Goal: Task Accomplishment & Management: Use online tool/utility

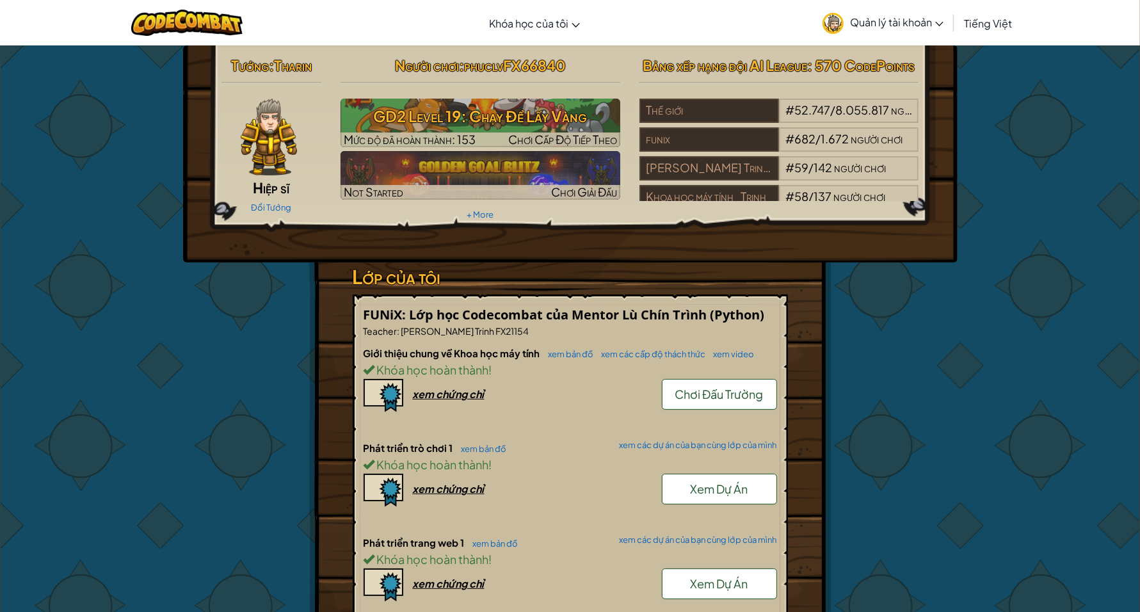
click at [762, 310] on span "(Python)" at bounding box center [738, 314] width 54 height 17
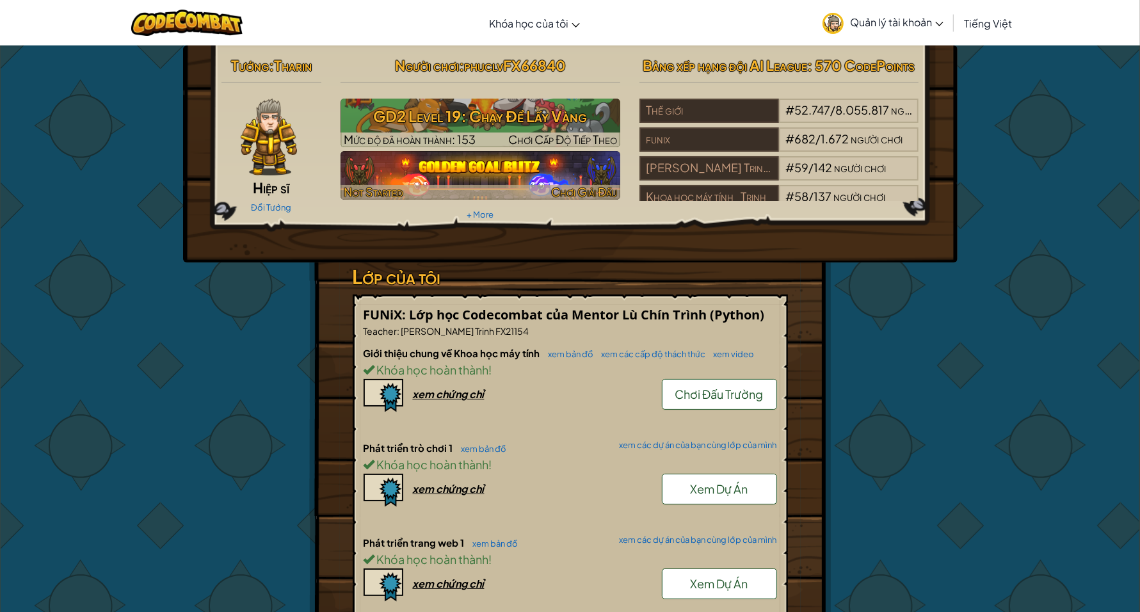
click at [588, 109] on h3 "GD2 Level 19: Chạy Để Lấy Vàng" at bounding box center [481, 116] width 280 height 29
select select "vi"
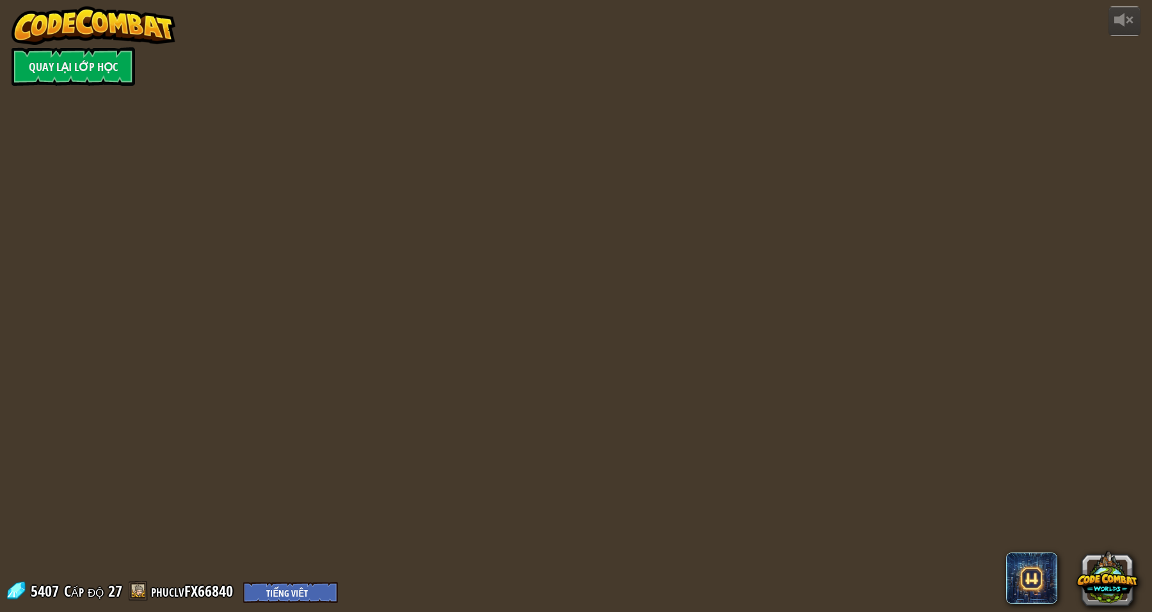
select select "vi"
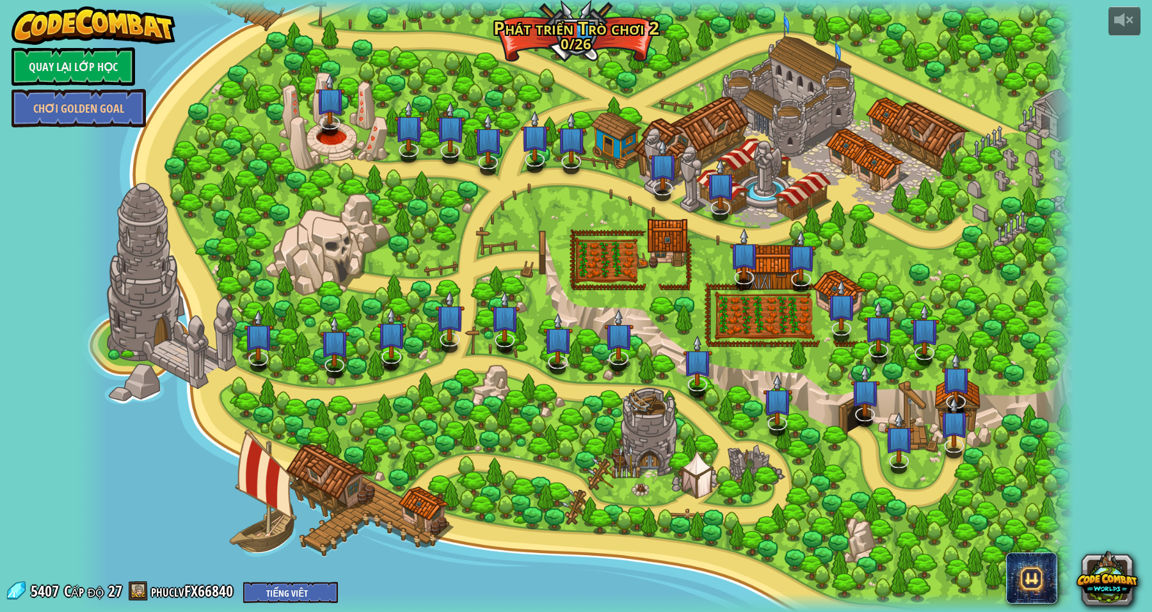
select select "vi"
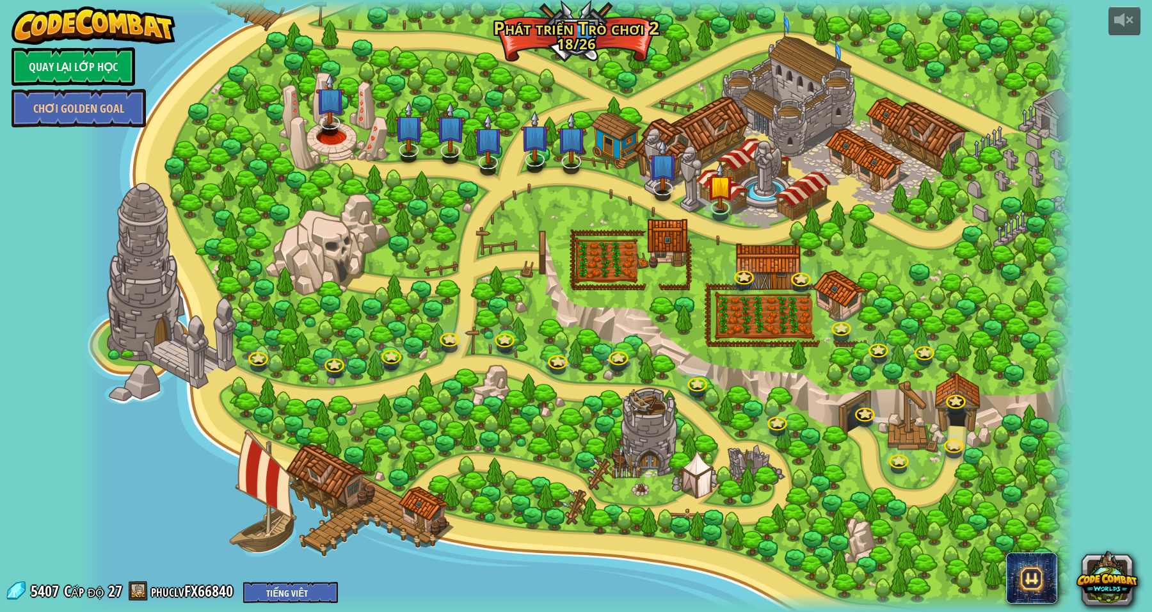
select select "vi"
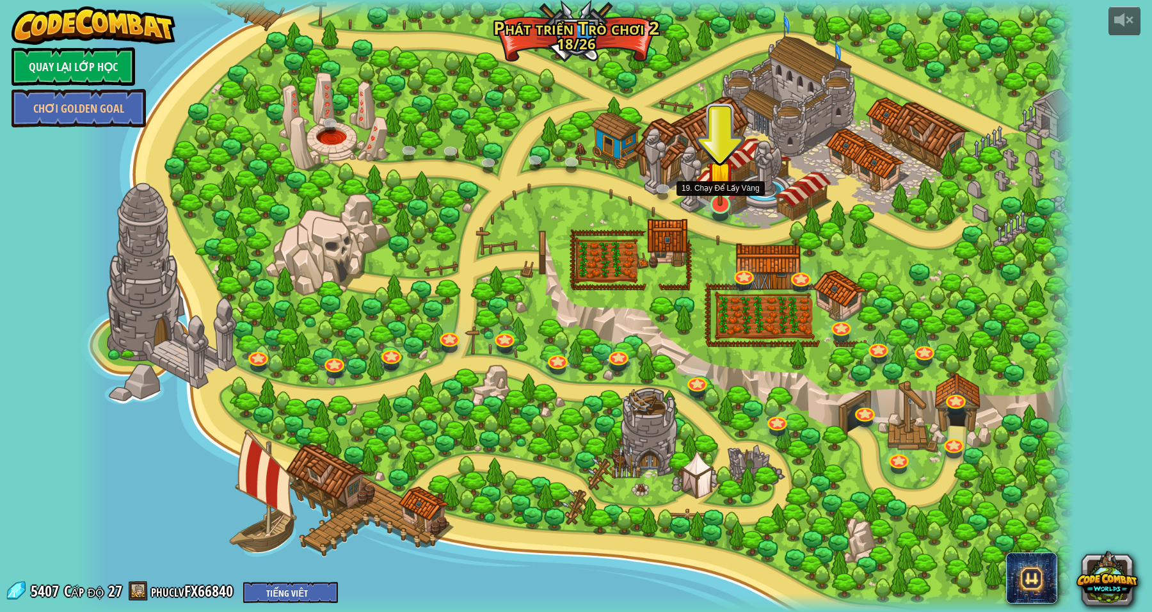
click at [718, 193] on img at bounding box center [721, 174] width 28 height 63
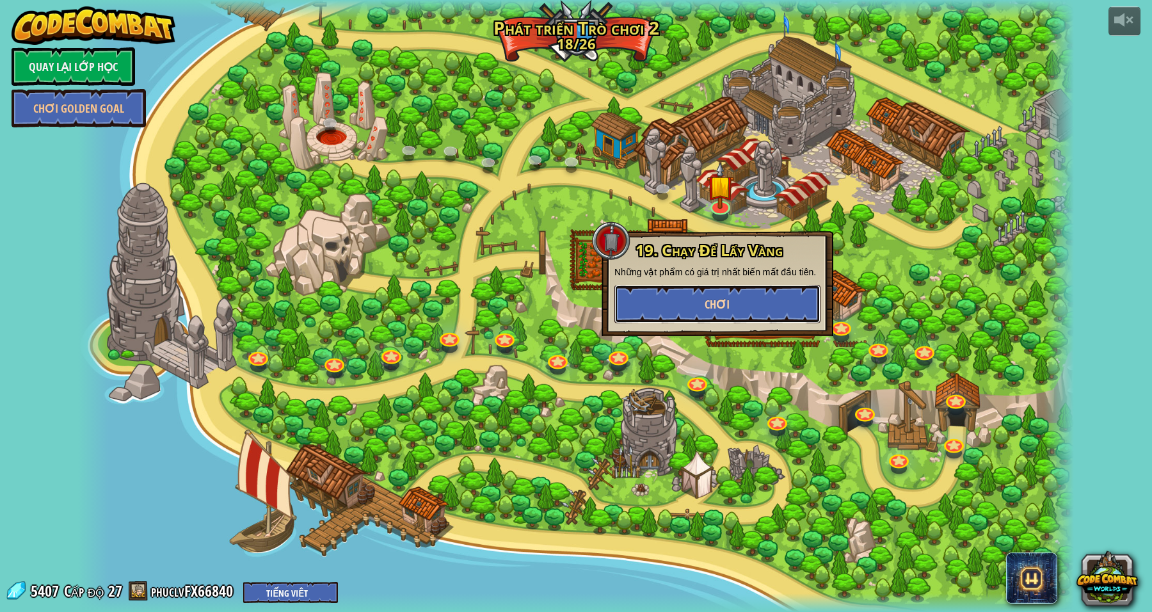
click at [695, 296] on button "Chơi" at bounding box center [718, 304] width 206 height 38
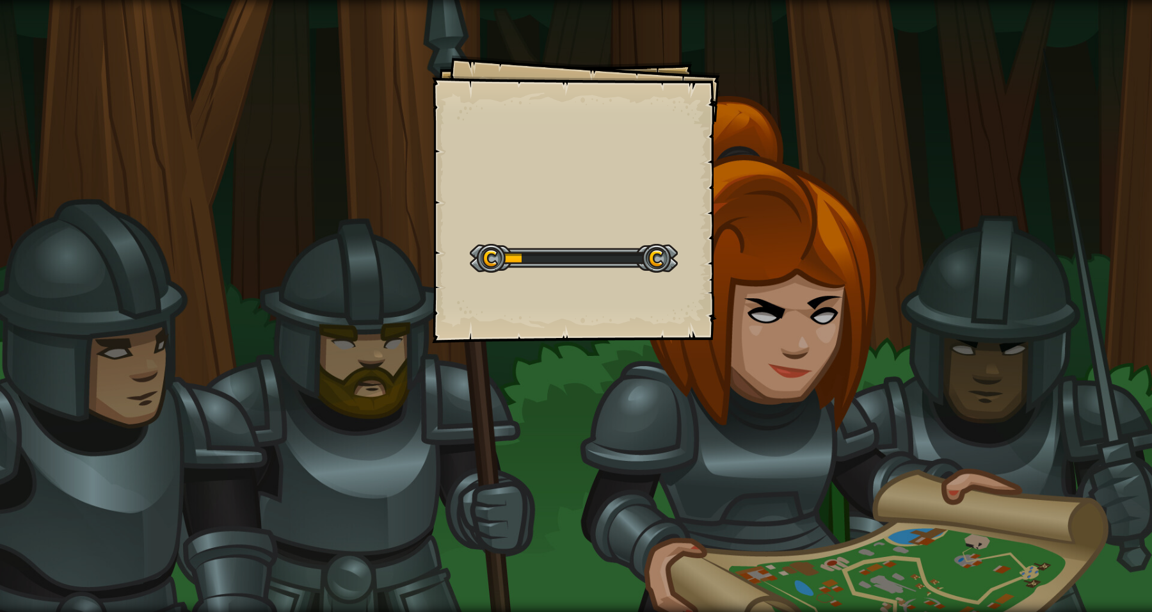
click at [626, 340] on div "Goals Start Level Không kết nối được với server Bạn cần mua gói dịch vụ để được…" at bounding box center [576, 199] width 288 height 288
click at [625, 337] on div "Goals Start Level Không kết nối được với server Bạn cần mua gói dịch vụ để được…" at bounding box center [576, 199] width 288 height 288
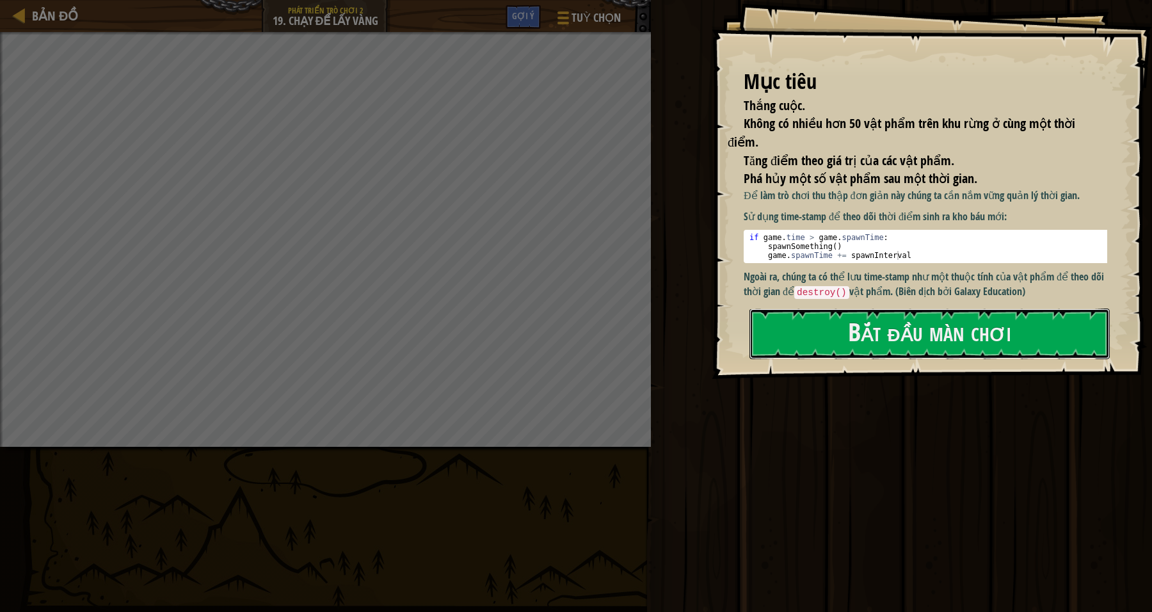
click at [852, 344] on button "Bắt đầu màn chơi" at bounding box center [930, 334] width 360 height 51
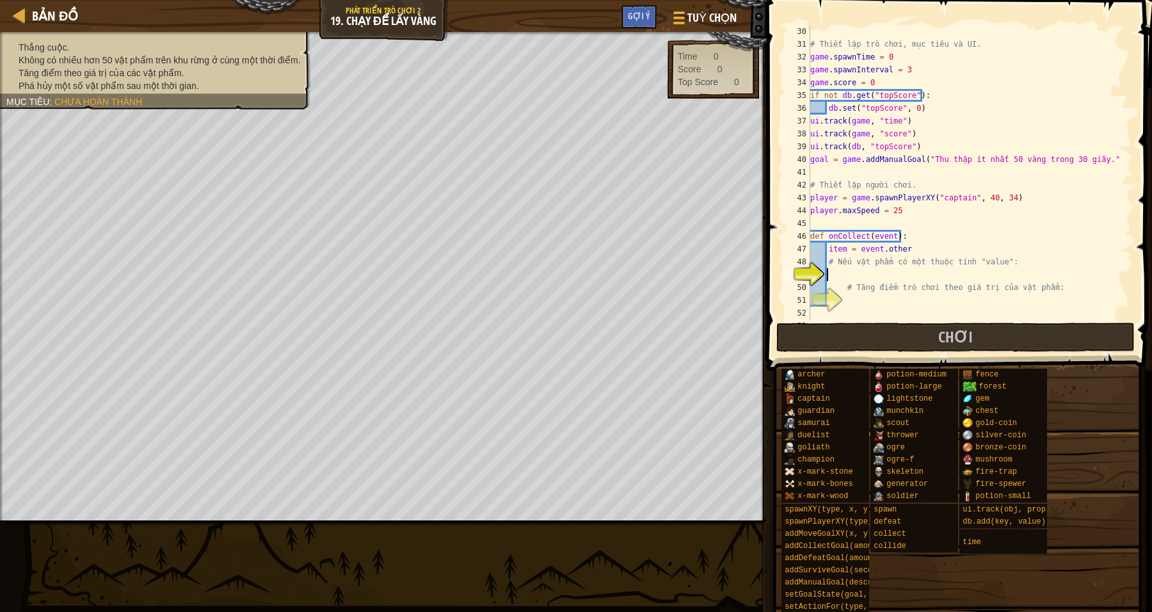
scroll to position [506, 0]
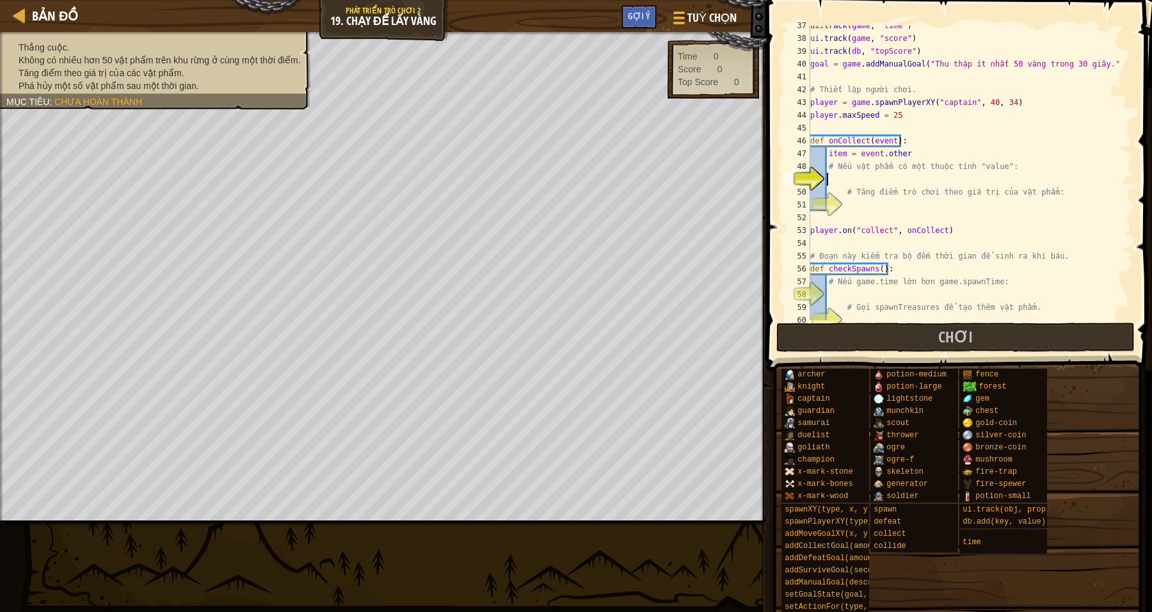
click at [851, 181] on div "ui . track ( game , "time" ) ui . track ( game , "score" ) ui . track ( db , "t…" at bounding box center [964, 179] width 313 height 320
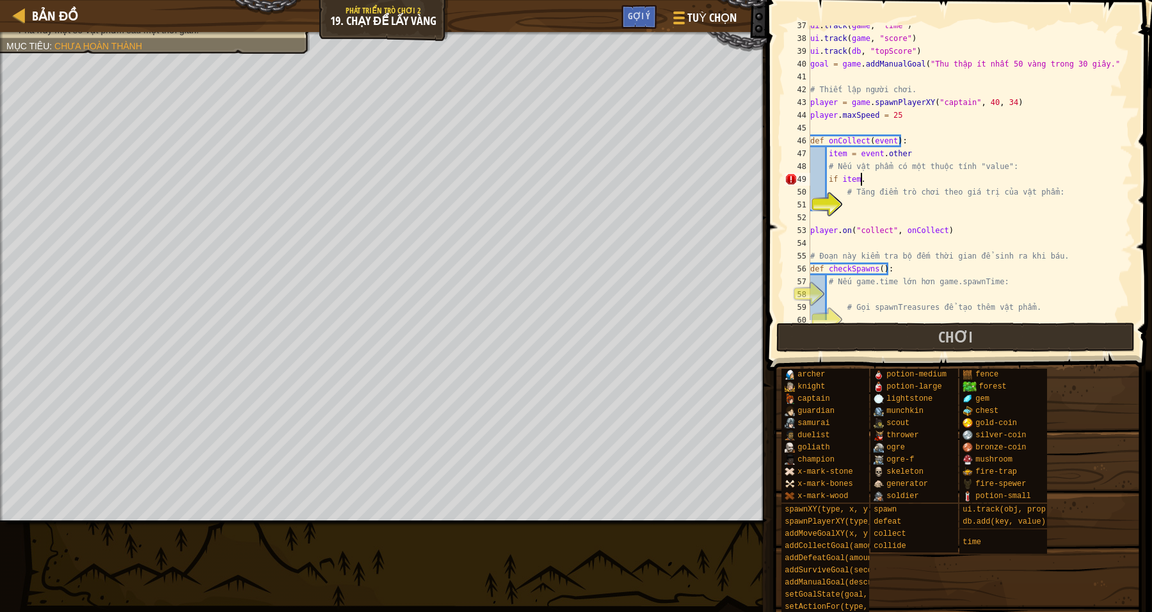
scroll to position [5, 4]
click at [1028, 160] on div "ui . track ( game , "time" ) ui . track ( game , "score" ) ui . track ( db , "t…" at bounding box center [964, 179] width 313 height 320
click at [992, 165] on div "ui . track ( game , "time" ) ui . track ( game , "score" ) ui . track ( db , "t…" at bounding box center [964, 179] width 313 height 320
drag, startPoint x: 992, startPoint y: 164, endPoint x: 972, endPoint y: 163, distance: 19.9
click at [972, 163] on div "ui . track ( game , "time" ) ui . track ( game , "score" ) ui . track ( db , "t…" at bounding box center [964, 179] width 313 height 320
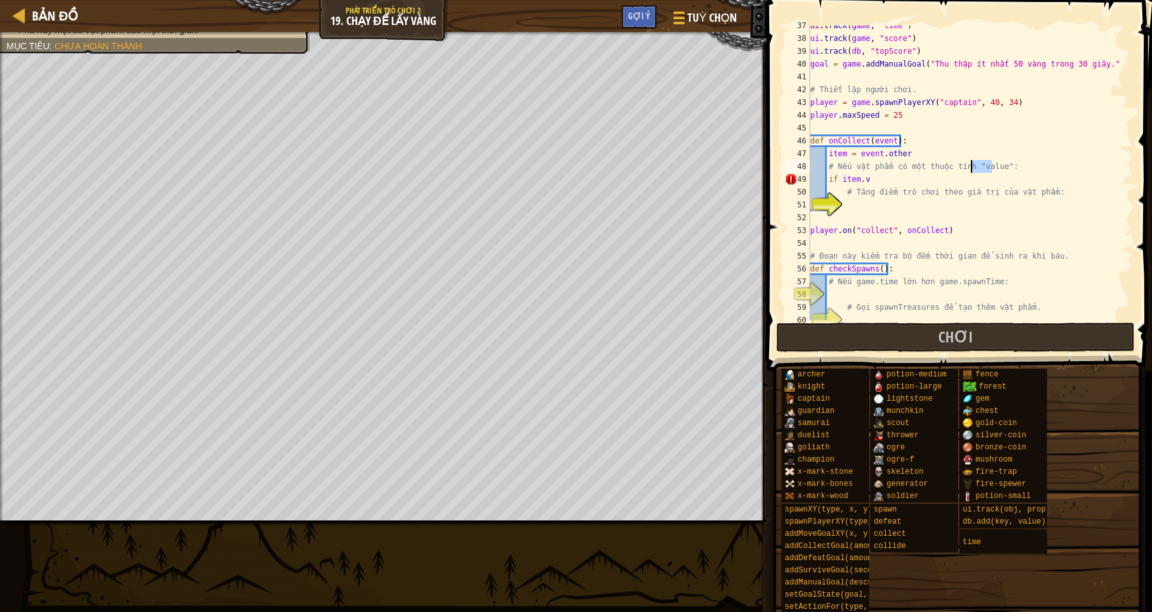
click at [880, 176] on div "ui . track ( game , "time" ) ui . track ( game , "score" ) ui . track ( db , "t…" at bounding box center [964, 179] width 313 height 320
type textarea "if item.value :"
click at [862, 215] on div "ui . track ( game , "time" ) ui . track ( game , "score" ) ui . track ( db , "t…" at bounding box center [964, 179] width 313 height 320
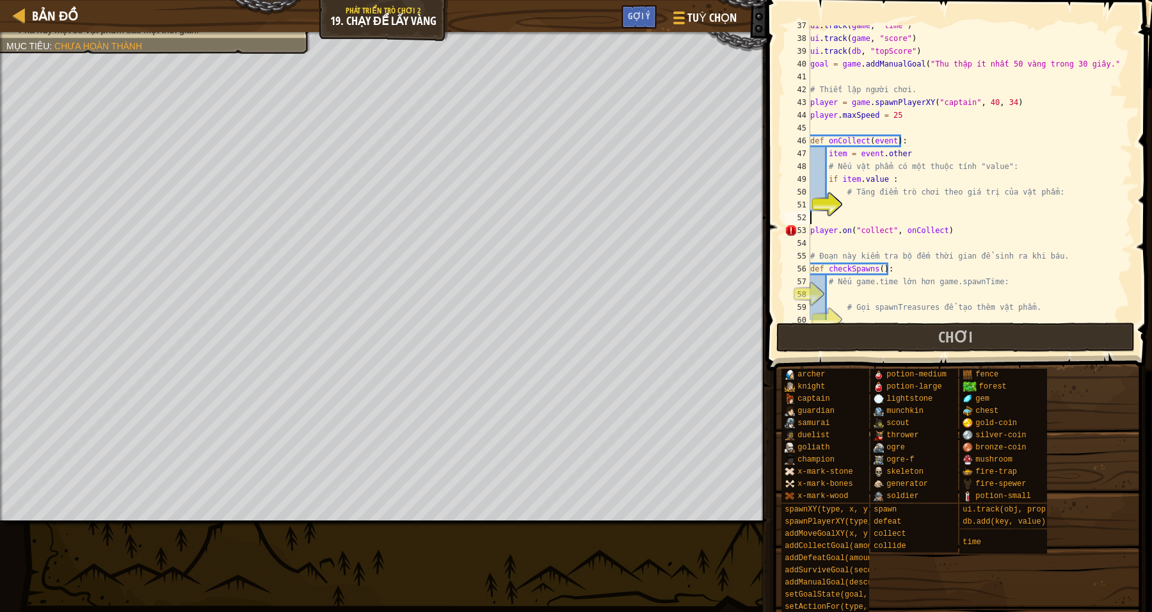
scroll to position [5, 0]
click at [855, 198] on div "ui . track ( game , "time" ) ui . track ( game , "score" ) ui . track ( db , "t…" at bounding box center [964, 179] width 313 height 320
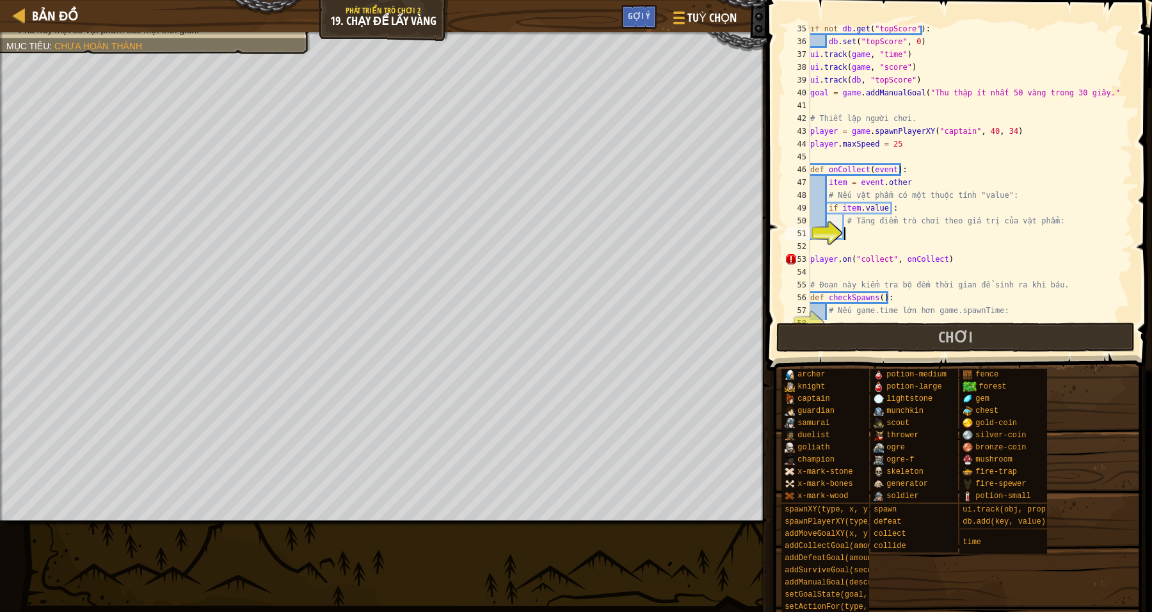
scroll to position [477, 0]
click at [858, 229] on div "if not db . get ( "topScore" ) : db . set ( "topScore" , 0 ) ui . track ( game …" at bounding box center [964, 182] width 313 height 320
click at [855, 234] on div "if not db . get ( "topScore" ) : db . set ( "topScore" , 0 ) ui . track ( game …" at bounding box center [964, 182] width 313 height 320
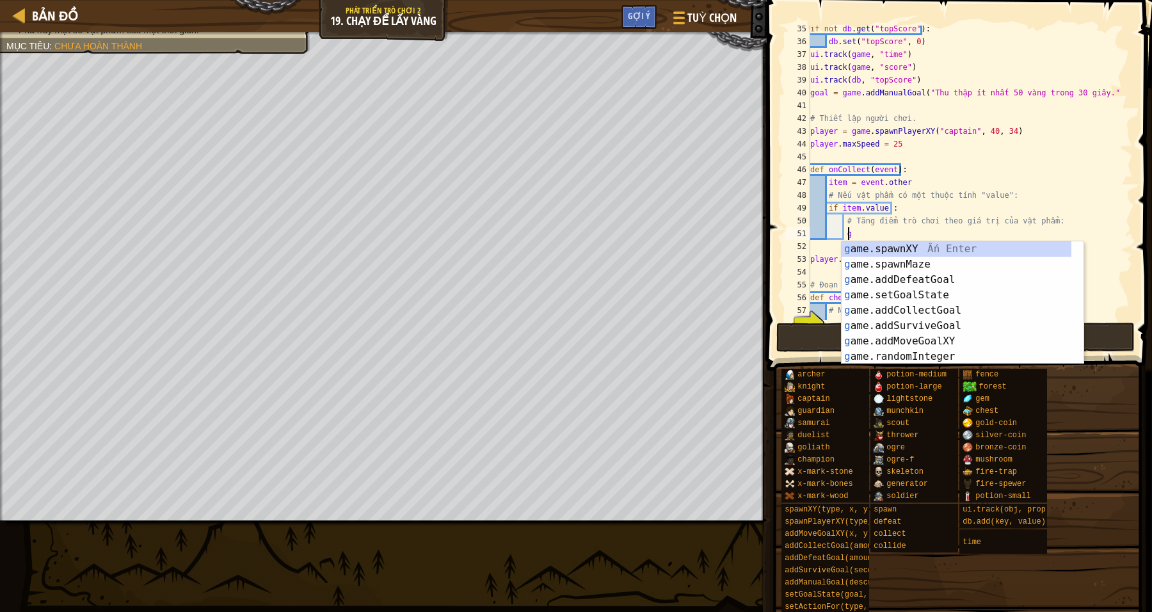
click at [1029, 225] on div "if not db . get ( "topScore" ) : db . set ( "topScore" , 0 ) ui . track ( game …" at bounding box center [964, 182] width 313 height 320
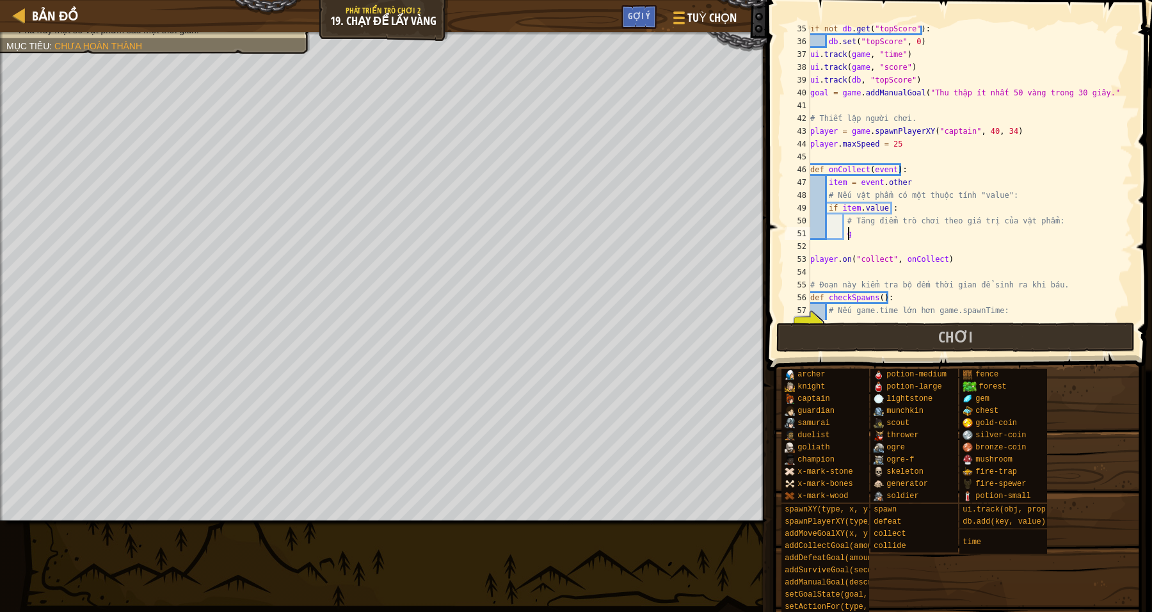
click at [938, 237] on div "if not db . get ( "topScore" ) : db . set ( "topScore" , 0 ) ui . track ( game …" at bounding box center [964, 182] width 313 height 320
type textarea "g"
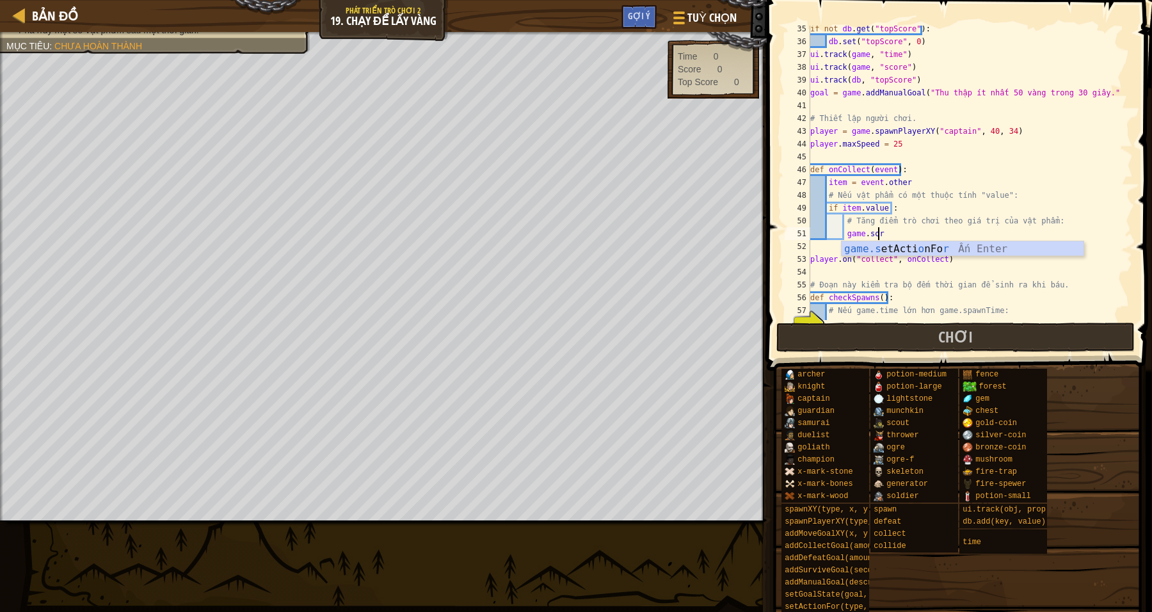
scroll to position [5, 5]
drag, startPoint x: 957, startPoint y: 259, endPoint x: 949, endPoint y: 259, distance: 7.7
click at [956, 259] on div "if not db . get ( "topScore" ) : db . set ( "topScore" , 0 ) ui . track ( game …" at bounding box center [964, 182] width 313 height 320
click at [887, 234] on div "if not db . get ( "topScore" ) : db . set ( "topScore" , 0 ) ui . track ( game …" at bounding box center [964, 182] width 313 height 320
type textarea "game.score"
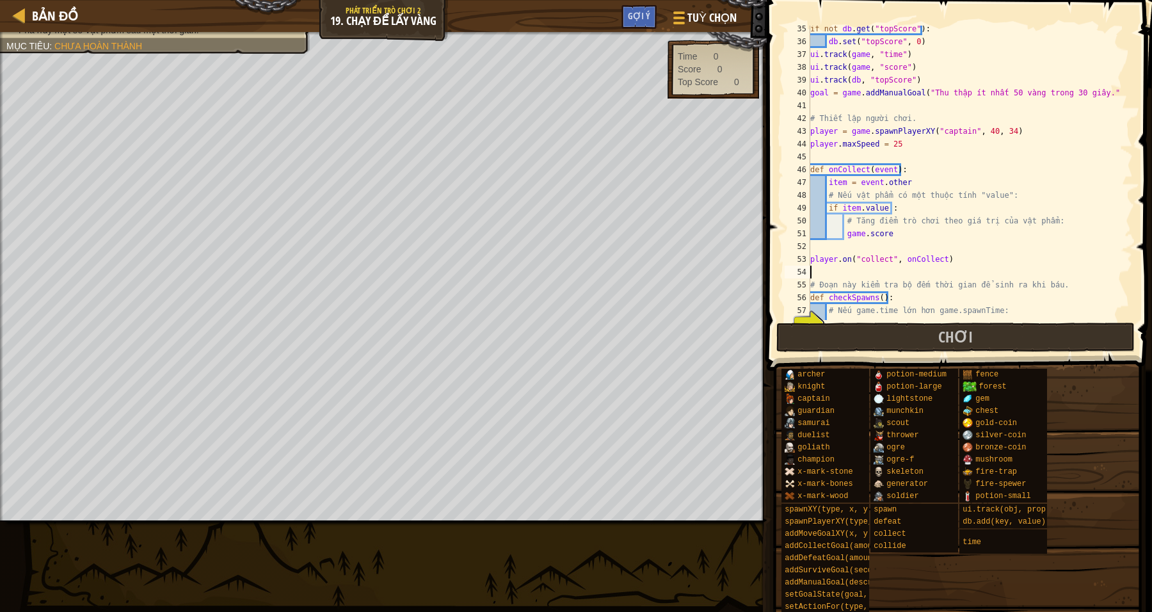
drag, startPoint x: 1006, startPoint y: 266, endPoint x: 994, endPoint y: 261, distance: 12.6
click at [1006, 266] on div "if not db . get ( "topScore" ) : db . set ( "topScore" , 0 ) ui . track ( game …" at bounding box center [964, 182] width 313 height 320
click at [938, 250] on div "if not db . get ( "topScore" ) : db . set ( "topScore" , 0 ) ui . track ( game …" at bounding box center [964, 182] width 313 height 320
click at [906, 238] on div "if not db . get ( "topScore" ) : db . set ( "topScore" , 0 ) ui . track ( game …" at bounding box center [964, 182] width 313 height 320
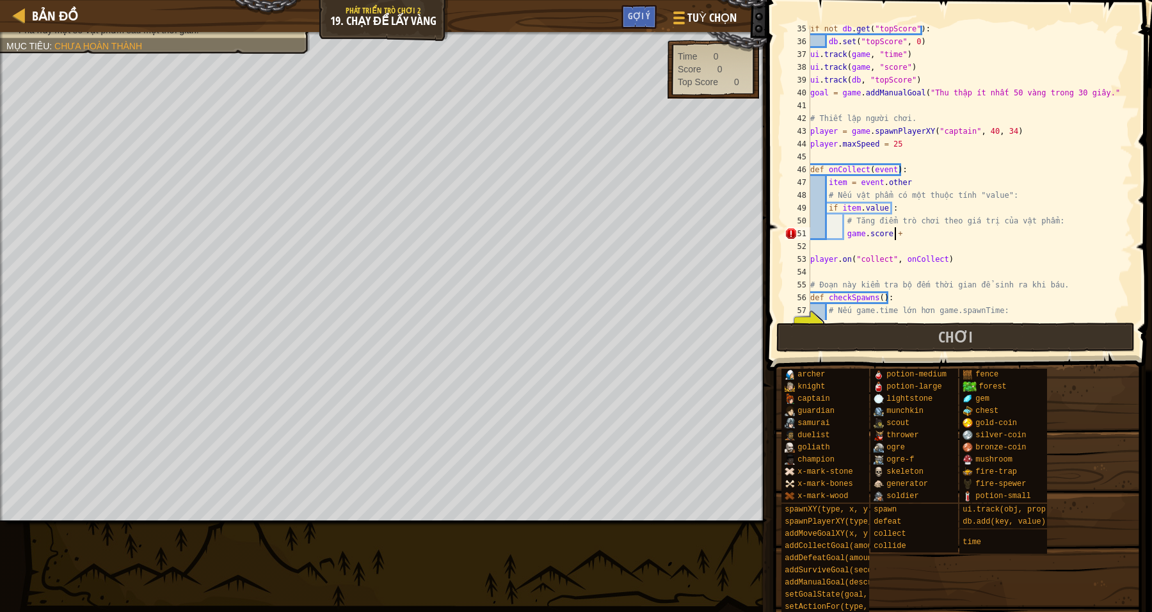
scroll to position [5, 6]
drag, startPoint x: 992, startPoint y: 194, endPoint x: 972, endPoint y: 194, distance: 20.5
click at [972, 194] on div "if not db . get ( "topScore" ) : db . set ( "topScore" , 0 ) ui . track ( game …" at bounding box center [964, 182] width 313 height 320
drag, startPoint x: 1080, startPoint y: 258, endPoint x: 999, endPoint y: 232, distance: 84.6
click at [1059, 248] on div "if not db . get ( "topScore" ) : db . set ( "topScore" , 0 ) ui . track ( game …" at bounding box center [964, 182] width 313 height 320
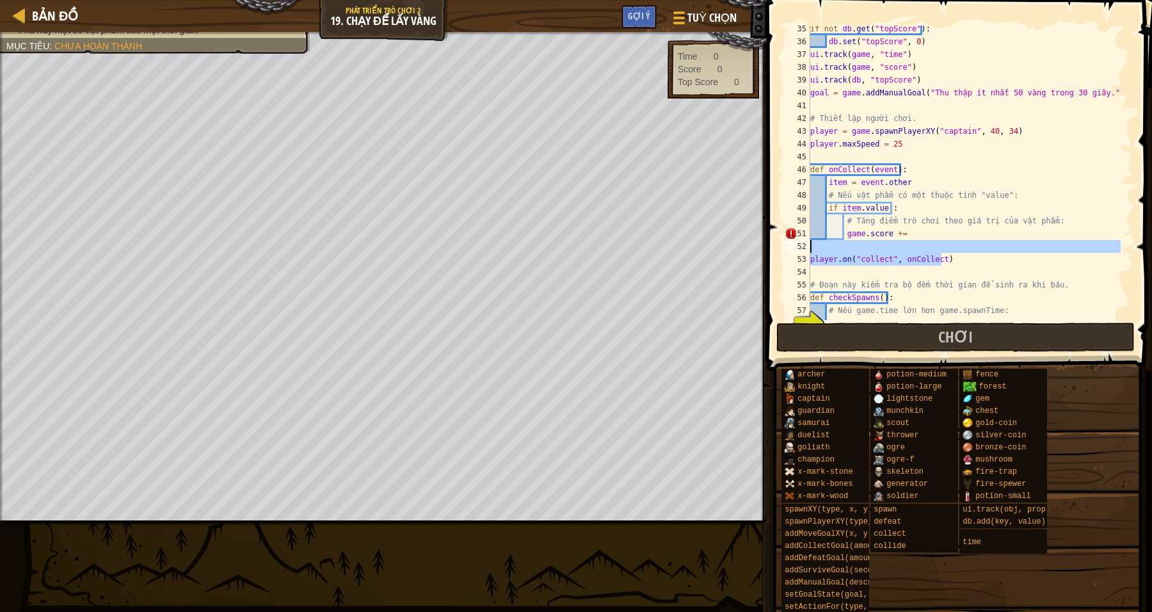
click at [951, 221] on div "if not db . get ( "topScore" ) : db . set ( "topScore" , 0 ) ui . track ( game …" at bounding box center [964, 182] width 313 height 320
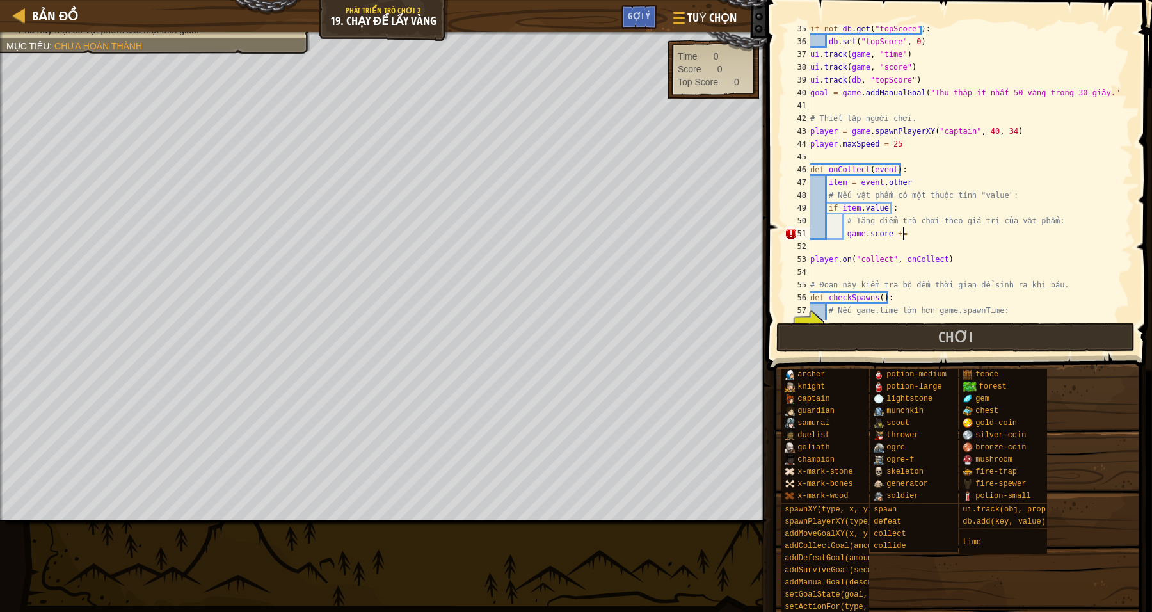
click at [921, 234] on div "if not db . get ( "topScore" ) : db . set ( "topScore" , 0 ) ui . track ( game …" at bounding box center [964, 182] width 313 height 320
type textarea "game.score += value"
drag, startPoint x: 957, startPoint y: 239, endPoint x: 922, endPoint y: 232, distance: 35.3
click at [956, 239] on div "if not db . get ( "topScore" ) : db . set ( "topScore" , 0 ) ui . track ( game …" at bounding box center [964, 182] width 313 height 320
click at [838, 243] on div "if not db . get ( "topScore" ) : db . set ( "topScore" , 0 ) ui . track ( game …" at bounding box center [964, 182] width 313 height 320
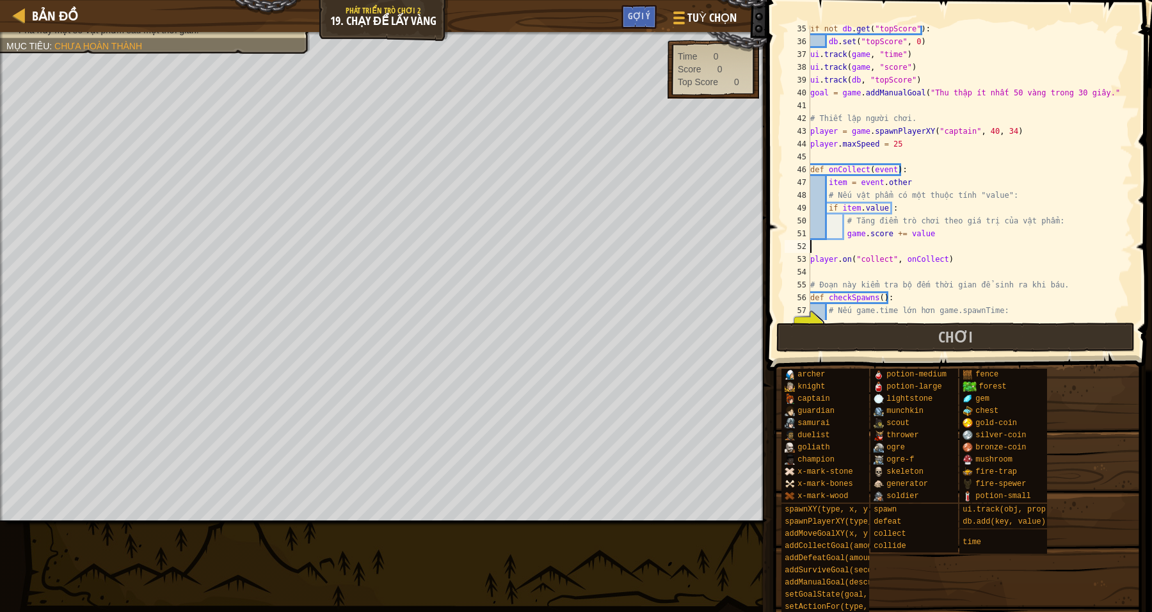
scroll to position [5, 0]
drag, startPoint x: 924, startPoint y: 245, endPoint x: 900, endPoint y: 236, distance: 25.3
click at [922, 244] on div "if not db . get ( "topScore" ) : db . set ( "topScore" , 0 ) ui . track ( game …" at bounding box center [964, 182] width 313 height 320
click at [895, 236] on div "if not db . get ( "topScore" ) : db . set ( "topScore" , 0 ) ui . track ( game …" at bounding box center [964, 182] width 313 height 320
drag, startPoint x: 952, startPoint y: 231, endPoint x: 935, endPoint y: 227, distance: 17.9
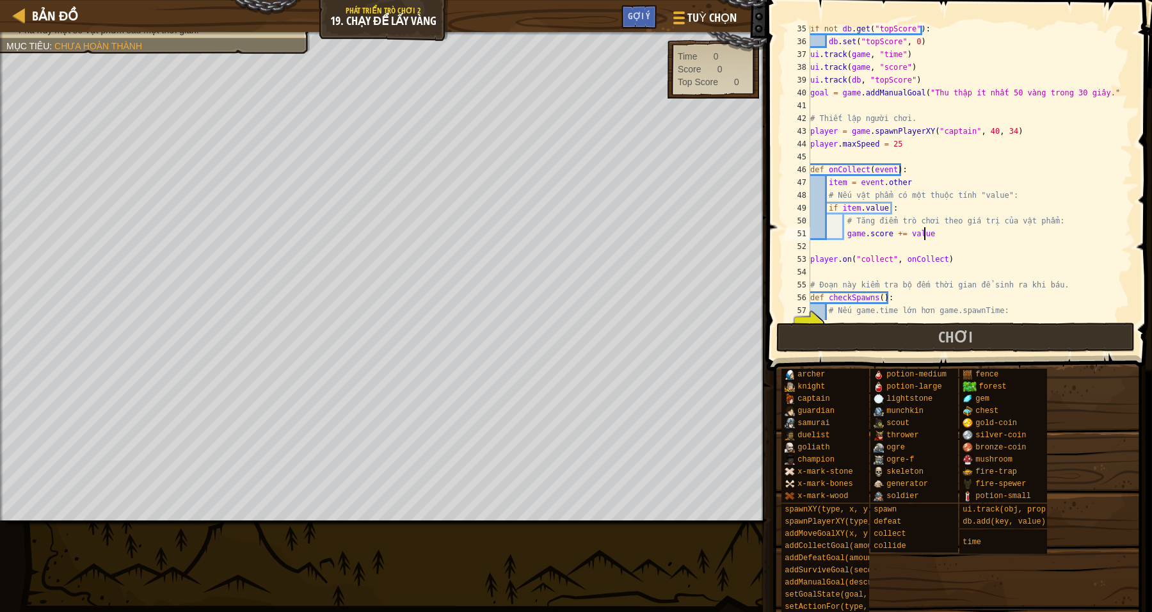
click at [951, 231] on div "if not db . get ( "topScore" ) : db . set ( "topScore" , 0 ) ui . track ( game …" at bounding box center [964, 182] width 313 height 320
click at [935, 227] on div "if not db . get ( "topScore" ) : db . set ( "topScore" , 0 ) ui . track ( game …" at bounding box center [964, 182] width 313 height 320
click at [910, 229] on div "if not db . get ( "topScore" ) : db . set ( "topScore" , 0 ) ui . track ( game …" at bounding box center [964, 182] width 313 height 320
click at [952, 234] on div "if not db . get ( "topScore" ) : db . set ( "topScore" , 0 ) ui . track ( game …" at bounding box center [964, 182] width 313 height 320
click at [926, 228] on div "if not db . get ( "topScore" ) : db . set ( "topScore" , 0 ) ui . track ( game …" at bounding box center [964, 182] width 313 height 320
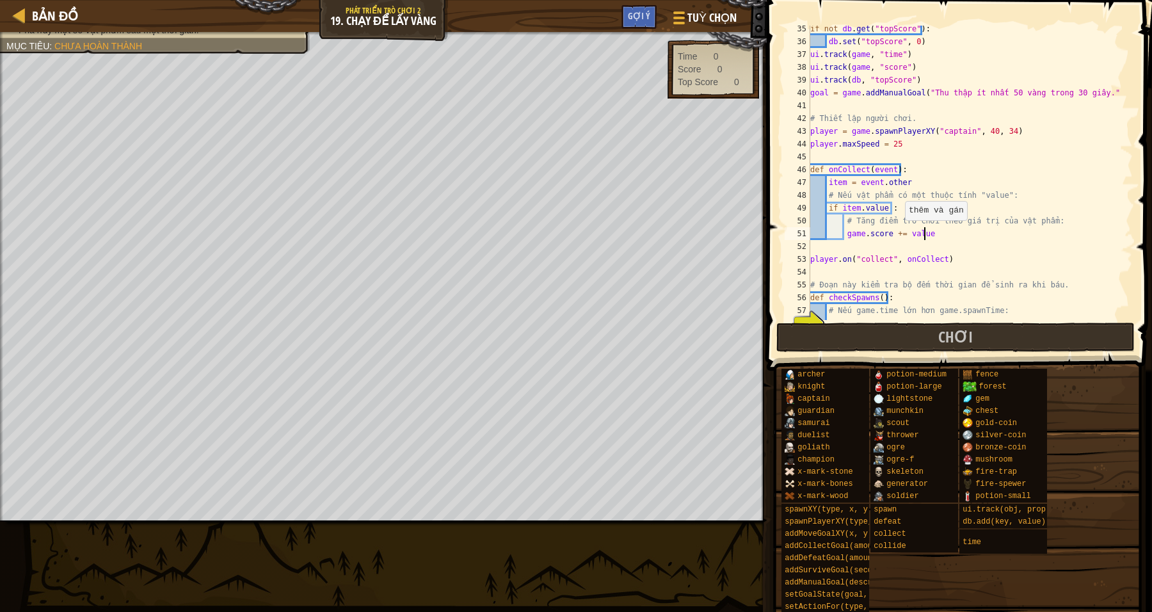
drag, startPoint x: 894, startPoint y: 230, endPoint x: 934, endPoint y: 224, distance: 40.1
click at [894, 230] on div "if not db . get ( "topScore" ) : db . set ( "topScore" , 0 ) ui . track ( game …" at bounding box center [964, 182] width 313 height 320
click at [935, 225] on div "if not db . get ( "topScore" ) : db . set ( "topScore" , 0 ) ui . track ( game …" at bounding box center [964, 182] width 313 height 320
click at [944, 231] on div "if not db . get ( "topScore" ) : db . set ( "topScore" , 0 ) ui . track ( game …" at bounding box center [964, 182] width 313 height 320
click at [902, 234] on div "if not db . get ( "topScore" ) : db . set ( "topScore" , 0 ) ui . track ( game …" at bounding box center [964, 182] width 313 height 320
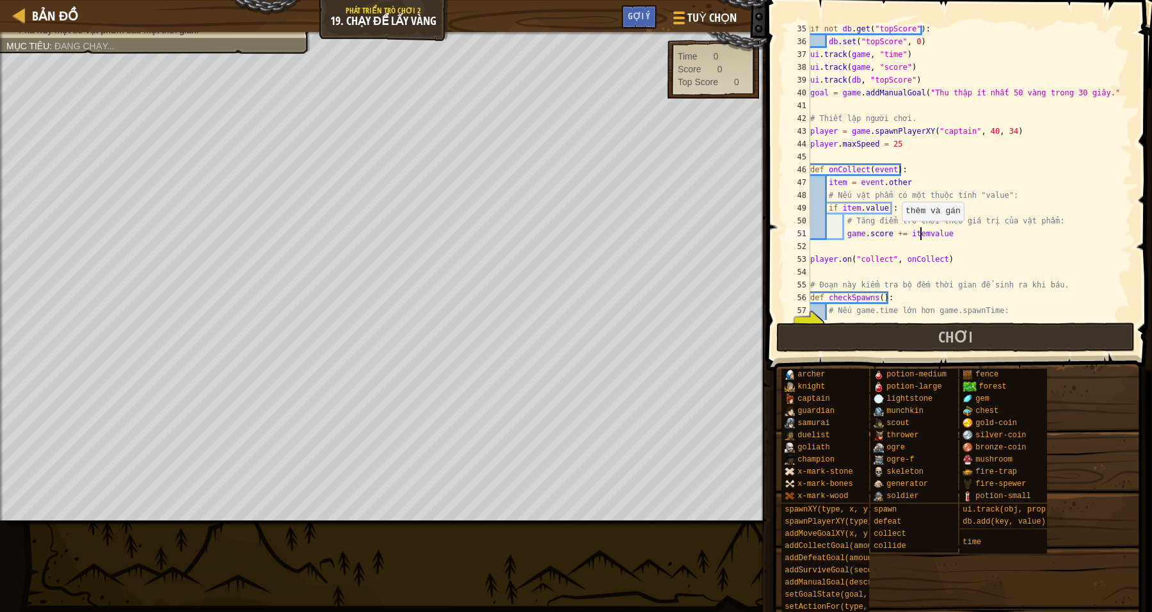
type textarea "game.score += item.value"
click at [1019, 271] on div "if not db . get ( "topScore" ) : db . set ( "topScore" , 0 ) ui . track ( game …" at bounding box center [964, 182] width 313 height 320
click at [829, 271] on div "if not db . get ( "topScore" ) : db . set ( "topScore" , 0 ) ui . track ( game …" at bounding box center [964, 182] width 313 height 320
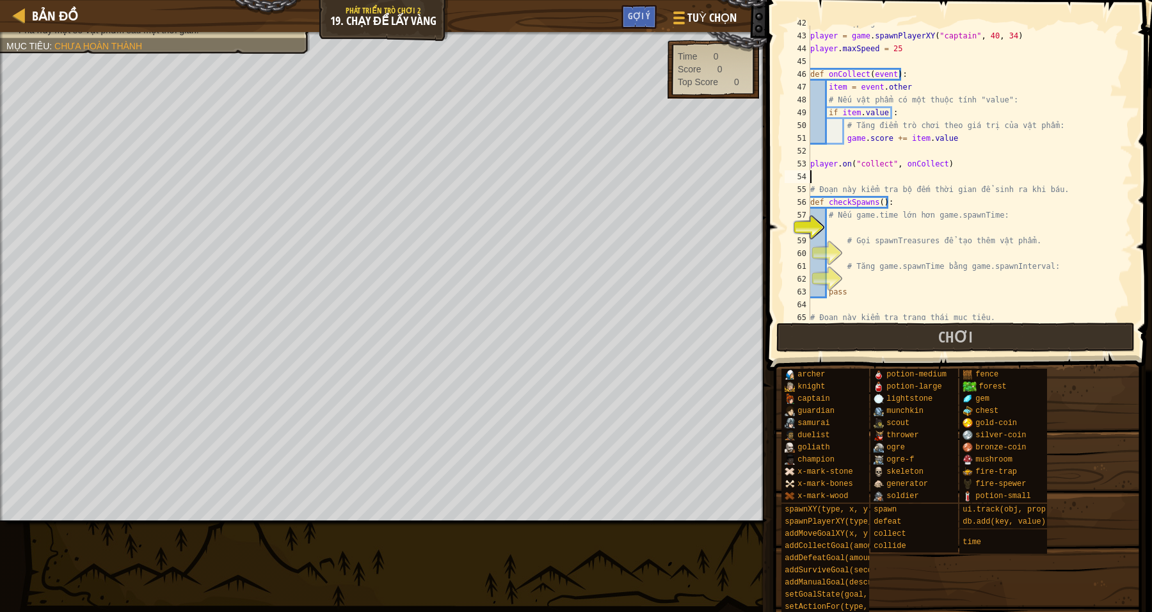
scroll to position [572, 0]
click at [832, 230] on div "# Thiết lập người chơi. player = game . spawnPlayerXY ( "captain" , 40 , 34 ) p…" at bounding box center [964, 177] width 313 height 320
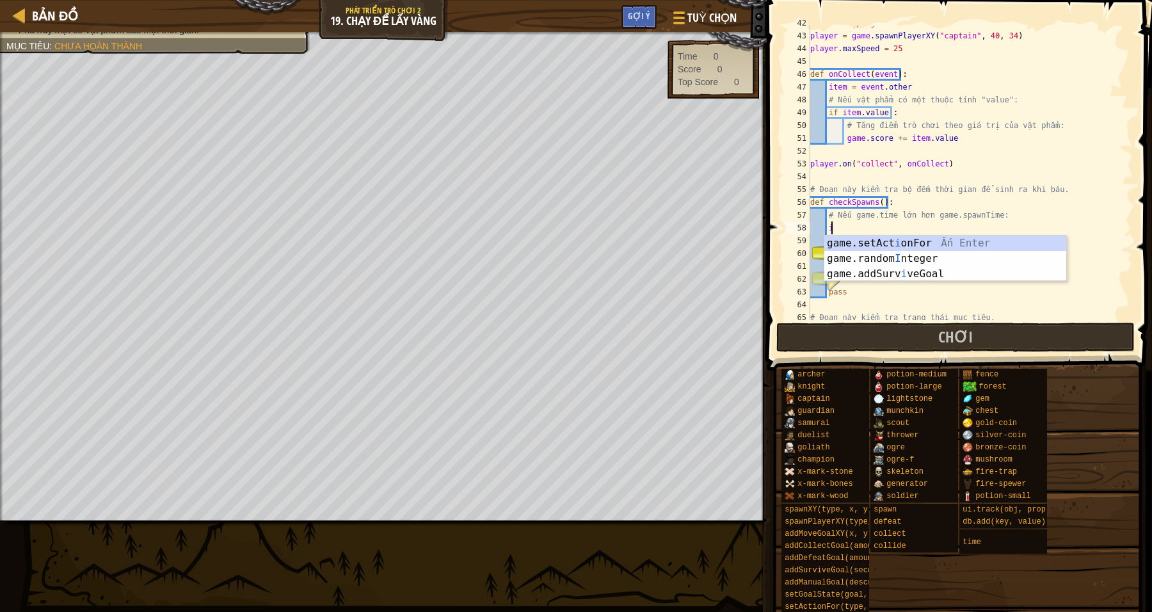
scroll to position [5, 1]
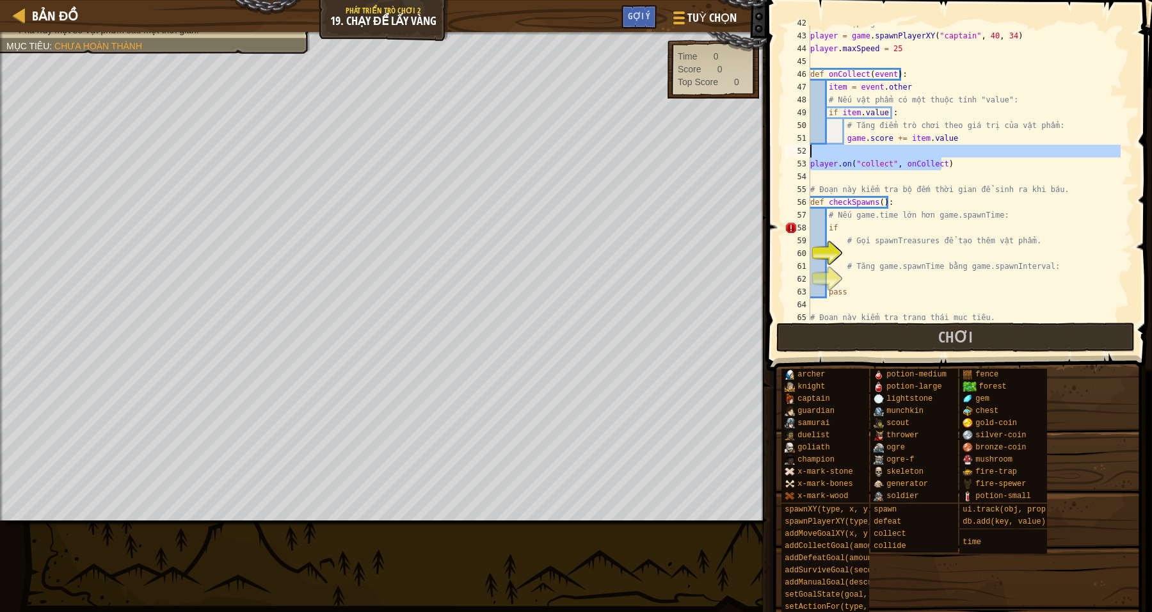
click at [948, 158] on div "# Thiết lập người chơi. player = game . spawnPlayerXY ( "captain" , 40 , 34 ) p…" at bounding box center [964, 177] width 313 height 320
type textarea "player.on("collect", onCollect)"
drag, startPoint x: 1076, startPoint y: 253, endPoint x: 1063, endPoint y: 253, distance: 13.4
click at [1075, 253] on div "# Thiết lập người chơi. player = game . spawnPlayerXY ( "captain" , 40 , 34 ) p…" at bounding box center [964, 177] width 313 height 320
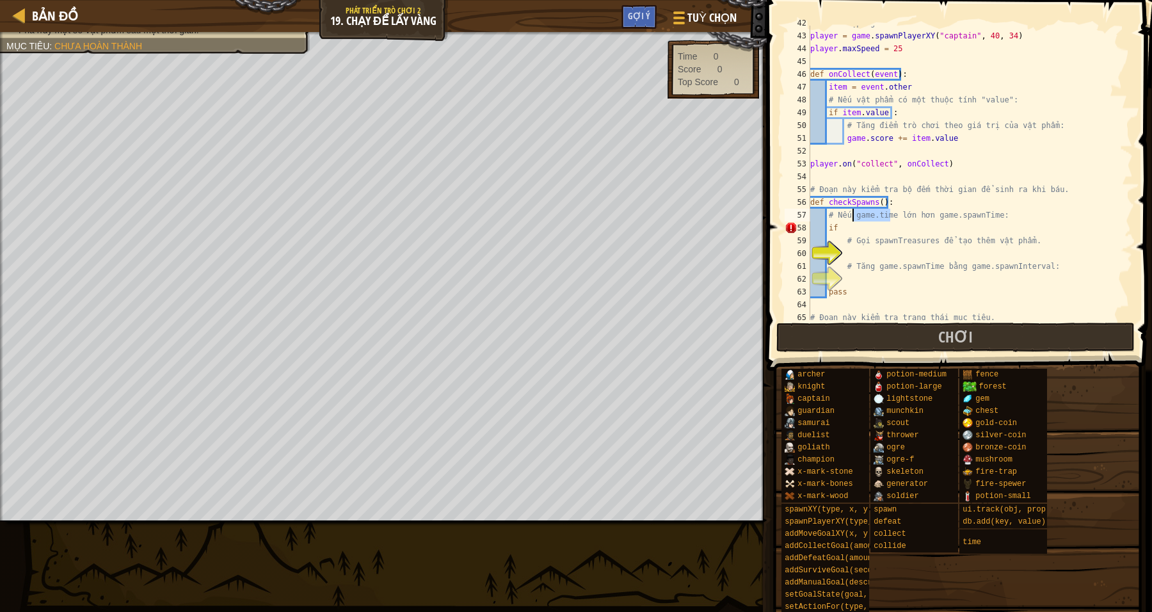
drag, startPoint x: 890, startPoint y: 212, endPoint x: 851, endPoint y: 216, distance: 39.3
click at [851, 216] on div "# Thiết lập người chơi. player = game . spawnPlayerXY ( "captain" , 40 , 34 ) p…" at bounding box center [964, 177] width 313 height 320
click at [850, 225] on div "# Thiết lập người chơi. player = game . spawnPlayerXY ( "captain" , 40 , 34 ) p…" at bounding box center [964, 177] width 313 height 320
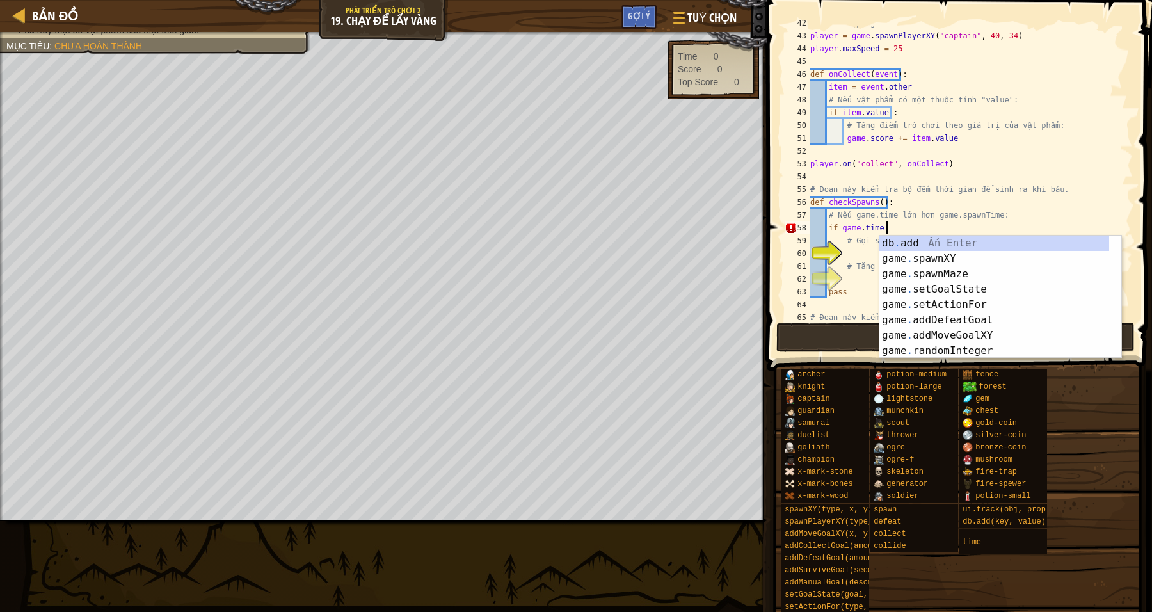
scroll to position [5, 5]
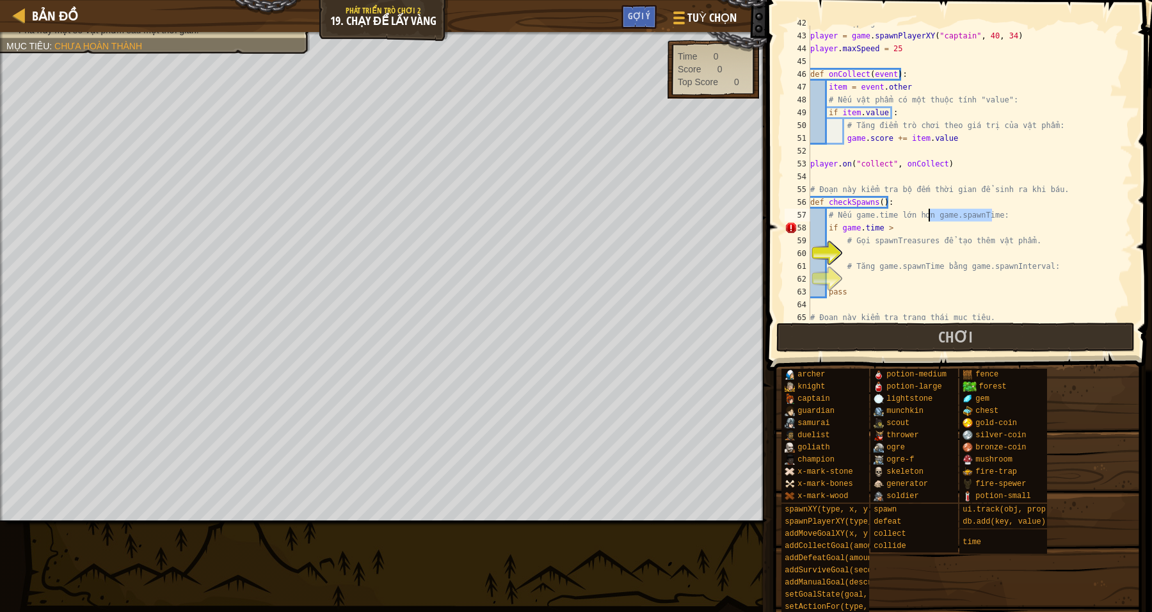
drag, startPoint x: 992, startPoint y: 213, endPoint x: 929, endPoint y: 214, distance: 63.4
click at [929, 214] on div "# Thiết lập người chơi. player = game . spawnPlayerXY ( "captain" , 40 , 34 ) p…" at bounding box center [964, 177] width 313 height 320
click at [898, 222] on div "# Thiết lập người chơi. player = game . spawnPlayerXY ( "captain" , 40 , 34 ) p…" at bounding box center [964, 177] width 313 height 320
type textarea "if game.time > game.spawnTime:"
drag, startPoint x: 1038, startPoint y: 230, endPoint x: 917, endPoint y: 233, distance: 121.0
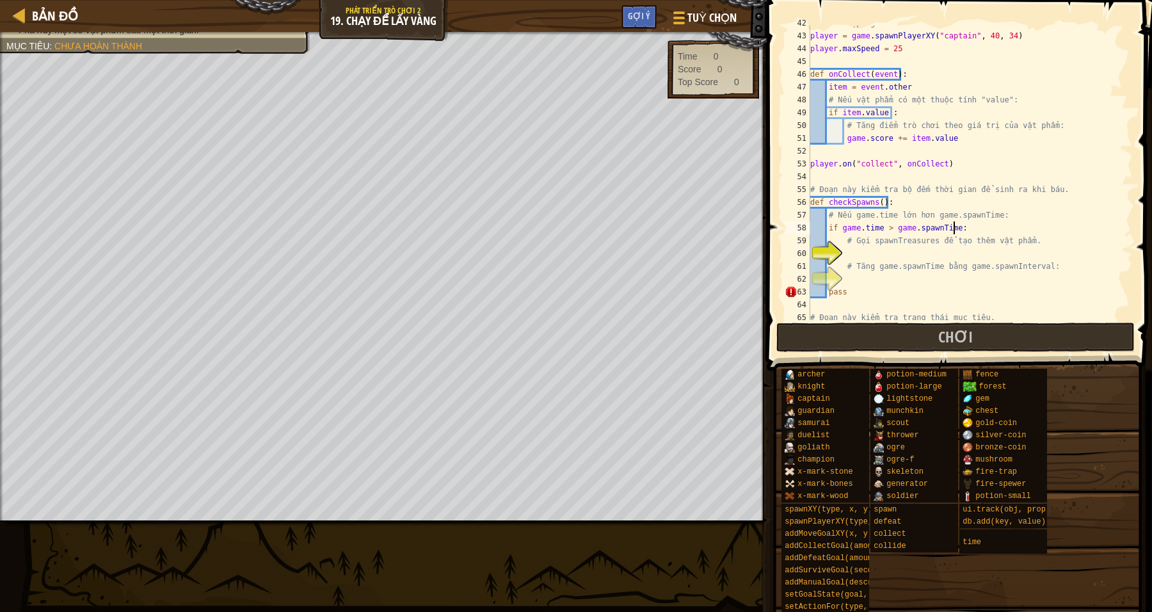
click at [1031, 231] on div "# Thiết lập người chơi. player = game . spawnPlayerXY ( "captain" , 40 , 34 ) p…" at bounding box center [964, 177] width 313 height 320
click at [860, 250] on div "# Thiết lập người chơi. player = game . spawnPlayerXY ( "captain" , 40 , 34 ) p…" at bounding box center [964, 177] width 313 height 320
click at [961, 246] on div "# Thiết lập người chơi. player = game . spawnPlayerXY ( "captain" , 40 , 34 ) p…" at bounding box center [964, 177] width 313 height 320
type textarea "# Gọi spawnTreasures để tạo thêm vật phẩm."
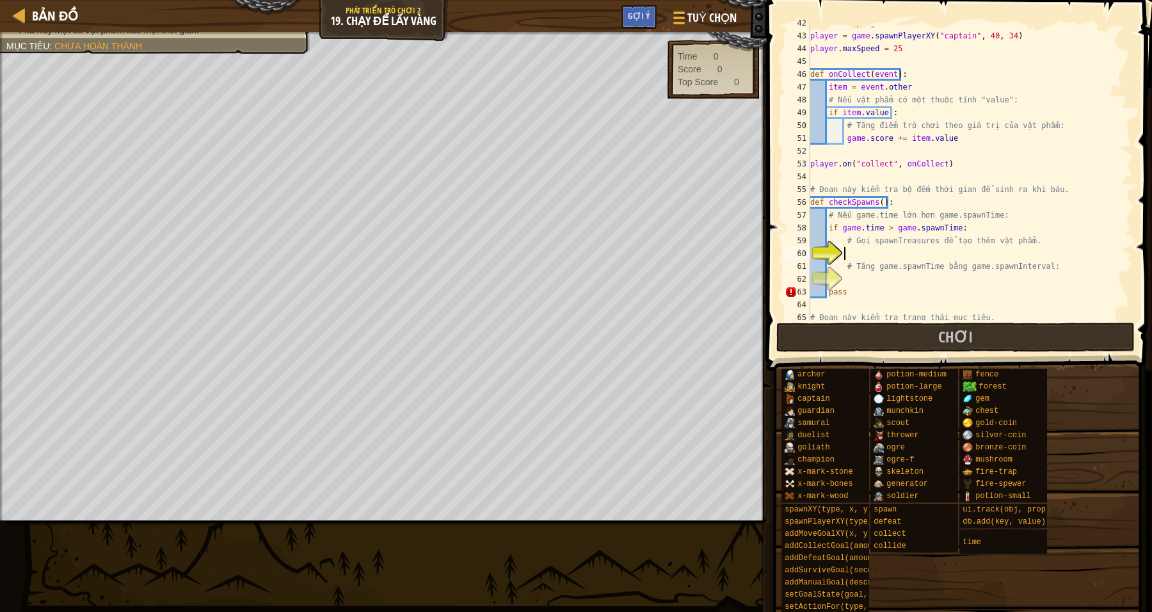
click at [856, 253] on div "# Thiết lập người chơi. player = game . spawnPlayerXY ( "captain" , 40 , 34 ) p…" at bounding box center [964, 177] width 313 height 320
drag, startPoint x: 929, startPoint y: 241, endPoint x: 853, endPoint y: 240, distance: 76.2
click at [853, 240] on div "# Thiết lập người chơi. player = game . spawnPlayerXY ( "captain" , 40 , 34 ) p…" at bounding box center [964, 177] width 313 height 320
type textarea "# Gọi spawnTreasures để tạo thêm vật phẩm."
click at [846, 253] on div "# Thiết lập người chơi. player = game . spawnPlayerXY ( "captain" , 40 , 34 ) p…" at bounding box center [964, 177] width 313 height 320
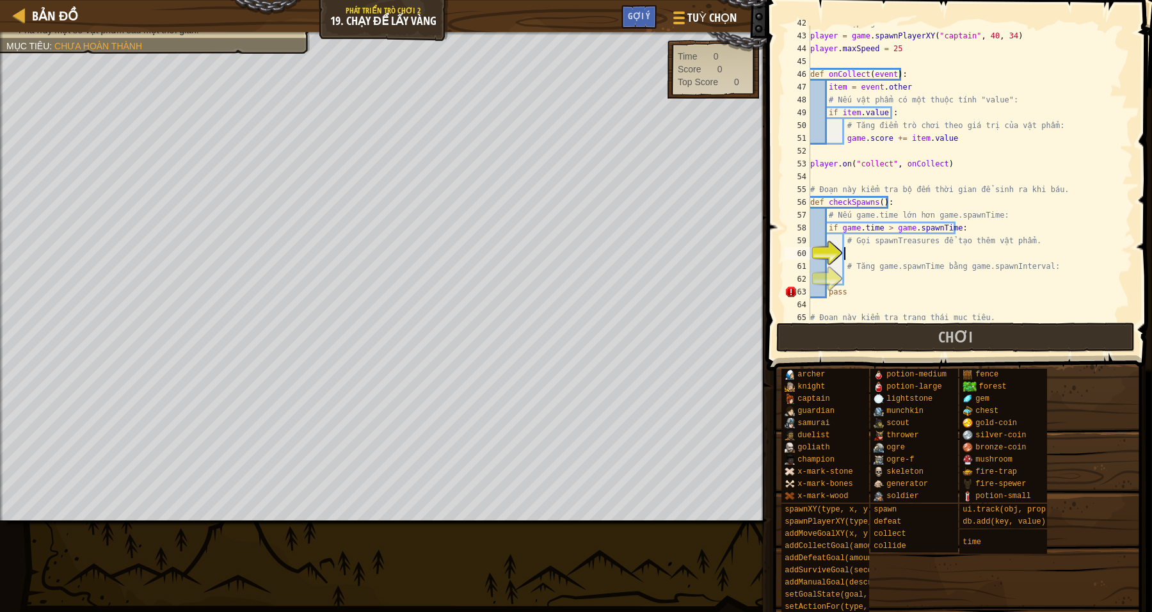
type textarea "Gọi spawnTreasures"
drag, startPoint x: 986, startPoint y: 279, endPoint x: 979, endPoint y: 277, distance: 7.3
click at [986, 279] on div "# Thiết lập người chơi. player = game . spawnPlayerXY ( "captain" , 40 , 34 ) p…" at bounding box center [964, 177] width 313 height 320
drag, startPoint x: 862, startPoint y: 271, endPoint x: 855, endPoint y: 259, distance: 14.1
click at [862, 270] on div "# Thiết lập người chơi. player = game . spawnPlayerXY ( "captain" , 40 , 34 ) p…" at bounding box center [964, 177] width 313 height 320
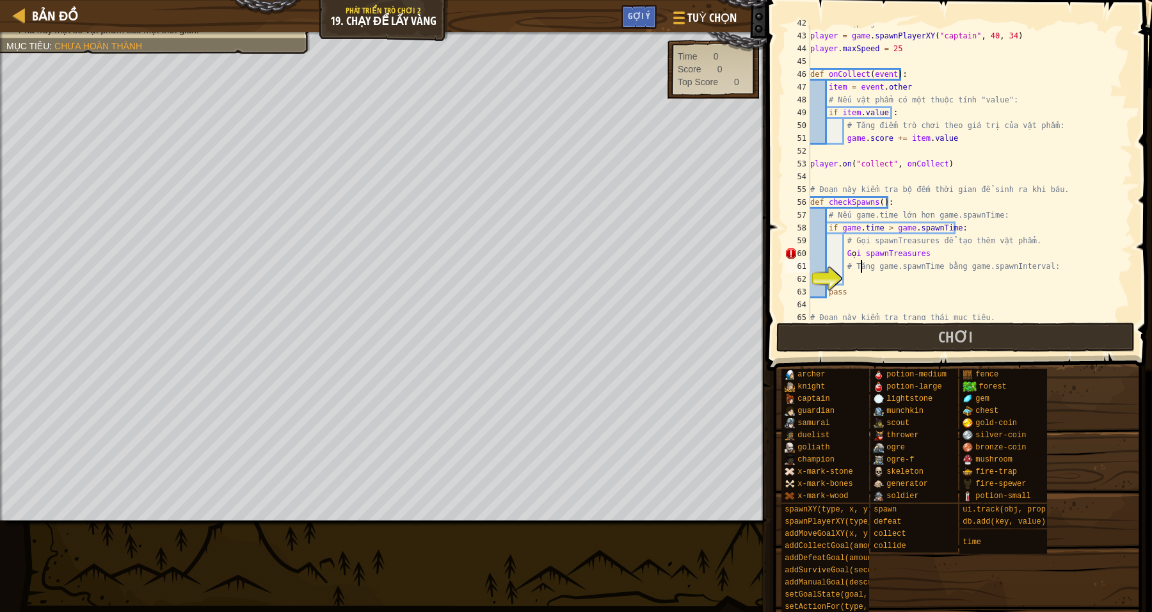
click at [944, 253] on div "# Thiết lập người chơi. player = game . spawnPlayerXY ( "captain" , 40 , 34 ) p…" at bounding box center [964, 177] width 313 height 320
click at [855, 246] on div "# Thiết lập người chơi. player = game . spawnPlayerXY ( "captain" , 40 , 34 ) p…" at bounding box center [964, 177] width 313 height 320
click at [858, 251] on div "# Thiết lập người chơi. player = game . spawnPlayerXY ( "captain" , 40 , 34 ) p…" at bounding box center [964, 177] width 313 height 320
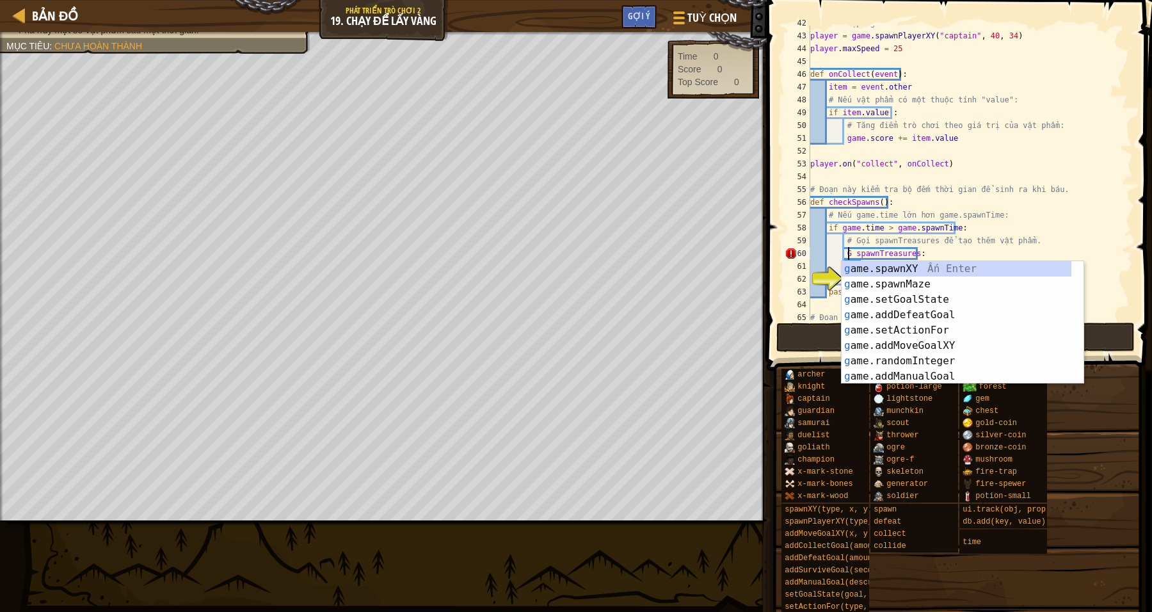
scroll to position [5, 8]
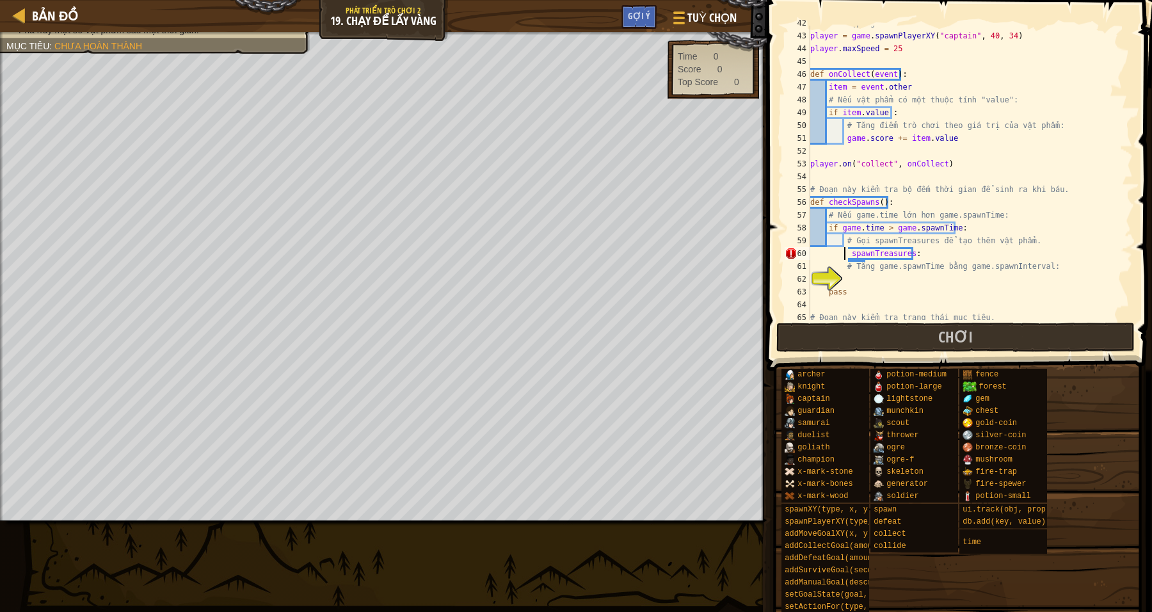
click at [849, 252] on div "# Thiết lập người chơi. player = game . spawnPlayerXY ( "captain" , 40 , 34 ) p…" at bounding box center [964, 177] width 313 height 320
click at [919, 255] on div "# Thiết lập người chơi. player = game . spawnPlayerXY ( "captain" , 40 , 34 ) p…" at bounding box center [964, 177] width 313 height 320
click at [1005, 240] on div "# Thiết lập người chơi. player = game . spawnPlayerXY ( "captain" , 40 , 34 ) p…" at bounding box center [964, 177] width 313 height 320
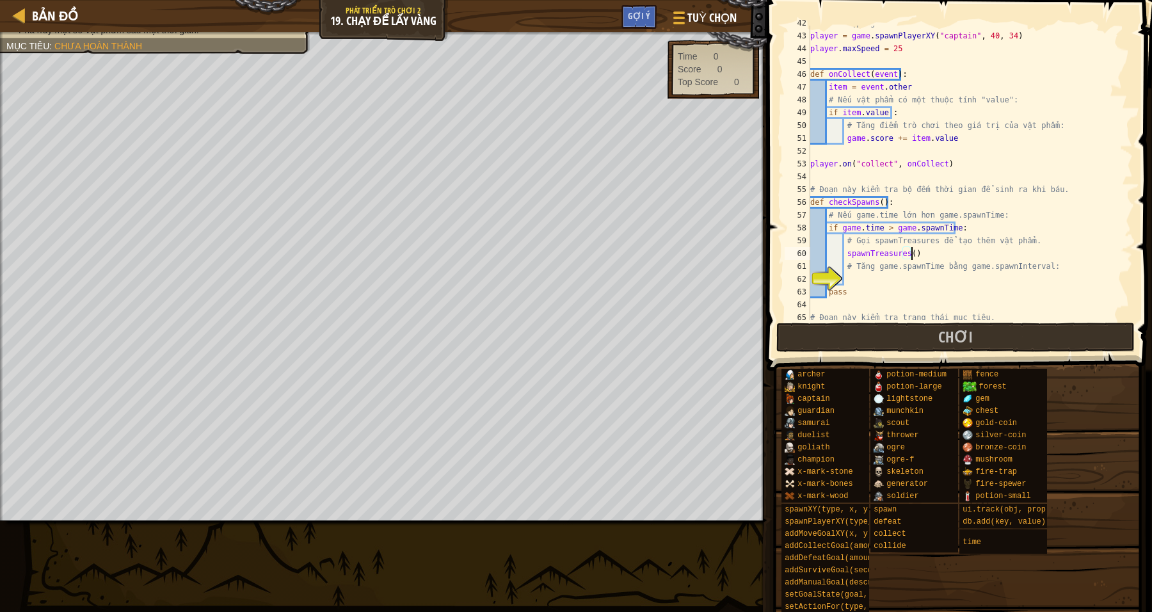
type textarea "# Gọi spawnTreasures để tạo thêm vật phẩm."
click at [856, 283] on div "# Thiết lập người chơi. player = game . spawnPlayerXY ( "captain" , 40 , 34 ) p…" at bounding box center [964, 177] width 313 height 320
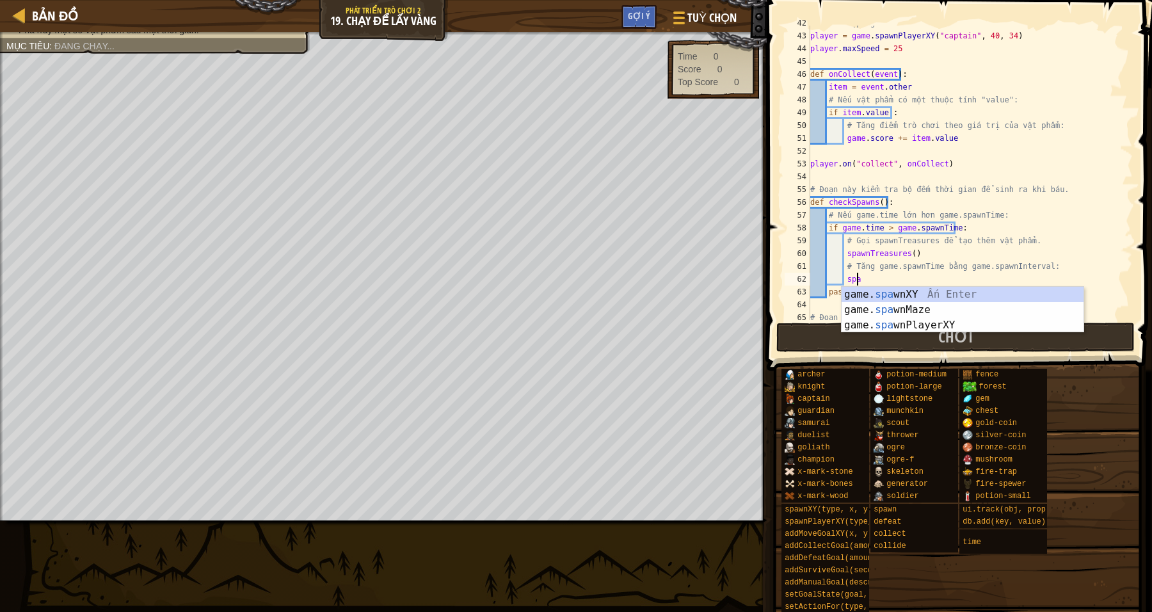
scroll to position [5, 3]
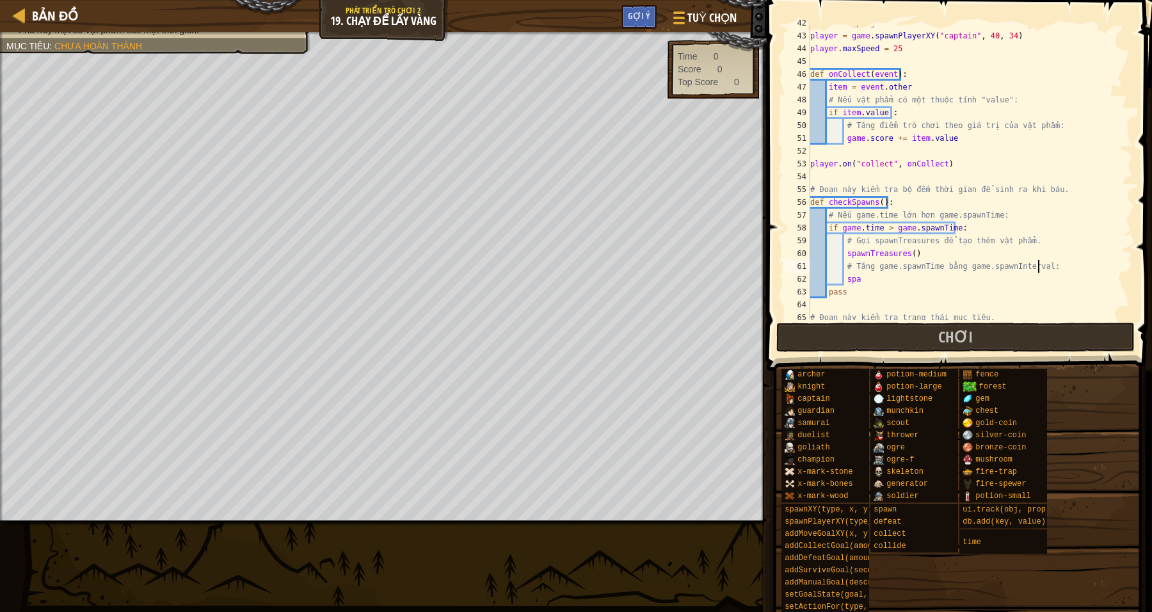
click at [1066, 266] on div "# Thiết lập người chơi. player = game . spawnPlayerXY ( "captain" , 40 , 34 ) p…" at bounding box center [964, 177] width 313 height 320
drag, startPoint x: 934, startPoint y: 265, endPoint x: 894, endPoint y: 265, distance: 40.3
click at [894, 265] on div "# Thiết lập người chơi. player = game . spawnPlayerXY ( "captain" , 40 , 34 ) p…" at bounding box center [964, 177] width 313 height 320
click at [941, 282] on div "# Thiết lập người chơi. player = game . spawnPlayerXY ( "captain" , 40 , 34 ) p…" at bounding box center [964, 177] width 313 height 320
drag, startPoint x: 933, startPoint y: 266, endPoint x: 875, endPoint y: 265, distance: 58.3
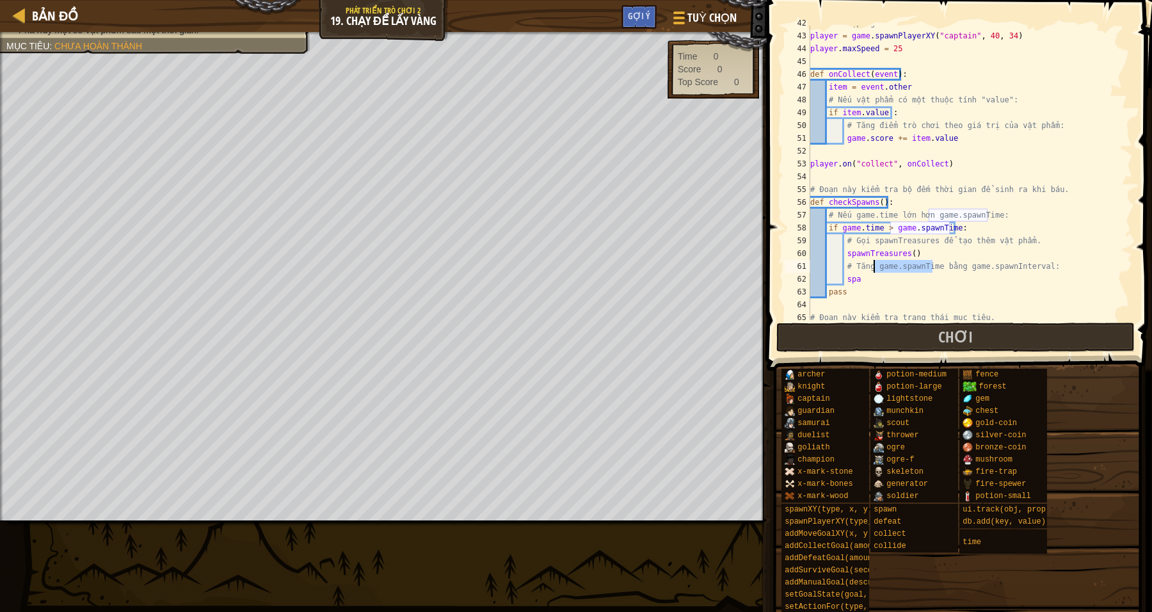
click at [875, 265] on div "# Thiết lập người chơi. player = game . spawnPlayerXY ( "captain" , 40 , 34 ) p…" at bounding box center [964, 177] width 313 height 320
click at [861, 284] on div "# Thiết lập người chơi. player = game . spawnPlayerXY ( "captain" , 40 , 34 ) p…" at bounding box center [964, 177] width 313 height 320
type textarea "spa"
drag, startPoint x: 865, startPoint y: 281, endPoint x: 844, endPoint y: 280, distance: 20.5
click at [844, 280] on div "# Thiết lập người chơi. player = game . spawnPlayerXY ( "captain" , 40 , 34 ) p…" at bounding box center [964, 177] width 313 height 320
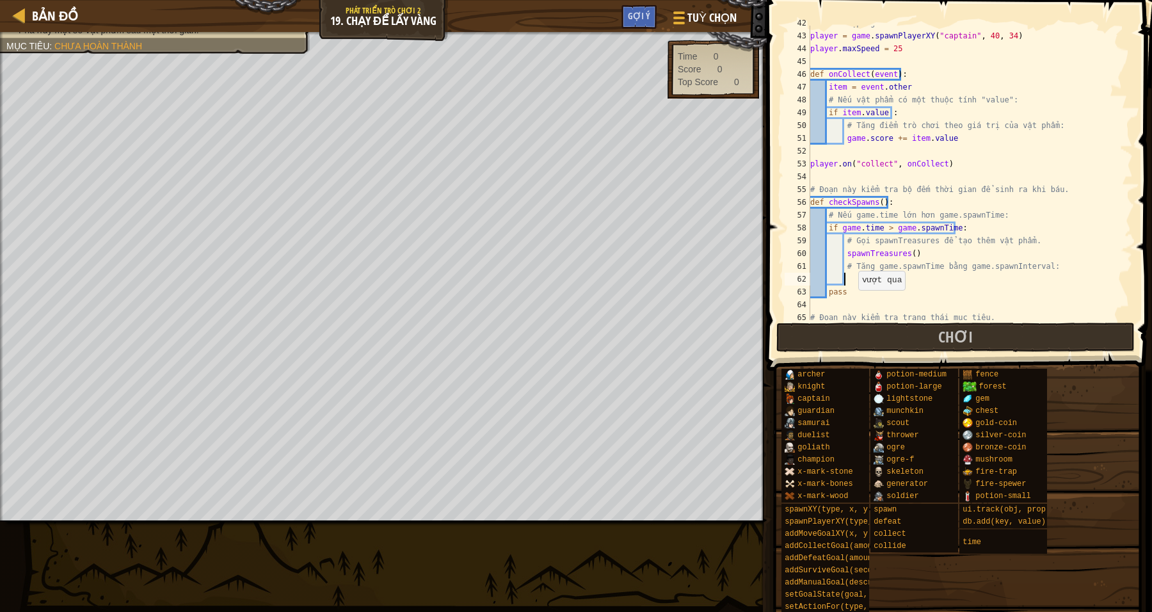
scroll to position [5, 2]
click at [964, 278] on div "# Thiết lập người chơi. player = game . spawnPlayerXY ( "captain" , 40 , 34 ) p…" at bounding box center [964, 177] width 313 height 320
type textarea "game.spawnTime =="
click at [1032, 302] on div "# Thiết lập người chơi. player = game . spawnPlayerXY ( "captain" , 40 , 34 ) p…" at bounding box center [964, 177] width 313 height 320
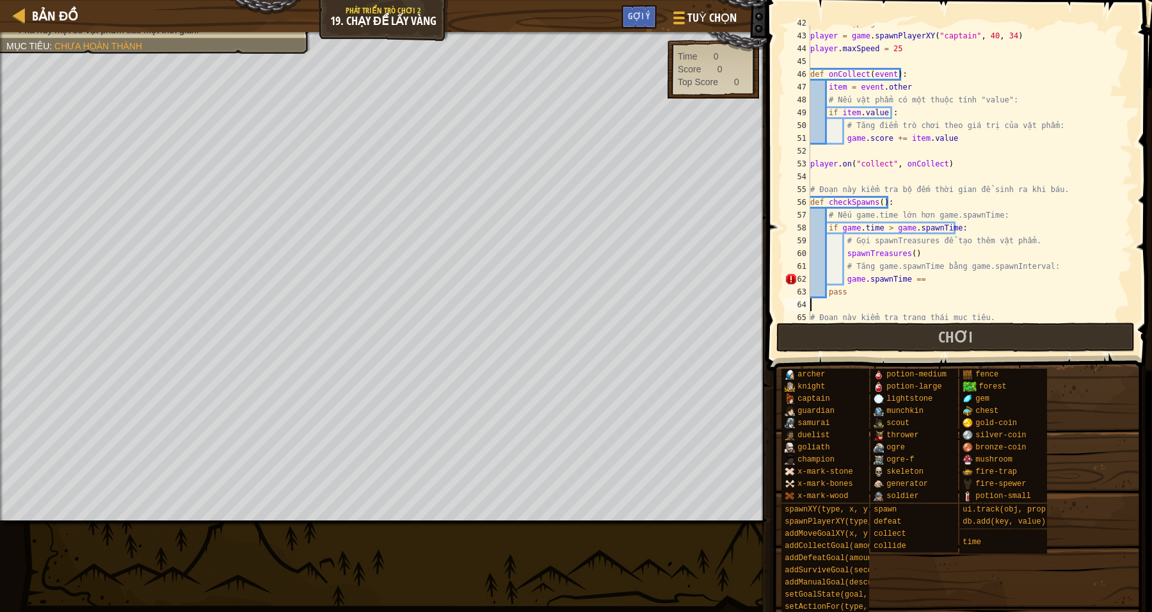
scroll to position [5, 0]
drag, startPoint x: 1041, startPoint y: 262, endPoint x: 957, endPoint y: 262, distance: 83.9
click at [957, 262] on div "# Thiết lập người chơi. player = game . spawnPlayerXY ( "captain" , 40 , 34 ) p…" at bounding box center [964, 177] width 313 height 320
click at [938, 276] on div "# Thiết lập người chơi. player = game . spawnPlayerXY ( "captain" , 40 , 34 ) p…" at bounding box center [964, 177] width 313 height 320
drag, startPoint x: 906, startPoint y: 279, endPoint x: 914, endPoint y: 276, distance: 8.9
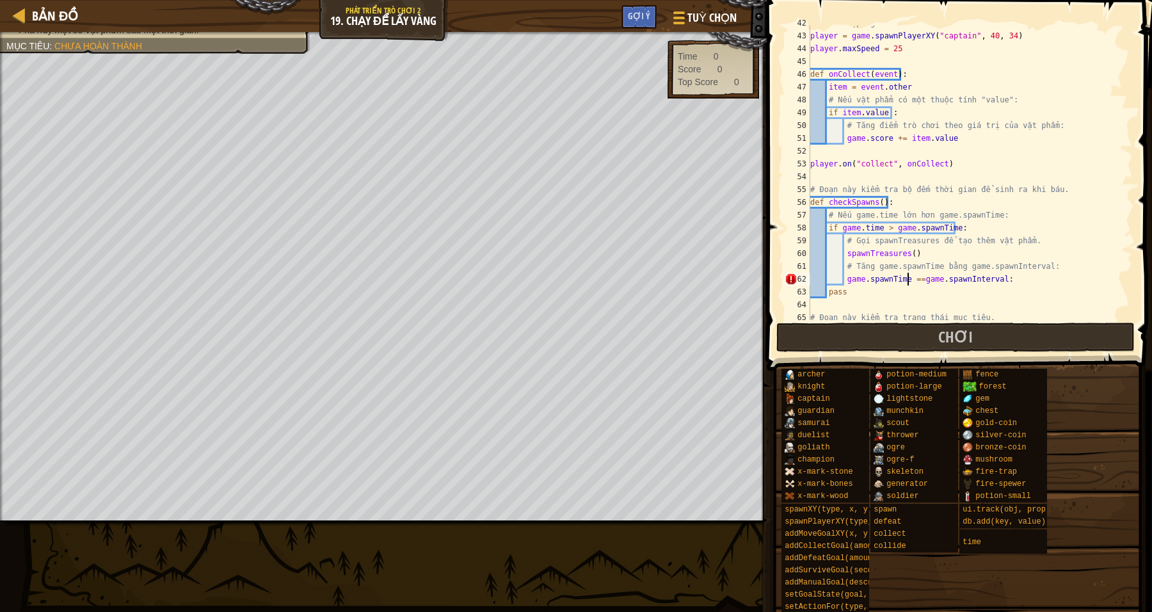
click at [906, 278] on div "# Thiết lập người chơi. player = game . spawnPlayerXY ( "captain" , 40 , 34 ) p…" at bounding box center [964, 177] width 313 height 320
click at [915, 276] on div "# Thiết lập người chơi. player = game . spawnPlayerXY ( "captain" , 40 , 34 ) p…" at bounding box center [964, 177] width 313 height 320
click at [1018, 283] on div "# Thiết lập người chơi. player = game . spawnPlayerXY ( "captain" , 40 , 34 ) p…" at bounding box center [964, 177] width 313 height 320
type textarea "game.spawnTime == game.spawnInterval"
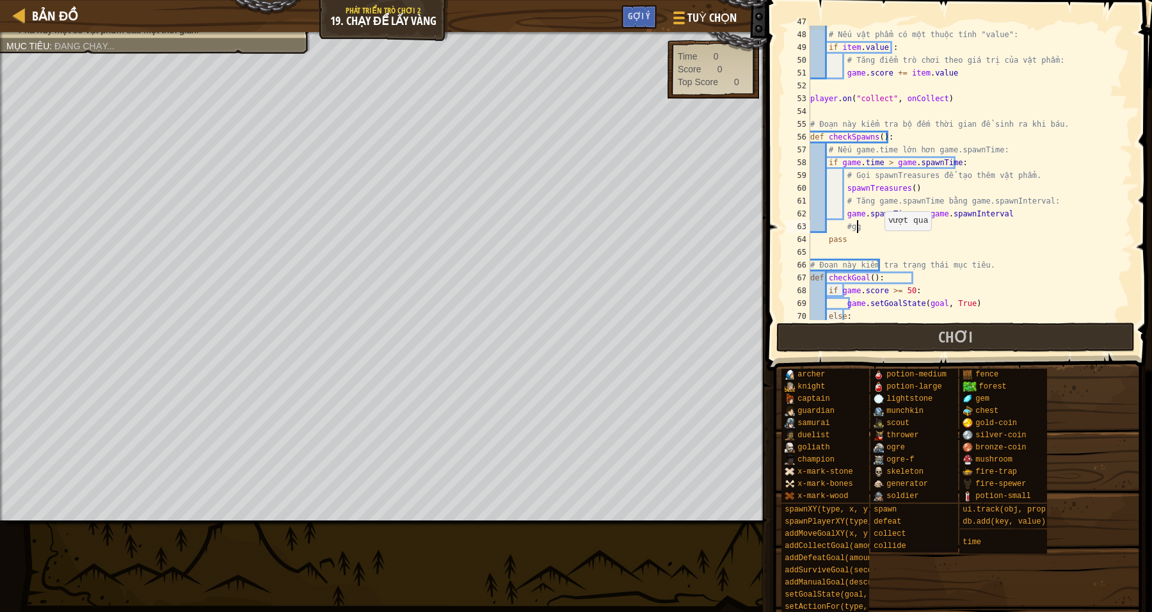
scroll to position [6, 3]
type textarea "#ggs"
click at [1067, 255] on div "item = event . other # Nếu vật phẩm có một thuộc tính "value": if item . value …" at bounding box center [964, 175] width 313 height 320
click at [969, 322] on div "47 48 49 50 51 52 53 54 55 56 57 58 59 60 61 62 63 64 65 66 67 68 69 70 71 item…" at bounding box center [957, 210] width 389 height 408
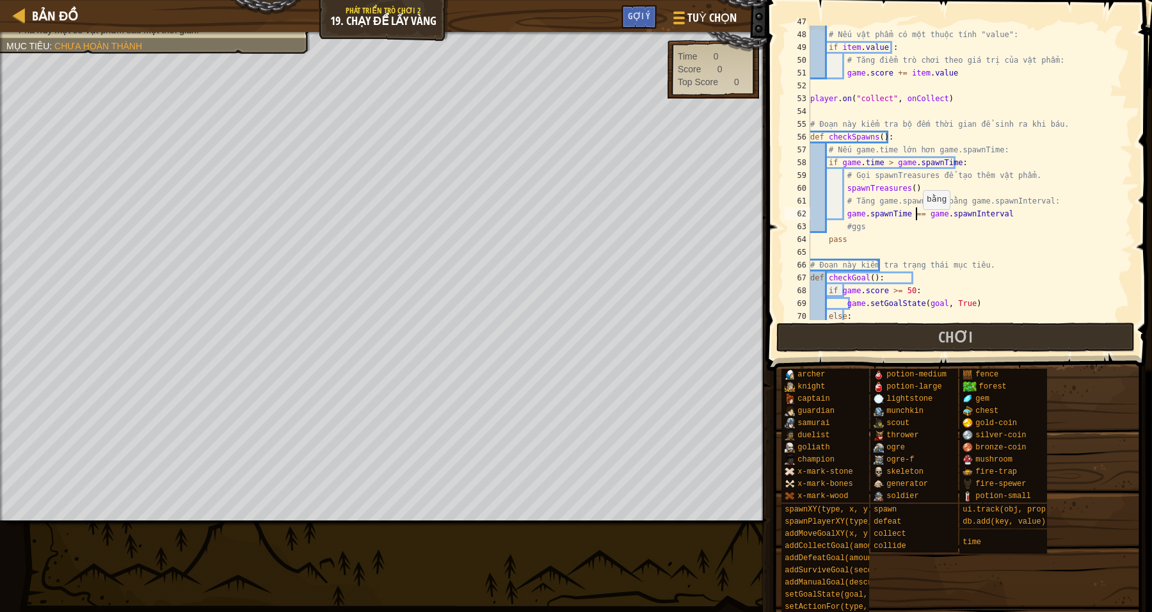
click at [917, 211] on div "item = event . other # Nếu vật phẩm có một thuộc tính "value": if item . value …" at bounding box center [964, 175] width 313 height 320
click at [1056, 240] on div "item = event . other # Nếu vật phẩm có một thuộc tính "value": if item . value …" at bounding box center [964, 175] width 313 height 320
type textarea "pass"
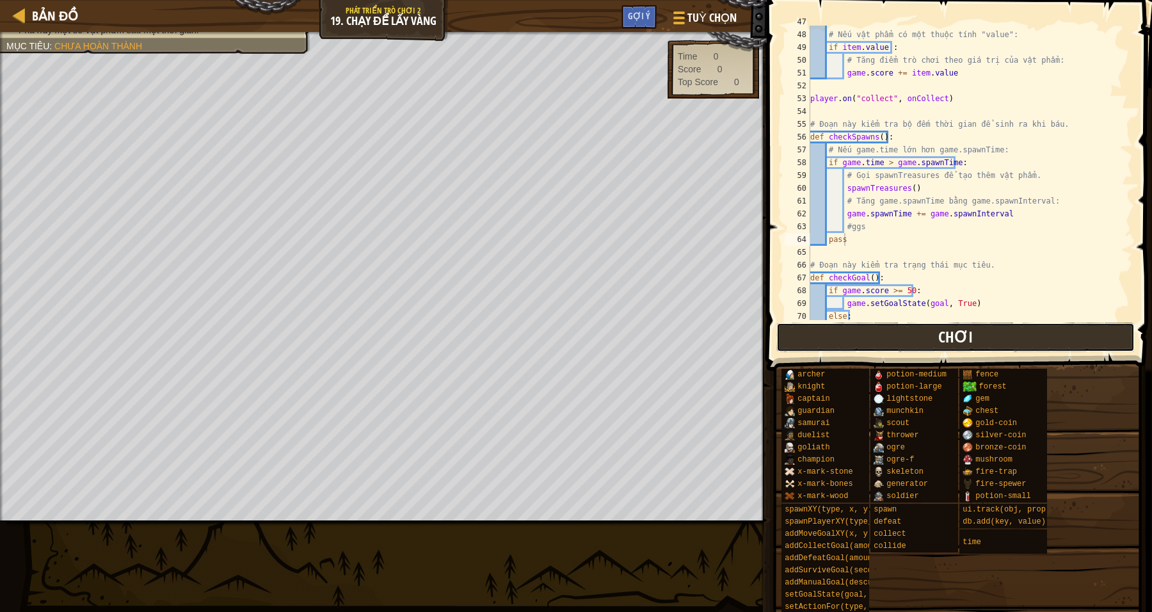
click at [996, 332] on button "Chơi" at bounding box center [955, 337] width 359 height 29
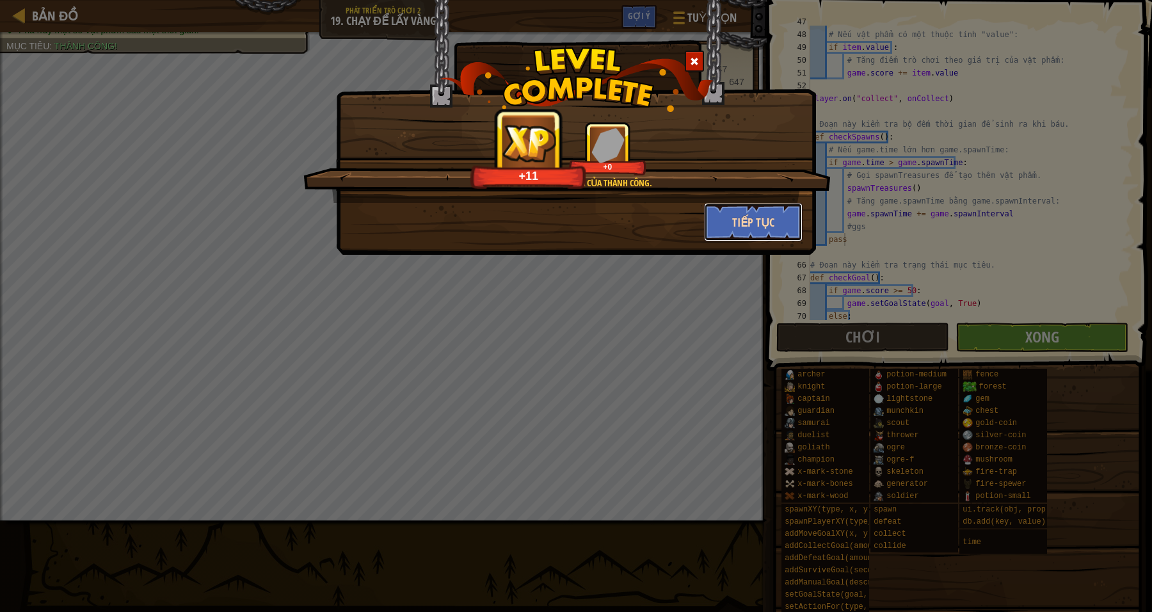
click at [740, 209] on button "Tiếp tục" at bounding box center [753, 222] width 99 height 38
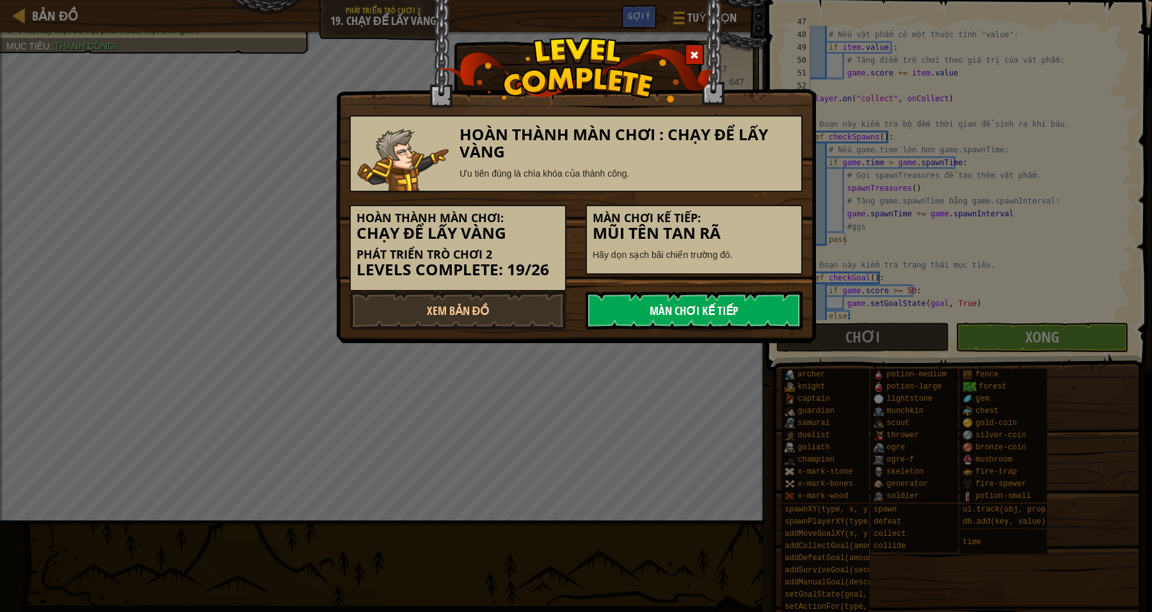
click at [644, 315] on link "Màn chơi kế tiếp" at bounding box center [694, 310] width 217 height 38
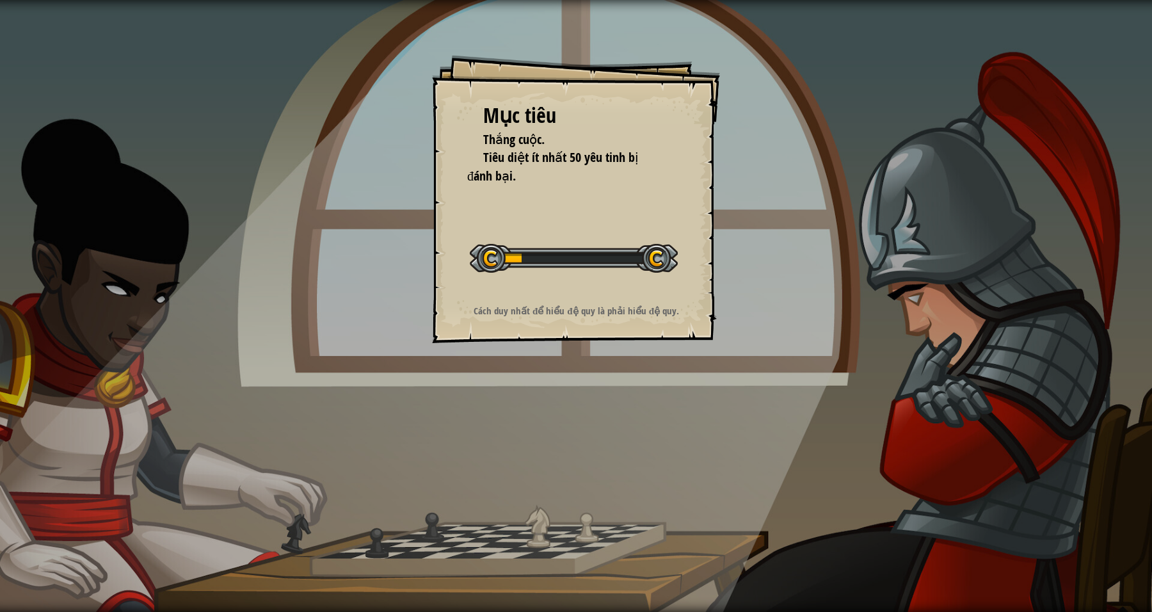
drag, startPoint x: 756, startPoint y: 358, endPoint x: 736, endPoint y: 346, distance: 24.2
click at [755, 357] on div "Mục tiêu Thắng cuộc. Tiêu diệt ít nhất 50 yêu tinh bị đánh bại. Bắt đầu màn chơ…" at bounding box center [576, 306] width 1152 height 612
drag, startPoint x: 736, startPoint y: 346, endPoint x: 666, endPoint y: 318, distance: 74.7
click at [734, 346] on div "Mục tiêu Thắng cuộc. Tiêu diệt ít nhất 50 yêu tinh bị đánh bại. Bắt đầu màn chơ…" at bounding box center [576, 306] width 1152 height 612
click at [666, 318] on div "Mục tiêu Thắng cuộc. Tiêu diệt ít nhất 50 yêu tinh bị đánh bại. Bắt đầu màn chơ…" at bounding box center [576, 199] width 288 height 288
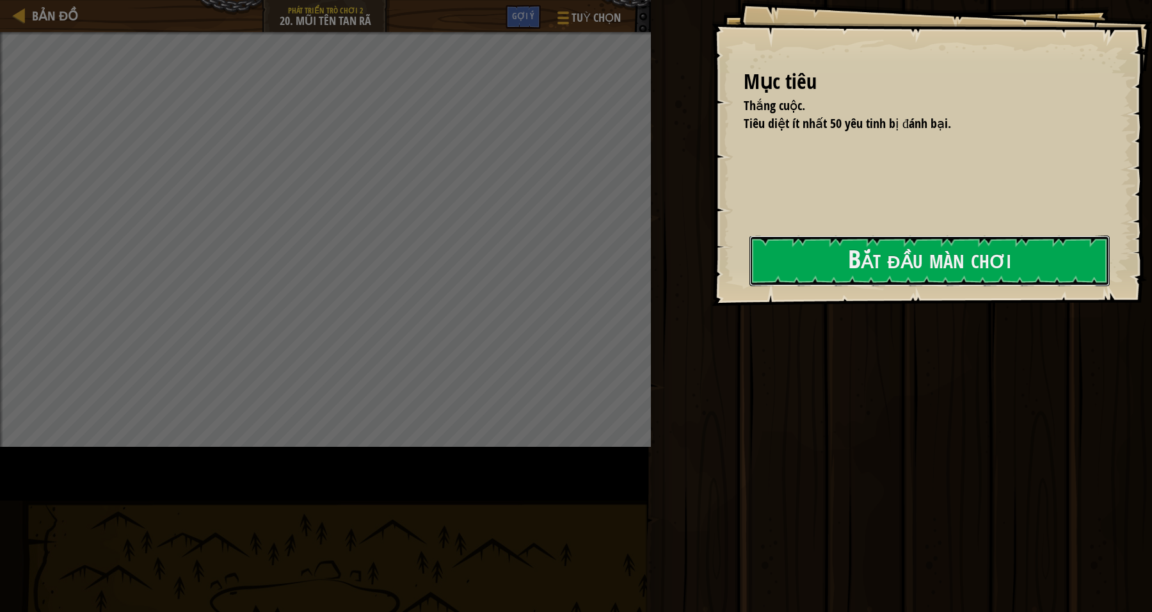
click at [812, 286] on button "Bắt đầu màn chơi" at bounding box center [930, 261] width 360 height 51
click at [927, 243] on div "Mục tiêu Thắng cuộc. Tiêu diệt ít nhất 50 yêu tinh bị đánh bại. Bắt đầu màn chơ…" at bounding box center [932, 153] width 440 height 306
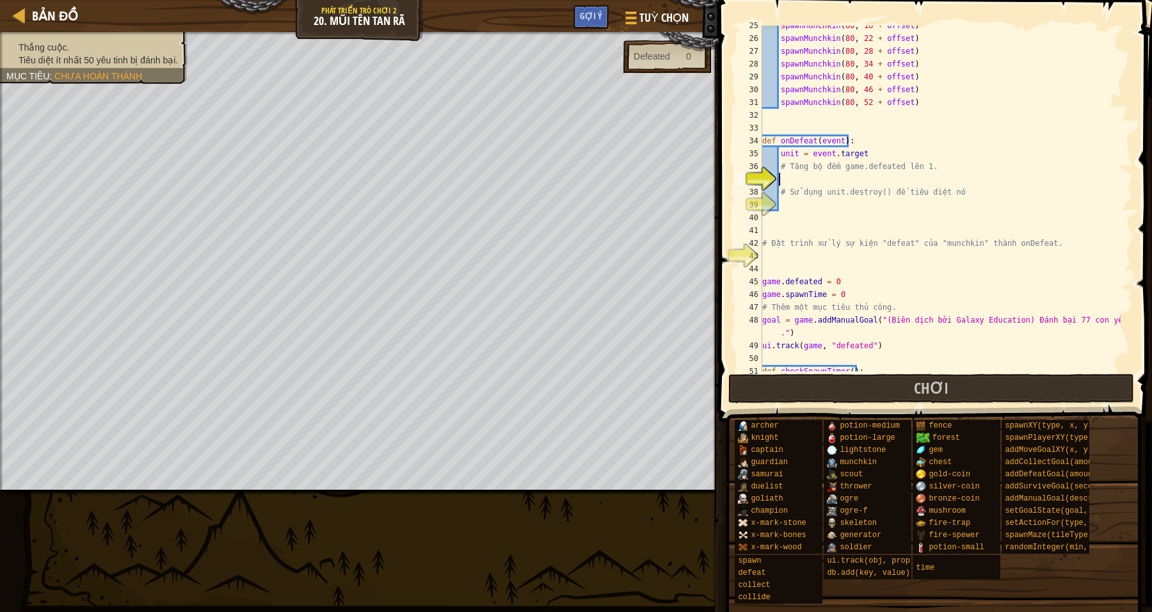
scroll to position [314, 0]
click at [797, 194] on div "spawnMunchkin ( 80 , 16 + offset ) spawnMunchkin ( 80 , 22 + offset ) spawnMunc…" at bounding box center [940, 204] width 361 height 371
type textarea "# Sử dụng unit.destroy() để tiêu diệt nó"
click at [814, 179] on div "spawnMunchkin ( 80 , 16 + offset ) spawnMunchkin ( 80 , 22 + offset ) spawnMunc…" at bounding box center [940, 204] width 361 height 371
drag, startPoint x: 893, startPoint y: 163, endPoint x: 839, endPoint y: 161, distance: 53.8
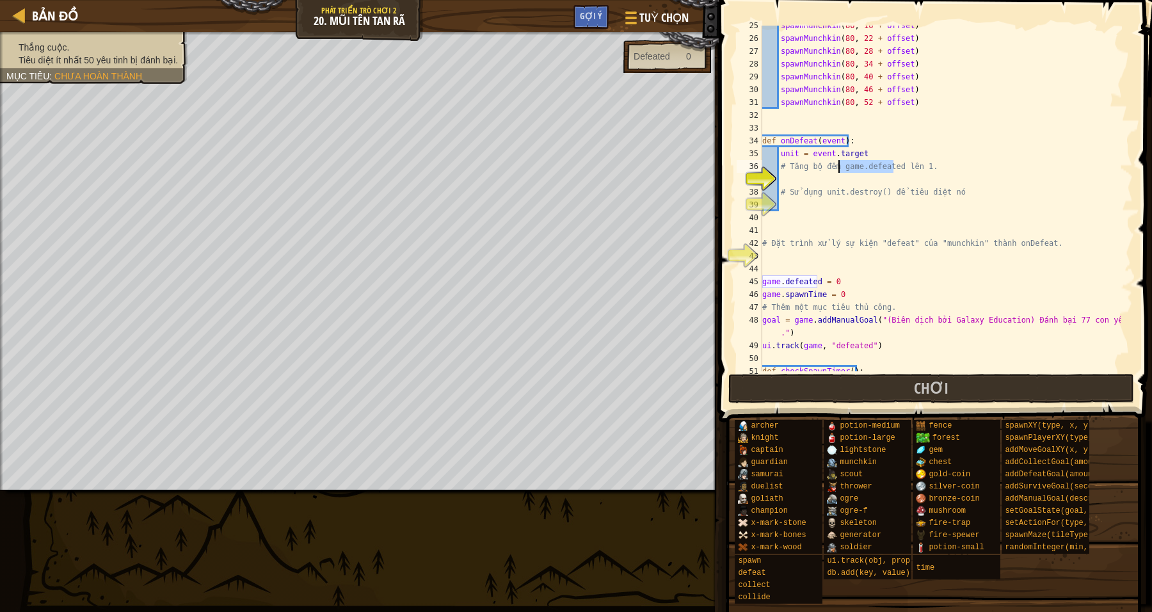
click at [839, 161] on div "spawnMunchkin ( 80 , 16 + offset ) spawnMunchkin ( 80 , 22 + offset ) spawnMunc…" at bounding box center [940, 204] width 361 height 371
type textarea "# Tăng bộ đếm game.defeated lên 1."
click at [786, 170] on div "spawnMunchkin ( 80 , 16 + offset ) spawnMunchkin ( 80 , 22 + offset ) spawnMunc…" at bounding box center [940, 204] width 361 height 371
click at [787, 178] on div "spawnMunchkin ( 80 , 16 + offset ) spawnMunchkin ( 80 , 22 + offset ) spawnMunc…" at bounding box center [940, 204] width 361 height 371
paste textarea "game.defeated"
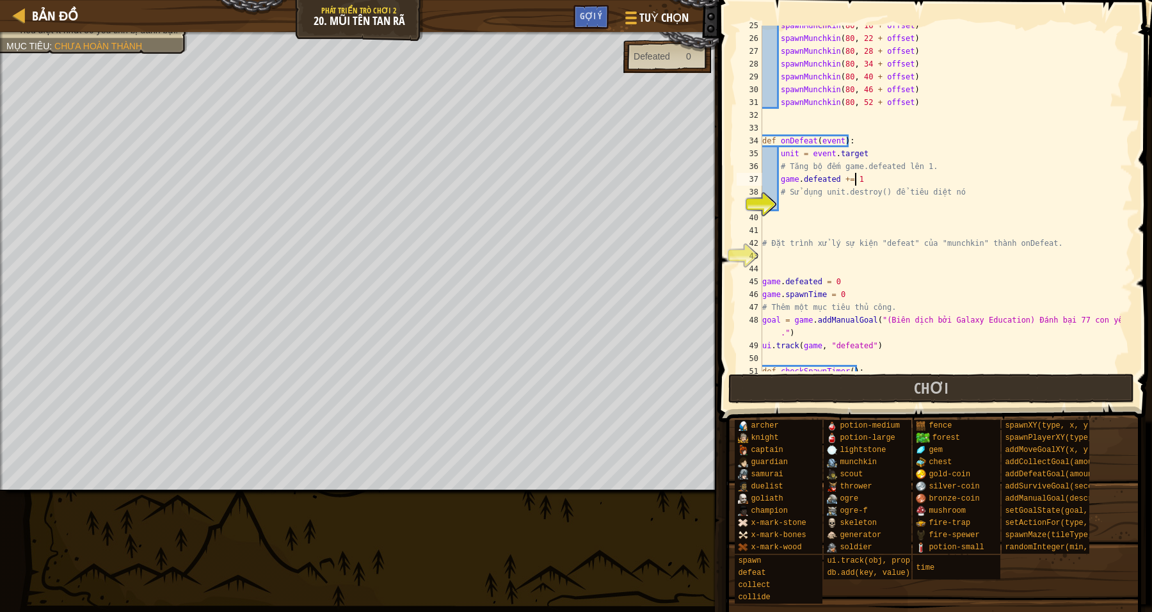
scroll to position [5, 7]
click at [954, 157] on div "spawnMunchkin ( 80 , 16 + offset ) spawnMunchkin ( 80 , 22 + offset ) spawnMunc…" at bounding box center [940, 204] width 361 height 371
type textarea "unit = [DOMAIN_NAME]"
click at [791, 204] on div "spawnMunchkin ( 80 , 16 + offset ) spawnMunchkin ( 80 , 22 + offset ) spawnMunc…" at bounding box center [940, 204] width 361 height 371
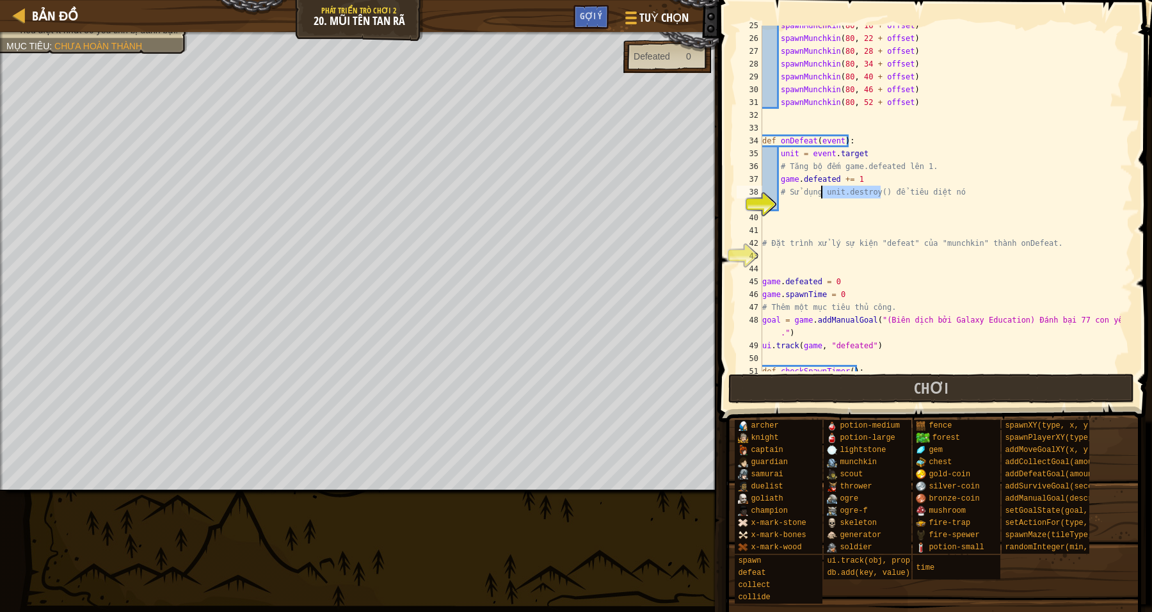
drag, startPoint x: 880, startPoint y: 192, endPoint x: 820, endPoint y: 194, distance: 59.6
click at [820, 194] on div "spawnMunchkin ( 80 , 16 + offset ) spawnMunchkin ( 80 , 22 + offset ) spawnMunc…" at bounding box center [940, 204] width 361 height 371
type textarea "# Sử dụng unit.destroy() để tiêu diệt nó"
click at [782, 205] on div "spawnMunchkin ( 80 , 16 + offset ) spawnMunchkin ( 80 , 22 + offset ) spawnMunc…" at bounding box center [940, 204] width 361 height 371
paste textarea "unit.destroy()"
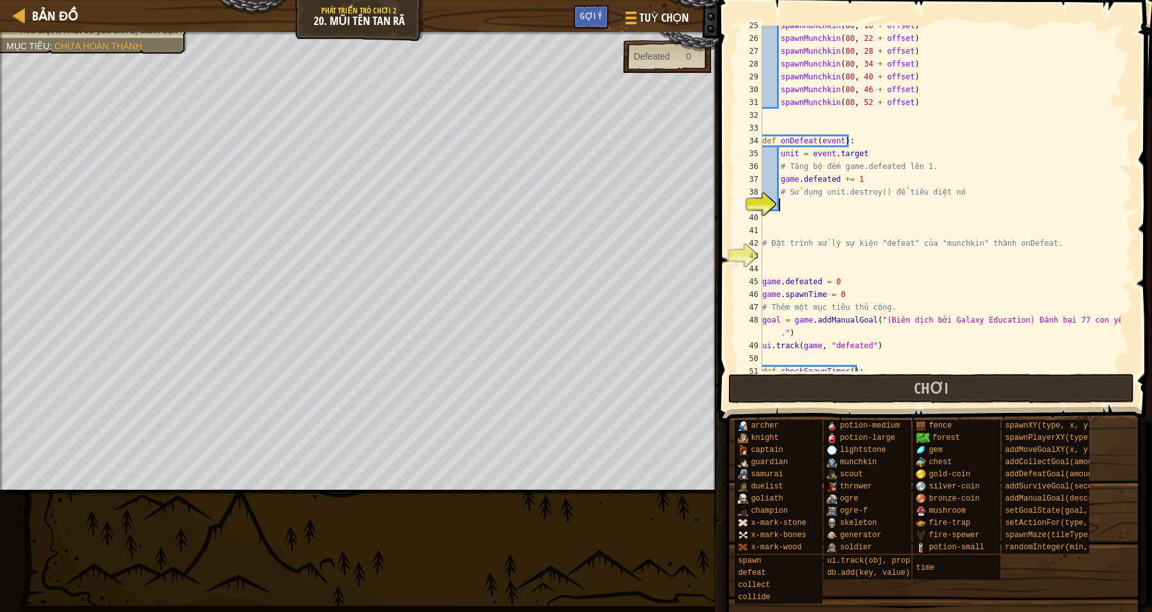
type textarea "unit.destroy()"
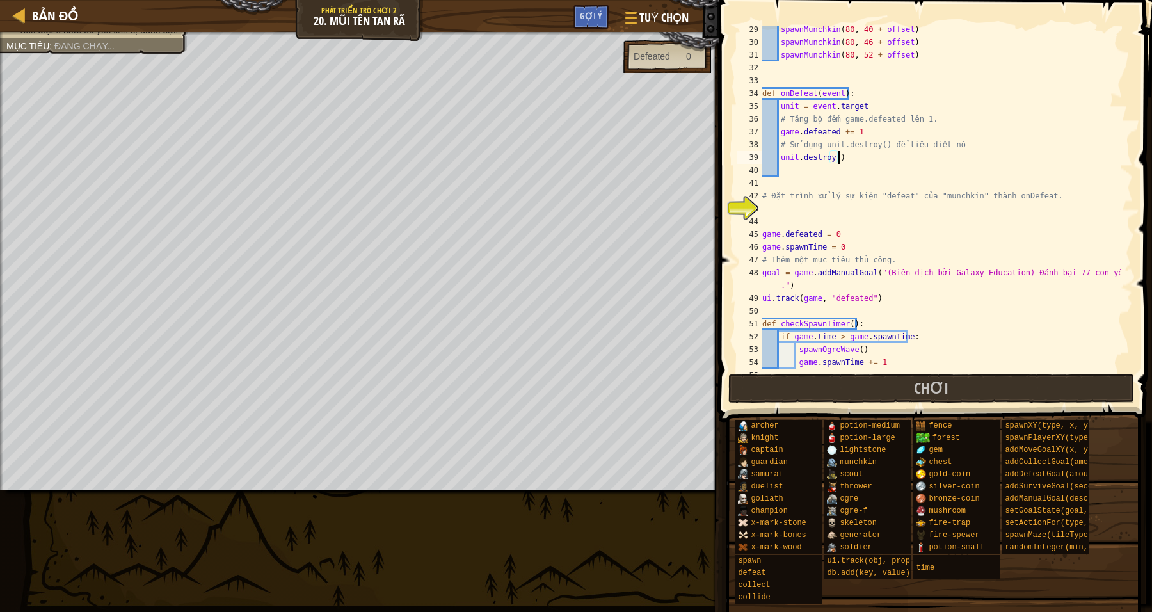
scroll to position [361, 0]
click at [776, 211] on div "spawnMunchkin ( 80 , 40 + offset ) spawnMunchkin ( 80 , 46 + offset ) spawnMunc…" at bounding box center [940, 208] width 361 height 371
type textarea "s"
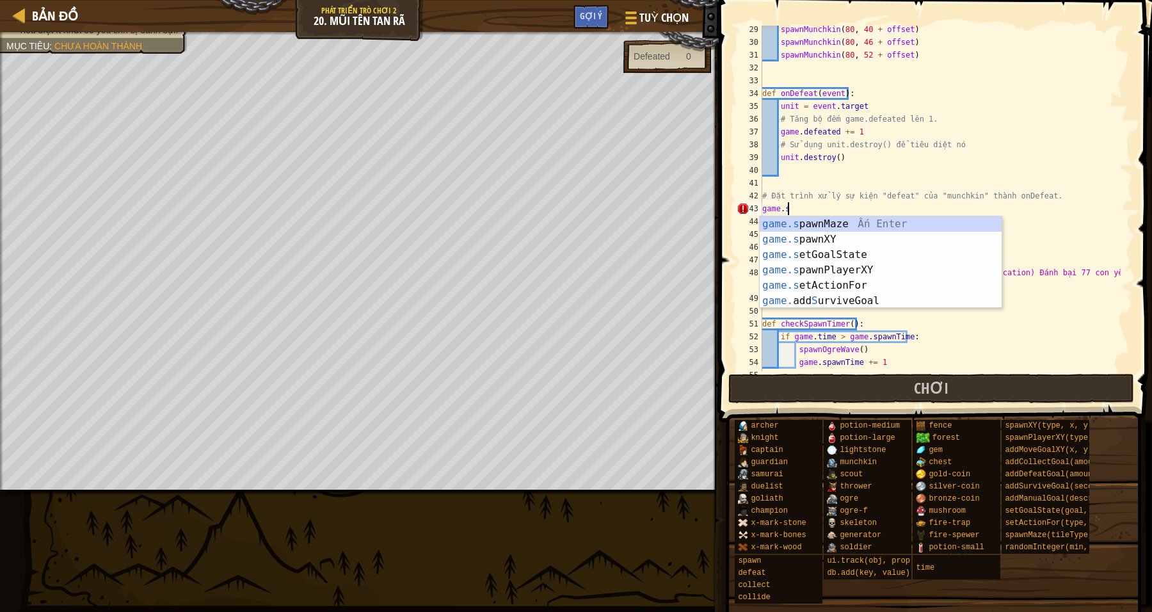
scroll to position [5, 1]
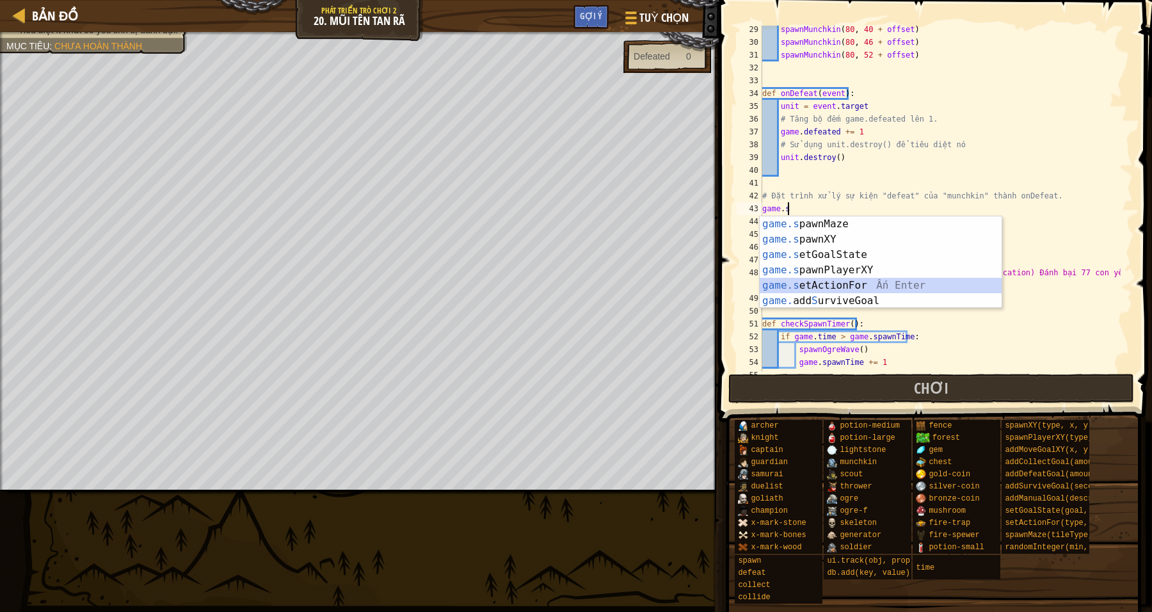
click at [864, 282] on div "game.s pawnMaze Ấn Enter game.s pawnXY Ấn Enter game.s etGoalState Ấn Enter gam…" at bounding box center [881, 277] width 243 height 123
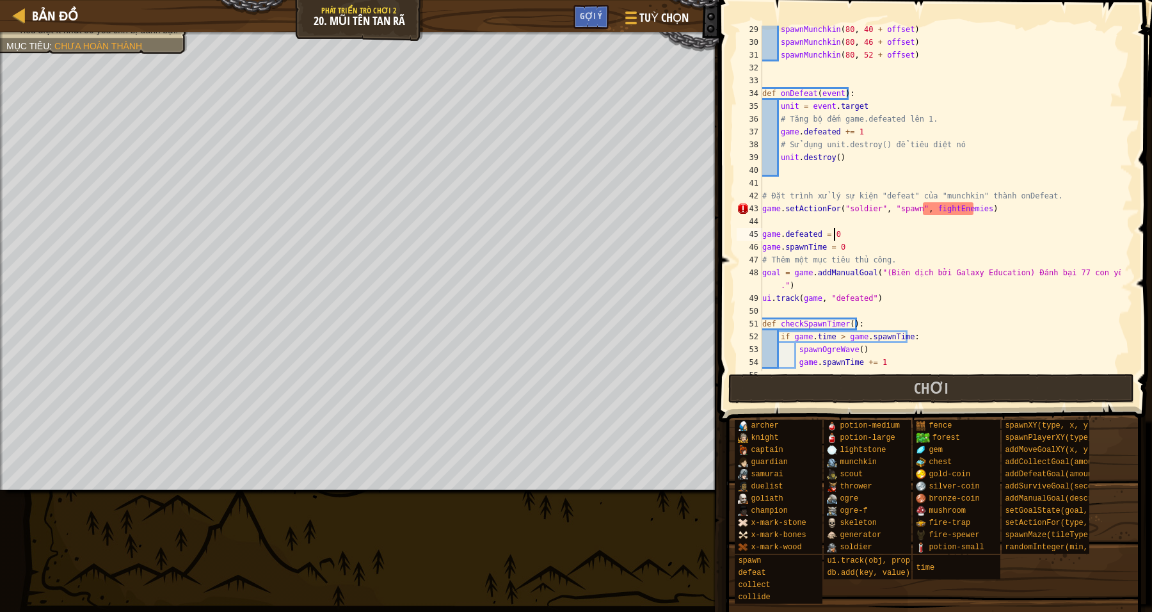
drag, startPoint x: 975, startPoint y: 240, endPoint x: 983, endPoint y: 237, distance: 8.3
click at [975, 240] on div "spawnMunchkin ( 80 , 40 + offset ) spawnMunchkin ( 80 , 46 + offset ) spawnMunc…" at bounding box center [940, 208] width 361 height 371
type textarea "game.defeated = 0"
click at [982, 237] on div "spawnMunchkin ( 80 , 40 + offset ) spawnMunchkin ( 80 , 46 + offset ) spawnMunc…" at bounding box center [940, 208] width 361 height 371
click at [898, 223] on div "spawnMunchkin ( 80 , 40 + offset ) spawnMunchkin ( 80 , 46 + offset ) spawnMunc…" at bounding box center [940, 208] width 361 height 371
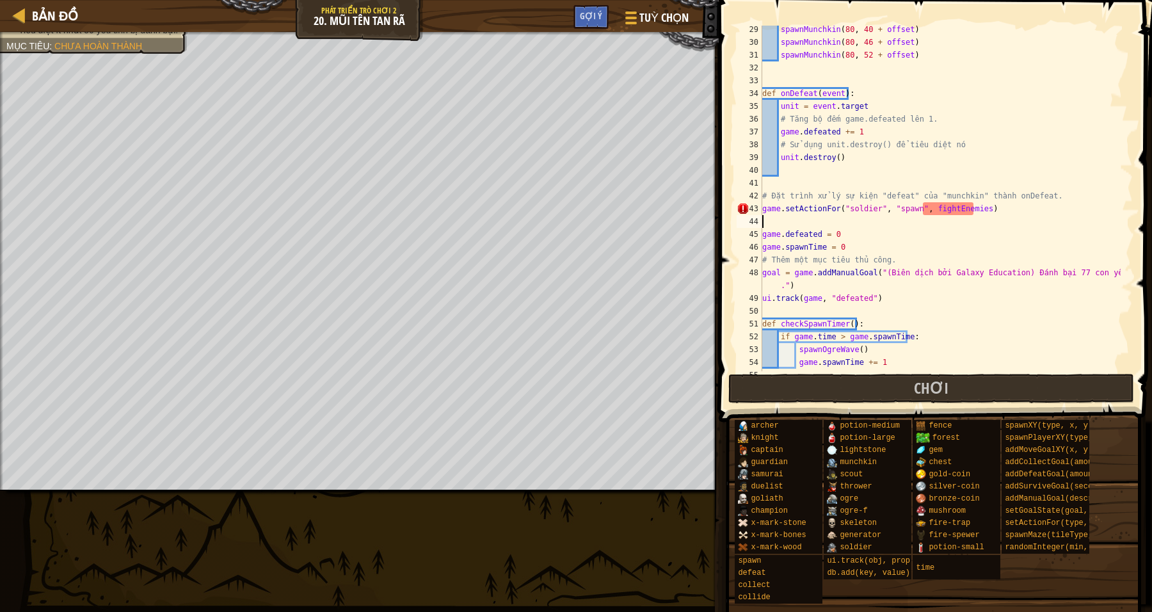
scroll to position [5, 0]
click at [970, 208] on div "spawnMunchkin ( 80 , 40 + offset ) spawnMunchkin ( 80 , 46 + offset ) spawnMunc…" at bounding box center [940, 208] width 361 height 371
click at [975, 217] on div "spawnMunchkin ( 80 , 40 + offset ) spawnMunchkin ( 80 , 46 + offset ) spawnMunc…" at bounding box center [940, 208] width 361 height 371
type textarea "game.setActionFor("soldier", "spawn", fightEnemies)"
click at [996, 221] on div "spawnMunchkin ( 80 , 40 + offset ) spawnMunchkin ( 80 , 46 + offset ) spawnMunc…" at bounding box center [940, 199] width 361 height 346
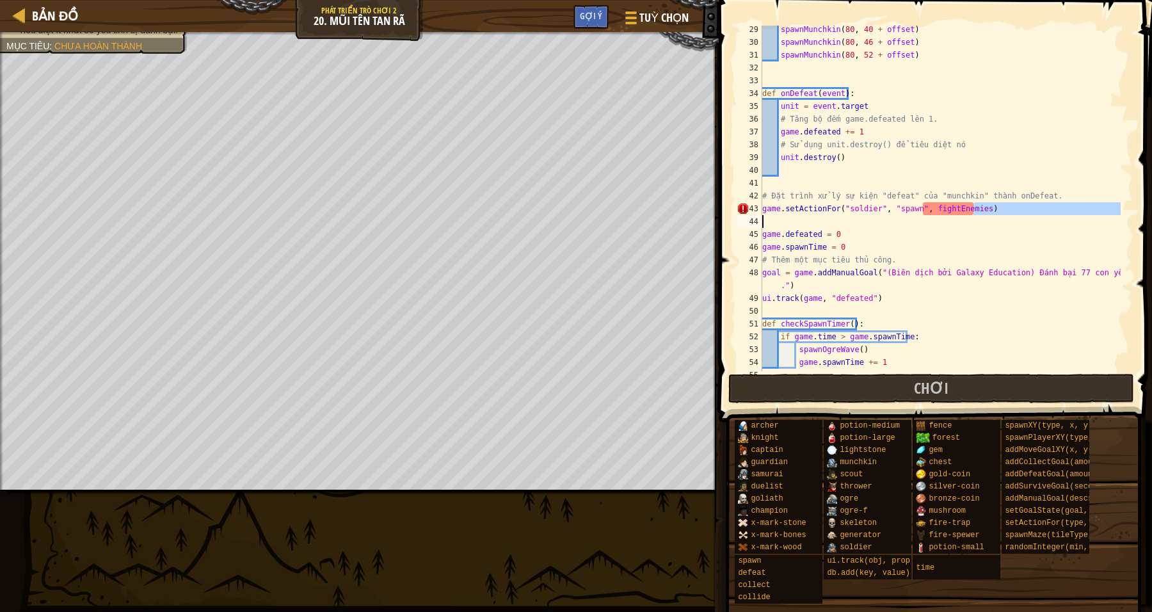
click at [981, 243] on div "spawnMunchkin ( 80 , 40 + offset ) spawnMunchkin ( 80 , 46 + offset ) spawnMunc…" at bounding box center [940, 208] width 361 height 371
drag, startPoint x: 872, startPoint y: 209, endPoint x: 844, endPoint y: 209, distance: 28.8
click at [844, 209] on div "spawnMunchkin ( 80 , 40 + offset ) spawnMunchkin ( 80 , 46 + offset ) spawnMunc…" at bounding box center [940, 208] width 361 height 371
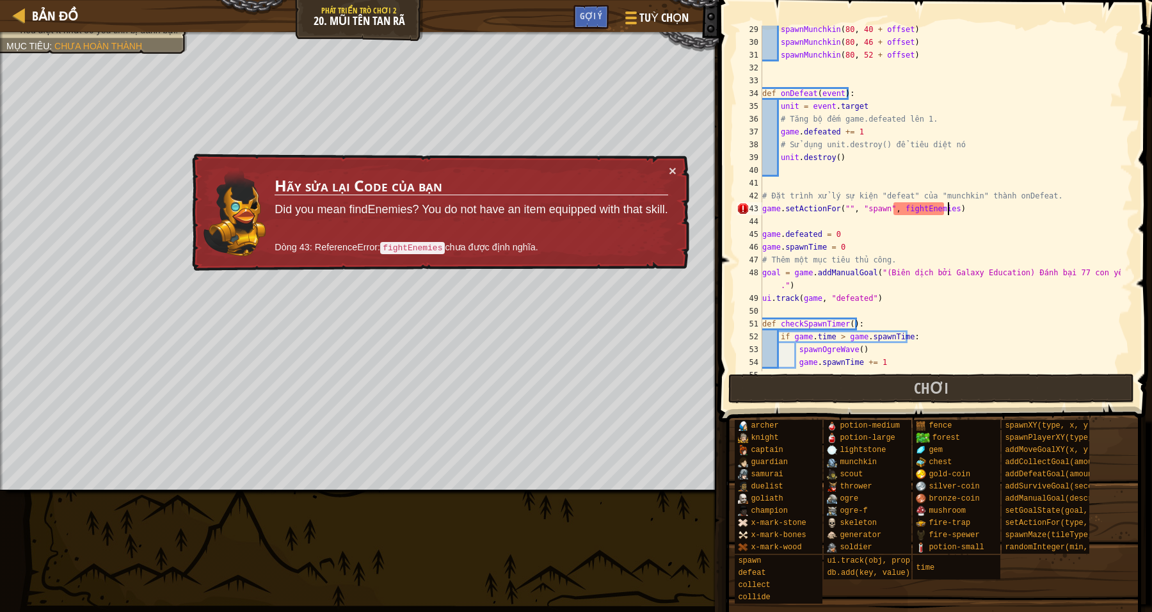
click at [969, 209] on div "spawnMunchkin ( 80 , 40 + offset ) spawnMunchkin ( 80 , 46 + offset ) spawnMunc…" at bounding box center [940, 208] width 361 height 371
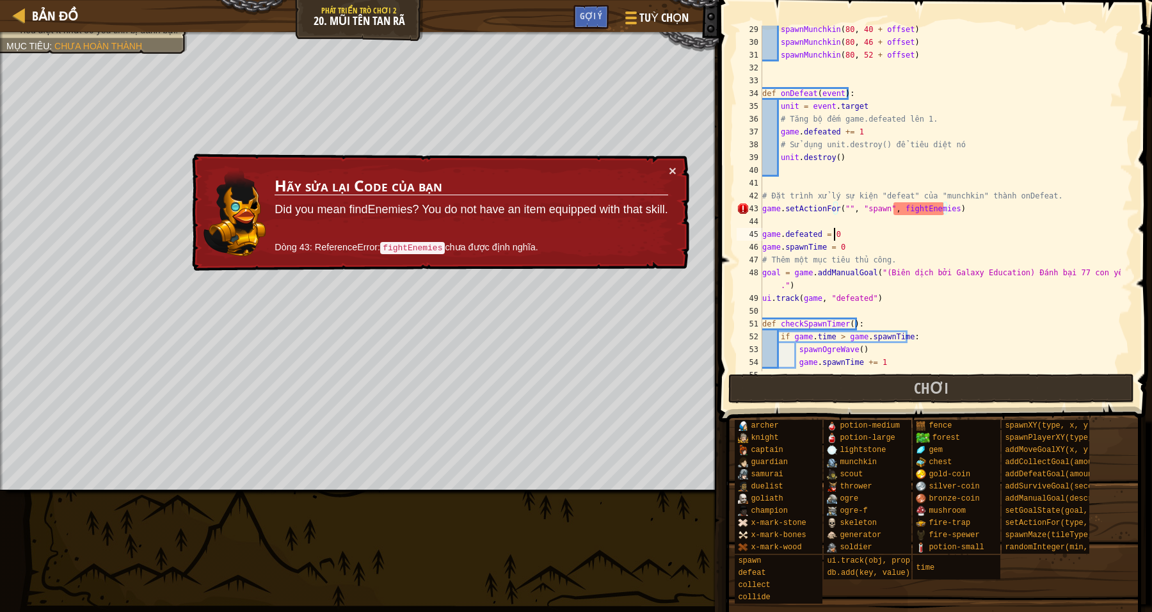
drag, startPoint x: 956, startPoint y: 240, endPoint x: 946, endPoint y: 200, distance: 40.8
click at [956, 239] on div "spawnMunchkin ( 80 , 40 + offset ) spawnMunchkin ( 80 , 46 + offset ) spawnMunc…" at bounding box center [940, 208] width 361 height 371
click at [968, 192] on div "spawnMunchkin ( 80 , 40 + offset ) spawnMunchkin ( 80 , 46 + offset ) spawnMunc…" at bounding box center [940, 208] width 361 height 371
drag, startPoint x: 965, startPoint y: 193, endPoint x: 931, endPoint y: 195, distance: 33.3
click at [931, 195] on div "spawnMunchkin ( 80 , 40 + offset ) spawnMunchkin ( 80 , 46 + offset ) spawnMunc…" at bounding box center [940, 208] width 361 height 371
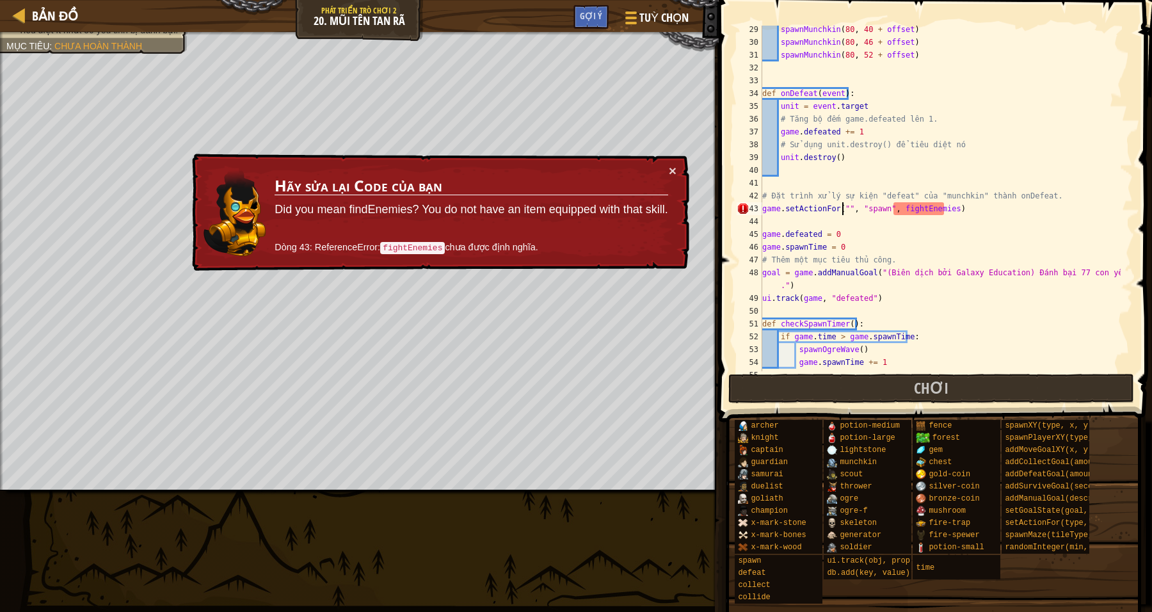
click at [841, 209] on div "spawnMunchkin ( 80 , 40 + offset ) spawnMunchkin ( 80 , 46 + offset ) spawnMunc…" at bounding box center [940, 208] width 361 height 371
paste textarea "munchkin"
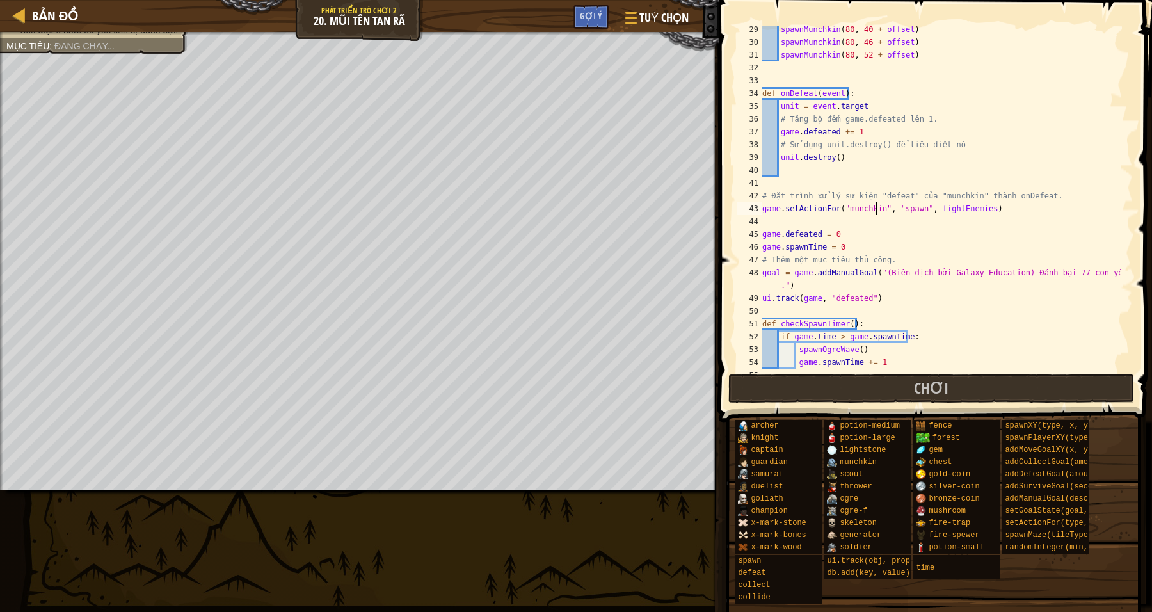
click at [920, 237] on div "spawnMunchkin ( 80 , 40 + offset ) spawnMunchkin ( 80 , 46 + offset ) spawnMunc…" at bounding box center [940, 208] width 361 height 371
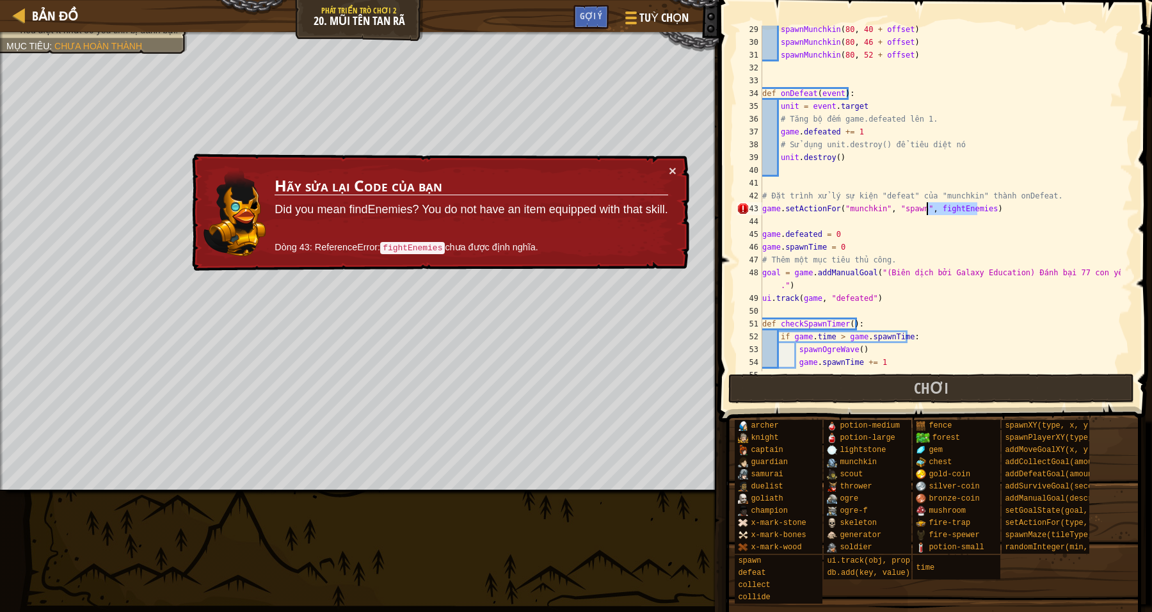
drag, startPoint x: 977, startPoint y: 205, endPoint x: 927, endPoint y: 208, distance: 50.7
click at [927, 208] on div "spawnMunchkin ( 80 , 40 + offset ) spawnMunchkin ( 80 , 46 + offset ) spawnMunc…" at bounding box center [940, 208] width 361 height 371
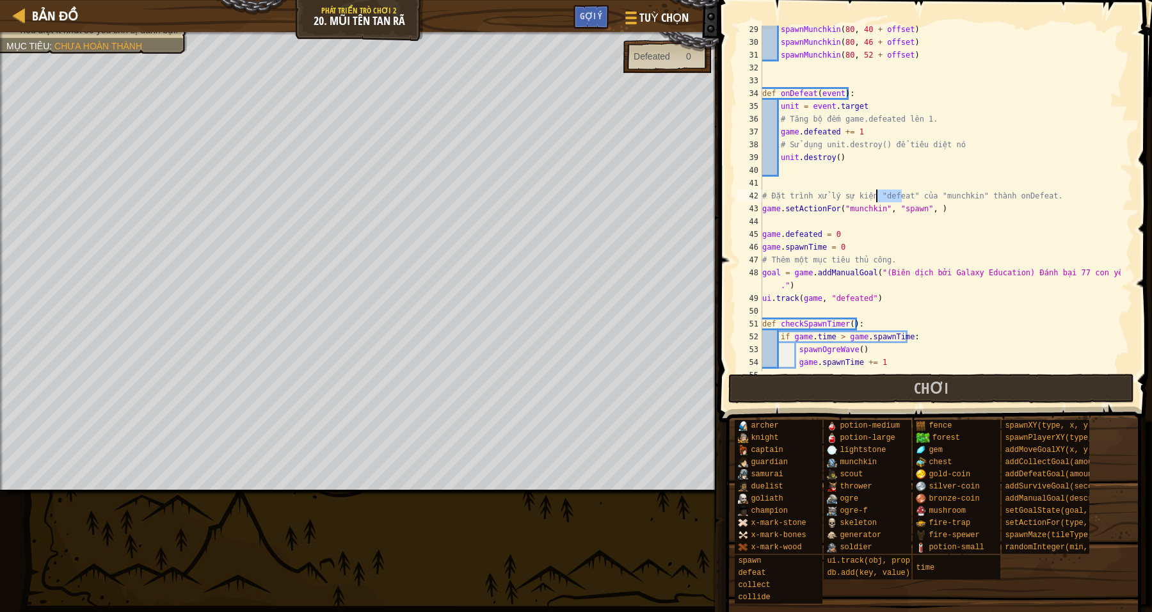
drag, startPoint x: 901, startPoint y: 195, endPoint x: 878, endPoint y: 194, distance: 23.7
click at [878, 194] on div "spawnMunchkin ( 80 , 40 + offset ) spawnMunchkin ( 80 , 46 + offset ) spawnMunc…" at bounding box center [940, 208] width 361 height 371
click at [921, 213] on div "spawnMunchkin ( 80 , 40 + offset ) spawnMunchkin ( 80 , 46 + offset ) spawnMunc…" at bounding box center [940, 208] width 361 height 371
type textarea "game.setActionFor("munchkin", "spawn", )"
click at [992, 220] on div "spawnMunchkin ( 80 , 40 + offset ) spawnMunchkin ( 80 , 46 + offset ) spawnMunc…" at bounding box center [940, 208] width 361 height 371
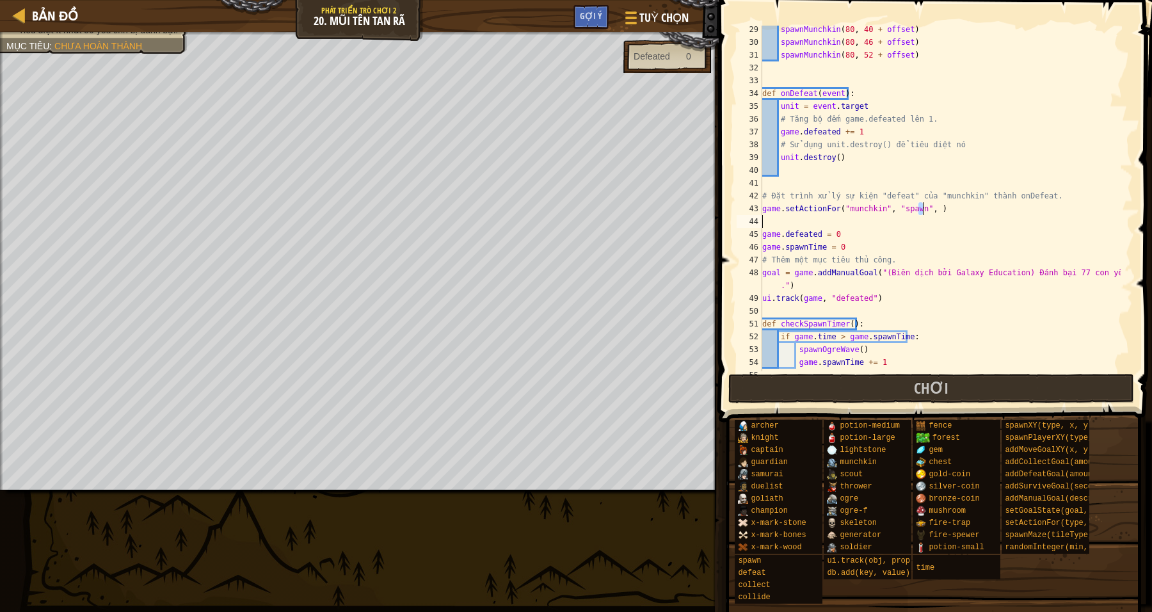
click at [966, 220] on div "spawnMunchkin ( 80 , 40 + offset ) spawnMunchkin ( 80 , 46 + offset ) spawnMunc…" at bounding box center [940, 208] width 361 height 371
drag, startPoint x: 963, startPoint y: 218, endPoint x: 950, endPoint y: 215, distance: 13.2
click at [957, 217] on div "spawnMunchkin ( 80 , 40 + offset ) spawnMunchkin ( 80 , 46 + offset ) spawnMunc…" at bounding box center [940, 208] width 361 height 371
click at [919, 211] on div "spawnMunchkin ( 80 , 40 + offset ) spawnMunchkin ( 80 , 46 + offset ) spawnMunc…" at bounding box center [940, 208] width 361 height 371
click at [926, 207] on div "spawnMunchkin ( 80 , 40 + offset ) spawnMunchkin ( 80 , 46 + offset ) spawnMunc…" at bounding box center [940, 208] width 361 height 371
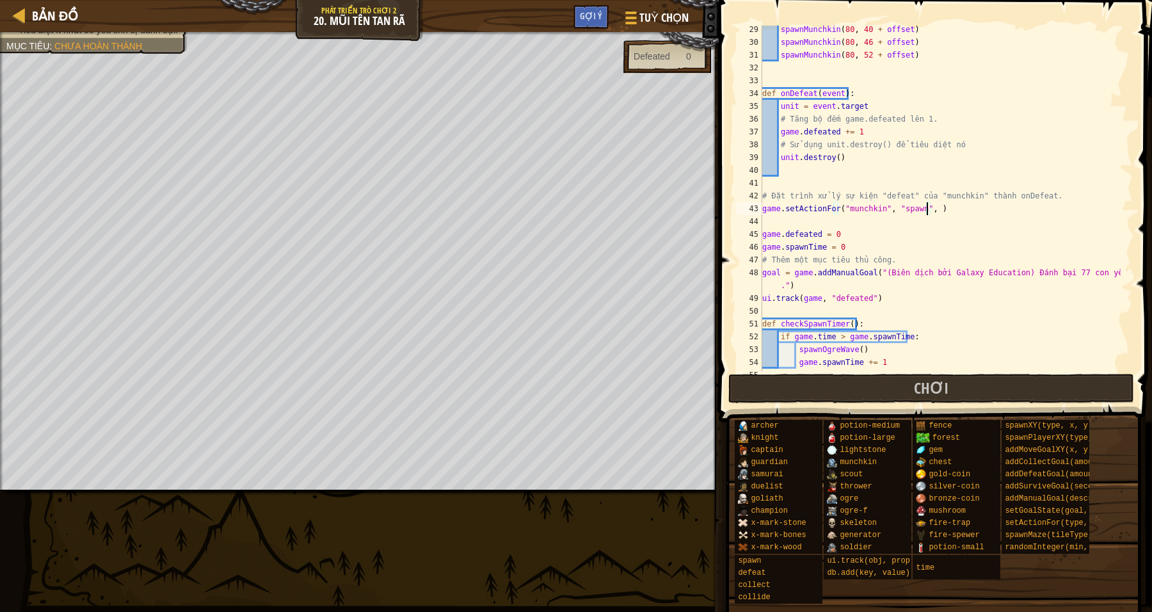
click at [919, 206] on div "spawnMunchkin ( 80 , 40 + offset ) spawnMunchkin ( 80 , 46 + offset ) spawnMunc…" at bounding box center [940, 208] width 361 height 371
click at [921, 205] on div "spawnMunchkin ( 80 , 40 + offset ) spawnMunchkin ( 80 , 46 + offset ) spawnMunc…" at bounding box center [940, 208] width 361 height 371
paste textarea "defeat"
click at [920, 207] on div "spawnMunchkin ( 80 , 40 + offset ) spawnMunchkin ( 80 , 46 + offset ) spawnMunc…" at bounding box center [940, 208] width 361 height 371
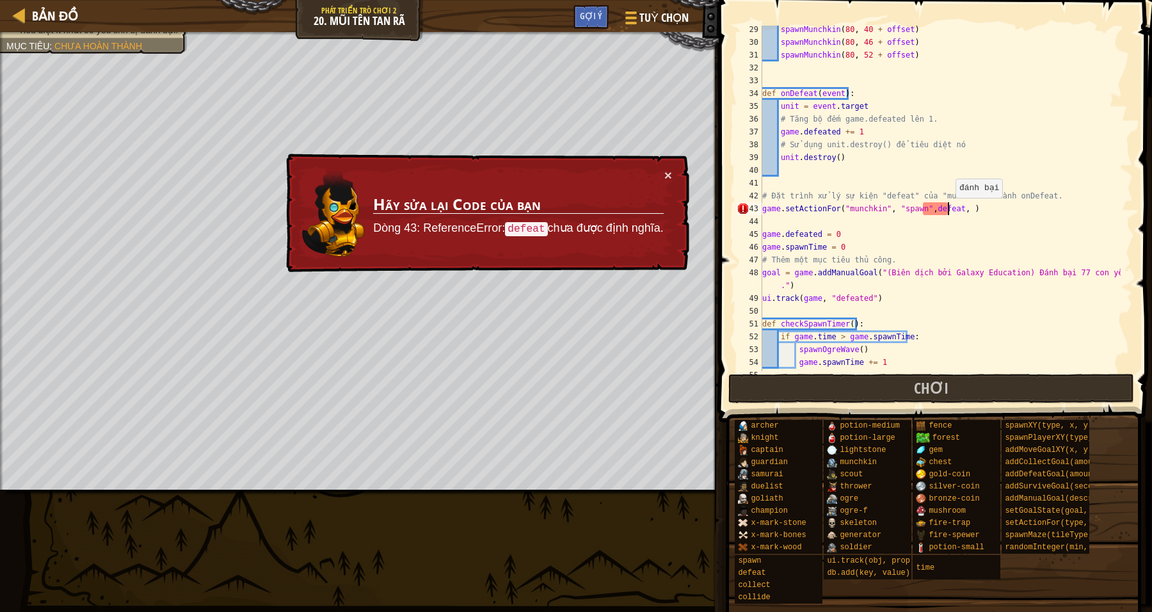
click at [949, 208] on div "spawnMunchkin ( 80 , 40 + offset ) spawnMunchkin ( 80 , 46 + offset ) spawnMunc…" at bounding box center [940, 208] width 361 height 371
click at [951, 207] on div "spawnMunchkin ( 80 , 40 + offset ) spawnMunchkin ( 80 , 46 + offset ) spawnMunc…" at bounding box center [940, 208] width 361 height 371
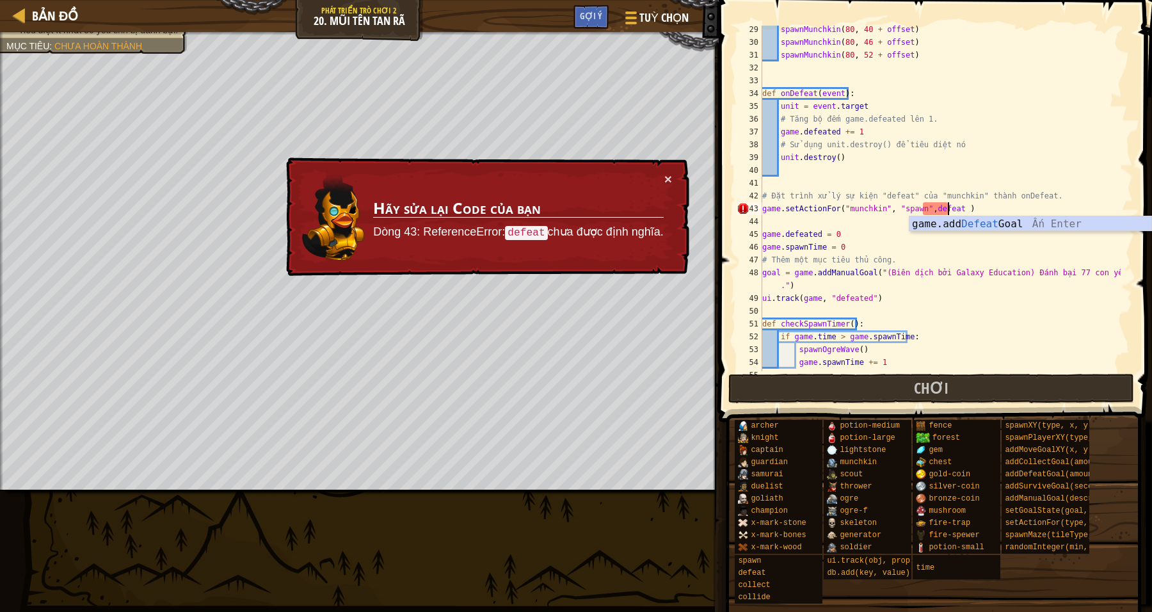
click at [861, 256] on div "spawnMunchkin ( 80 , 40 + offset ) spawnMunchkin ( 80 , 46 + offset ) spawnMunc…" at bounding box center [940, 208] width 361 height 371
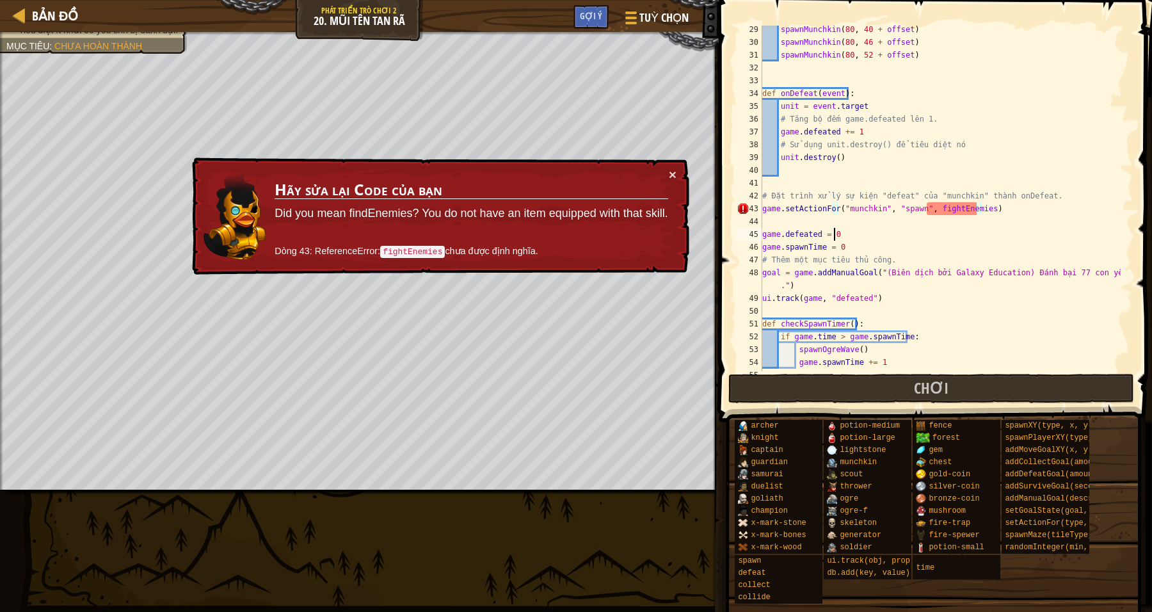
click at [930, 237] on div "spawnMunchkin ( 80 , 40 + offset ) spawnMunchkin ( 80 , 46 + offset ) spawnMunc…" at bounding box center [940, 208] width 361 height 371
click at [673, 174] on button "×" at bounding box center [674, 177] width 8 height 13
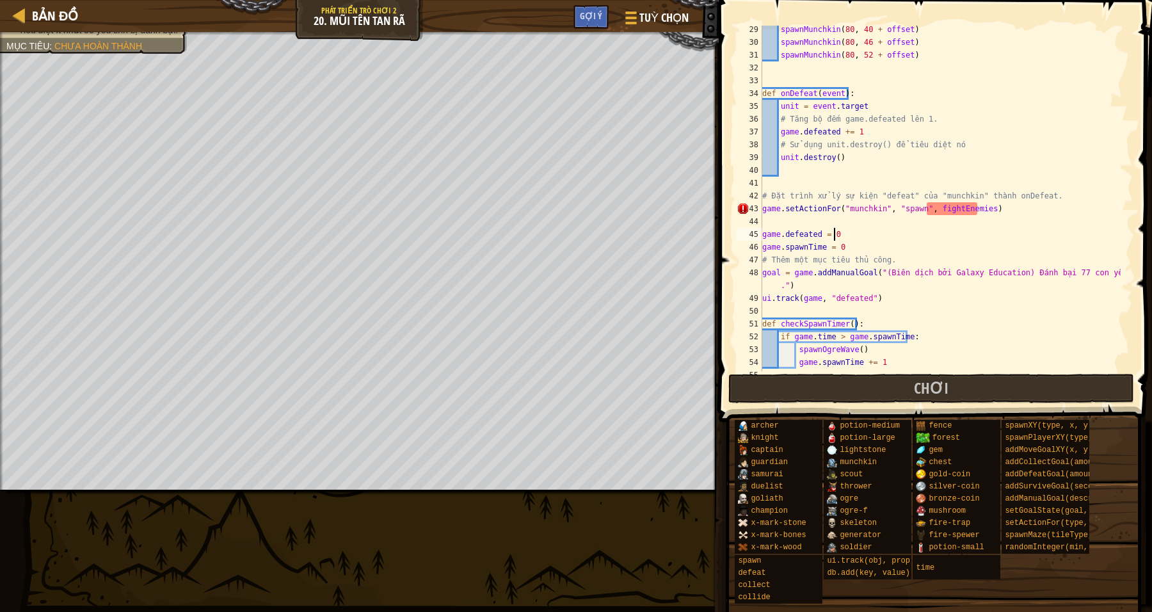
click at [915, 207] on div "spawnMunchkin ( 80 , 40 + offset ) spawnMunchkin ( 80 , 46 + offset ) spawnMunc…" at bounding box center [940, 208] width 361 height 371
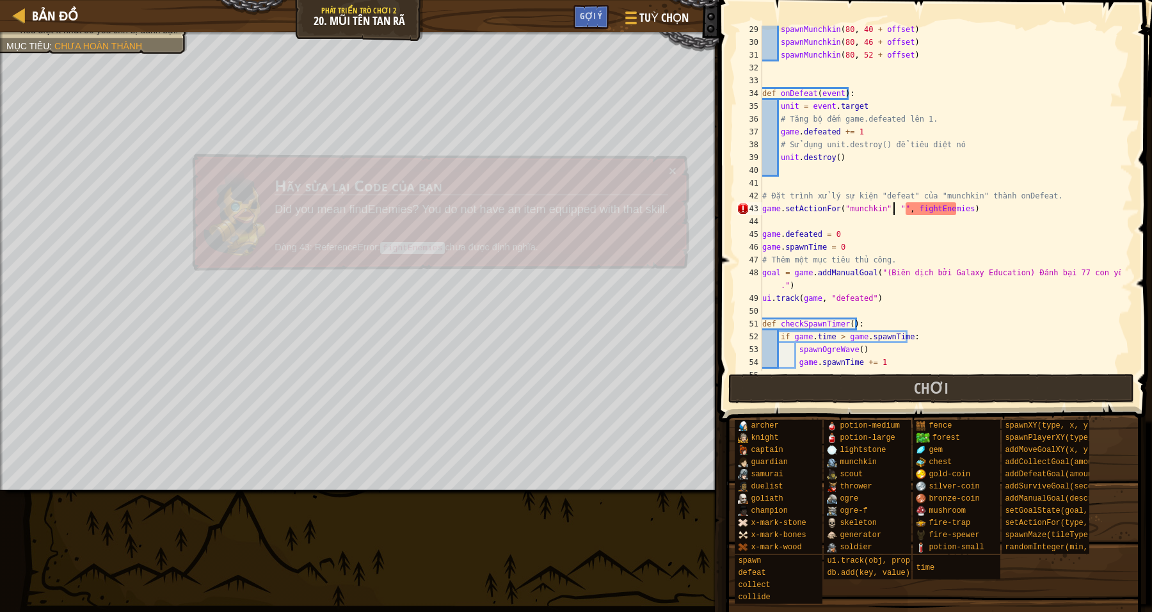
paste textarea "defeat"
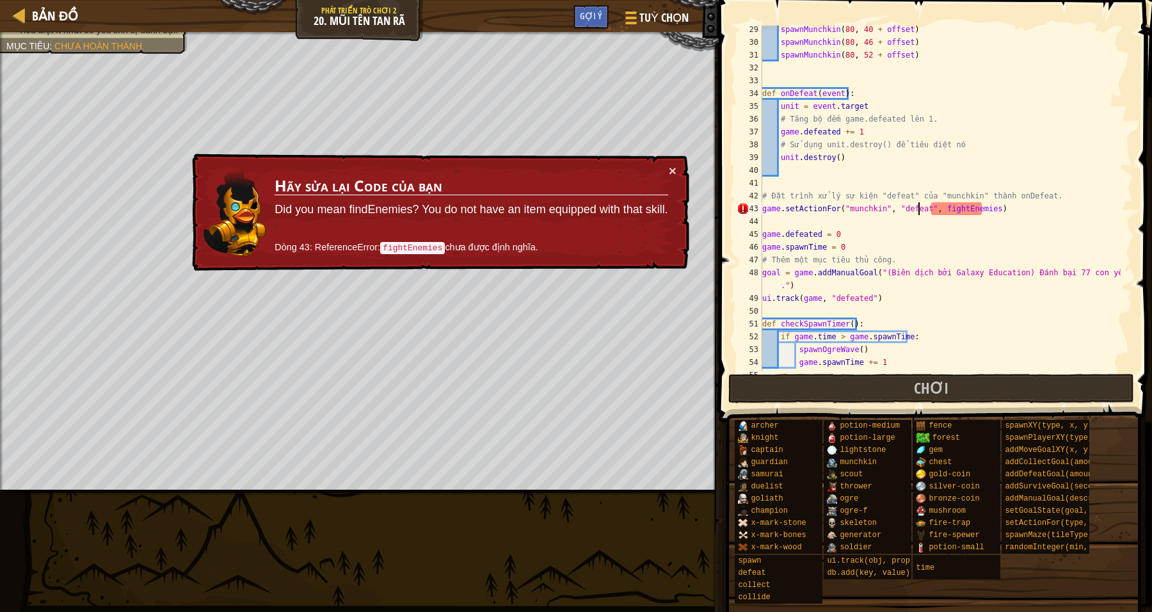
click at [887, 235] on div "spawnMunchkin ( 80 , 40 + offset ) spawnMunchkin ( 80 , 46 + offset ) spawnMunc…" at bounding box center [940, 208] width 361 height 371
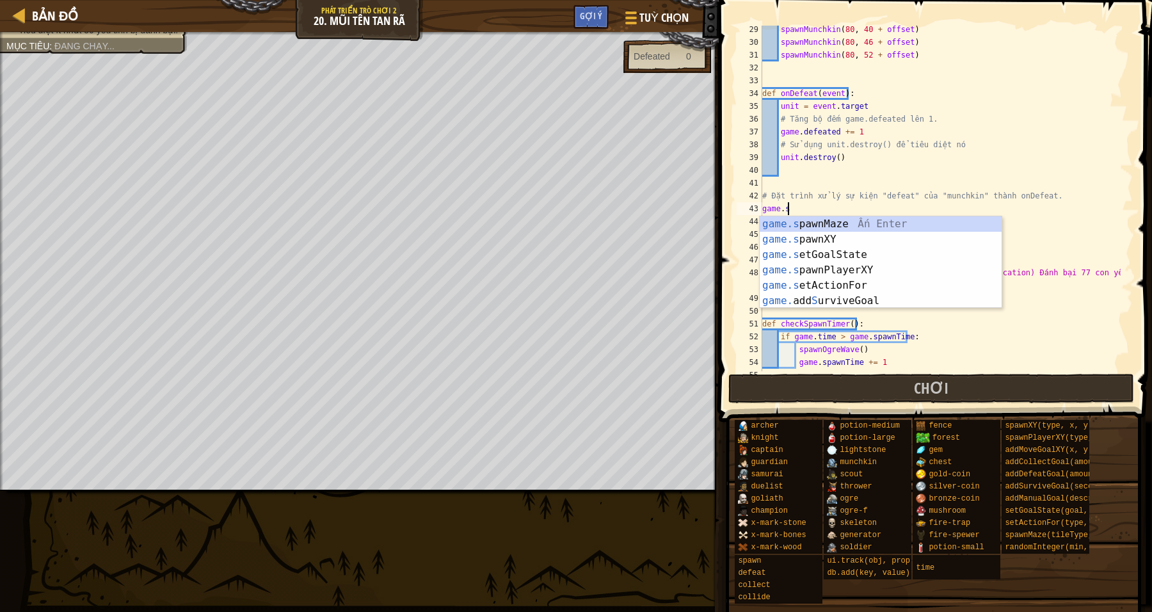
scroll to position [5, 1]
click at [859, 287] on div "game.s pawnMaze Ấn Enter game.s pawnXY Ấn Enter game.s etGoalState Ấn Enter gam…" at bounding box center [881, 277] width 243 height 123
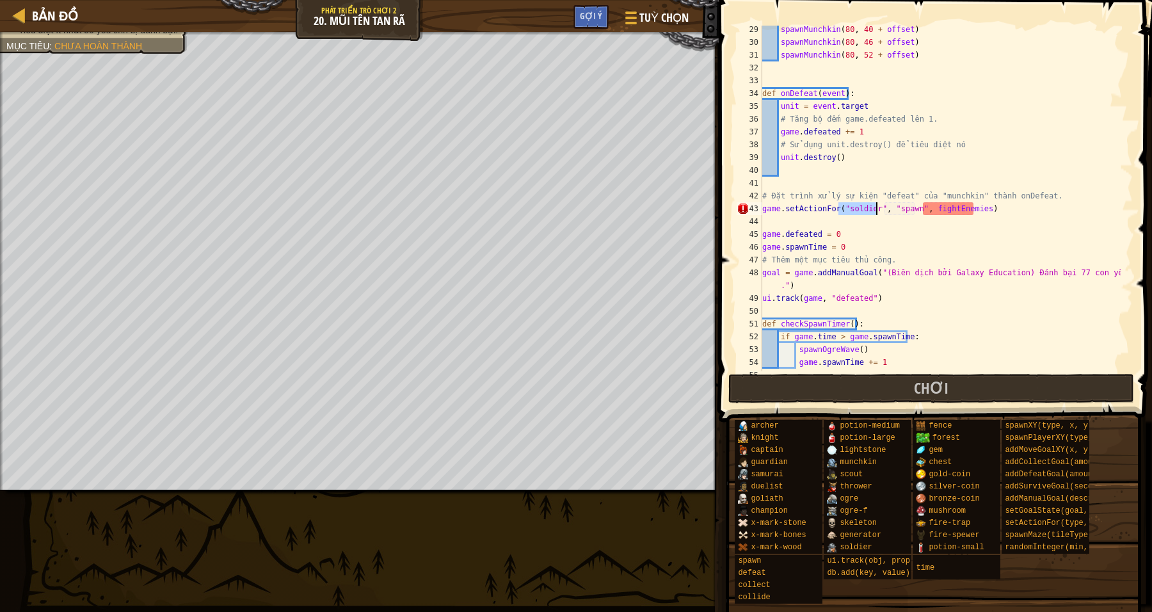
click at [900, 246] on div "spawnMunchkin ( 80 , 40 + offset ) spawnMunchkin ( 80 , 46 + offset ) spawnMunc…" at bounding box center [940, 208] width 361 height 371
drag, startPoint x: 974, startPoint y: 206, endPoint x: 924, endPoint y: 209, distance: 50.0
click at [924, 209] on div "spawnMunchkin ( 80 , 40 + offset ) spawnMunchkin ( 80 , 46 + offset ) spawnMunc…" at bounding box center [940, 208] width 361 height 371
click at [961, 194] on div "spawnMunchkin ( 80 , 40 + offset ) spawnMunchkin ( 80 , 46 + offset ) spawnMunc…" at bounding box center [940, 208] width 361 height 371
click at [992, 214] on div "spawnMunchkin ( 80 , 40 + offset ) spawnMunchkin ( 80 , 46 + offset ) spawnMunc…" at bounding box center [940, 208] width 361 height 371
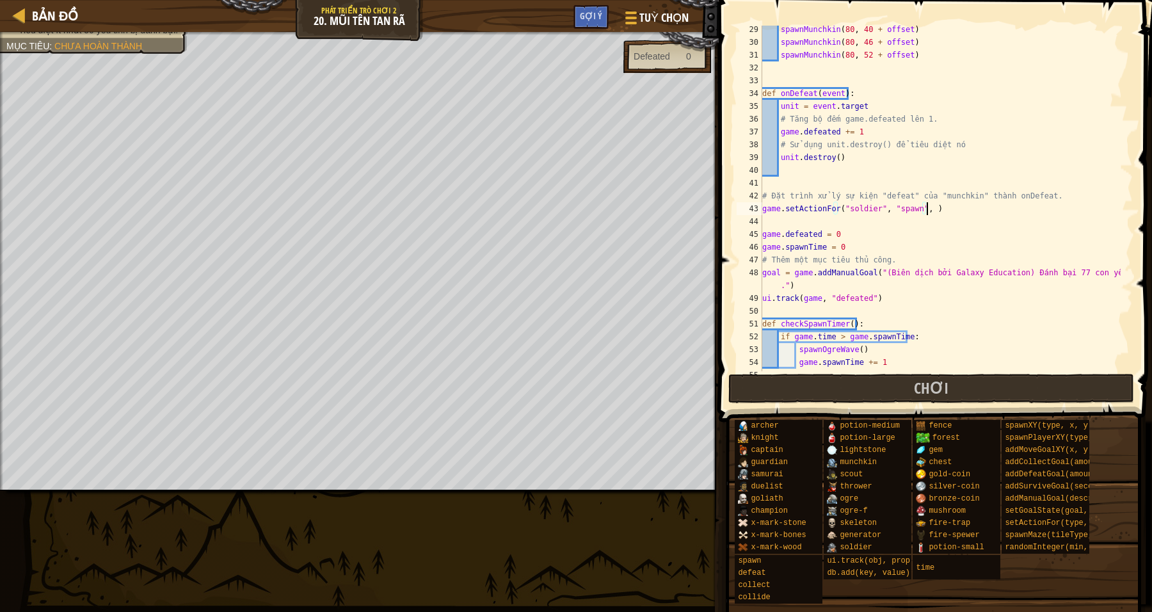
type textarea "game.setActionFor("soldier", "spawn", )"
click at [919, 203] on div "spawnMunchkin ( 80 , 40 + offset ) spawnMunchkin ( 80 , 46 + offset ) spawnMunc…" at bounding box center [940, 208] width 361 height 371
click at [919, 205] on div "spawnMunchkin ( 80 , 40 + offset ) spawnMunchkin ( 80 , 46 + offset ) spawnMunc…" at bounding box center [940, 208] width 361 height 371
drag, startPoint x: 958, startPoint y: 221, endPoint x: 941, endPoint y: 217, distance: 17.2
click at [957, 222] on div "spawnMunchkin ( 80 , 40 + offset ) spawnMunchkin ( 80 , 46 + offset ) spawnMunc…" at bounding box center [940, 208] width 361 height 371
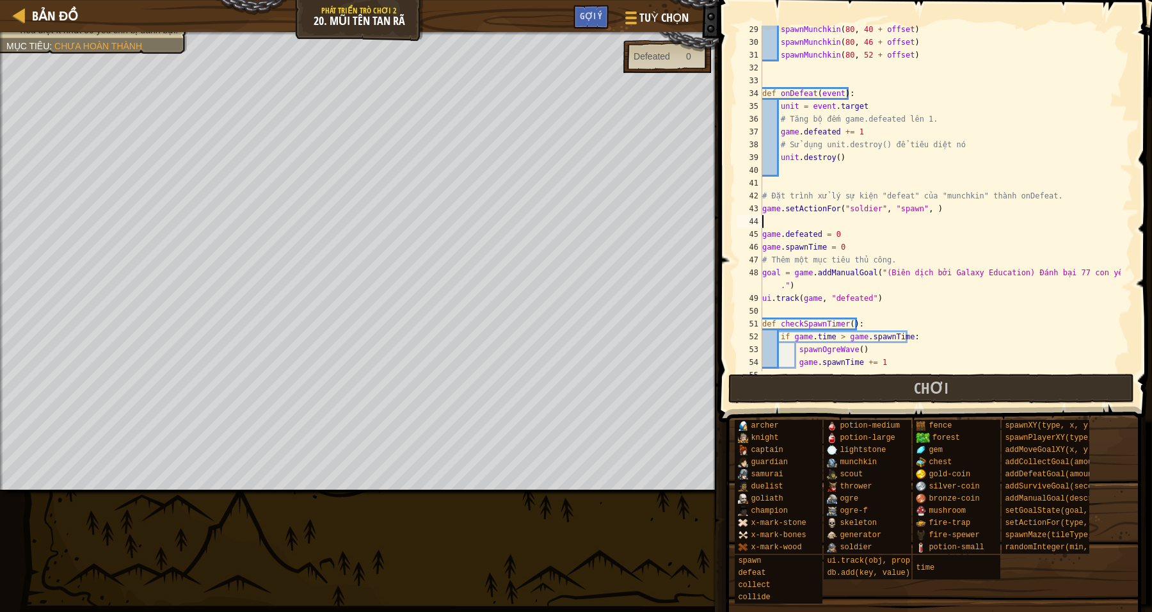
scroll to position [5, 0]
click at [921, 210] on div "spawnMunchkin ( 80 , 40 + offset ) spawnMunchkin ( 80 , 46 + offset ) spawnMunc…" at bounding box center [940, 208] width 361 height 371
click at [899, 195] on div "spawnMunchkin ( 80 , 40 + offset ) spawnMunchkin ( 80 , 46 + offset ) spawnMunc…" at bounding box center [940, 208] width 361 height 371
type textarea "# Đặt trình xử lý sự kiện "defeat" của "munchkin" thành onDefeat."
drag, startPoint x: 1041, startPoint y: 220, endPoint x: 1028, endPoint y: 211, distance: 16.0
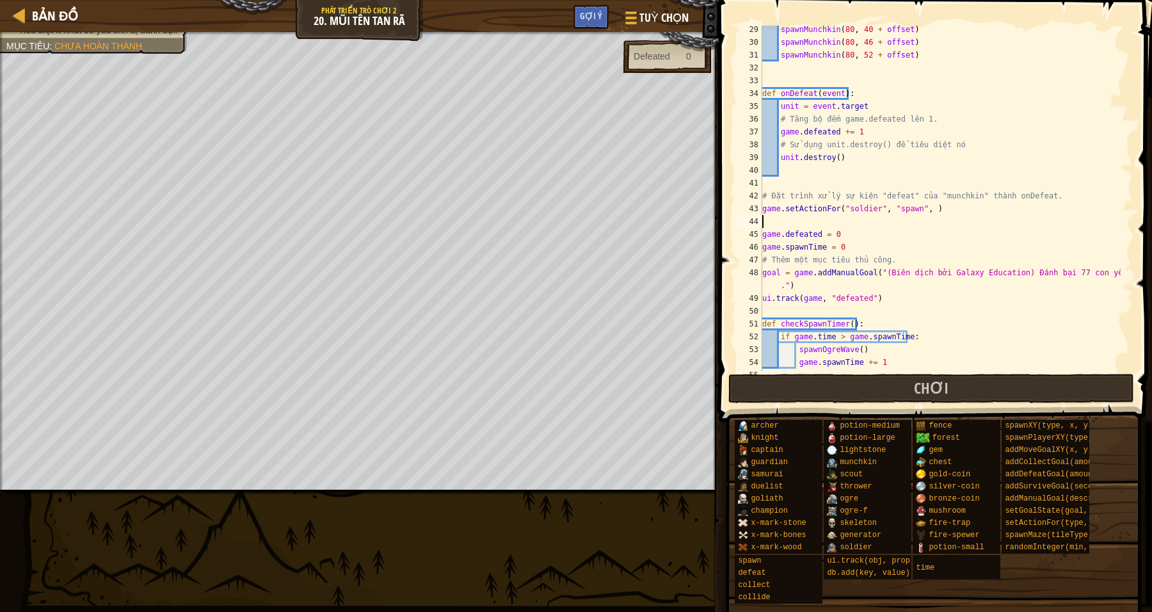
click at [1041, 220] on div "spawnMunchkin ( 80 , 40 + offset ) spawnMunchkin ( 80 , 46 + offset ) spawnMunc…" at bounding box center [940, 208] width 361 height 371
drag, startPoint x: 1032, startPoint y: 195, endPoint x: 989, endPoint y: 205, distance: 44.0
click at [1032, 195] on div "spawnMunchkin ( 80 , 40 + offset ) spawnMunchkin ( 80 , 46 + offset ) spawnMunc…" at bounding box center [940, 208] width 361 height 371
click at [920, 207] on div "spawnMunchkin ( 80 , 40 + offset ) spawnMunchkin ( 80 , 46 + offset ) spawnMunc…" at bounding box center [940, 208] width 361 height 371
drag, startPoint x: 871, startPoint y: 205, endPoint x: 842, endPoint y: 208, distance: 29.6
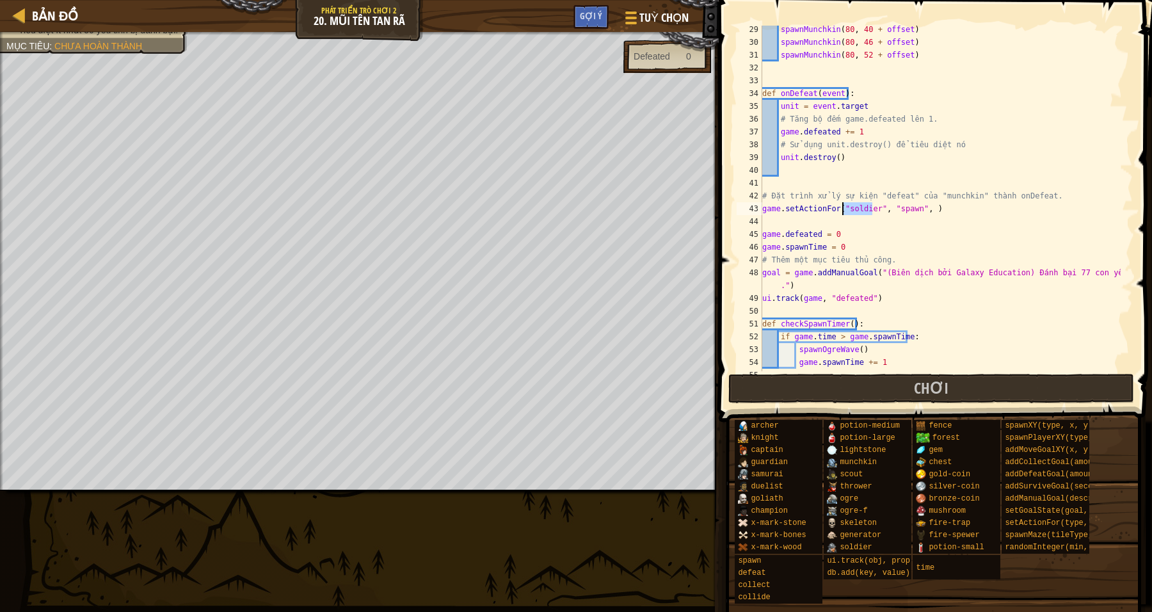
click at [842, 208] on div "spawnMunchkin ( 80 , 40 + offset ) spawnMunchkin ( 80 , 46 + offset ) spawnMunc…" at bounding box center [940, 208] width 361 height 371
click at [879, 207] on div "spawnMunchkin ( 80 , 40 + offset ) spawnMunchkin ( 80 , 46 + offset ) spawnMunc…" at bounding box center [940, 208] width 361 height 371
click at [970, 207] on div "spawnMunchkin ( 80 , 40 + offset ) spawnMunchkin ( 80 , 46 + offset ) spawnMunc…" at bounding box center [940, 208] width 361 height 371
drag, startPoint x: 839, startPoint y: 207, endPoint x: 877, endPoint y: 197, distance: 39.0
click at [839, 207] on div "spawnMunchkin ( 80 , 40 + offset ) spawnMunchkin ( 80 , 46 + offset ) spawnMunc…" at bounding box center [940, 208] width 361 height 371
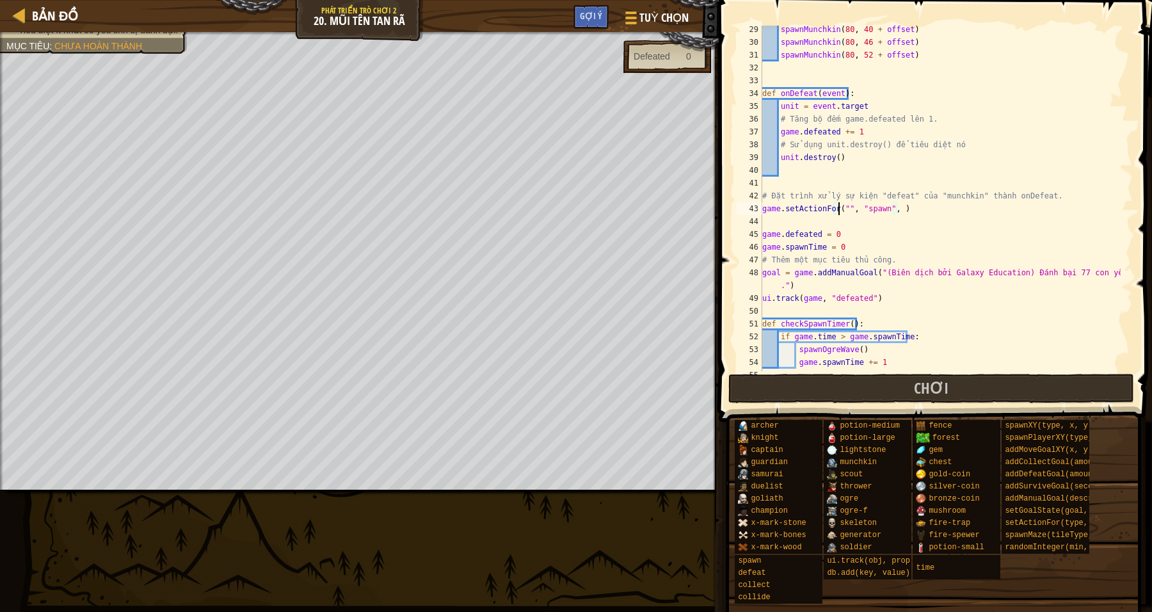
click at [840, 207] on div "spawnMunchkin ( 80 , 40 + offset ) spawnMunchkin ( 80 , 46 + offset ) spawnMunc…" at bounding box center [940, 208] width 361 height 371
drag, startPoint x: 965, startPoint y: 196, endPoint x: 931, endPoint y: 197, distance: 34.6
click at [931, 197] on div "spawnMunchkin ( 80 , 40 + offset ) spawnMunchkin ( 80 , 46 + offset ) spawnMunc…" at bounding box center [940, 208] width 361 height 371
click at [841, 208] on div "spawnMunchkin ( 80 , 40 + offset ) spawnMunchkin ( 80 , 46 + offset ) spawnMunc…" at bounding box center [940, 208] width 361 height 371
paste textarea "munchkin"
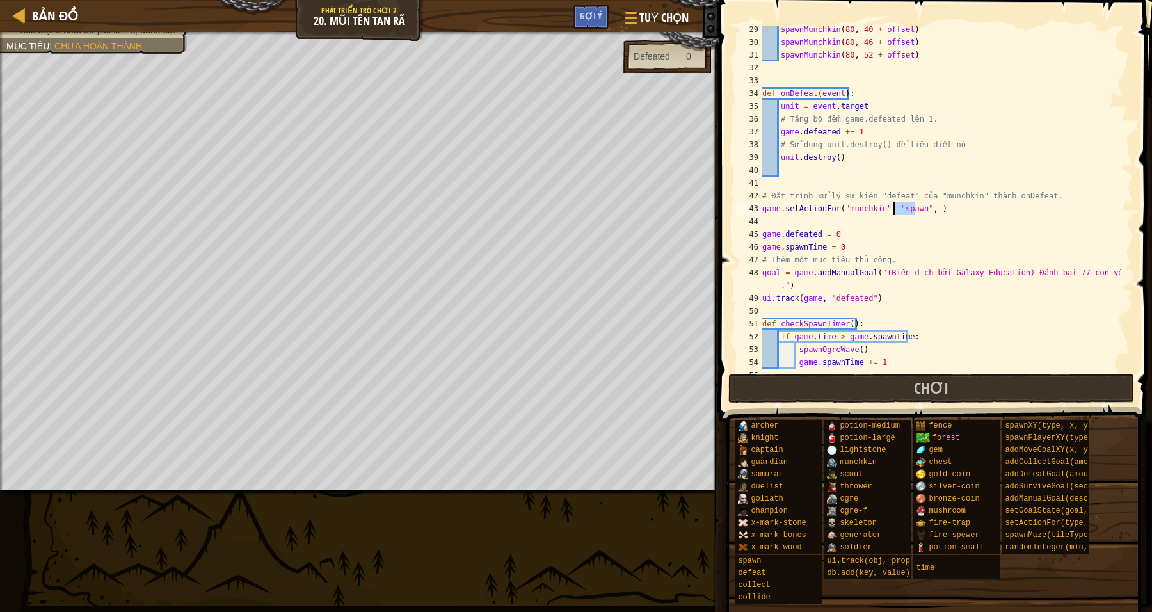
drag, startPoint x: 915, startPoint y: 209, endPoint x: 897, endPoint y: 209, distance: 17.3
click at [895, 209] on div "spawnMunchkin ( 80 , 40 + offset ) spawnMunchkin ( 80 , 46 + offset ) spawnMunc…" at bounding box center [940, 208] width 361 height 371
drag, startPoint x: 901, startPoint y: 196, endPoint x: 878, endPoint y: 198, distance: 23.2
click at [878, 198] on div "spawnMunchkin ( 80 , 40 + offset ) spawnMunchkin ( 80 , 46 + offset ) spawnMunc…" at bounding box center [940, 208] width 361 height 371
click at [892, 205] on div "spawnMunchkin ( 80 , 40 + offset ) spawnMunchkin ( 80 , 46 + offset ) spawnMunc…" at bounding box center [940, 208] width 361 height 371
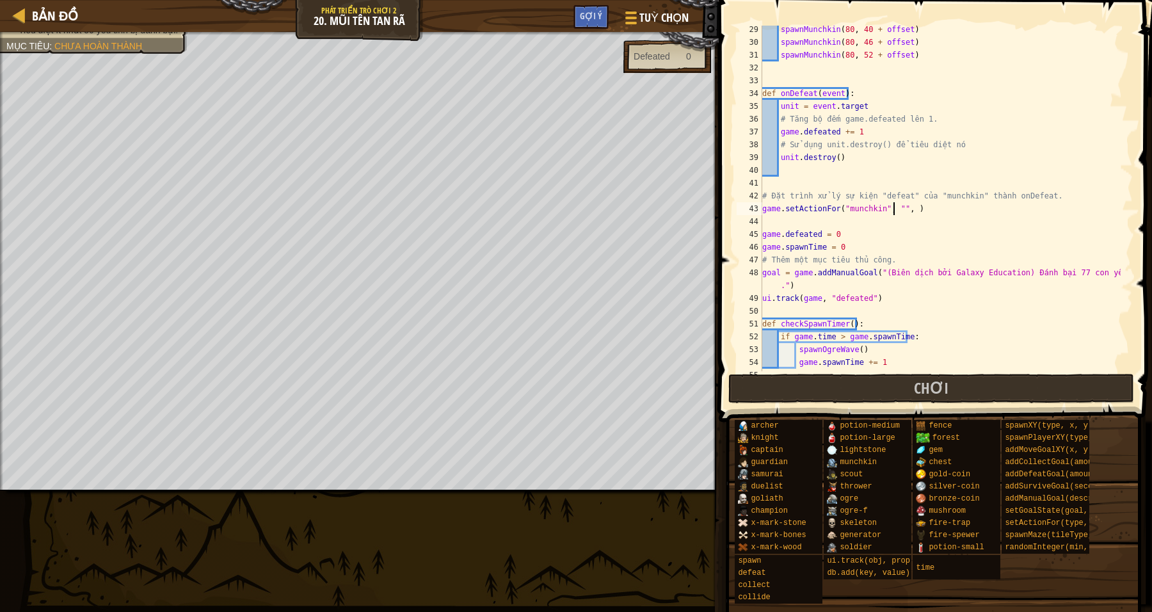
paste textarea "defeat"
type textarea "game.setActionFor("munchkin", "defeat", )"
drag, startPoint x: 980, startPoint y: 217, endPoint x: 998, endPoint y: 205, distance: 21.7
click at [981, 216] on div "spawnMunchkin ( 80 , 40 + offset ) spawnMunchkin ( 80 , 46 + offset ) spawnMunc…" at bounding box center [940, 208] width 361 height 371
drag, startPoint x: 1031, startPoint y: 195, endPoint x: 999, endPoint y: 196, distance: 32.0
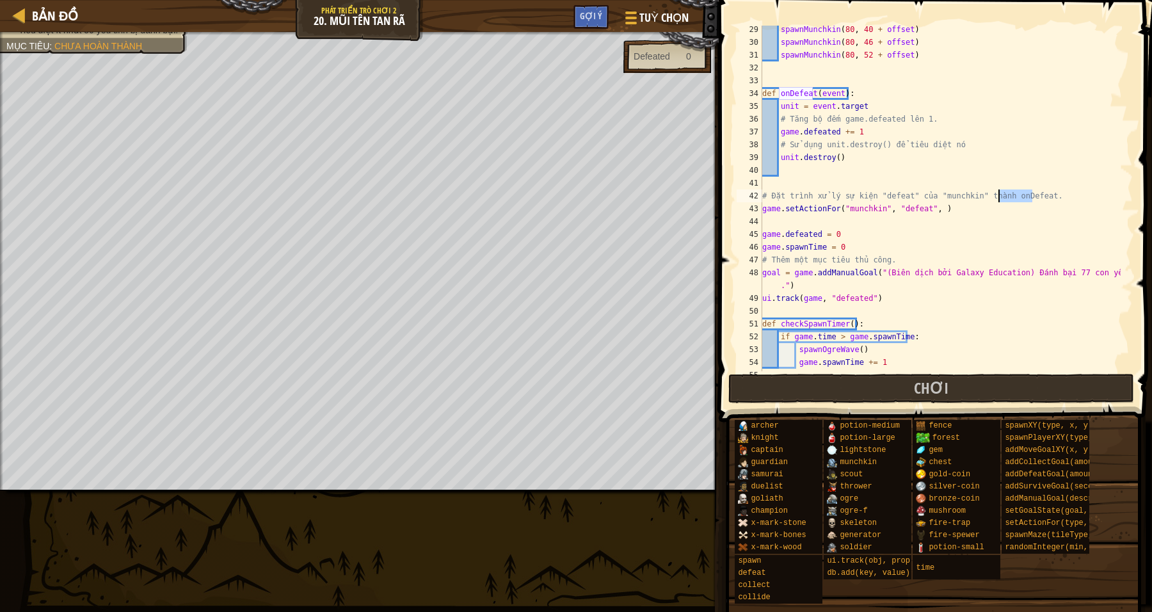
click at [999, 196] on div "spawnMunchkin ( 80 , 40 + offset ) spawnMunchkin ( 80 , 46 + offset ) spawnMunc…" at bounding box center [940, 208] width 361 height 371
click at [926, 207] on div "spawnMunchkin ( 80 , 40 + offset ) spawnMunchkin ( 80 , 46 + offset ) spawnMunc…" at bounding box center [940, 208] width 361 height 371
paste textarea "onDefeat"
click at [970, 253] on div "spawnMunchkin ( 80 , 40 + offset ) spawnMunchkin ( 80 , 46 + offset ) spawnMunc…" at bounding box center [940, 208] width 361 height 371
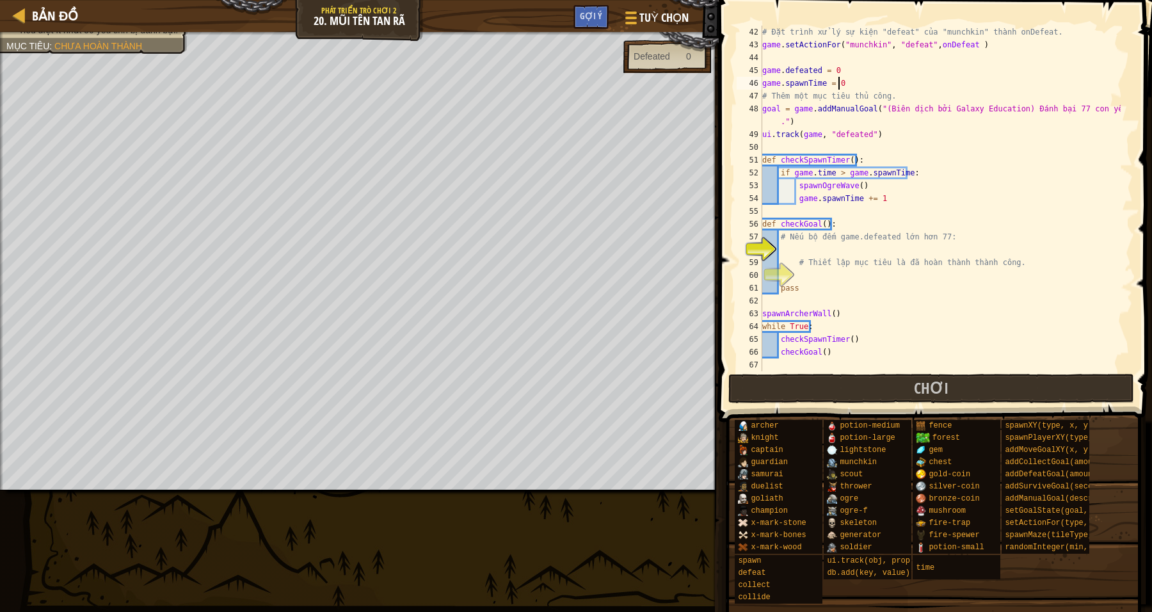
scroll to position [334, 0]
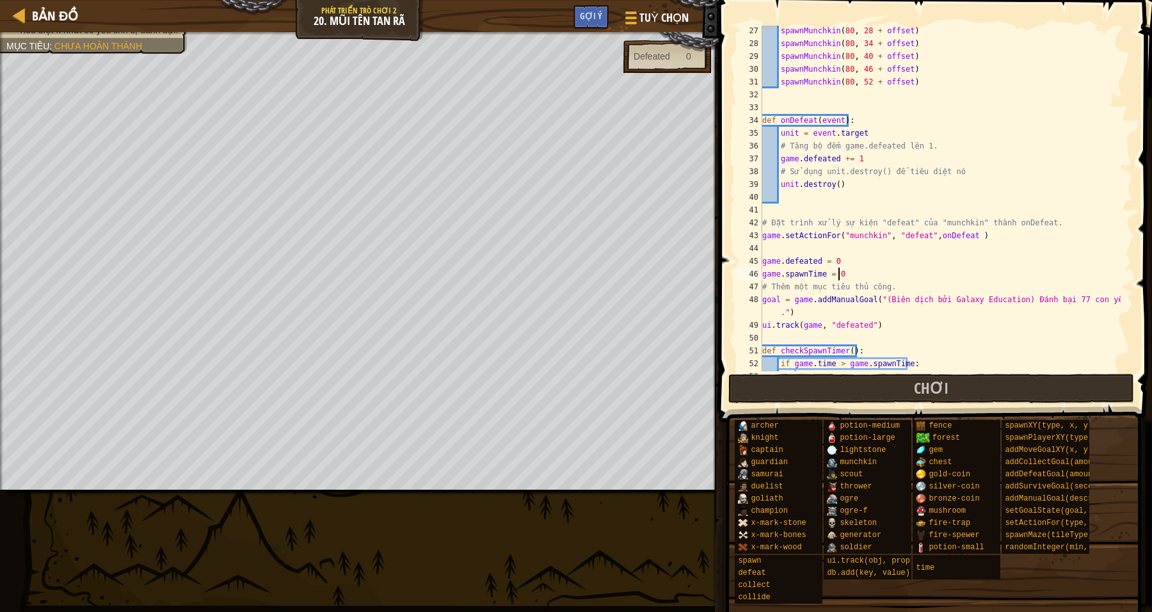
click at [963, 232] on div "spawnMunchkin ( 80 , 28 + offset ) spawnMunchkin ( 80 , 34 + offset ) spawnMunc…" at bounding box center [940, 209] width 361 height 371
type textarea "game.setActionFor("munchkin", "defeat",onDefeat)"
click at [999, 250] on div "spawnMunchkin ( 80 , 28 + offset ) spawnMunchkin ( 80 , 34 + offset ) spawnMunc…" at bounding box center [940, 209] width 361 height 371
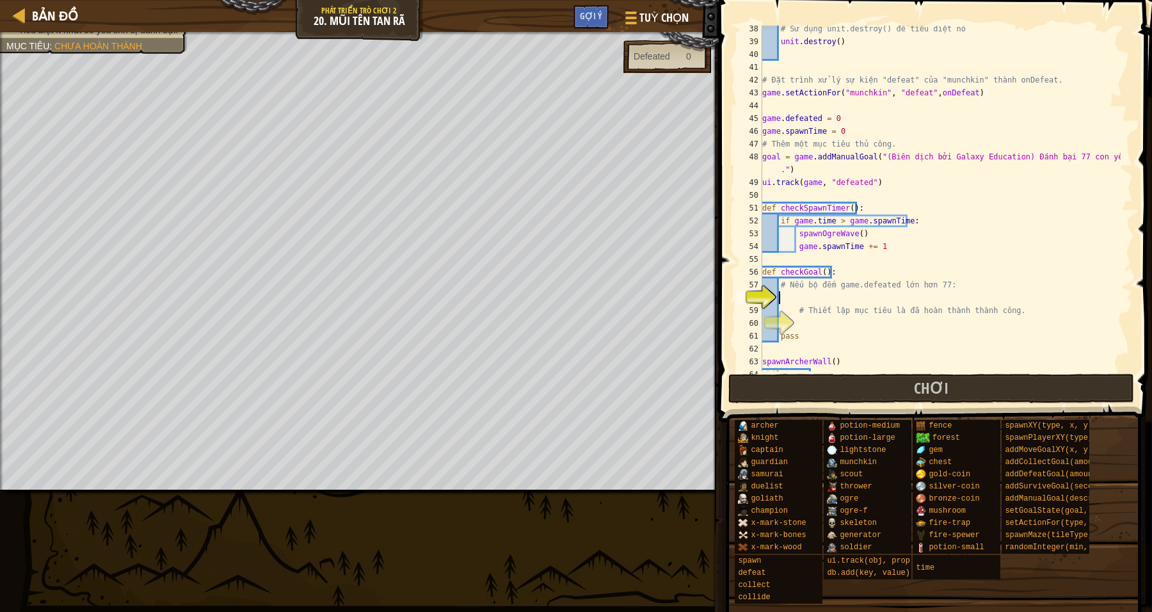
click at [808, 293] on div "# Sử dụng unit.destroy() để tiêu diệt nó unit . destroy ( ) # Đặt trình xử lý s…" at bounding box center [940, 207] width 361 height 371
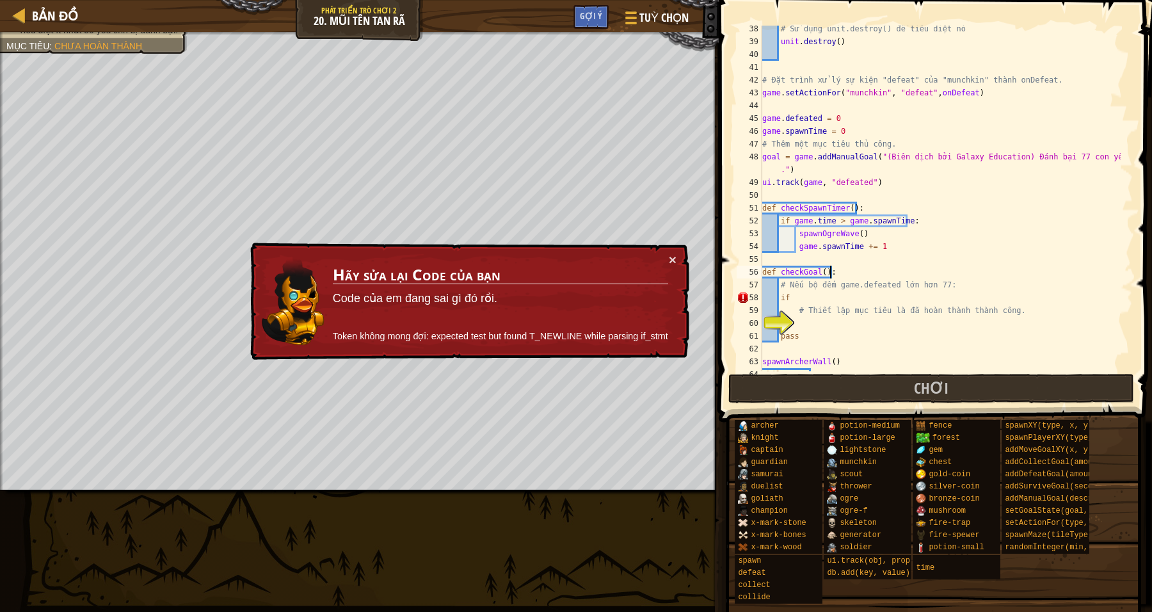
click at [1001, 266] on div "# Sử dụng unit.destroy() để tiêu diệt nó unit . destroy ( ) # Đặt trình xử lý s…" at bounding box center [940, 207] width 361 height 371
click at [821, 294] on div "# Sử dụng unit.destroy() để tiêu diệt nó unit . destroy ( ) # Đặt trình xử lý s…" at bounding box center [940, 207] width 361 height 371
drag, startPoint x: 890, startPoint y: 284, endPoint x: 834, endPoint y: 280, distance: 55.9
click at [834, 280] on div "# Sử dụng unit.destroy() để tiêu diệt nó unit . destroy ( ) # Đặt trình xử lý s…" at bounding box center [940, 207] width 361 height 371
click at [802, 299] on div "# Sử dụng unit.destroy() để tiêu diệt nó unit . destroy ( ) # Đặt trình xử lý s…" at bounding box center [940, 207] width 361 height 371
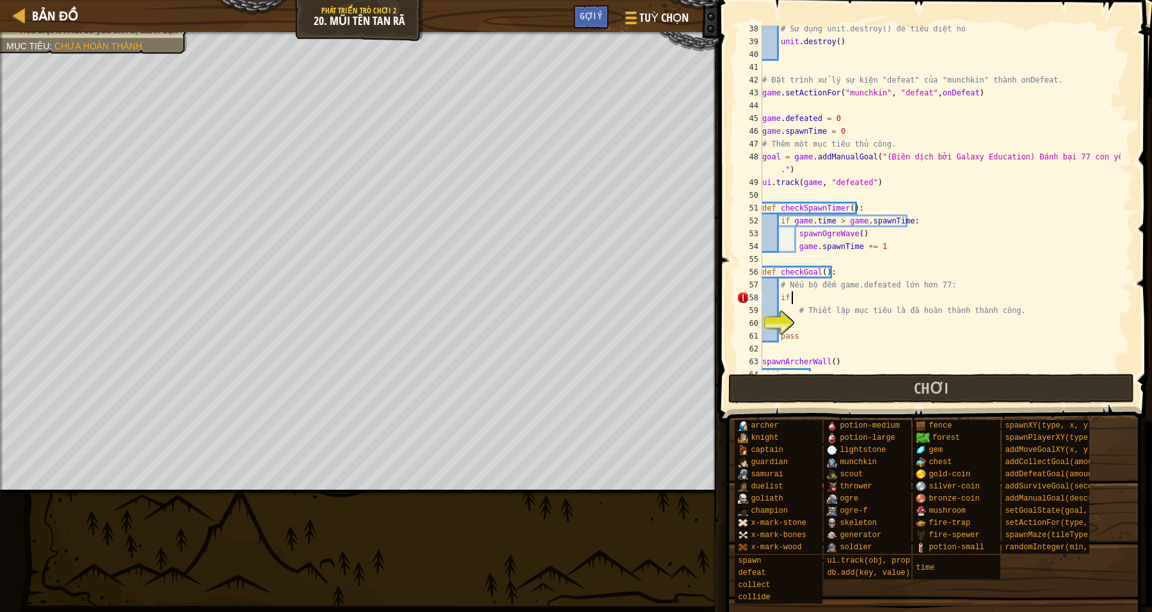
paste textarea "game.defeated"
drag, startPoint x: 1029, startPoint y: 306, endPoint x: 975, endPoint y: 319, distance: 55.9
click at [1029, 306] on div "# Sử dụng unit.destroy() để tiêu diệt nó unit . destroy ( ) # Đặt trình xử lý s…" at bounding box center [940, 207] width 361 height 371
type textarea "# Thiết lập mục tiêu là đã hoàn thành thành công."
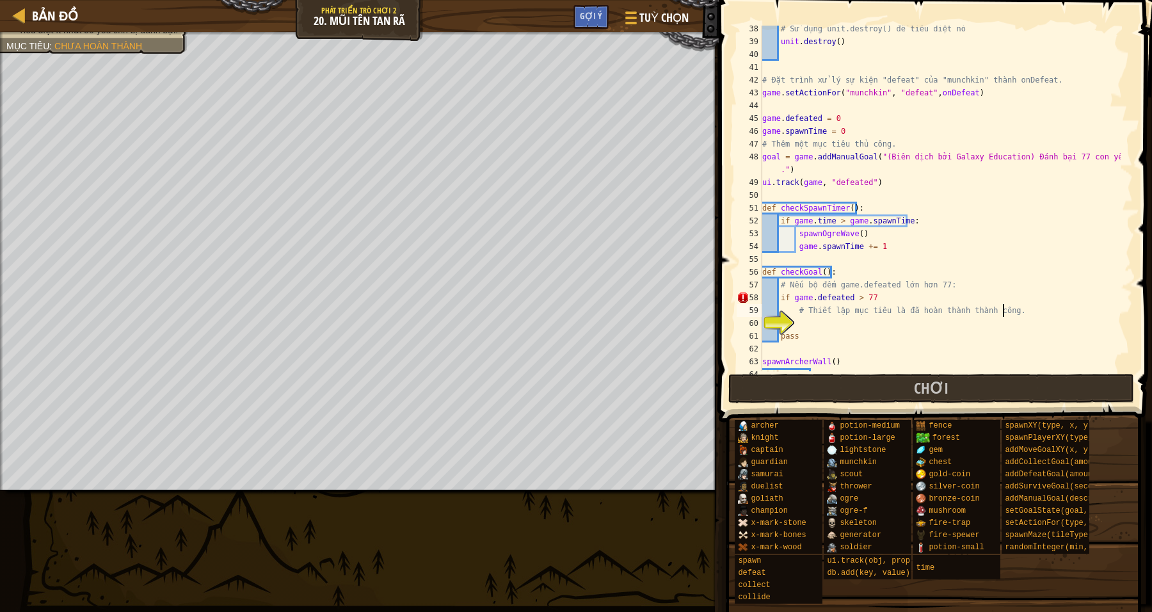
click at [853, 322] on div "# Sử dụng unit.destroy() để tiêu diệt nó unit . destroy ( ) # Đặt trình xử lý s…" at bounding box center [940, 207] width 361 height 371
type textarea "f"
click at [1027, 279] on div "# Sử dụng unit.destroy() để tiêu diệt nó unit . destroy ( ) # Đặt trình xử lý s…" at bounding box center [940, 207] width 361 height 371
type textarea "# Nếu bộ đếm game.defeated lớn hơn 77:"
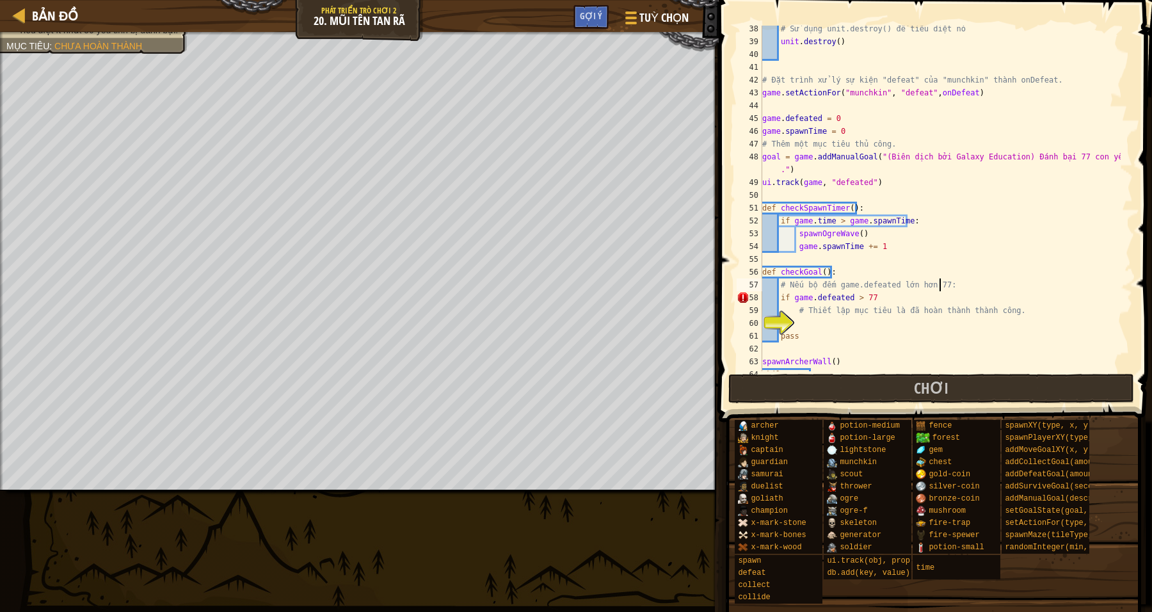
scroll to position [525, 0]
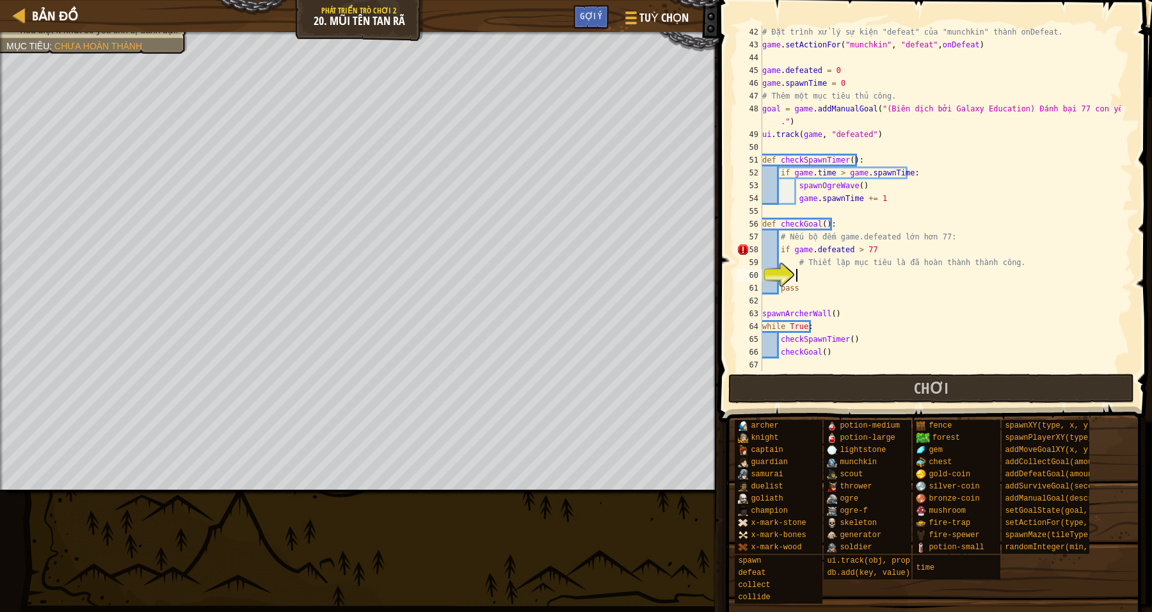
drag, startPoint x: 813, startPoint y: 278, endPoint x: 842, endPoint y: 263, distance: 32.6
click at [813, 278] on div "# Đặt trình xử lý sự kiện "defeat" của "munchkin" thành onDefeat. game . setAct…" at bounding box center [940, 211] width 361 height 371
click at [879, 250] on div "# Đặt trình xử lý sự kiện "defeat" của "munchkin" thành onDefeat. game . setAct…" at bounding box center [940, 211] width 361 height 371
drag, startPoint x: 835, startPoint y: 285, endPoint x: 825, endPoint y: 285, distance: 10.3
click at [834, 285] on div "# Đặt trình xử lý sự kiện "defeat" của "munchkin" thành onDefeat. game . setAct…" at bounding box center [940, 211] width 361 height 371
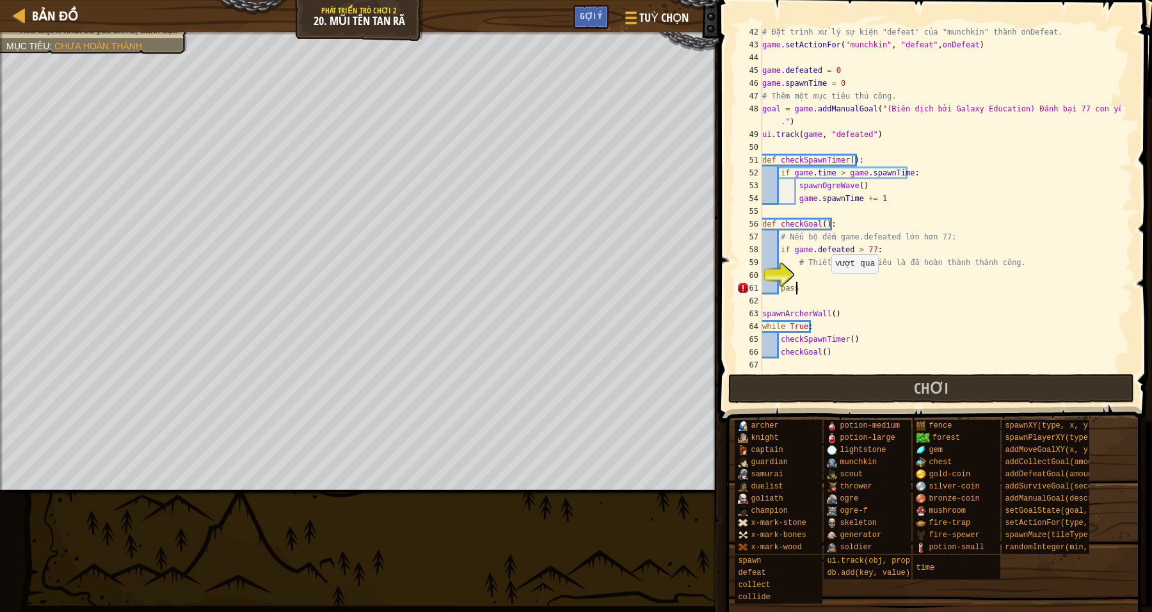
scroll to position [5, 2]
click at [865, 249] on div "# Đặt trình xử lý sự kiện "defeat" của "munchkin" thành onDefeat. game . setAct…" at bounding box center [940, 211] width 361 height 371
click at [867, 250] on div "# Đặt trình xử lý sự kiện "defeat" của "munchkin" thành onDefeat. game . setAct…" at bounding box center [940, 211] width 361 height 371
type textarea "if game.defeated > 77 :"
click at [803, 273] on div "# Đặt trình xử lý sự kiện "defeat" của "munchkin" thành onDefeat. game . setAct…" at bounding box center [940, 211] width 361 height 371
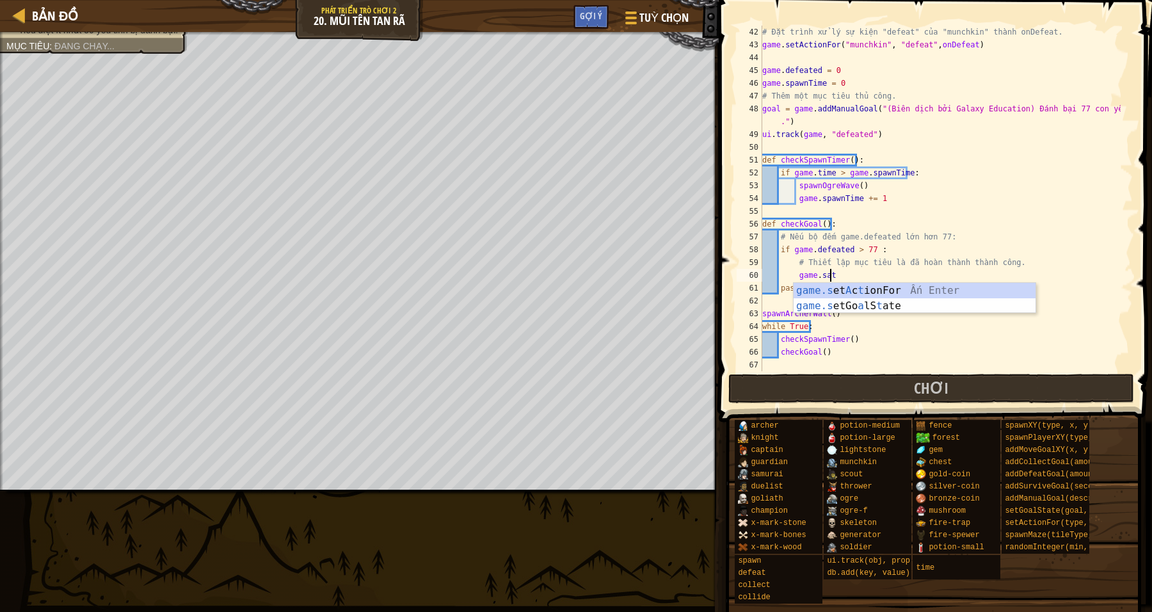
scroll to position [5, 5]
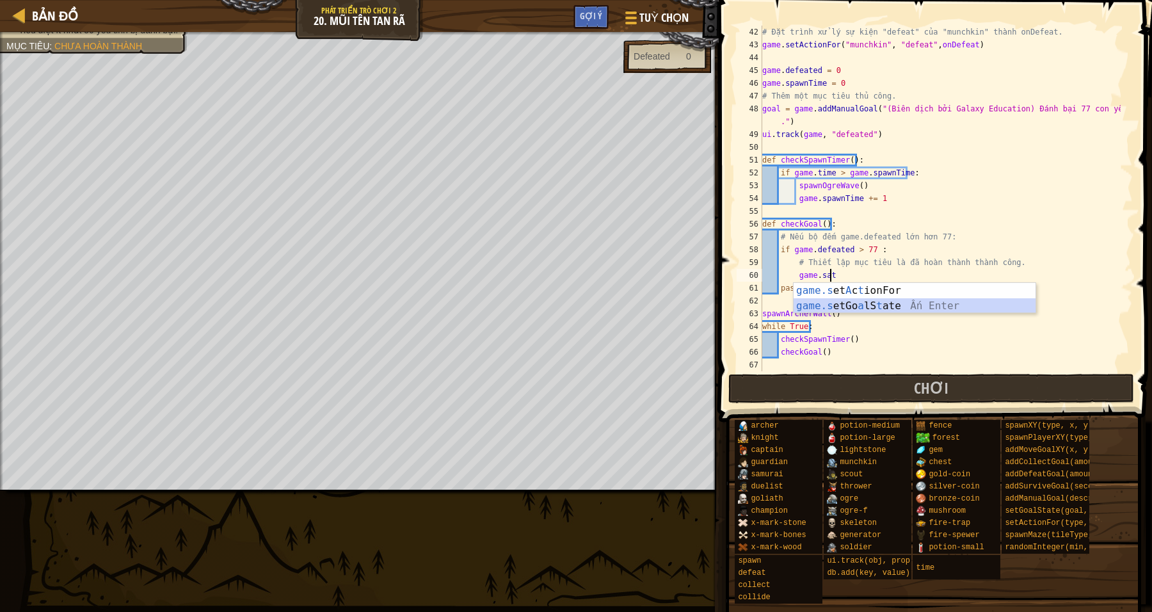
click at [892, 309] on div "game.s et A c t ionFor Ấn Enter game.s etGo a lS t ate Ấn Enter" at bounding box center [915, 313] width 243 height 61
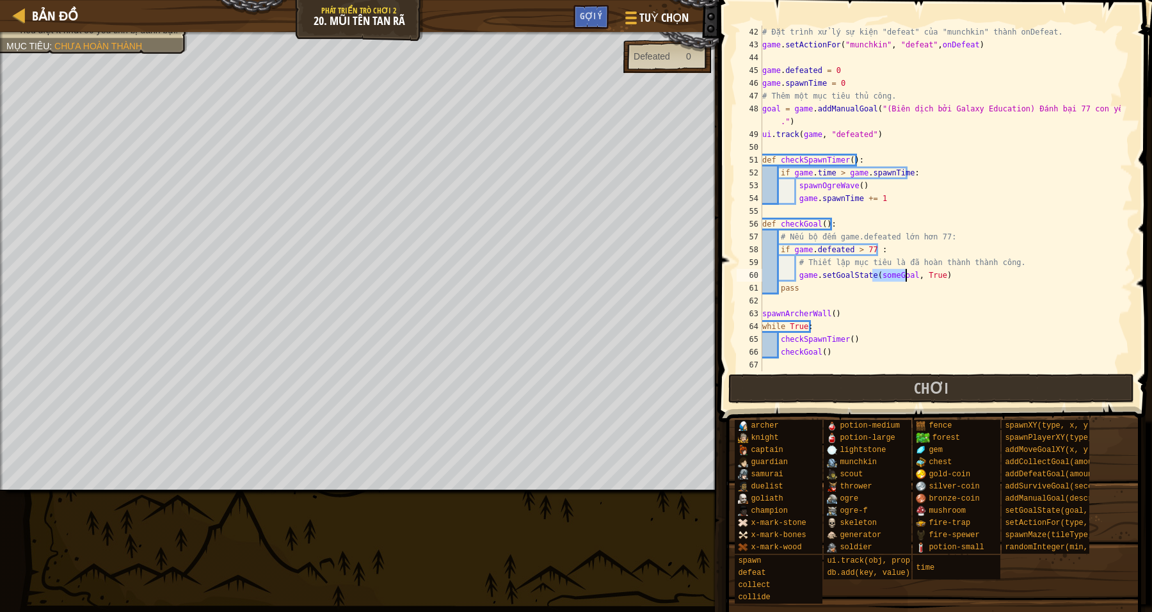
click at [922, 309] on div "# Đặt trình xử lý sự kiện "defeat" của "munchkin" thành onDefeat. game . setAct…" at bounding box center [940, 211] width 361 height 371
click at [904, 275] on div "# Đặt trình xử lý sự kiện "defeat" của "munchkin" thành onDefeat. game . setAct…" at bounding box center [940, 211] width 361 height 371
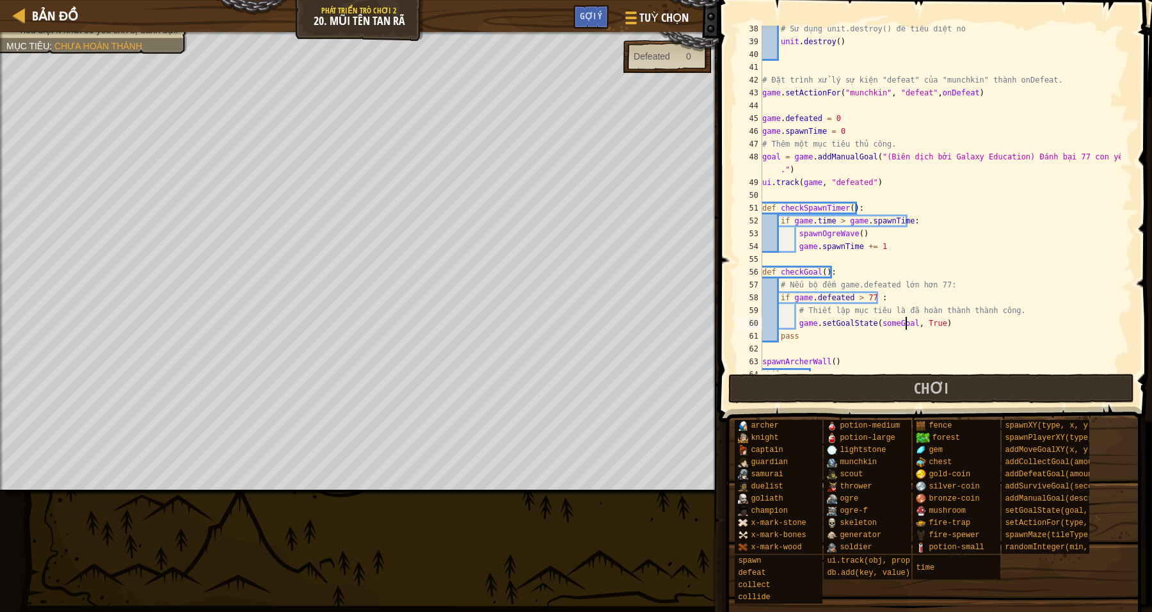
scroll to position [477, 0]
drag, startPoint x: 887, startPoint y: 283, endPoint x: 861, endPoint y: 282, distance: 25.6
click at [861, 282] on div "# Sử dụng unit.destroy() để tiêu diệt nó unit . destroy ( ) # Đặt trình xử lý s…" at bounding box center [940, 207] width 361 height 371
click at [890, 280] on div "# Sử dụng unit.destroy() để tiêu diệt nó unit . destroy ( ) # Đặt trình xử lý s…" at bounding box center [940, 207] width 361 height 371
click at [949, 318] on div "# Sử dụng unit.destroy() để tiêu diệt nó unit . destroy ( ) # Đặt trình xử lý s…" at bounding box center [940, 207] width 361 height 371
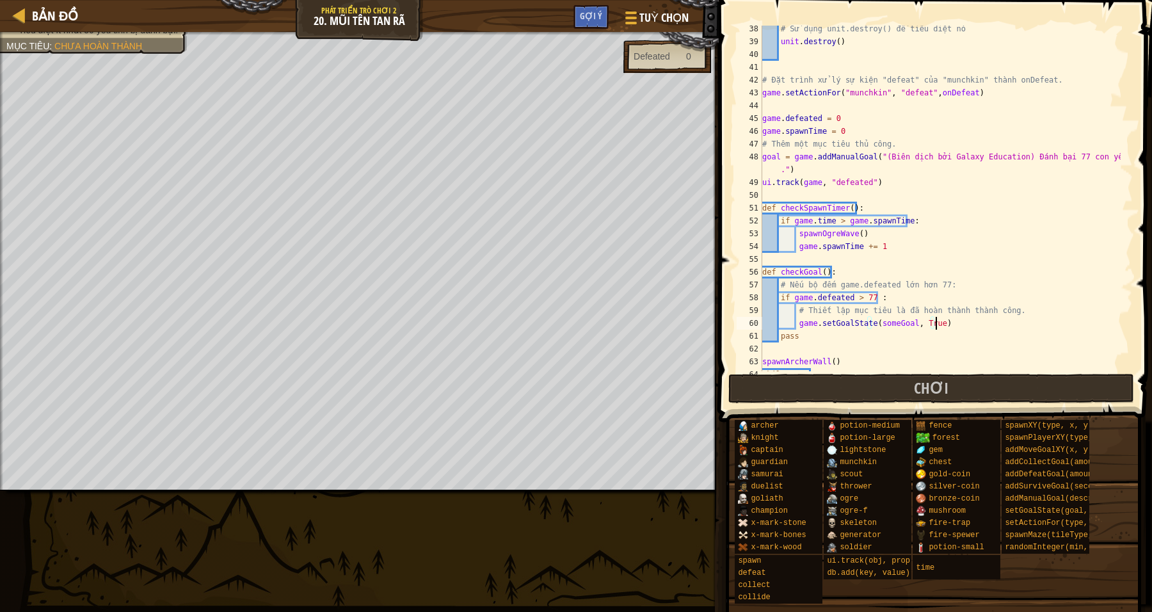
scroll to position [525, 0]
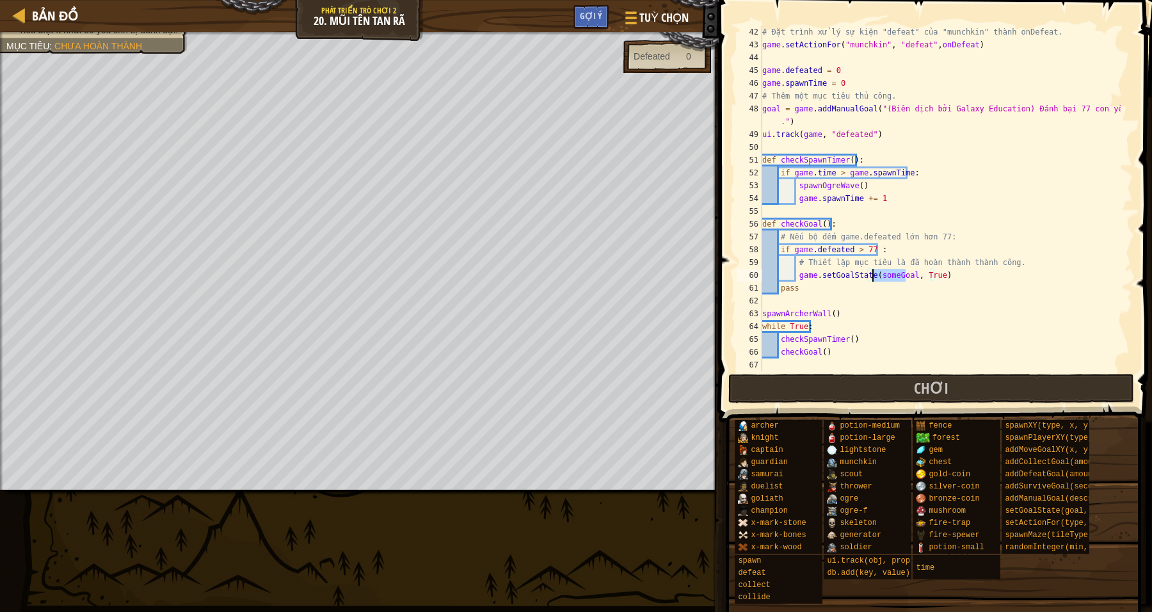
drag, startPoint x: 905, startPoint y: 273, endPoint x: 872, endPoint y: 272, distance: 32.7
click at [872, 272] on div "# Đặt trình xử lý sự kiện "defeat" của "munchkin" thành onDefeat. game . setAct…" at bounding box center [940, 211] width 361 height 371
drag, startPoint x: 889, startPoint y: 237, endPoint x: 853, endPoint y: 232, distance: 35.6
click at [853, 232] on div "# Đặt trình xử lý sự kiện "defeat" của "munchkin" thành onDefeat. game . setAct…" at bounding box center [940, 211] width 361 height 371
drag, startPoint x: 959, startPoint y: 279, endPoint x: 947, endPoint y: 253, distance: 28.7
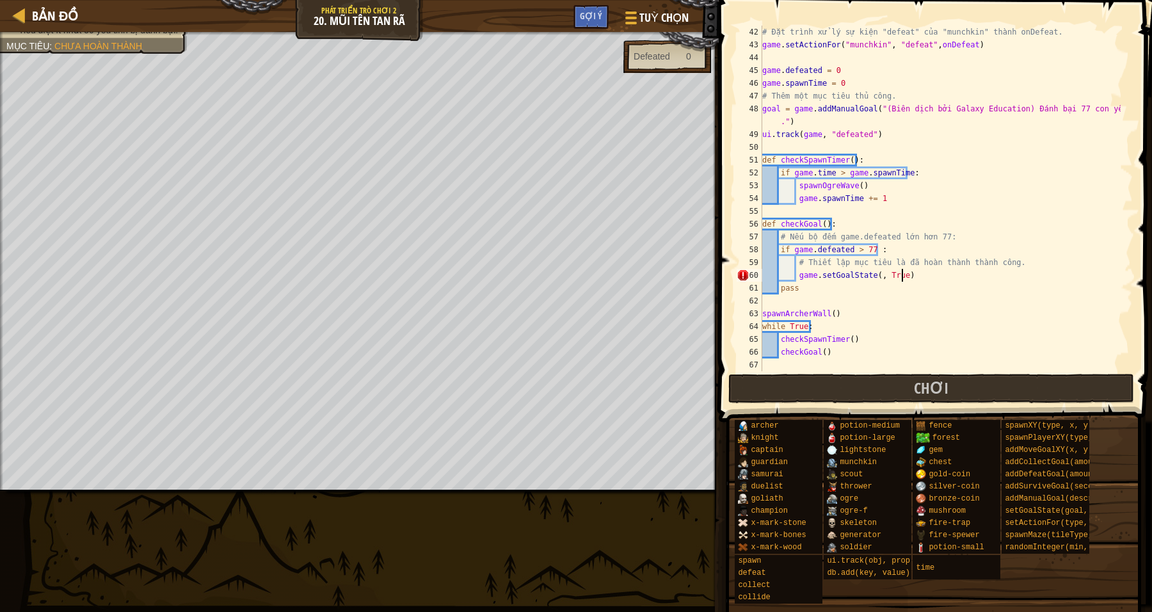
click at [959, 279] on div "# Đặt trình xử lý sự kiện "defeat" của "munchkin" thành onDefeat. game . setAct…" at bounding box center [940, 211] width 361 height 371
drag, startPoint x: 778, startPoint y: 108, endPoint x: 760, endPoint y: 108, distance: 17.3
click at [758, 108] on div "game.setGoalState(, True) 42 43 44 45 46 47 48 49 50 51 52 53 54 55 56 57 58 59…" at bounding box center [933, 199] width 399 height 346
type textarea "goal = game.addManualGoal("(Biên dịch bởi Galaxy Education) Đánh bại 77 con yêu…"
drag, startPoint x: 956, startPoint y: 108, endPoint x: 961, endPoint y: 119, distance: 11.8
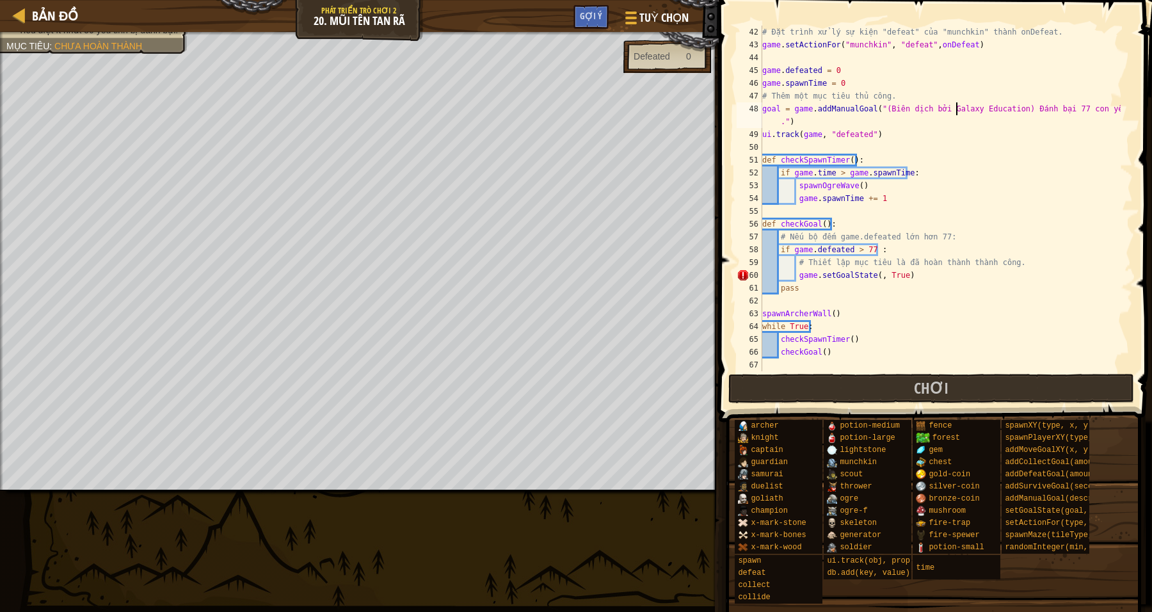
click at [956, 111] on div "# Đặt trình xử lý sự kiện "defeat" của "munchkin" thành onDefeat. game . setAct…" at bounding box center [940, 211] width 361 height 371
click at [961, 119] on div "# Đặt trình xử lý sự kiện "defeat" của "munchkin" thành onDefeat. game . setAct…" at bounding box center [940, 211] width 361 height 371
drag, startPoint x: 897, startPoint y: 149, endPoint x: 888, endPoint y: 145, distance: 10.6
click at [897, 149] on div "# Đặt trình xử lý sự kiện "defeat" của "munchkin" thành onDefeat. game . setAct…" at bounding box center [940, 211] width 361 height 371
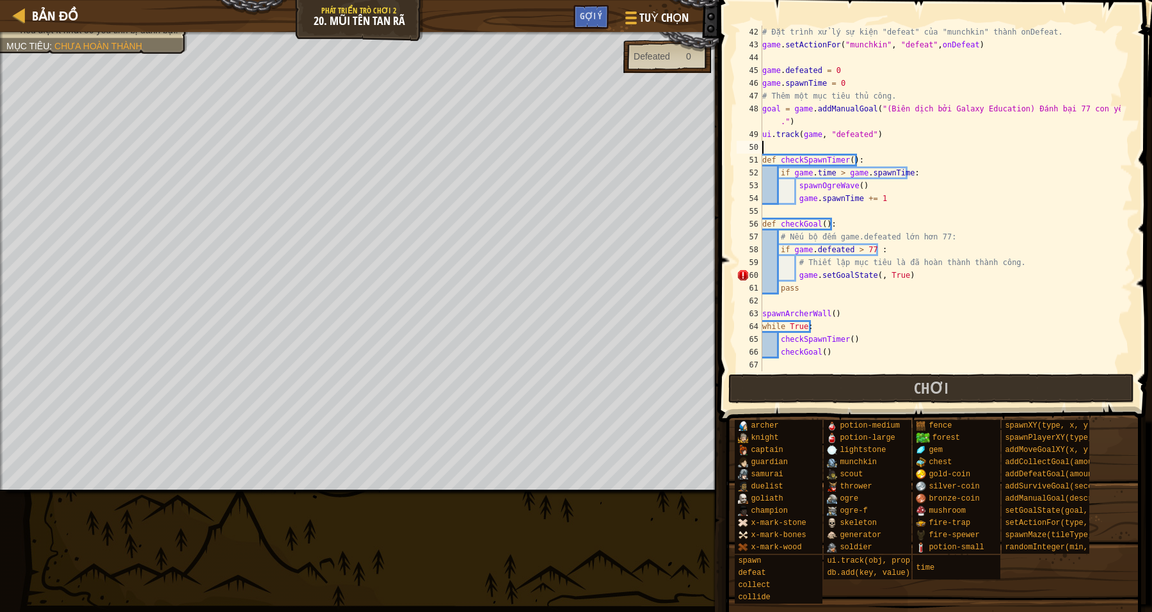
drag, startPoint x: 803, startPoint y: 137, endPoint x: 778, endPoint y: 129, distance: 26.1
click at [794, 135] on div "# Đặt trình xử lý sự kiện "defeat" của "munchkin" thành onDefeat. game . setAct…" at bounding box center [940, 211] width 361 height 371
click at [771, 122] on div "# Đặt trình xử lý sự kiện "defeat" của "munchkin" thành onDefeat. game . setAct…" at bounding box center [940, 211] width 361 height 371
click at [768, 106] on div "# Đặt trình xử lý sự kiện "defeat" của "munchkin" thành onDefeat. game . setAct…" at bounding box center [940, 211] width 361 height 371
drag, startPoint x: 771, startPoint y: 106, endPoint x: 779, endPoint y: 108, distance: 7.8
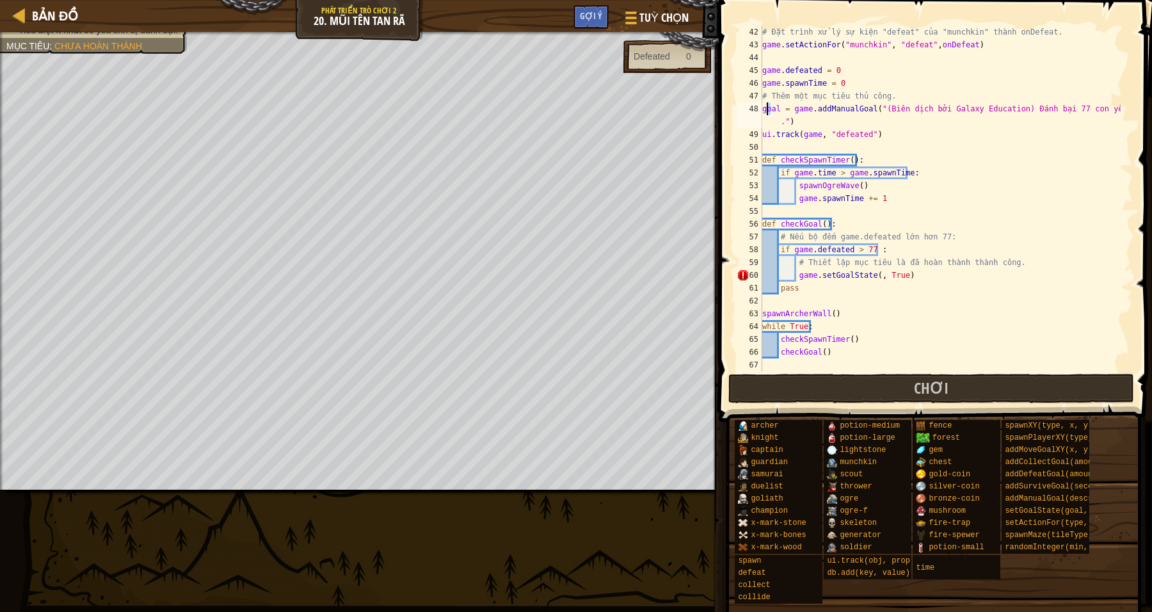
click at [773, 108] on div "# Đặt trình xử lý sự kiện "defeat" của "munchkin" thành onDefeat. game . setAct…" at bounding box center [940, 199] width 361 height 346
click at [779, 108] on div "# Đặt trình xử lý sự kiện "defeat" của "munchkin" thành onDefeat. game . setAct…" at bounding box center [940, 211] width 361 height 371
click at [778, 108] on div "# Đặt trình xử lý sự kiện "defeat" của "munchkin" thành onDefeat. game . setAct…" at bounding box center [940, 211] width 361 height 371
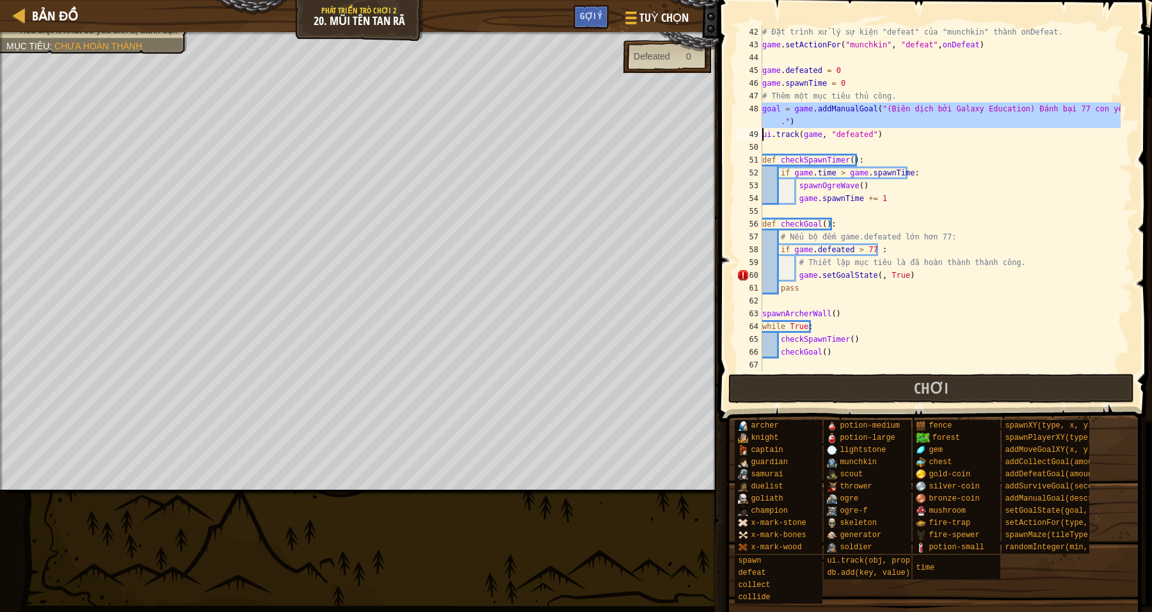
click at [890, 118] on div "# Đặt trình xử lý sự kiện "defeat" của "munchkin" thành onDefeat. game . setAct…" at bounding box center [940, 199] width 361 height 346
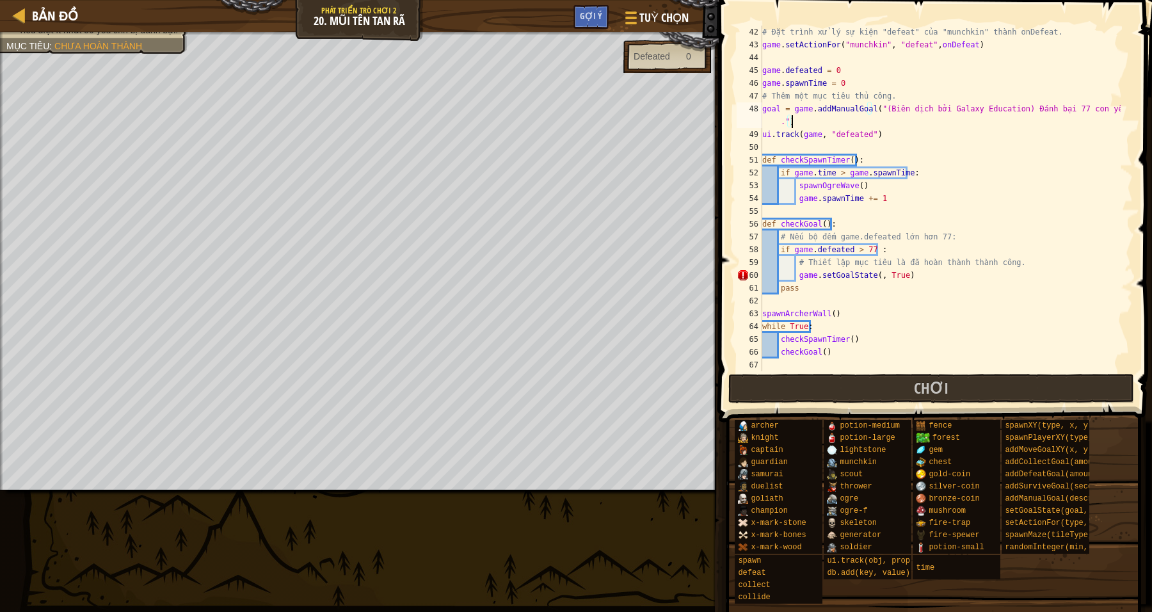
click at [759, 111] on div "48" at bounding box center [750, 115] width 26 height 26
type textarea "goal = game.addManualGoal("(Biên dịch bởi Galaxy Education) Đánh bại 77 con yêu…"
click at [964, 120] on div "# Đặt trình xử lý sự kiện "defeat" của "munchkin" thành onDefeat. game . setAct…" at bounding box center [940, 211] width 361 height 371
drag, startPoint x: 945, startPoint y: 124, endPoint x: 961, endPoint y: 125, distance: 16.1
click at [945, 124] on div "# Đặt trình xử lý sự kiện "defeat" của "munchkin" thành onDefeat. game . setAct…" at bounding box center [940, 211] width 361 height 371
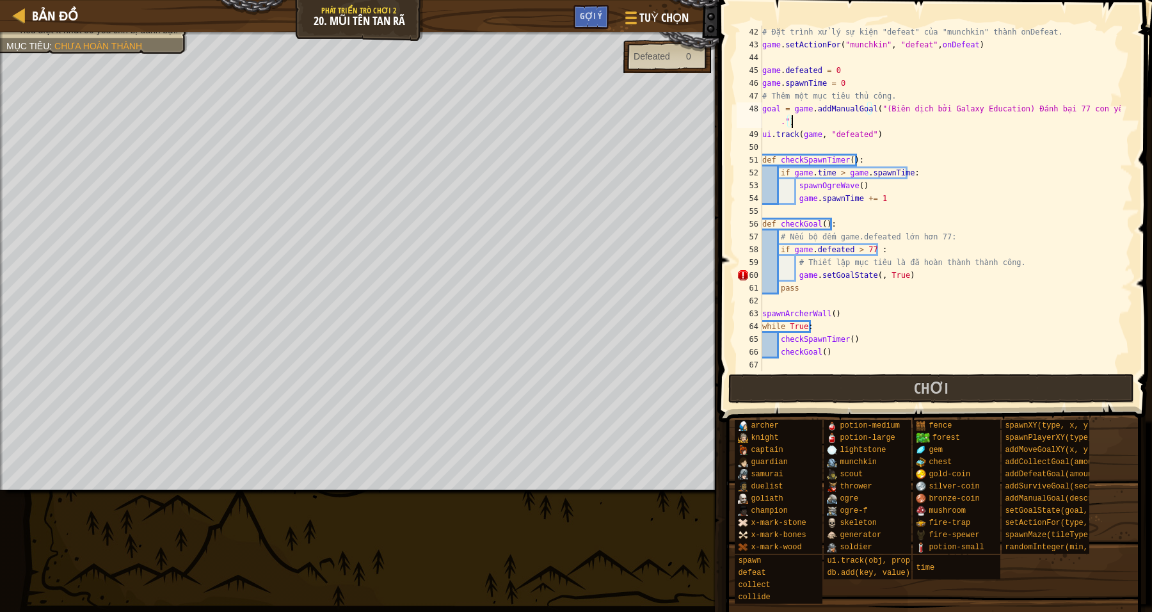
click at [961, 127] on div "# Đặt trình xử lý sự kiện "defeat" của "munchkin" thành onDefeat. game . setAct…" at bounding box center [940, 211] width 361 height 371
click at [988, 152] on div "# Đặt trình xử lý sự kiện "defeat" của "munchkin" thành onDefeat. game . setAct…" at bounding box center [940, 211] width 361 height 371
click at [870, 274] on div "# Đặt trình xử lý sự kiện "defeat" của "munchkin" thành onDefeat. game . setAct…" at bounding box center [940, 211] width 361 height 371
click at [874, 271] on div "# Đặt trình xử lý sự kiện "defeat" của "munchkin" thành onDefeat. game . setAct…" at bounding box center [940, 211] width 361 height 371
paste textarea "goal"
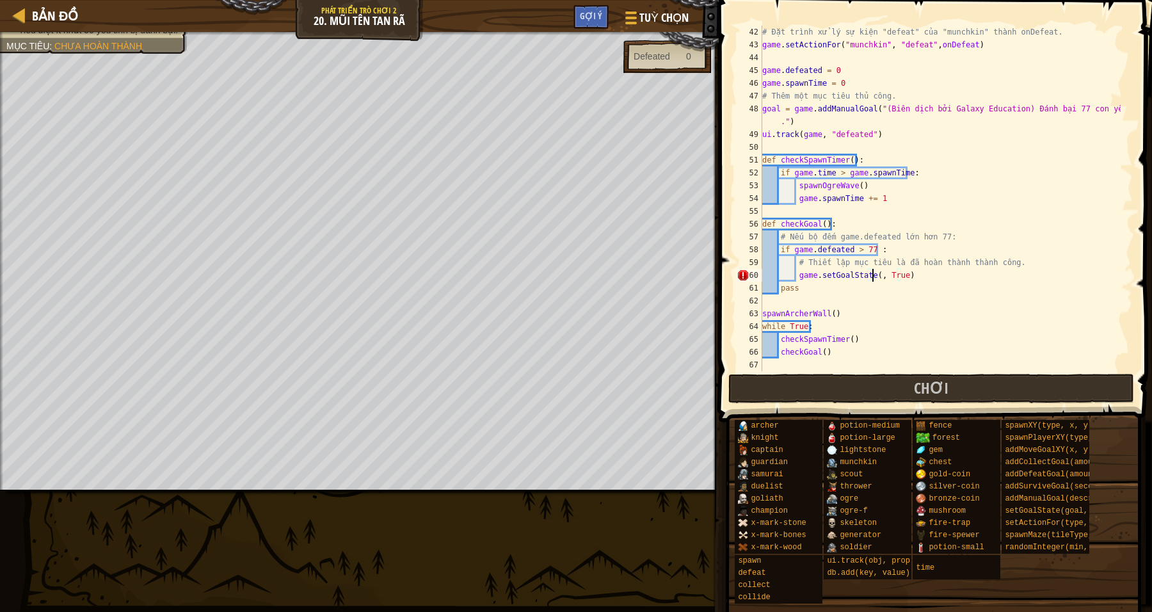
type textarea "game.setGoalState(goal, True)"
click at [1019, 303] on div "# Đặt trình xử lý sự kiện "defeat" của "munchkin" thành onDefeat. game . setAct…" at bounding box center [940, 211] width 361 height 371
click at [845, 384] on button "Chơi" at bounding box center [931, 388] width 406 height 29
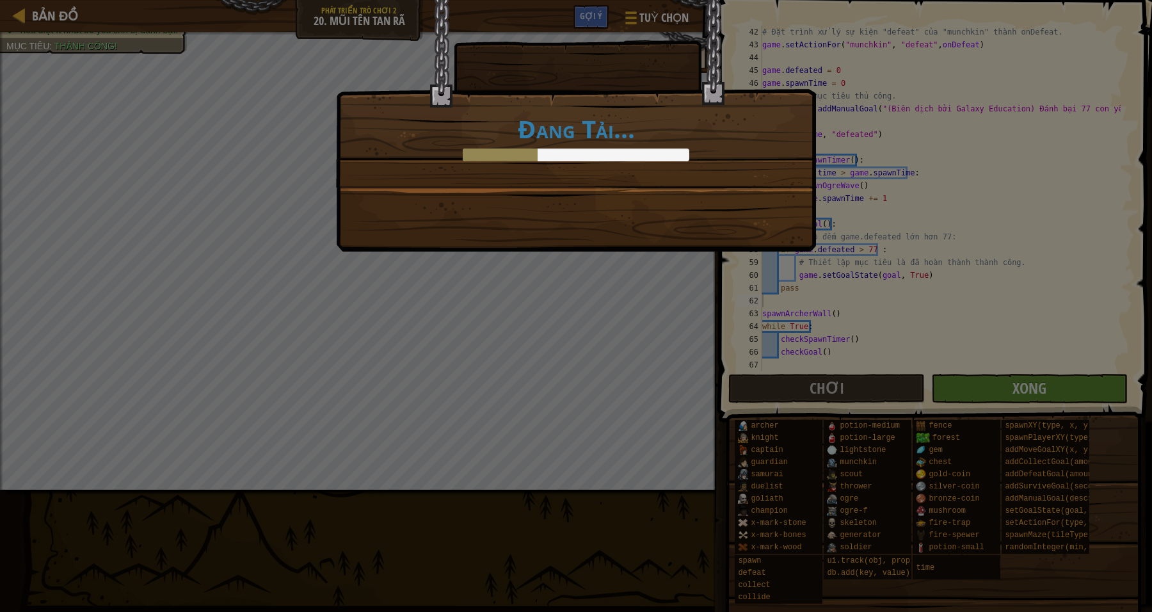
click at [509, 272] on div "Đang Tải..." at bounding box center [576, 306] width 1152 height 612
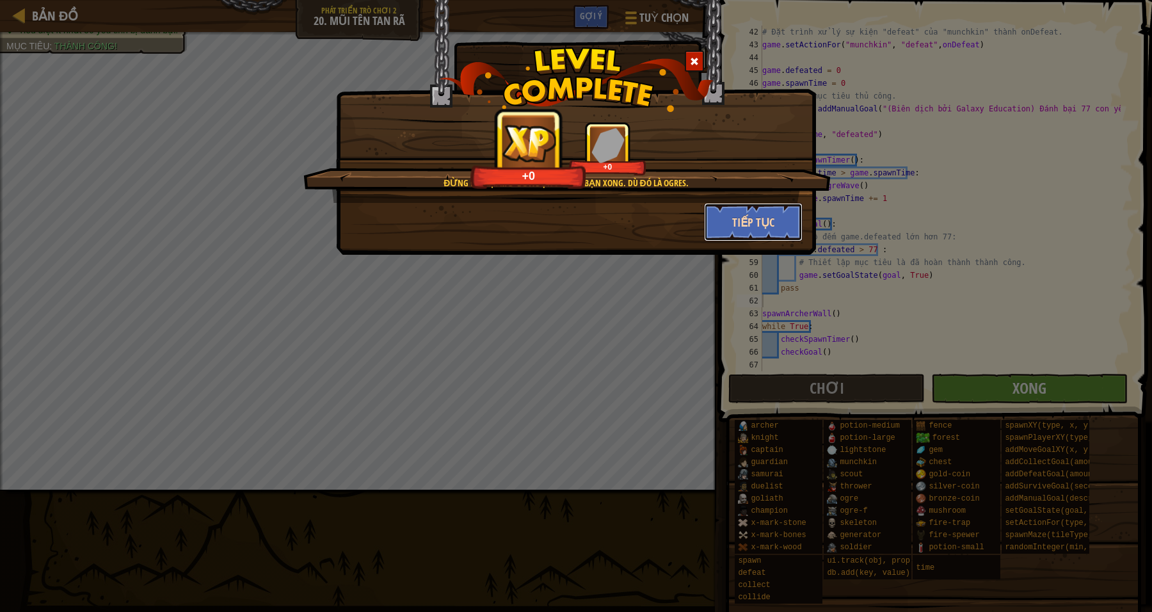
click at [756, 239] on button "Tiếp tục" at bounding box center [753, 222] width 99 height 38
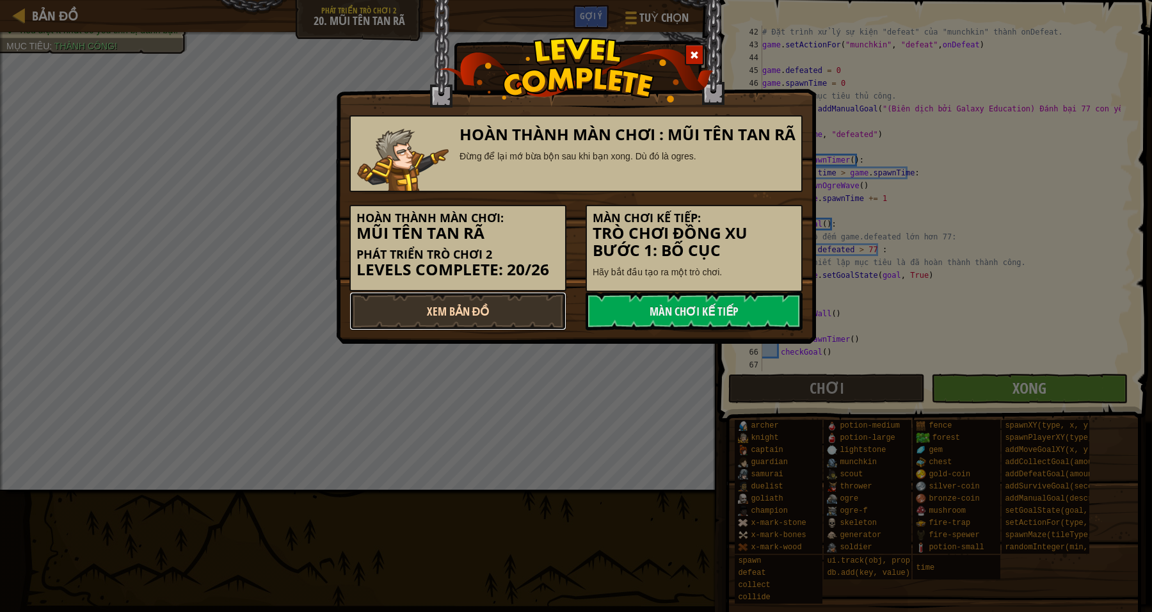
click at [510, 296] on link "Xem Bản Đồ" at bounding box center [458, 311] width 217 height 38
select select "vi"
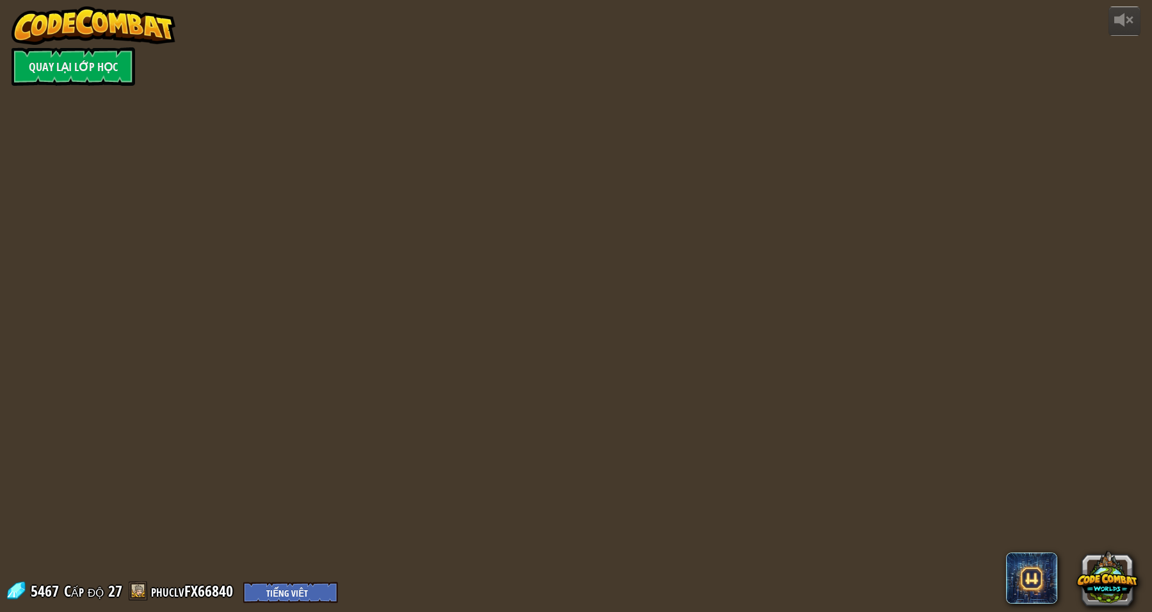
select select "vi"
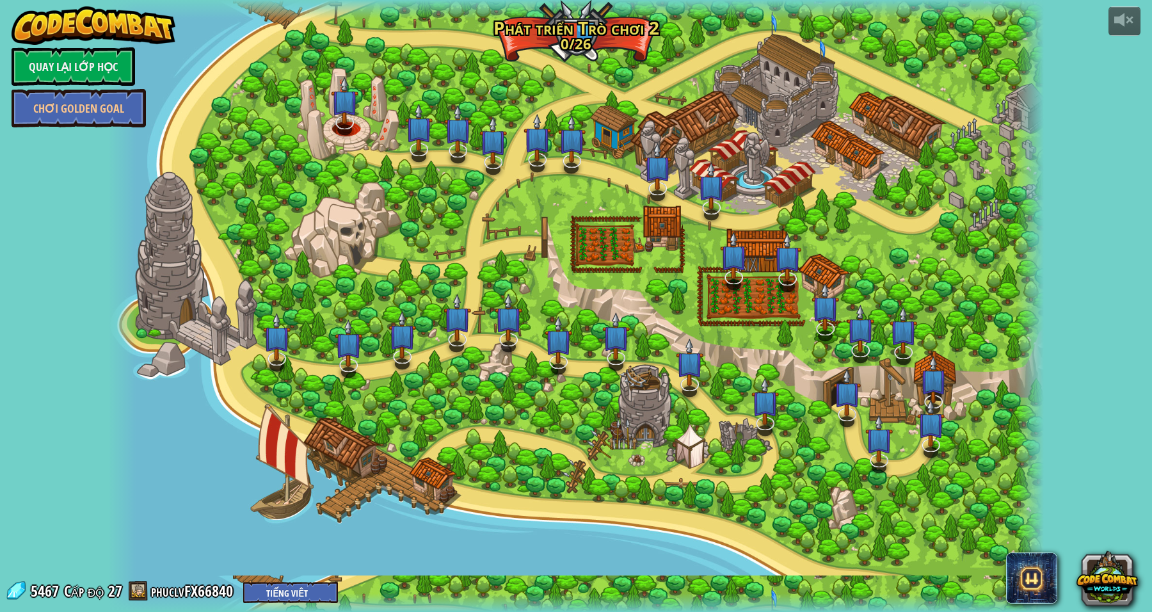
select select "vi"
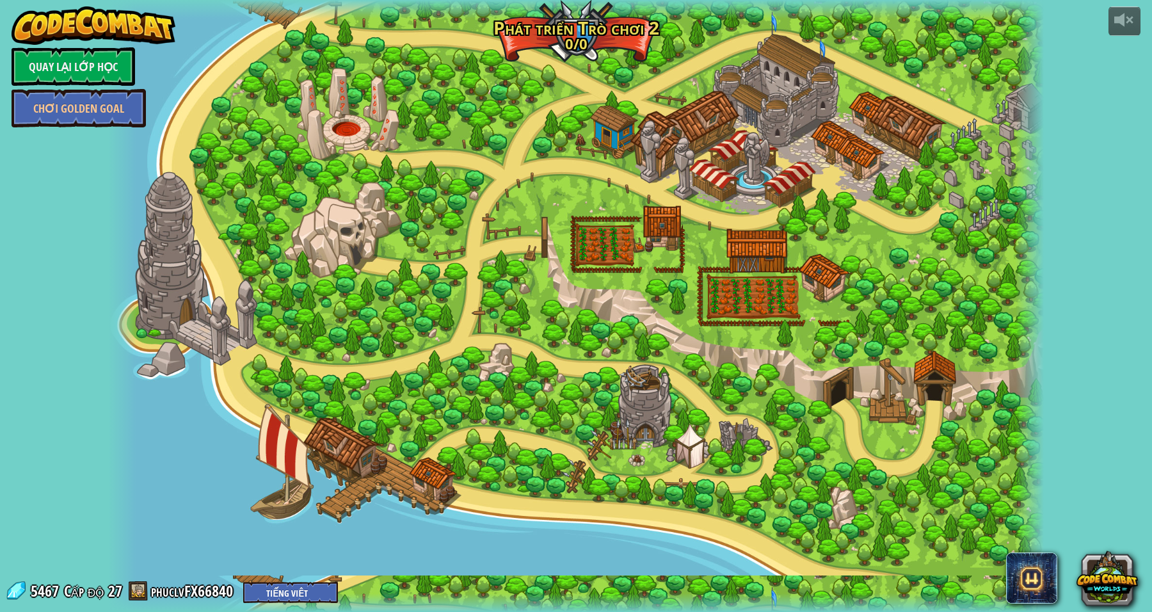
select select "vi"
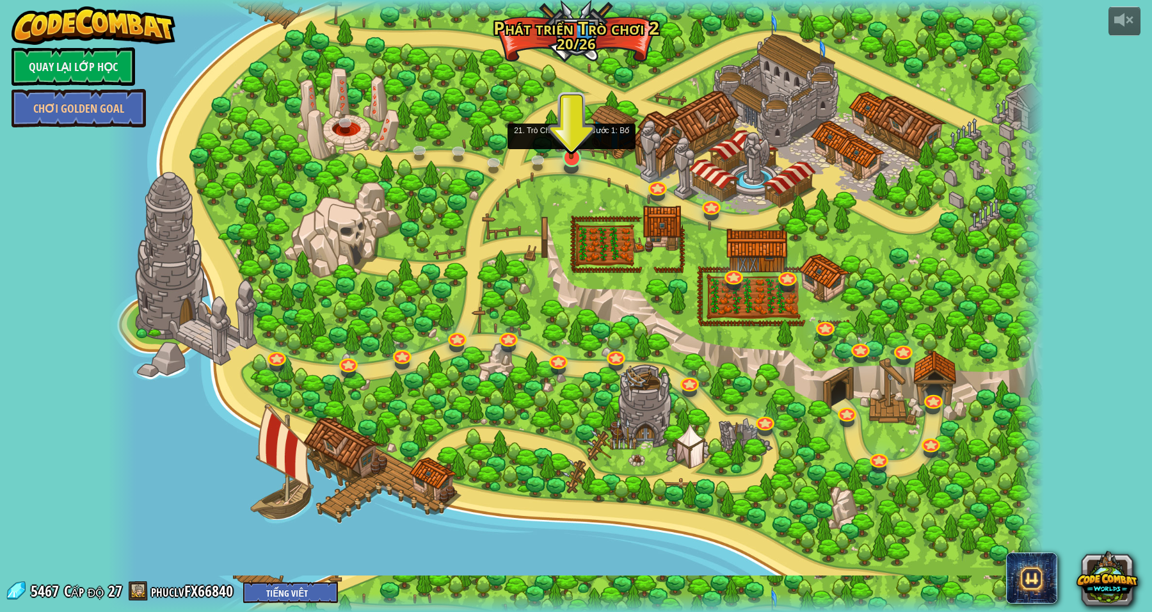
click at [568, 153] on img at bounding box center [572, 130] width 26 height 58
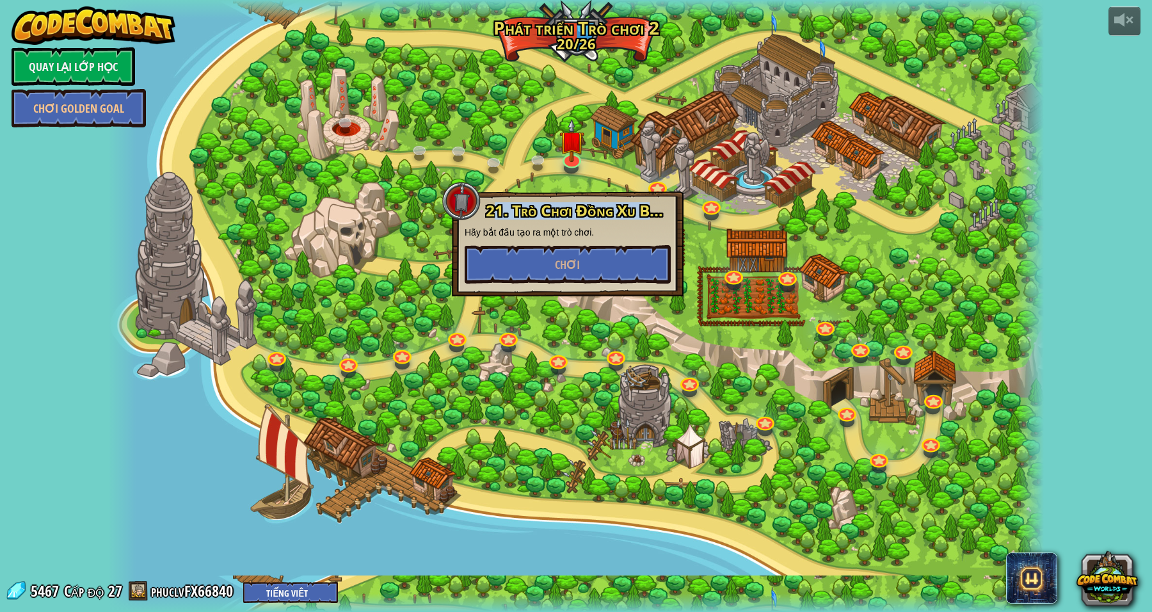
drag, startPoint x: 664, startPoint y: 211, endPoint x: 492, endPoint y: 210, distance: 172.2
click at [492, 210] on span "21. Trò Chơi Đồng Xu Bước 1: Bố cục" at bounding box center [614, 210] width 256 height 21
click at [629, 266] on button "Chơi" at bounding box center [568, 264] width 206 height 38
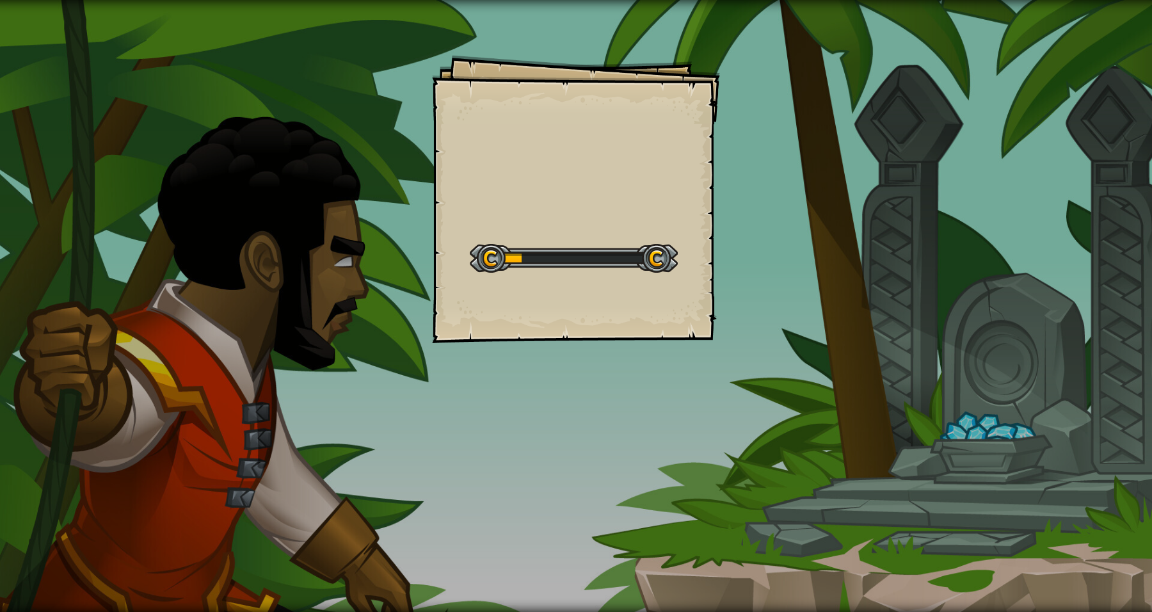
drag, startPoint x: 734, startPoint y: 229, endPoint x: 819, endPoint y: 209, distance: 87.4
click at [766, 218] on div "Goals Start Level Không kết nối được với server Bạn cần mua gói dịch vụ để được…" at bounding box center [576, 306] width 1152 height 612
click at [974, 230] on div "Goals Start Level Không kết nối được với server Bạn cần mua gói dịch vụ để được…" at bounding box center [576, 306] width 1152 height 612
drag, startPoint x: 979, startPoint y: 221, endPoint x: 986, endPoint y: 236, distance: 16.0
click at [990, 242] on div "Goals Start Level Không kết nối được với server Bạn cần mua gói dịch vụ để được…" at bounding box center [576, 306] width 1152 height 612
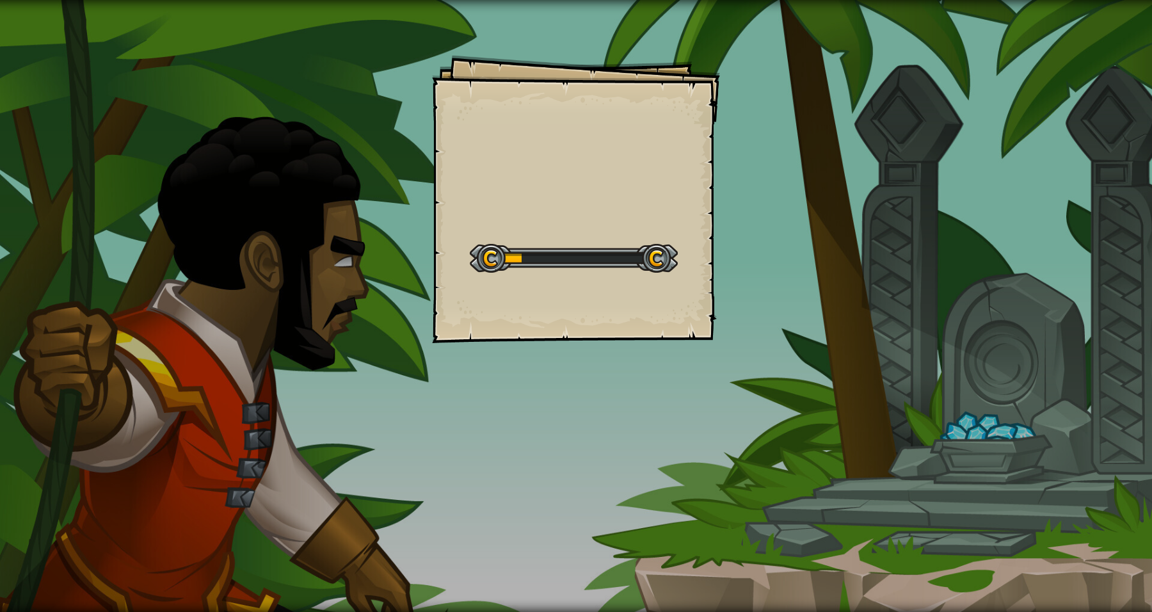
click at [987, 237] on div "Goals Start Level Không kết nối được với server Bạn cần mua gói dịch vụ để được…" at bounding box center [576, 306] width 1152 height 612
click at [989, 237] on div "Goals Start Level Không kết nối được với server Bạn cần mua gói dịch vụ để được…" at bounding box center [576, 306] width 1152 height 612
click at [990, 234] on div "Goals Start Level Không kết nối được với server Bạn cần mua gói dịch vụ để được…" at bounding box center [576, 306] width 1152 height 612
click at [993, 239] on div "Goals Start Level Không kết nối được với server Bạn cần mua gói dịch vụ để được…" at bounding box center [576, 306] width 1152 height 612
click at [995, 241] on div "Goals Start Level Không kết nối được với server Bạn cần mua gói dịch vụ để được…" at bounding box center [576, 306] width 1152 height 612
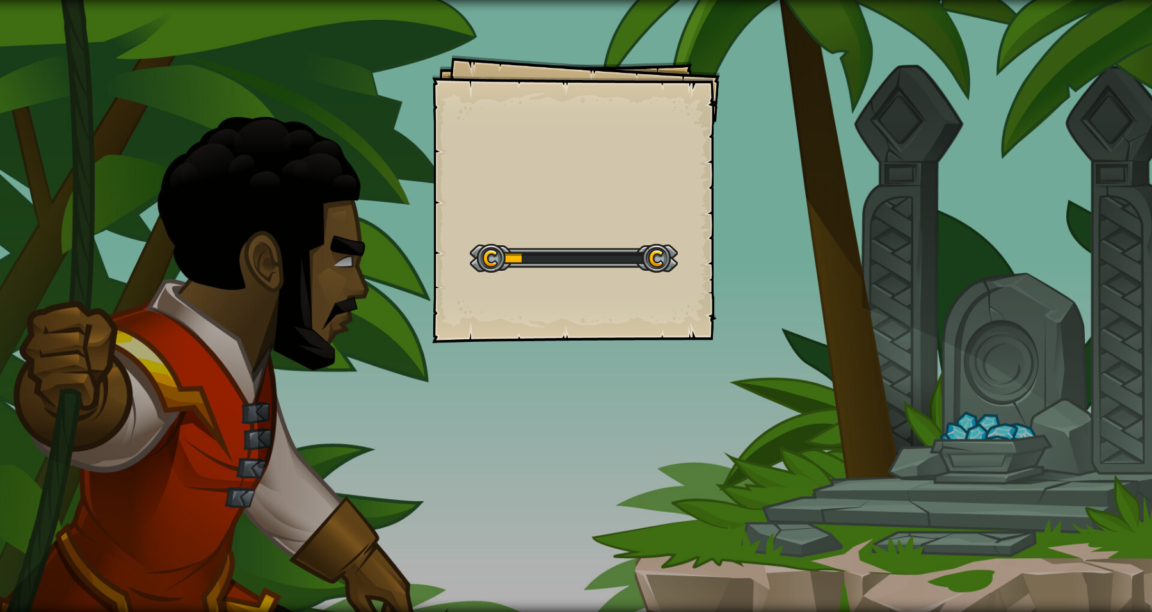
click at [996, 241] on div "Goals Start Level Không kết nối được với server Bạn cần mua gói dịch vụ để được…" at bounding box center [576, 306] width 1152 height 612
click at [997, 241] on div "Goals Start Level Không kết nối được với server Bạn cần mua gói dịch vụ để được…" at bounding box center [576, 306] width 1152 height 612
click at [1001, 238] on div "Goals Start Level Không kết nối được với server Bạn cần mua gói dịch vụ để được…" at bounding box center [576, 306] width 1152 height 612
click at [1002, 236] on div "Goals Start Level Không kết nối được với server Bạn cần mua gói dịch vụ để được…" at bounding box center [576, 306] width 1152 height 612
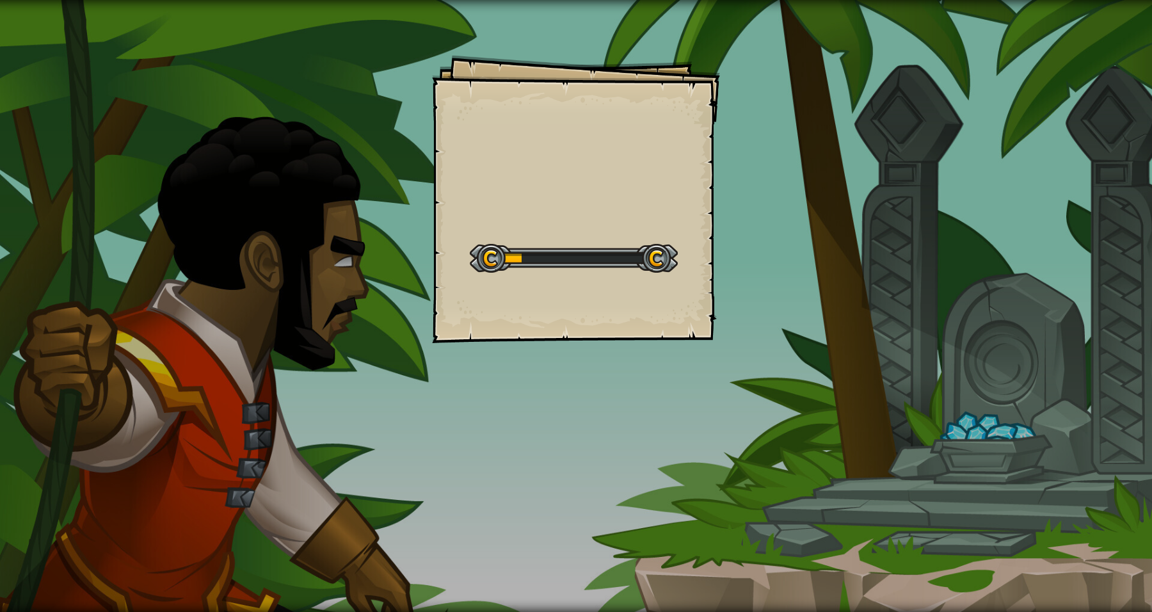
click at [1003, 234] on div "Goals Start Level Không kết nối được với server Bạn cần mua gói dịch vụ để được…" at bounding box center [576, 306] width 1152 height 612
click at [1002, 235] on div "Goals Start Level Không kết nối được với server Bạn cần mua gói dịch vụ để được…" at bounding box center [576, 306] width 1152 height 612
click at [1002, 232] on div "Goals Start Level Không kết nối được với server Bạn cần mua gói dịch vụ để được…" at bounding box center [576, 306] width 1152 height 612
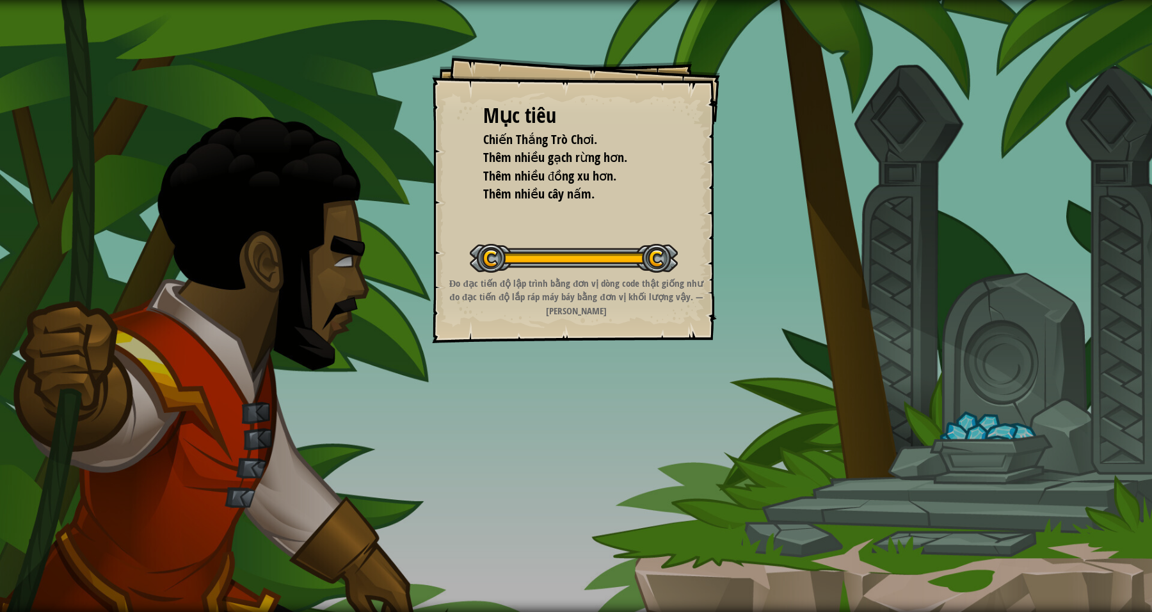
click at [970, 229] on div "Mục tiêu Chiến Thắng Trò Chơi. Thêm nhiều gạch rừng hơn. Thêm nhiều đồng xu hơn…" at bounding box center [576, 306] width 1152 height 612
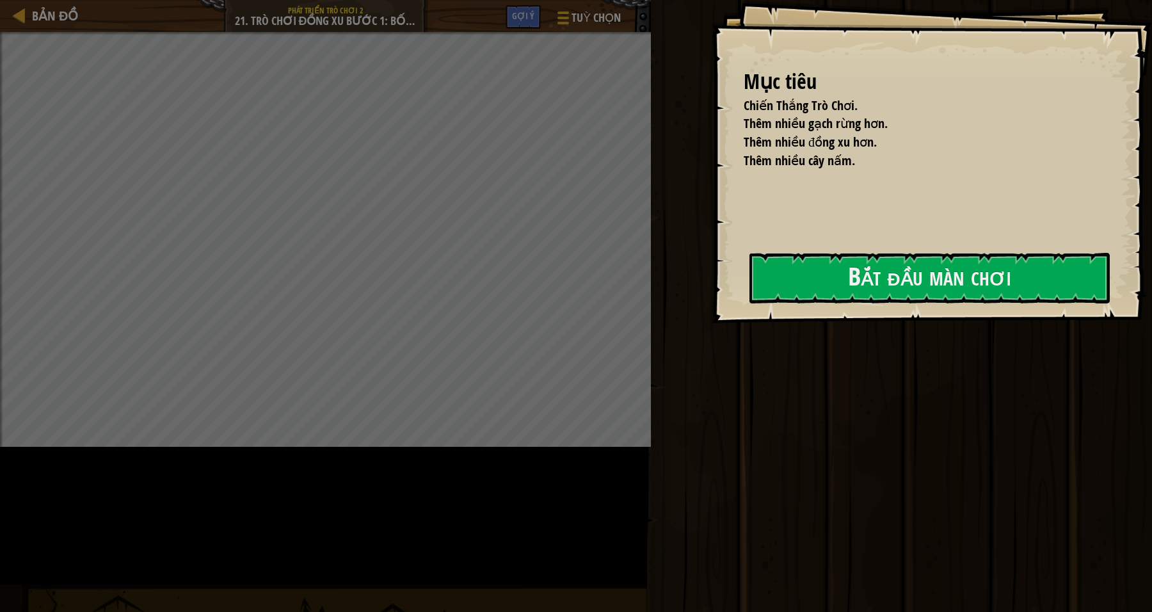
click at [970, 227] on div "Chơi Xong" at bounding box center [899, 303] width 505 height 606
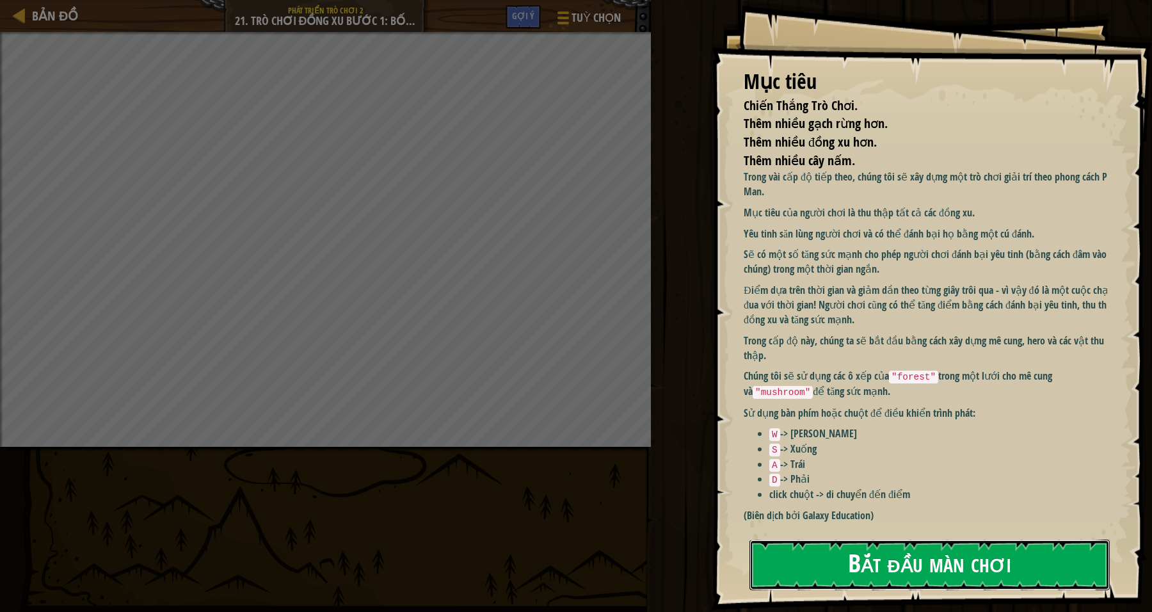
click at [915, 540] on button "Bắt đầu màn chơi" at bounding box center [930, 565] width 360 height 51
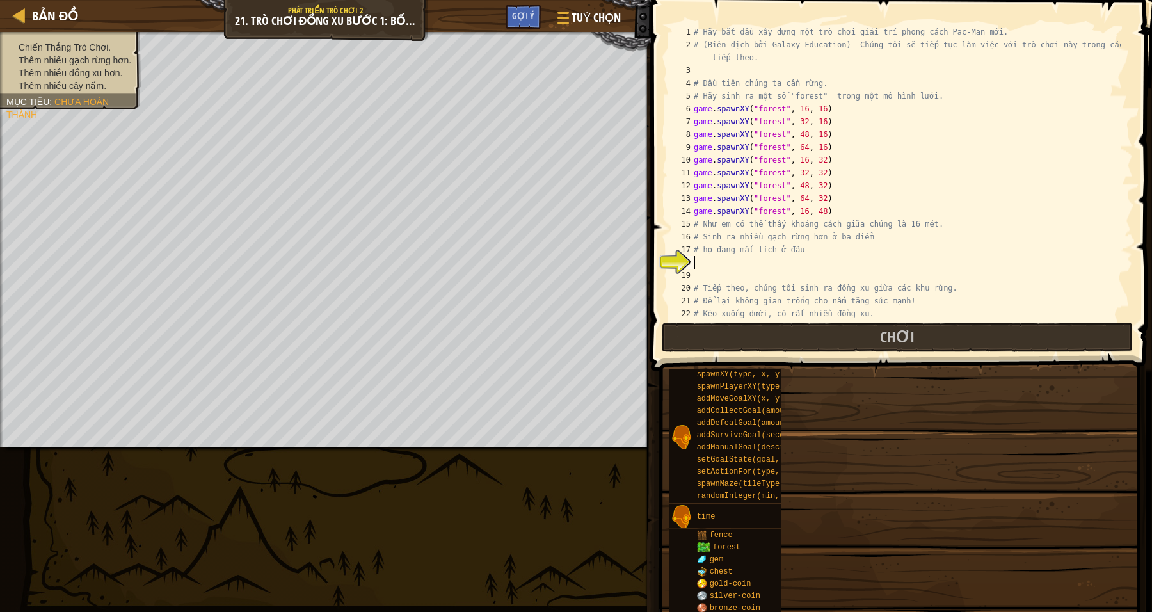
click at [751, 272] on div "Bản đồ Phát triển trò chơi 2 21. Trò Chơi Đồng Xu Bước 1: Bố cục Tuỳ chọn Xong …" at bounding box center [576, 306] width 1152 height 612
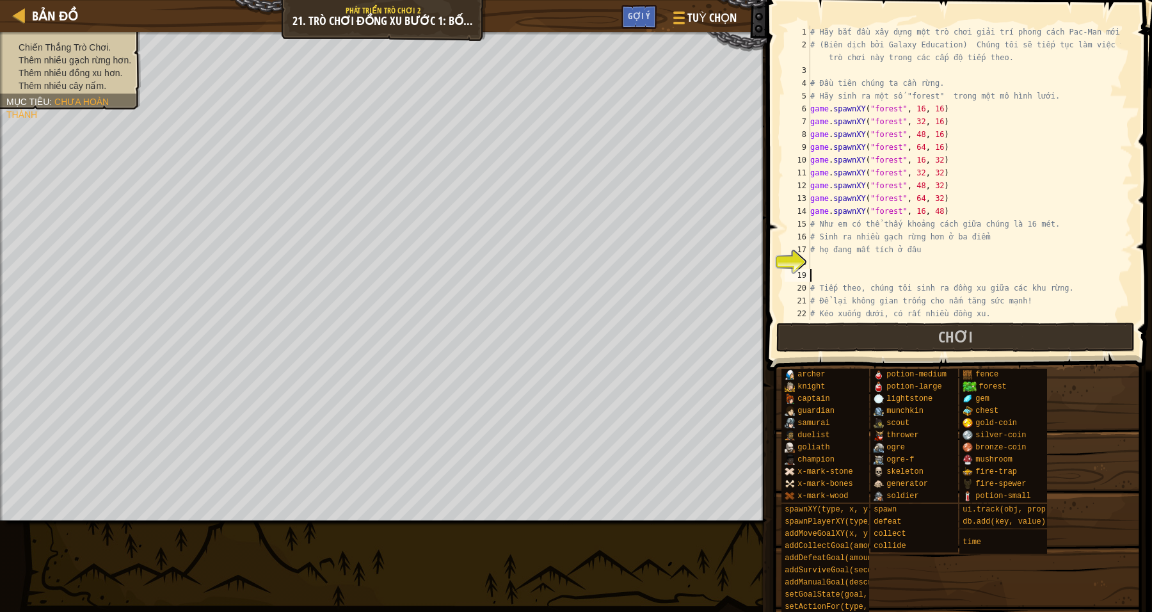
scroll to position [83, 0]
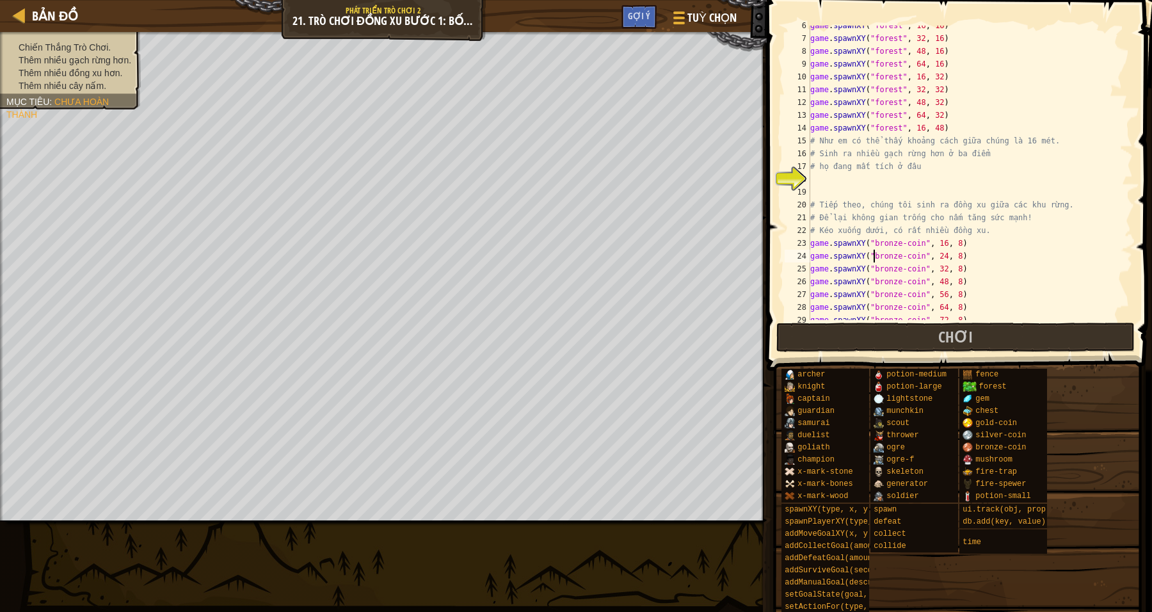
click at [873, 256] on div "game . spawnXY ( "forest" , 16 , 16 ) game . spawnXY ( "forest" , 32 , 16 ) gam…" at bounding box center [964, 179] width 313 height 320
type textarea "game.spawnXY("bronze-coin", 24, 8)"
click at [823, 181] on div "game . spawnXY ( "forest" , 16 , 16 ) game . spawnXY ( "forest" , 32 , 16 ) gam…" at bounding box center [964, 179] width 313 height 320
click at [12, 574] on div "Bản đồ Phát triển trò chơi 2 21. Trò Chơi Đồng Xu Bước 1: Bố cục Tuỳ chọn Xong …" at bounding box center [576, 306] width 1152 height 612
click at [44, 583] on div "Bản đồ Phát triển trò chơi 2 21. Trò Chơi Đồng Xu Bước 1: Bố cục Tuỳ chọn Xong …" at bounding box center [576, 306] width 1152 height 612
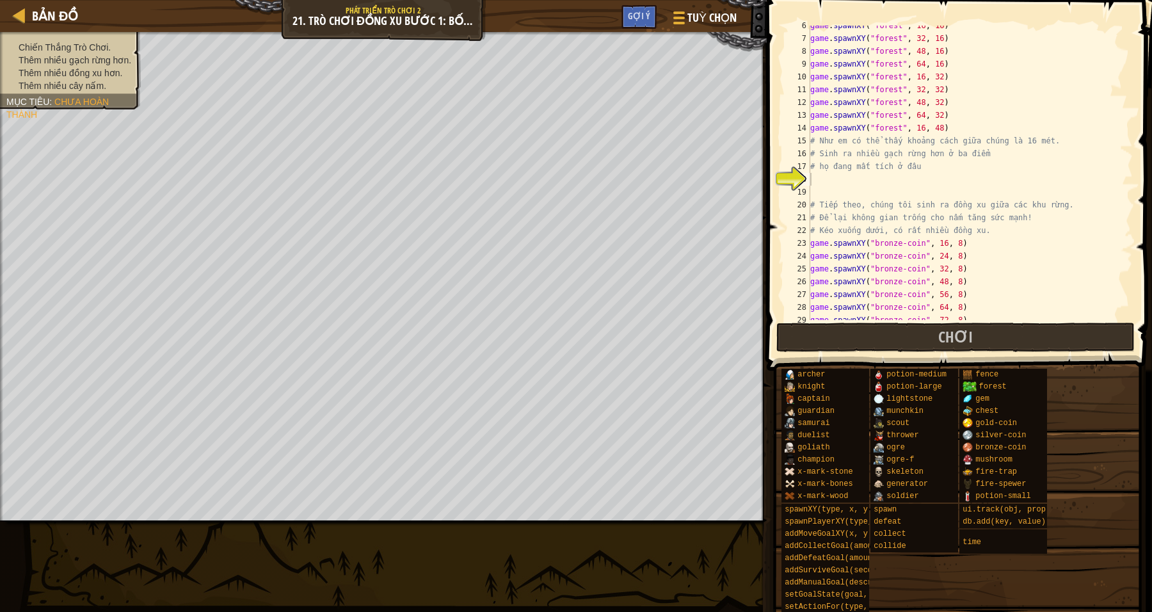
click at [846, 179] on div "game . spawnXY ( "forest" , 16 , 16 ) game . spawnXY ( "forest" , 32 , 16 ) gam…" at bounding box center [964, 179] width 313 height 320
drag, startPoint x: 972, startPoint y: 241, endPoint x: 946, endPoint y: 246, distance: 26.1
click at [946, 246] on div "game . spawnXY ( "forest" , 16 , 16 ) game . spawnXY ( "forest" , 32 , 16 ) gam…" at bounding box center [964, 179] width 313 height 320
drag, startPoint x: 1049, startPoint y: 260, endPoint x: 1032, endPoint y: 213, distance: 49.6
click at [1046, 259] on div "game . spawnXY ( "forest" , 16 , 16 ) game . spawnXY ( "forest" , 32 , 16 ) gam…" at bounding box center [964, 179] width 313 height 320
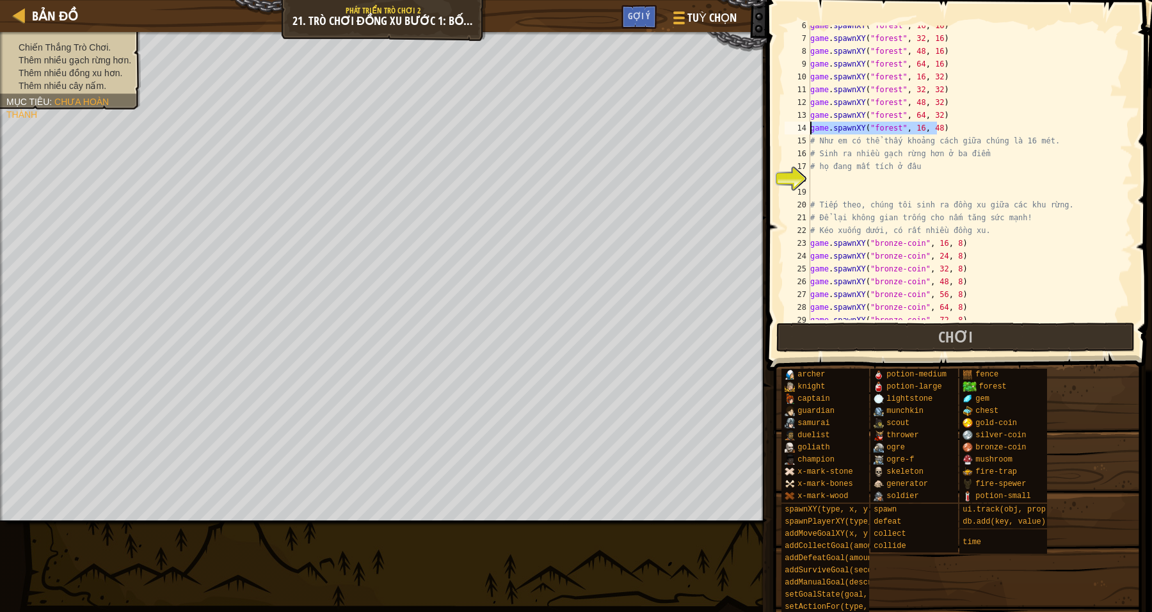
drag, startPoint x: 945, startPoint y: 125, endPoint x: 805, endPoint y: 129, distance: 140.3
click at [805, 129] on div "game.spawnXY("bronze-coin", 24, 8) 6 7 8 9 10 11 12 13 14 15 16 17 18 19 20 21 …" at bounding box center [957, 173] width 351 height 294
type textarea "game.spawnXY("forest", 16, 48)"
click at [815, 173] on div "game . spawnXY ( "forest" , 16 , 16 ) game . spawnXY ( "forest" , 32 , 16 ) gam…" at bounding box center [964, 179] width 313 height 320
paste textarea "game.spawnXY("forest", 16, 48)"
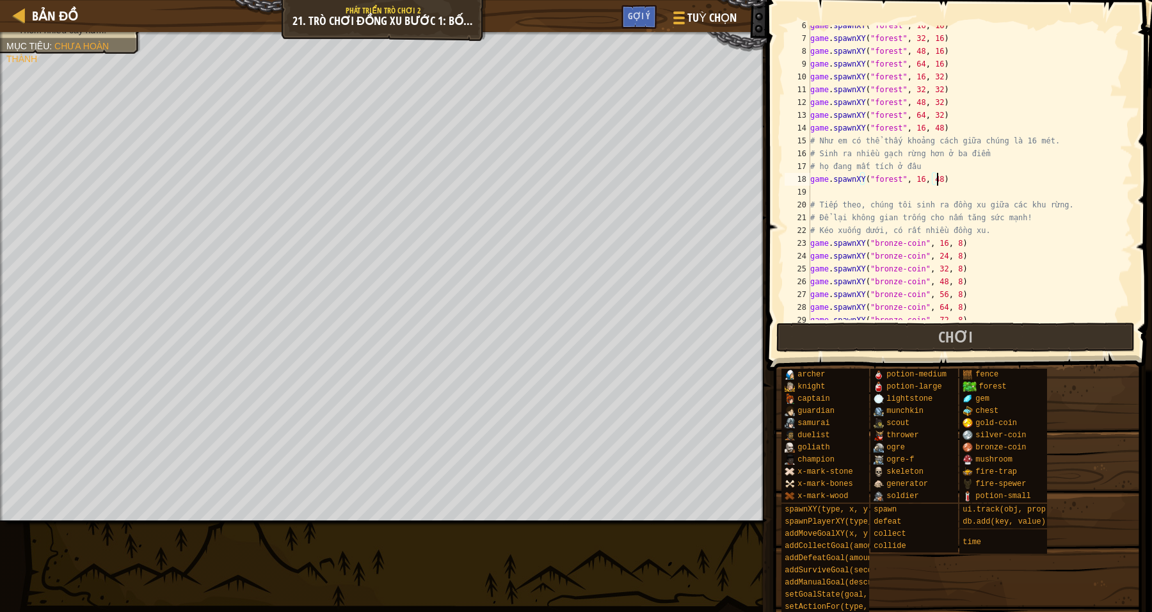
click at [915, 177] on div "game . spawnXY ( "forest" , 16 , 16 ) game . spawnXY ( "forest" , 32 , 16 ) gam…" at bounding box center [964, 179] width 313 height 320
type textarea "game.spawnXY("forest", 32, 48)"
click at [967, 180] on div "game . spawnXY ( "forest" , 16 , 16 ) game . spawnXY ( "forest" , 32 , 16 ) gam…" at bounding box center [964, 179] width 313 height 320
drag, startPoint x: 943, startPoint y: 177, endPoint x: 801, endPoint y: 175, distance: 142.1
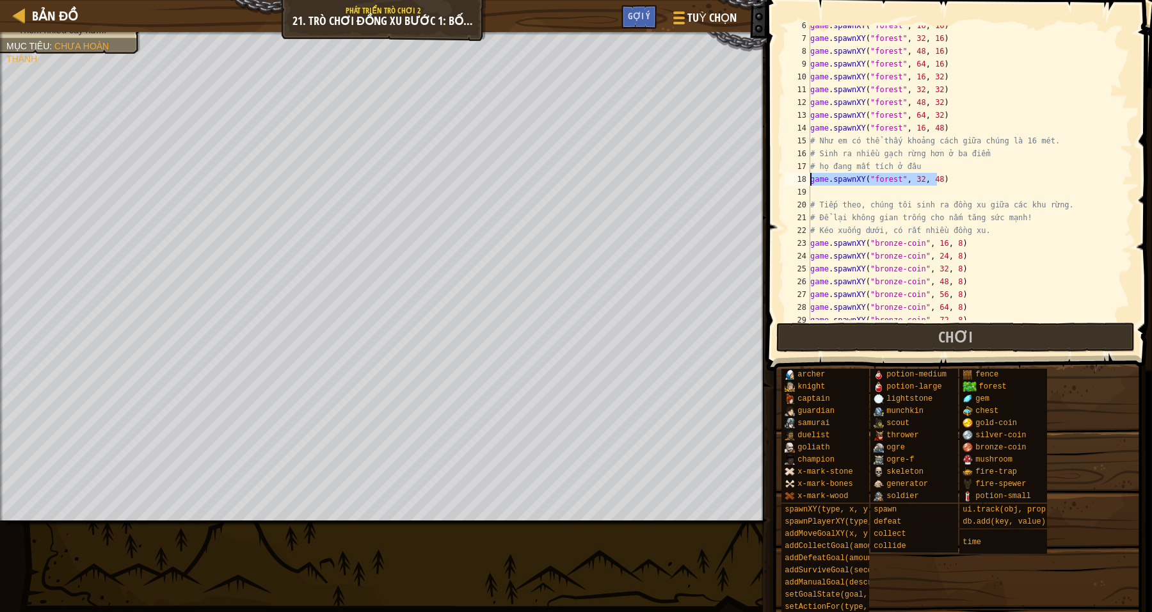
click at [801, 175] on div "game.spawnXY("forest", 32, 48) 6 7 8 9 10 11 12 13 14 15 16 17 18 19 20 21 22 2…" at bounding box center [957, 173] width 351 height 294
click at [817, 196] on div "game . spawnXY ( "forest" , 16 , 16 ) game . spawnXY ( "forest" , 32 , 16 ) gam…" at bounding box center [964, 179] width 313 height 320
paste textarea "game.spawnXY("forest", 32, 48)"
type textarea "game.spawnXY("forest", 32, 48)"
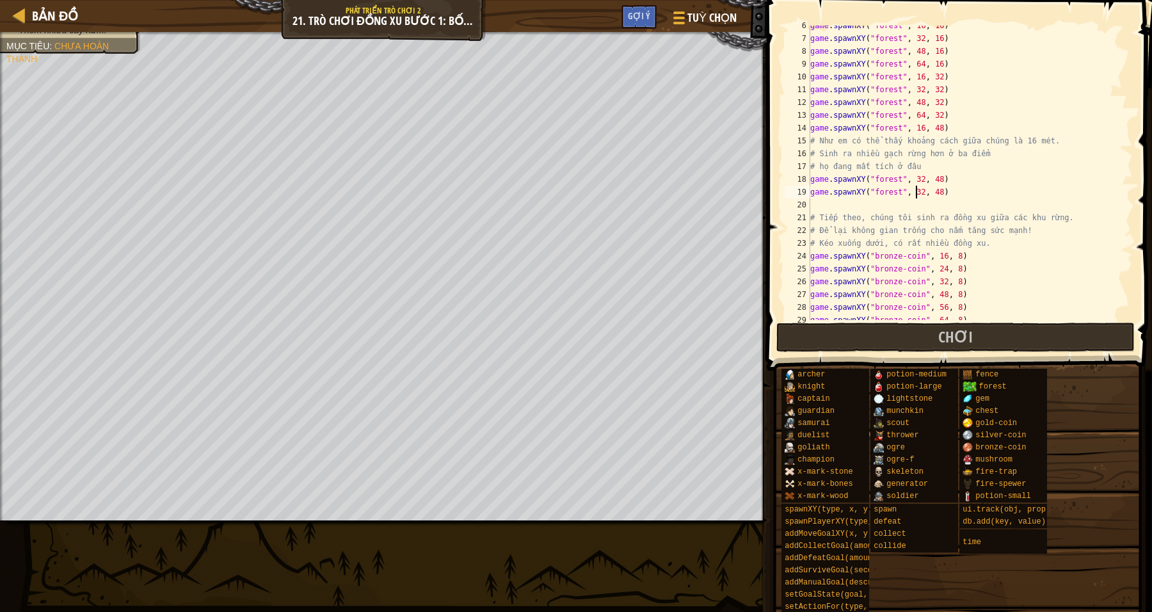
click at [915, 191] on div "game . spawnXY ( "forest" , 16 , 16 ) game . spawnXY ( "forest" , 32 , 16 ) gam…" at bounding box center [964, 179] width 313 height 320
type textarea "game.spawnXY("forest", 48, 48)"
drag, startPoint x: 954, startPoint y: 193, endPoint x: 808, endPoint y: 193, distance: 145.3
click at [808, 193] on div "game.spawnXY("forest", 48, 48) 6 7 8 9 10 11 12 13 14 15 16 17 18 19 20 21 22 2…" at bounding box center [957, 173] width 351 height 294
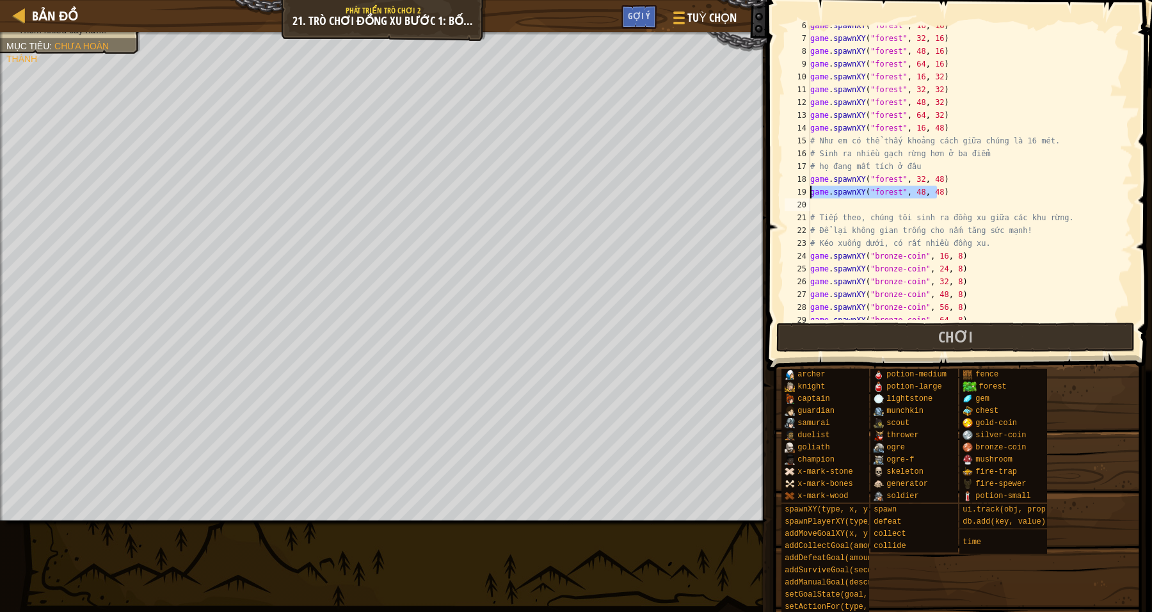
click at [820, 207] on div "game . spawnXY ( "forest" , 16 , 16 ) game . spawnXY ( "forest" , 32 , 16 ) gam…" at bounding box center [964, 179] width 313 height 320
paste textarea "game.spawnXY("forest", 48, 48)"
click at [912, 200] on div "game . spawnXY ( "forest" , 16 , 16 ) game . spawnXY ( "forest" , 32 , 16 ) gam…" at bounding box center [964, 179] width 313 height 320
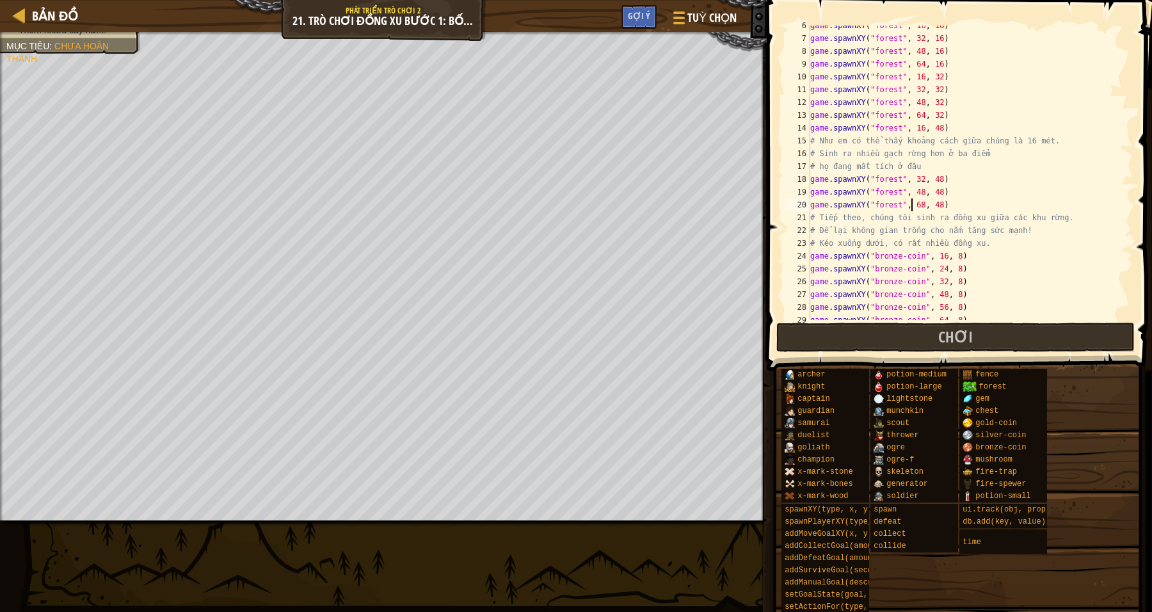
click at [916, 203] on div "game . spawnXY ( "forest" , 16 , 16 ) game . spawnXY ( "forest" , 32 , 16 ) gam…" at bounding box center [964, 179] width 313 height 320
drag, startPoint x: 1015, startPoint y: 204, endPoint x: 1002, endPoint y: 199, distance: 13.8
click at [1014, 204] on div "game . spawnXY ( "forest" , 16 , 16 ) game . spawnXY ( "forest" , 32 , 16 ) gam…" at bounding box center [964, 179] width 313 height 320
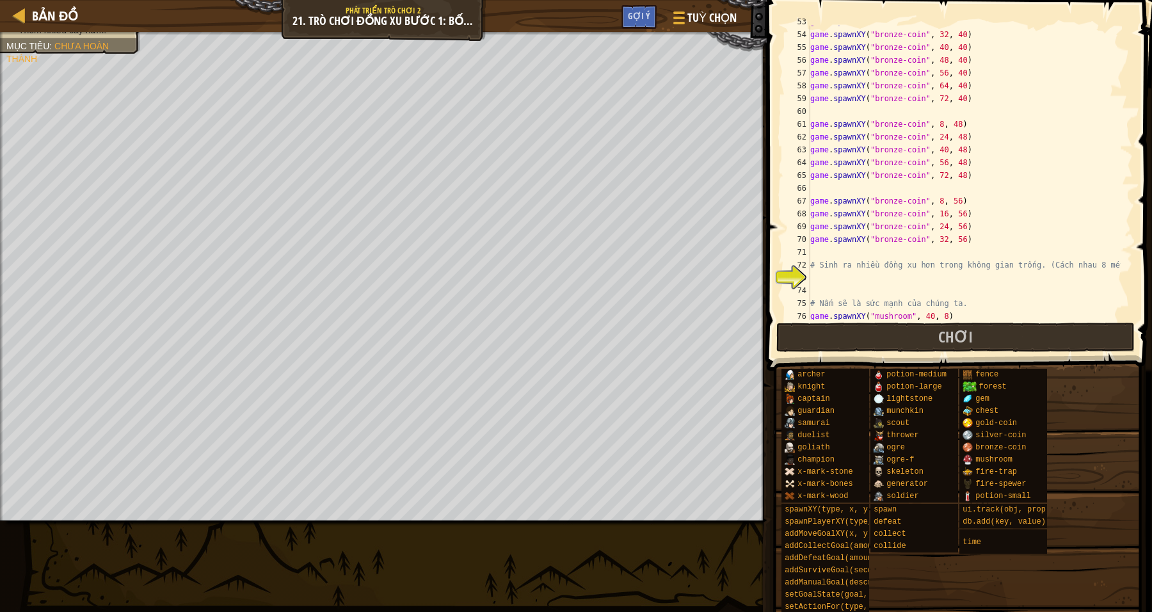
scroll to position [832, 0]
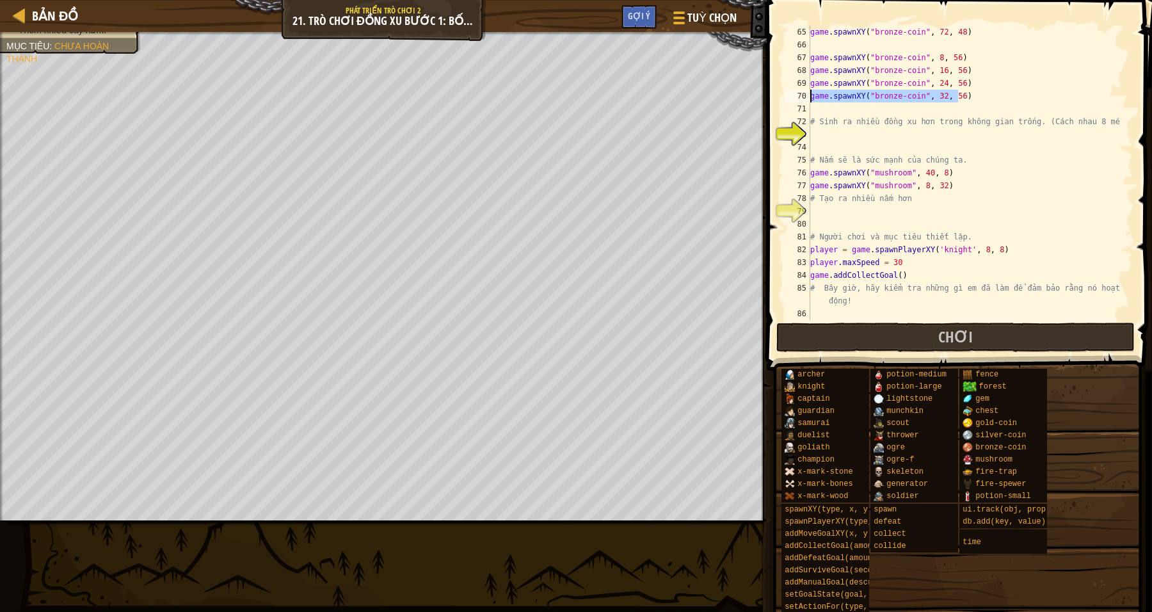
drag, startPoint x: 962, startPoint y: 94, endPoint x: 805, endPoint y: 97, distance: 156.9
click at [805, 97] on div "game.spawnXY("forest", 64, 48) 65 66 67 68 69 70 71 72 73 74 75 76 77 78 79 80 …" at bounding box center [957, 173] width 351 height 294
type textarea "game.spawnXY("bronze-coin", 32, 56)"
click at [824, 134] on div "game . spawnXY ( "bronze-coin" , 72 , 48 ) game . spawnXY ( "bronze-coin" , 8 ,…" at bounding box center [964, 186] width 313 height 320
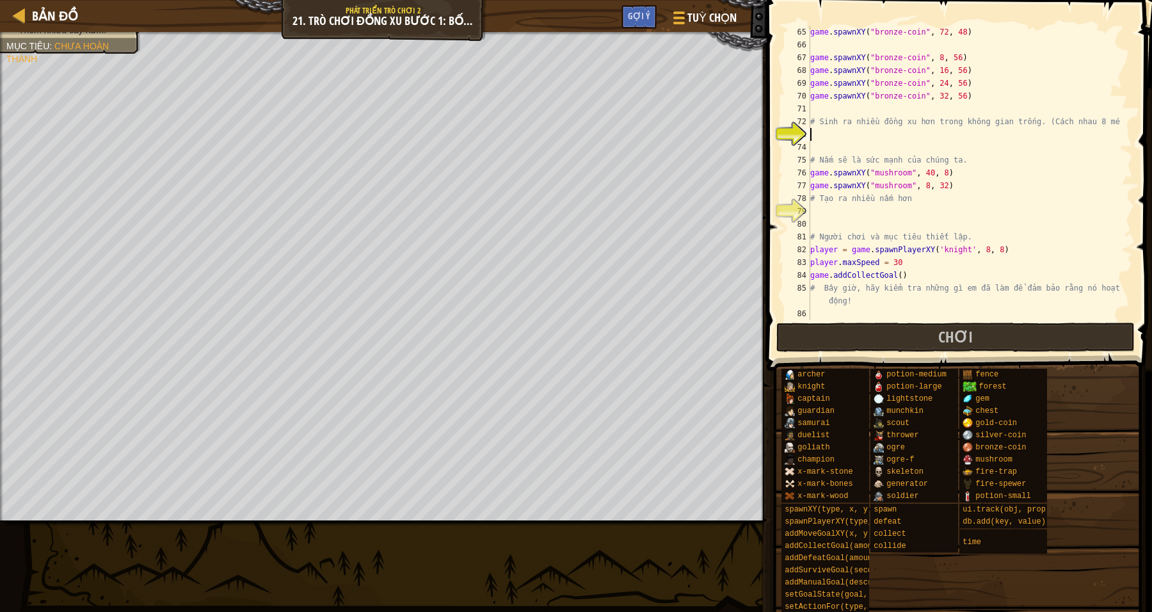
paste textarea "game.spawnXY("bronze-coin", 32, 56)"
click at [952, 134] on div "game . spawnXY ( "bronze-coin" , 72 , 48 ) game . spawnXY ( "bronze-coin" , 8 ,…" at bounding box center [964, 186] width 313 height 320
click at [961, 170] on div "game . spawnXY ( "bronze-coin" , 72 , 48 ) game . spawnXY ( "bronze-coin" , 8 ,…" at bounding box center [964, 186] width 313 height 320
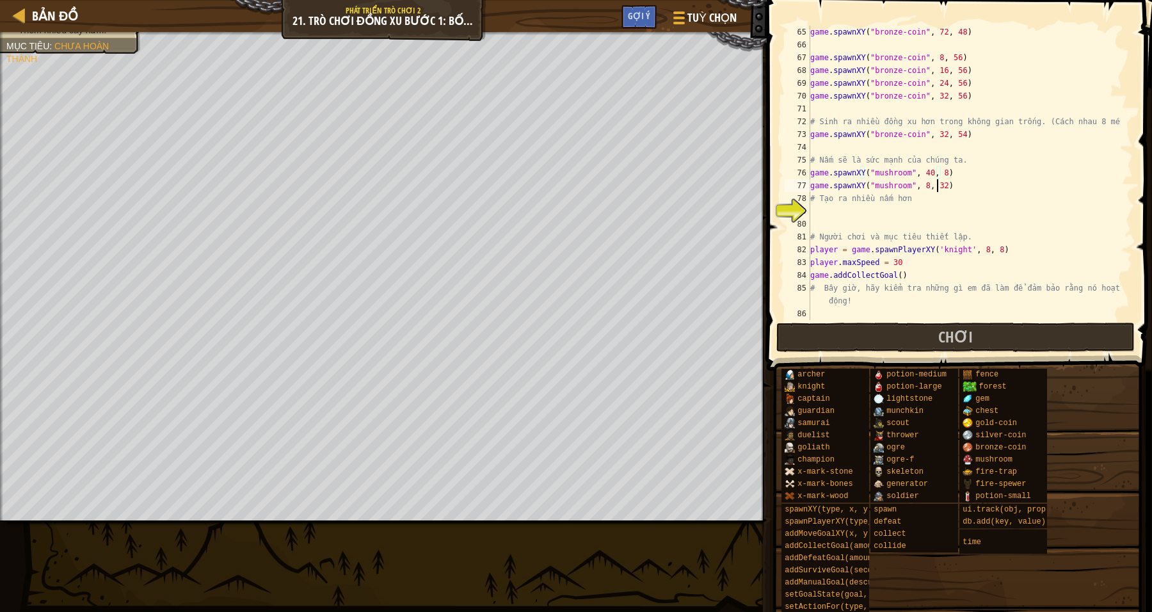
click at [935, 186] on div "game . spawnXY ( "bronze-coin" , 72 , 48 ) game . spawnXY ( "bronze-coin" , 8 ,…" at bounding box center [964, 186] width 313 height 320
click at [1002, 202] on div "game . spawnXY ( "bronze-coin" , 72 , 48 ) game . spawnXY ( "bronze-coin" , 8 ,…" at bounding box center [964, 186] width 313 height 320
type textarea "# Tạo ra nhiều nấm hơn"
click at [916, 220] on div "game . spawnXY ( "bronze-coin" , 72 , 48 ) game . spawnXY ( "bronze-coin" , 8 ,…" at bounding box center [964, 186] width 313 height 320
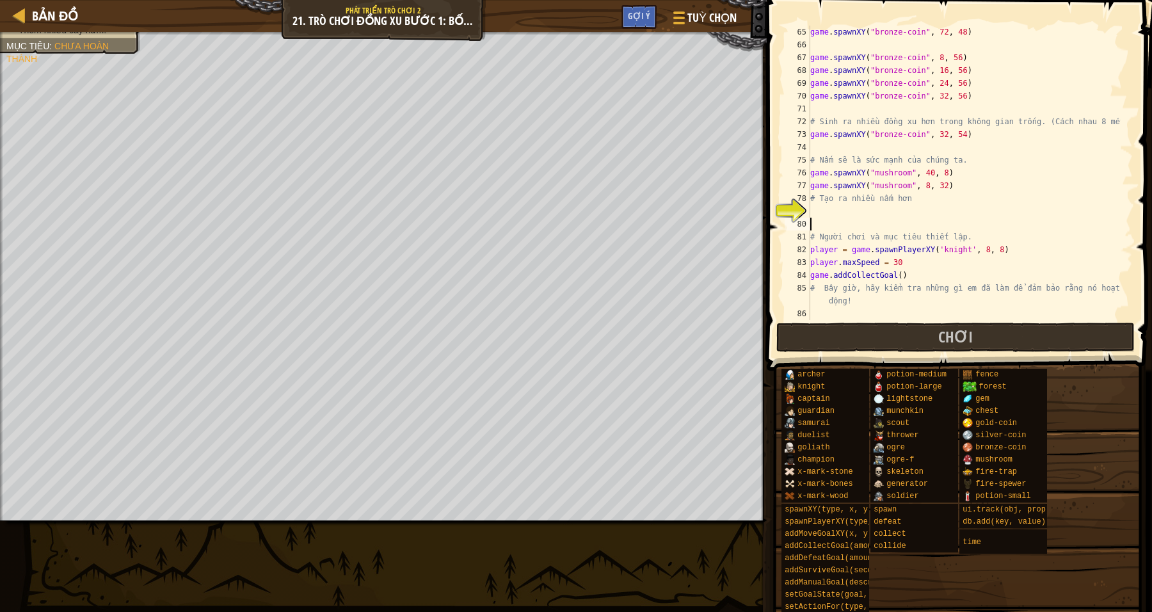
scroll to position [784, 0]
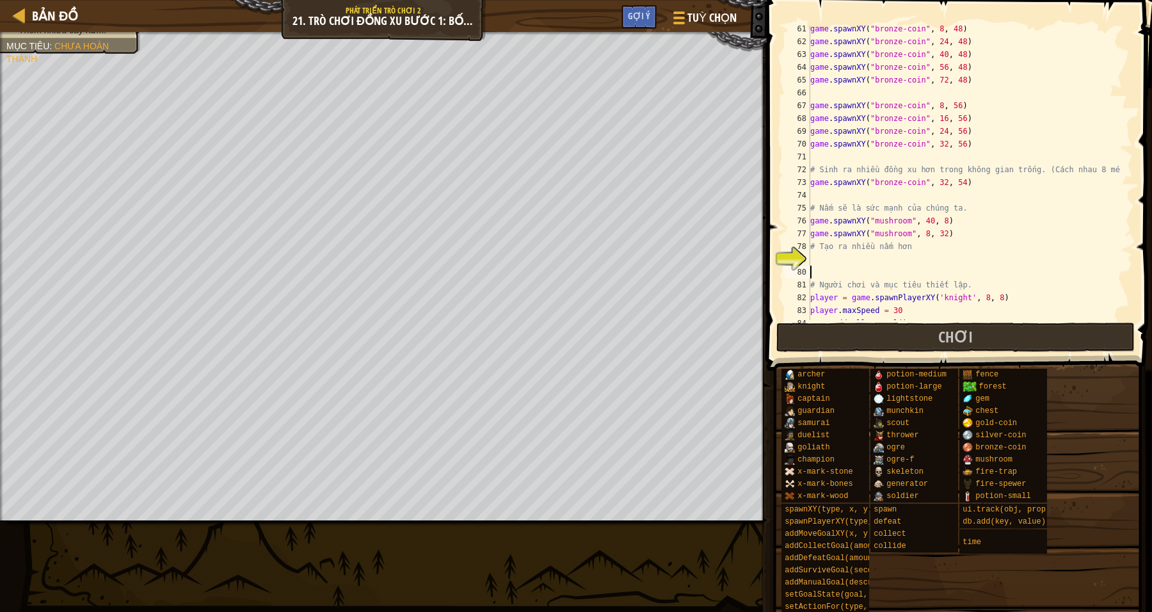
click at [955, 181] on div "game . spawnXY ( "bronze-coin" , 8 , 48 ) game . spawnXY ( "bronze-coin" , 24 ,…" at bounding box center [964, 182] width 313 height 320
click at [938, 181] on div "game . spawnXY ( "bronze-coin" , 8 , 48 ) game . spawnXY ( "bronze-coin" , 24 ,…" at bounding box center [964, 182] width 313 height 320
click at [954, 182] on div "game . spawnXY ( "bronze-coin" , 8 , 48 ) game . spawnXY ( "bronze-coin" , 24 ,…" at bounding box center [964, 182] width 313 height 320
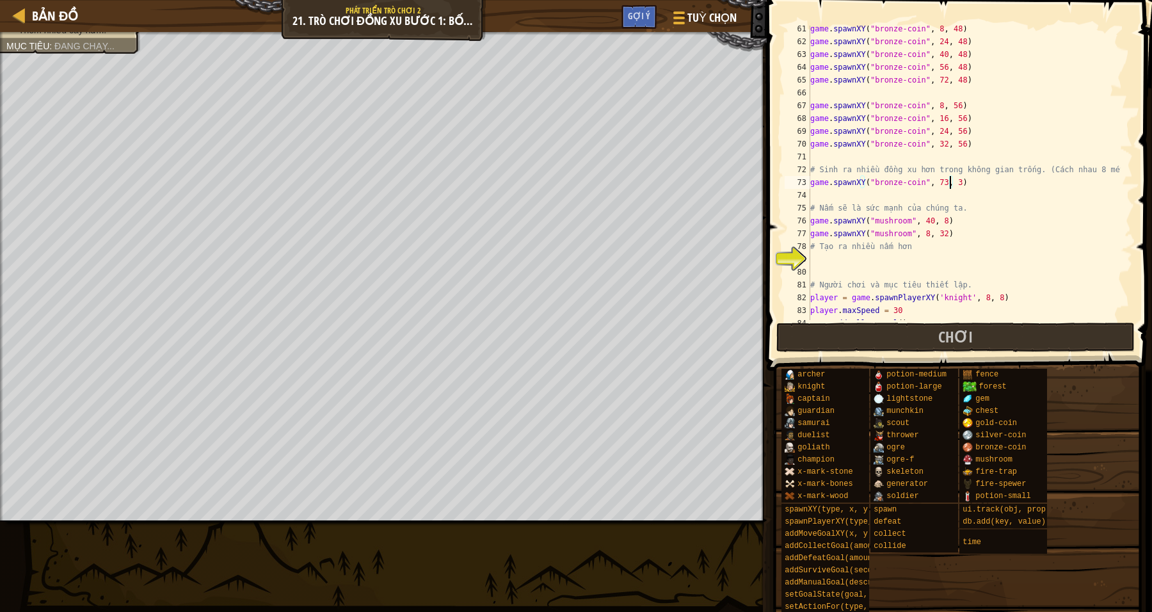
scroll to position [5, 12]
click at [1034, 216] on div "game . spawnXY ( "bronze-coin" , 8 , 48 ) game . spawnXY ( "bronze-coin" , 24 ,…" at bounding box center [964, 182] width 313 height 320
click at [937, 181] on div "game . spawnXY ( "bronze-coin" , 8 , 48 ) game . spawnXY ( "bronze-coin" , 24 ,…" at bounding box center [964, 182] width 313 height 320
drag, startPoint x: 972, startPoint y: 183, endPoint x: 955, endPoint y: 177, distance: 18.2
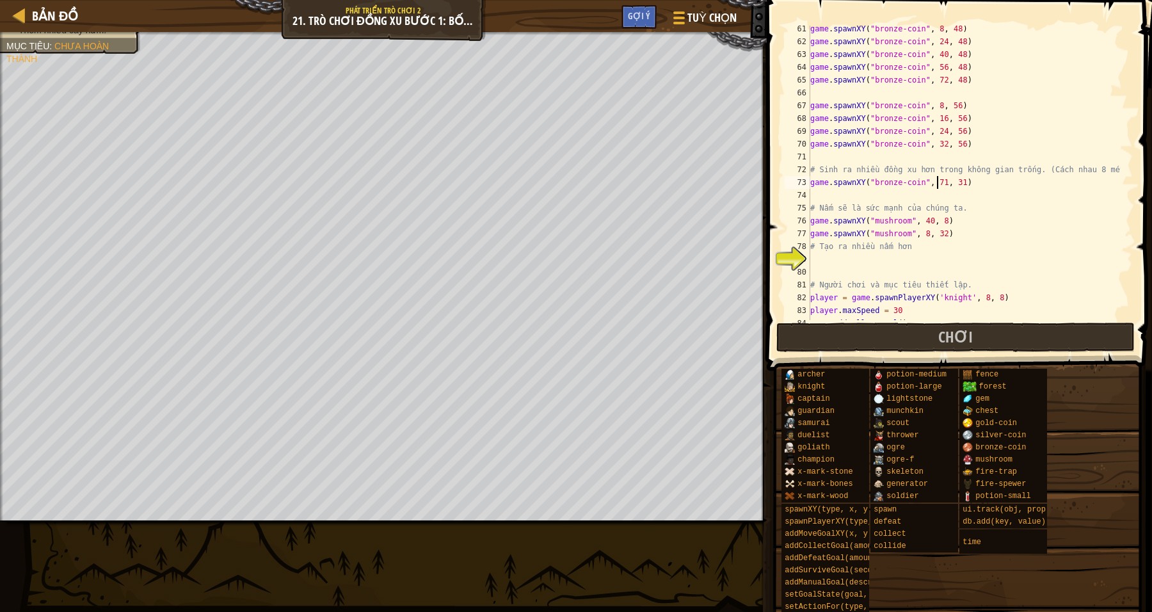
click at [971, 183] on div "game . spawnXY ( "bronze-coin" , 8 , 48 ) game . spawnXY ( "bronze-coin" , 24 ,…" at bounding box center [964, 182] width 313 height 320
click at [954, 181] on div "game . spawnXY ( "bronze-coin" , 8 , 48 ) game . spawnXY ( "bronze-coin" , 24 ,…" at bounding box center [964, 182] width 313 height 320
click at [999, 223] on div "game . spawnXY ( "bronze-coin" , 8 , 48 ) game . spawnXY ( "bronze-coin" , 24 ,…" at bounding box center [964, 182] width 313 height 320
click at [937, 181] on div "game . spawnXY ( "bronze-coin" , 8 , 48 ) game . spawnXY ( "bronze-coin" , 24 ,…" at bounding box center [964, 182] width 313 height 320
click at [949, 184] on div "game . spawnXY ( "bronze-coin" , 8 , 48 ) game . spawnXY ( "bronze-coin" , 24 ,…" at bounding box center [964, 182] width 313 height 320
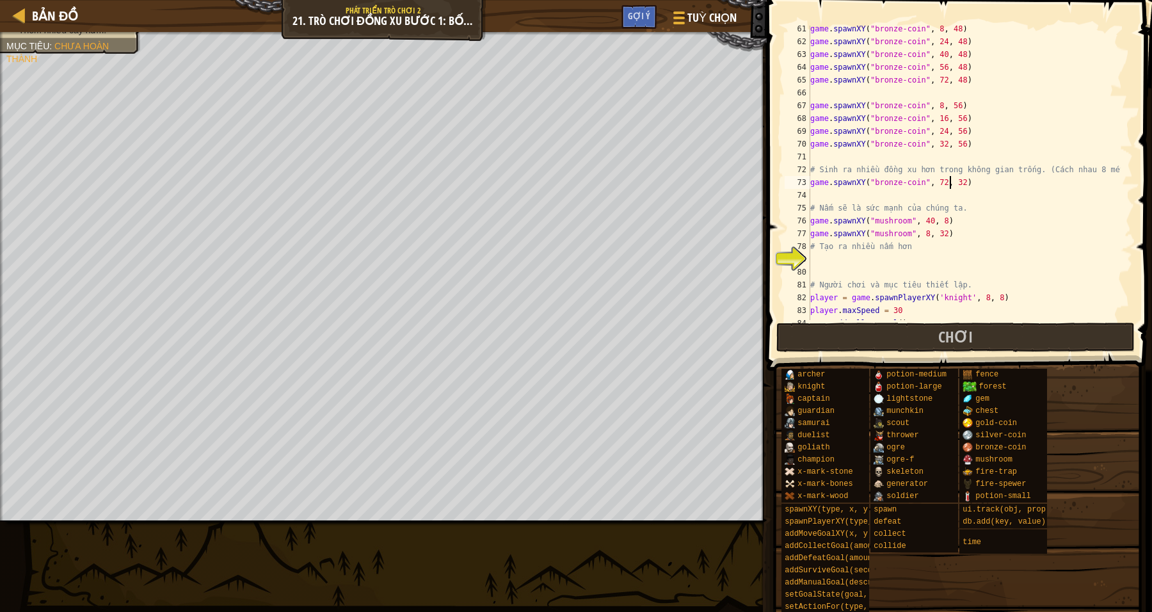
click at [952, 184] on div "game . spawnXY ( "bronze-coin" , 8 , 48 ) game . spawnXY ( "bronze-coin" , 24 ,…" at bounding box center [964, 182] width 313 height 320
click at [955, 182] on div "game . spawnXY ( "bronze-coin" , 8 , 48 ) game . spawnXY ( "bronze-coin" , 24 ,…" at bounding box center [964, 182] width 313 height 320
click at [979, 205] on div "game . spawnXY ( "bronze-coin" , 8 , 48 ) game . spawnXY ( "bronze-coin" , 24 ,…" at bounding box center [964, 182] width 313 height 320
click at [954, 183] on div "game . spawnXY ( "bronze-coin" , 8 , 48 ) game . spawnXY ( "bronze-coin" , 24 ,…" at bounding box center [964, 182] width 313 height 320
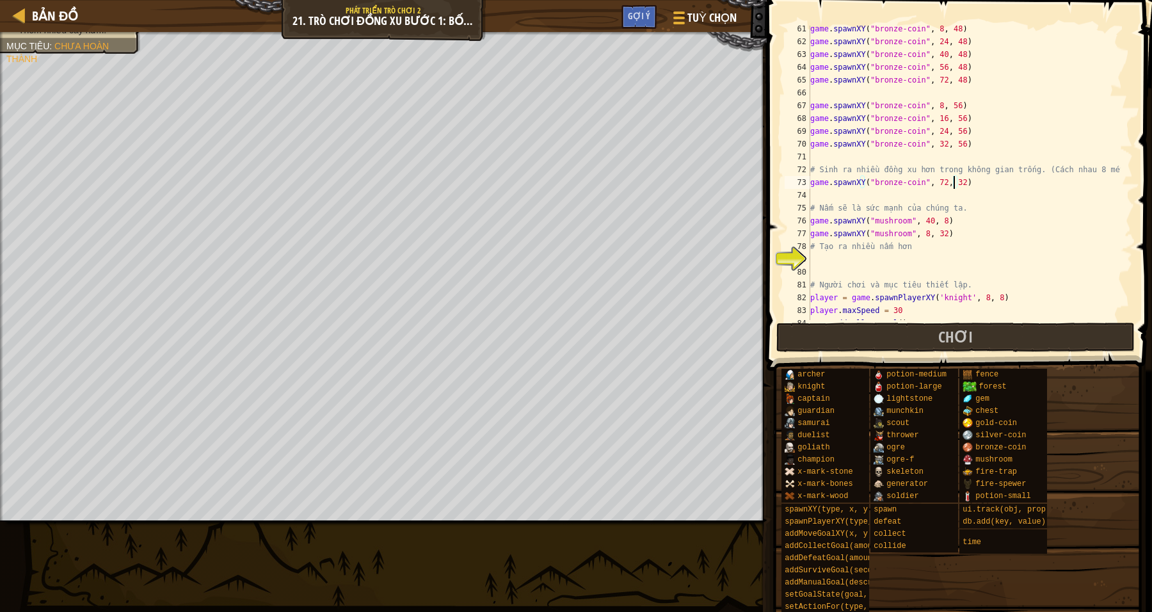
click at [976, 243] on div "game . spawnXY ( "bronze-coin" , 8 , 48 ) game . spawnXY ( "bronze-coin" , 24 ,…" at bounding box center [964, 182] width 313 height 320
drag, startPoint x: 951, startPoint y: 232, endPoint x: 807, endPoint y: 230, distance: 144.1
click at [807, 230] on div "# Tạo ra nhiều nấm hơn 61 62 63 64 65 66 67 68 69 70 71 72 73 74 75 76 77 78 79…" at bounding box center [957, 173] width 351 height 294
click at [959, 211] on div "game . spawnXY ( "bronze-coin" , 8 , 48 ) game . spawnXY ( "bronze-coin" , 24 ,…" at bounding box center [964, 182] width 313 height 320
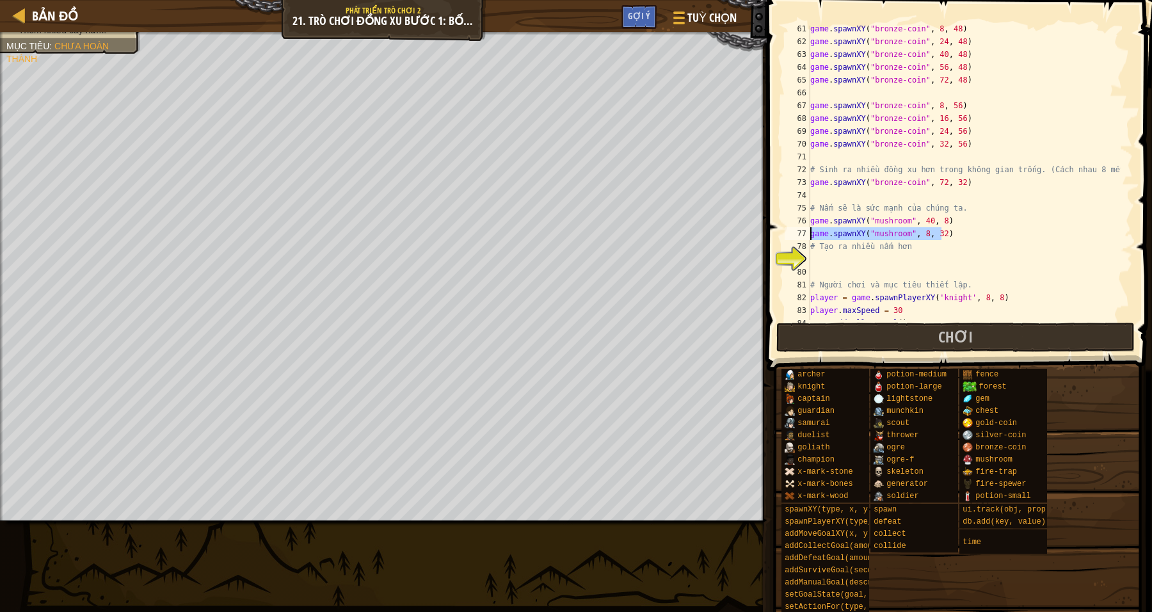
type textarea "# Nấm sẽ là sức mạnh của chúng ta."
click at [820, 195] on div "game . spawnXY ( "bronze-coin" , 8 , 48 ) game . spawnXY ( "bronze-coin" , 24 ,…" at bounding box center [964, 182] width 313 height 320
paste textarea "game.spawnXY("mushroom", 8, 32)"
type textarea "game.spawnXY("mushroom", 8, 32)"
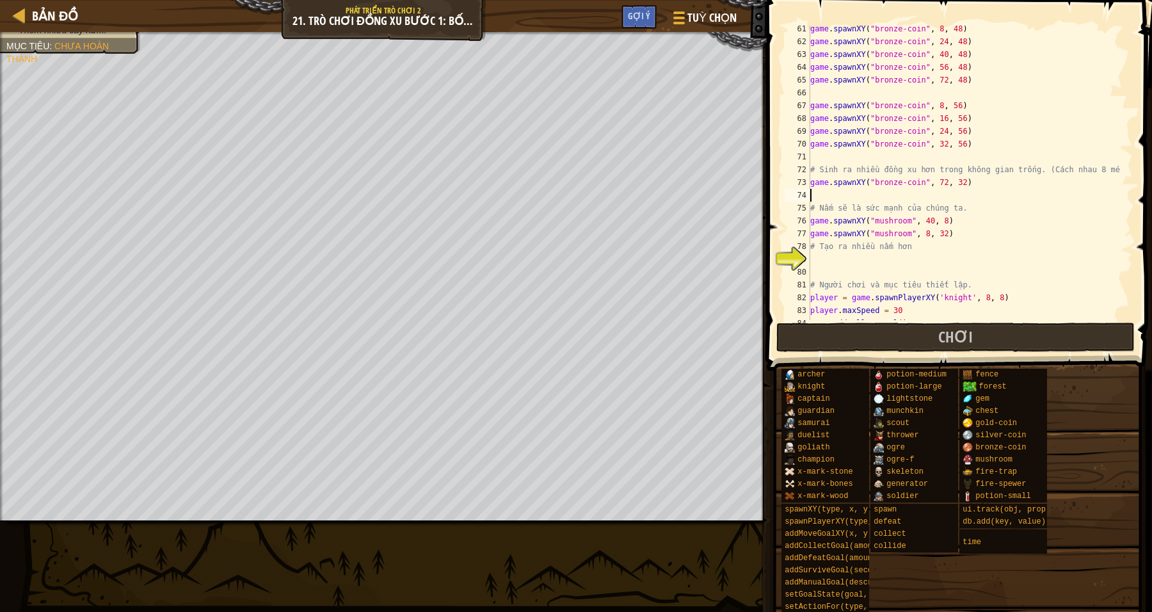
click at [829, 157] on div "game . spawnXY ( "bronze-coin" , 8 , 48 ) game . spawnXY ( "bronze-coin" , 24 ,…" at bounding box center [964, 182] width 313 height 320
drag, startPoint x: 960, startPoint y: 143, endPoint x: 807, endPoint y: 143, distance: 152.4
click at [807, 143] on div "61 62 63 64 65 66 67 68 69 70 71 72 73 74 75 76 77 78 79 80 81 82 83 84 85 game…" at bounding box center [957, 173] width 351 height 294
type textarea "game.spawnXY("bronze-coin", 32, 56)"
click at [827, 196] on div "game . spawnXY ( "bronze-coin" , 8 , 48 ) game . spawnXY ( "bronze-coin" , 24 ,…" at bounding box center [964, 182] width 313 height 320
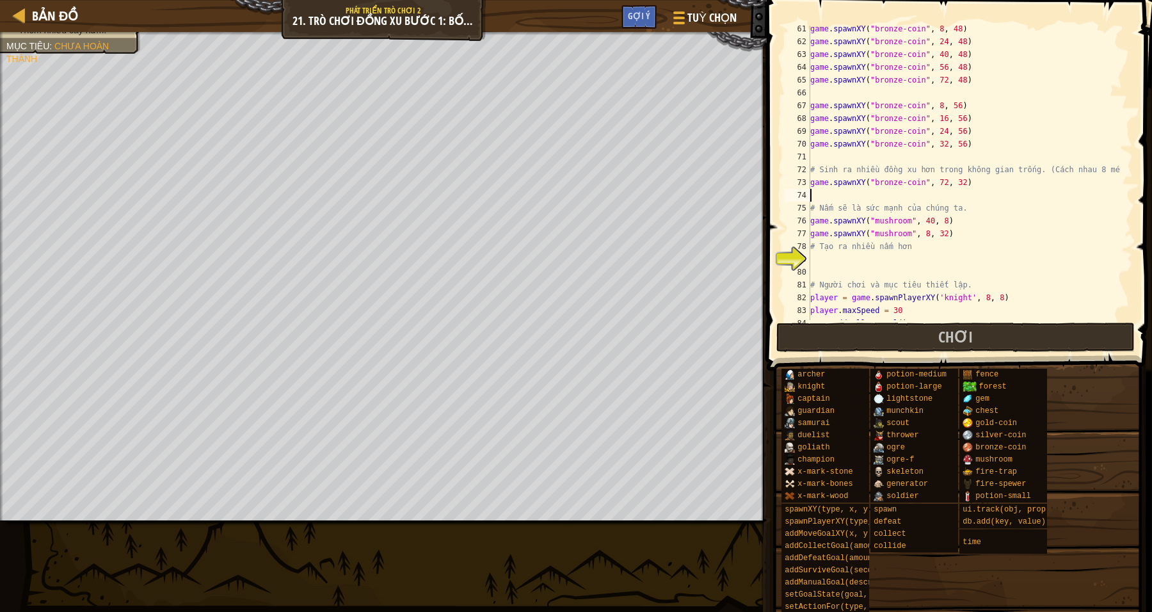
paste textarea "game.spawnXY("bronze-coin", 32, 56)"
click at [937, 191] on div "game . spawnXY ( "bronze-coin" , 8 , 48 ) game . spawnXY ( "bronze-coin" , 24 ,…" at bounding box center [964, 182] width 313 height 320
click at [953, 194] on div "game . spawnXY ( "bronze-coin" , 8 , 48 ) game . spawnXY ( "bronze-coin" , 24 ,…" at bounding box center [964, 182] width 313 height 320
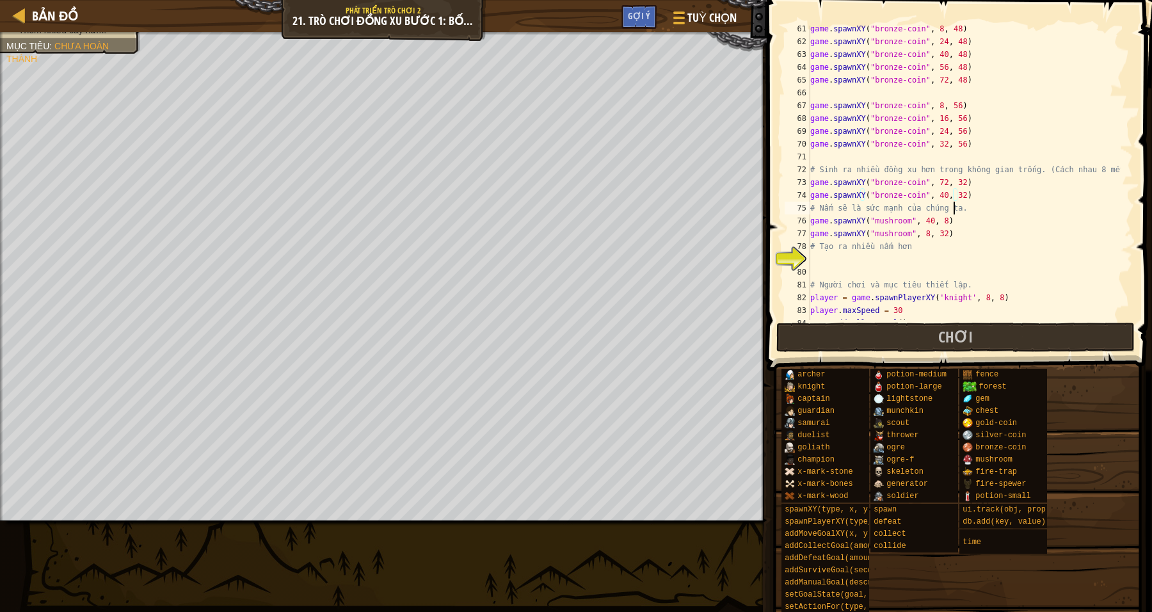
click at [1017, 202] on div "game . spawnXY ( "bronze-coin" , 8 , 48 ) game . spawnXY ( "bronze-coin" , 24 ,…" at bounding box center [964, 182] width 313 height 320
click at [940, 230] on div "game . spawnXY ( "bronze-coin" , 8 , 48 ) game . spawnXY ( "bronze-coin" , 24 ,…" at bounding box center [964, 182] width 313 height 320
click at [959, 197] on div "game . spawnXY ( "bronze-coin" , 8 , 48 ) game . spawnXY ( "bronze-coin" , 24 ,…" at bounding box center [964, 182] width 313 height 320
click at [940, 233] on div "game . spawnXY ( "bronze-coin" , 8 , 48 ) game . spawnXY ( "bronze-coin" , 24 ,…" at bounding box center [964, 182] width 313 height 320
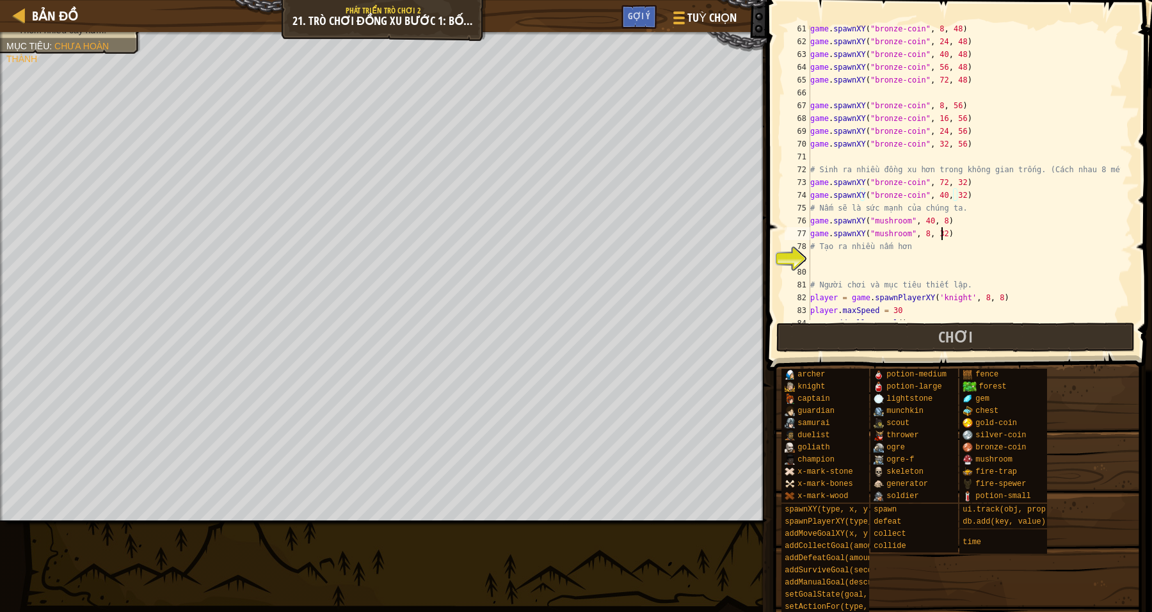
type textarea "game.spawnXY("mushroom", 8, 32)"
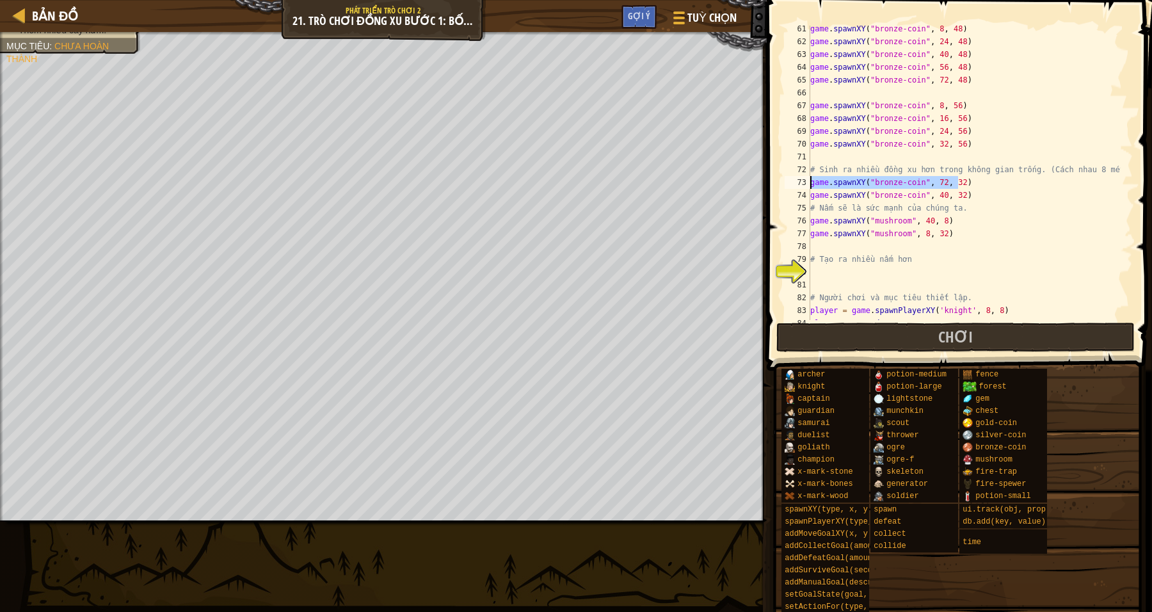
drag, startPoint x: 968, startPoint y: 178, endPoint x: 808, endPoint y: 182, distance: 159.5
click at [808, 182] on div "61 62 63 64 65 66 67 68 69 70 71 72 73 74 75 76 77 78 79 80 81 82 83 84 85 game…" at bounding box center [957, 173] width 351 height 294
type textarea "game.spawnXY("bronze-coin", 72, 32)"
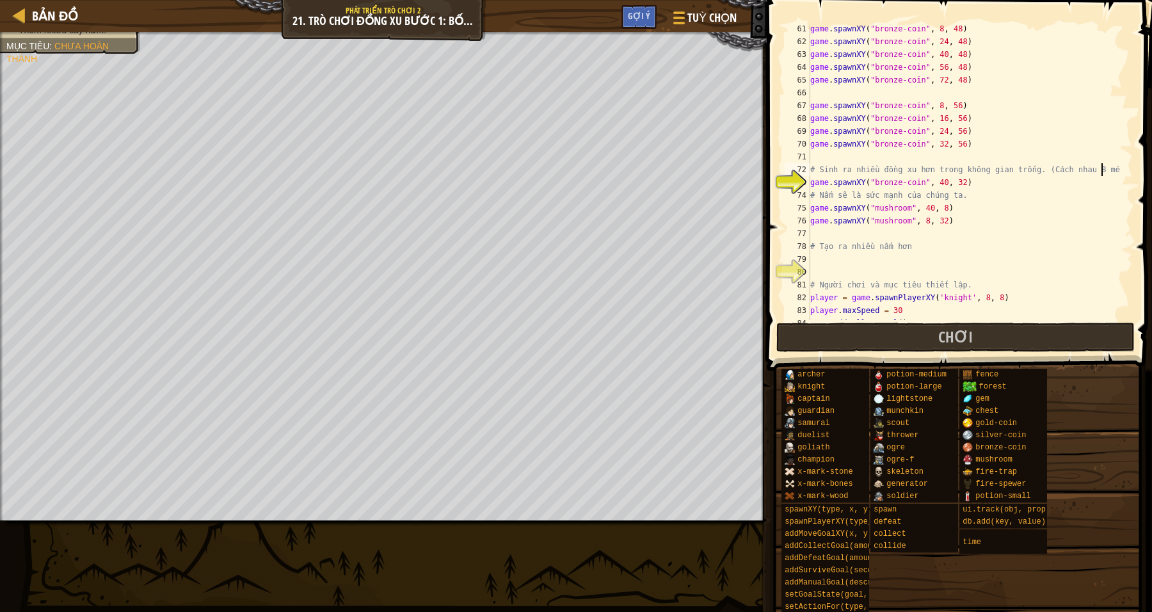
type textarea "# Sinh ra nhiều đồng xu hơn trong không gian trống. (Cách nhau 8 mét)"
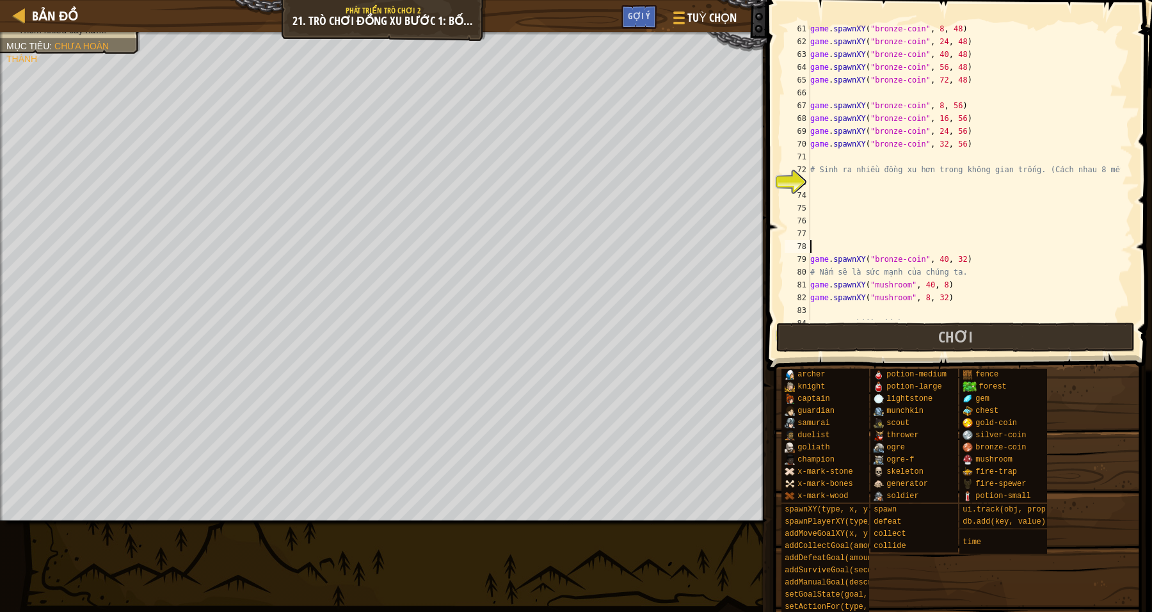
drag, startPoint x: 828, startPoint y: 241, endPoint x: 886, endPoint y: 269, distance: 65.0
click at [828, 242] on div "game . spawnXY ( "bronze-coin" , 8 , 48 ) game . spawnXY ( "bronze-coin" , 24 ,…" at bounding box center [964, 182] width 313 height 320
drag, startPoint x: 970, startPoint y: 256, endPoint x: 807, endPoint y: 257, distance: 163.2
click at [807, 257] on div "61 62 63 64 65 66 67 68 69 70 71 72 73 74 75 76 77 78 79 80 81 82 83 84 85 game…" at bounding box center [957, 173] width 351 height 294
type textarea "game.spawnXY("bronze-coin", 40, 32)"
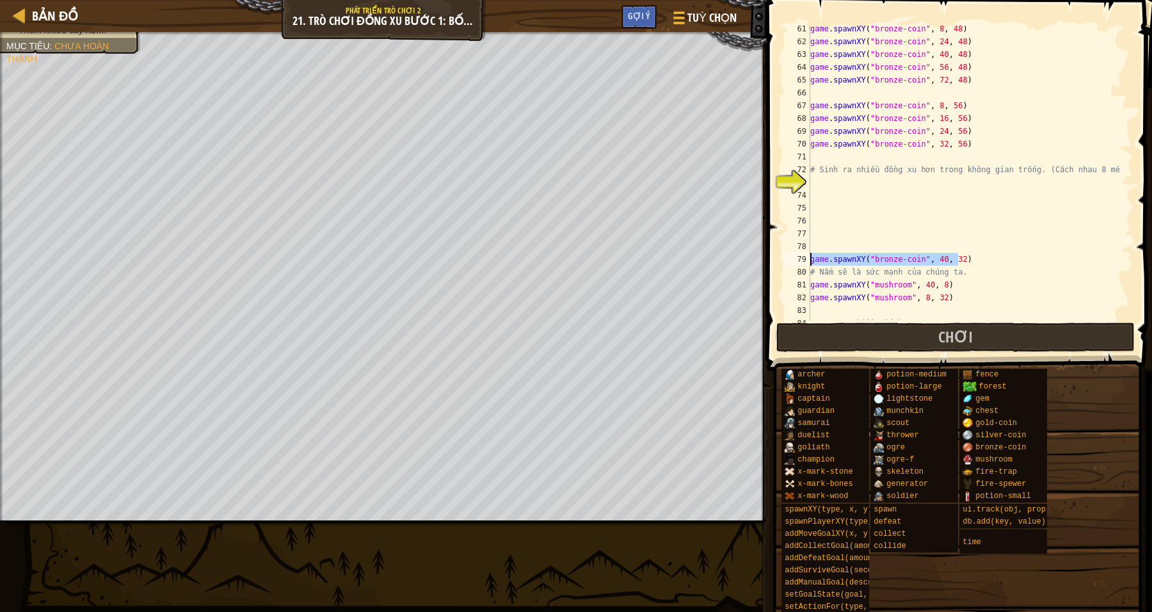
drag, startPoint x: 1034, startPoint y: 214, endPoint x: 942, endPoint y: 198, distance: 92.9
click at [1031, 214] on div "game . spawnXY ( "bronze-coin" , 8 , 48 ) game . spawnXY ( "bronze-coin" , 24 ,…" at bounding box center [964, 182] width 313 height 320
drag, startPoint x: 974, startPoint y: 142, endPoint x: 808, endPoint y: 141, distance: 165.2
click at [808, 141] on div "61 62 63 64 65 66 67 68 69 70 71 72 73 74 75 76 77 78 79 80 81 82 83 84 85 game…" at bounding box center [957, 173] width 351 height 294
type textarea "game.spawnXY("bronze-coin", 32, 56)"
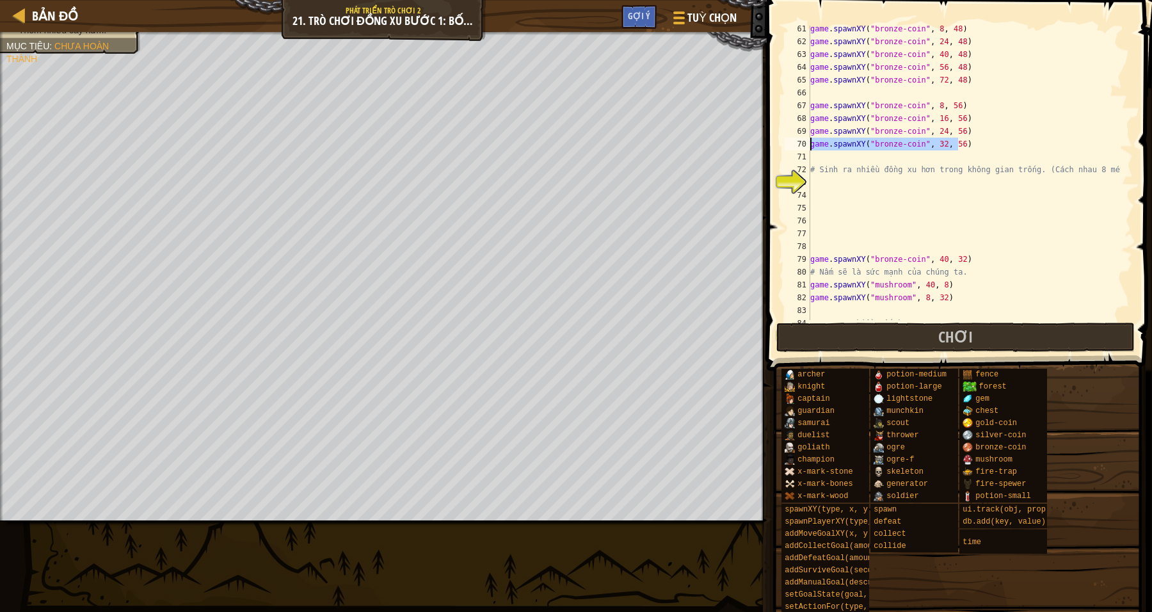
click at [817, 176] on div "game . spawnXY ( "bronze-coin" , 8 , 48 ) game . spawnXY ( "bronze-coin" , 24 ,…" at bounding box center [964, 182] width 313 height 320
paste textarea "game.spawnXY("bronze-coin", 32, 56)"
drag, startPoint x: 937, startPoint y: 183, endPoint x: 965, endPoint y: 179, distance: 27.8
click at [937, 183] on div "game . spawnXY ( "bronze-coin" , 8 , 48 ) game . spawnXY ( "bronze-coin" , 24 ,…" at bounding box center [964, 182] width 313 height 320
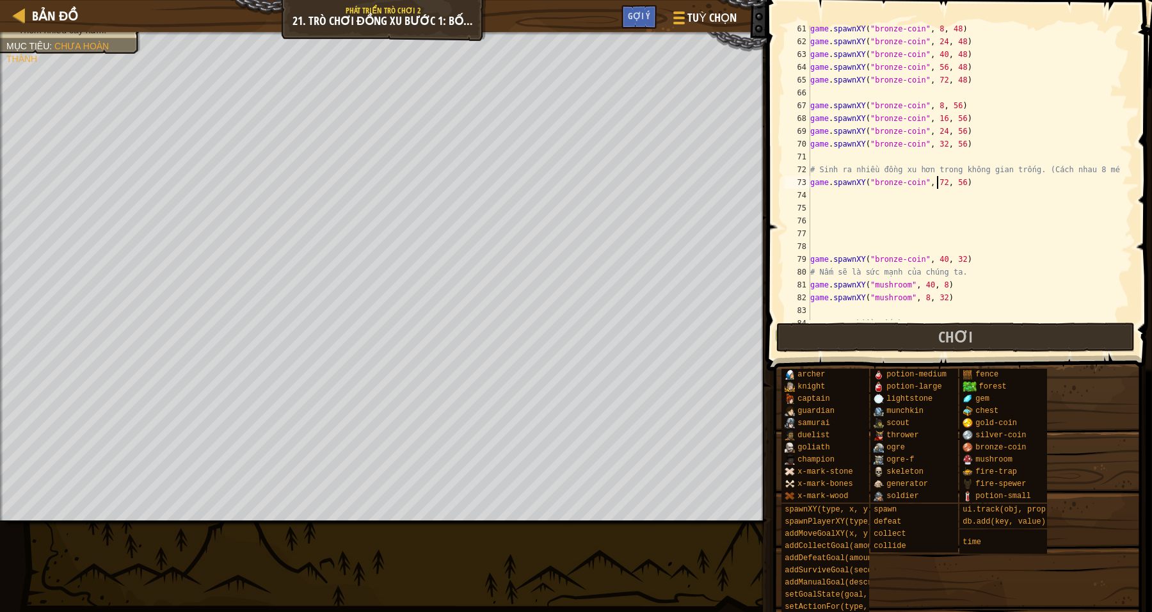
type textarea "game.spawnXY("bronze-coin", 72, 56)"
click at [999, 208] on div "game . spawnXY ( "bronze-coin" , 8 , 48 ) game . spawnXY ( "bronze-coin" , 24 ,…" at bounding box center [964, 182] width 313 height 320
click at [956, 181] on div "game . spawnXY ( "bronze-coin" , 8 , 48 ) game . spawnXY ( "bronze-coin" , 24 ,…" at bounding box center [964, 182] width 313 height 320
type textarea "game.spawnXY("bronze-coin", 72, 55)"
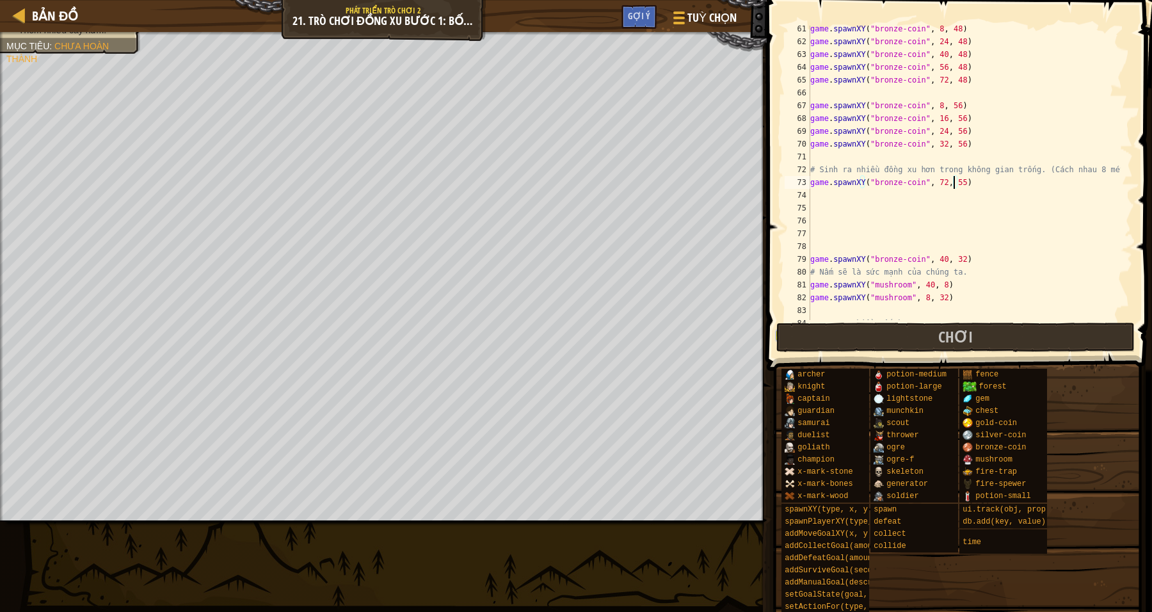
scroll to position [5, 12]
click at [1018, 210] on div "game . spawnXY ( "bronze-coin" , 8 , 48 ) game . spawnXY ( "bronze-coin" , 24 ,…" at bounding box center [964, 182] width 313 height 320
click at [954, 181] on div "game . spawnXY ( "bronze-coin" , 8 , 48 ) game . spawnXY ( "bronze-coin" , 24 ,…" at bounding box center [964, 182] width 313 height 320
type textarea "game.spawnXY("bronze-coin", 72, 56)"
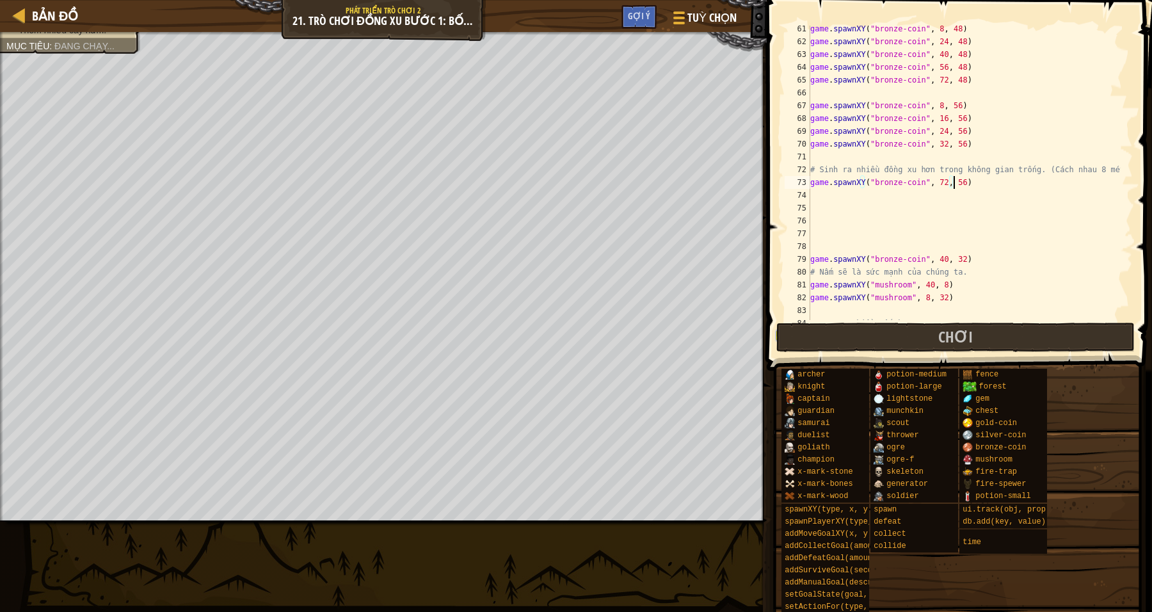
scroll to position [5, 12]
click at [930, 213] on div "game . spawnXY ( "bronze-coin" , 8 , 48 ) game . spawnXY ( "bronze-coin" , 24 ,…" at bounding box center [964, 182] width 313 height 320
drag, startPoint x: 961, startPoint y: 180, endPoint x: 806, endPoint y: 178, distance: 155.6
click at [806, 178] on div "61 62 63 64 65 66 67 68 69 70 71 72 73 74 75 76 77 78 79 80 81 82 83 84 85 game…" at bounding box center [957, 173] width 351 height 294
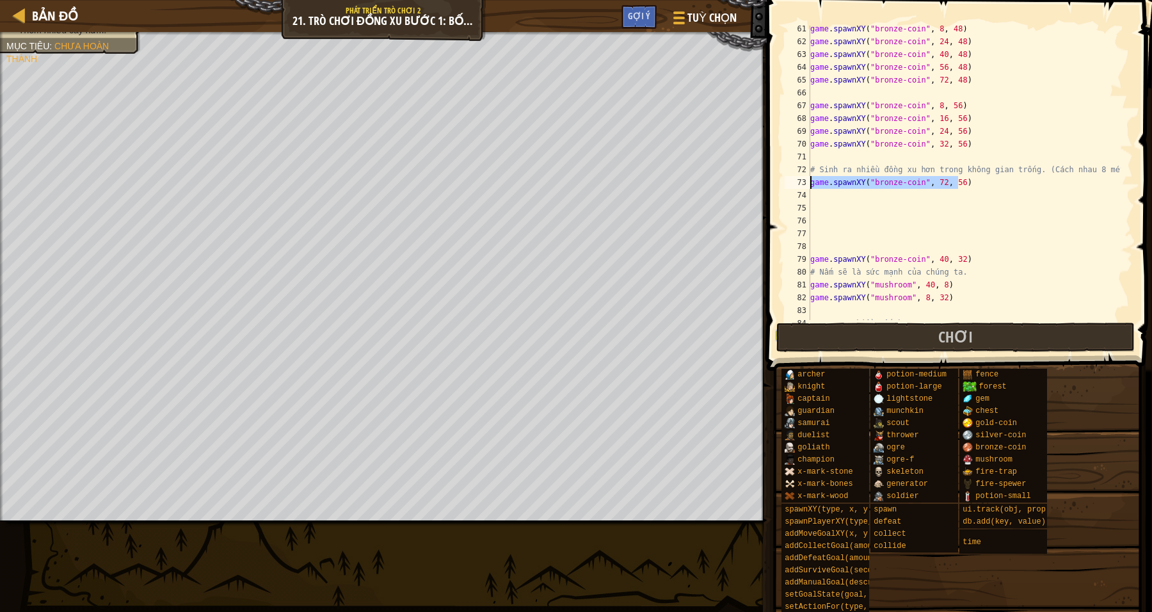
type textarea "game.spawnXY("bronze-coin", 72, 56)"
click at [814, 194] on div "game . spawnXY ( "bronze-coin" , 8 , 48 ) game . spawnXY ( "bronze-coin" , 24 ,…" at bounding box center [964, 182] width 313 height 320
click at [823, 198] on div "game . spawnXY ( "bronze-coin" , 8 , 48 ) game . spawnXY ( "bronze-coin" , 24 ,…" at bounding box center [964, 182] width 313 height 320
type textarea "game.spawnXY("bronze-coin", 72, 56)"
click at [823, 198] on div "game . spawnXY ( "bronze-coin" , 8 , 48 ) game . spawnXY ( "bronze-coin" , 24 ,…" at bounding box center [964, 182] width 313 height 320
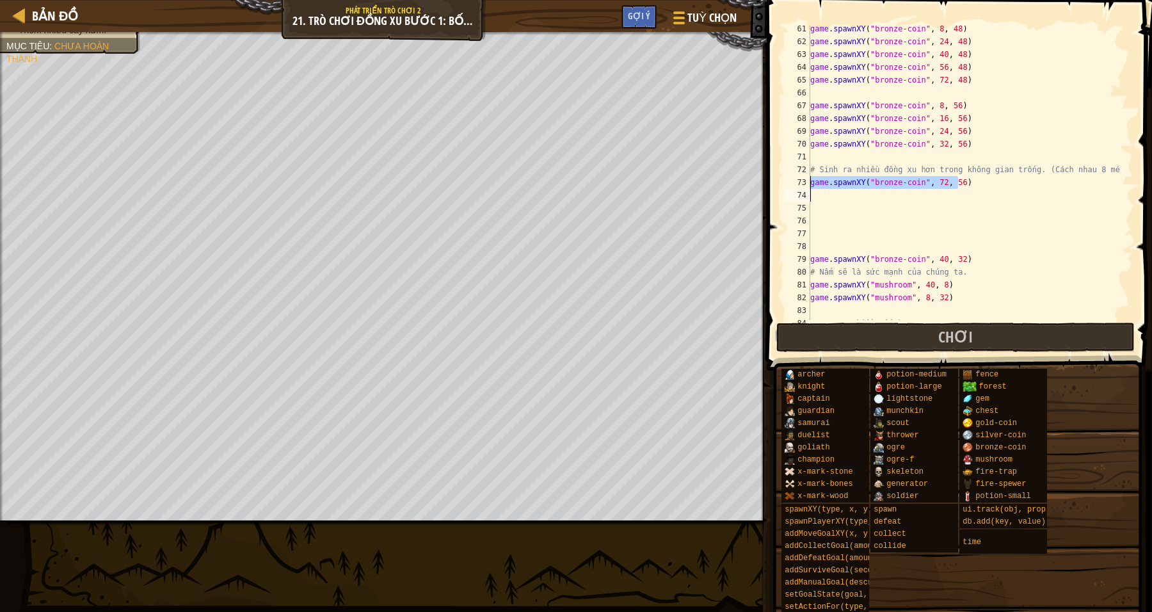
paste textarea "game.spawnXY("bronze-coin", 72, 56)"
click at [937, 191] on div "game . spawnXY ( "bronze-coin" , 8 , 48 ) game . spawnXY ( "bronze-coin" , 24 ,…" at bounding box center [964, 182] width 313 height 320
type textarea "game.spawnXY("bronze-coin", 64, 56)"
click at [951, 196] on div "game . spawnXY ( "bronze-coin" , 8 , 48 ) game . spawnXY ( "bronze-coin" , 24 ,…" at bounding box center [964, 182] width 313 height 320
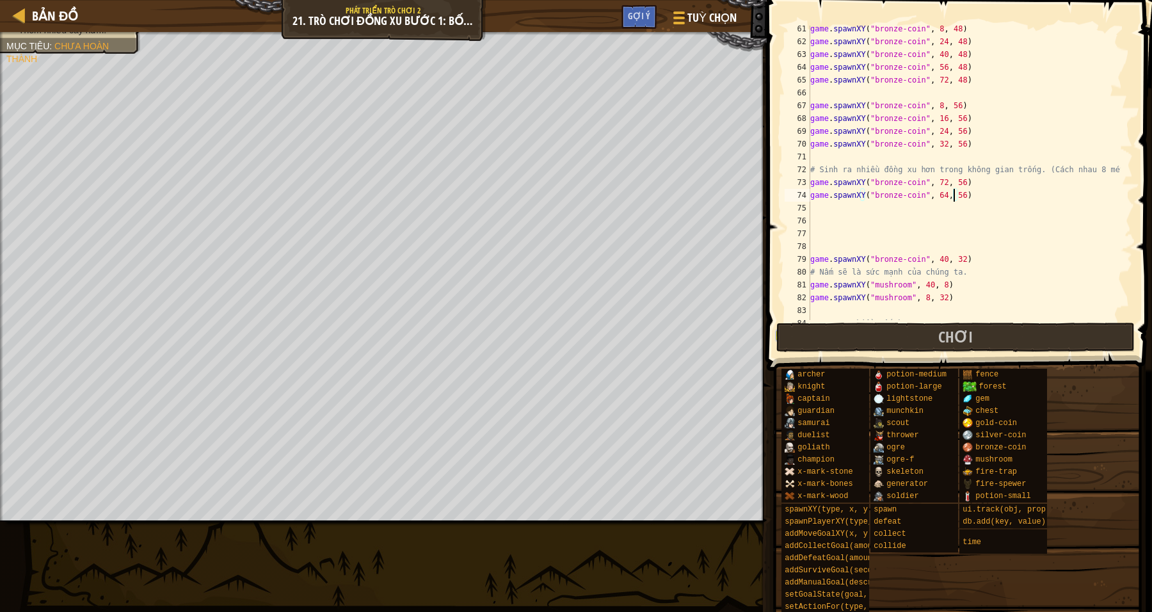
click at [954, 189] on div "game . spawnXY ( "bronze-coin" , 8 , 48 ) game . spawnXY ( "bronze-coin" , 24 ,…" at bounding box center [964, 182] width 313 height 320
drag, startPoint x: 977, startPoint y: 192, endPoint x: 809, endPoint y: 196, distance: 168.4
click at [809, 196] on div "game.spawnXY("bronze-coin", 64, 56) 61 62 63 64 65 66 67 68 69 70 71 72 73 74 7…" at bounding box center [957, 173] width 351 height 294
click at [824, 211] on div "game . spawnXY ( "bronze-coin" , 8 , 48 ) game . spawnXY ( "bronze-coin" , 24 ,…" at bounding box center [964, 182] width 313 height 320
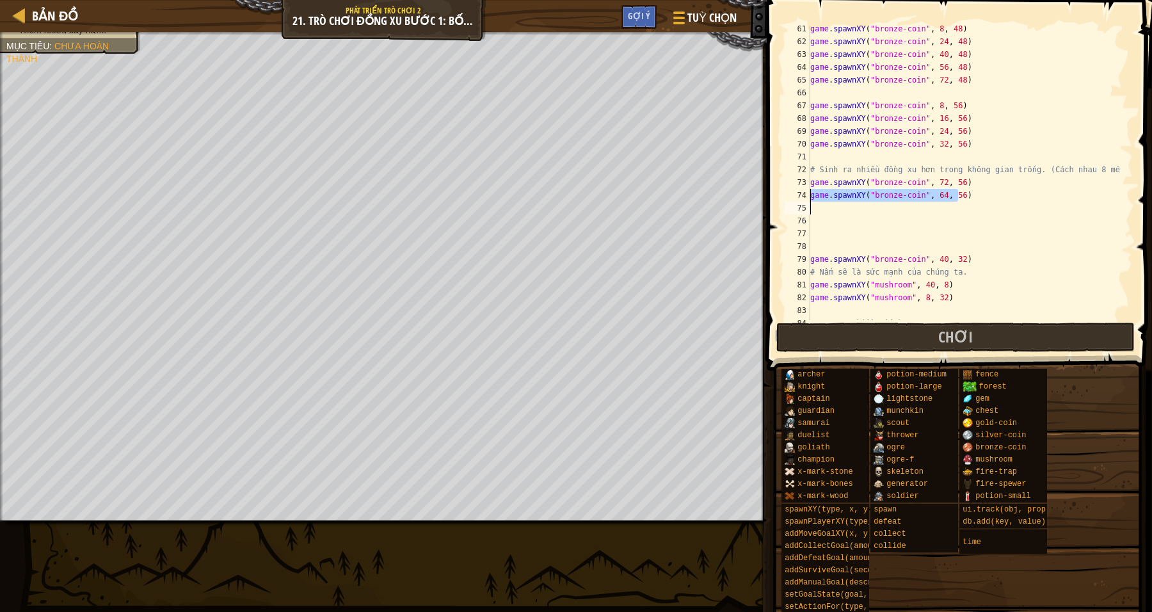
paste textarea "game.spawnXY("bronze-coin", 64, 56)"
click at [938, 208] on div "game . spawnXY ( "bronze-coin" , 8 , 48 ) game . spawnXY ( "bronze-coin" , 24 ,…" at bounding box center [964, 182] width 313 height 320
click at [1015, 208] on div "game . spawnXY ( "bronze-coin" , 8 , 48 ) game . spawnXY ( "bronze-coin" , 24 ,…" at bounding box center [964, 182] width 313 height 320
click at [935, 209] on div "game . spawnXY ( "bronze-coin" , 8 , 48 ) game . spawnXY ( "bronze-coin" , 24 ,…" at bounding box center [964, 182] width 313 height 320
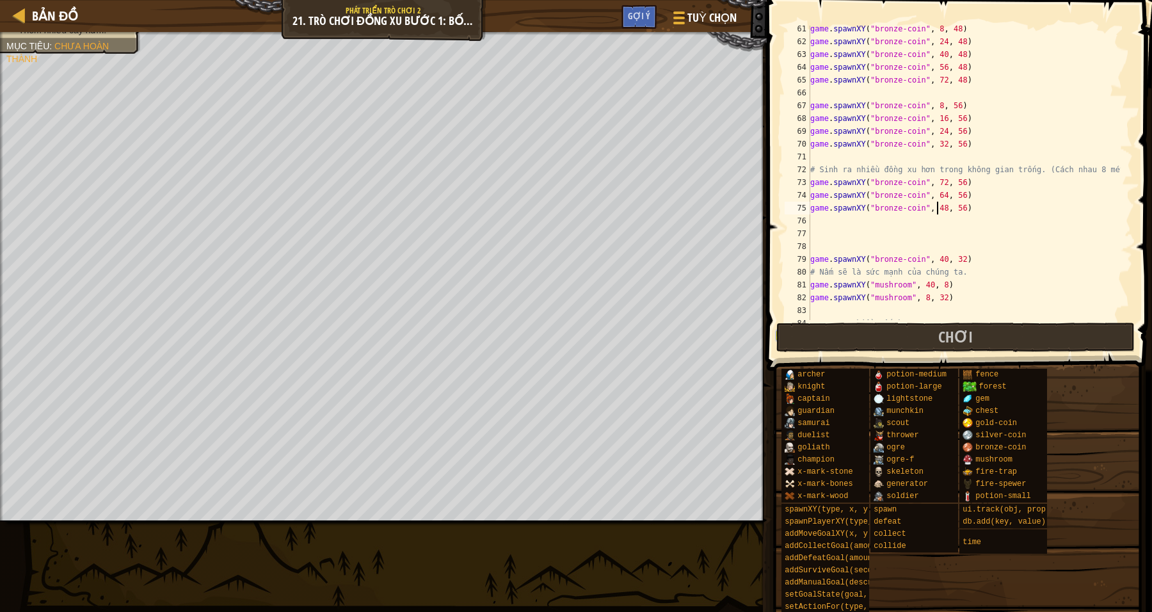
click at [961, 207] on div "game . spawnXY ( "bronze-coin" , 8 , 48 ) game . spawnXY ( "bronze-coin" , 24 ,…" at bounding box center [964, 182] width 313 height 320
click at [937, 205] on div "game . spawnXY ( "bronze-coin" , 8 , 48 ) game . spawnXY ( "bronze-coin" , 24 ,…" at bounding box center [964, 182] width 313 height 320
type textarea "game.spawnXY("bronze-coin", 56, 56)"
click at [1054, 232] on div "game . spawnXY ( "bronze-coin" , 8 , 48 ) game . spawnXY ( "bronze-coin" , 24 ,…" at bounding box center [964, 182] width 313 height 320
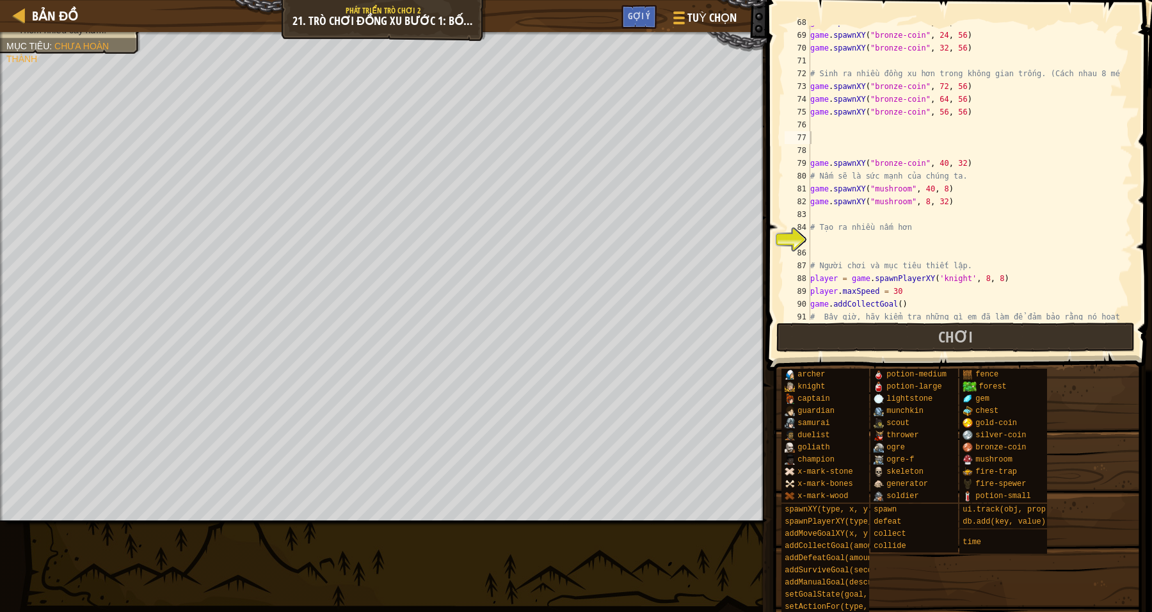
scroll to position [880, 0]
drag, startPoint x: 952, startPoint y: 202, endPoint x: 802, endPoint y: 202, distance: 149.8
click at [802, 202] on div "68 69 70 71 72 73 74 75 76 77 78 79 80 81 82 83 84 85 86 87 88 89 90 91 92 game…" at bounding box center [957, 173] width 351 height 294
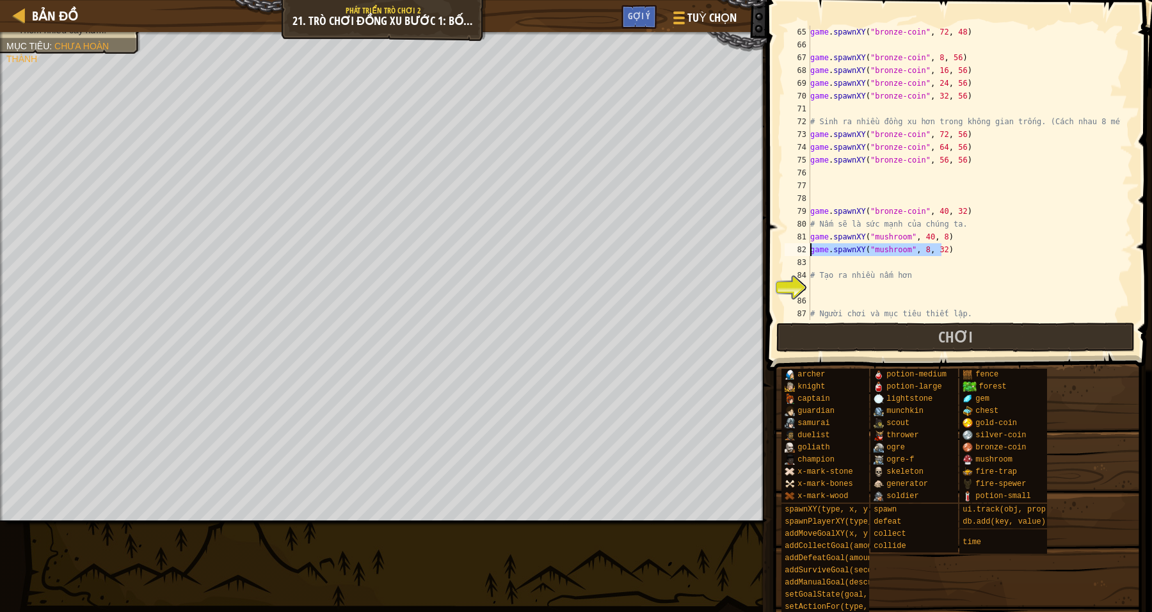
scroll to position [832, 0]
drag, startPoint x: 959, startPoint y: 159, endPoint x: 809, endPoint y: 157, distance: 149.8
click at [809, 157] on div "game.spawnXY("mushroom", 8, 32) 65 66 67 68 69 70 71 72 73 74 75 76 77 78 79 80…" at bounding box center [957, 173] width 351 height 294
type textarea "game.spawnXY("bronze-coin", 56, 56)"
click at [823, 170] on div "game . spawnXY ( "bronze-coin" , 72 , 48 ) game . spawnXY ( "bronze-coin" , 8 ,…" at bounding box center [964, 186] width 313 height 320
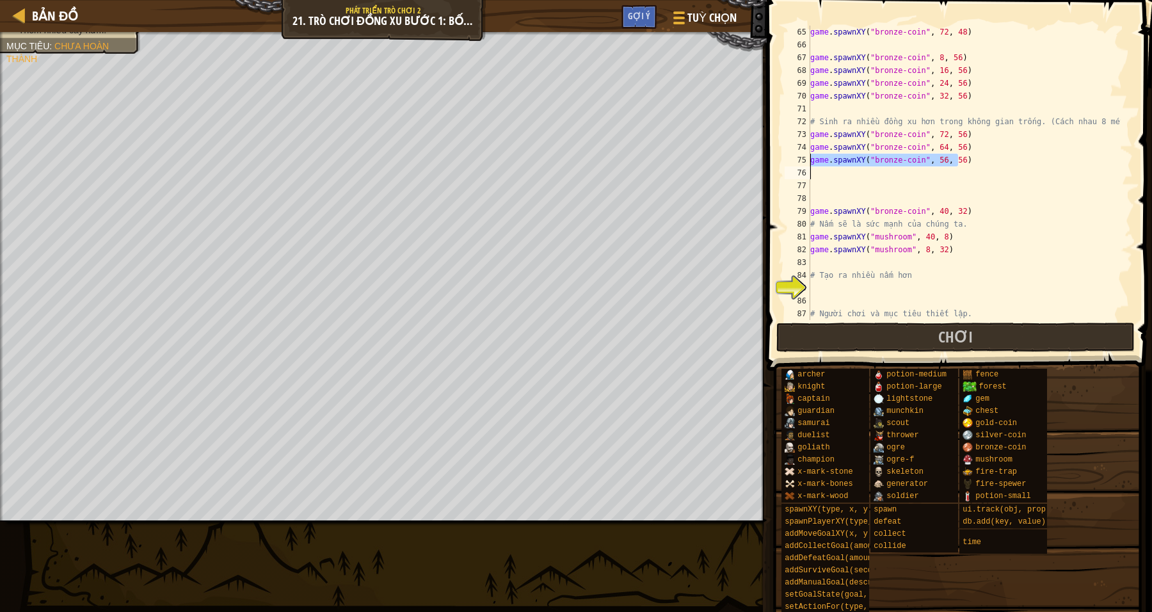
click at [823, 175] on div "game . spawnXY ( "bronze-coin" , 72 , 48 ) game . spawnXY ( "bronze-coin" , 8 ,…" at bounding box center [964, 186] width 313 height 320
type textarea "game.spawnXY("bronze-coin", 56, 56)"
click at [823, 179] on div "game . spawnXY ( "bronze-coin" , 72 , 48 ) game . spawnXY ( "bronze-coin" , 8 ,…" at bounding box center [964, 186] width 313 height 320
paste textarea "game.spawnXY("bronze-coin", 56, 56)"
click at [937, 170] on div "game . spawnXY ( "bronze-coin" , 72 , 48 ) game . spawnXY ( "bronze-coin" , 8 ,…" at bounding box center [964, 186] width 313 height 320
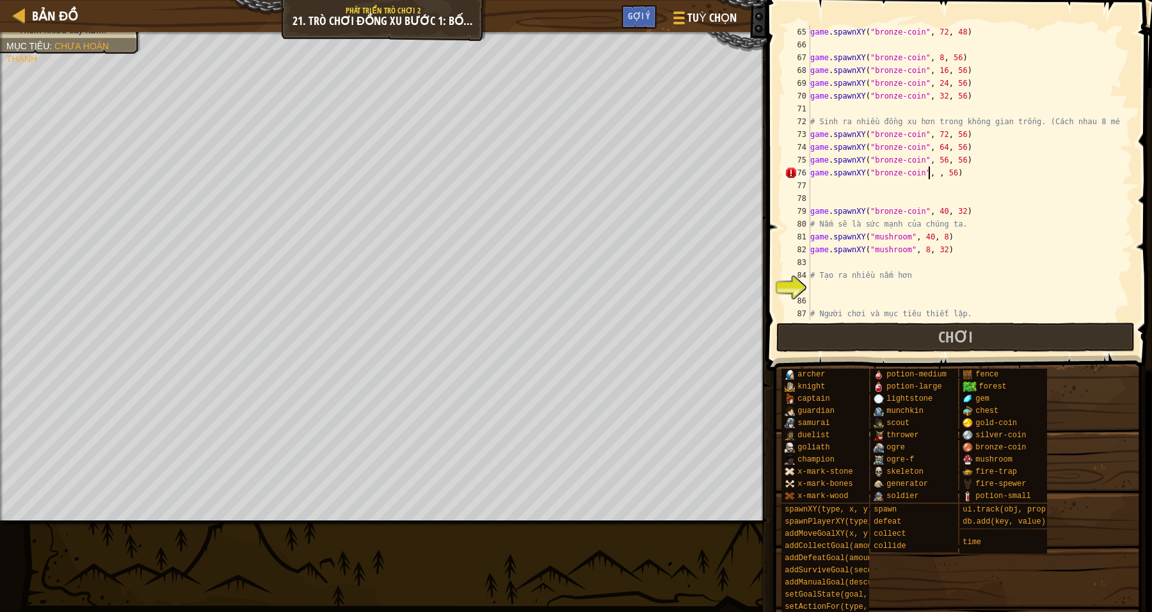
scroll to position [5, 10]
type textarea "game.spawnXY("bronze-coin", 48, 56)"
click at [1081, 201] on div "game . spawnXY ( "bronze-coin" , 72 , 48 ) game . spawnXY ( "bronze-coin" , 8 ,…" at bounding box center [964, 186] width 313 height 320
drag, startPoint x: 963, startPoint y: 171, endPoint x: 809, endPoint y: 171, distance: 154.3
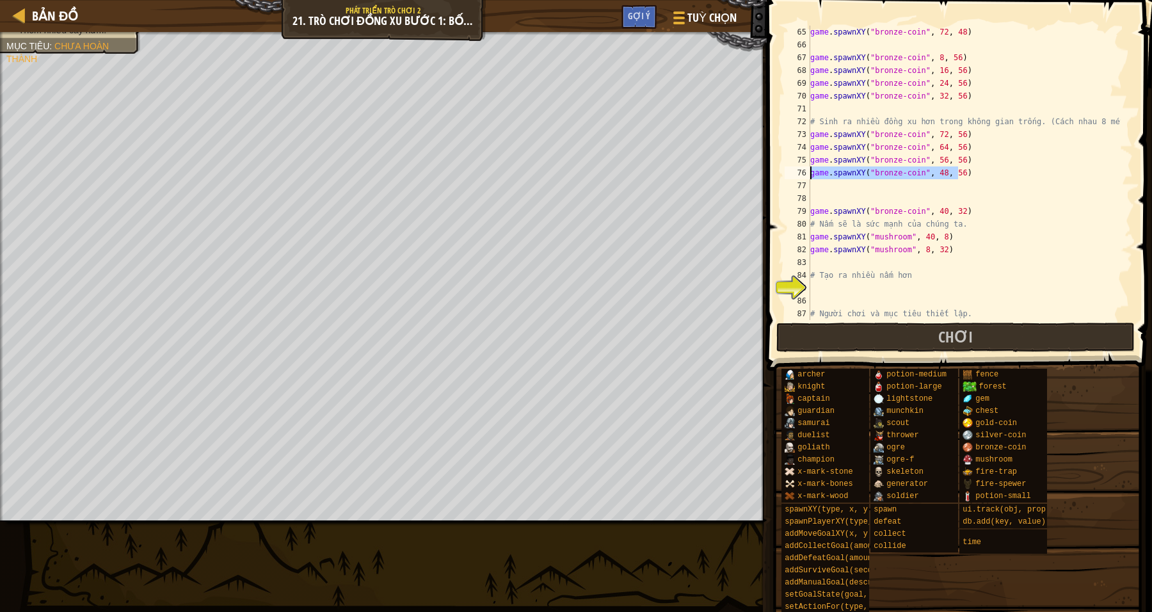
click at [809, 171] on div "65 66 67 68 69 70 71 72 73 74 75 76 77 78 79 80 81 82 83 84 85 86 87 88 89 game…" at bounding box center [957, 173] width 351 height 294
drag, startPoint x: 963, startPoint y: 256, endPoint x: 894, endPoint y: 250, distance: 69.4
click at [863, 255] on div "game . spawnXY ( "bronze-coin" , 72 , 48 ) game . spawnXY ( "bronze-coin" , 8 ,…" at bounding box center [964, 186] width 313 height 320
type textarea "game.spawnXY("mushroom", 8, 32)"
drag, startPoint x: 979, startPoint y: 261, endPoint x: 969, endPoint y: 255, distance: 11.5
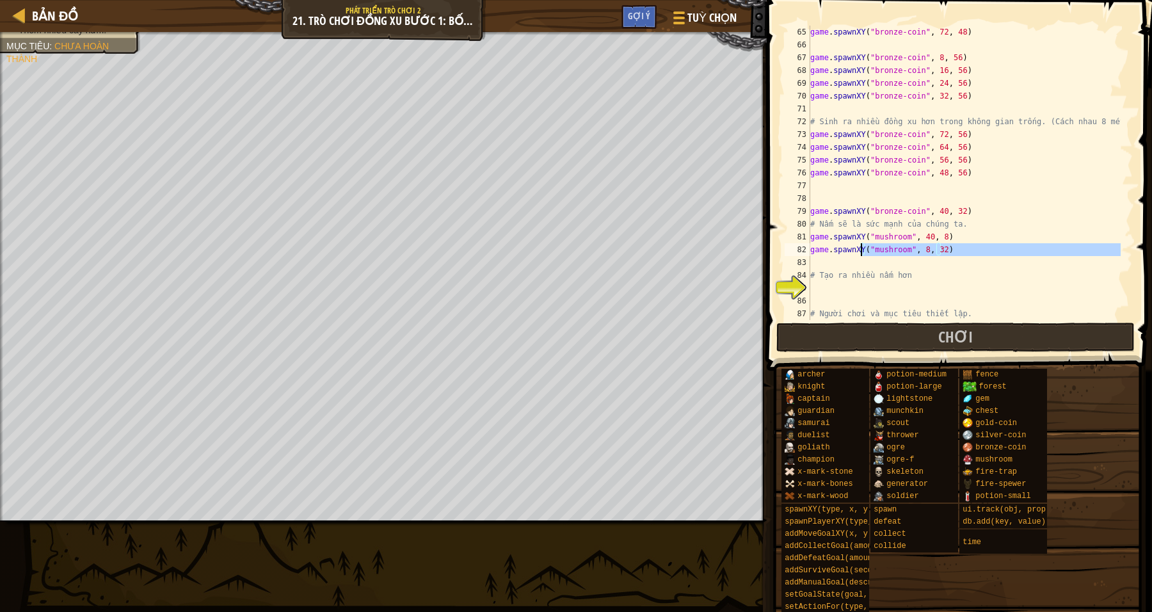
click at [978, 261] on div "game . spawnXY ( "bronze-coin" , 72 , 48 ) game . spawnXY ( "bronze-coin" , 8 ,…" at bounding box center [964, 173] width 313 height 294
drag, startPoint x: 951, startPoint y: 250, endPoint x: 808, endPoint y: 246, distance: 142.8
click at [808, 246] on div "65 66 67 68 69 70 71 72 73 74 75 76 77 78 79 80 81 82 83 84 85 86 87 88 89 game…" at bounding box center [957, 173] width 351 height 294
type textarea "game.spawnXY("mushroom", 8, 32)"
click at [828, 265] on div "game . spawnXY ( "bronze-coin" , 72 , 48 ) game . spawnXY ( "bronze-coin" , 8 ,…" at bounding box center [964, 186] width 313 height 320
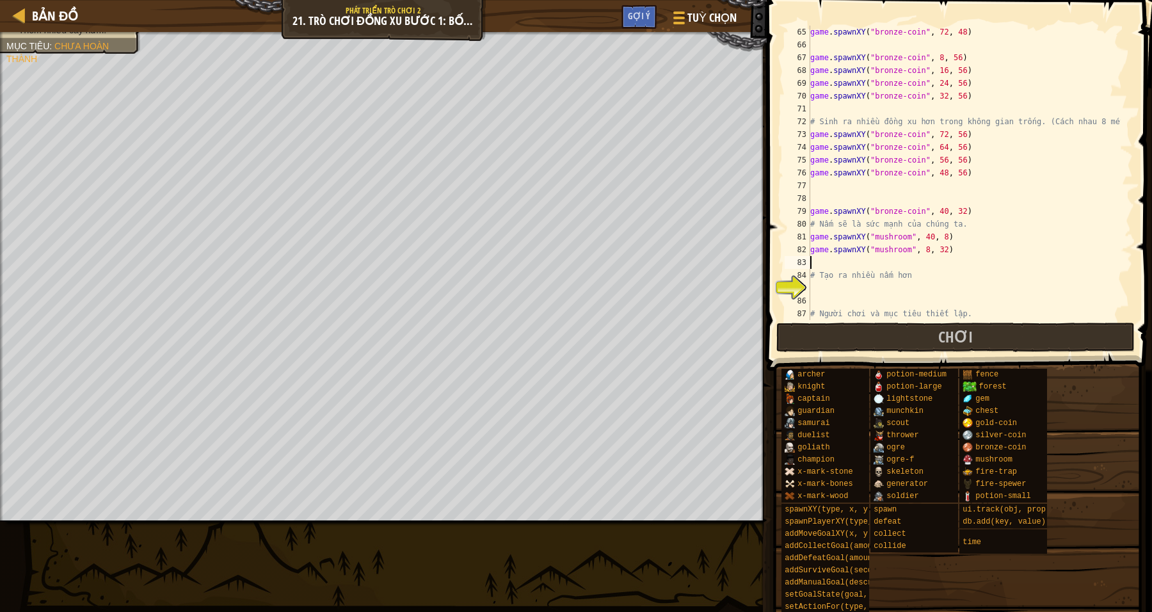
paste textarea "game.spawnXY("mushroom", 8, 32)"
click at [921, 260] on div "game . spawnXY ( "bronze-coin" , 72 , 48 ) game . spawnXY ( "bronze-coin" , 8 ,…" at bounding box center [964, 186] width 313 height 320
click at [937, 261] on div "game . spawnXY ( "bronze-coin" , 72 , 48 ) game . spawnXY ( "bronze-coin" , 8 ,…" at bounding box center [964, 186] width 313 height 320
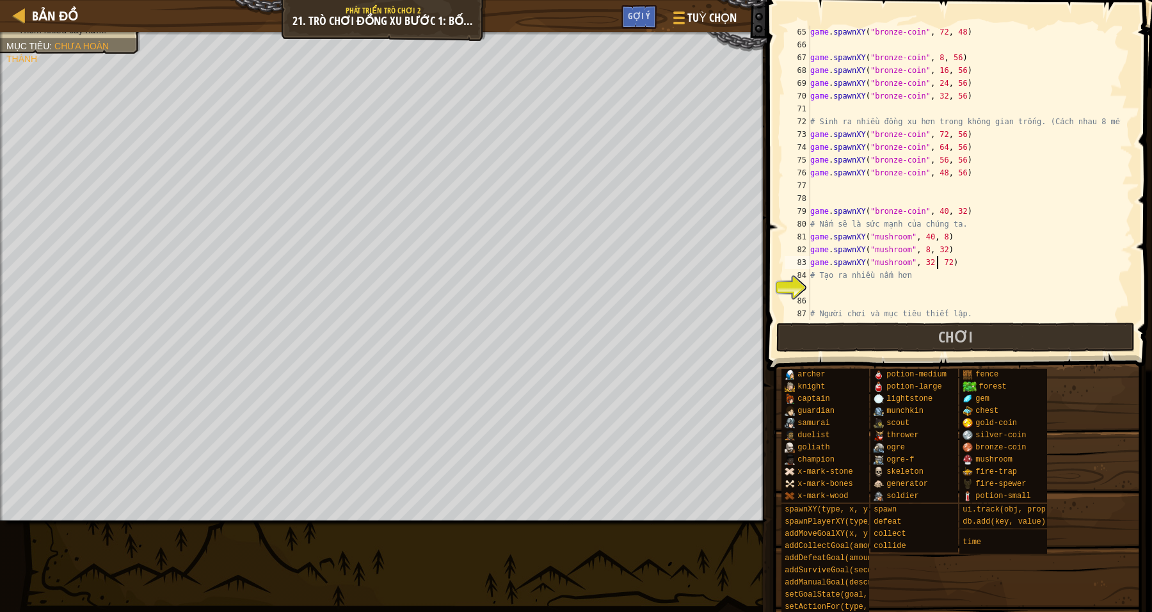
click at [1042, 248] on div "game . spawnXY ( "bronze-coin" , 72 , 48 ) game . spawnXY ( "bronze-coin" , 8 ,…" at bounding box center [964, 186] width 313 height 320
click at [997, 268] on div "game . spawnXY ( "bronze-coin" , 72 , 48 ) game . spawnXY ( "bronze-coin" , 8 ,…" at bounding box center [964, 186] width 313 height 320
click at [921, 262] on div "game . spawnXY ( "bronze-coin" , 72 , 48 ) game . spawnXY ( "bronze-coin" , 8 ,…" at bounding box center [964, 186] width 313 height 320
click at [924, 261] on div "game . spawnXY ( "bronze-coin" , 72 , 48 ) game . spawnXY ( "bronze-coin" , 8 ,…" at bounding box center [964, 186] width 313 height 320
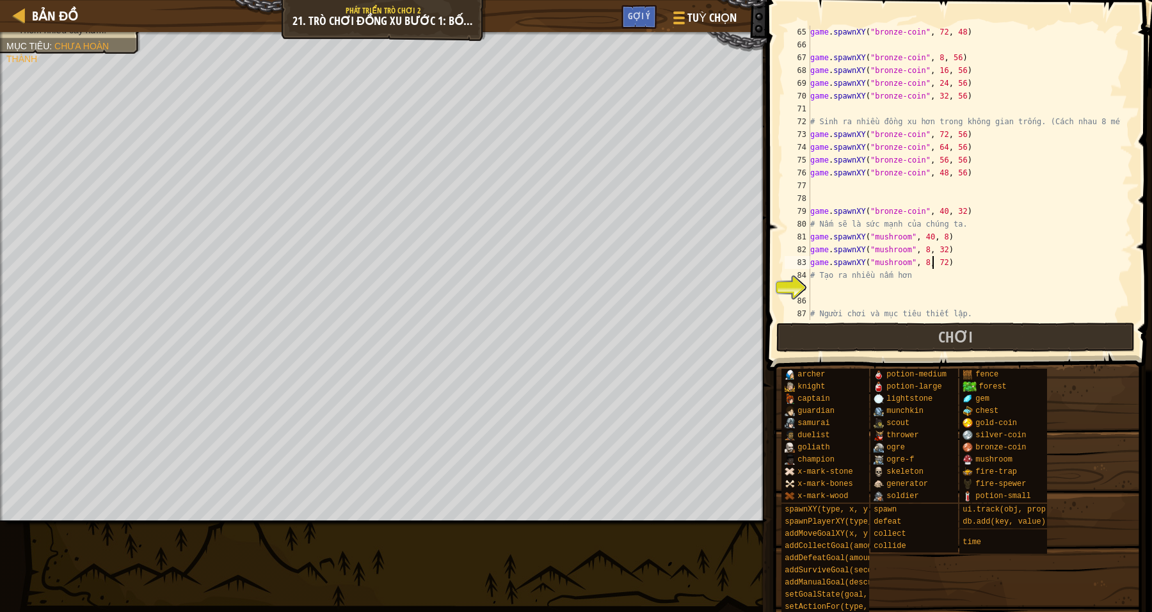
click at [931, 261] on div "game . spawnXY ( "bronze-coin" , 72 , 48 ) game . spawnXY ( "bronze-coin" , 8 ,…" at bounding box center [964, 186] width 313 height 320
drag, startPoint x: 962, startPoint y: 250, endPoint x: 870, endPoint y: 253, distance: 92.2
click at [960, 250] on div "game . spawnXY ( "bronze-coin" , 72 , 48 ) game . spawnXY ( "bronze-coin" , 8 ,…" at bounding box center [964, 186] width 313 height 320
click at [932, 263] on div "game . spawnXY ( "bronze-coin" , 72 , 48 ) game . spawnXY ( "bronze-coin" , 8 ,…" at bounding box center [964, 186] width 313 height 320
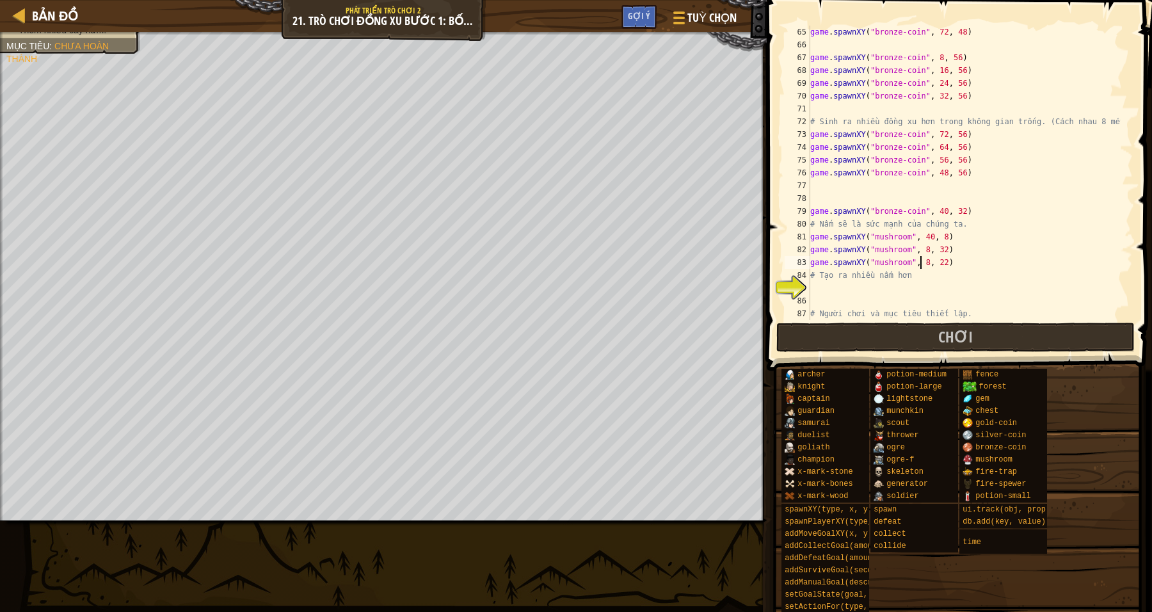
click at [919, 265] on div "game . spawnXY ( "bronze-coin" , 72 , 48 ) game . spawnXY ( "bronze-coin" , 8 ,…" at bounding box center [964, 186] width 313 height 320
drag, startPoint x: 935, startPoint y: 261, endPoint x: 956, endPoint y: 247, distance: 24.9
click at [935, 261] on div "game . spawnXY ( "bronze-coin" , 72 , 48 ) game . spawnXY ( "bronze-coin" , 8 ,…" at bounding box center [964, 186] width 313 height 320
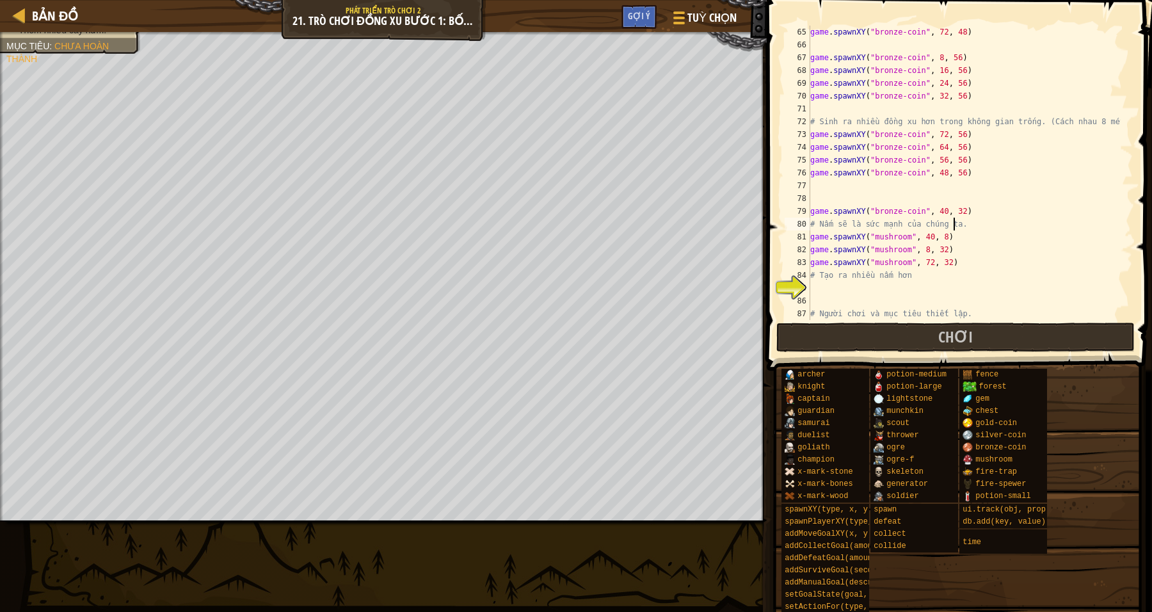
click at [1012, 229] on div "game . spawnXY ( "bronze-coin" , 72 , 48 ) game . spawnXY ( "bronze-coin" , 8 ,…" at bounding box center [964, 186] width 313 height 320
click at [954, 257] on div "game . spawnXY ( "bronze-coin" , 72 , 48 ) game . spawnXY ( "bronze-coin" , 8 ,…" at bounding box center [964, 186] width 313 height 320
type textarea "game.spawnXY("mushroom", 72, 32)"
click at [851, 290] on div "game . spawnXY ( "bronze-coin" , 72 , 48 ) game . spawnXY ( "bronze-coin" , 8 ,…" at bounding box center [964, 186] width 313 height 320
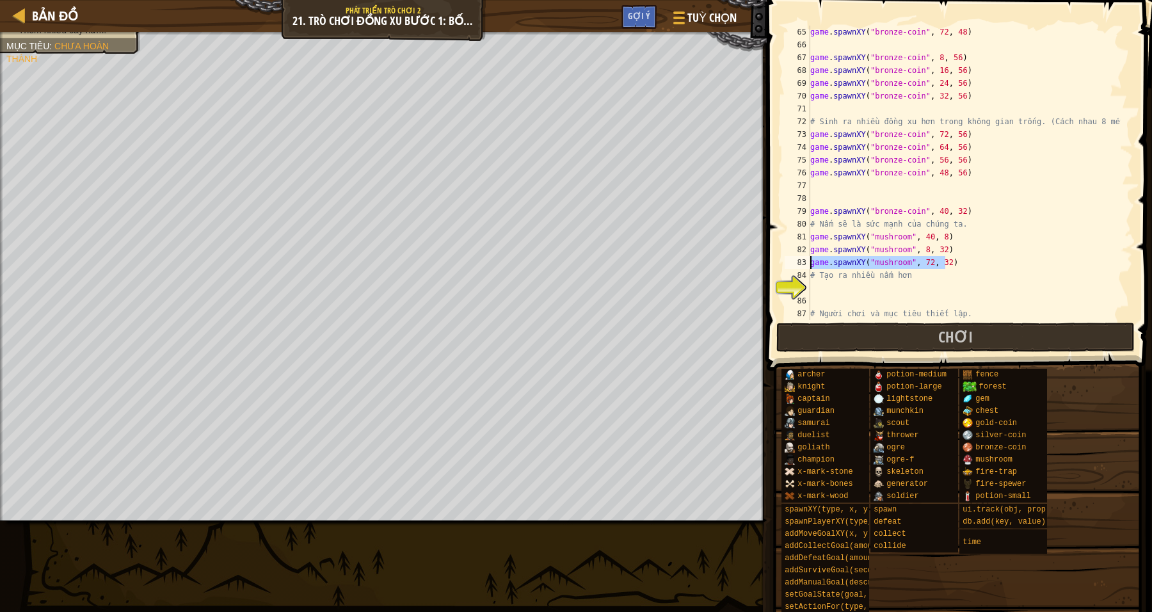
drag, startPoint x: 954, startPoint y: 260, endPoint x: 807, endPoint y: 263, distance: 147.3
click at [807, 263] on div "65 66 67 68 69 70 71 72 73 74 75 76 77 78 79 80 81 82 83 84 85 86 87 88 89 game…" at bounding box center [957, 173] width 351 height 294
click at [825, 280] on div "game . spawnXY ( "bronze-coin" , 72 , 48 ) game . spawnXY ( "bronze-coin" , 8 ,…" at bounding box center [964, 186] width 313 height 320
type textarea "# Tạo ra nhiều nấm hơn"
click at [821, 284] on div "game . spawnXY ( "bronze-coin" , 72 , 48 ) game . spawnXY ( "bronze-coin" , 8 ,…" at bounding box center [964, 186] width 313 height 320
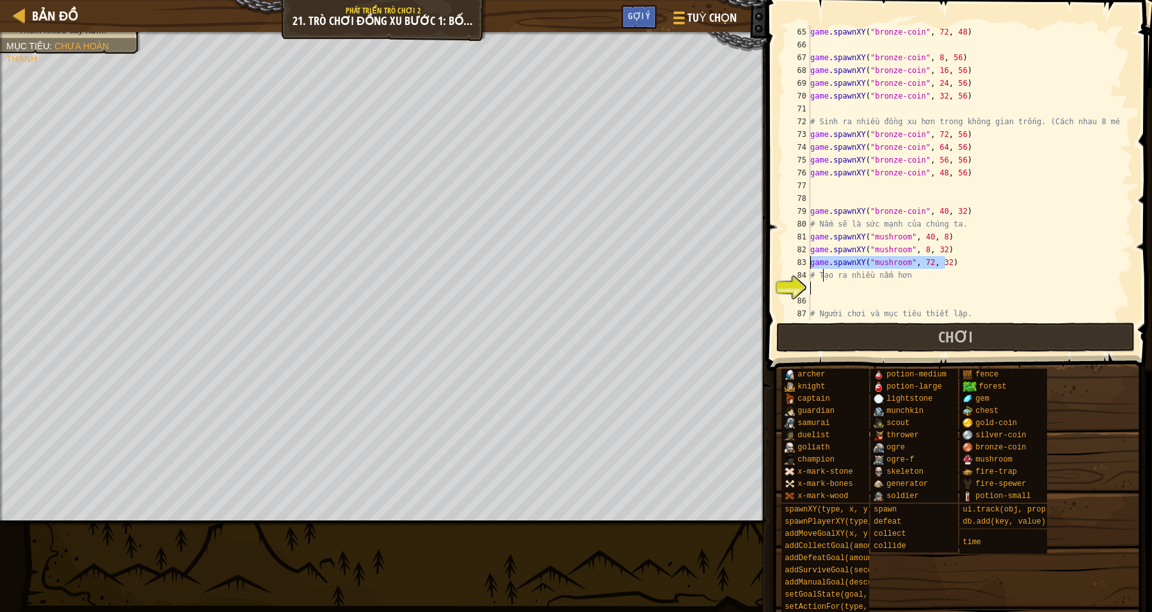
paste textarea "game.spawnXY("mushroom", 72, 32)"
click at [924, 288] on div "game . spawnXY ( "bronze-coin" , 72 , 48 ) game . spawnXY ( "bronze-coin" , 8 ,…" at bounding box center [964, 186] width 313 height 320
click at [940, 288] on div "game . spawnXY ( "bronze-coin" , 72 , 48 ) game . spawnXY ( "bronze-coin" , 8 ,…" at bounding box center [964, 186] width 313 height 320
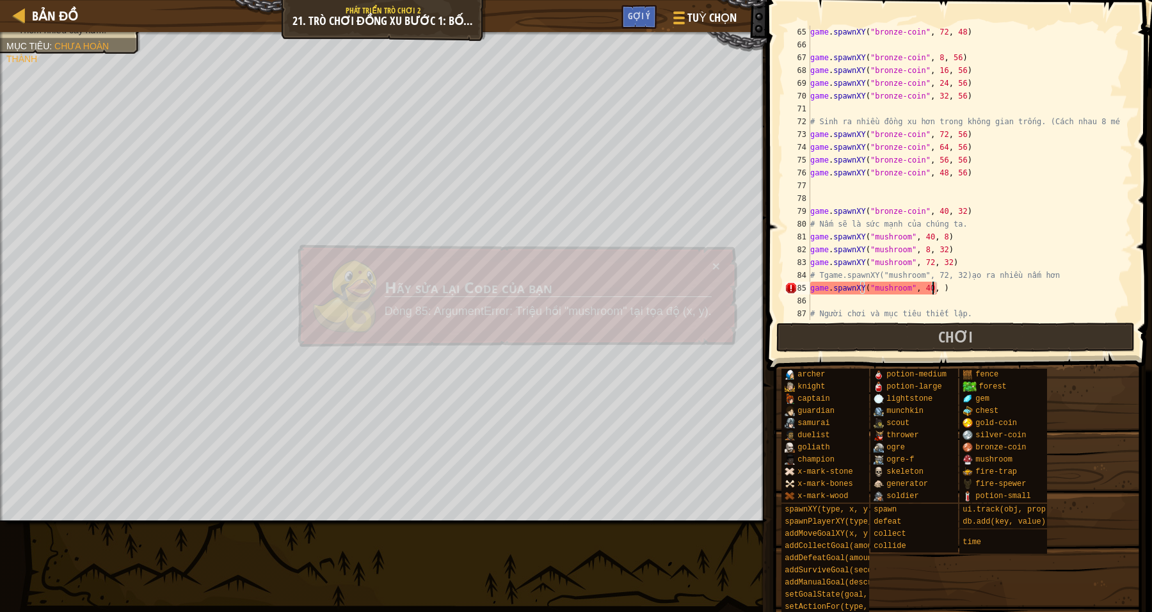
scroll to position [5, 10]
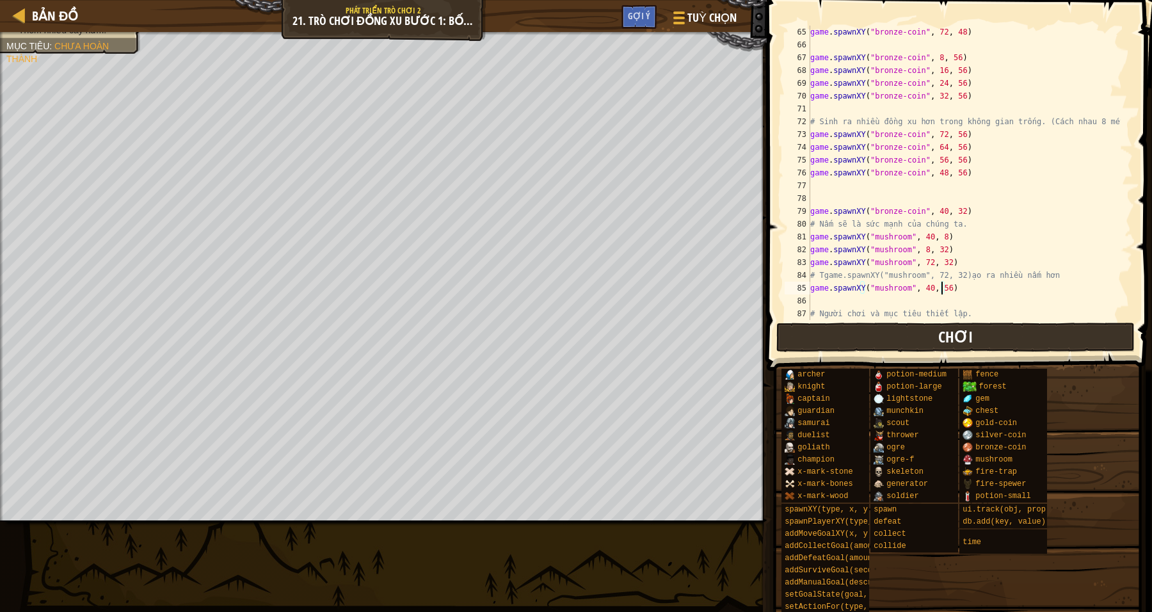
type textarea "game.spawnXY("mushroom", 40, 56)"
click at [933, 326] on button "Chơi" at bounding box center [955, 337] width 359 height 29
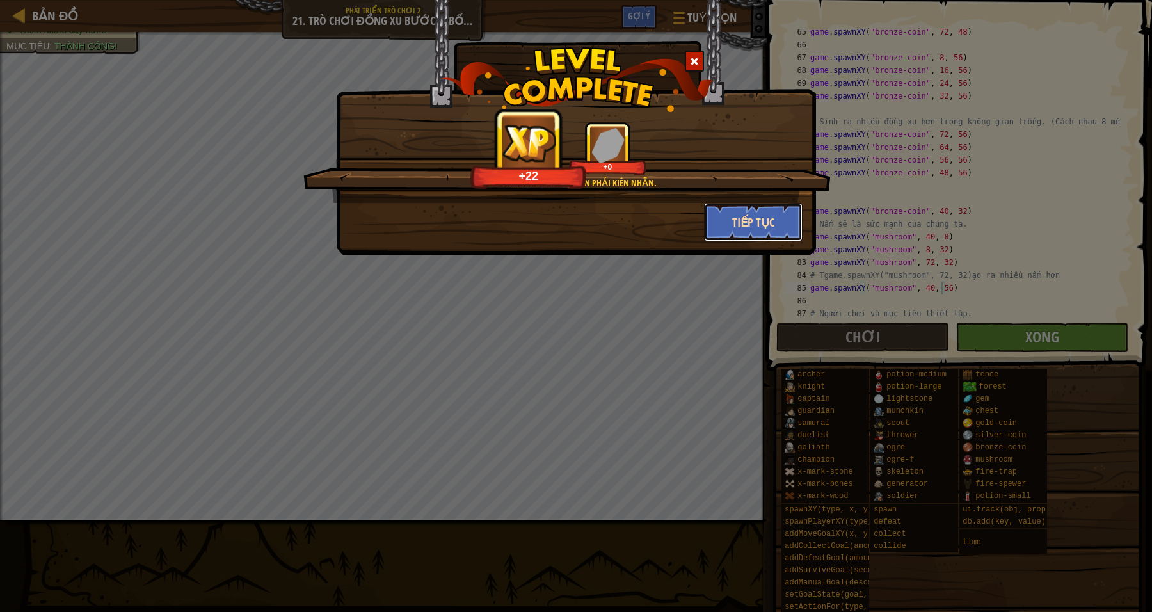
click at [755, 215] on button "Tiếp tục" at bounding box center [753, 222] width 99 height 38
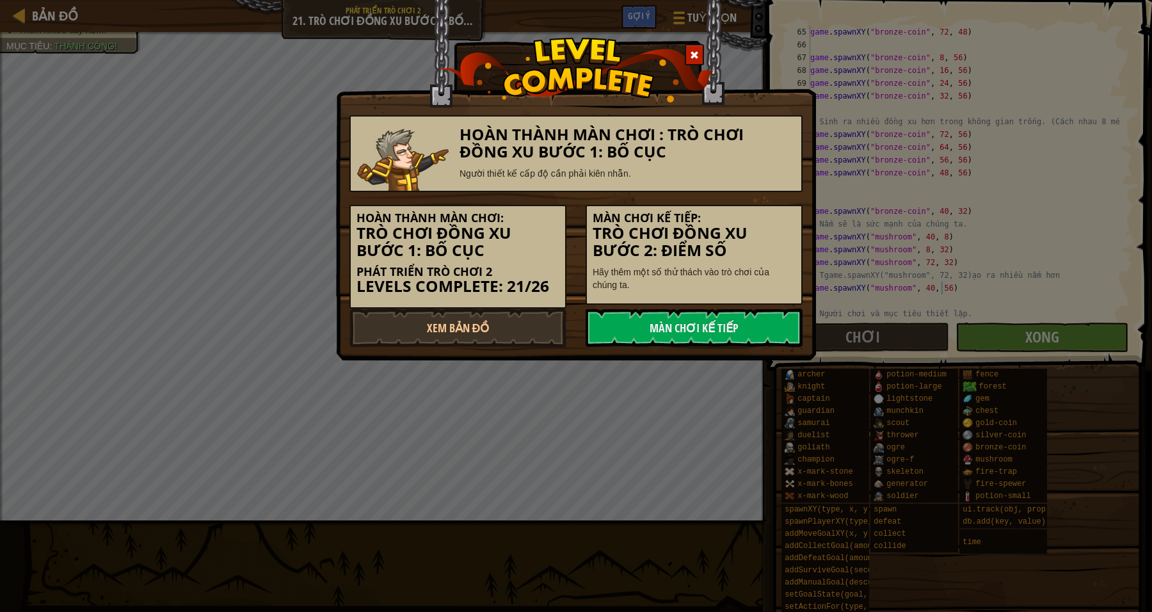
click at [755, 215] on h5 "Màn chơi kế tiếp:" at bounding box center [694, 218] width 203 height 13
click at [675, 331] on link "Màn chơi kế tiếp" at bounding box center [694, 328] width 217 height 38
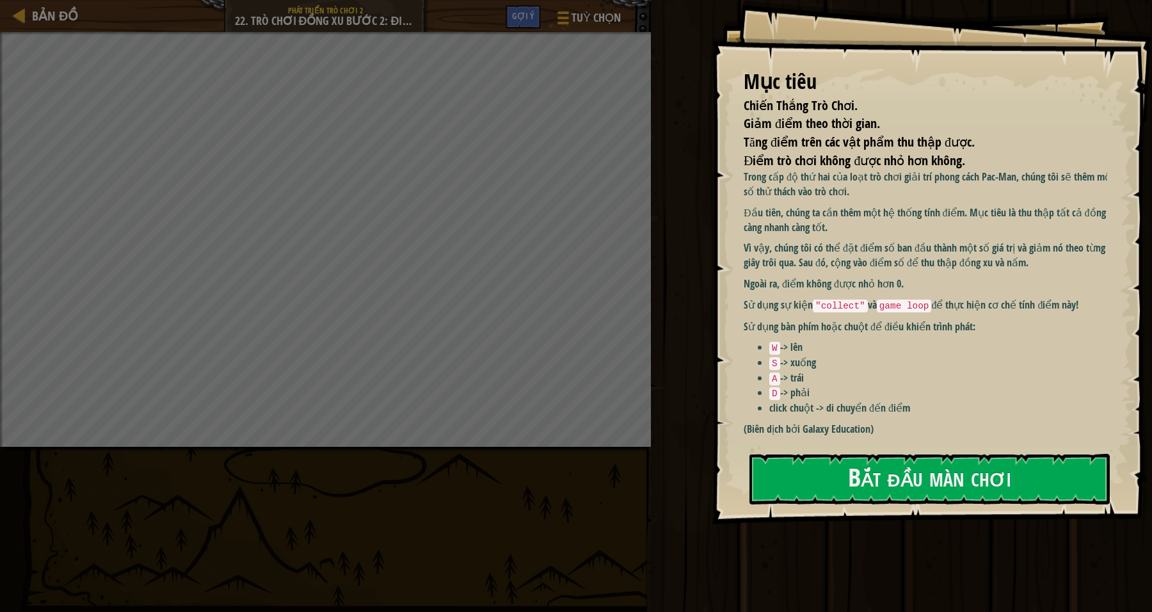
click at [818, 396] on li "D -> phải" at bounding box center [944, 392] width 350 height 15
click at [844, 478] on button "Bắt đầu màn chơi" at bounding box center [930, 479] width 360 height 51
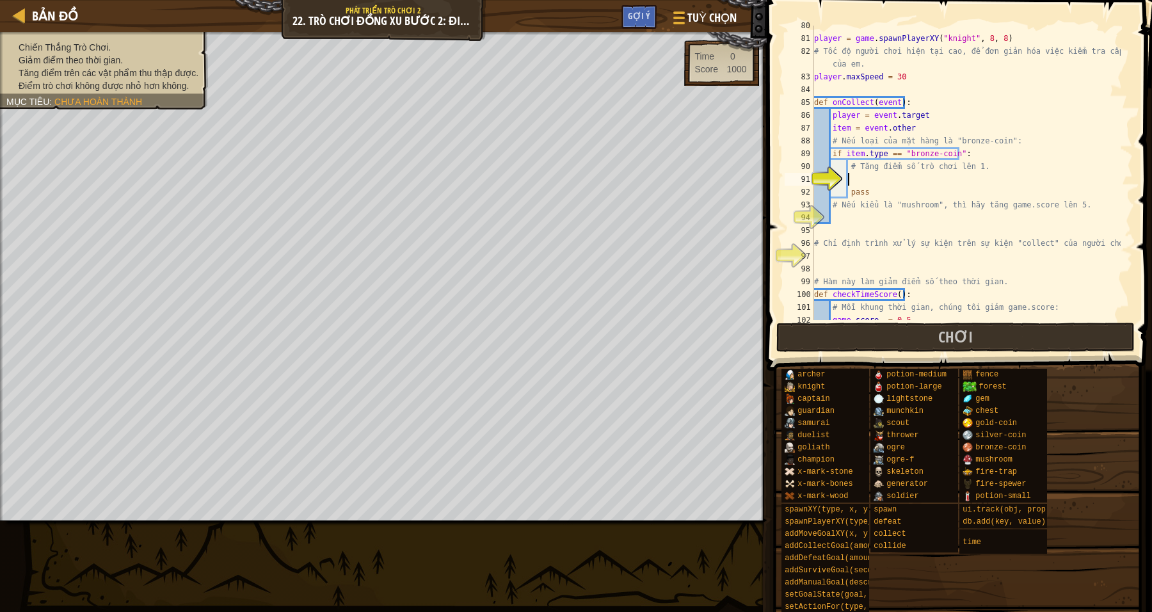
scroll to position [1043, 0]
click at [851, 186] on div "player = game . spawnPlayerXY ( "knight" , 8 , 8 ) # Tốc độ người chơi hiện tại…" at bounding box center [966, 179] width 309 height 320
type textarea "pass"
click at [876, 175] on div "player = game . spawnPlayerXY ( "knight" , 8 , 8 ) # Tốc độ người chơi hiện tại…" at bounding box center [966, 179] width 309 height 320
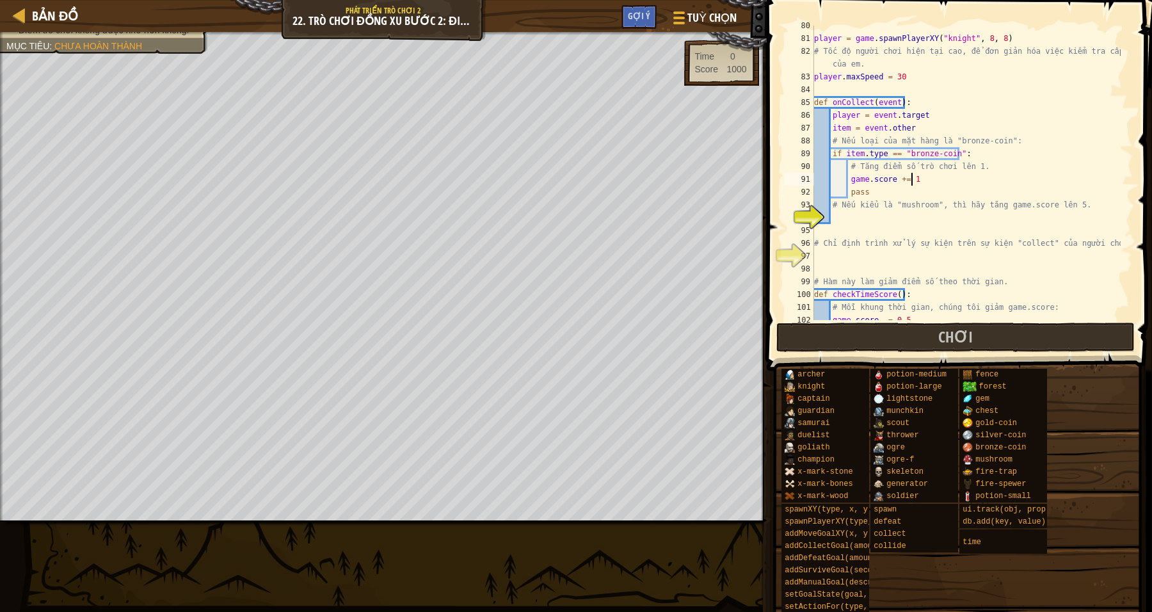
scroll to position [5, 7]
click at [1017, 152] on div "player = game . spawnPlayerXY ( "knight" , 8 , 8 ) # Tốc độ người chơi hiện tại…" at bounding box center [966, 179] width 309 height 320
type textarea "if item.type == "bronze-coin":"
click at [851, 212] on div "player = game . spawnPlayerXY ( "knight" , 8 , 8 ) # Tốc độ người chơi hiện tại…" at bounding box center [966, 179] width 309 height 320
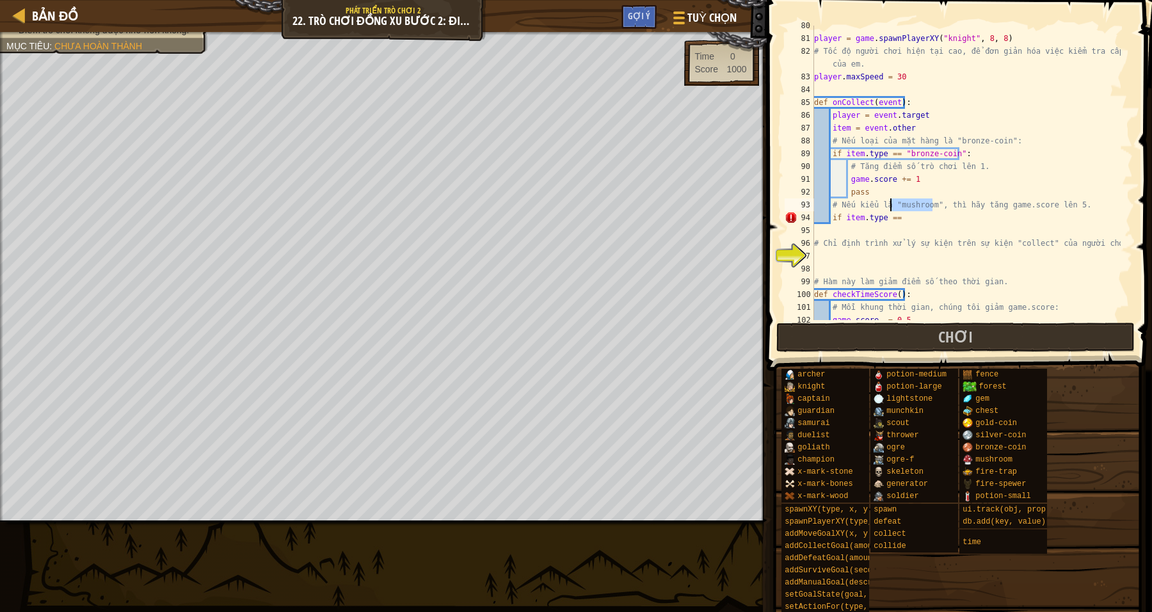
drag, startPoint x: 933, startPoint y: 204, endPoint x: 890, endPoint y: 205, distance: 42.9
click at [890, 205] on div "player = game . spawnPlayerXY ( "knight" , 8 , 8 ) # Tốc độ người chơi hiện tại…" at bounding box center [966, 179] width 309 height 320
click at [900, 218] on div "player = game . spawnPlayerXY ( "knight" , 8 , 8 ) # Tốc độ người chơi hiện tại…" at bounding box center [966, 179] width 309 height 320
paste textarea ""mushroom""
type textarea "if item.type == "mushroom":"
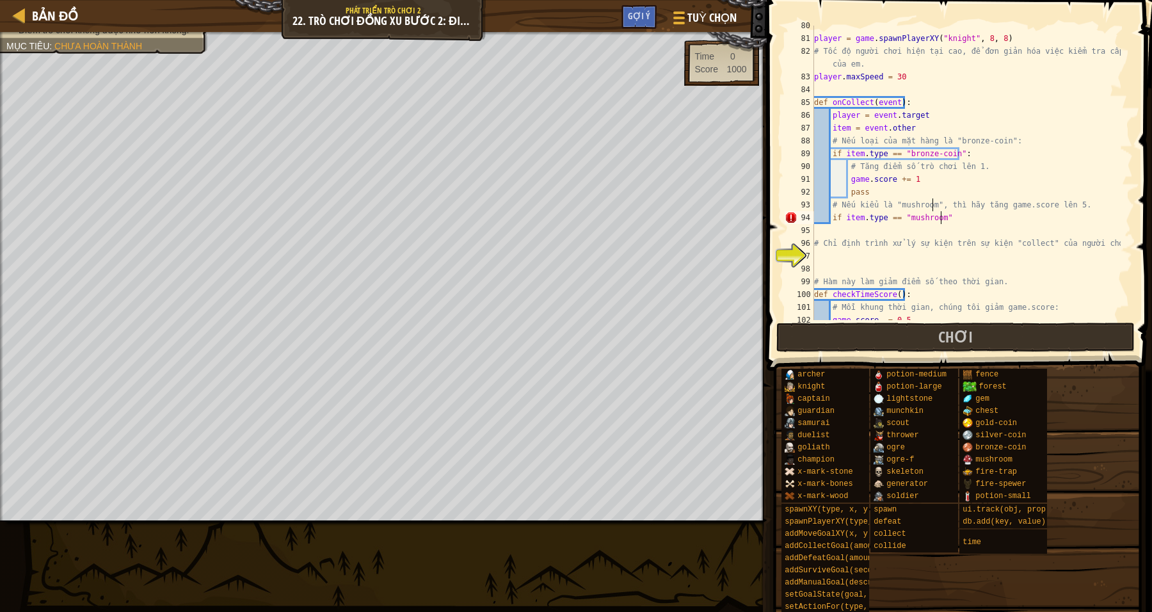
scroll to position [5, 10]
click at [833, 227] on div "player = game . spawnPlayerXY ( "knight" , 8 , 8 ) # Tốc độ người chơi hiện tại…" at bounding box center [966, 179] width 309 height 320
click at [992, 223] on div "player = game . spawnPlayerXY ( "knight" , 8 , 8 ) # Tốc độ người chơi hiện tại…" at bounding box center [966, 179] width 309 height 320
click at [830, 237] on div "player = game . spawnPlayerXY ( "knight" , 8 , 8 ) # Tốc độ người chơi hiện tại…" at bounding box center [966, 179] width 309 height 320
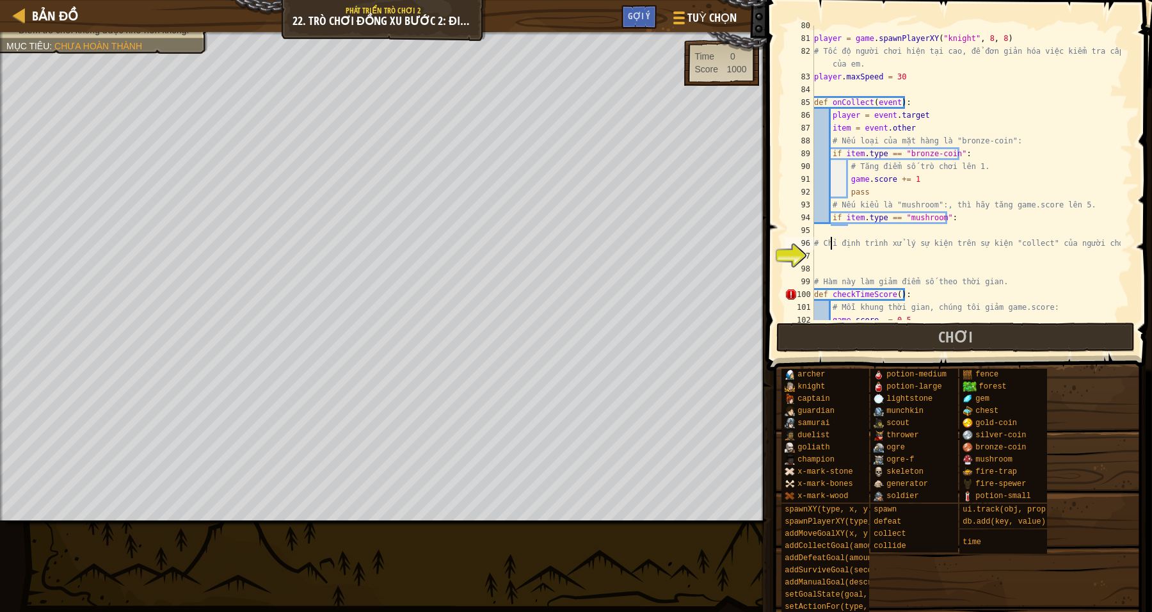
click at [803, 228] on div "95" at bounding box center [799, 230] width 29 height 13
type textarea "# Chỉ định trình xử lý sự kiện trên sự kiện "collect" của người chơi."
drag, startPoint x: 1041, startPoint y: 205, endPoint x: 1000, endPoint y: 203, distance: 41.7
click at [1000, 203] on div "player = game . spawnPlayerXY ( "knight" , 8 , 8 ) # Tốc độ người chơi hiện tại…" at bounding box center [966, 179] width 309 height 320
type textarea "# Nếu kiểu là "mushroom":, thì hãy tăng game.score lên 5."
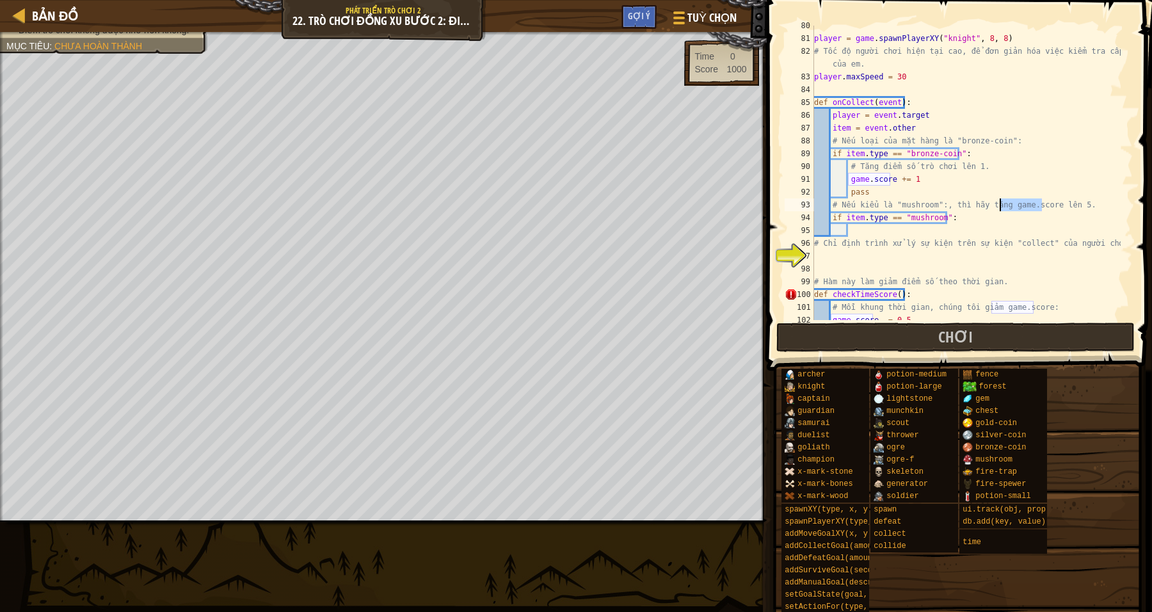
click at [861, 234] on div "player = game . spawnPlayerXY ( "knight" , 8 , 8 ) # Tốc độ người chơi hiện tại…" at bounding box center [966, 179] width 309 height 320
paste textarea "game.score"
click at [1061, 230] on div "player = game . spawnPlayerXY ( "knight" , 8 , 8 ) # Tốc độ người chơi hiện tại…" at bounding box center [966, 179] width 309 height 320
type textarea "game.score += 5"
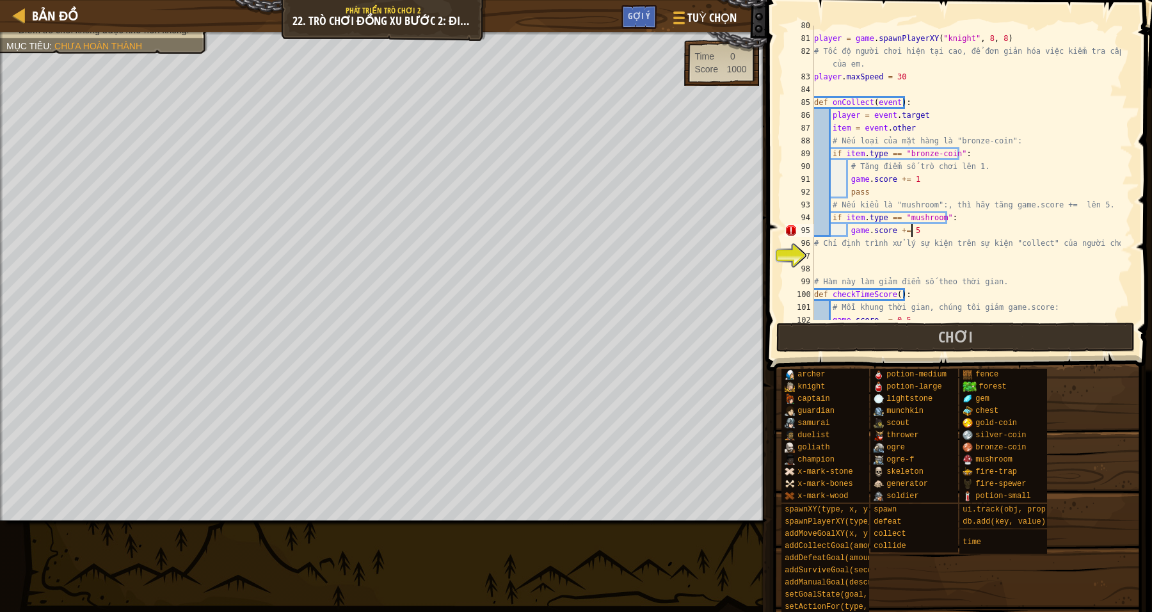
scroll to position [5, 7]
click at [893, 271] on div "player = game . spawnPlayerXY ( "knight" , 8 , 8 ) # Tốc độ người chơi hiện tại…" at bounding box center [966, 179] width 309 height 320
click at [888, 253] on div "player = game . spawnPlayerXY ( "knight" , 8 , 8 ) # Tốc độ người chơi hiện tại…" at bounding box center [966, 179] width 309 height 320
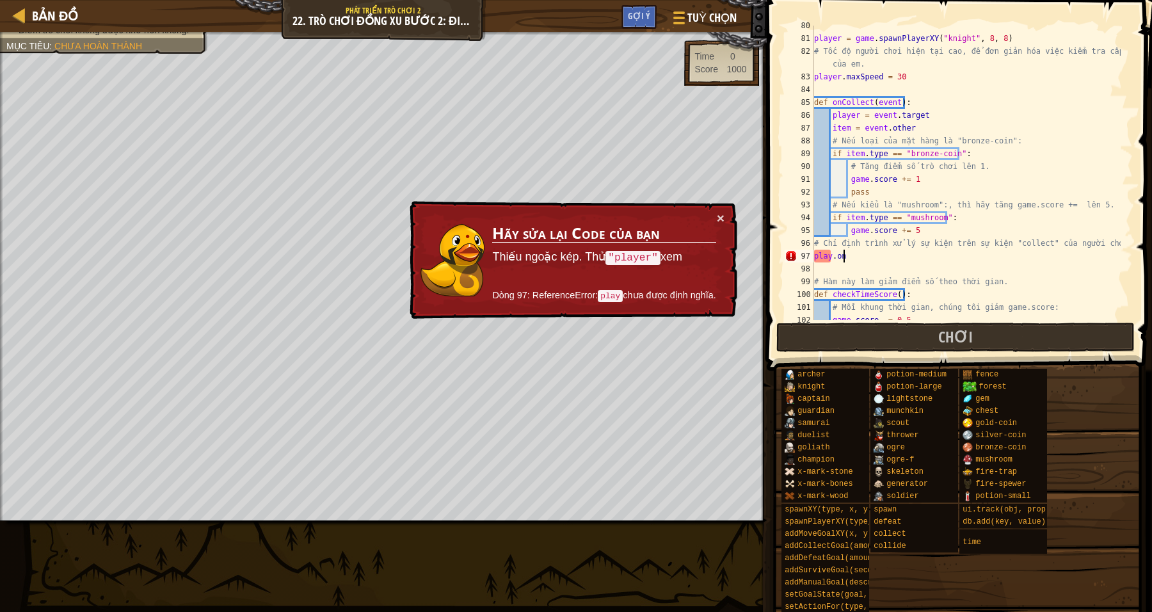
click at [1025, 278] on div "player = game . spawnPlayerXY ( "knight" , 8 , 8 ) # Tốc độ người chơi hiện tại…" at bounding box center [966, 179] width 309 height 320
click at [874, 258] on div "player = game . spawnPlayerXY ( "knight" , 8 , 8 ) # Tốc độ người chơi hiện tại…" at bounding box center [966, 179] width 309 height 320
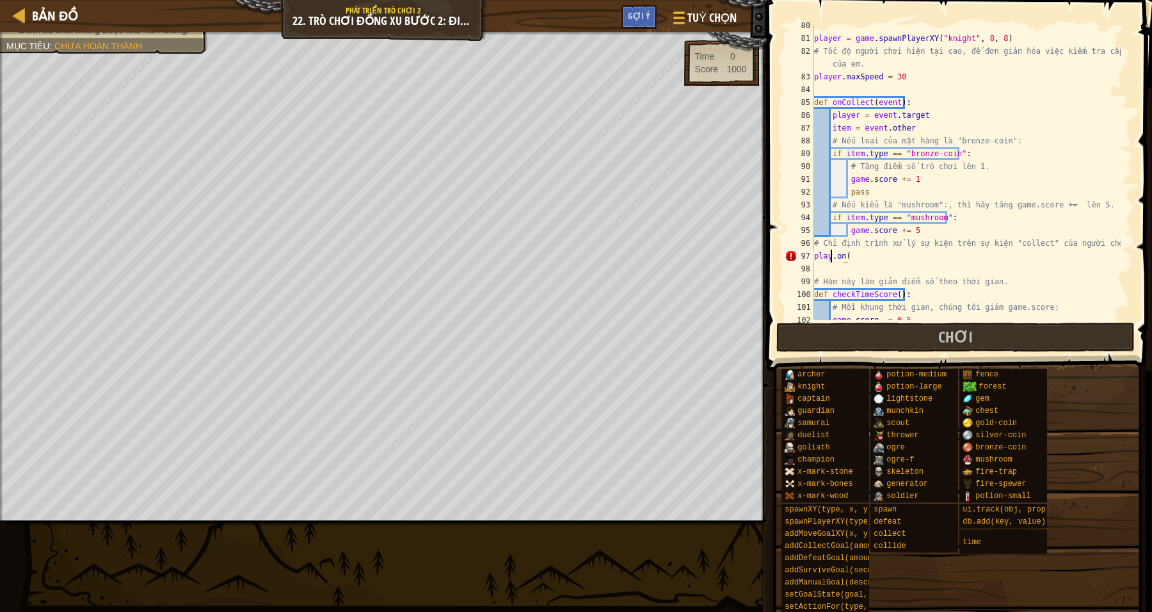
click at [830, 256] on div "player = game . spawnPlayerXY ( "knight" , 8 , 8 ) # Tốc độ người chơi hiện tại…" at bounding box center [966, 179] width 309 height 320
click at [1065, 254] on div "player = game . spawnPlayerXY ( "knight" , 8 , 8 ) # Tốc độ người chơi hiện tại…" at bounding box center [966, 179] width 309 height 320
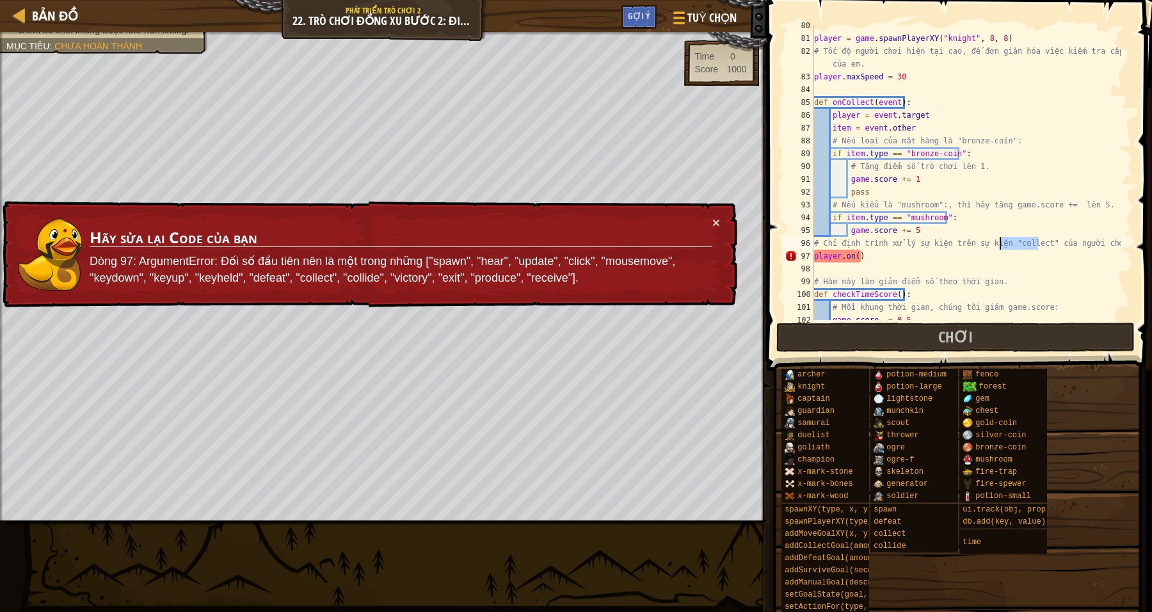
drag, startPoint x: 1038, startPoint y: 241, endPoint x: 1001, endPoint y: 242, distance: 37.1
click at [1001, 242] on div "player = game . spawnPlayerXY ( "knight" , 8 , 8 ) # Tốc độ người chơi hiện tại…" at bounding box center [966, 179] width 309 height 320
click at [855, 259] on div "player = game . spawnPlayerXY ( "knight" , 8 , 8 ) # Tốc độ người chơi hiện tại…" at bounding box center [966, 179] width 309 height 320
paste textarea ""collect""
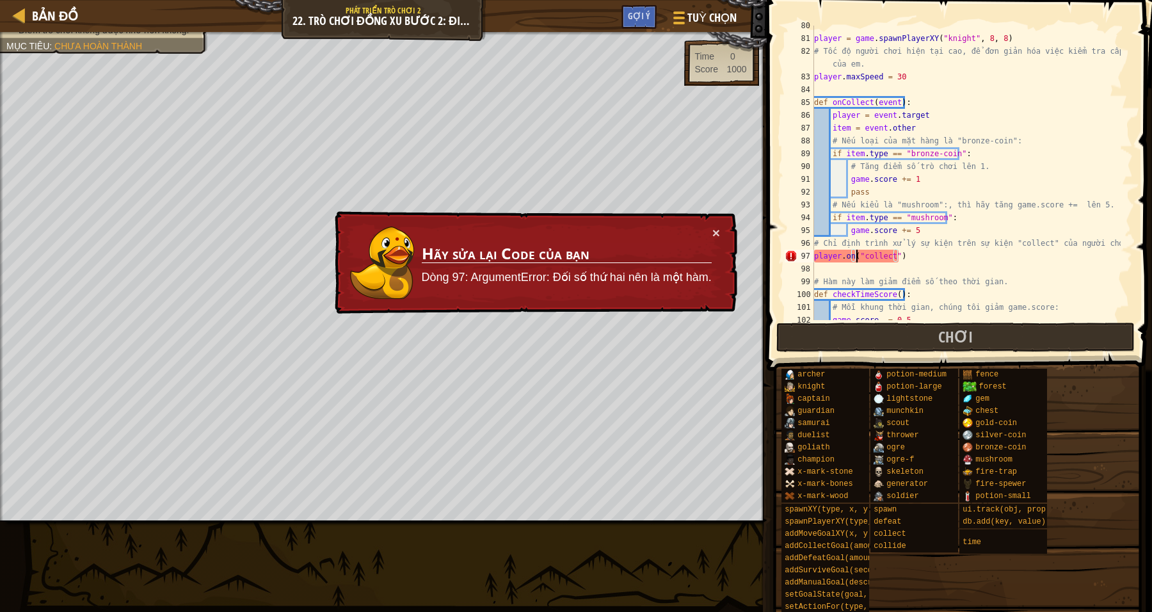
drag, startPoint x: 856, startPoint y: 253, endPoint x: 898, endPoint y: 255, distance: 41.6
click at [856, 253] on div "player = game . spawnPlayerXY ( "knight" , 8 , 8 ) # Tốc độ người chơi hiện tại…" at bounding box center [966, 179] width 309 height 320
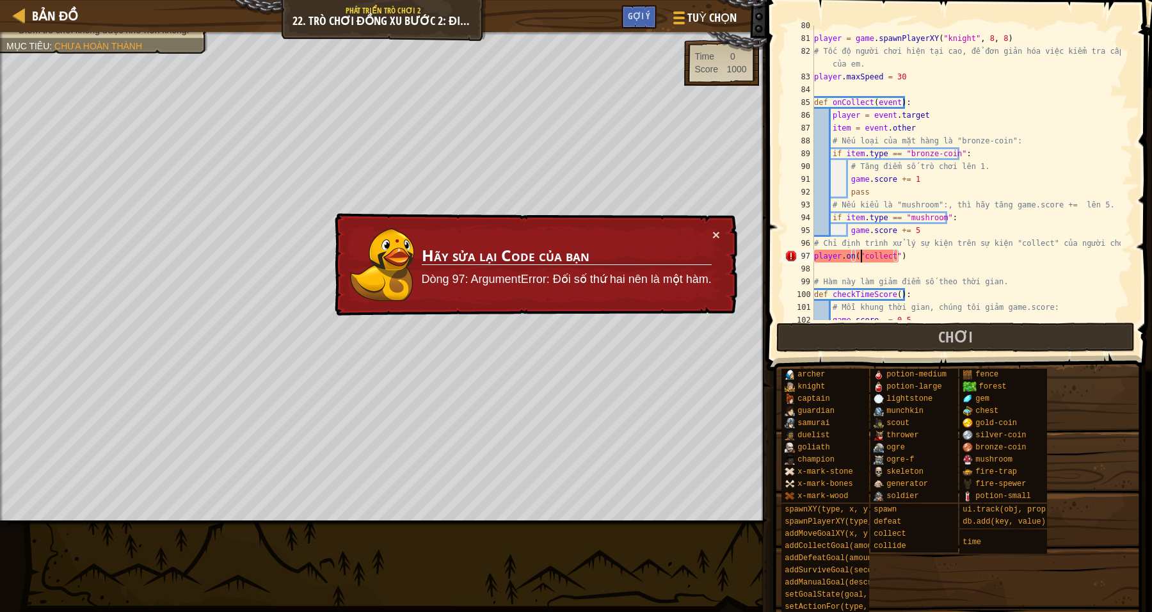
drag, startPoint x: 862, startPoint y: 253, endPoint x: 871, endPoint y: 251, distance: 9.8
click at [862, 253] on div "player = game . spawnPlayerXY ( "knight" , 8 , 8 ) # Tốc độ người chơi hiện tại…" at bounding box center [966, 179] width 309 height 320
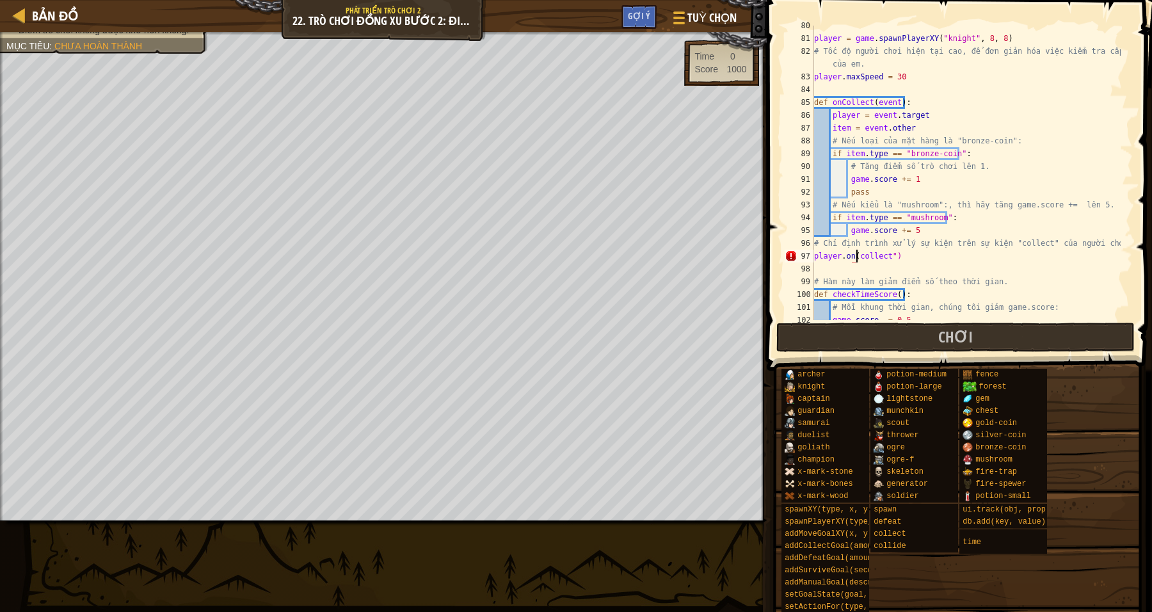
click at [891, 253] on div "player = game . spawnPlayerXY ( "knight" , 8 , 8 ) # Tốc độ người chơi hiện tại…" at bounding box center [966, 179] width 309 height 320
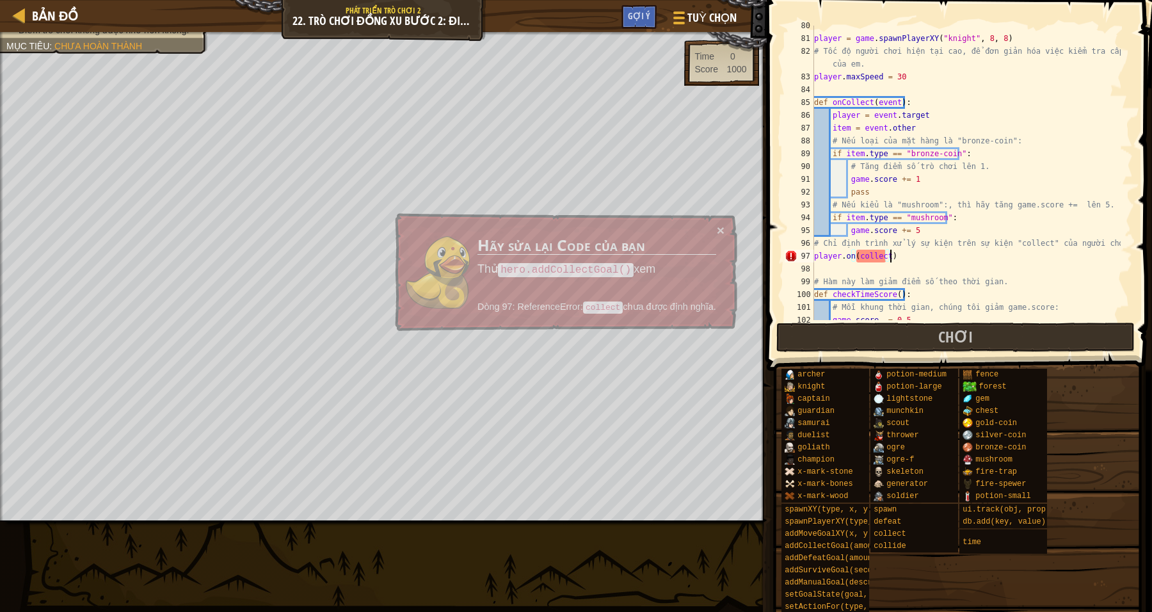
click at [940, 260] on div "player = game . spawnPlayerXY ( "knight" , 8 , 8 ) # Tốc độ người chơi hiện tại…" at bounding box center [966, 179] width 309 height 320
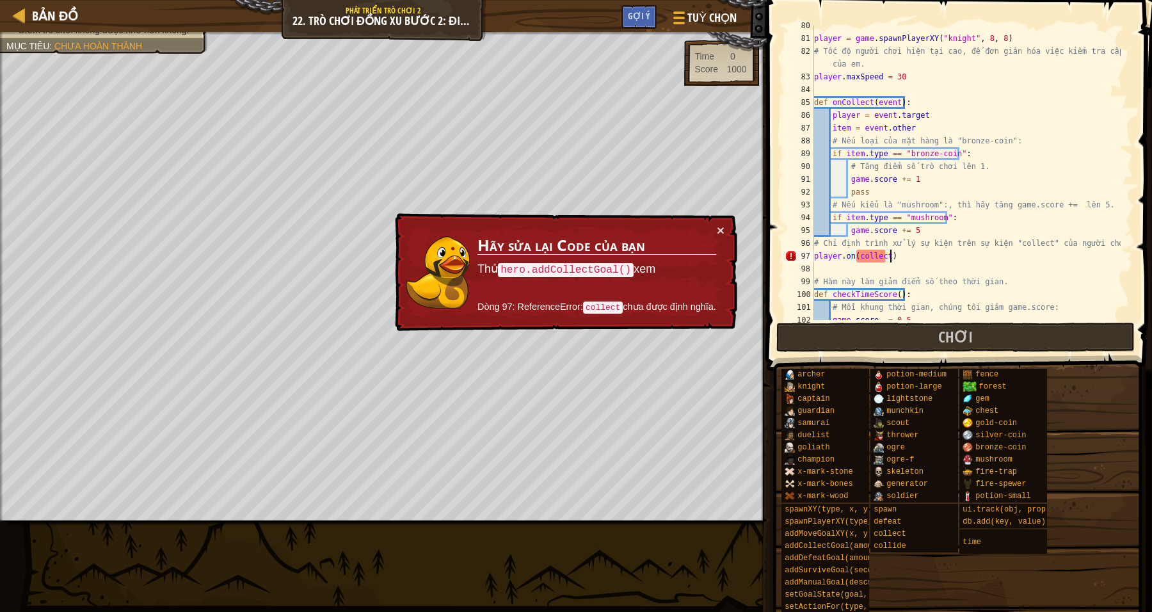
click at [855, 253] on div "player = game . spawnPlayerXY ( "knight" , 8 , 8 ) # Tốc độ người chơi hiện tại…" at bounding box center [966, 179] width 309 height 320
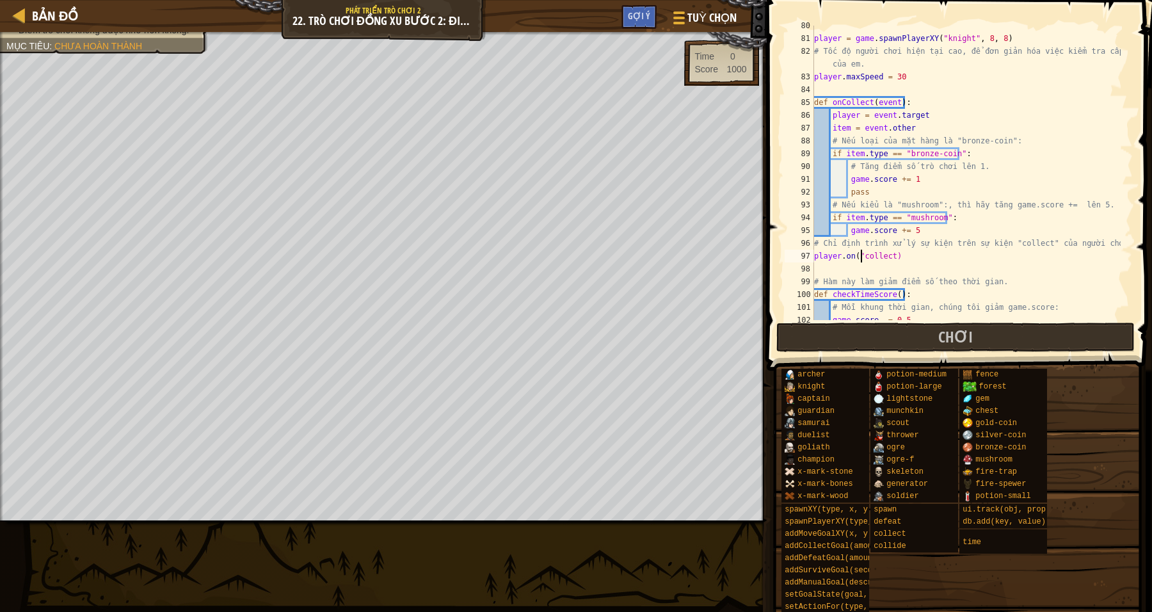
scroll to position [5, 4]
click at [889, 253] on div "player = game . spawnPlayerXY ( "knight" , 8 , 8 ) # Tốc độ người chơi hiện tại…" at bounding box center [966, 179] width 309 height 320
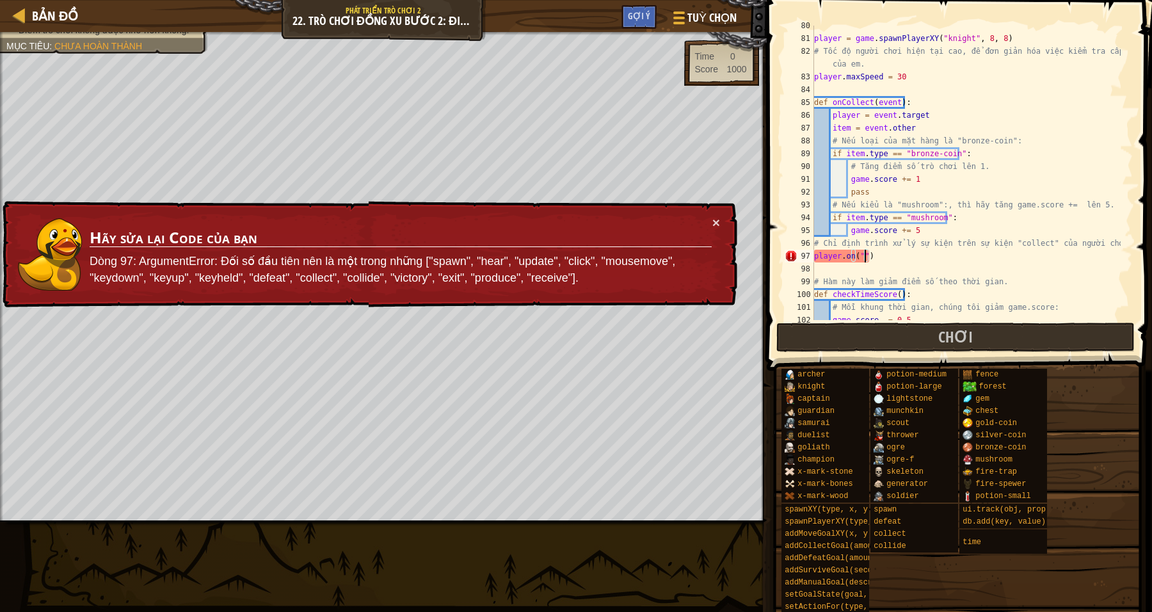
click at [860, 262] on div "player = game . spawnPlayerXY ( "knight" , 8 , 8 ) # Tốc độ người chơi hiện tại…" at bounding box center [966, 179] width 309 height 320
paste textarea "collect"""
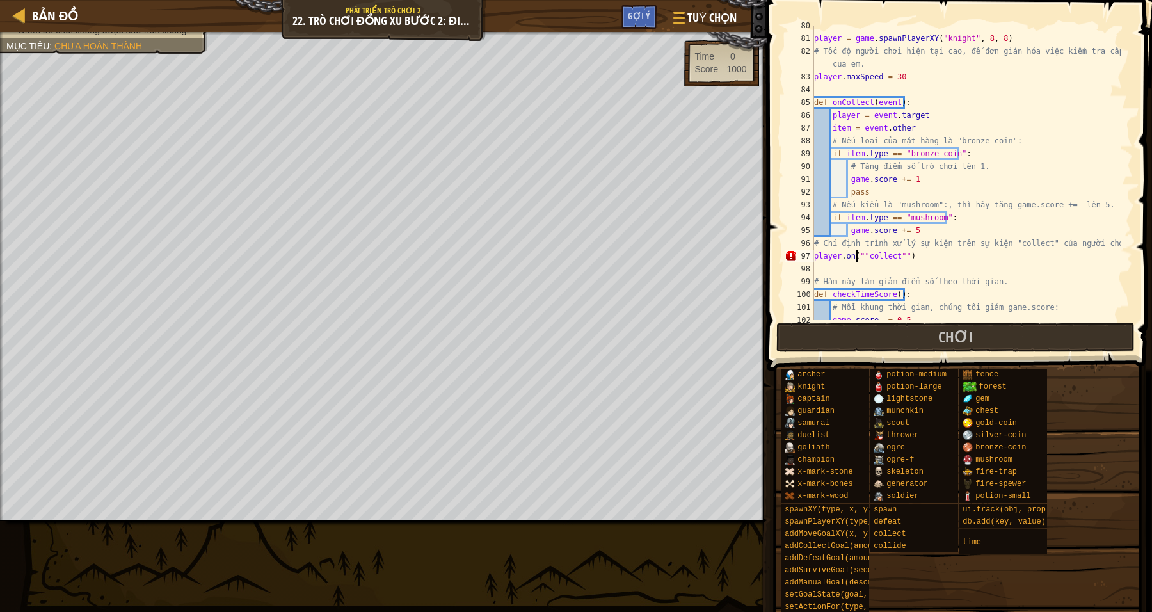
click at [858, 258] on div "player = game . spawnPlayerXY ( "knight" , 8 , 8 ) # Tốc độ người chơi hiện tại…" at bounding box center [966, 179] width 309 height 320
click at [861, 253] on div "player = game . spawnPlayerXY ( "knight" , 8 , 8 ) # Tốc độ người chơi hiện tại…" at bounding box center [966, 179] width 309 height 320
click at [898, 257] on div "player = game . spawnPlayerXY ( "knight" , 8 , 8 ) # Tốc độ người chơi hiện tại…" at bounding box center [966, 179] width 309 height 320
click at [855, 257] on div "player = game . spawnPlayerXY ( "knight" , 8 , 8 ) # Tốc độ người chơi hiện tại…" at bounding box center [966, 179] width 309 height 320
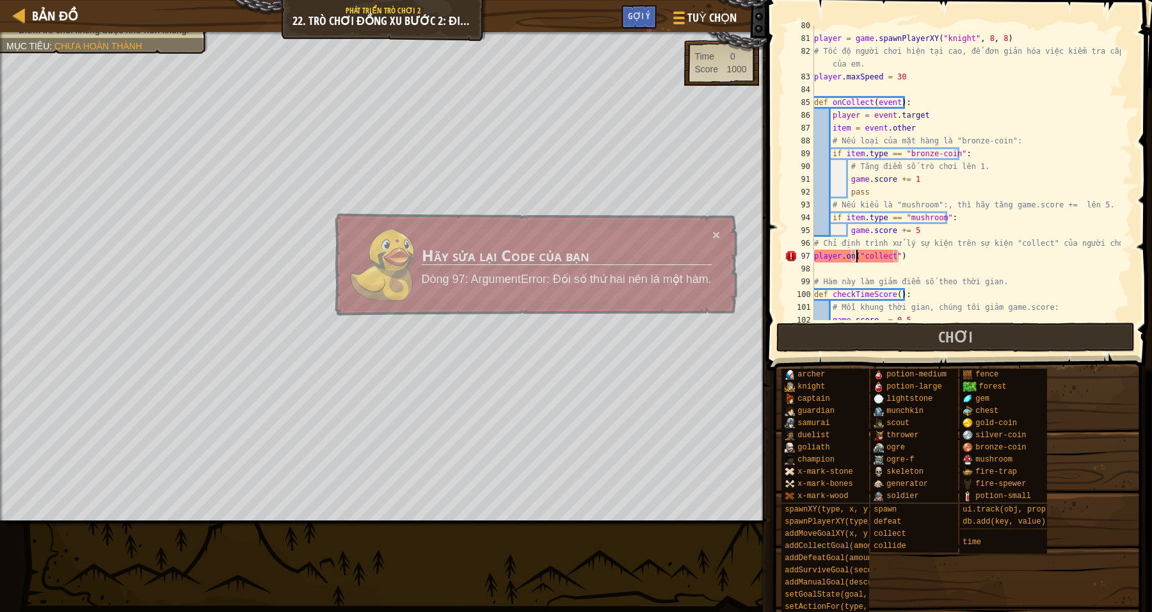
click at [895, 257] on div "player = game . spawnPlayerXY ( "knight" , 8 , 8 ) # Tốc độ người chơi hiện tại…" at bounding box center [966, 179] width 309 height 320
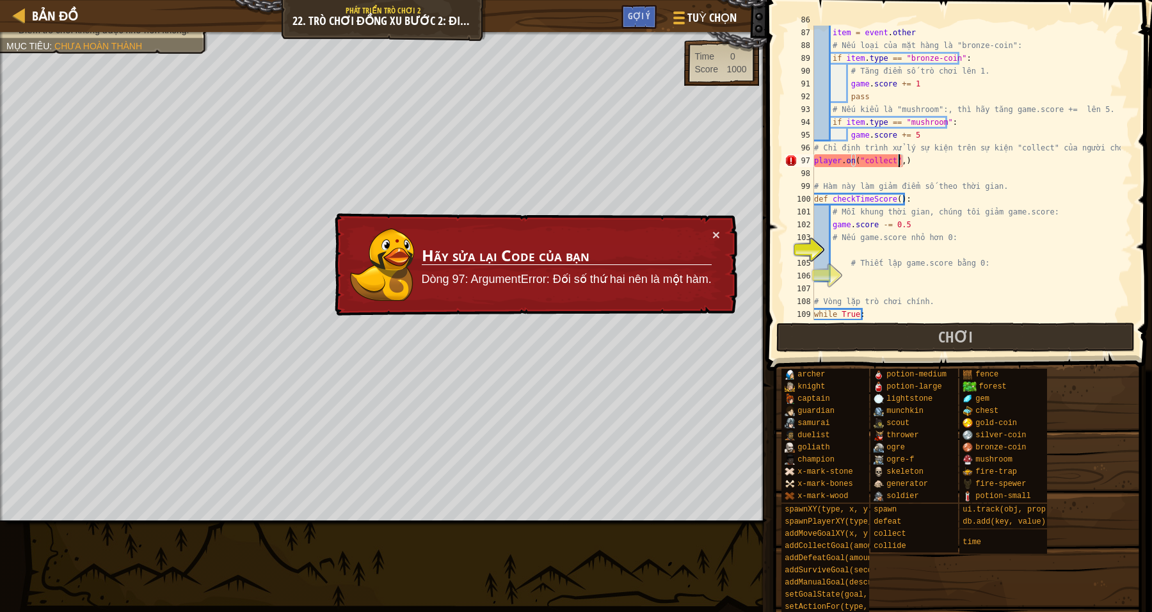
scroll to position [1138, 0]
type textarea "player.on("collect",d)"
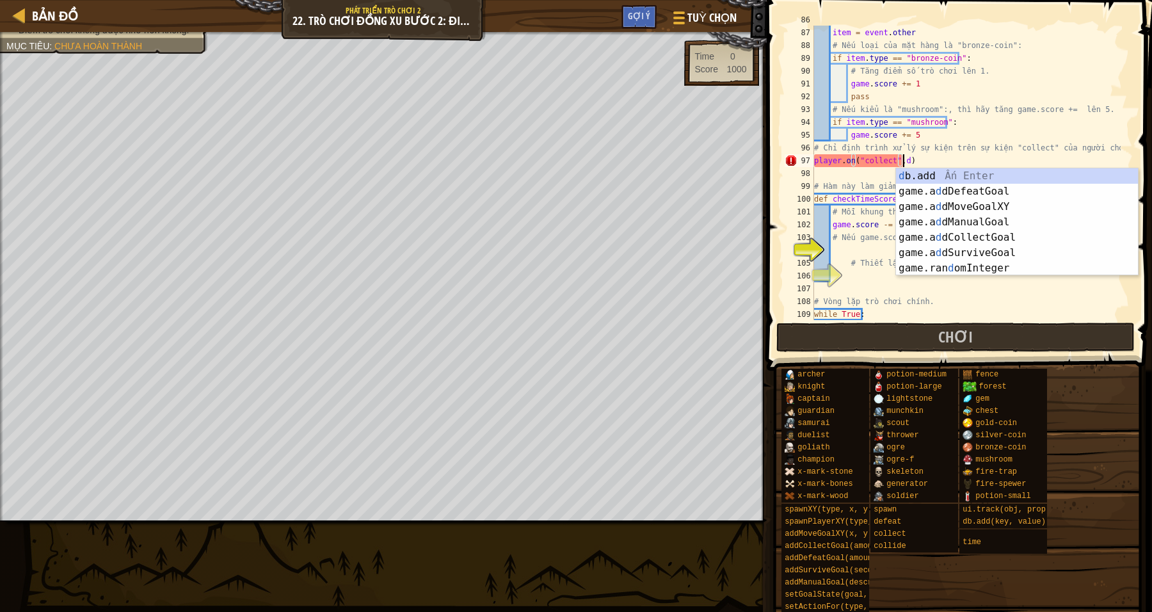
scroll to position [5, 7]
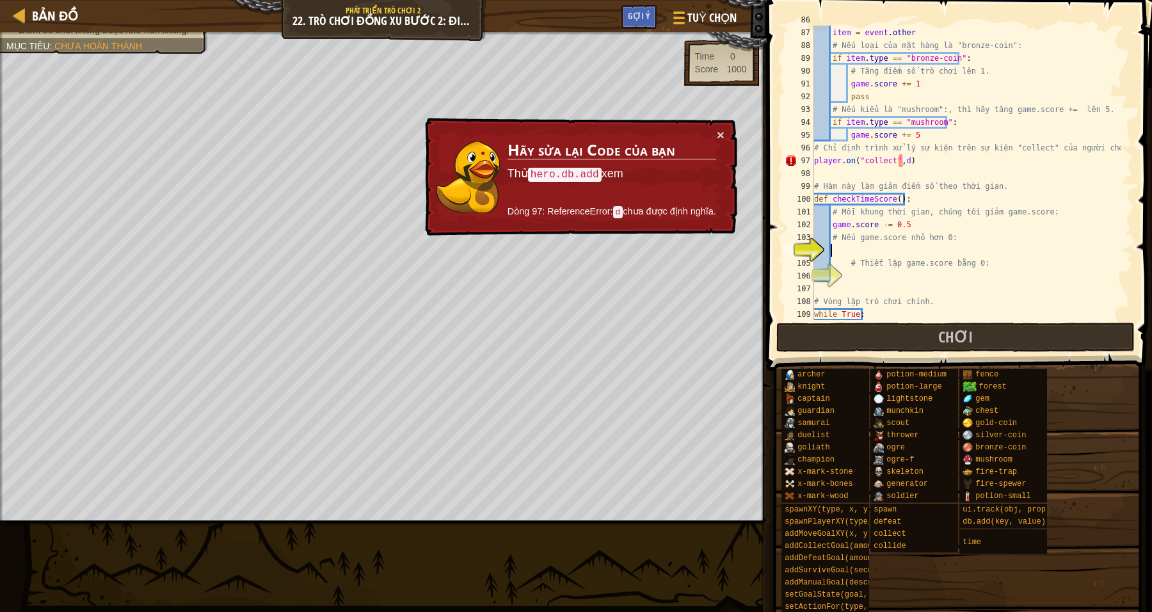
click at [874, 250] on div "player = event . target item = event . other # Nếu loại của mặt hàng là "bronze…" at bounding box center [966, 173] width 309 height 320
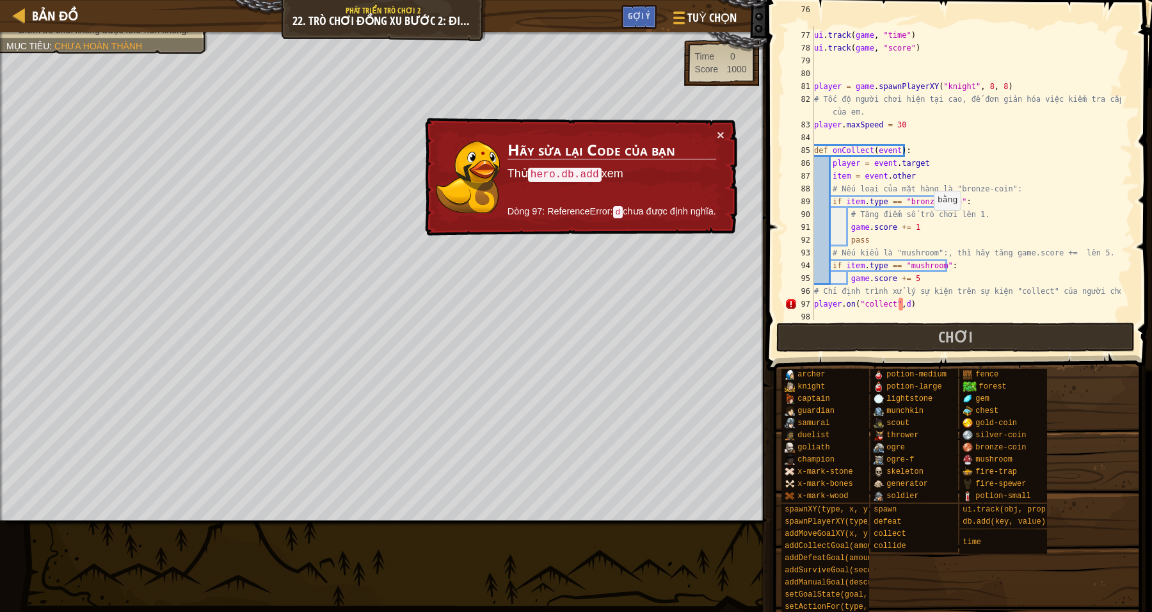
scroll to position [995, 0]
click at [905, 300] on div "# (Biên dịch bởi Galaxy Education) Thiết lập giao diện người dùng cho "score" v…" at bounding box center [966, 169] width 309 height 333
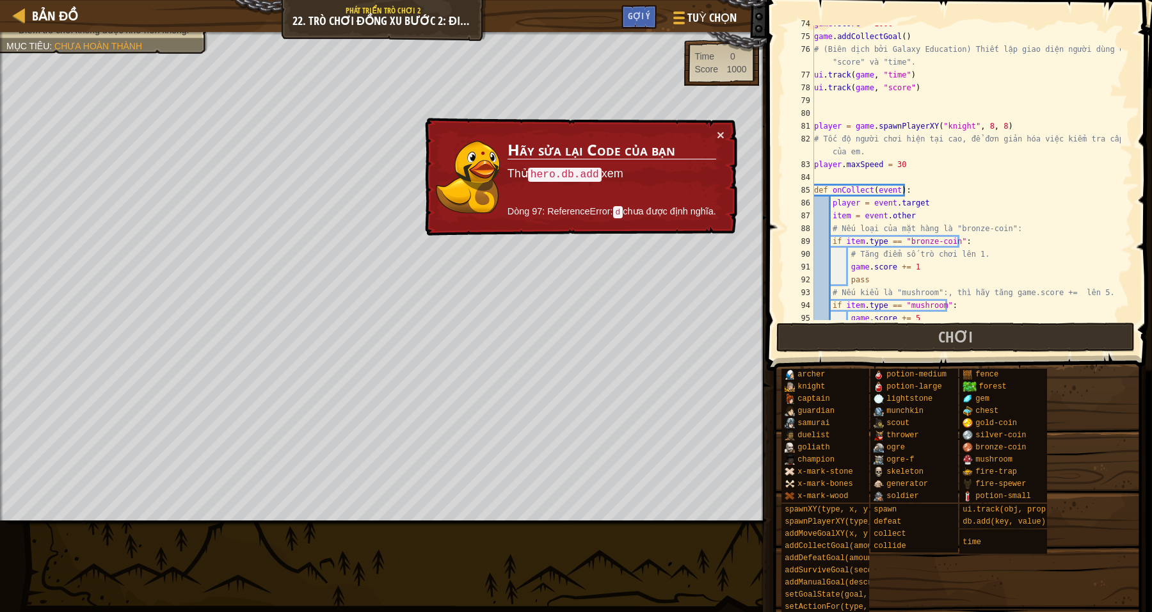
scroll to position [956, 0]
drag, startPoint x: 899, startPoint y: 190, endPoint x: 832, endPoint y: 189, distance: 67.2
click at [832, 189] on div "game . score = 1000 game . addCollectGoal ( ) # (Biên dịch bởi Galaxy Education…" at bounding box center [966, 177] width 309 height 320
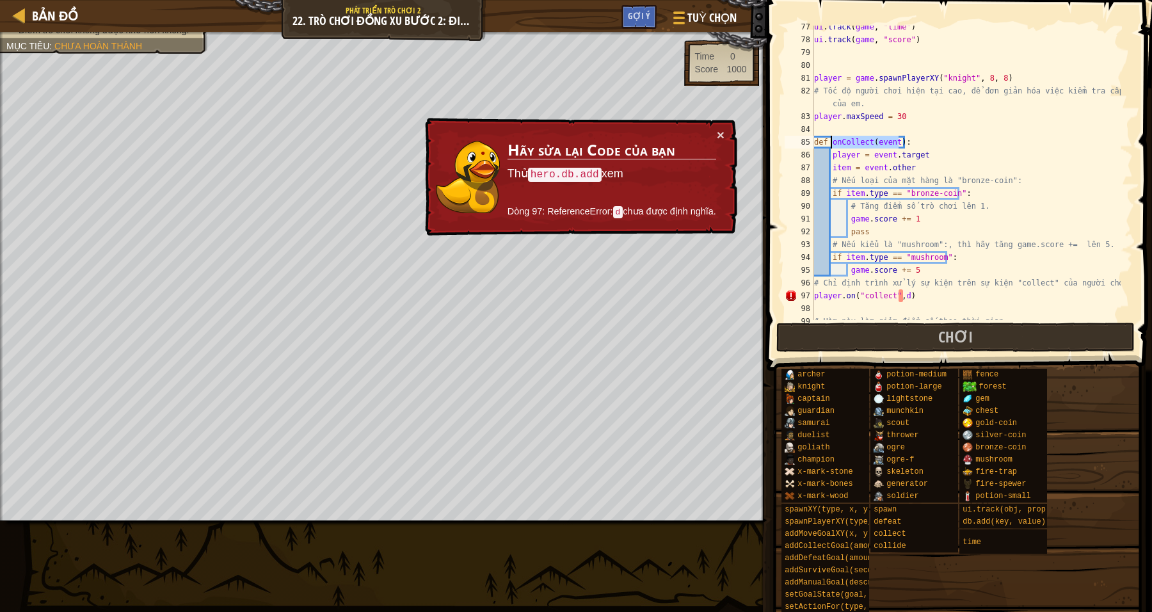
scroll to position [1004, 0]
click at [923, 138] on div "ui . track ( game , "time" ) ui . track ( game , "score" ) player = game . spaw…" at bounding box center [966, 180] width 309 height 320
drag, startPoint x: 868, startPoint y: 141, endPoint x: 831, endPoint y: 140, distance: 37.1
click at [831, 140] on div "ui . track ( game , "time" ) ui . track ( game , "score" ) player = game . spaw…" at bounding box center [966, 180] width 309 height 320
click at [903, 295] on div "ui . track ( game , "time" ) ui . track ( game , "score" ) player = game . spaw…" at bounding box center [966, 180] width 309 height 320
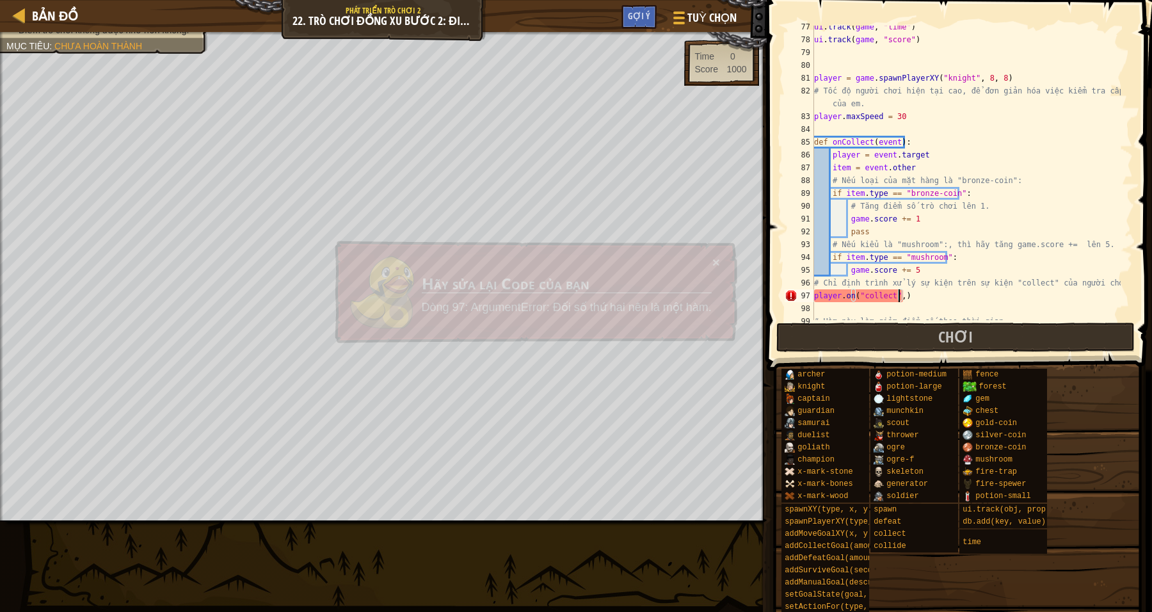
paste textarea "onCollect"
type textarea "player.on("collect",onCollect)"
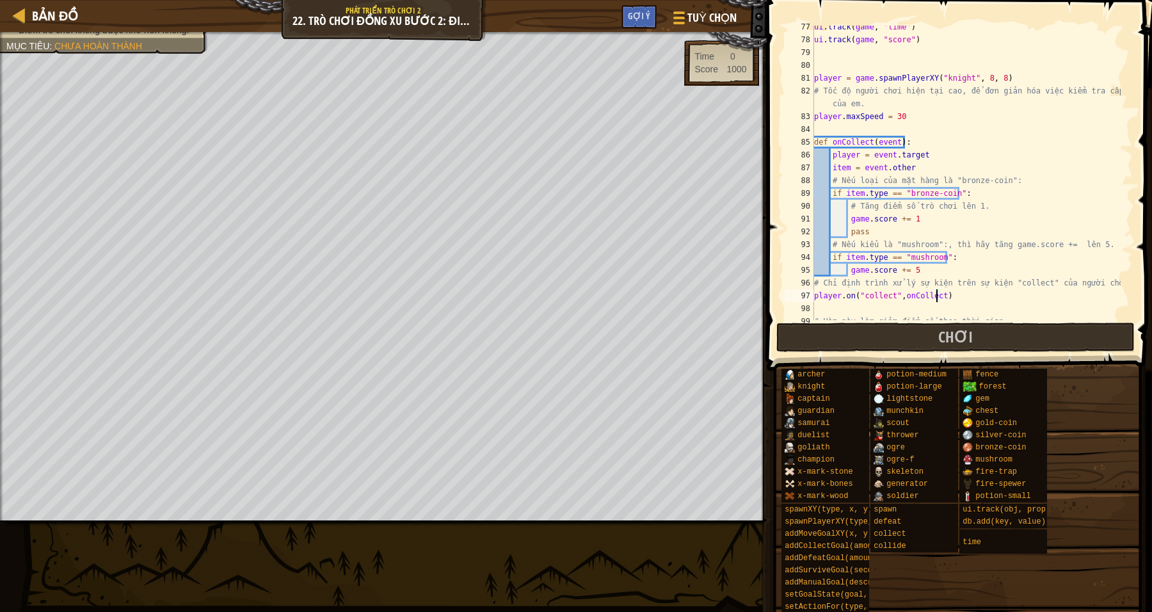
click at [992, 298] on div "ui . track ( game , "time" ) ui . track ( game , "score" ) player = game . spaw…" at bounding box center [966, 180] width 309 height 320
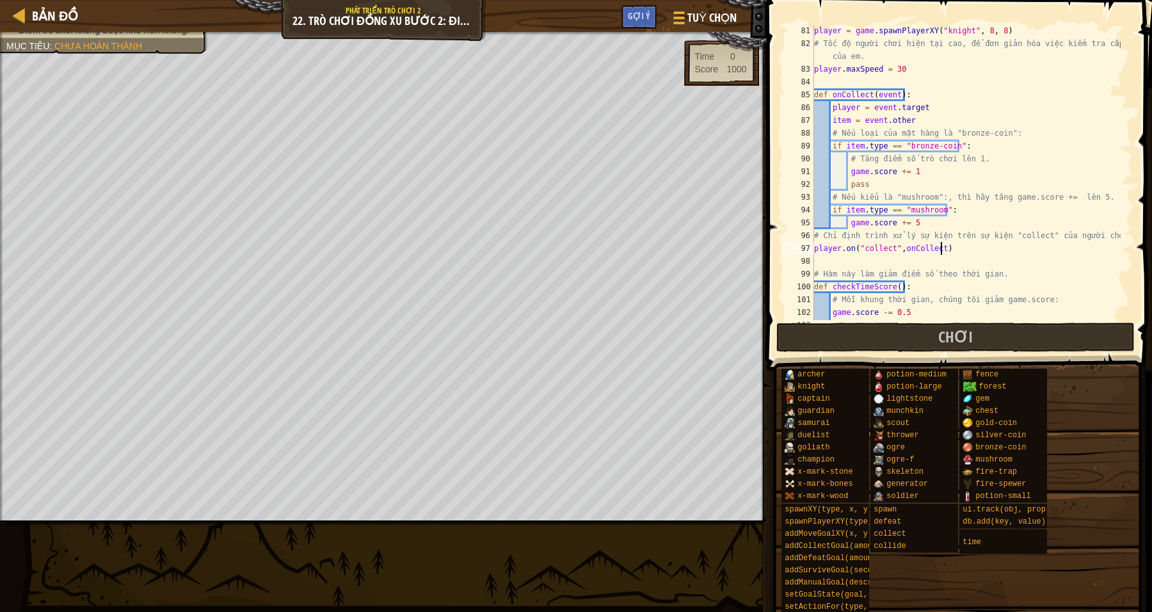
scroll to position [1146, 0]
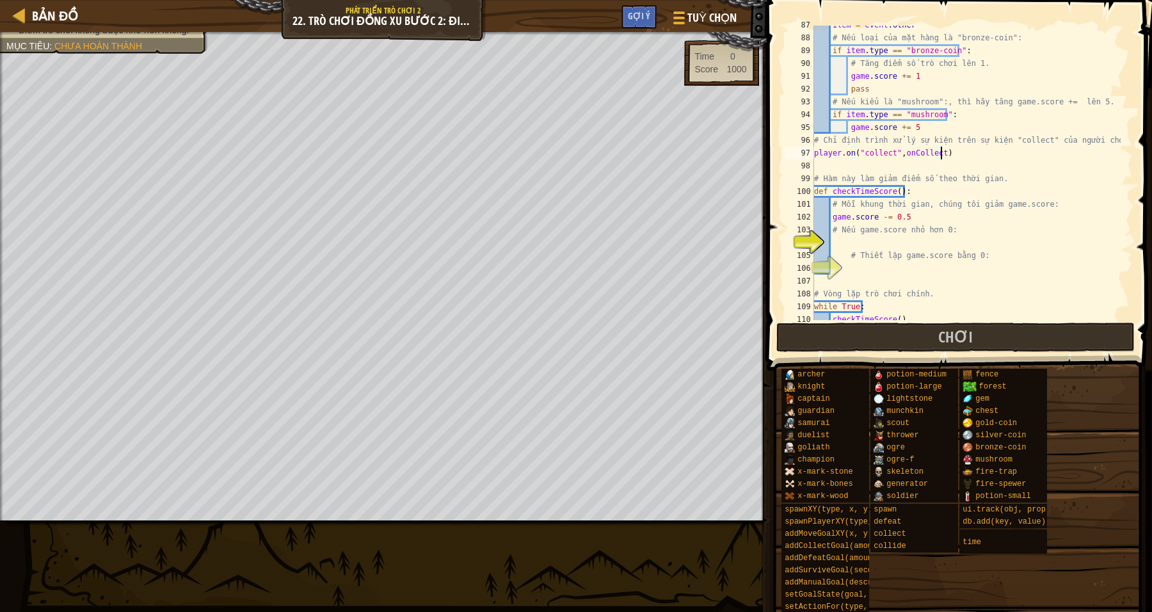
click at [881, 242] on div "item = event . other # Nếu loại của mặt hàng là "bronze-coin": if item . type =…" at bounding box center [966, 179] width 309 height 320
type textarea "i"
type textarea "ì"
click at [847, 242] on div "item = event . other # Nếu loại của mặt hàng là "bronze-coin": if item . type =…" at bounding box center [966, 179] width 309 height 320
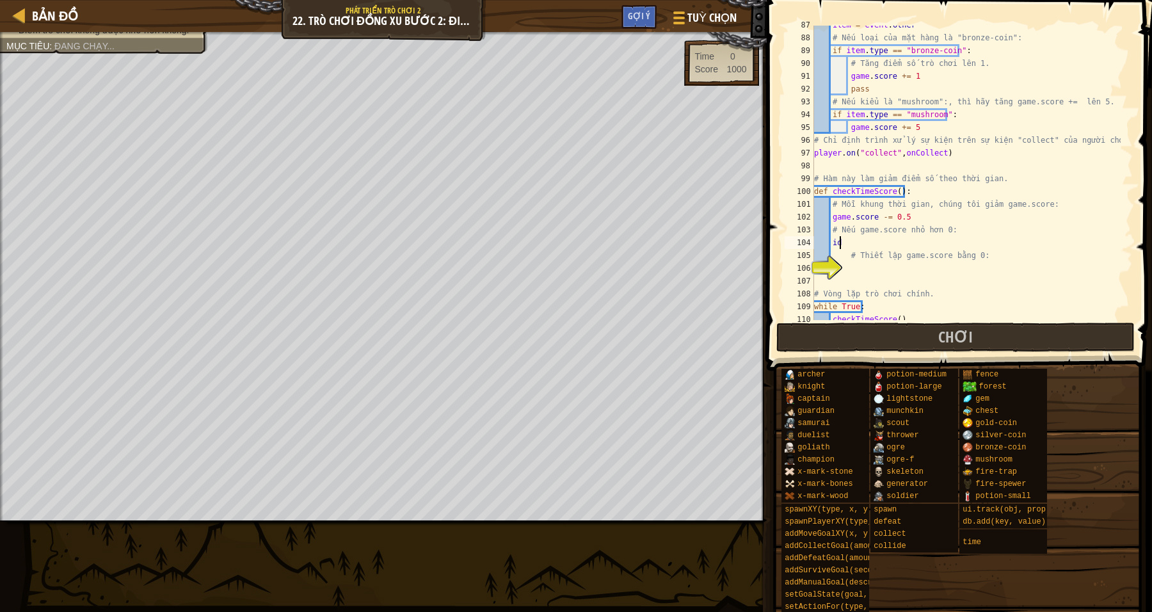
type textarea "i"
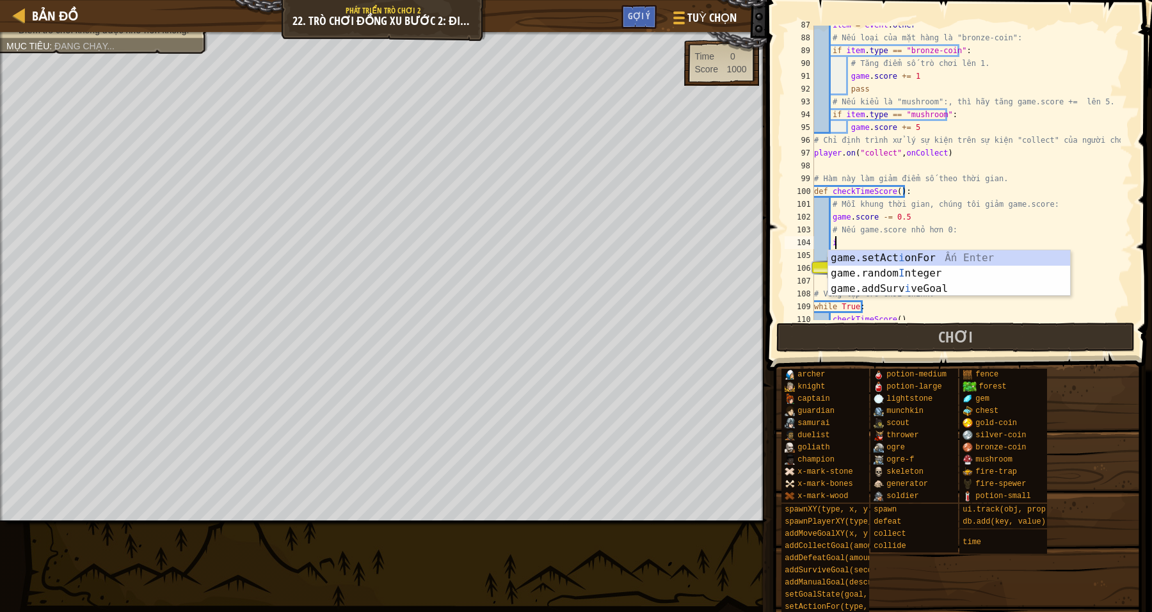
type textarea "ì"
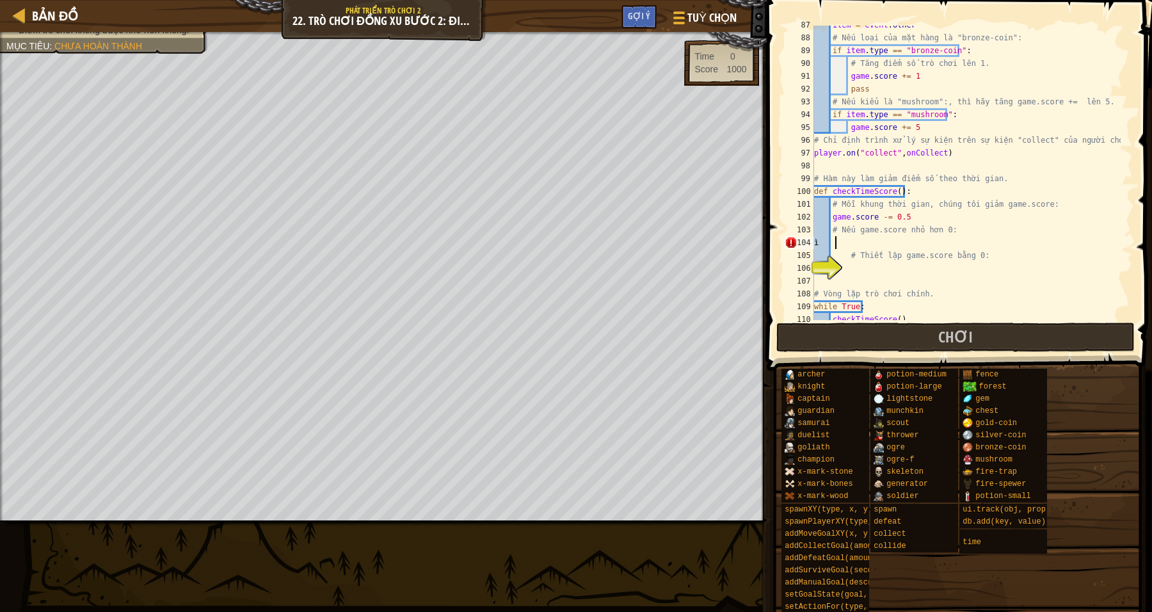
scroll to position [6, 1]
click at [858, 238] on div "item = event . other # Nếu loại của mặt hàng là "bronze-coin": if item . type =…" at bounding box center [966, 179] width 309 height 320
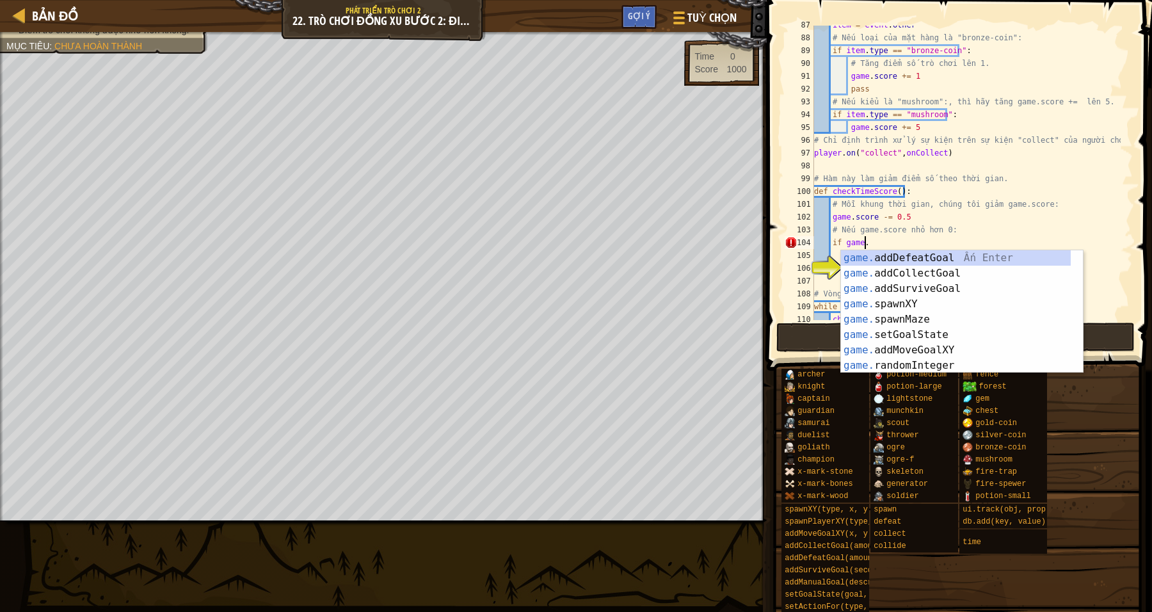
scroll to position [6, 3]
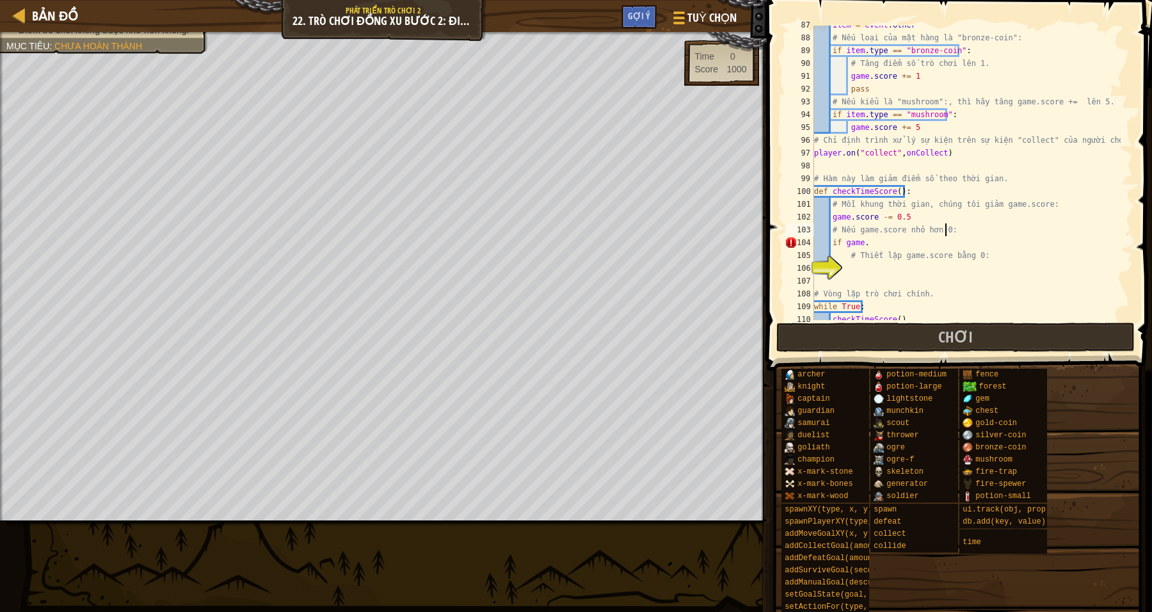
drag, startPoint x: 1003, startPoint y: 224, endPoint x: 933, endPoint y: 222, distance: 69.8
click at [997, 224] on div "item = event . other # Nếu loại của mặt hàng là "bronze-coin": if item . type =…" at bounding box center [966, 179] width 309 height 320
drag, startPoint x: 897, startPoint y: 228, endPoint x: 876, endPoint y: 228, distance: 21.1
click at [876, 228] on div "item = event . other # Nếu loại của mặt hàng là "bronze-coin": if item . type =…" at bounding box center [966, 179] width 309 height 320
drag, startPoint x: 865, startPoint y: 239, endPoint x: 877, endPoint y: 243, distance: 13.0
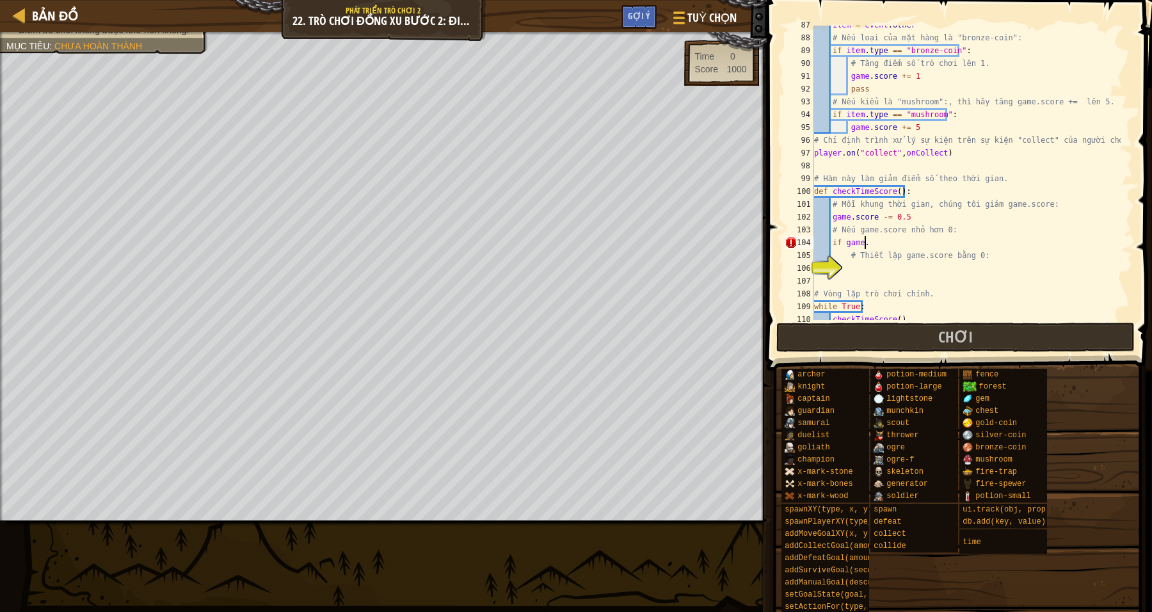
click at [865, 240] on div "item = event . other # Nếu loại của mặt hàng là "bronze-coin": if item . type =…" at bounding box center [966, 179] width 309 height 320
paste textarea "score"
drag, startPoint x: 977, startPoint y: 249, endPoint x: 884, endPoint y: 223, distance: 96.9
click at [974, 246] on div "item = event . other # Nếu loại của mặt hàng là "bronze-coin": if item . type =…" at bounding box center [966, 179] width 309 height 320
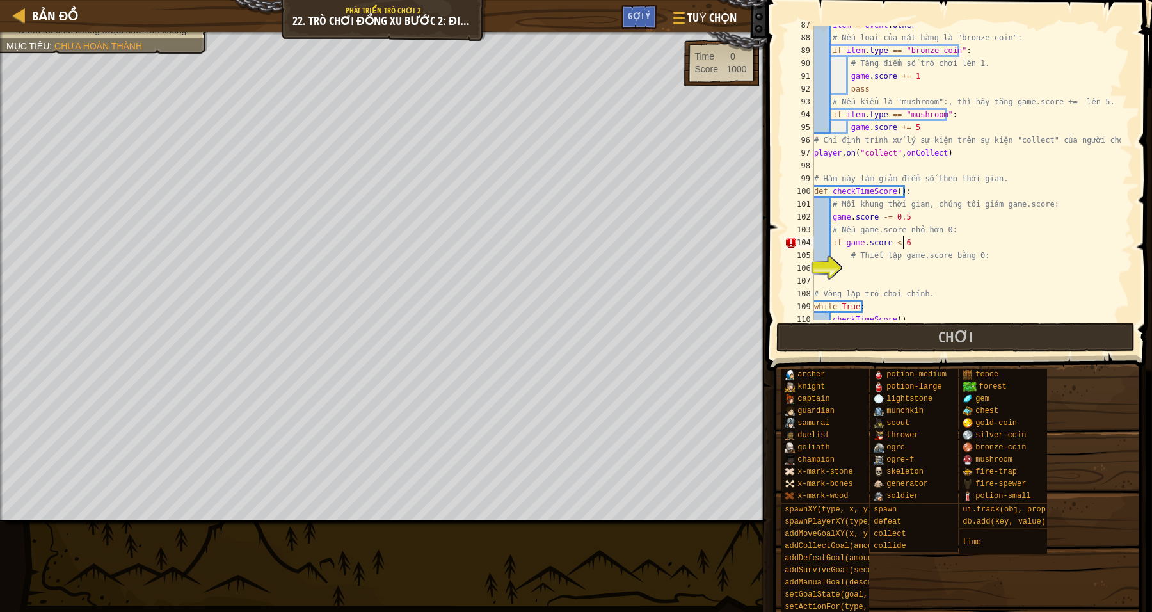
click at [891, 243] on div "item = event . other # Nếu loại của mặt hàng là "bronze-coin": if item . type =…" at bounding box center [966, 179] width 309 height 320
click at [893, 243] on div "item = event . other # Nếu loại của mặt hàng là "bronze-coin": if item . type =…" at bounding box center [966, 179] width 309 height 320
click at [940, 239] on div "item = event . other # Nếu loại của mặt hàng là "bronze-coin": if item . type =…" at bounding box center [966, 179] width 309 height 320
click at [893, 234] on div "item = event . other # Nếu loại của mặt hàng là "bronze-coin": if item . type =…" at bounding box center [966, 179] width 309 height 320
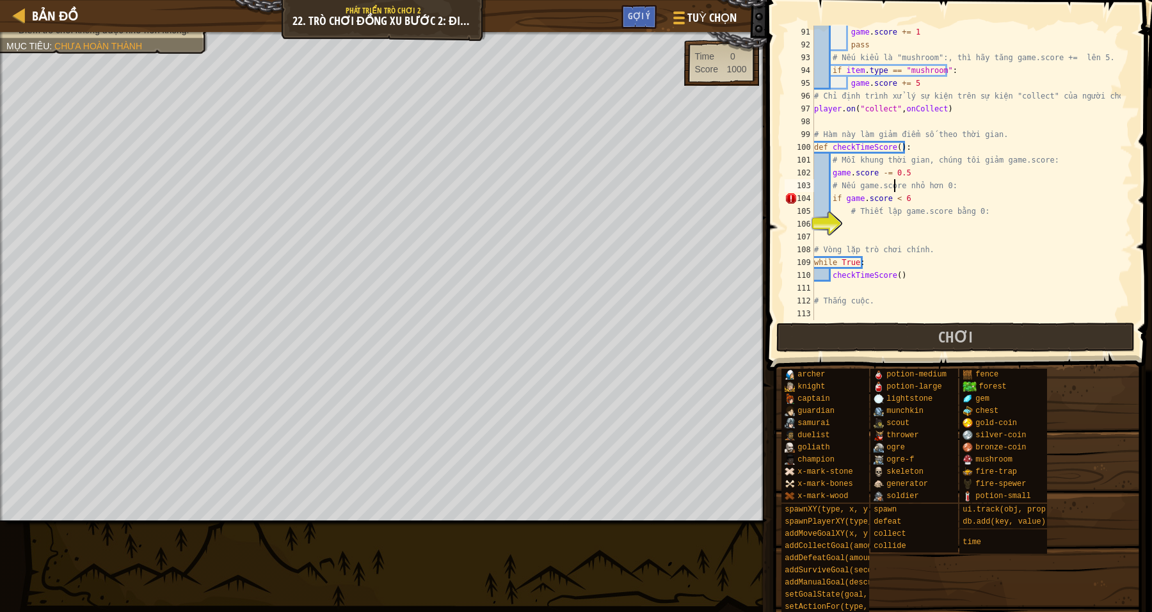
click at [855, 214] on div "game . score += 1 pass # Nếu kiểu là "mushroom":, thì hãy tăng game.score += lê…" at bounding box center [966, 186] width 309 height 320
type textarea "# Thiết lập game.score bằng 0:"
click at [865, 227] on div "game . score += 1 pass # Nếu kiểu là "mushroom":, thì hãy tăng game.score += lê…" at bounding box center [966, 186] width 309 height 320
click at [914, 200] on div "game . score += 1 pass # Nếu kiểu là "mushroom":, thì hãy tăng game.score += lê…" at bounding box center [966, 186] width 309 height 320
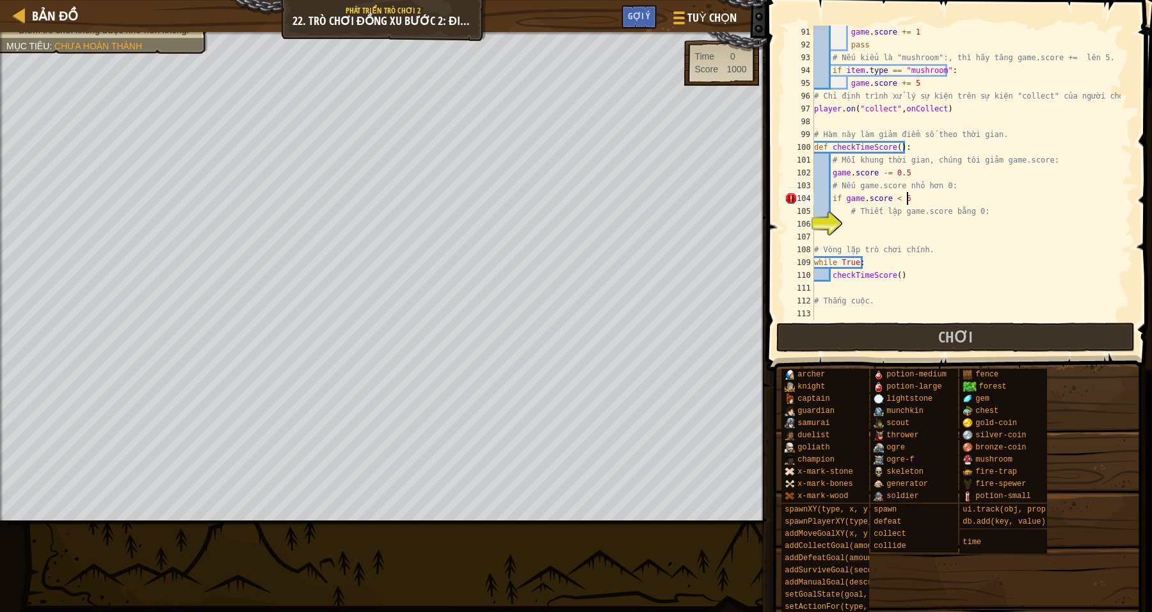
type textarea "if game.score < 6 :"
click at [888, 196] on div "game . score += 1 pass # Nếu kiểu là "mushroom":, thì hãy tăng game.score += lê…" at bounding box center [966, 186] width 309 height 320
click at [893, 197] on div "game . score += 1 pass # Nếu kiểu là "mushroom":, thì hãy tăng game.score += lê…" at bounding box center [966, 186] width 309 height 320
click at [897, 197] on div "game . score += 1 pass # Nếu kiểu là "mushroom":, thì hãy tăng game.score += lê…" at bounding box center [966, 186] width 309 height 320
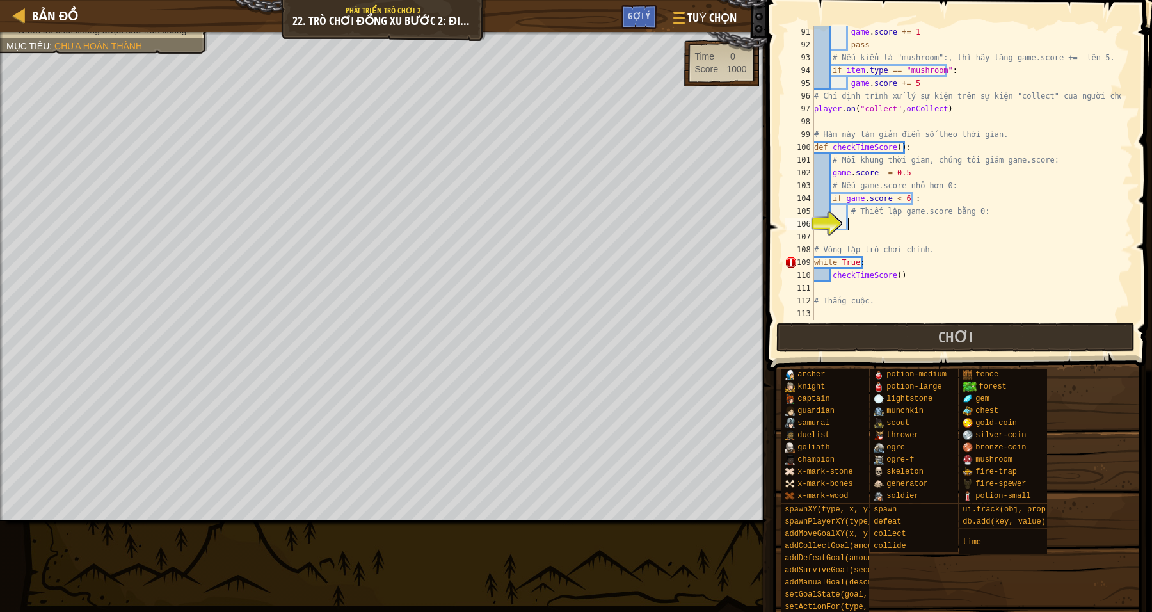
click at [903, 226] on div "game . score += 1 pass # Nếu kiểu là "mushroom":, thì hãy tăng game.score += lê…" at bounding box center [966, 186] width 309 height 320
click at [905, 196] on div "game . score += 1 pass # Nếu kiểu là "mushroom":, thì hãy tăng game.score += lê…" at bounding box center [966, 186] width 309 height 320
click at [1040, 244] on div "game . score += 1 pass # Nếu kiểu là "mushroom":, thì hãy tăng game.score += lê…" at bounding box center [966, 186] width 309 height 320
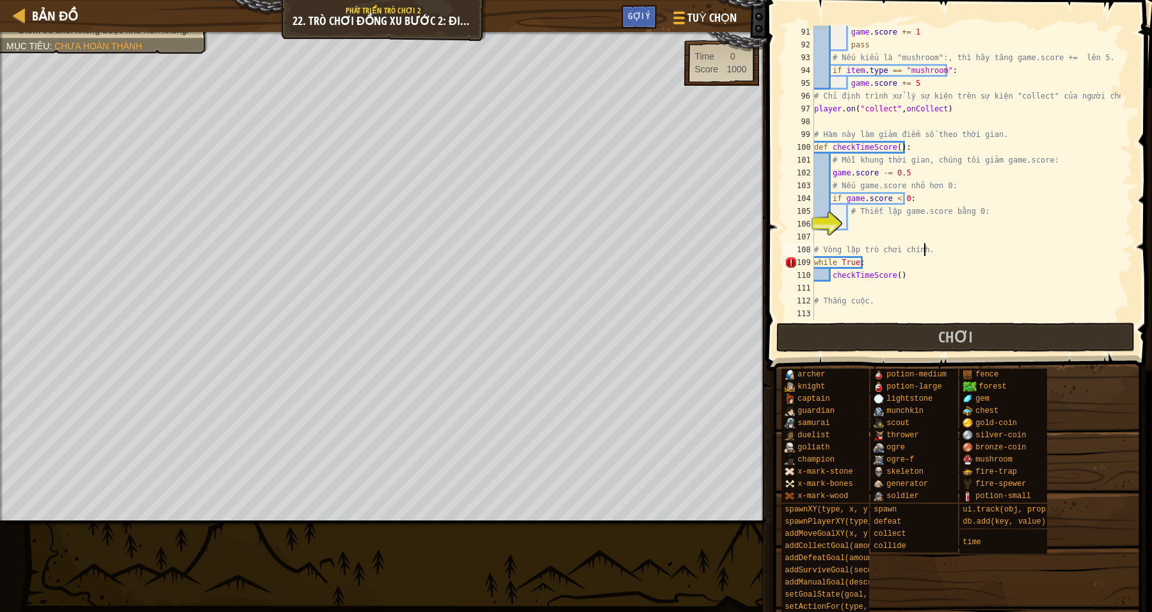
type textarea "# Vòng lặp trò chơi chính."
click at [814, 229] on div "106" at bounding box center [799, 224] width 29 height 13
click at [855, 223] on div "game . score += 1 pass # Nếu kiểu là "mushroom":, thì hãy tăng game.score += lê…" at bounding box center [966, 186] width 309 height 320
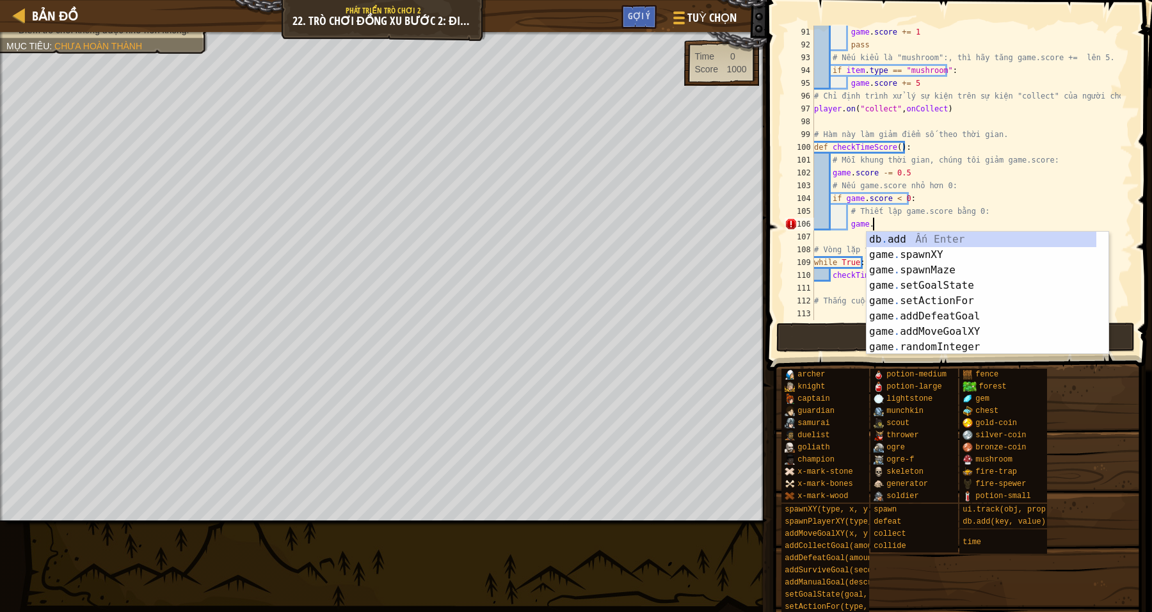
paste textarea "score"
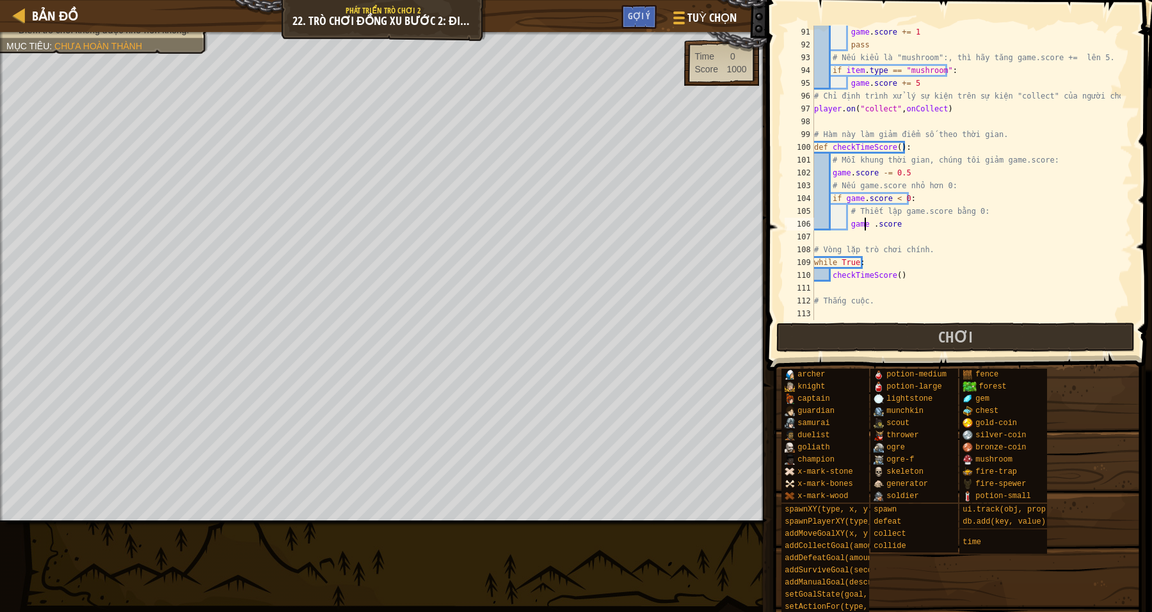
click at [866, 225] on div "game . score += 1 pass # Nếu kiểu là "mushroom":, thì hãy tăng game.score += lê…" at bounding box center [966, 186] width 309 height 320
click at [869, 223] on div "game . score += 1 pass # Nếu kiểu là "mushroom":, thì hãy tăng game.score += lê…" at bounding box center [966, 186] width 309 height 320
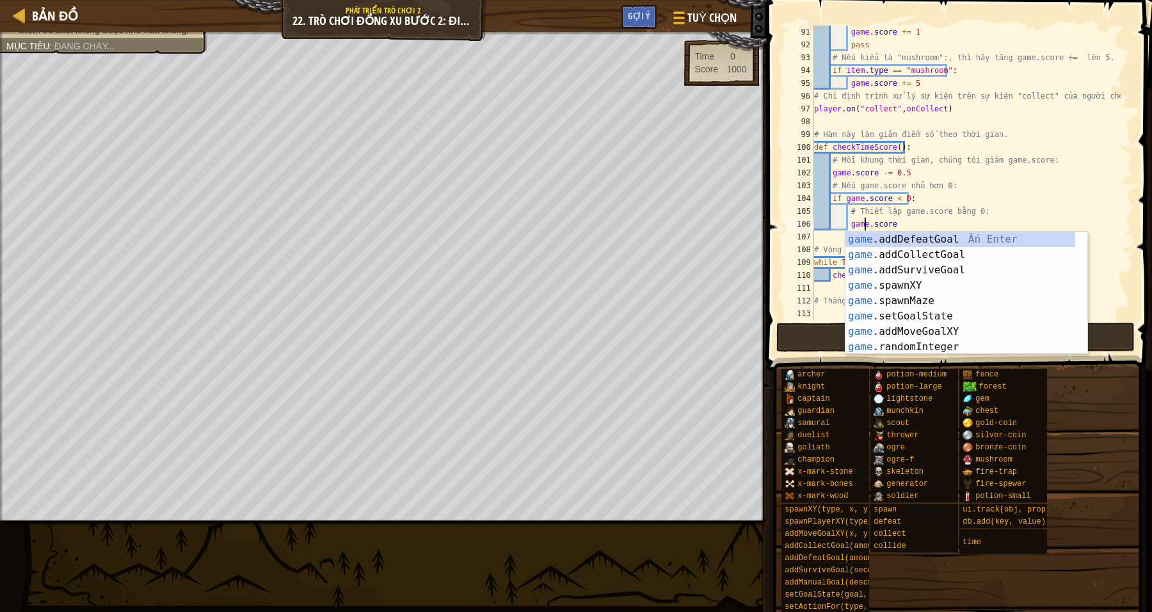
click at [921, 218] on div "game . score += 1 pass # Nếu kiểu là "mushroom":, thì hãy tăng game.score += lê…" at bounding box center [966, 186] width 309 height 320
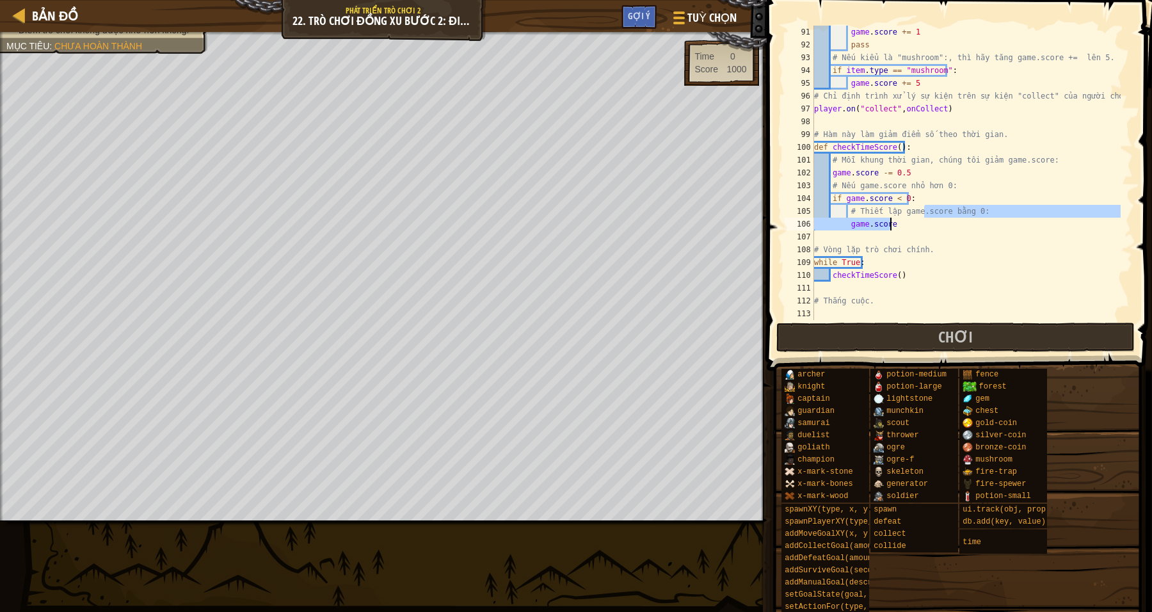
click at [906, 225] on div "game . score += 1 pass # Nếu kiểu là "mushroom":, thì hãy tăng game.score += lê…" at bounding box center [966, 173] width 309 height 294
click at [1020, 223] on div "game . score += 1 pass # Nếu kiểu là "mushroom":, thì hãy tăng game.score += lê…" at bounding box center [966, 186] width 309 height 320
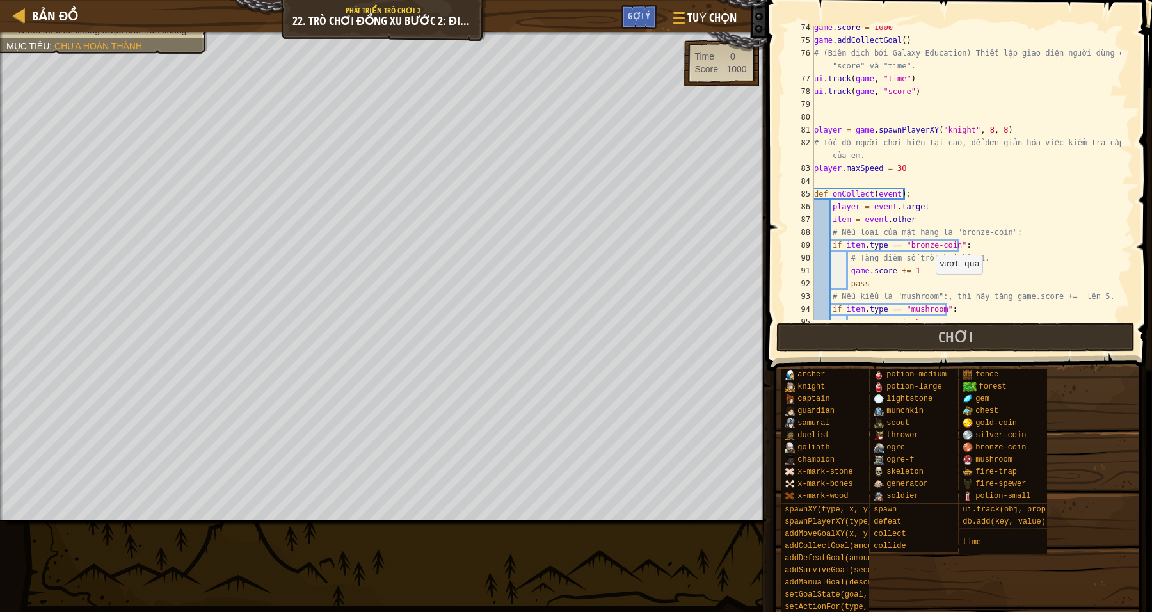
scroll to position [1191, 0]
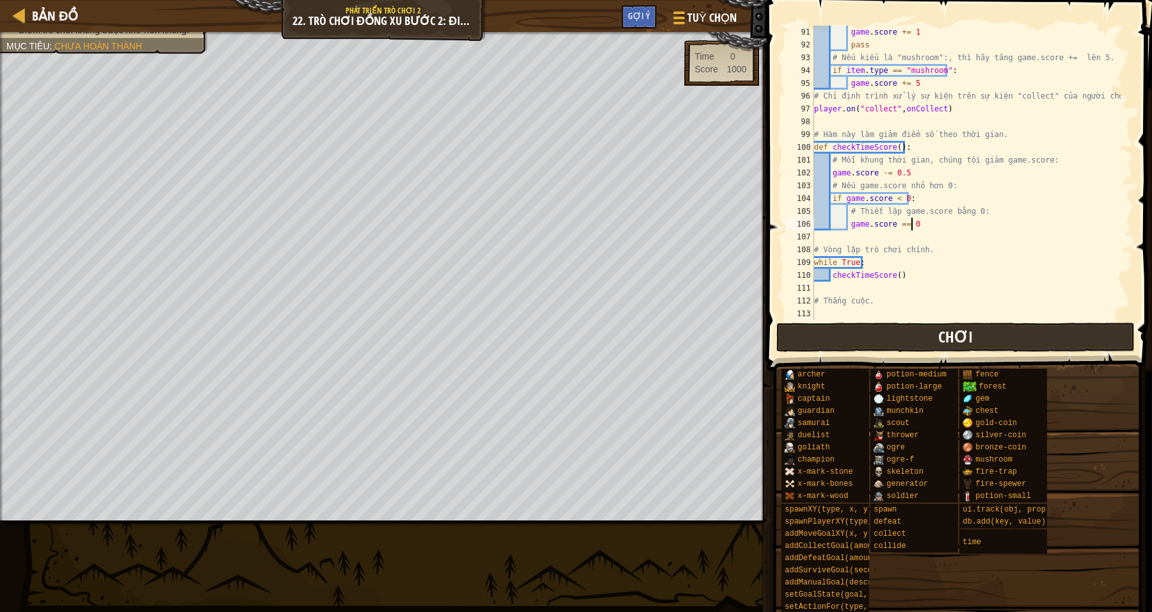
type textarea "game.score == 0"
click at [940, 349] on button "Chơi" at bounding box center [955, 337] width 359 height 29
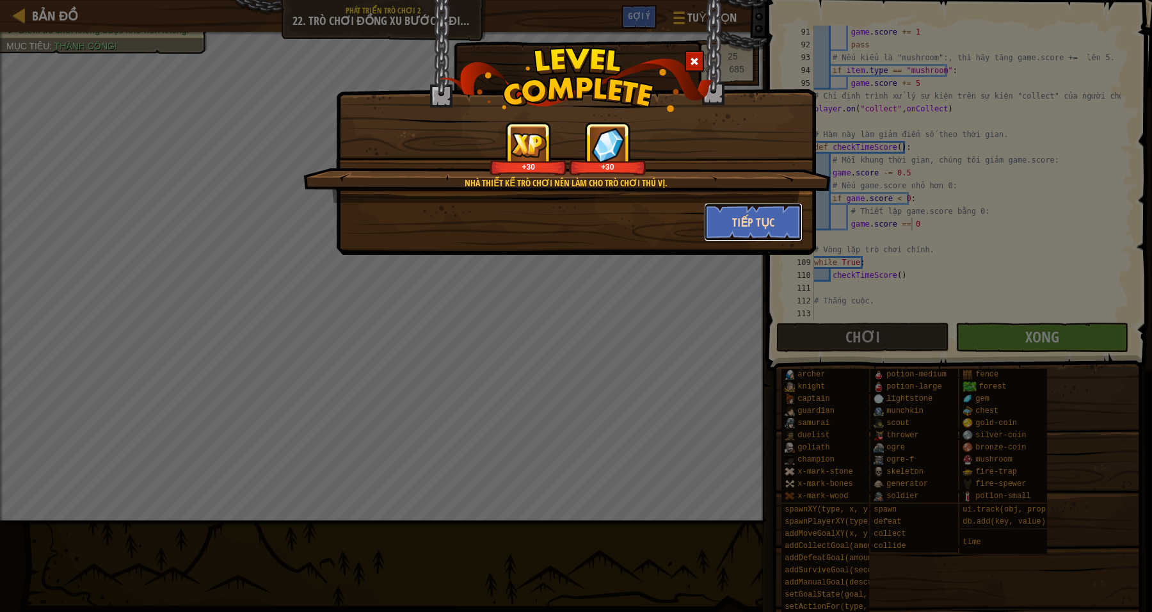
click at [757, 230] on button "Tiếp tục" at bounding box center [753, 222] width 99 height 38
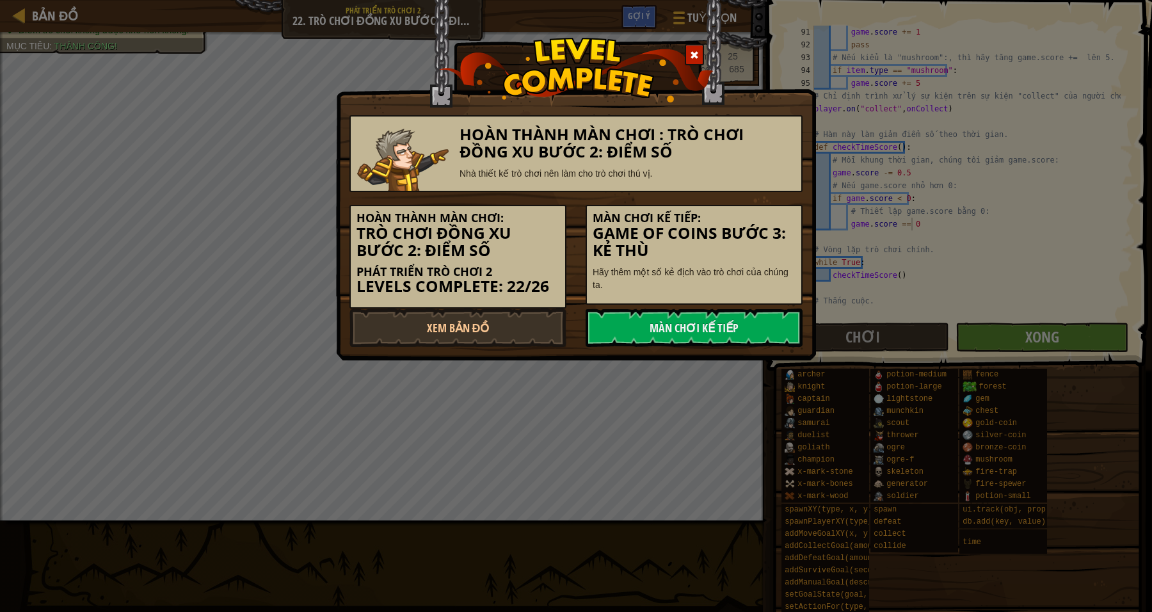
click at [758, 232] on h3 "Game of Coins Bước 3: Kẻ thù" at bounding box center [694, 242] width 203 height 35
click at [663, 336] on link "Màn chơi kế tiếp" at bounding box center [694, 328] width 217 height 38
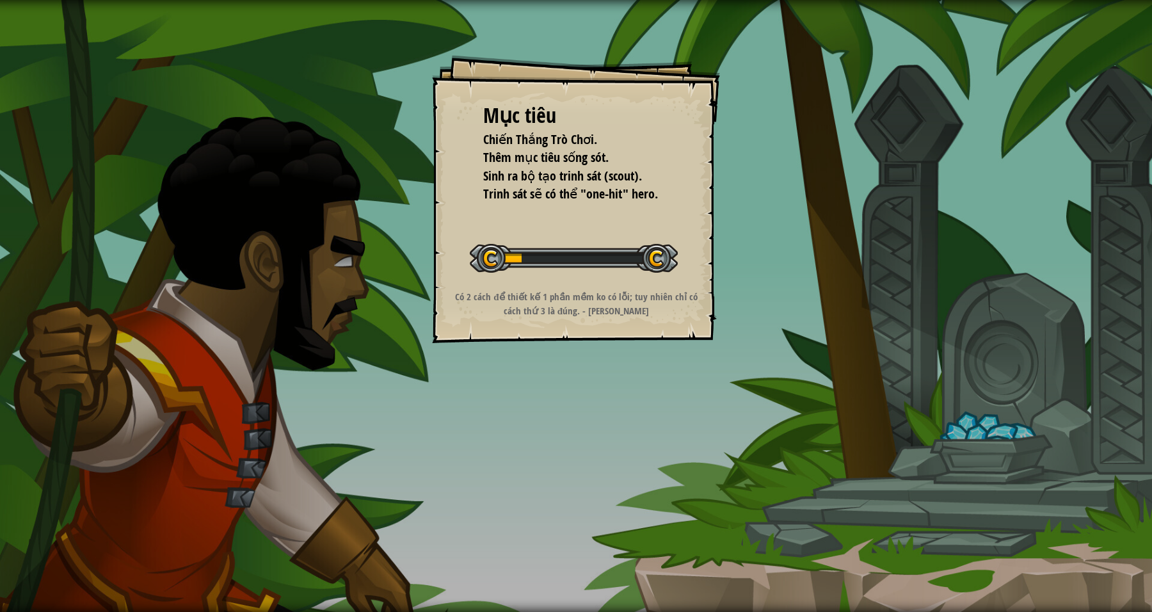
drag, startPoint x: 663, startPoint y: 332, endPoint x: 845, endPoint y: 607, distance: 330.2
click at [746, 0] on html "Mục tiêu Chiến Thắng Trò Chơi. Thêm mục tiêu sống sót. Sinh ra bộ tạo trinh sát…" at bounding box center [576, 0] width 1152 height 0
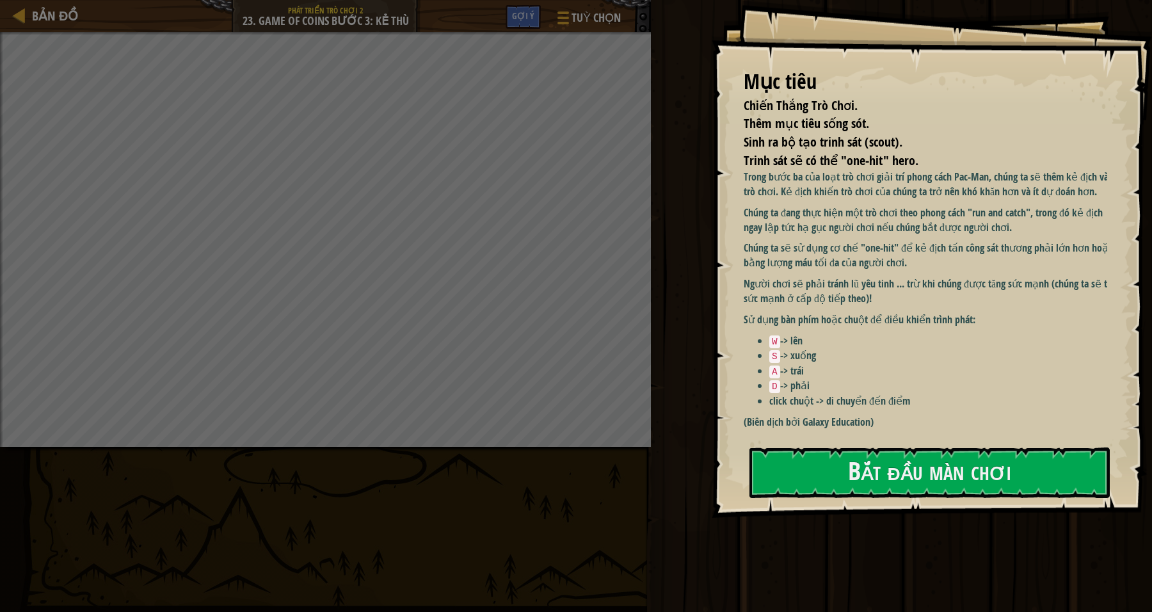
click at [937, 269] on p "Chúng ta sẽ sử dụng cơ chế "one-hit" để kẻ địch tấn công sát thương phải lớn hơ…" at bounding box center [932, 255] width 376 height 29
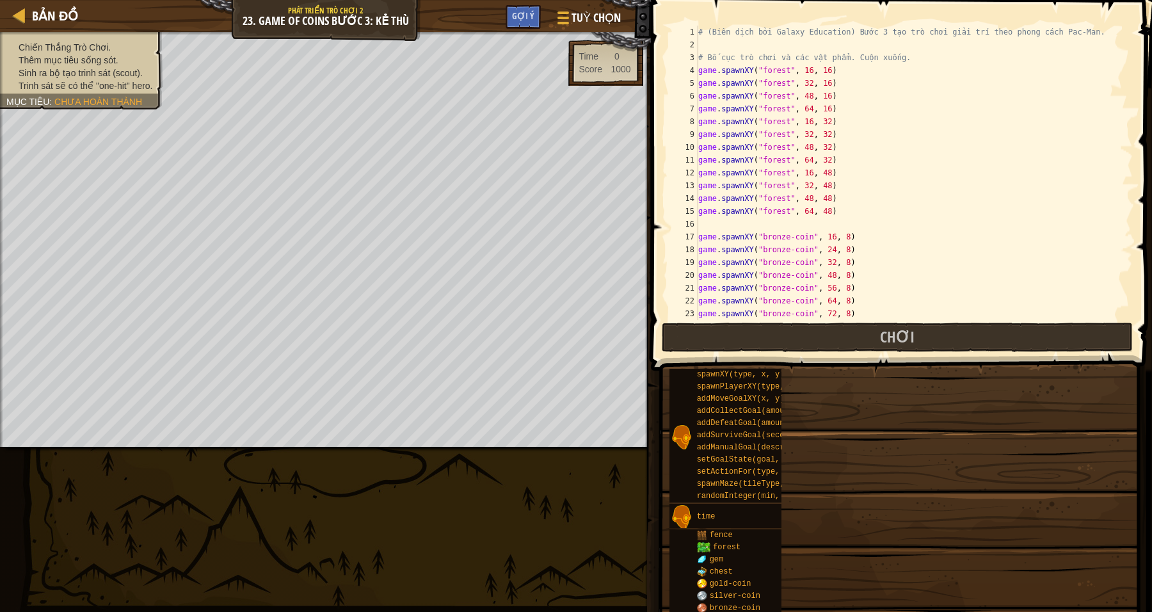
click at [888, 480] on div "Mục tiêu Chiến Thắng Trò Chơi. Thêm mục tiêu sống sót. Sinh ra bộ tạo trinh sát…" at bounding box center [576, 306] width 1152 height 612
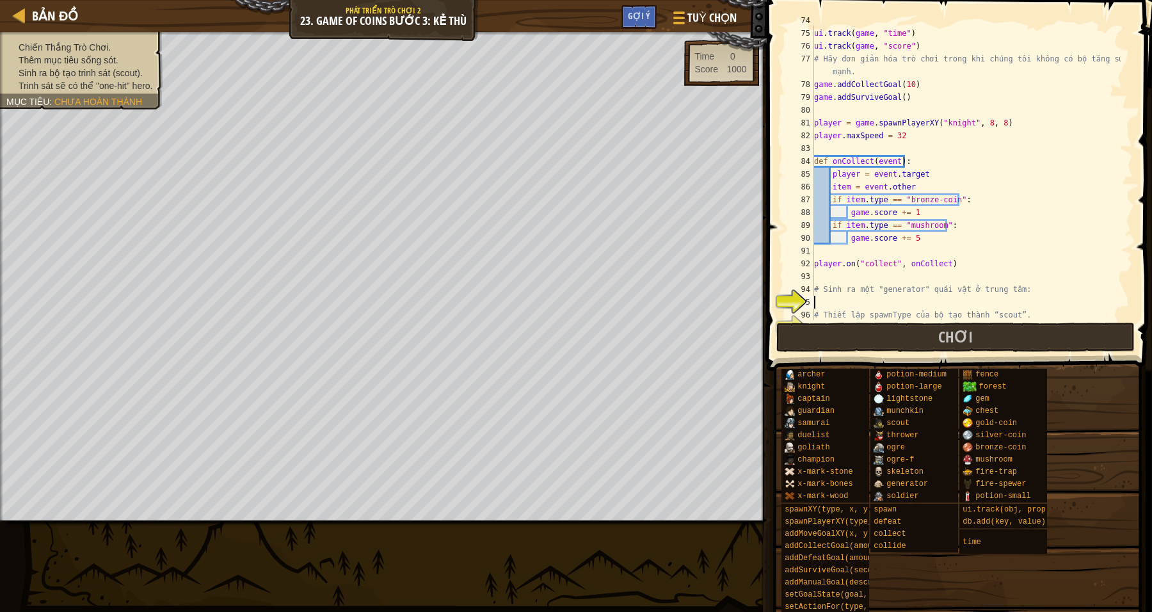
scroll to position [1006, 0]
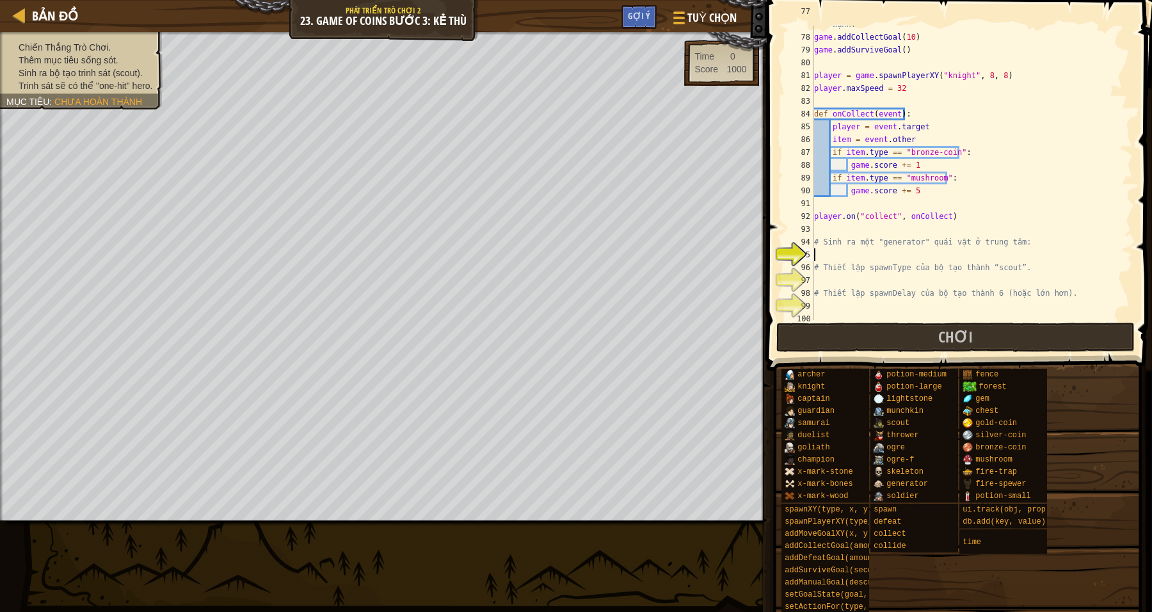
click at [890, 246] on div "# Hãy đơn giản hóa trò chơi trong khi chúng tôi không có bộ tăng sức mạnh. game…" at bounding box center [966, 171] width 309 height 333
type textarea "# Sinh ra một "generator" quái vật ở trung tâm:"
click at [881, 250] on div "# Hãy đơn giản hóa trò chơi trong khi chúng tôi không có bộ tăng sức mạnh. game…" at bounding box center [966, 171] width 309 height 333
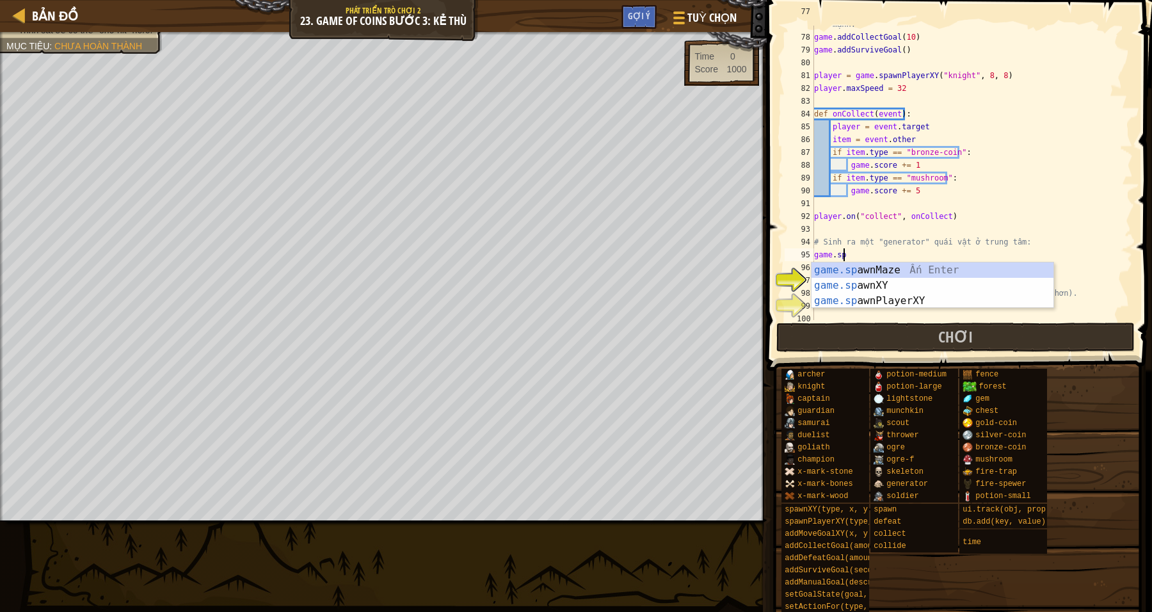
scroll to position [5, 2]
click at [916, 281] on div "game.sp awnMaze Ấn Enter game.sp awnXY Ấn Enter game.sp awnPlayerXY Ấn Enter" at bounding box center [933, 300] width 243 height 77
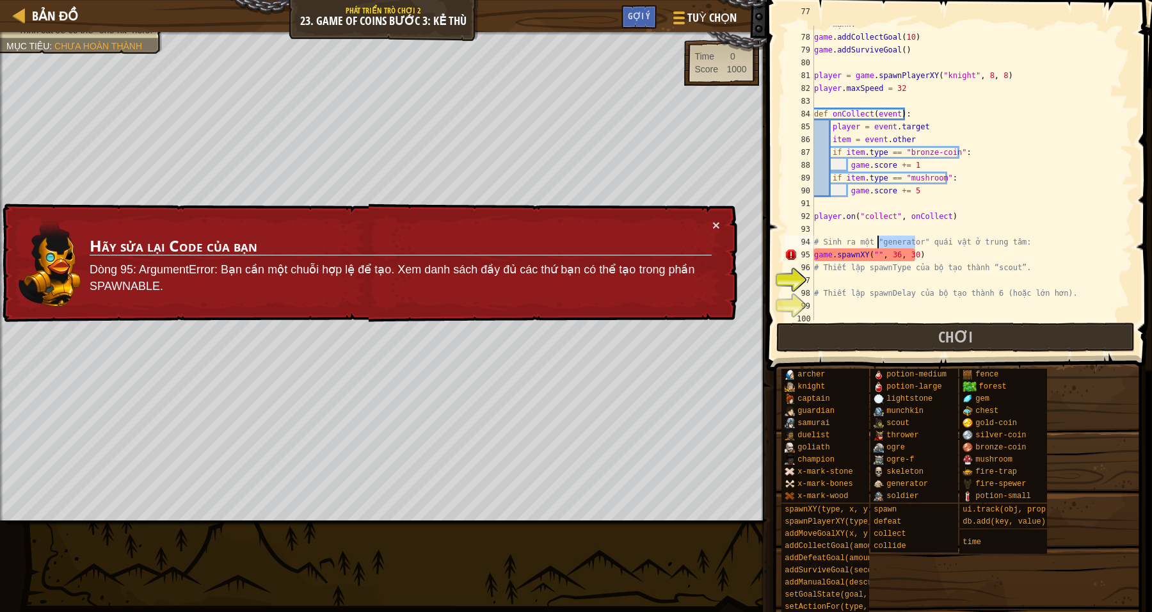
drag, startPoint x: 915, startPoint y: 241, endPoint x: 878, endPoint y: 242, distance: 37.1
click at [878, 242] on div "# Hãy đơn giản hóa trò chơi trong khi chúng tôi không có bộ tăng sức mạnh. game…" at bounding box center [966, 171] width 309 height 333
click at [872, 252] on div "# Hãy đơn giản hóa trò chơi trong khi chúng tôi không có bộ tăng sức mạnh. game…" at bounding box center [966, 171] width 309 height 333
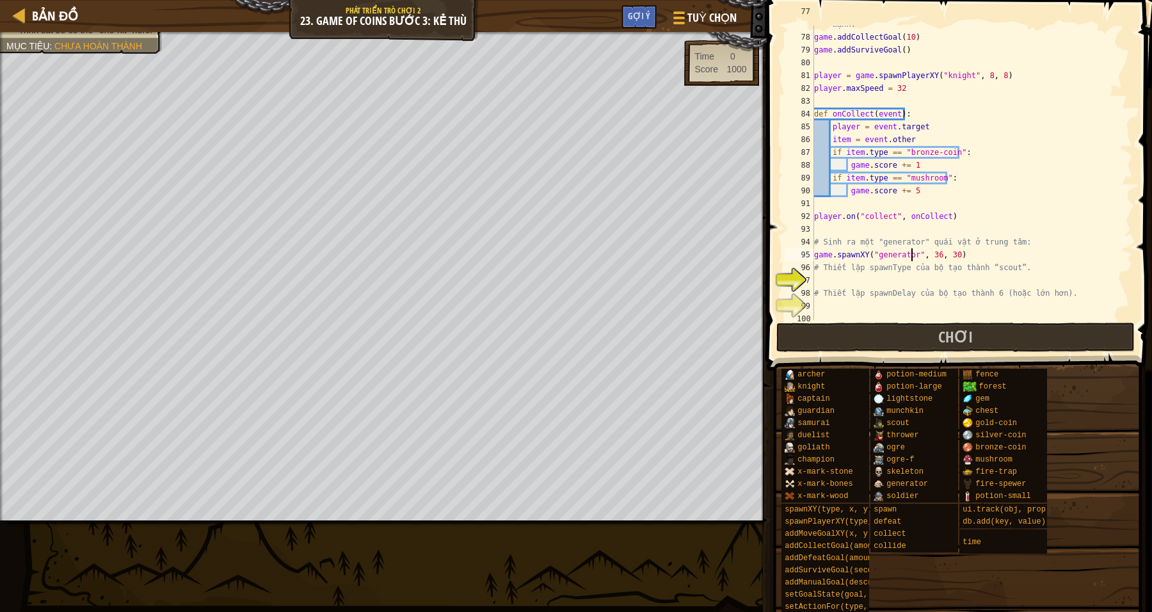
click at [816, 250] on div "# Hãy đơn giản hóa trò chơi trong khi chúng tôi không có bộ tăng sức mạnh. game…" at bounding box center [966, 171] width 309 height 333
drag, startPoint x: 1030, startPoint y: 248, endPoint x: 1021, endPoint y: 249, distance: 9.0
click at [1029, 248] on div "# Hãy đơn giản hóa trò chơi trong khi chúng tôi không có bộ tăng sức mạnh. game…" at bounding box center [966, 171] width 309 height 333
drag, startPoint x: 949, startPoint y: 255, endPoint x: 958, endPoint y: 251, distance: 10.0
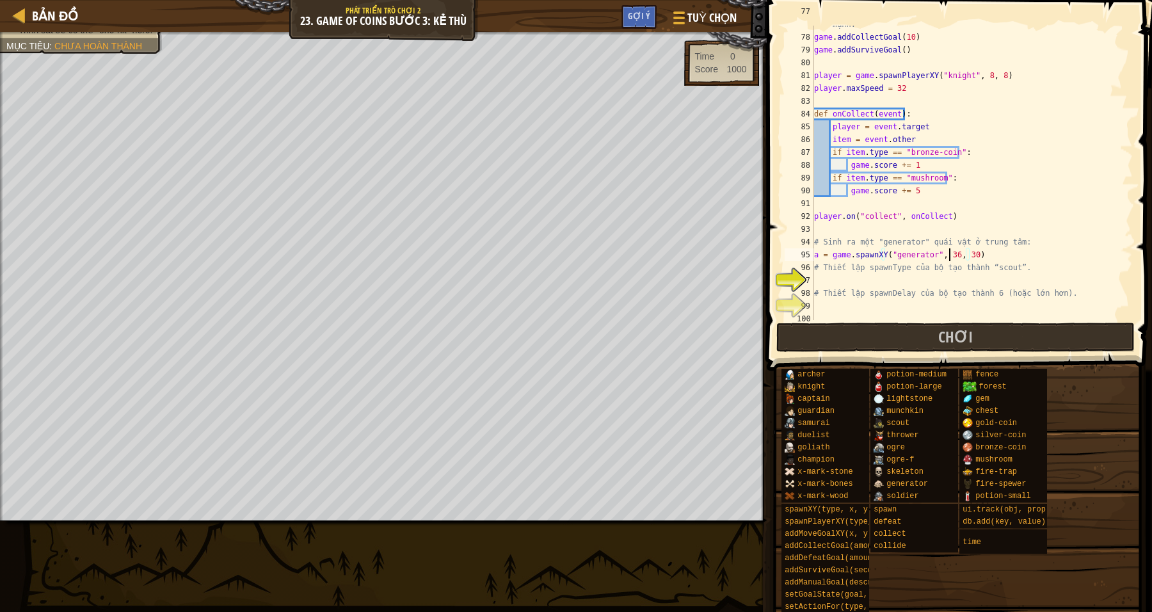
click at [949, 255] on div "# Hãy đơn giản hóa trò chơi trong khi chúng tôi không có bộ tăng sức mạnh. game…" at bounding box center [966, 171] width 309 height 333
click at [965, 253] on div "# Hãy đơn giản hóa trò chơi trong khi chúng tôi không có bộ tăng sức mạnh. game…" at bounding box center [966, 171] width 309 height 333
click at [962, 253] on div "# Hãy đơn giản hóa trò chơi trong khi chúng tôi không có bộ tăng sức mạnh. game…" at bounding box center [966, 171] width 309 height 333
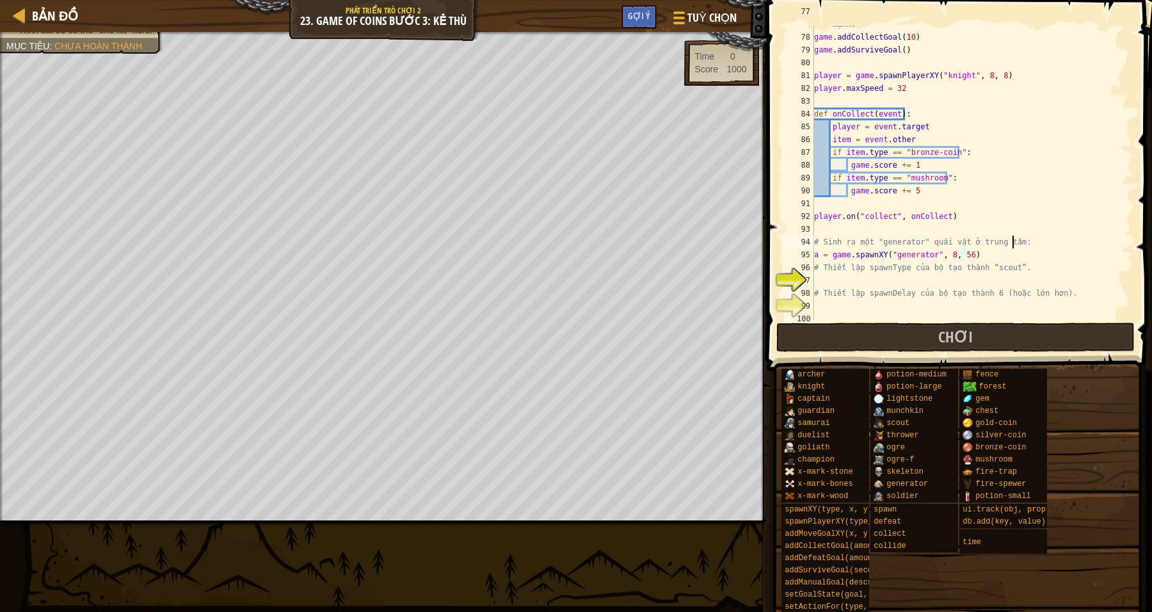
click at [1016, 244] on div "# Hãy đơn giản hóa trò chơi trong khi chúng tôi không có bộ tăng sức mạnh. game…" at bounding box center [966, 171] width 309 height 333
click at [1029, 211] on div "# Hãy đơn giản hóa trò chơi trong khi chúng tôi không có bộ tăng sức mạnh. game…" at bounding box center [966, 171] width 309 height 333
type textarea "player.on("collect", onCollect)"
click at [1050, 205] on div "# Hãy đơn giản hóa trò chơi trong khi chúng tôi không có bộ tăng sức mạnh. game…" at bounding box center [966, 171] width 309 height 333
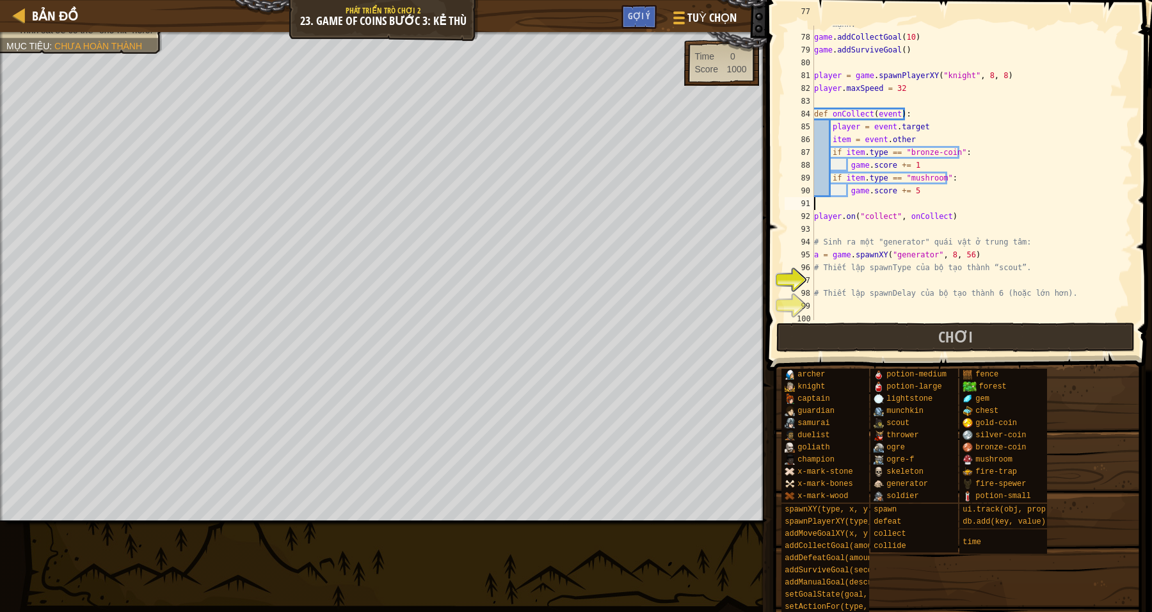
scroll to position [5, 0]
drag, startPoint x: 945, startPoint y: 255, endPoint x: 967, endPoint y: 249, distance: 22.7
click at [946, 255] on div "# Hãy đơn giản hóa trò chơi trong khi chúng tôi không có bộ tăng sức mạnh. game…" at bounding box center [966, 171] width 309 height 333
click at [965, 256] on div "# Hãy đơn giản hóa trò chơi trong khi chúng tôi không có bộ tăng sức mạnh. game…" at bounding box center [966, 171] width 309 height 333
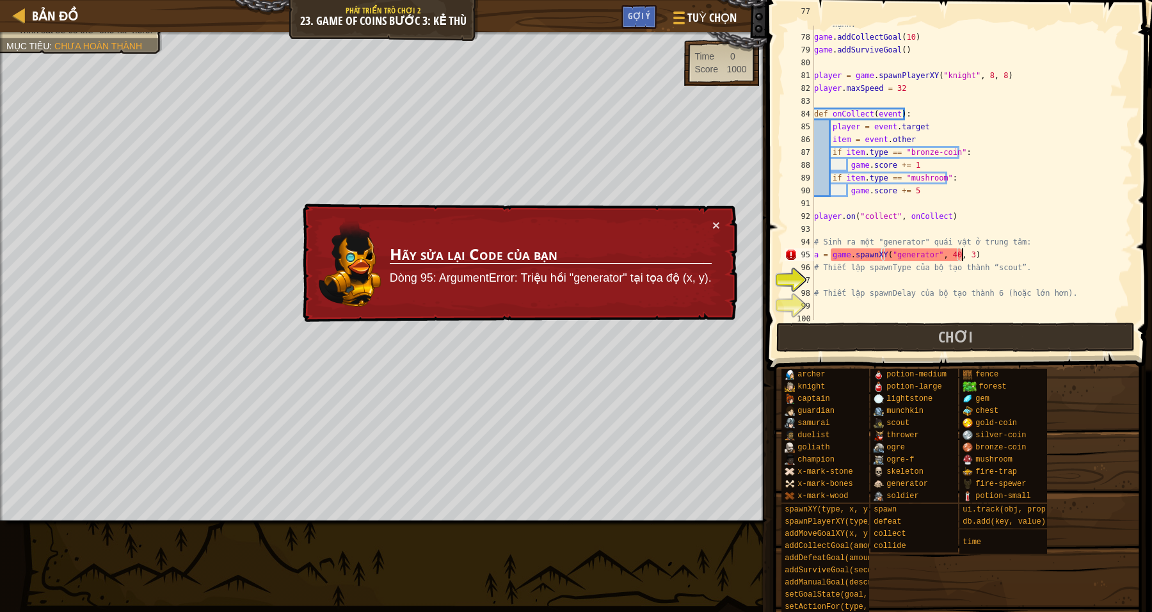
type textarea "a = game.spawnXY("generator", 40, 32)"
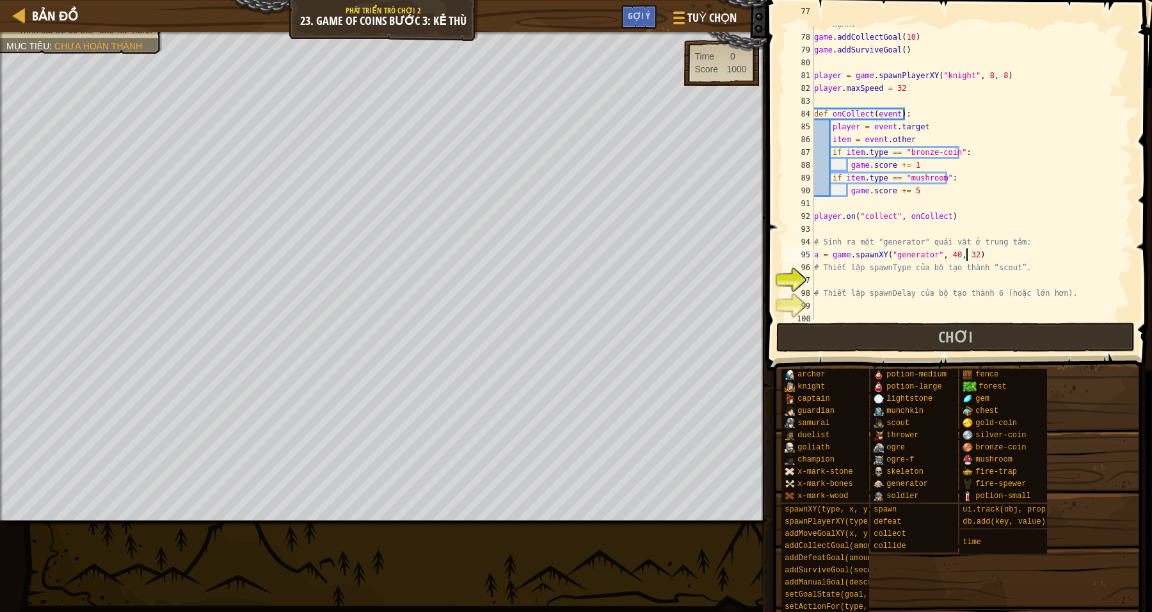
scroll to position [5, 12]
click at [999, 225] on div "# Hãy đơn giản hóa trò chơi trong khi chúng tôi không có bộ tăng sức mạnh. game…" at bounding box center [966, 171] width 309 height 333
click at [843, 278] on div "# Hãy đơn giản hóa trò chơi trong khi chúng tôi không có bộ tăng sức mạnh. game…" at bounding box center [966, 171] width 309 height 333
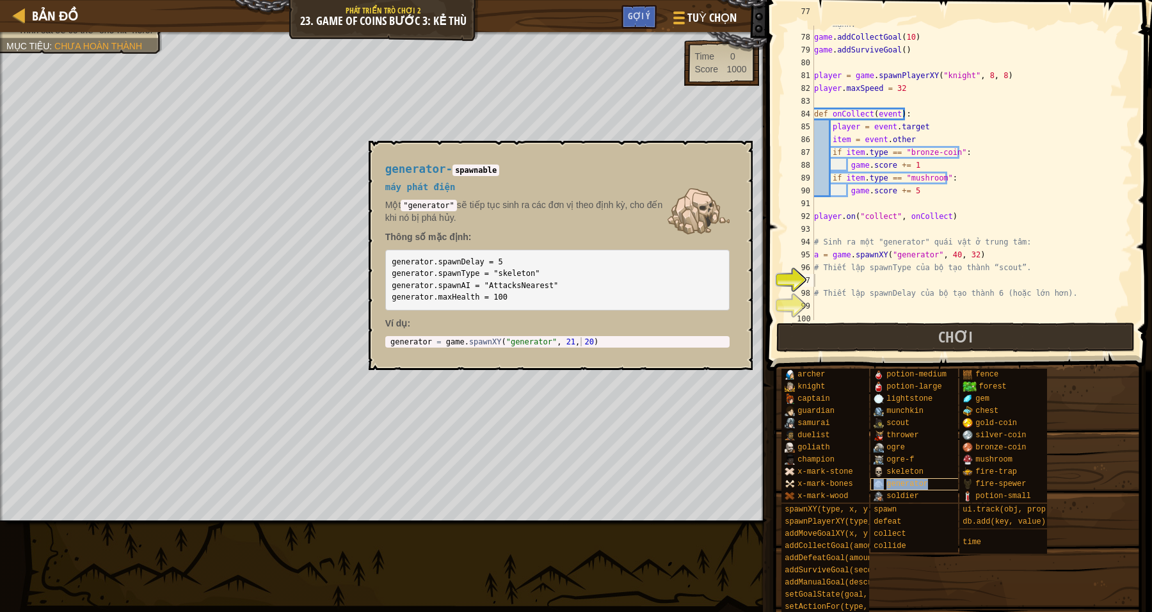
click at [918, 481] on span "generator" at bounding box center [908, 483] width 42 height 9
drag, startPoint x: 430, startPoint y: 273, endPoint x: 539, endPoint y: 269, distance: 109.5
click at [539, 269] on pre "generator.spawnDelay = 5 generator.spawnType = "skeleton" generator.spawnAI = "…" at bounding box center [557, 280] width 344 height 61
copy code ".spawnType = "skeleton""
click at [743, 156] on button "×" at bounding box center [738, 156] width 10 height 18
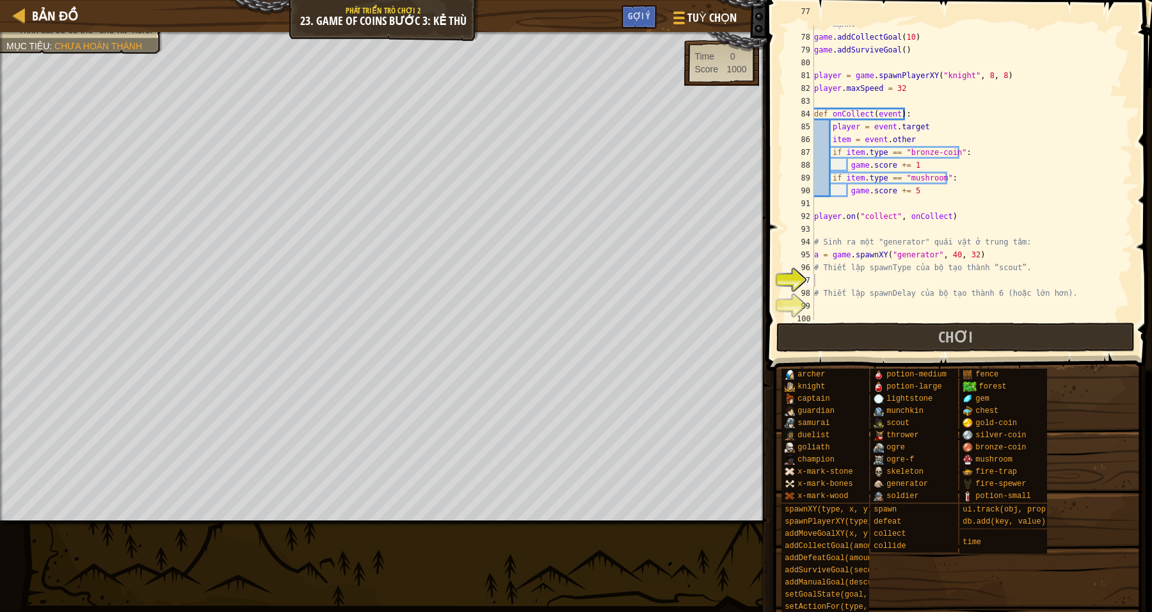
click at [832, 282] on div "# Hãy đơn giản hóa trò chơi trong khi chúng tôi không có bộ tăng sức mạnh. game…" at bounding box center [966, 171] width 309 height 333
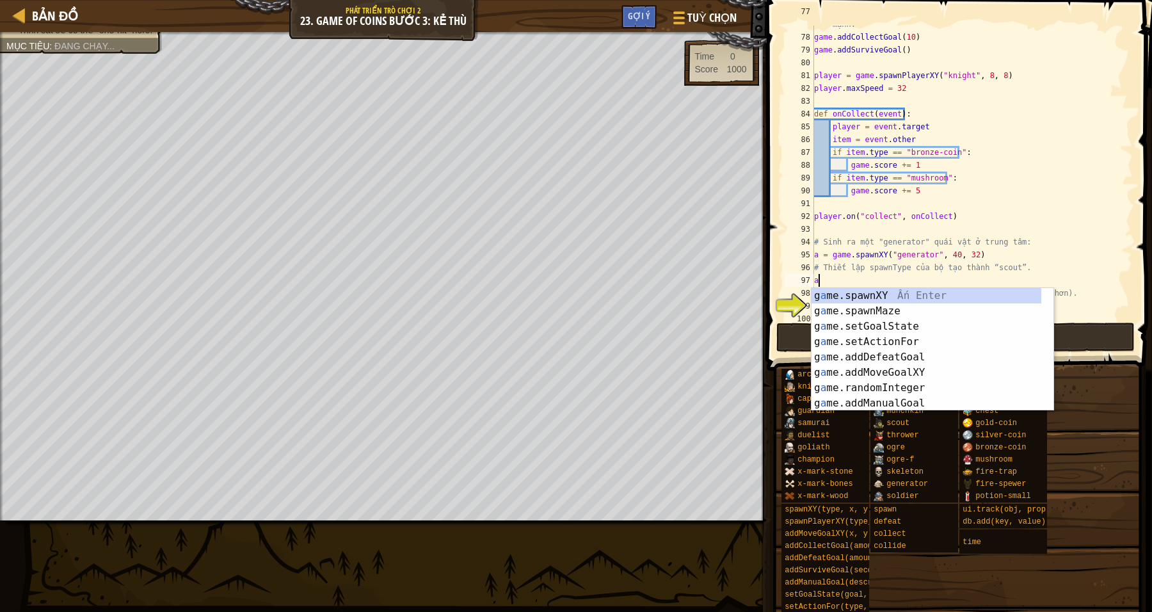
paste textarea ".spawnType = "skeleton""
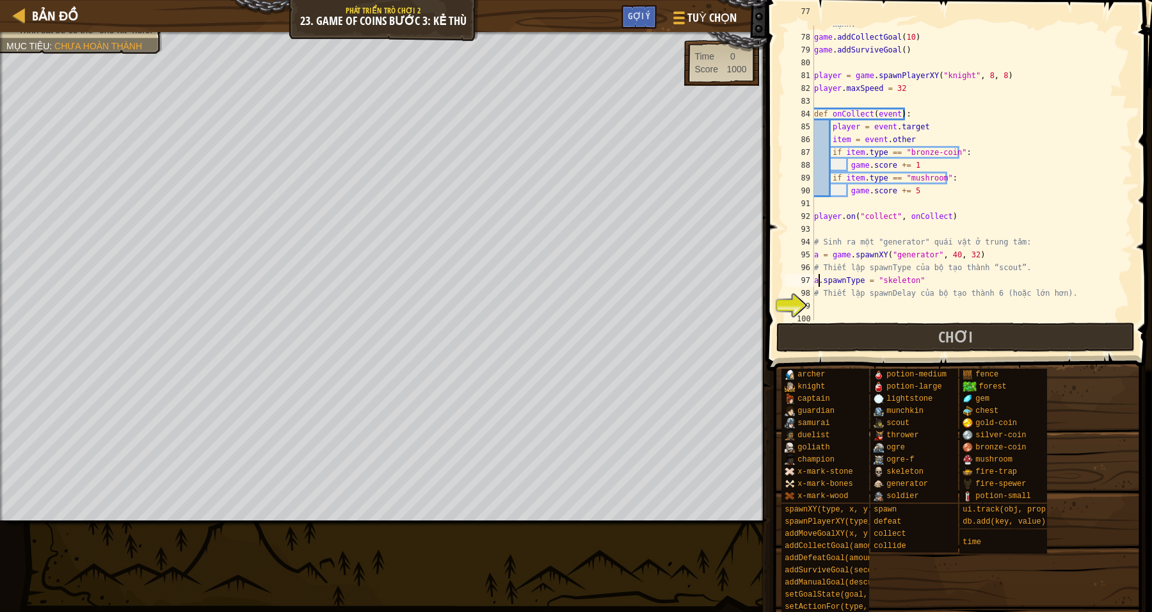
drag, startPoint x: 819, startPoint y: 274, endPoint x: 834, endPoint y: 274, distance: 14.7
click at [819, 274] on div "# Hãy đơn giản hóa trò chơi trong khi chúng tôi không có bộ tăng sức mạnh. game…" at bounding box center [966, 171] width 309 height 333
click at [977, 285] on div "# Hãy đơn giản hóa trò chơi trong khi chúng tôi không có bộ tăng sức mạnh. game…" at bounding box center [966, 171] width 309 height 333
click at [996, 274] on div "# Hãy đơn giản hóa trò chơi trong khi chúng tôi không có bộ tăng sức mạnh. game…" at bounding box center [966, 171] width 309 height 333
drag, startPoint x: 1004, startPoint y: 266, endPoint x: 983, endPoint y: 269, distance: 21.4
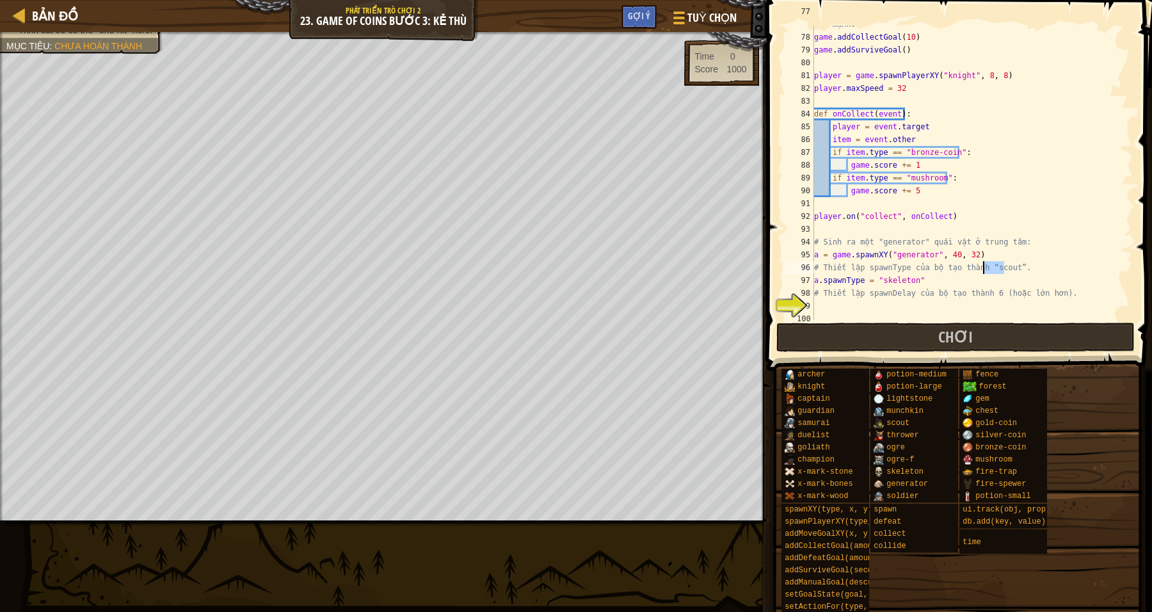
click at [983, 269] on div "# Hãy đơn giản hóa trò chơi trong khi chúng tôi không có bộ tăng sức mạnh. game…" at bounding box center [966, 171] width 309 height 333
drag, startPoint x: 912, startPoint y: 279, endPoint x: 880, endPoint y: 282, distance: 32.1
click at [880, 282] on div "# Hãy đơn giản hóa trò chơi trong khi chúng tôi không có bộ tăng sức mạnh. game…" at bounding box center [966, 171] width 309 height 333
paste textarea "scout"
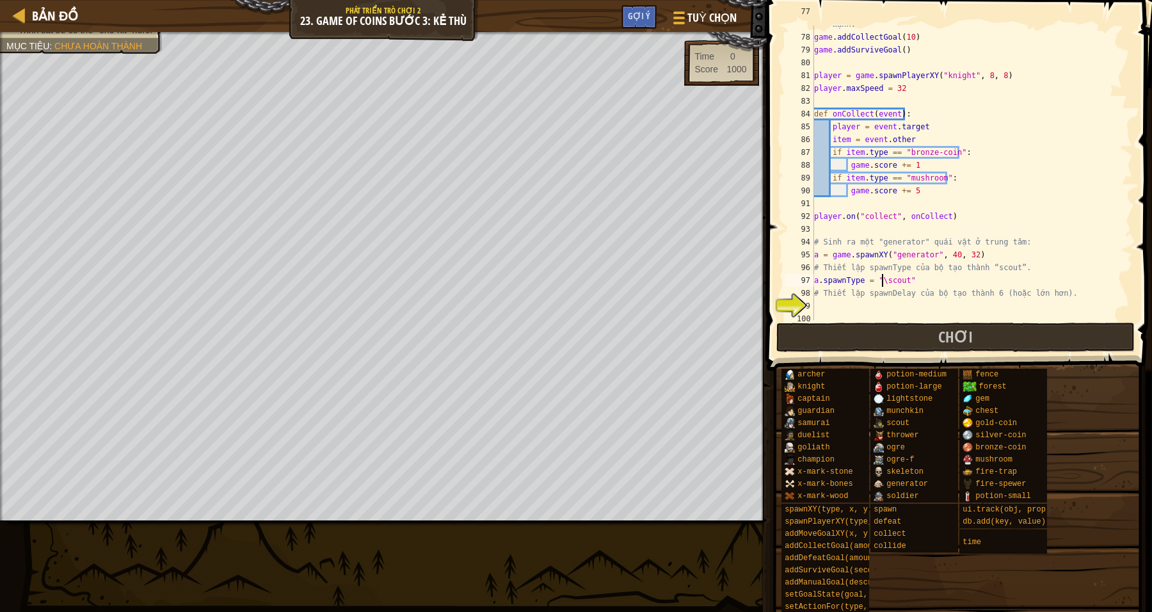
click at [881, 279] on div "# Hãy đơn giản hóa trò chơi trong khi chúng tôi không có bộ tăng sức mạnh. game…" at bounding box center [966, 171] width 309 height 333
click at [1034, 250] on div "# Hãy đơn giản hóa trò chơi trong khi chúng tôi không có bộ tăng sức mạnh. game…" at bounding box center [966, 171] width 309 height 333
type textarea "a = game.spawnXY("generator", 40, 32)"
click at [829, 312] on div "# Hãy đơn giản hóa trò chơi trong khi chúng tôi không có bộ tăng sức mạnh. game…" at bounding box center [966, 171] width 309 height 333
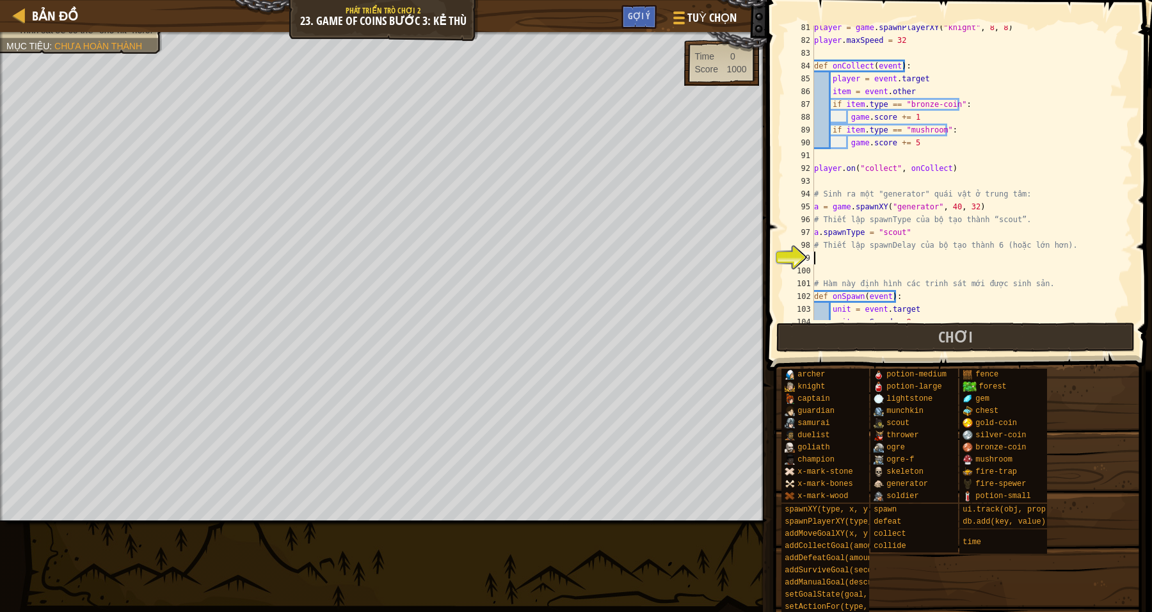
scroll to position [1054, 0]
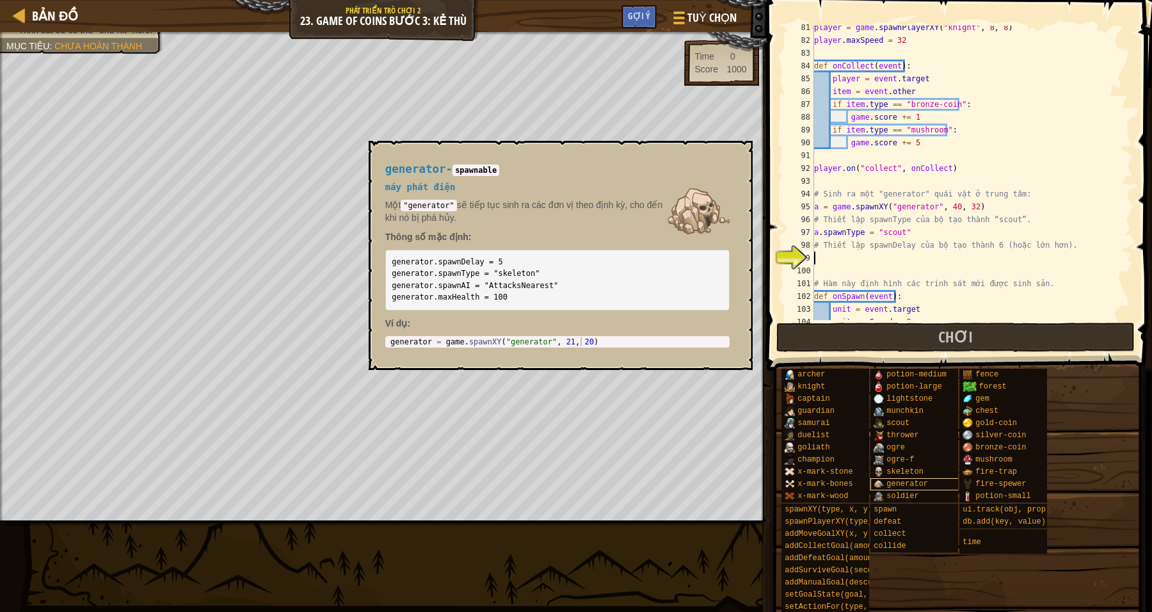
click at [897, 481] on span "generator" at bounding box center [908, 483] width 42 height 9
drag, startPoint x: 498, startPoint y: 260, endPoint x: 431, endPoint y: 263, distance: 67.3
click at [431, 263] on pre "generator.spawnDelay = 5 generator.spawnType = "skeleton" generator.spawnAI = "…" at bounding box center [557, 280] width 344 height 61
copy code ".spawnDelay = 5"
click at [739, 152] on button "×" at bounding box center [738, 156] width 10 height 18
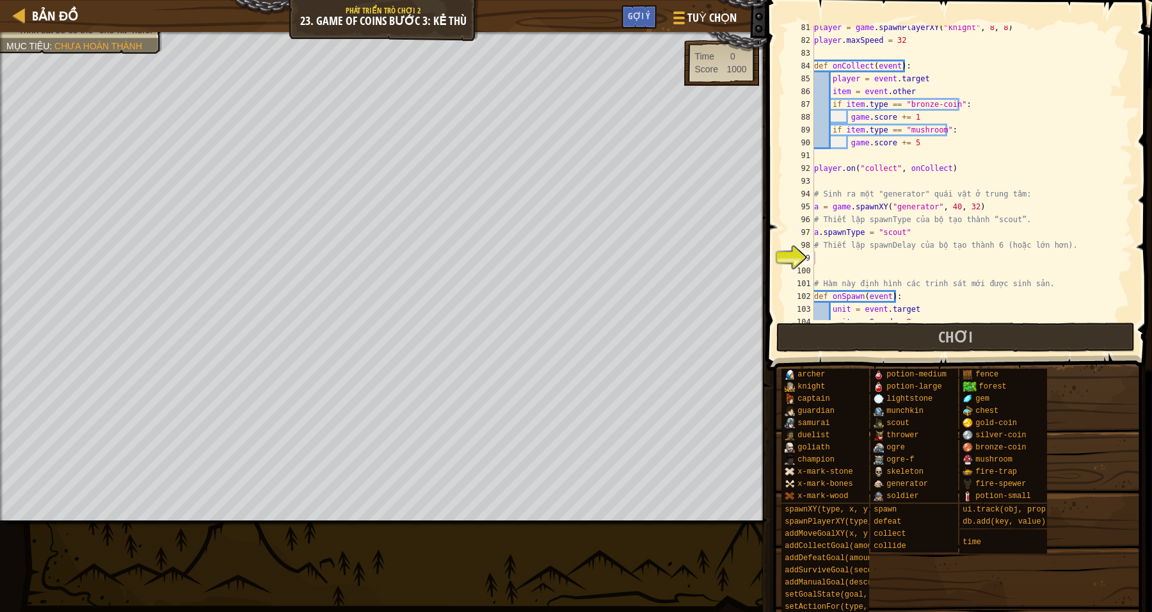
click at [832, 253] on div "player = game . spawnPlayerXY ( "knight" , 8 , 8 ) player . maxSpeed = 32 def o…" at bounding box center [966, 181] width 309 height 320
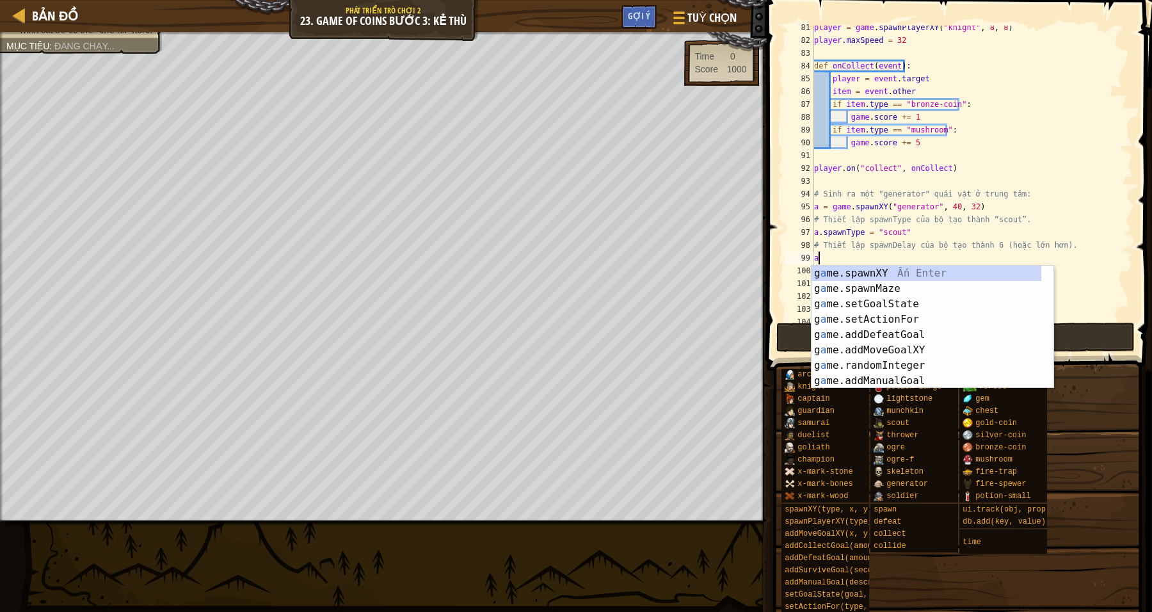
paste textarea ".spawnDelay = 5"
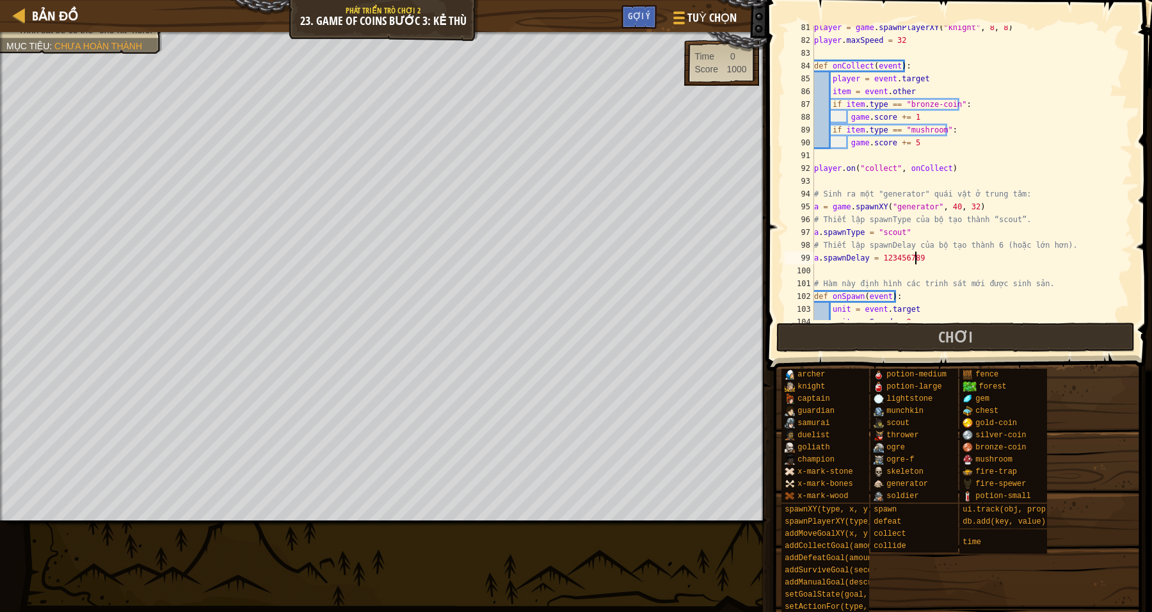
scroll to position [5, 8]
type textarea "a.spawnDelay = 123456789"
drag, startPoint x: 960, startPoint y: 334, endPoint x: 973, endPoint y: 226, distance: 108.3
click at [953, 234] on div "a.spawnDelay = 123456789 81 82 83 84 85 86 87 88 89 90 91 92 93 94 95 96 97 98 …" at bounding box center [957, 210] width 389 height 408
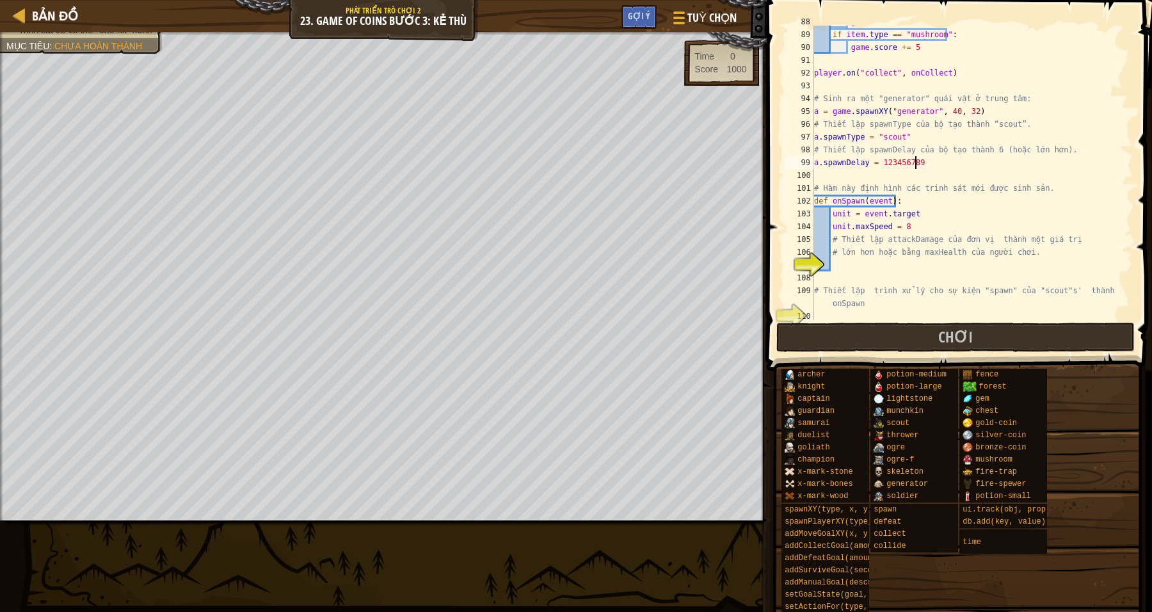
scroll to position [1150, 0]
click at [847, 264] on div "game . score += 1 if item . type == "mushroom" : game . score += 5 player . on …" at bounding box center [966, 175] width 309 height 320
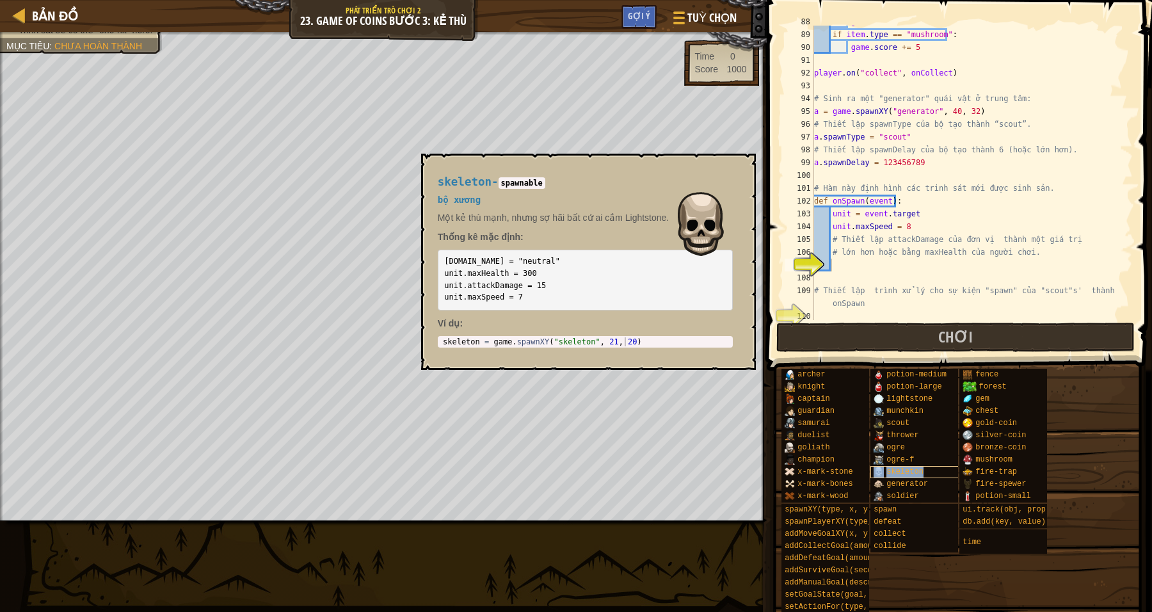
click at [896, 468] on span "skeleton" at bounding box center [905, 471] width 37 height 9
drag, startPoint x: 536, startPoint y: 288, endPoint x: 444, endPoint y: 285, distance: 92.9
click at [441, 288] on pre "[DOMAIN_NAME] = "neutral" unit.maxHealth = 300 unit.attackDamage = 15 unit.maxS…" at bounding box center [585, 280] width 295 height 61
copy code "unit.attackDamage = 15"
click at [738, 168] on button "×" at bounding box center [742, 168] width 10 height 18
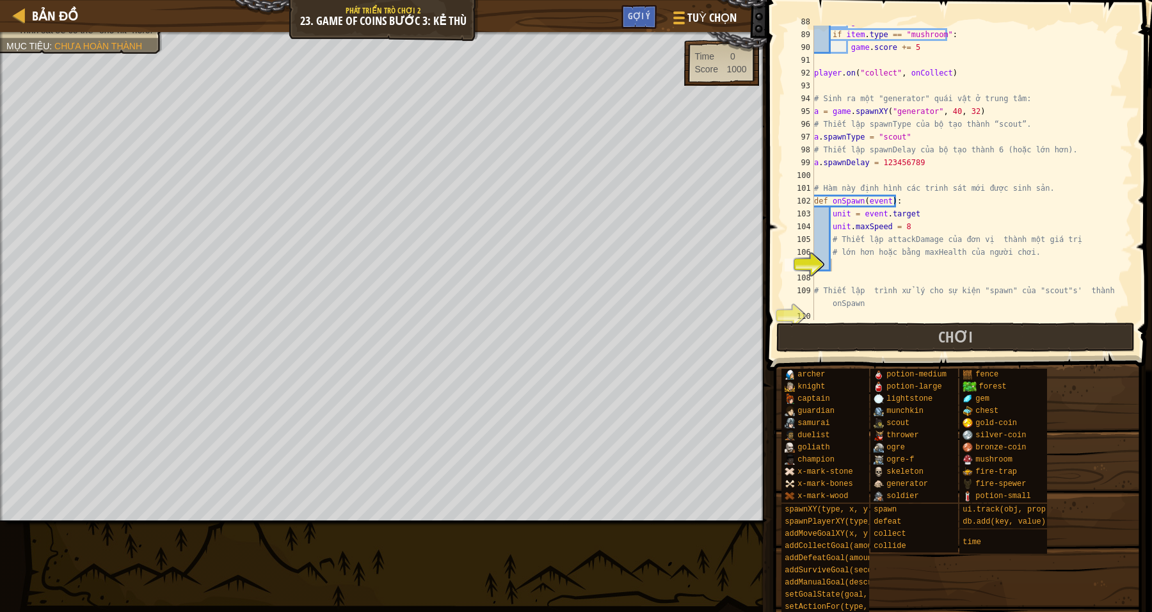
click at [840, 266] on div "game . score += 1 if item . type == "mushroom" : game . score += 5 player . on …" at bounding box center [966, 175] width 309 height 320
paste textarea "unit.attackDamage = 15"
click at [934, 255] on div "game . score += 1 if item . type == "mushroom" : game . score += 5 player . on …" at bounding box center [966, 175] width 309 height 320
click at [958, 268] on div "game . score += 1 if item . type == "mushroom" : game . score += 5 player . on …" at bounding box center [966, 175] width 309 height 320
type textarea "unit.attackDamage = 15"
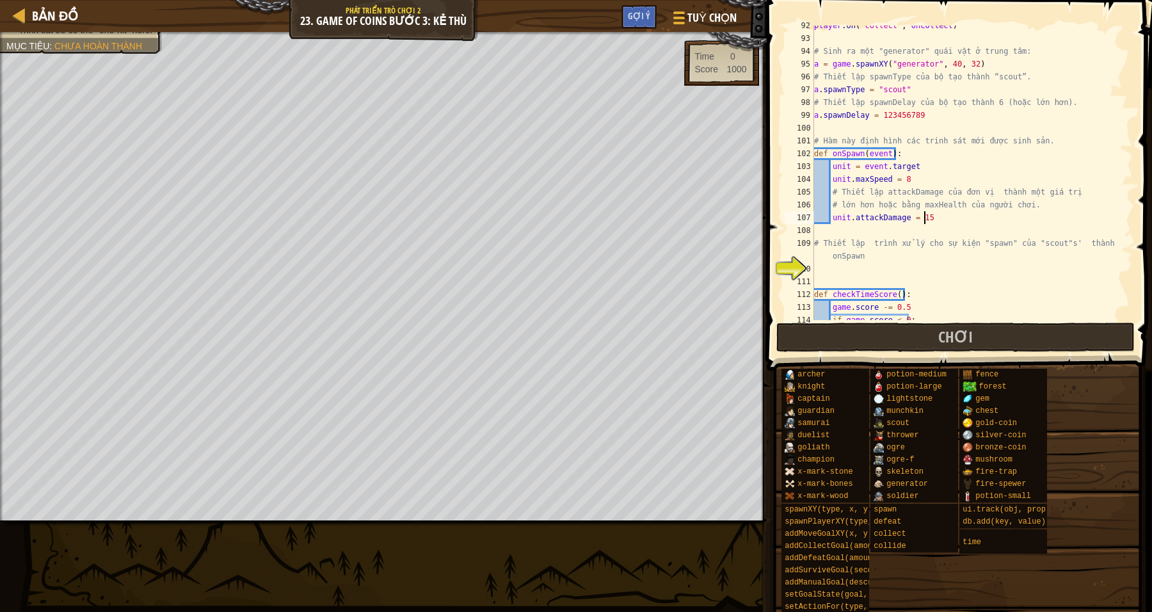
scroll to position [1197, 0]
click at [826, 230] on div "player . on ( "collect" , onCollect ) # Sinh ra một "generator" quái vật ở trun…" at bounding box center [966, 179] width 309 height 320
click at [849, 229] on div "player . on ( "collect" , onCollect ) # Sinh ra một "generator" quái vật ở trun…" at bounding box center [966, 179] width 309 height 320
click at [1045, 214] on div "player . on ( "collect" , onCollect ) # Sinh ra một "generator" quái vật ở trun…" at bounding box center [966, 179] width 309 height 320
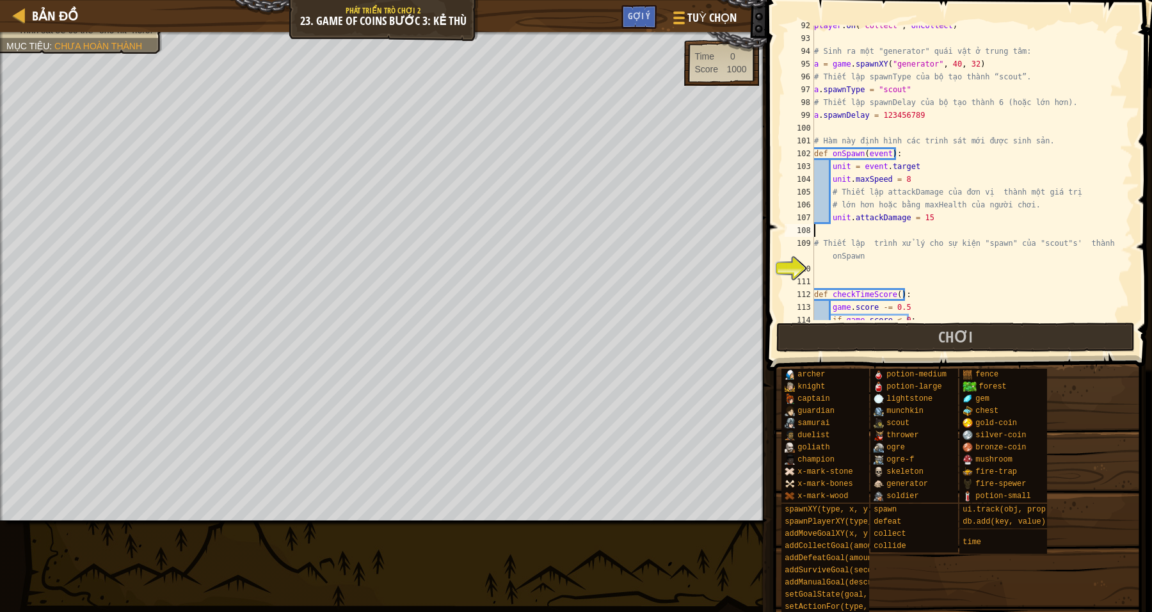
type textarea "unit.attackDamage = 15"
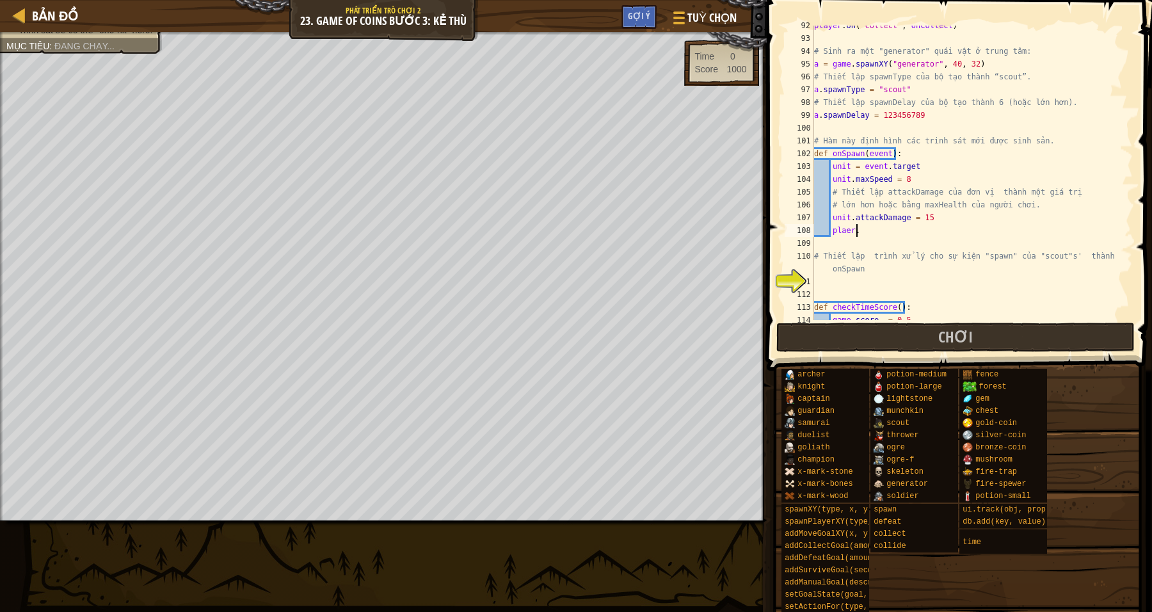
scroll to position [5, 3]
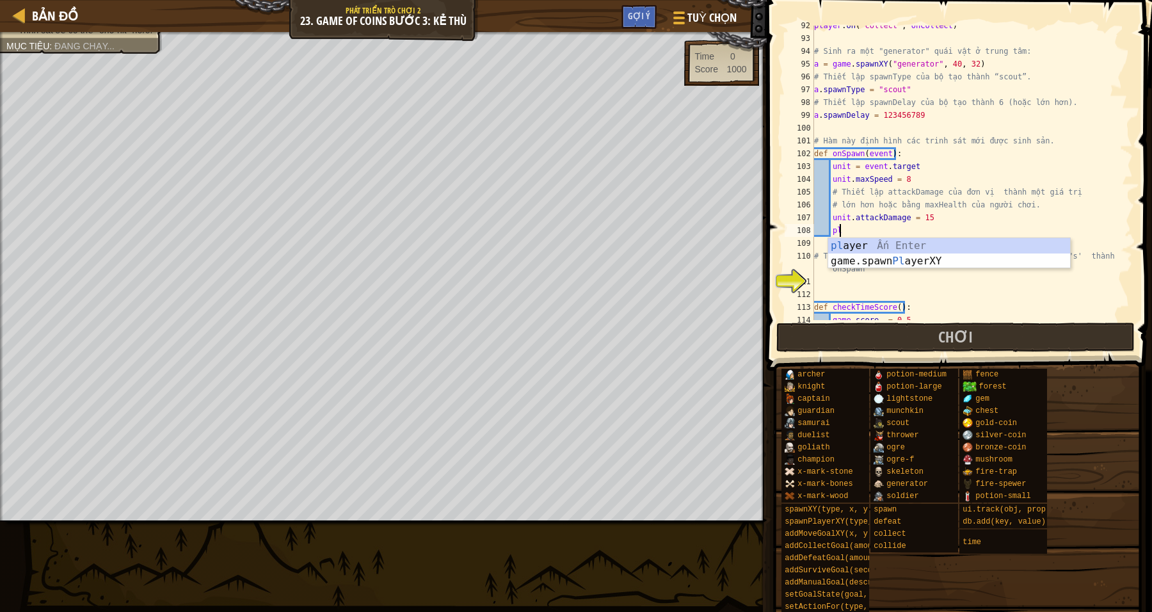
type textarea "p"
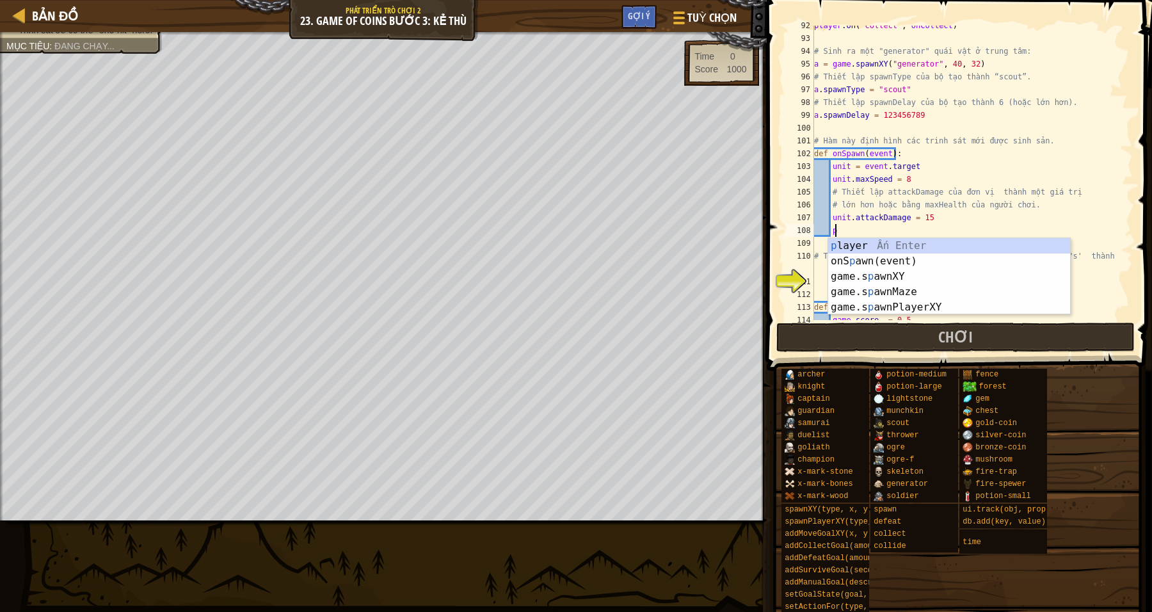
scroll to position [5, 1]
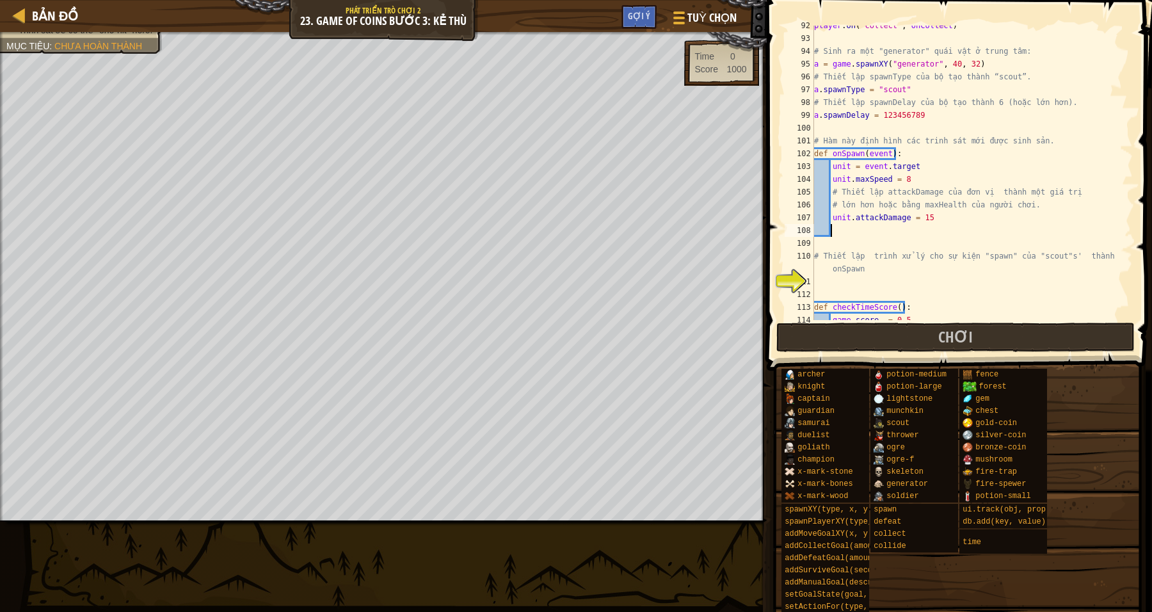
click at [936, 224] on div "player . on ( "collect" , onCollect ) # Sinh ra một "generator" quái vật ở trun…" at bounding box center [966, 179] width 309 height 320
click at [940, 218] on div "player . on ( "collect" , onCollect ) # Sinh ra một "generator" quái vật ở trun…" at bounding box center [966, 179] width 309 height 320
click at [913, 217] on div "player . on ( "collect" , onCollect ) # Sinh ra một "generator" quái vật ở trun…" at bounding box center [966, 179] width 309 height 320
type textarea "unit.attackDamage == 100"
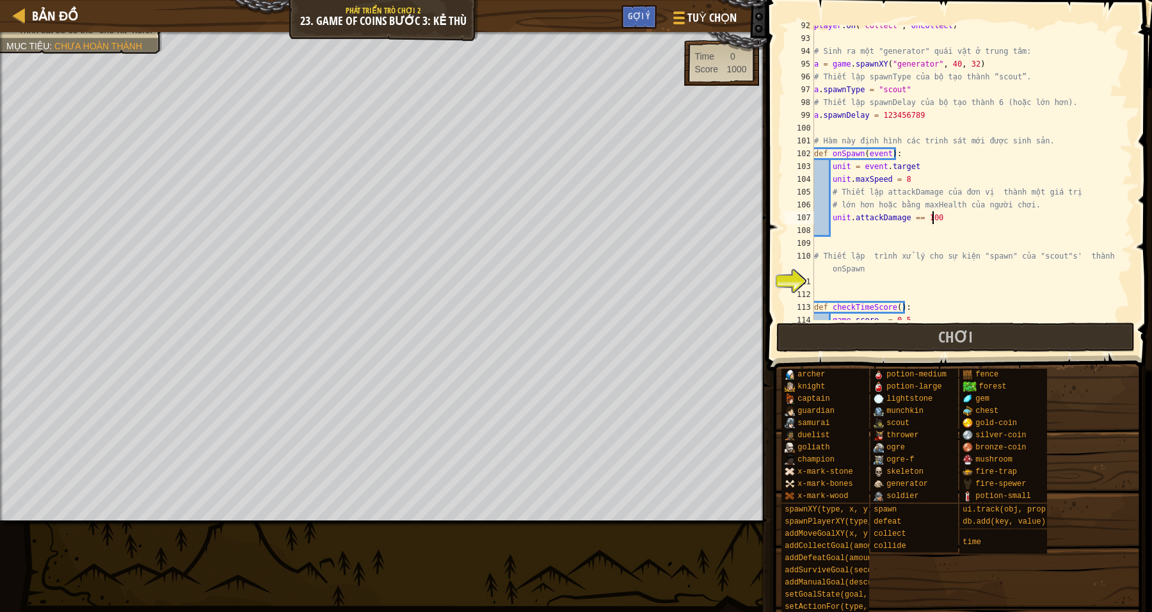
click at [963, 218] on div "player . on ( "collect" , onCollect ) # Sinh ra một "generator" quái vật ở trun…" at bounding box center [966, 179] width 309 height 320
click at [876, 232] on div "player . on ( "collect" , onCollect ) # Sinh ra một "generator" quái vật ở trun…" at bounding box center [966, 179] width 309 height 320
click at [944, 218] on div "player . on ( "collect" , onCollect ) # Sinh ra một "generator" quái vật ở trun…" at bounding box center [966, 179] width 309 height 320
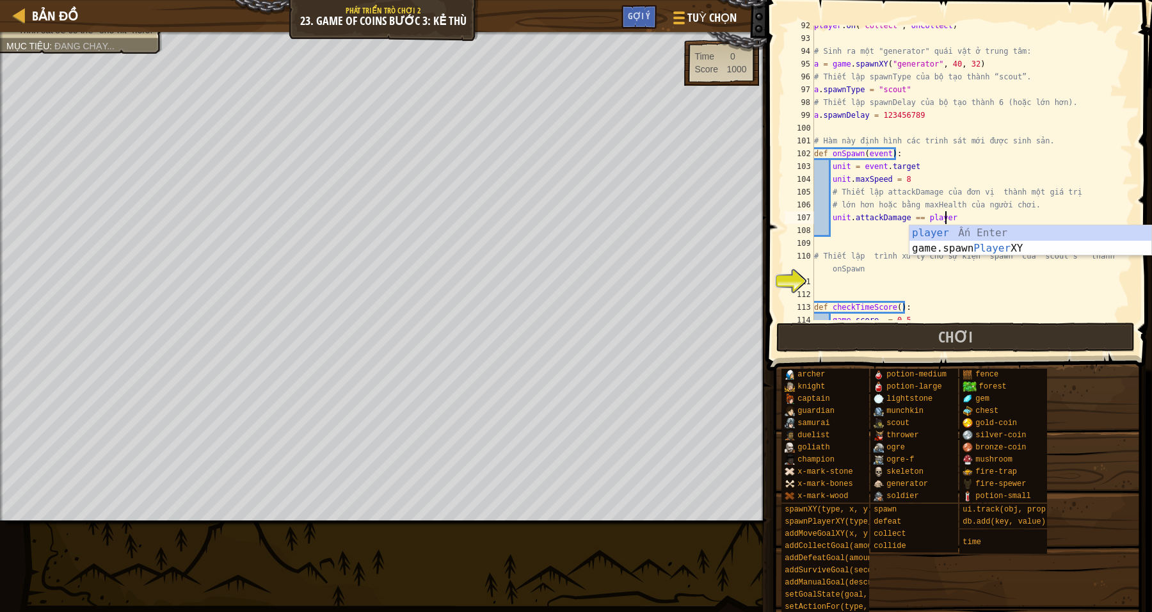
scroll to position [5, 10]
click at [919, 218] on div "player . on ( "collect" , onCollect ) # Sinh ra một "generator" quái vật ở trun…" at bounding box center [966, 179] width 309 height 320
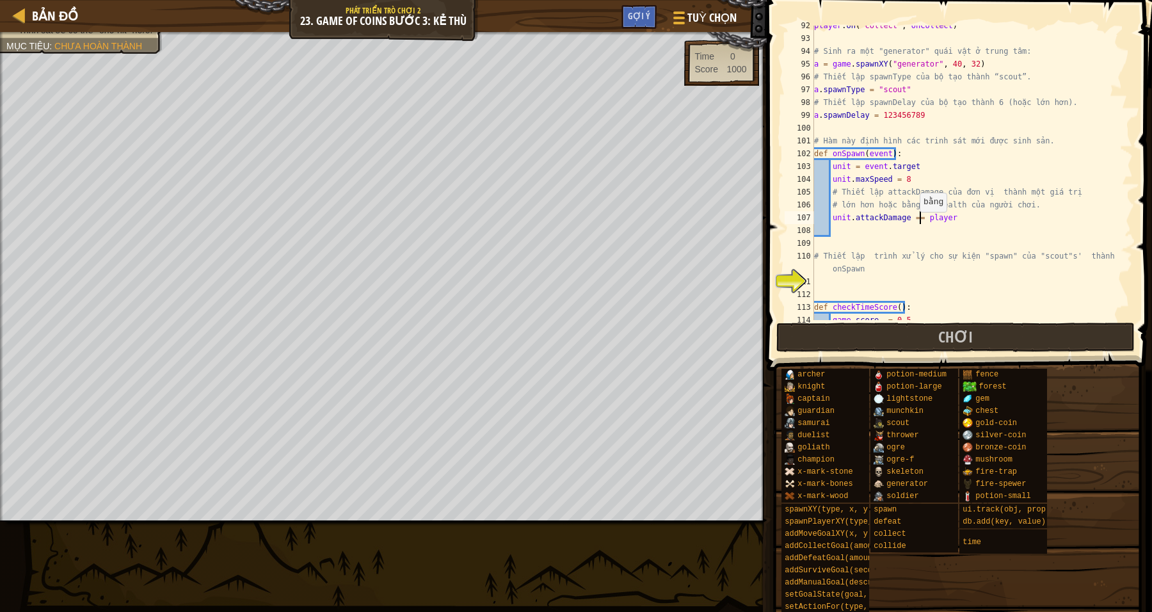
click at [916, 218] on div "player . on ( "collect" , onCollect ) # Sinh ra một "generator" quái vật ở trun…" at bounding box center [966, 179] width 309 height 320
click at [966, 221] on div "player . on ( "collect" , onCollect ) # Sinh ra một "generator" quái vật ở trun…" at bounding box center [966, 179] width 309 height 320
type textarea "unit.attackDamage = player.maxth"
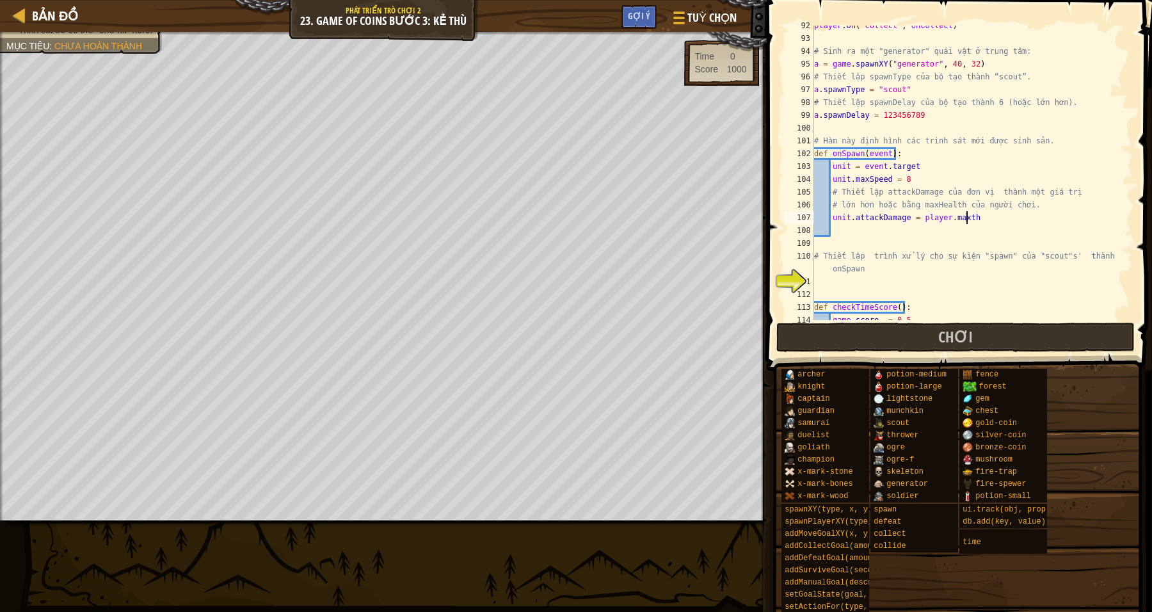
scroll to position [5, 12]
click at [1001, 243] on div "player . on ( "collect" , onCollect ) # Sinh ra một "generator" quái vật ở trun…" at bounding box center [966, 179] width 309 height 320
click at [979, 220] on div "player . on ( "collect" , onCollect ) # Sinh ra một "generator" quái vật ở trun…" at bounding box center [966, 179] width 309 height 320
drag, startPoint x: 953, startPoint y: 205, endPoint x: 930, endPoint y: 204, distance: 22.4
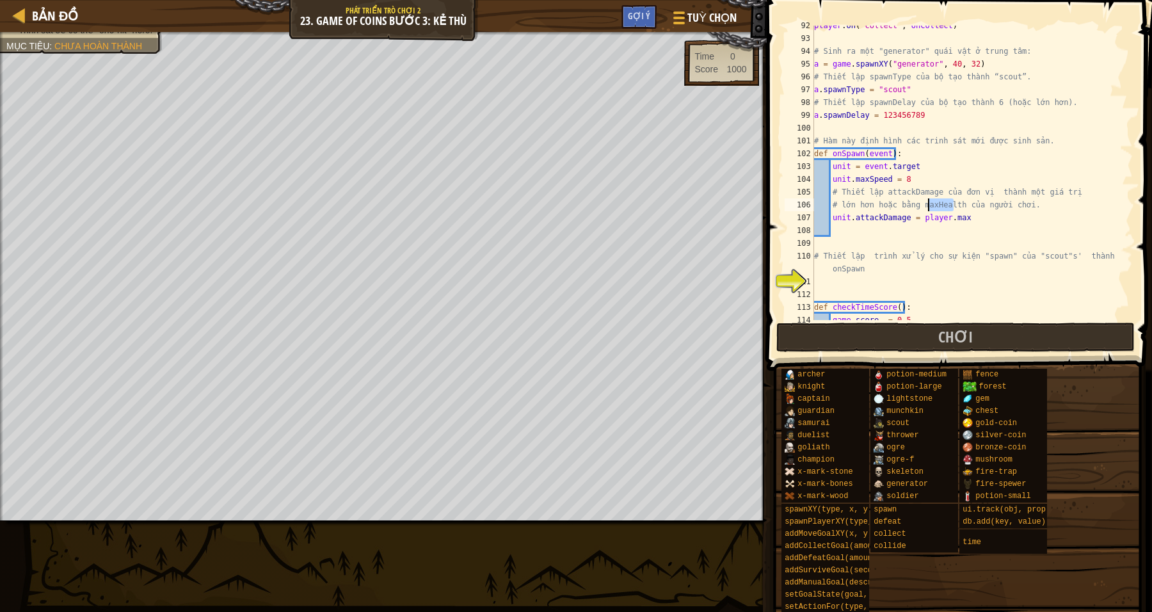
click at [930, 204] on div "player . on ( "collect" , onCollect ) # Sinh ra một "generator" quái vật ở trun…" at bounding box center [966, 179] width 309 height 320
click at [967, 218] on div "player . on ( "collect" , onCollect ) # Sinh ra một "generator" quái vật ở trun…" at bounding box center [966, 179] width 309 height 320
paste textarea "Health"
type textarea "unit.attackDamage = player.maxHealth"
click at [1040, 227] on div "player . on ( "collect" , onCollect ) # Sinh ra một "generator" quái vật ở trun…" at bounding box center [966, 179] width 309 height 320
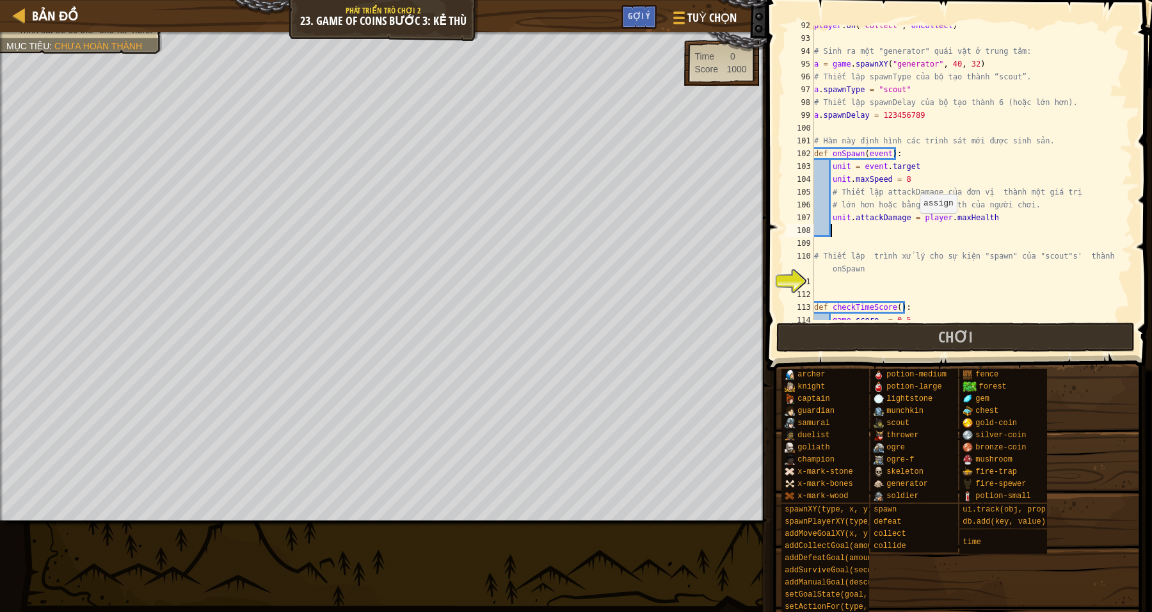
click at [917, 220] on div "player . on ( "collect" , onCollect ) # Sinh ra một "generator" quái vật ở trun…" at bounding box center [966, 179] width 309 height 320
drag, startPoint x: 910, startPoint y: 218, endPoint x: 930, endPoint y: 215, distance: 20.6
click at [910, 218] on div "player . on ( "collect" , onCollect ) # Sinh ra một "generator" quái vật ở trun…" at bounding box center [966, 179] width 309 height 320
type textarea "unit.attackDamage > player.maxHealth"
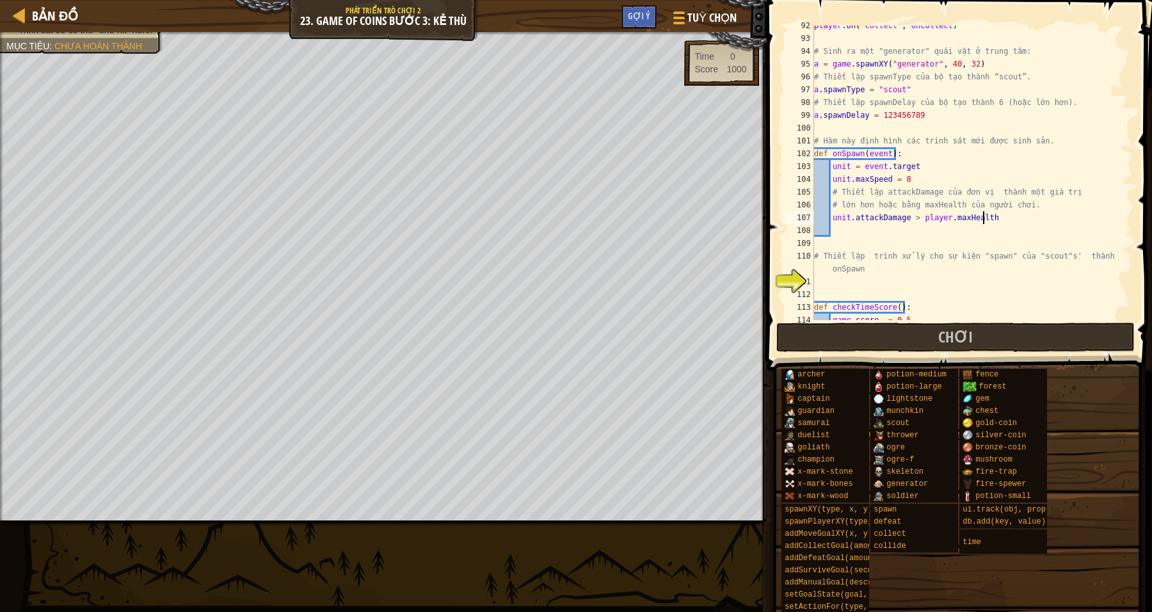
click at [1013, 215] on div "player . on ( "collect" , onCollect ) # Sinh ra một "generator" quái vật ở trun…" at bounding box center [966, 179] width 309 height 320
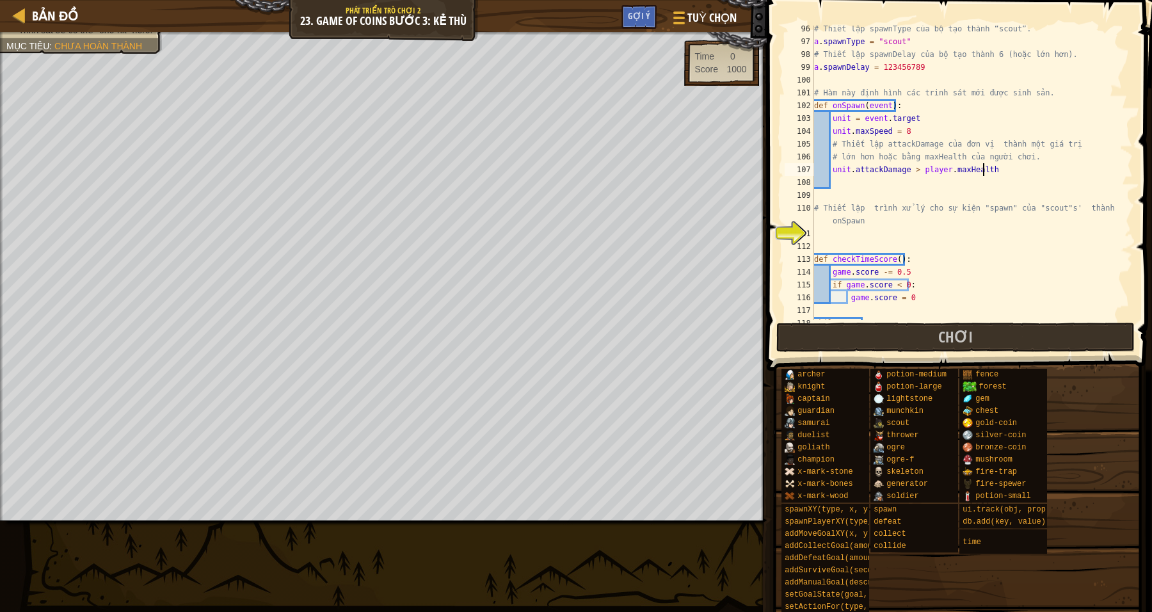
scroll to position [1245, 0]
click at [827, 248] on div "# Thiết lập spawnType của bộ tạo thành “scout”. a . spawnType = "scout" # Thiết…" at bounding box center [966, 182] width 309 height 320
click at [828, 232] on div "# Thiết lập spawnType của bộ tạo thành “scout”. a . spawnType = "scout" # Thiết…" at bounding box center [966, 182] width 309 height 320
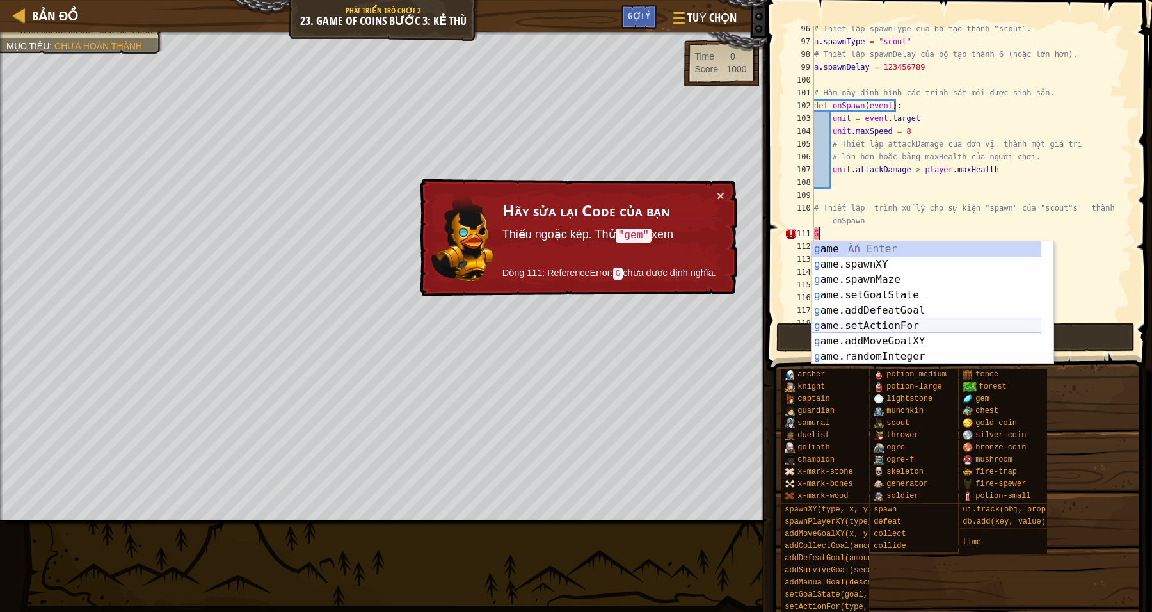
click at [869, 328] on div "g ame Ấn Enter g ame.spawnXY Ấn Enter g ame.spawnMaze Ấn Enter g ame.setGoalSta…" at bounding box center [927, 318] width 230 height 154
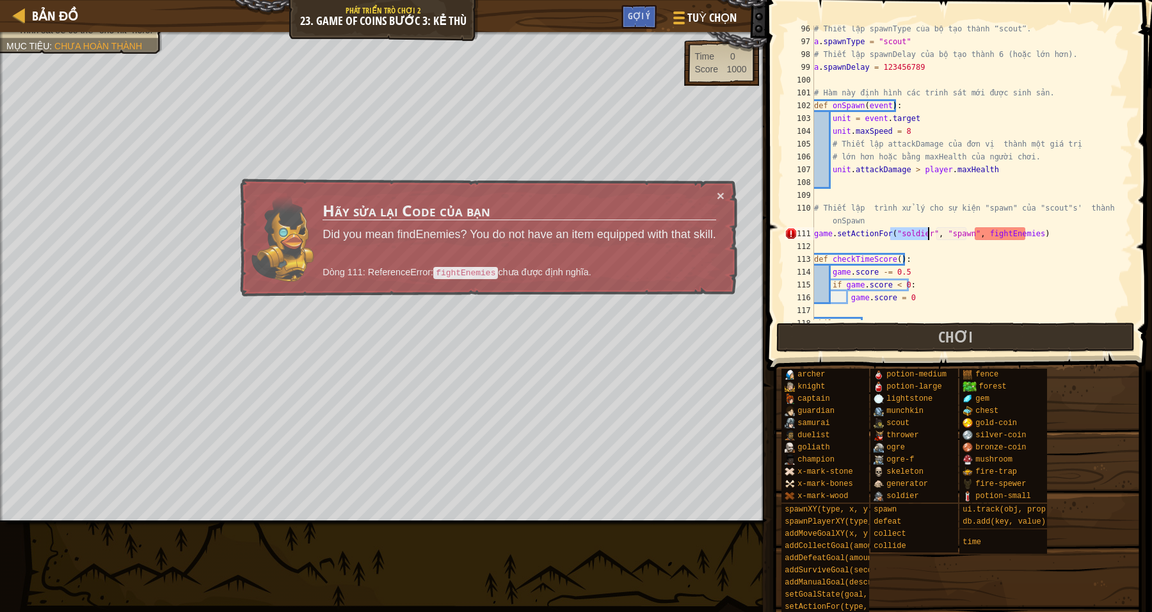
click at [997, 253] on div "# Thiết lập spawnType của bộ tạo thành “scout”. a . spawnType = "scout" # Thiết…" at bounding box center [966, 182] width 309 height 320
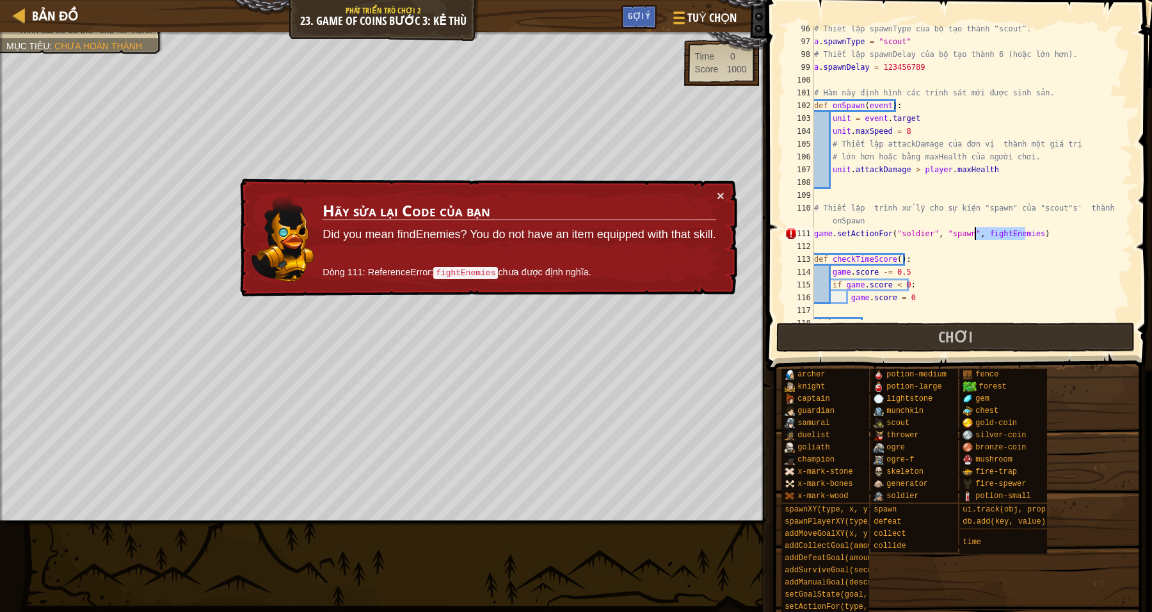
drag, startPoint x: 1025, startPoint y: 233, endPoint x: 974, endPoint y: 234, distance: 51.9
click at [974, 234] on div "# Thiết lập spawnType của bộ tạo thành “scout”. a . spawnType = "scout" # Thiết…" at bounding box center [966, 182] width 309 height 320
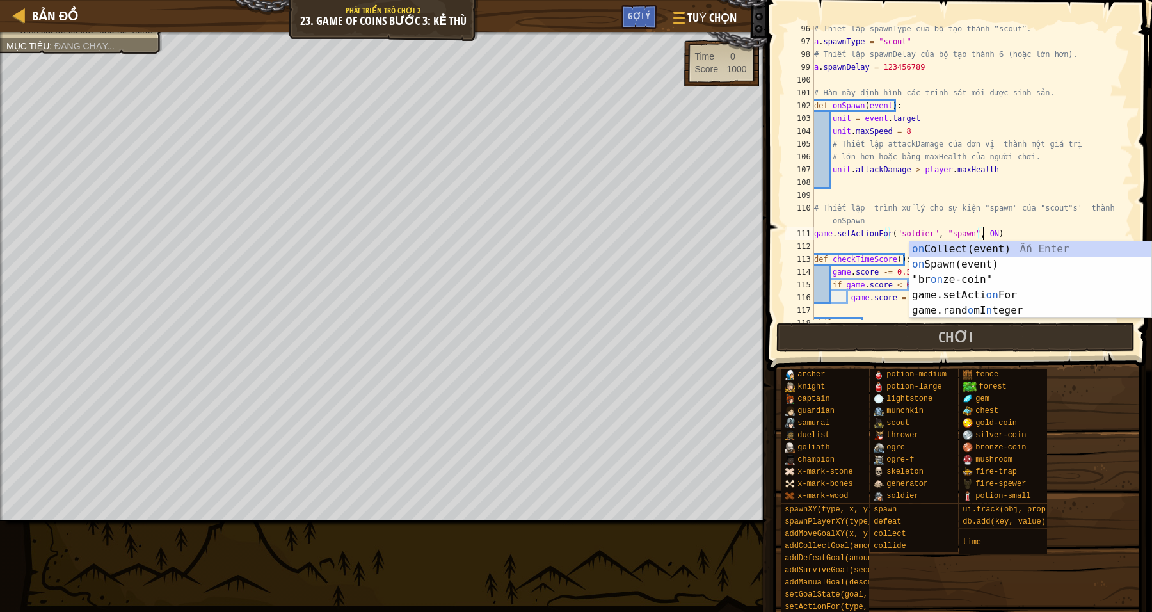
scroll to position [5, 13]
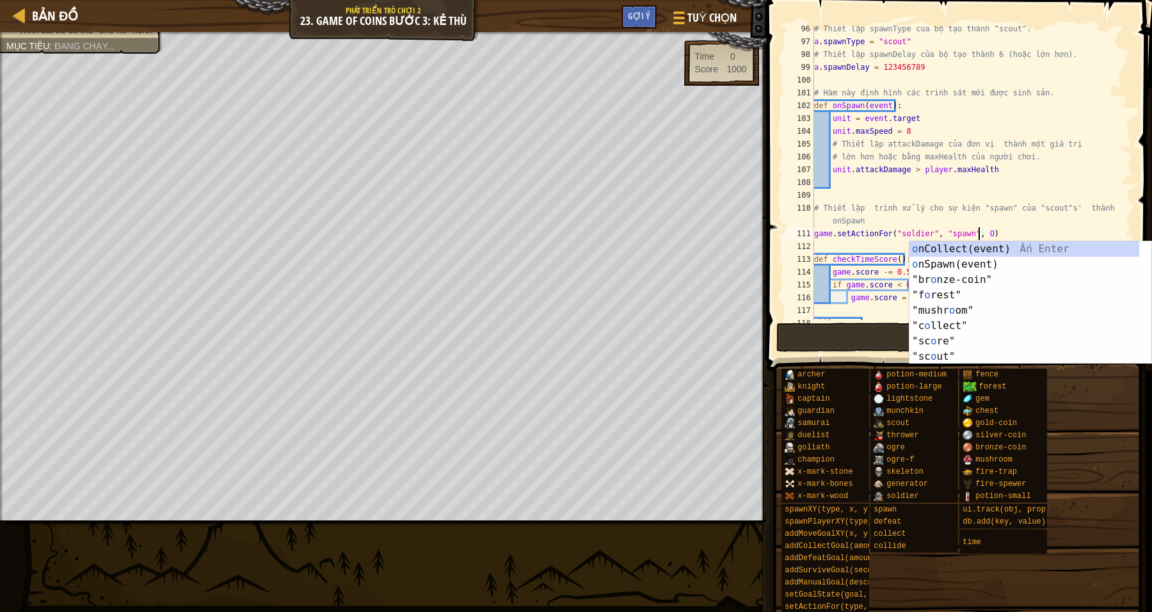
type textarea "game.setActionFor("soldier", "spawn", )"
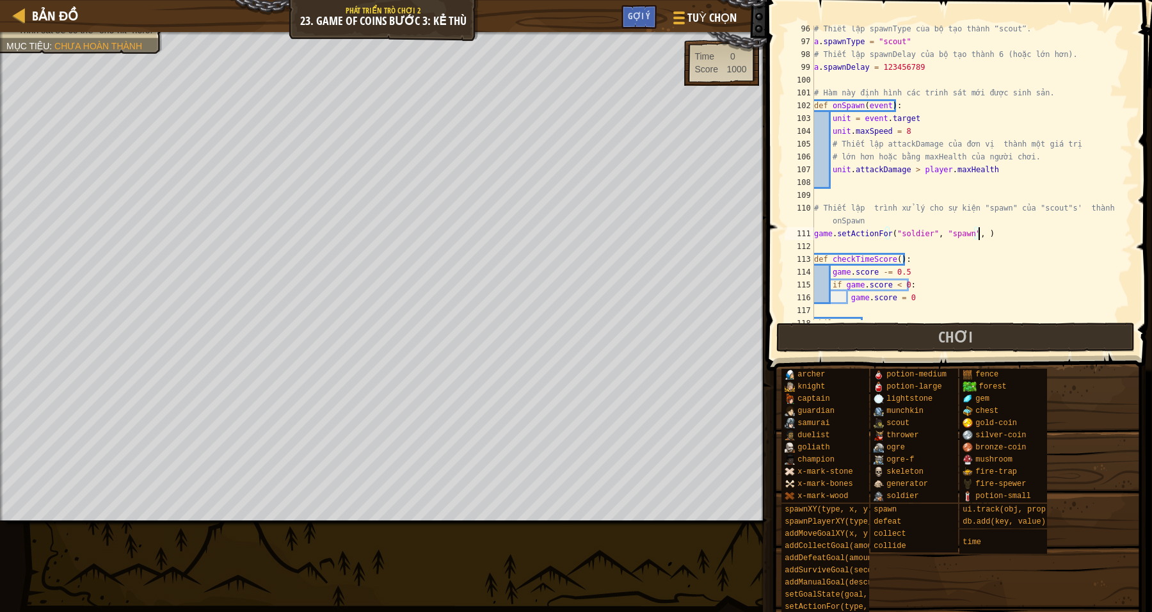
click at [1048, 230] on div "# Thiết lập spawnType của bộ tạo thành “scout”. a . spawnType = "scout" # Thiết…" at bounding box center [966, 182] width 309 height 320
click at [983, 243] on div "# Thiết lập spawnType của bộ tạo thành “scout”. a . spawnType = "scout" # Thiết…" at bounding box center [966, 182] width 309 height 320
click at [922, 232] on div "# Thiết lập spawnType của bộ tạo thành “scout”. a . spawnType = "scout" # Thiết…" at bounding box center [966, 182] width 309 height 320
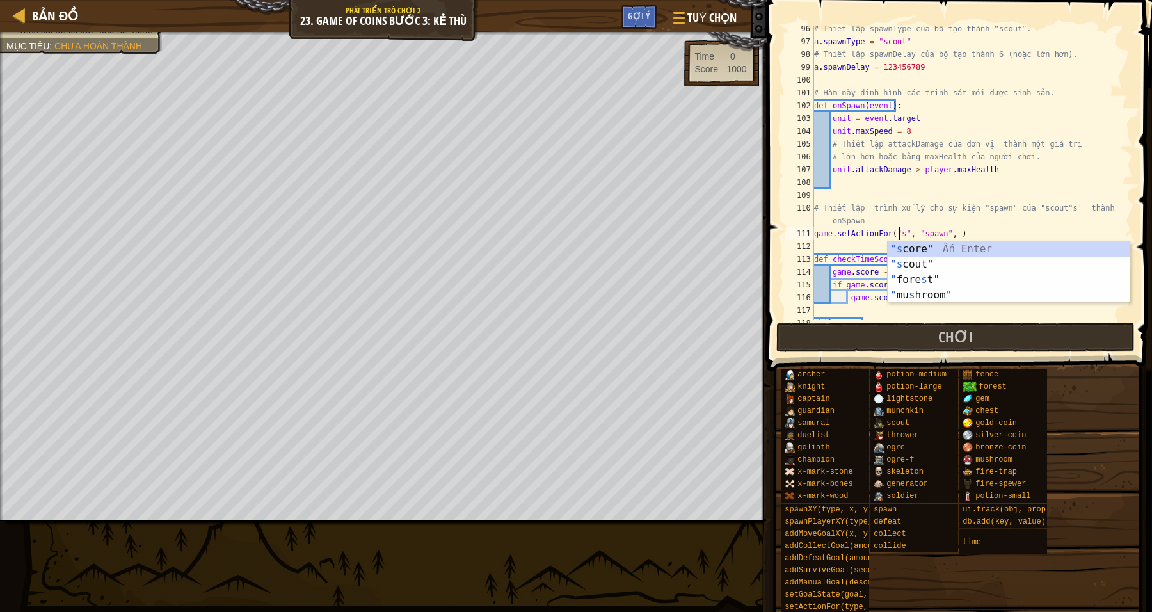
scroll to position [5, 7]
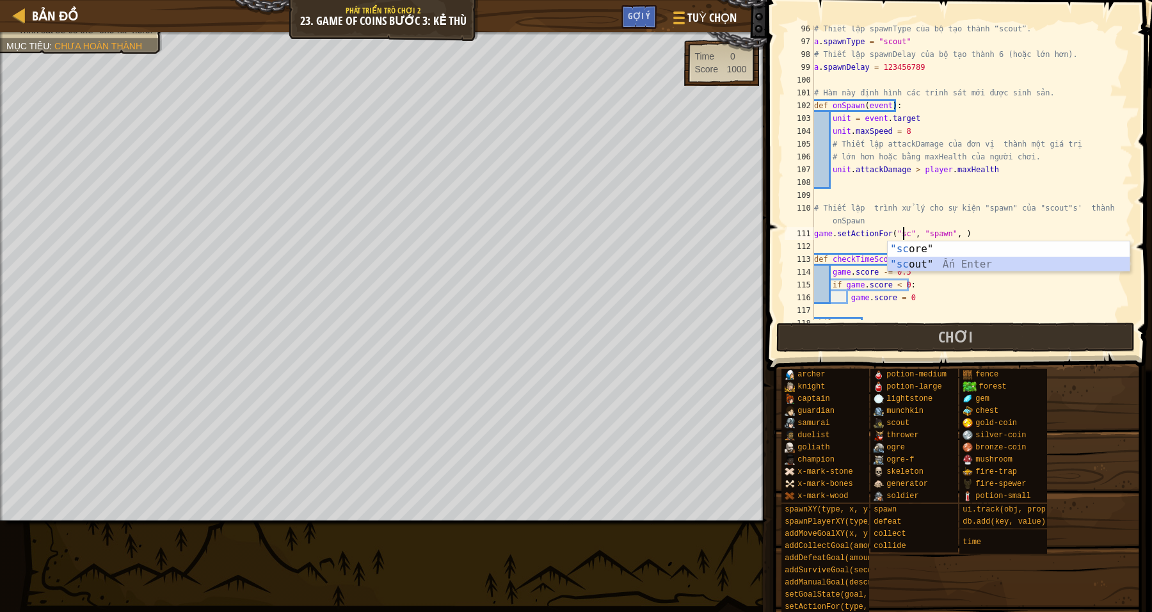
click at [933, 261] on div ""sc ore" Ấn Enter "sc out" Ấn Enter" at bounding box center [1009, 271] width 243 height 61
click at [960, 233] on div "# Thiết lập spawnType của bộ tạo thành “scout”. a . spawnType = "scout" # Thiết…" at bounding box center [966, 182] width 309 height 320
click at [1049, 238] on div "# Thiết lập spawnType của bộ tạo thành “scout”. a . spawnType = "scout" # Thiết…" at bounding box center [966, 182] width 309 height 320
click at [962, 236] on div "# Thiết lập spawnType của bộ tạo thành “scout”. a . spawnType = "scout" # Thiết…" at bounding box center [966, 182] width 309 height 320
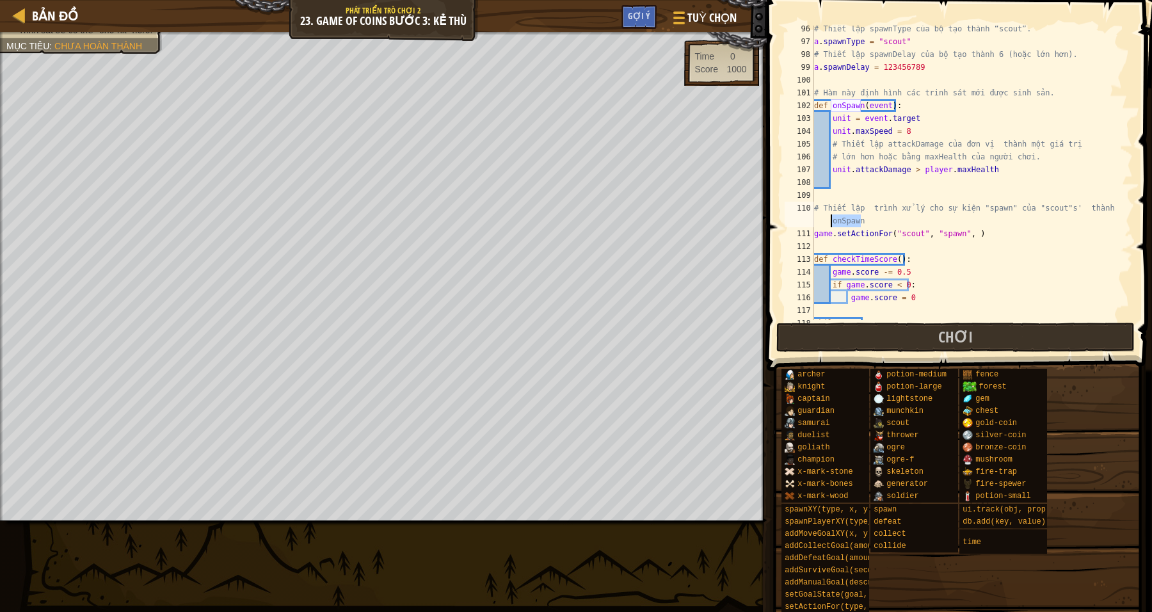
drag, startPoint x: 862, startPoint y: 220, endPoint x: 824, endPoint y: 221, distance: 37.1
click at [824, 221] on div "# Thiết lập spawnType của bộ tạo thành “scout”. a . spawnType = "scout" # Thiết…" at bounding box center [966, 182] width 309 height 320
click at [965, 230] on div "# Thiết lập spawnType của bộ tạo thành “scout”. a . spawnType = "scout" # Thiết…" at bounding box center [966, 182] width 309 height 320
click at [961, 234] on div "# Thiết lập spawnType của bộ tạo thành “scout”. a . spawnType = "scout" # Thiết…" at bounding box center [966, 182] width 309 height 320
paste textarea "onSpawn"
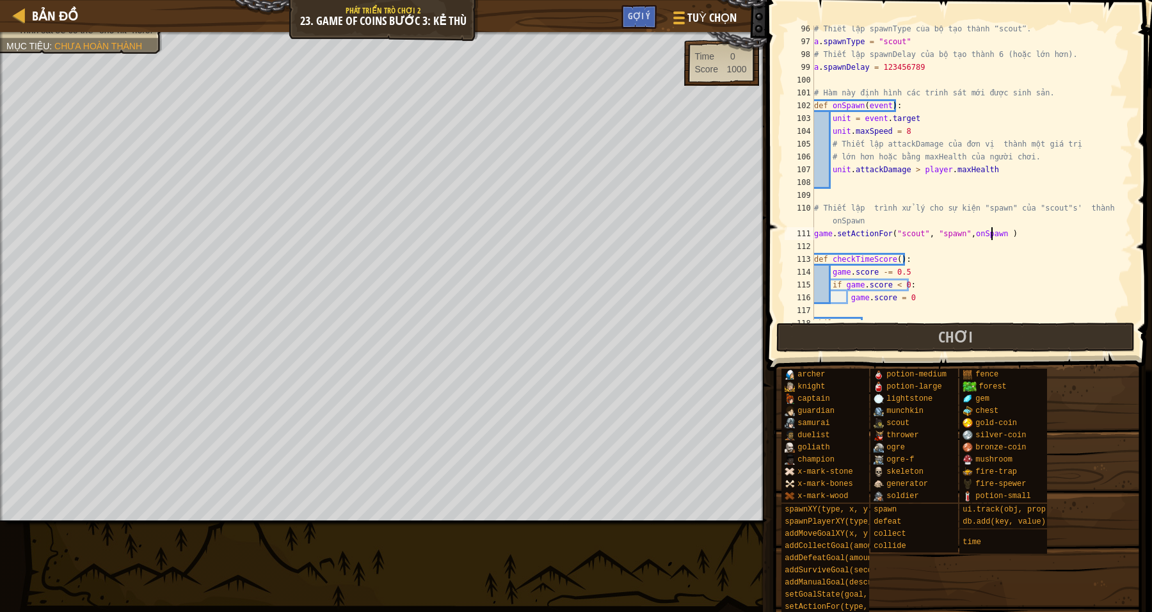
click at [1020, 227] on div "# Thiết lập spawnType của bộ tạo thành “scout”. a . spawnType = "scout" # Thiết…" at bounding box center [966, 182] width 309 height 320
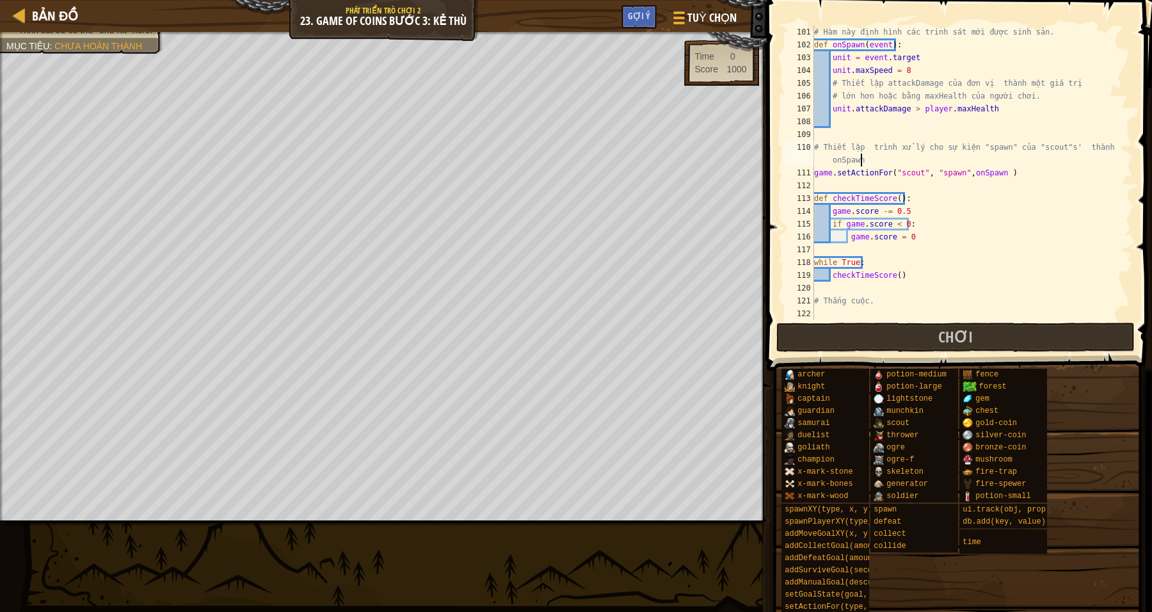
scroll to position [1306, 0]
click at [914, 327] on button "Chơi" at bounding box center [955, 337] width 359 height 29
click at [914, 337] on button "Chơi" at bounding box center [955, 337] width 359 height 29
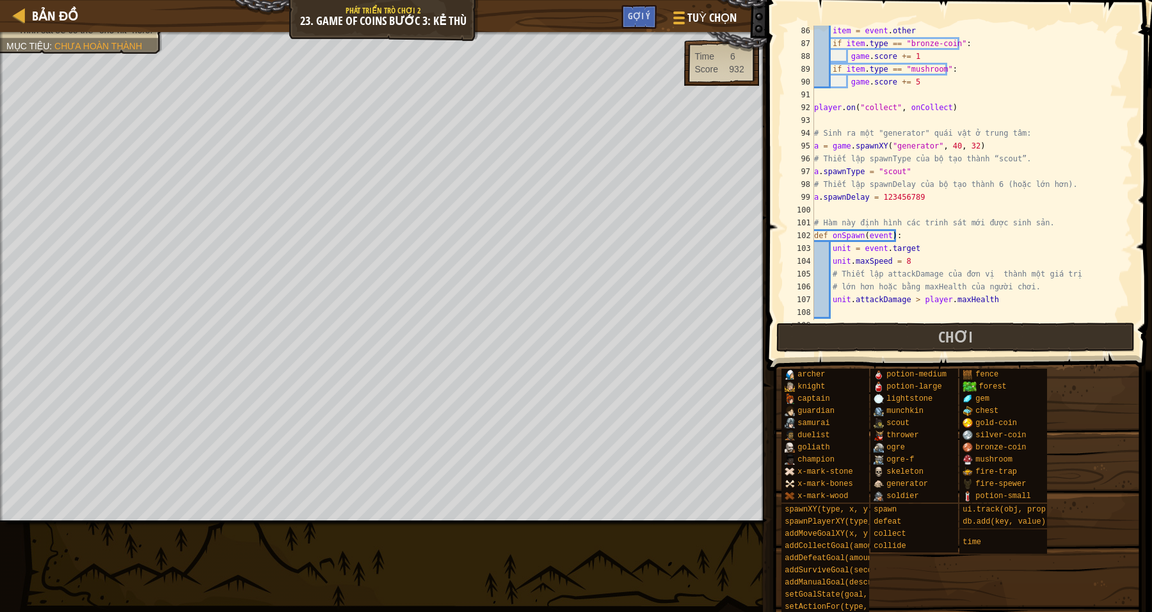
scroll to position [1162, 0]
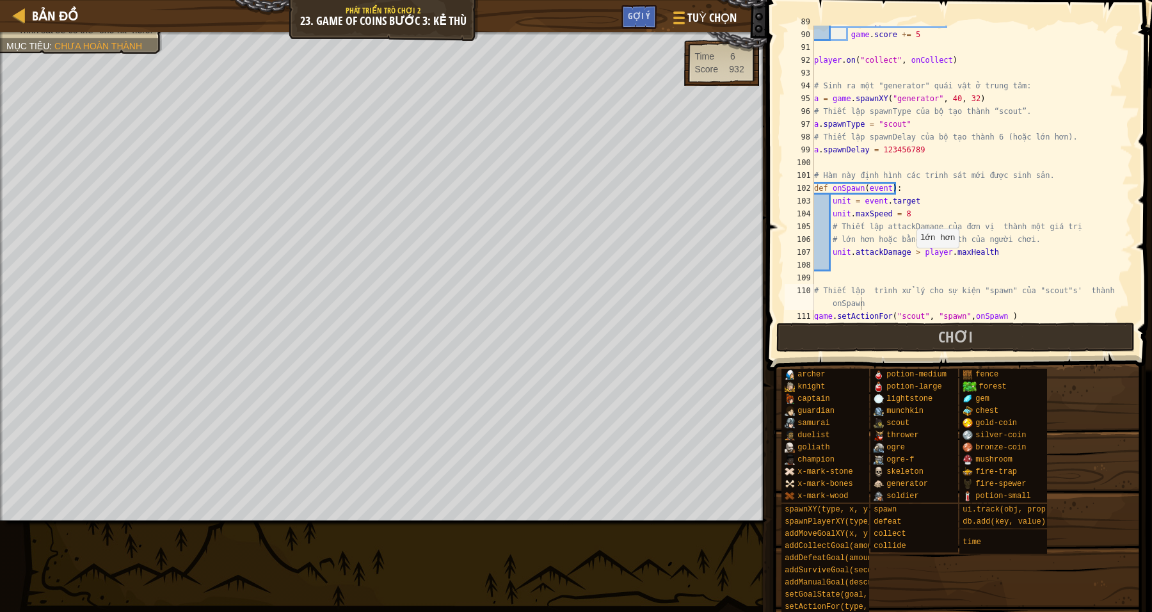
click at [916, 253] on div "if item . type == "mushroom" : game . score += 5 player . on ( "collect" , onCo…" at bounding box center [966, 175] width 309 height 320
click at [911, 252] on div "if item . type == "mushroom" : game . score += 5 player . on ( "collect" , onCo…" at bounding box center [966, 175] width 309 height 320
type textarea "unit.attackDamage = player.maxHealth"
click at [904, 333] on button "Chơi" at bounding box center [955, 337] width 359 height 29
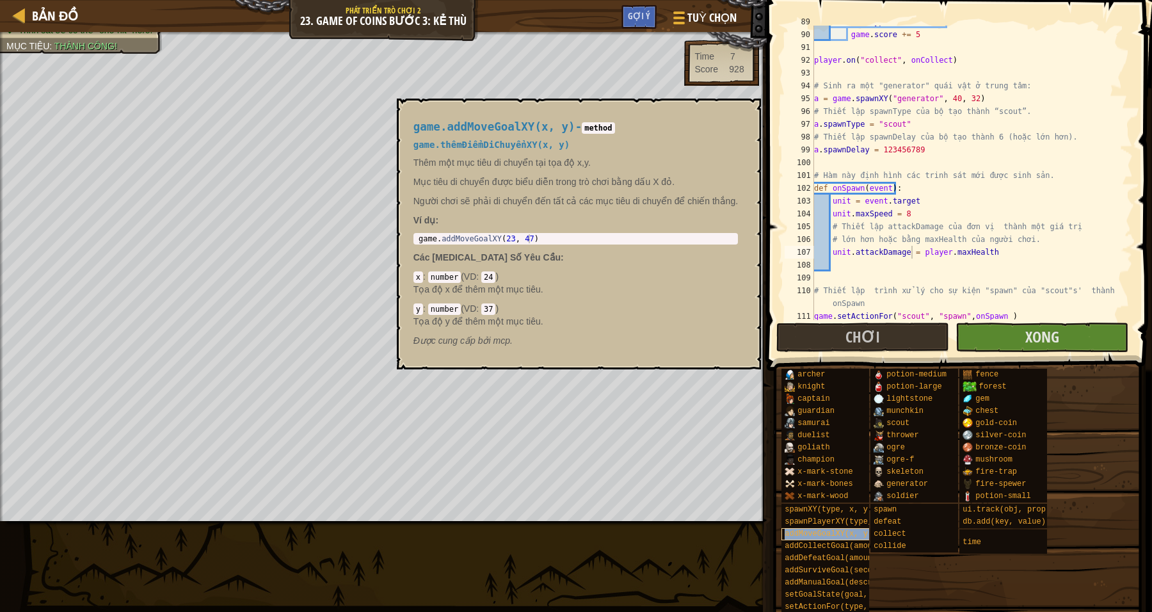
drag, startPoint x: 791, startPoint y: 536, endPoint x: 818, endPoint y: 535, distance: 26.9
click at [818, 0] on body "Bản đồ Phát triển trò chơi 2 23. Game of Coins Bước 3: Kẻ thù Tuỳ chọn Xong Gợi…" at bounding box center [576, 0] width 1152 height 0
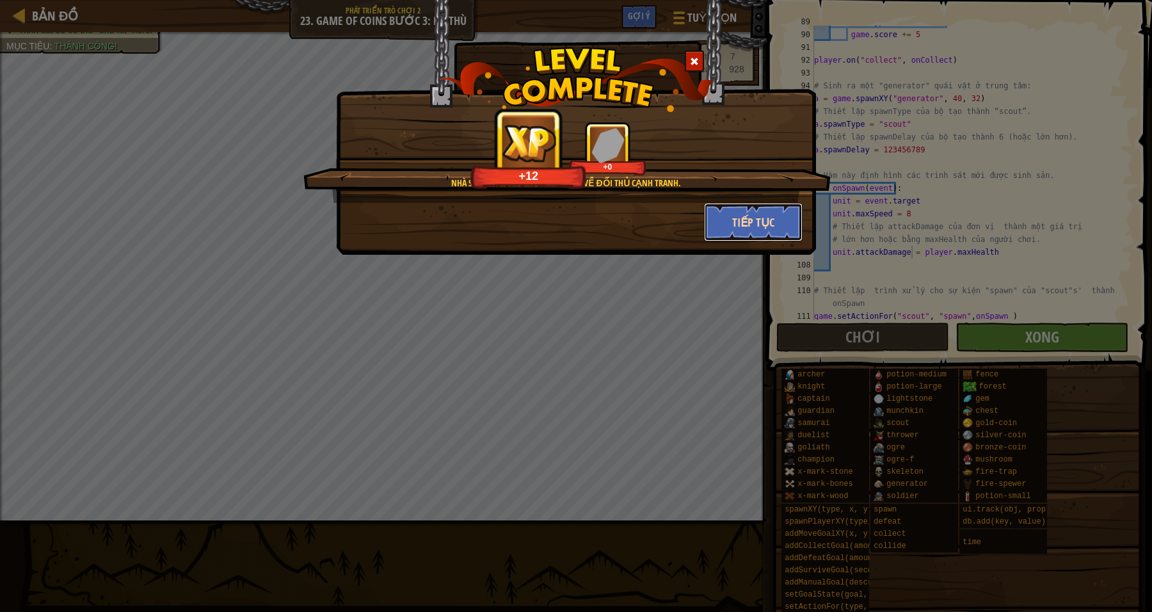
click at [727, 227] on button "Tiếp tục" at bounding box center [753, 222] width 99 height 38
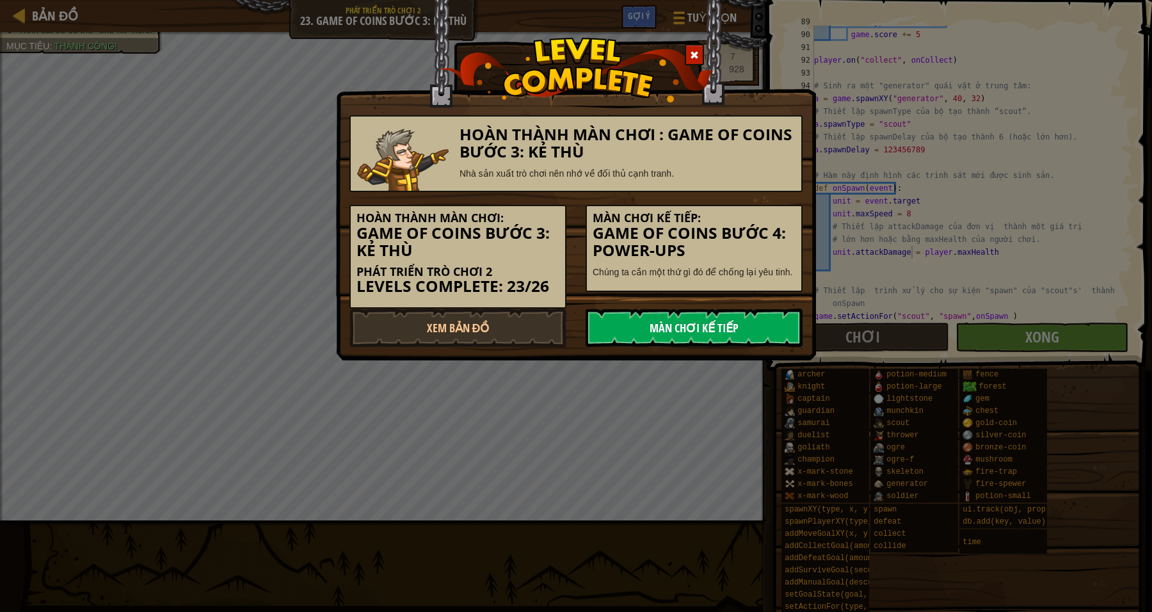
click at [684, 330] on link "Màn chơi kế tiếp" at bounding box center [694, 328] width 217 height 38
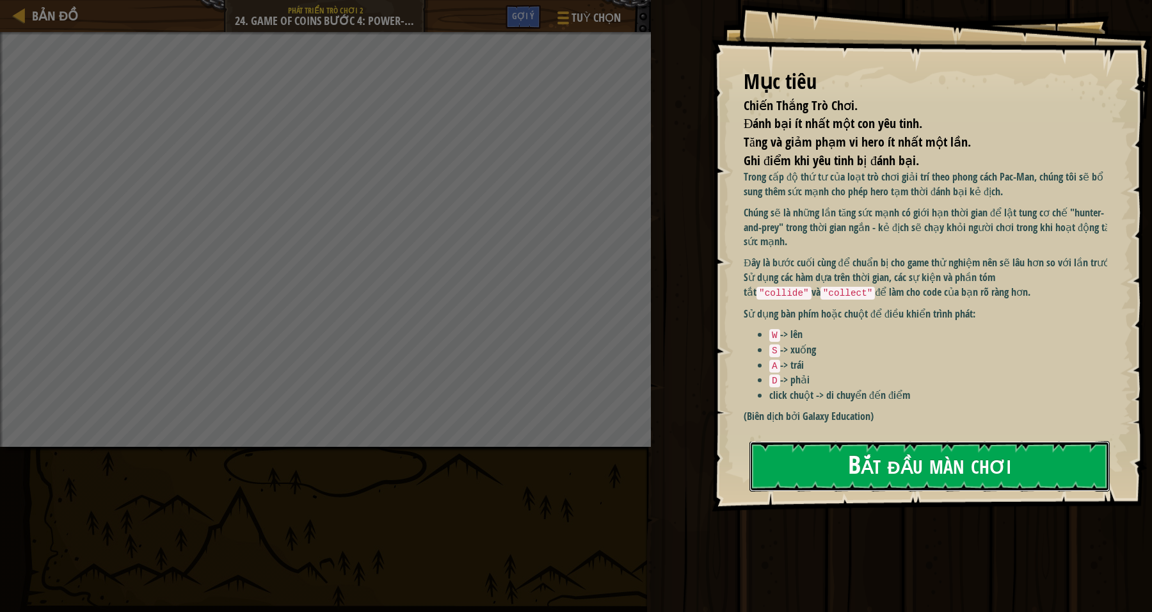
click at [854, 464] on button "Bắt đầu màn chơi" at bounding box center [930, 466] width 360 height 51
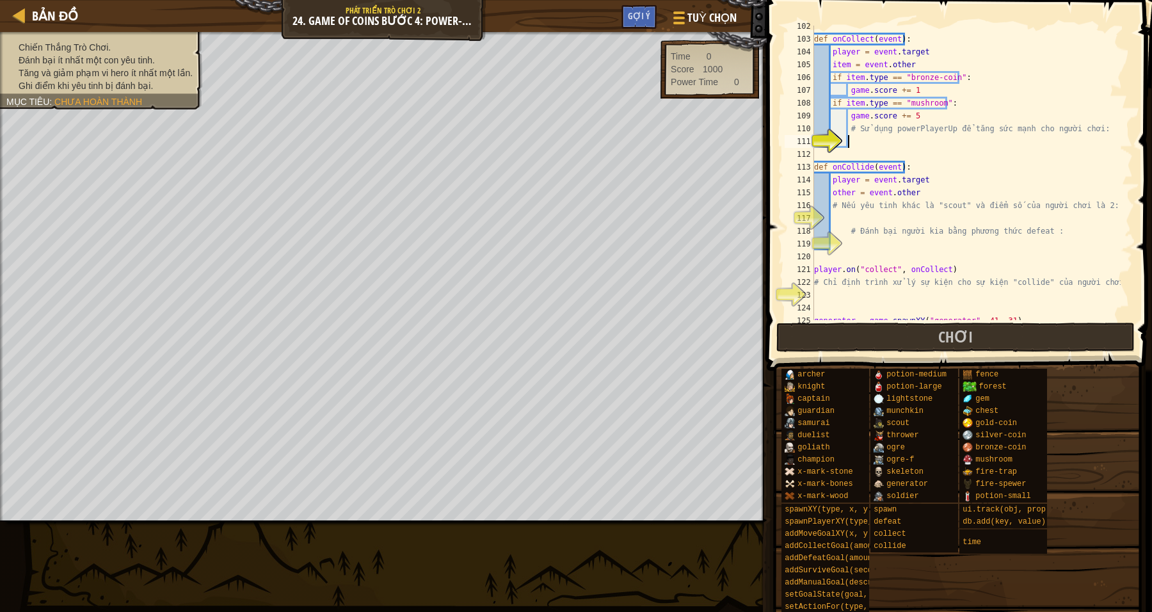
scroll to position [1321, 0]
click at [872, 159] on div "def onCollect ( event ) : player = event . target item = event . other if item …" at bounding box center [966, 183] width 309 height 320
click at [892, 147] on div "def onCollect ( event ) : player = event . target item = event . other if item …" at bounding box center [966, 183] width 309 height 320
drag, startPoint x: 945, startPoint y: 132, endPoint x: 889, endPoint y: 132, distance: 56.3
click at [889, 132] on div "def onCollect ( event ) : player = event . target item = event . other if item …" at bounding box center [966, 183] width 309 height 320
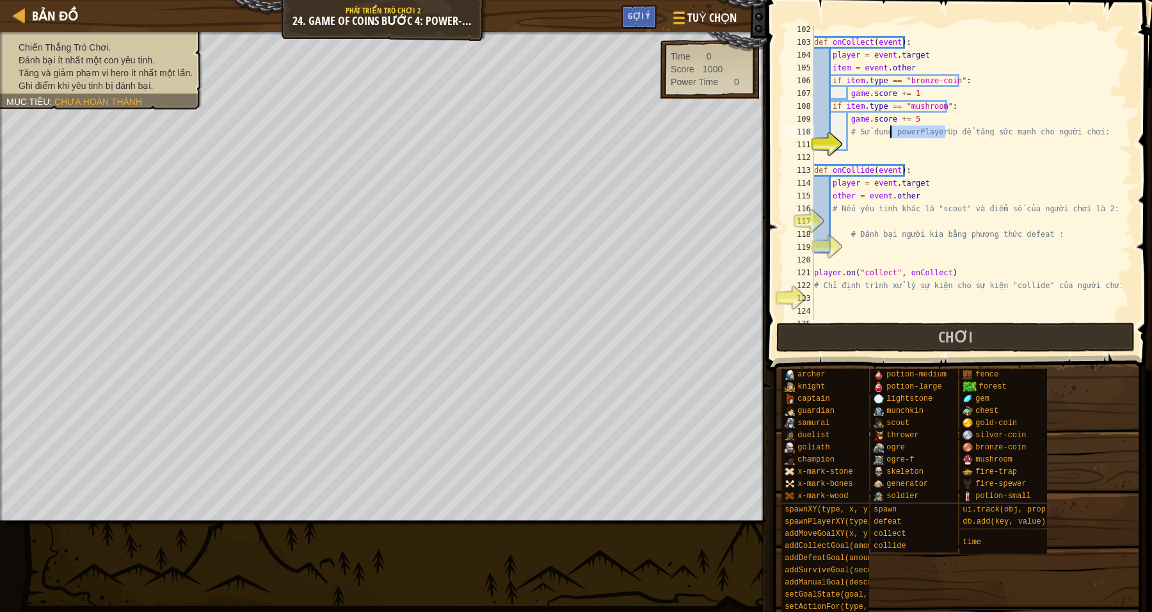
type textarea "# Sử dụng powerPlayerUp để tăng sức mạnh cho người chơi:"
click at [862, 149] on div "def onCollect ( event ) : player = event . target item = event . other if item …" at bounding box center [966, 183] width 309 height 320
type textarea "powerPlayerUp"
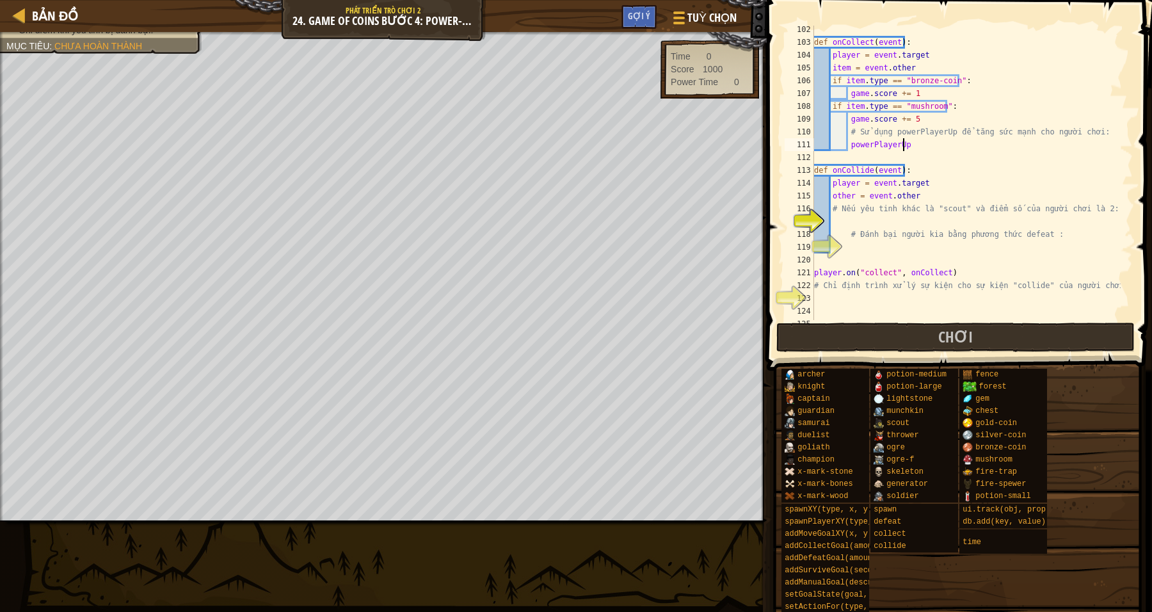
click at [840, 226] on div "def onCollect ( event ) : player = event . target item = event . other if item …" at bounding box center [966, 183] width 309 height 320
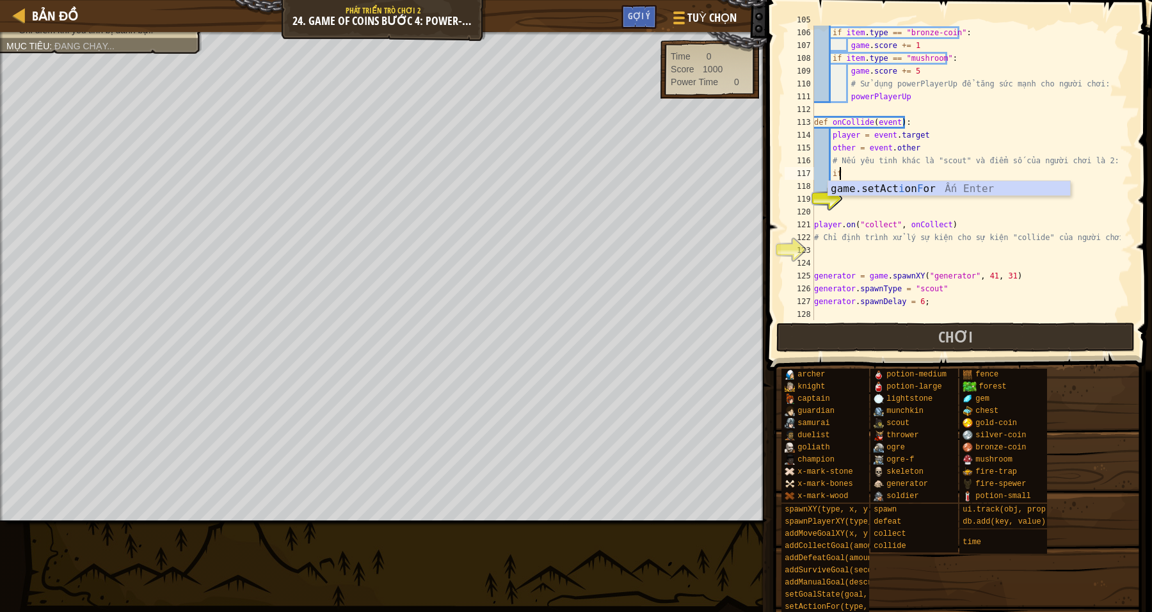
scroll to position [5, 1]
click at [992, 227] on div "item = event . other if item . type == "bronze-coin" : game . score += 1 if ite…" at bounding box center [966, 173] width 309 height 320
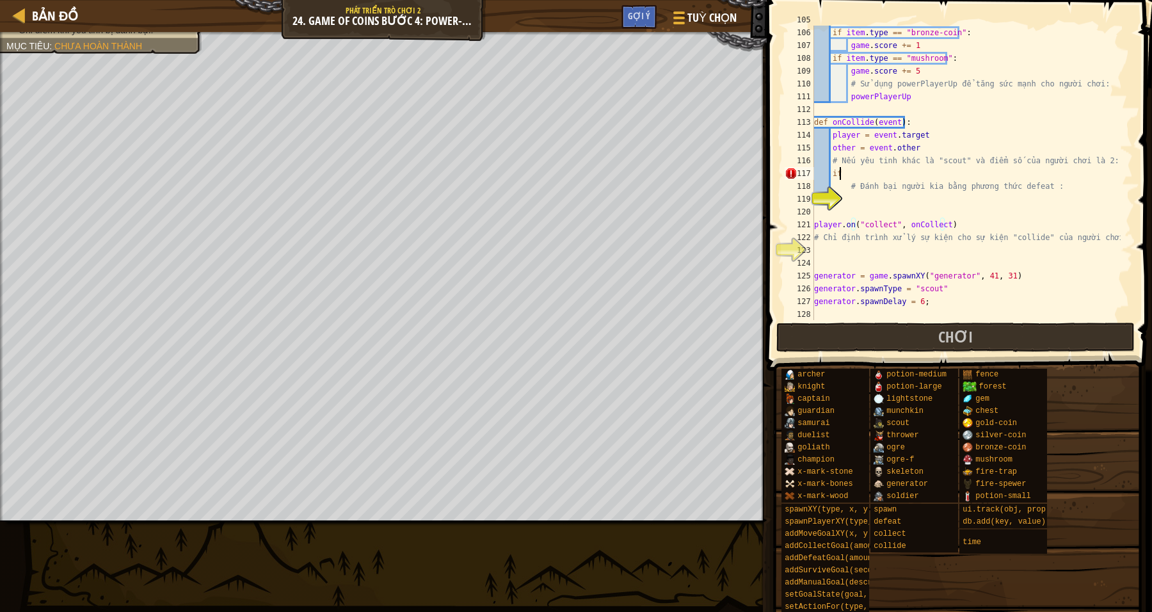
click at [956, 173] on div "item = event . other if item . type == "bronze-coin" : game . score += 1 if ite…" at bounding box center [966, 173] width 309 height 320
drag, startPoint x: 960, startPoint y: 130, endPoint x: 946, endPoint y: 134, distance: 14.6
click at [960, 130] on div "item = event . other if item . type == "bronze-coin" : game . score += 1 if ite…" at bounding box center [966, 173] width 309 height 320
drag, startPoint x: 851, startPoint y: 145, endPoint x: 830, endPoint y: 146, distance: 21.1
click at [830, 146] on div "item = event . other if item . type == "bronze-coin" : game . score += 1 if ite…" at bounding box center [966, 173] width 309 height 320
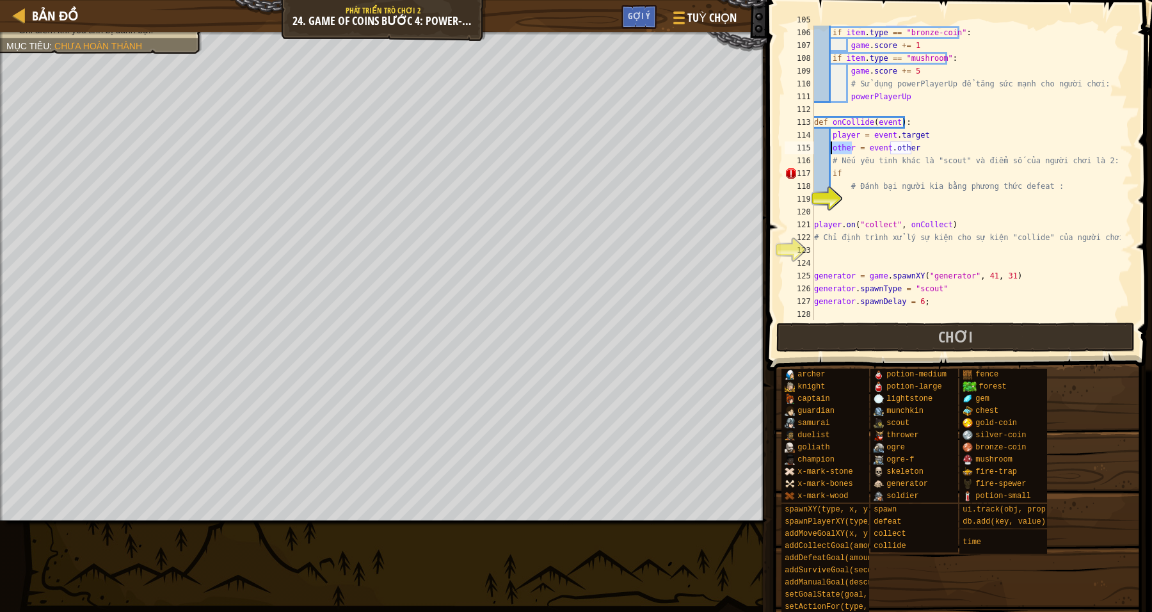
click at [853, 170] on div "item = event . other if item . type == "bronze-coin" : game . score += 1 if ite…" at bounding box center [966, 173] width 309 height 320
type textarea "if other.ti"
click at [933, 194] on div "item = event . other if item . type == "bronze-coin" : game . score += 1 if ite…" at bounding box center [966, 173] width 309 height 320
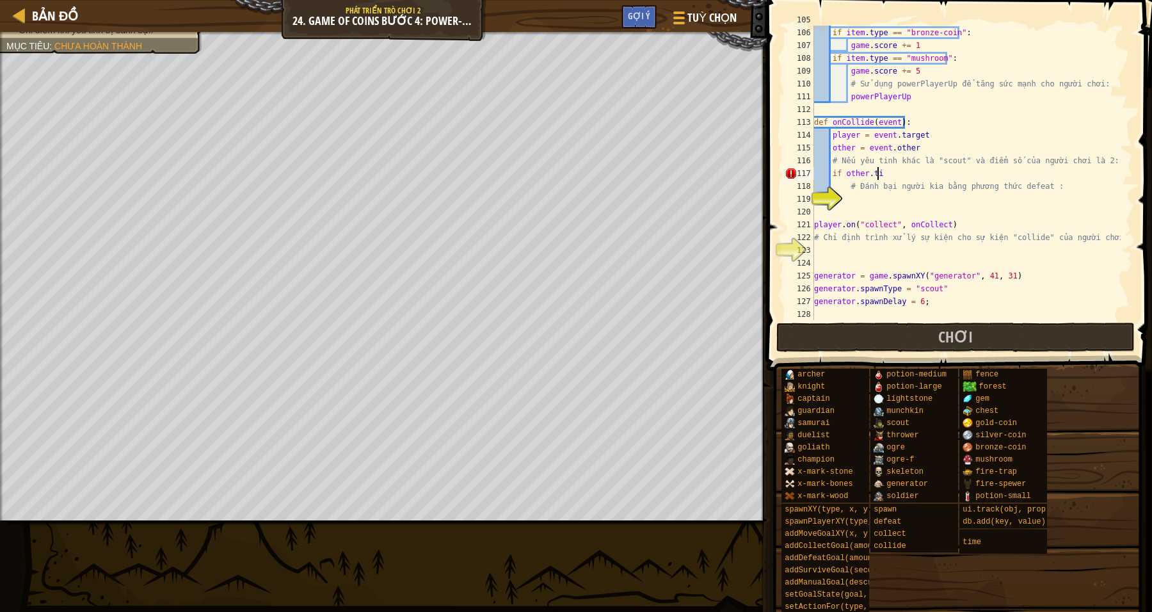
click at [906, 179] on div "item = event . other if item . type == "bronze-coin" : game . score += 1 if ite…" at bounding box center [966, 173] width 309 height 320
type textarea "if other.time"
click at [880, 199] on div "item = event . other if item . type == "bronze-coin" : game . score += 1 if ite…" at bounding box center [966, 173] width 309 height 320
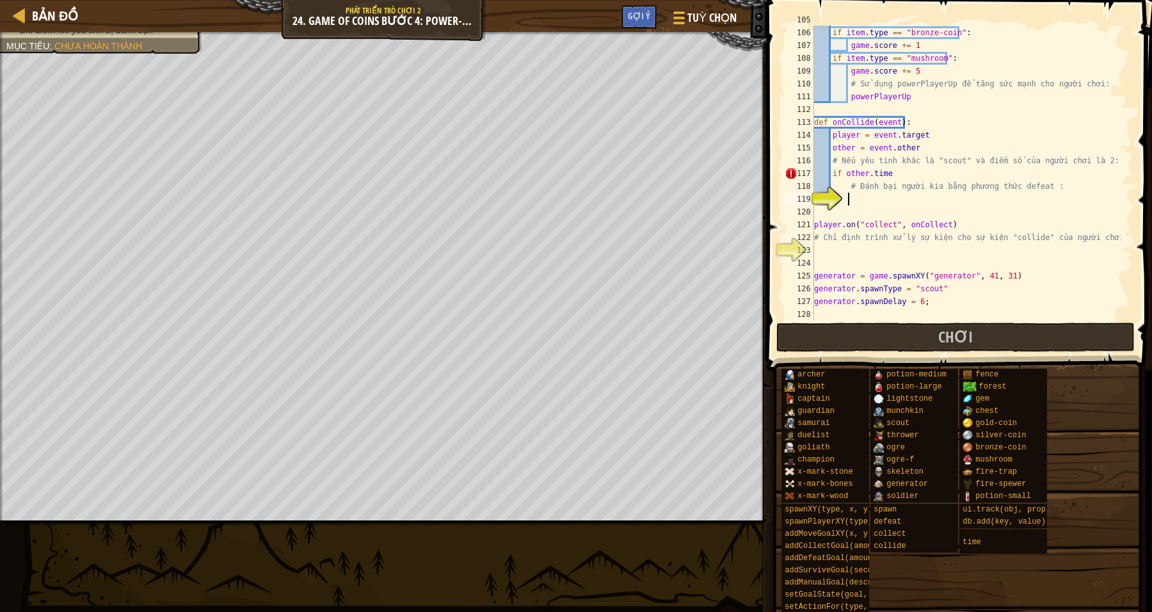
click at [897, 174] on div "item = event . other if item . type == "bronze-coin" : game . score += 1 if ite…" at bounding box center [966, 173] width 309 height 320
type textarea "if other.type"
click at [890, 202] on div "item = event . other if item . type == "bronze-coin" : game . score += 1 if ite…" at bounding box center [966, 173] width 309 height 320
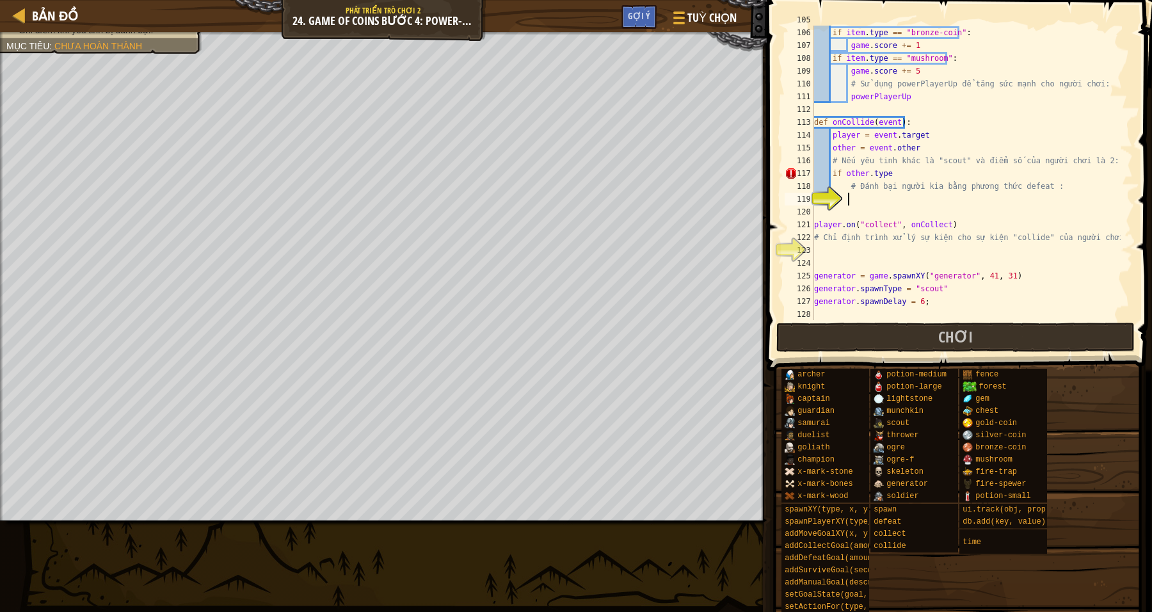
click at [901, 172] on div "item = event . other if item . type == "bronze-coin" : game . score += 1 if ite…" at bounding box center [966, 173] width 309 height 320
type textarea "if other.type"
click at [1043, 207] on div "item = event . other if item . type == "bronze-coin" : game . score += 1 if ite…" at bounding box center [966, 173] width 309 height 320
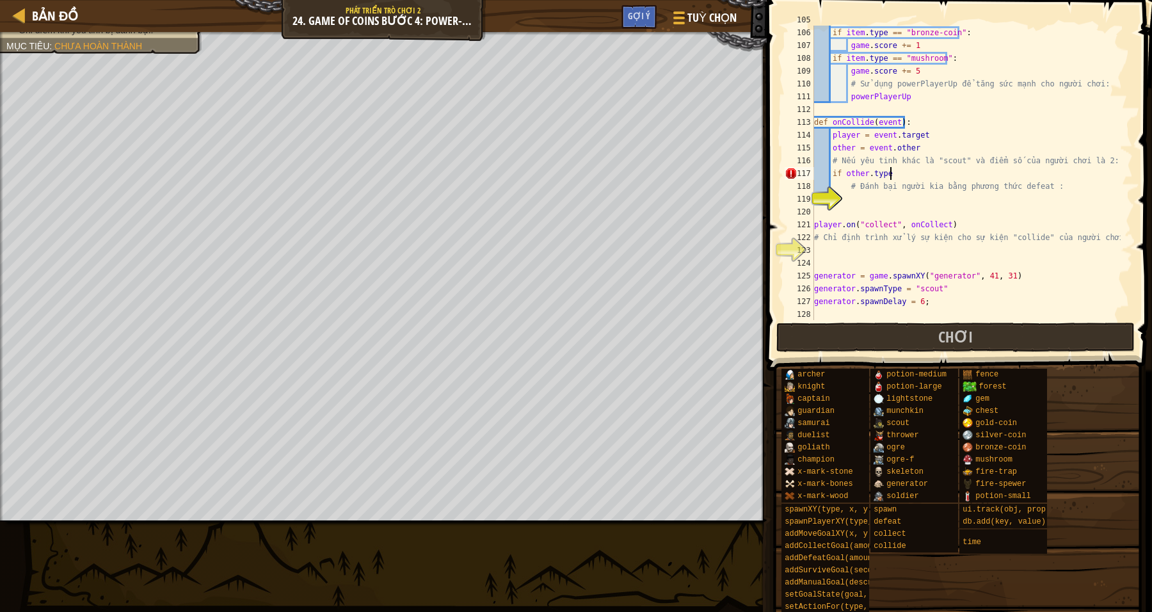
click at [1022, 177] on div "item = event . other if item . type == "bronze-coin" : game . score += 1 if ite…" at bounding box center [966, 173] width 309 height 320
drag, startPoint x: 956, startPoint y: 163, endPoint x: 928, endPoint y: 162, distance: 28.8
click at [928, 162] on div "item = event . other if item . type == "bronze-coin" : game . score += 1 if ite…" at bounding box center [966, 173] width 309 height 320
click at [897, 176] on div "item = event . other if item . type == "bronze-coin" : game . score += 1 if ite…" at bounding box center [966, 173] width 309 height 320
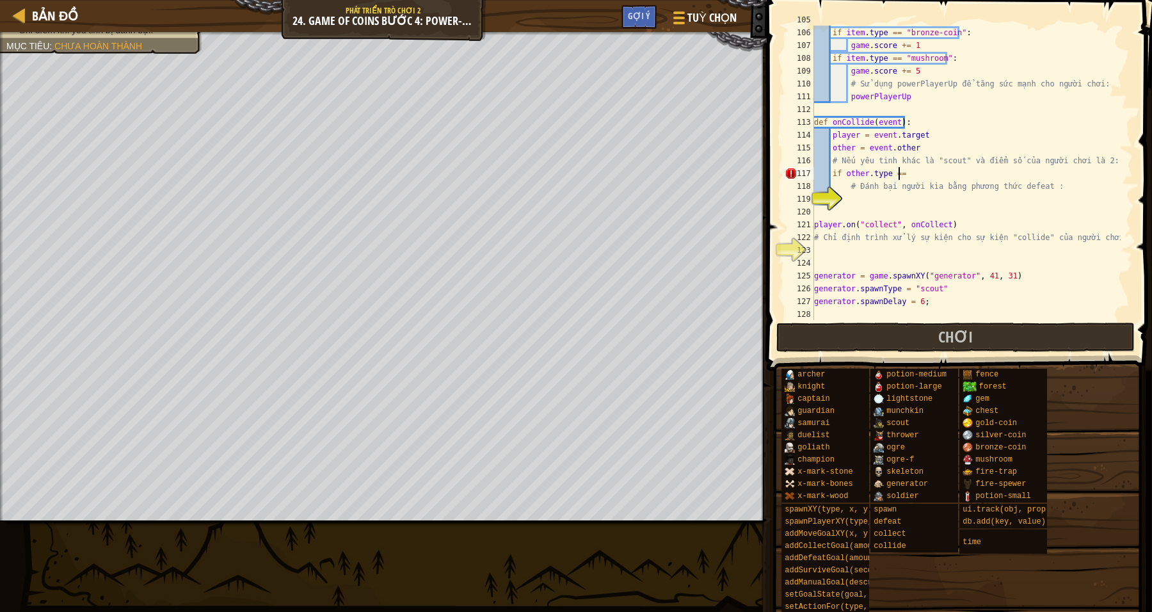
click at [909, 170] on div "item = event . other if item . type == "bronze-coin" : game . score += 1 if ite…" at bounding box center [966, 173] width 309 height 320
type textarea "if other.type == "scout"and"
click at [1002, 204] on div "item = event . other if item . type == "bronze-coin" : game . score += 1 if ite…" at bounding box center [966, 173] width 309 height 320
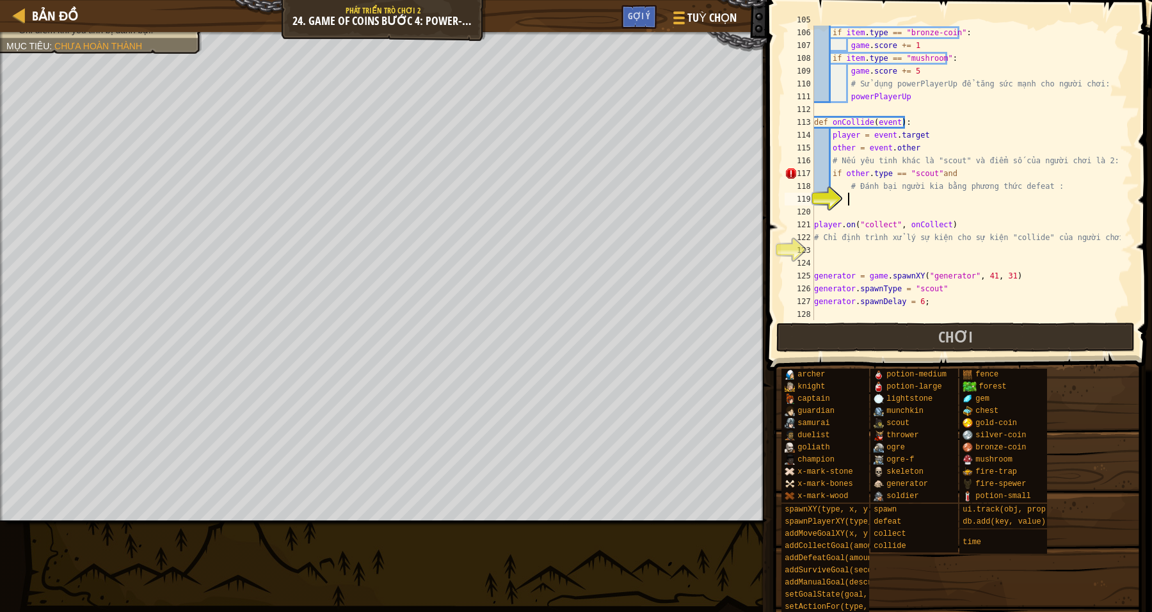
click at [961, 176] on div "item = event . other if item . type == "bronze-coin" : game . score += 1 if ite…" at bounding box center [966, 173] width 309 height 320
click at [931, 171] on div "item = event . other if item . type == "bronze-coin" : game . score += 1 if ite…" at bounding box center [966, 173] width 309 height 320
click at [949, 173] on div "item = event . other if item . type == "bronze-coin" : game . score += 1 if ite…" at bounding box center [966, 173] width 309 height 320
type textarea "if other.type == "scout" and 2"
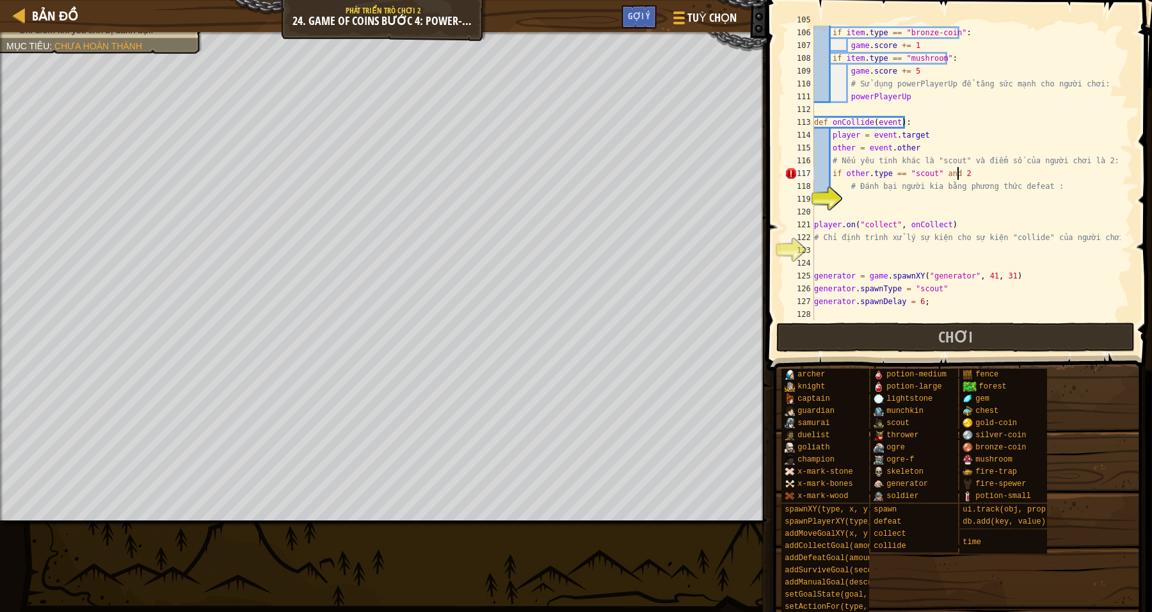
scroll to position [5, 11]
click at [1018, 216] on div "item = event . other if item . type == "bronze-coin" : game . score += 1 if ite…" at bounding box center [966, 173] width 309 height 320
click at [986, 173] on div "item = event . other if item . type == "bronze-coin" : game . score += 1 if ite…" at bounding box center [966, 173] width 309 height 320
type textarea "if other.type == "scout" and 2 :"
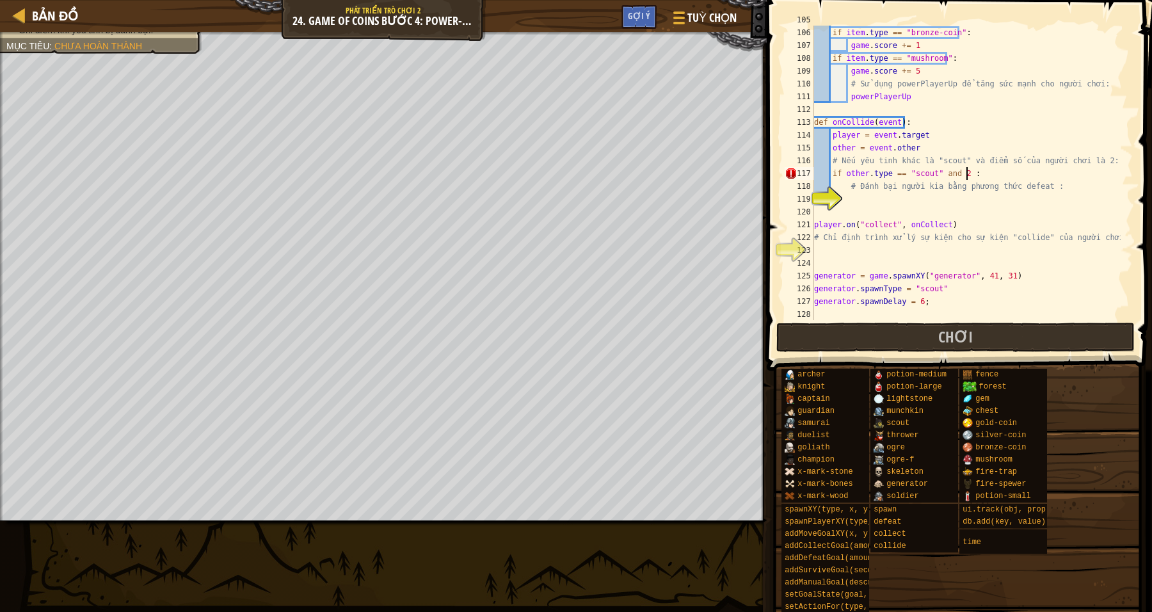
scroll to position [5, 12]
click at [849, 211] on div "item = event . other if item . type == "bronze-coin" : game . score += 1 if ite…" at bounding box center [966, 173] width 309 height 320
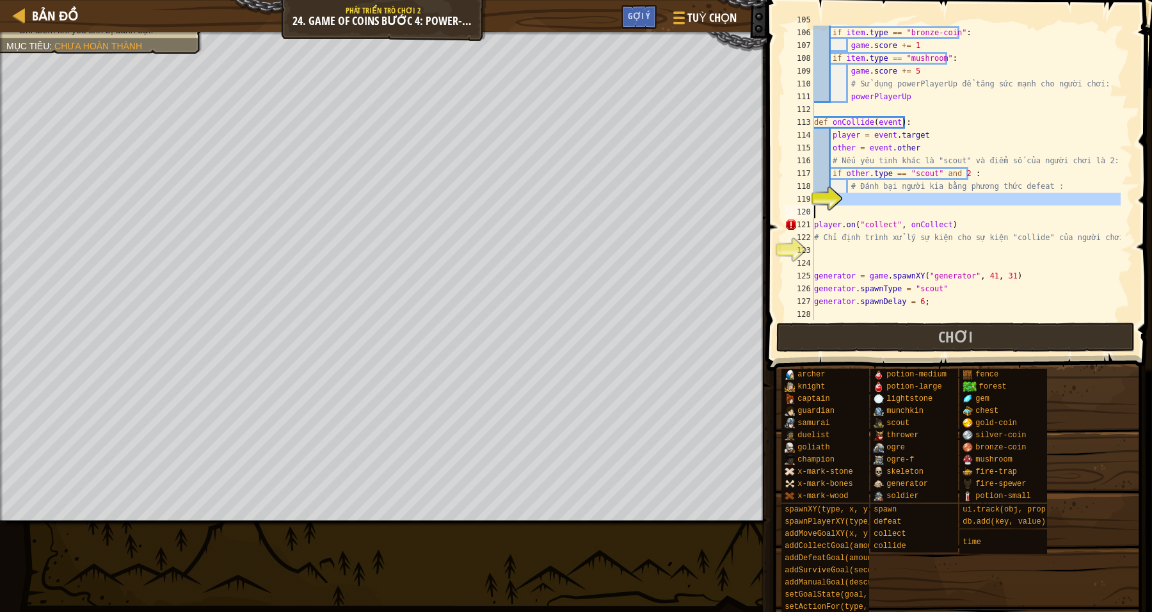
click at [814, 194] on div "119" at bounding box center [799, 199] width 29 height 13
click at [866, 196] on div "item = event . other if item . type == "bronze-coin" : game . score += 1 if ite…" at bounding box center [966, 173] width 309 height 320
click at [948, 173] on div "item = event . other if item . type == "bronze-coin" : game . score += 1 if ite…" at bounding box center [966, 173] width 309 height 320
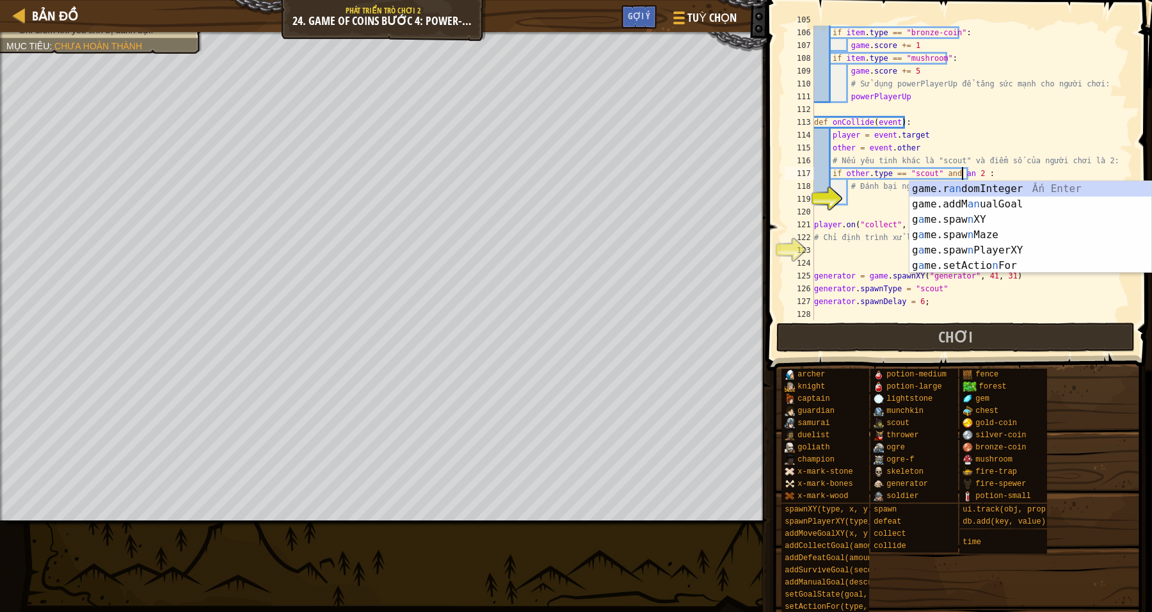
scroll to position [5, 13]
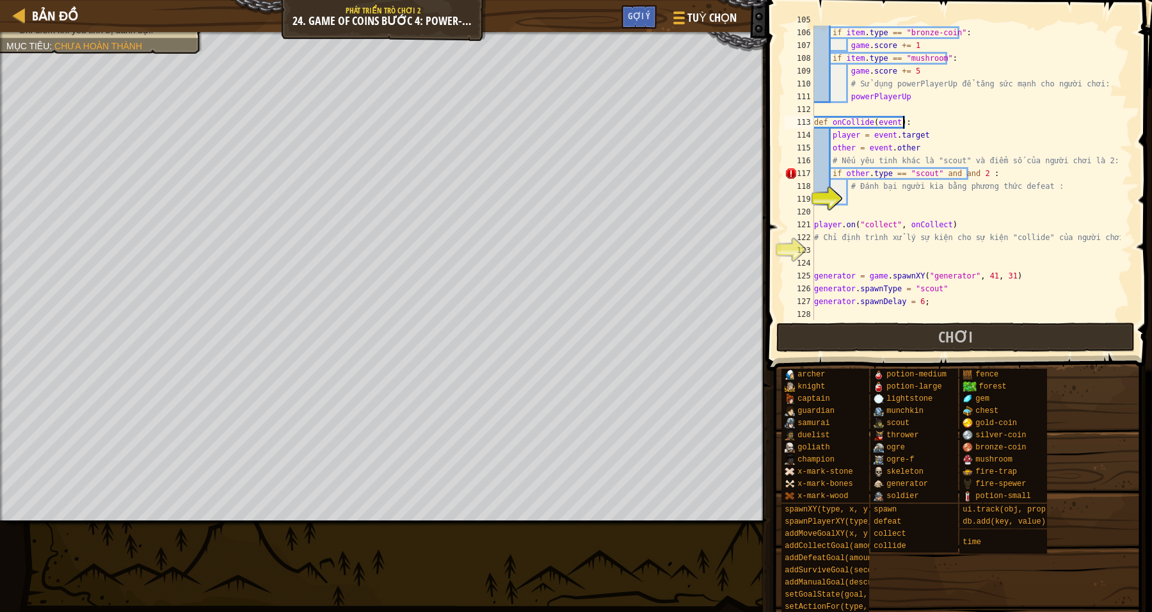
click at [1027, 121] on div "item = event . other if item . type == "bronze-coin" : game . score += 1 if ite…" at bounding box center [966, 173] width 309 height 320
click at [970, 175] on div "item = event . other if item . type == "bronze-coin" : game . score += 1 if ite…" at bounding box center [966, 173] width 309 height 320
click at [964, 173] on div "item = event . other if item . type == "bronze-coin" : game . score += 1 if ite…" at bounding box center [966, 173] width 309 height 320
click at [970, 173] on div "item = event . other if item . type == "bronze-coin" : game . score += 1 if ite…" at bounding box center [966, 173] width 309 height 320
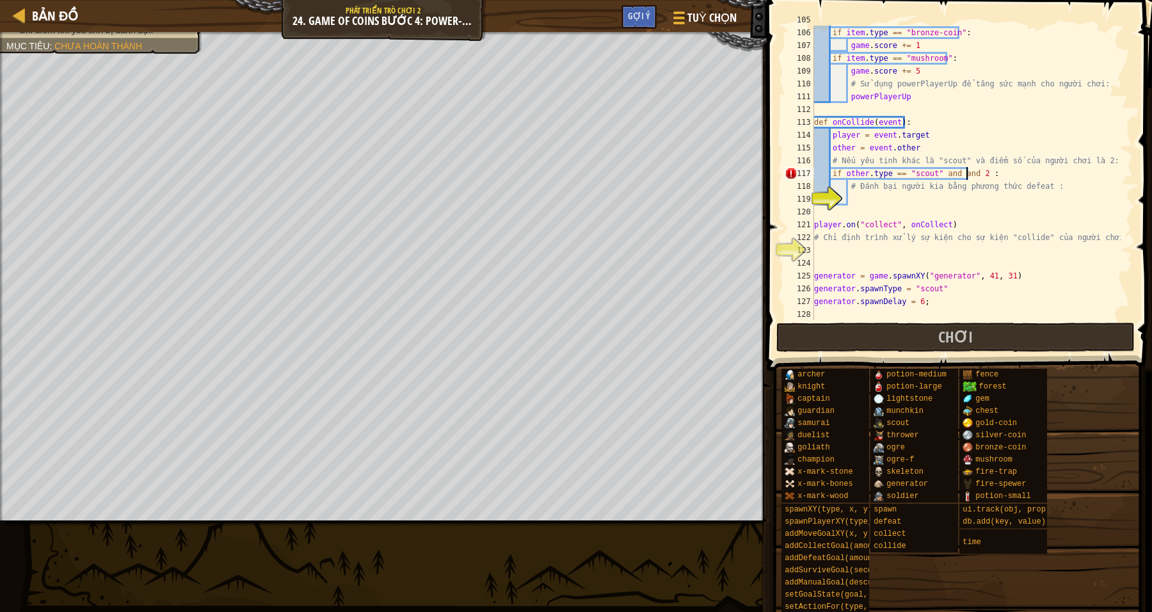
click at [967, 175] on div "item = event . other if item . type == "bronze-coin" : game . score += 1 if ite…" at bounding box center [966, 173] width 309 height 320
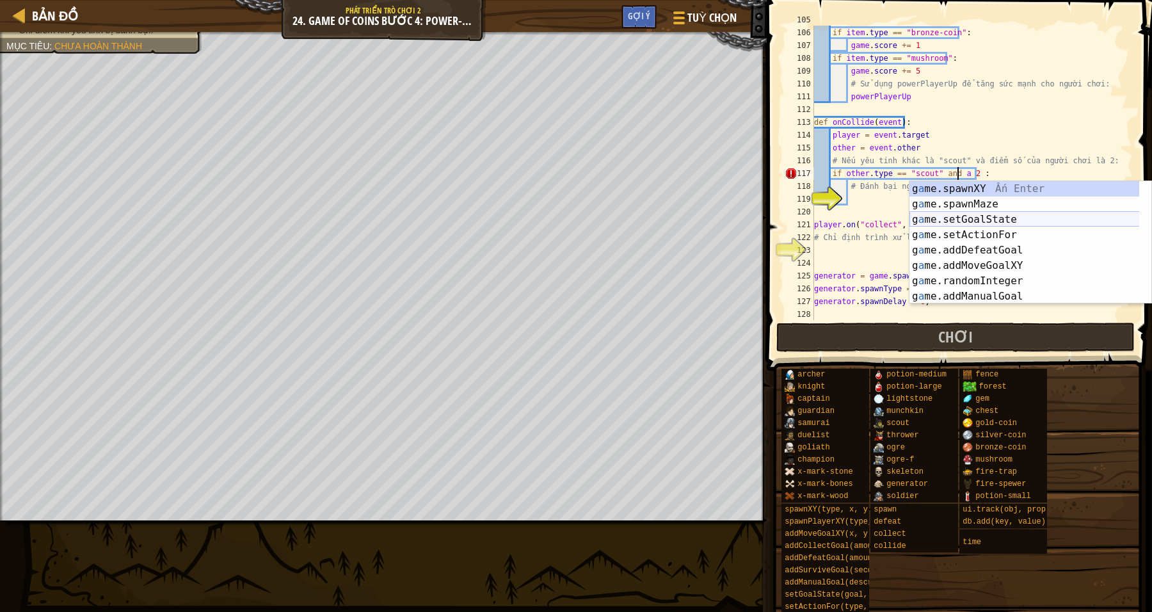
type textarea "if other.type == "scout" and 2 :"
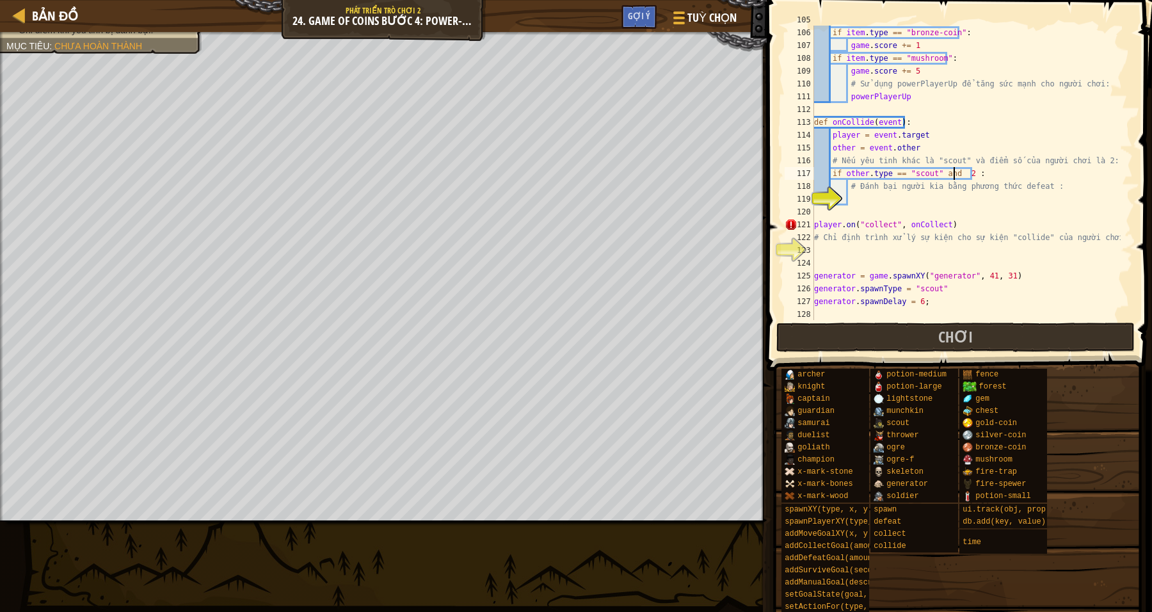
click at [963, 210] on div "item = event . other if item . type == "bronze-coin" : game . score += 1 if ite…" at bounding box center [966, 173] width 309 height 320
click at [865, 192] on div "item = event . other if item . type == "bronze-coin" : game . score += 1 if ite…" at bounding box center [966, 173] width 309 height 320
type textarea "# Đánh bại người kia bằng phương thức defeat :"
click at [855, 196] on div "item = event . other if item . type == "bronze-coin" : game . score += 1 if ite…" at bounding box center [966, 173] width 309 height 320
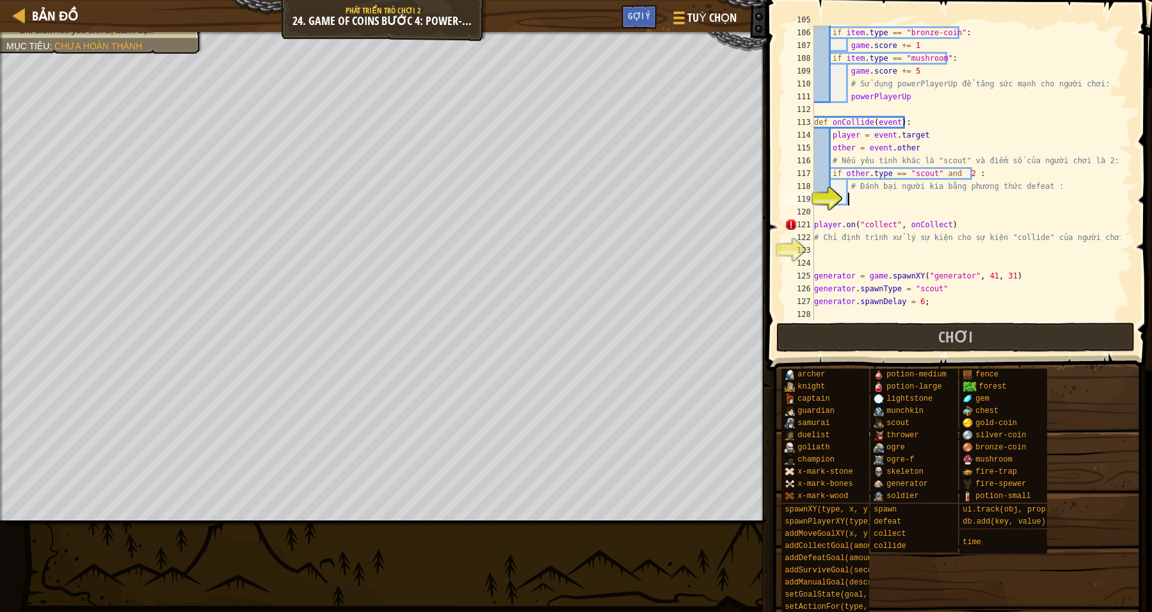
click at [952, 176] on div "item = event . other if item . type == "bronze-coin" : game . score += 1 if ite…" at bounding box center [966, 173] width 309 height 320
type textarea "if other.type == "scout" and player.scale 2 :"
click at [1015, 211] on div "item = event . other if item . type == "bronze-coin" : game . score += 1 if ite…" at bounding box center [966, 173] width 309 height 320
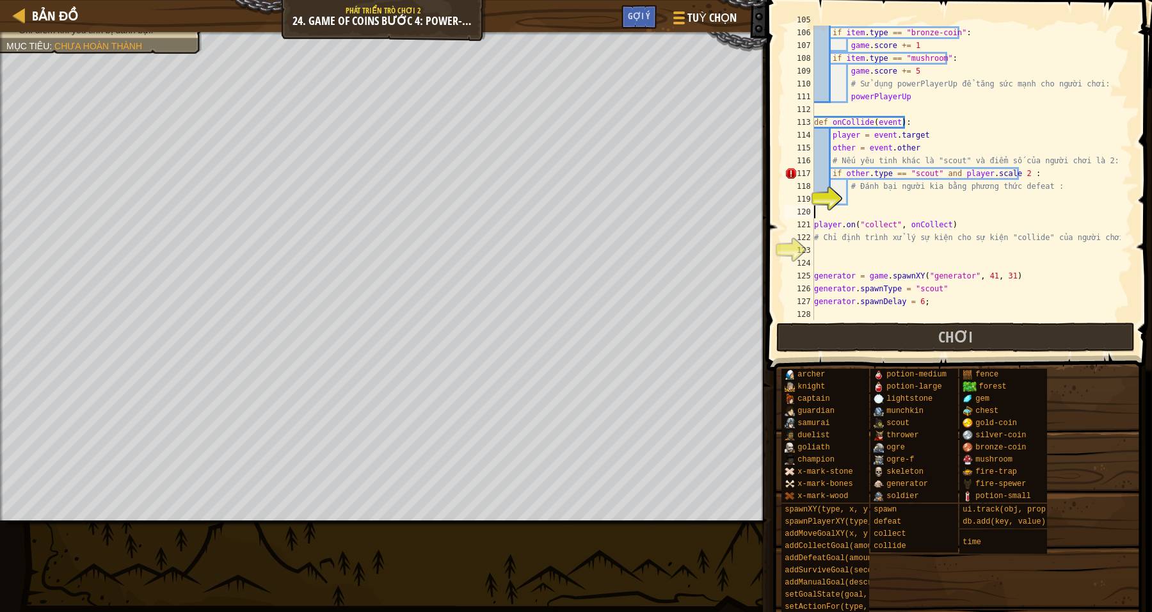
scroll to position [5, 0]
click at [1015, 172] on div "item = event . other if item . type == "bronze-coin" : game . score += 1 if ite…" at bounding box center [966, 173] width 309 height 320
type textarea "if other.type == "scout" and player.scale 2 :"
click at [1006, 171] on div "item = event . other if item . type == "bronze-coin" : game . score += 1 if ite…" at bounding box center [966, 173] width 309 height 320
drag, startPoint x: 967, startPoint y: 204, endPoint x: 965, endPoint y: 197, distance: 7.3
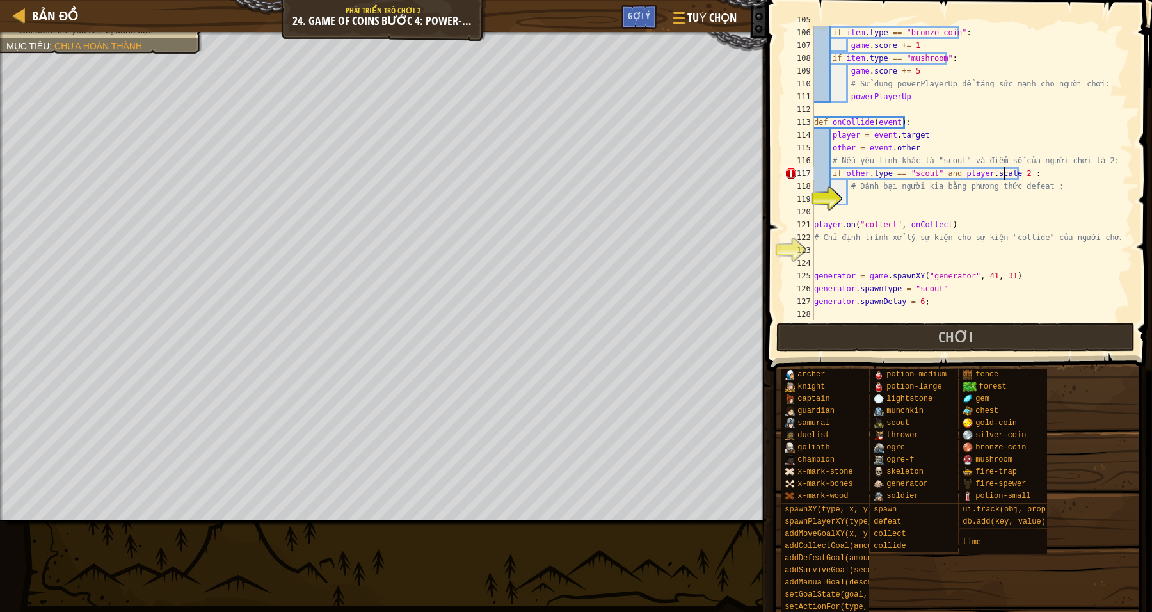
click at [965, 202] on div "item = event . other if item . type == "bronze-coin" : game . score += 1 if ite…" at bounding box center [966, 173] width 309 height 320
click at [1013, 170] on div "item = event . other if item . type == "bronze-coin" : game . score += 1 if ite…" at bounding box center [966, 173] width 309 height 320
click at [1007, 172] on div "item = event . other if item . type == "bronze-coin" : game . score += 1 if ite…" at bounding box center [966, 173] width 309 height 320
click at [1018, 172] on div "item = event . other if item . type == "bronze-coin" : game . score += 1 if ite…" at bounding box center [966, 173] width 309 height 320
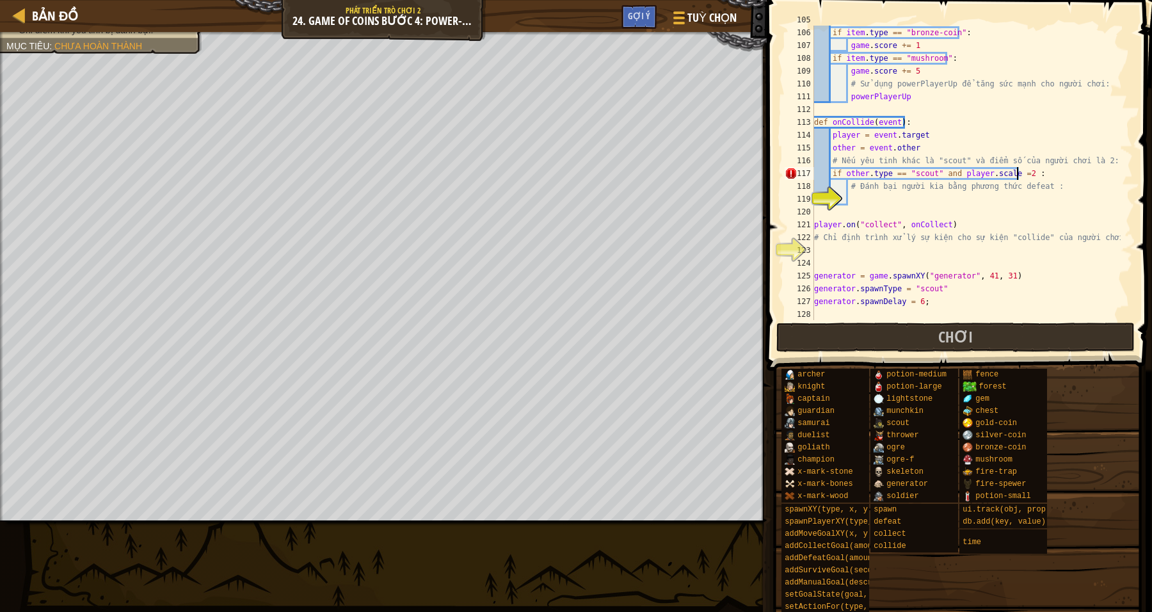
click at [1009, 173] on div "item = event . other if item . type == "bronze-coin" : game . score += 1 if ite…" at bounding box center [966, 173] width 309 height 320
click at [1015, 172] on div "item = event . other if item . type == "bronze-coin" : game . score += 1 if ite…" at bounding box center [966, 173] width 309 height 320
click at [1015, 170] on div "item = event . other if item . type == "bronze-coin" : game . score += 1 if ite…" at bounding box center [966, 173] width 309 height 320
click at [1012, 172] on div "item = event . other if item . type == "bronze-coin" : game . score += 1 if ite…" at bounding box center [966, 173] width 309 height 320
click at [1015, 171] on div "item = event . other if item . type == "bronze-coin" : game . score += 1 if ite…" at bounding box center [966, 173] width 309 height 320
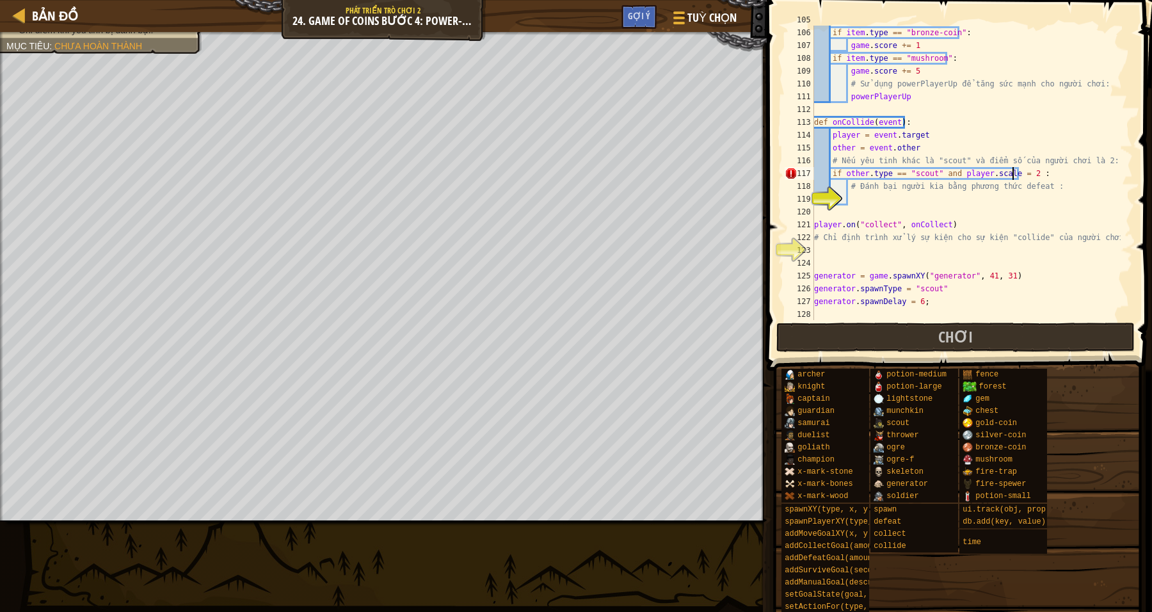
scroll to position [5, 17]
click at [1045, 186] on div "item = event . other if item . type == "bronze-coin" : game . score += 1 if ite…" at bounding box center [966, 173] width 309 height 320
type textarea "# Đánh bại người kia bằng phương thức defeat :"
click at [903, 216] on div "item = event . other if item . type == "bronze-coin" : game . score += 1 if ite…" at bounding box center [966, 173] width 309 height 320
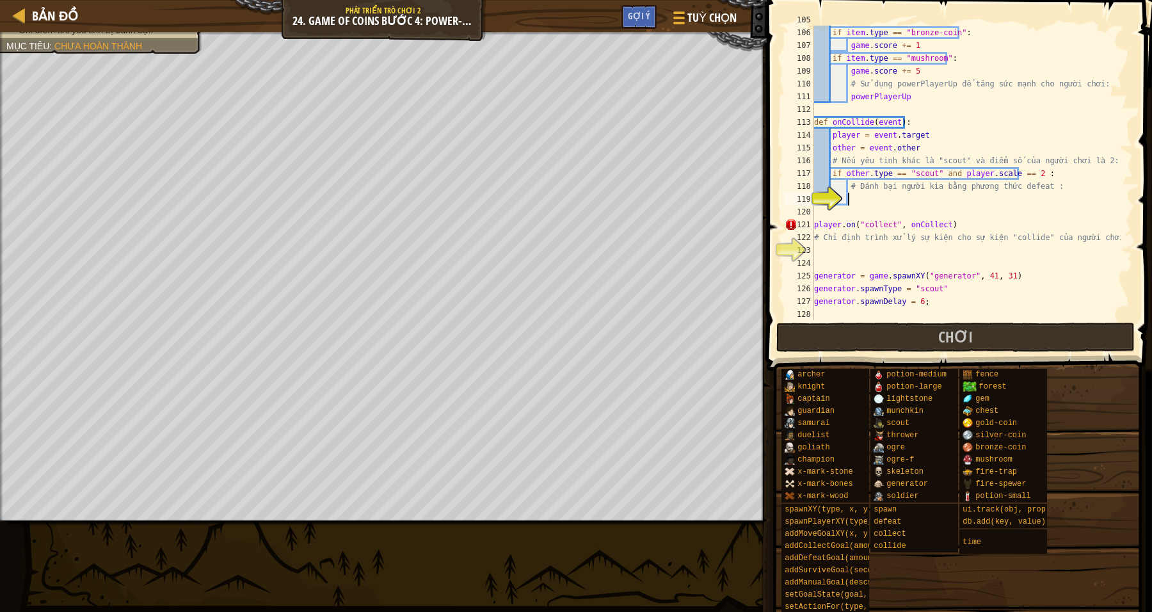
click at [867, 204] on div "item = event . other if item . type == "bronze-coin" : game . score += 1 if ite…" at bounding box center [966, 173] width 309 height 320
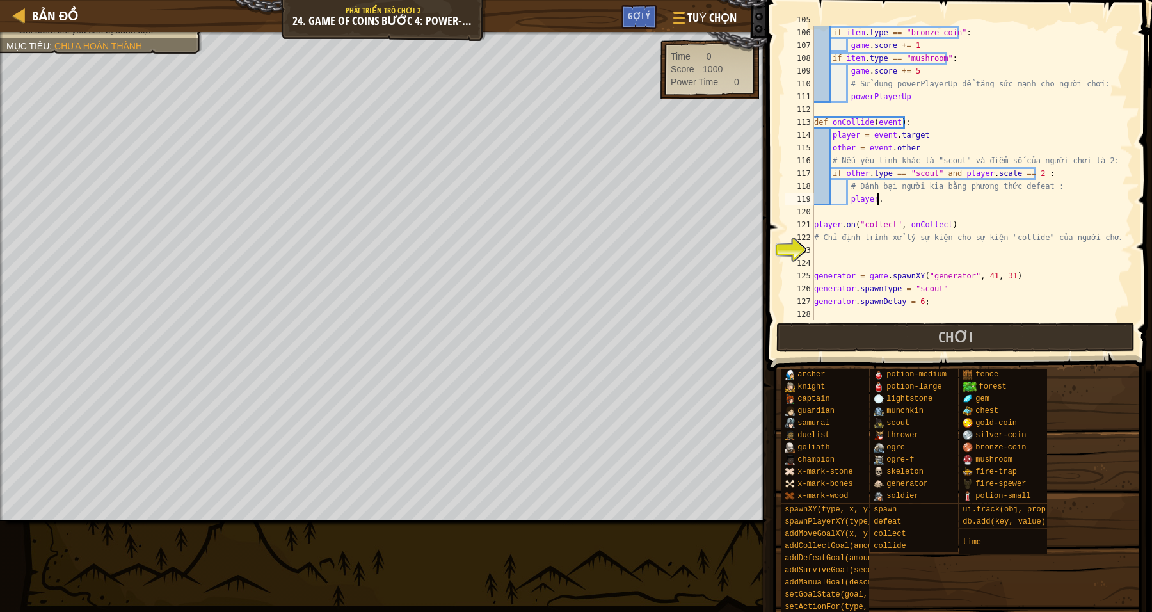
scroll to position [5, 4]
drag, startPoint x: 1033, startPoint y: 188, endPoint x: 1009, endPoint y: 188, distance: 23.1
click at [1009, 188] on div "item = event . other if item . type == "bronze-coin" : game . score += 1 if ite…" at bounding box center [966, 173] width 309 height 320
click at [899, 198] on div "item = event . other if item . type == "bronze-coin" : game . score += 1 if ite…" at bounding box center [966, 173] width 309 height 320
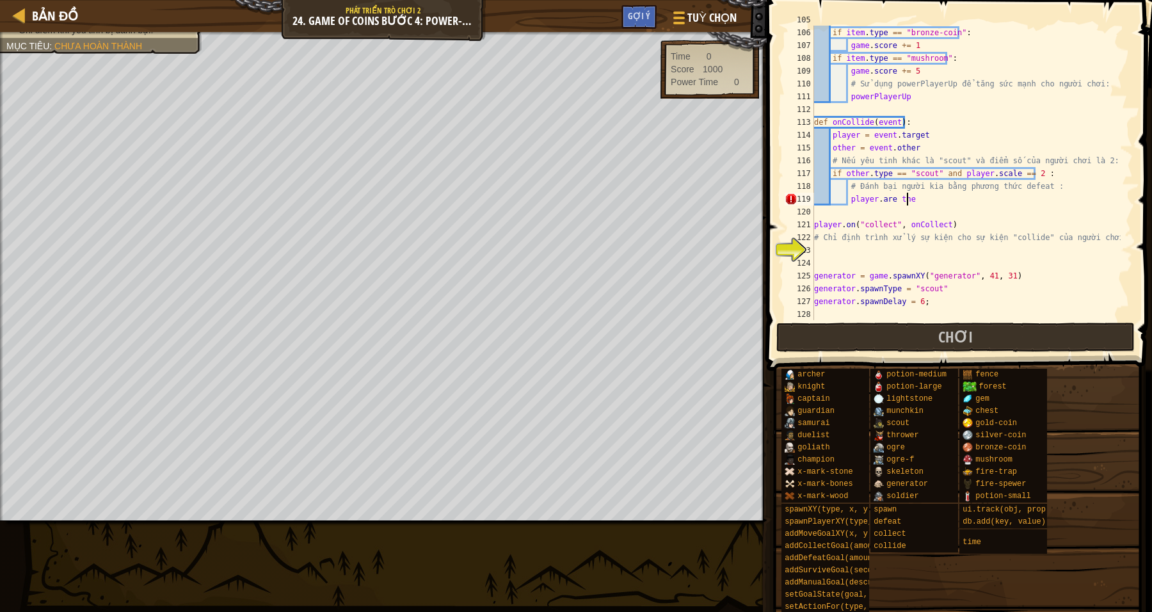
click at [895, 196] on div "item = event . other if item . type == "bronze-coin" : game . score += 1 if ite…" at bounding box center [966, 173] width 309 height 320
click at [908, 197] on div "item = event . other if item . type == "bronze-coin" : game . score += 1 if ite…" at bounding box center [966, 173] width 309 height 320
click at [994, 199] on div "item = event . other if item . type == "bronze-coin" : game . score += 1 if ite…" at bounding box center [966, 173] width 309 height 320
click at [853, 205] on div "item = event . other if item . type == "bronze-coin" : game . score += 1 if ite…" at bounding box center [966, 173] width 309 height 320
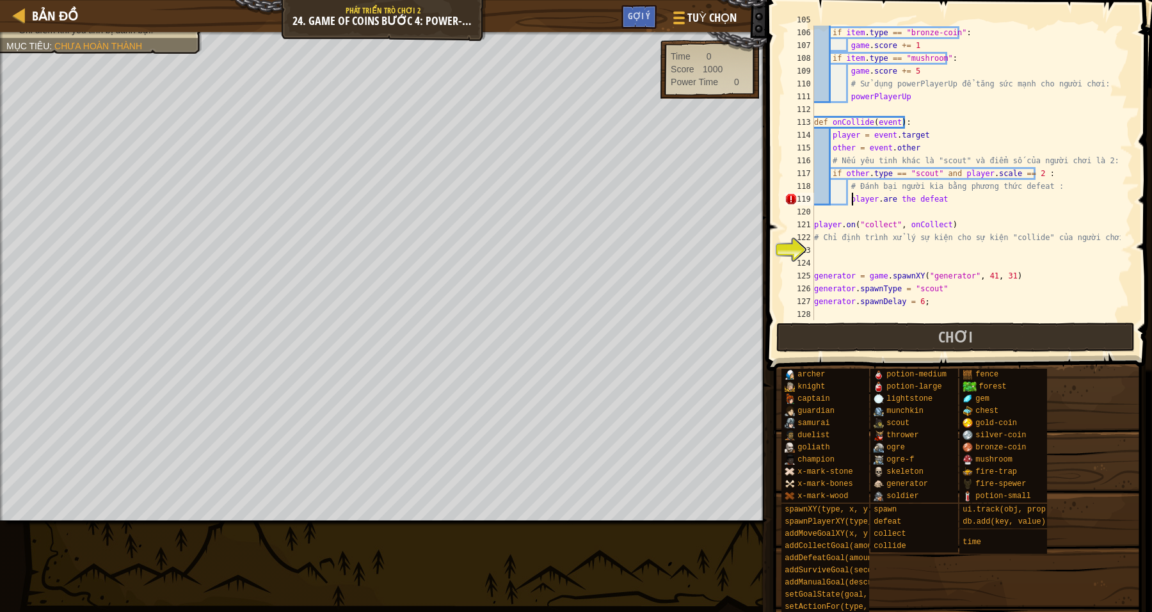
click at [885, 205] on div "item = event . other if item . type == "bronze-coin" : game . score += 1 if ite…" at bounding box center [966, 173] width 309 height 320
drag, startPoint x: 897, startPoint y: 194, endPoint x: 935, endPoint y: 185, distance: 38.8
click at [898, 194] on div "item = event . other if item . type == "bronze-coin" : game . score += 1 if ite…" at bounding box center [966, 173] width 309 height 320
click at [958, 186] on div "item = event . other if item . type == "bronze-coin" : game . score += 1 if ite…" at bounding box center [966, 173] width 309 height 320
click at [888, 200] on div "item = event . other if item . type == "bronze-coin" : game . score += 1 if ite…" at bounding box center [966, 173] width 309 height 320
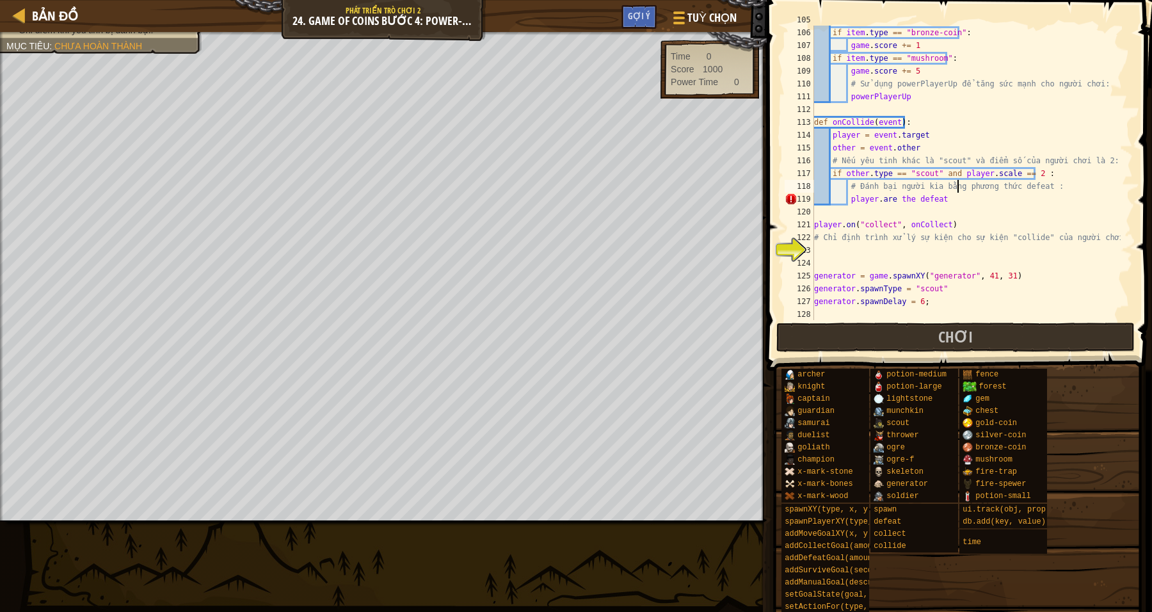
type textarea "player.are the defeat"
click at [938, 198] on div "item = event . other if item . type == "bronze-coin" : game . score += 1 if ite…" at bounding box center [966, 173] width 309 height 320
click at [850, 201] on div "item = event . other if item . type == "bronze-coin" : game . score += 1 if ite…" at bounding box center [966, 173] width 309 height 320
click at [950, 215] on div "item = event . other if item . type == "bronze-coin" : game . score += 1 if ite…" at bounding box center [966, 173] width 309 height 320
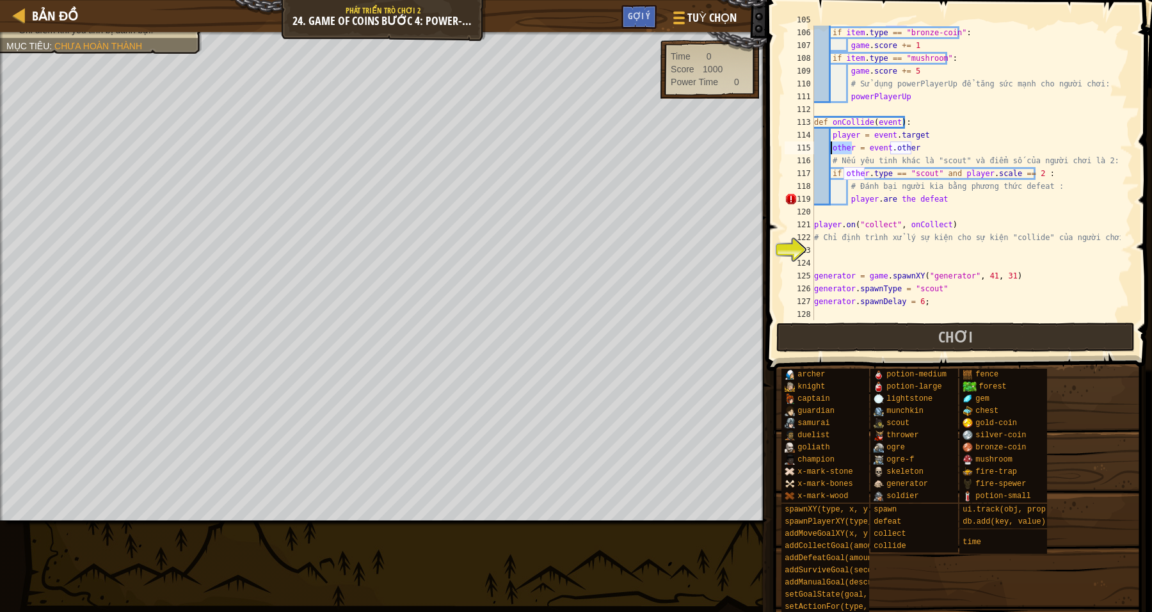
drag, startPoint x: 852, startPoint y: 147, endPoint x: 830, endPoint y: 147, distance: 21.8
click at [830, 147] on div "item = event . other if item . type == "bronze-coin" : game . score += 1 if ite…" at bounding box center [966, 173] width 309 height 320
drag, startPoint x: 910, startPoint y: 193, endPoint x: 889, endPoint y: 197, distance: 21.5
click at [880, 198] on div "item = event . other if item . type == "bronze-coin" : game . score += 1 if ite…" at bounding box center [966, 173] width 309 height 320
drag, startPoint x: 898, startPoint y: 197, endPoint x: 913, endPoint y: 193, distance: 15.2
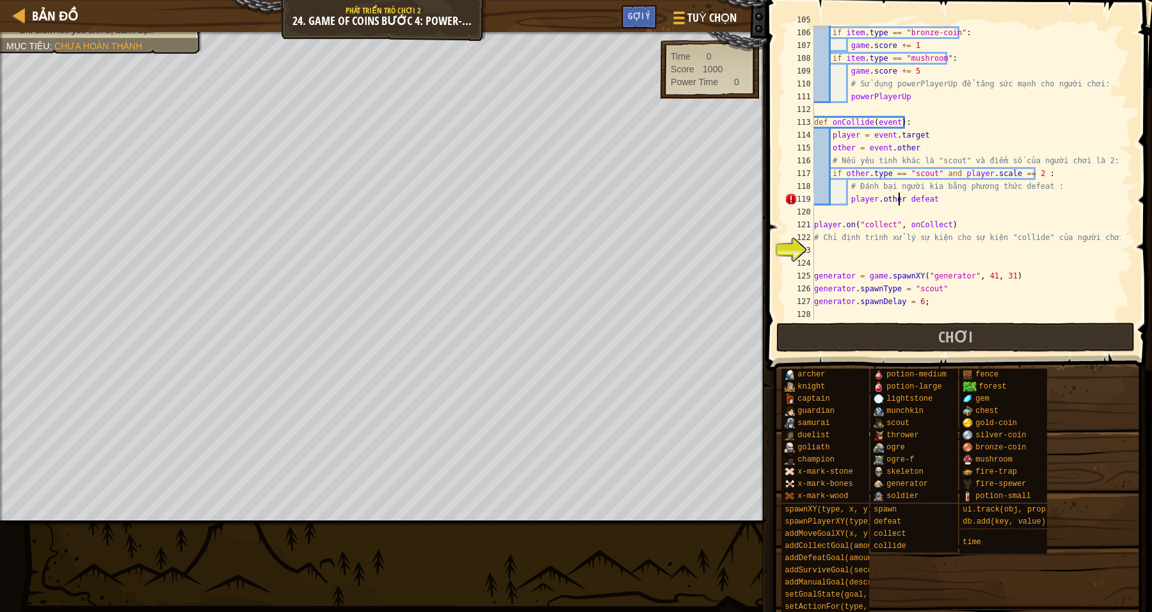
click at [898, 197] on div "item = event . other if item . type == "bronze-coin" : game . score += 1 if ite…" at bounding box center [966, 173] width 309 height 320
click at [908, 196] on div "item = event . other if item . type == "bronze-coin" : game . score += 1 if ite…" at bounding box center [966, 173] width 309 height 320
click at [905, 196] on div "item = event . other if item . type == "bronze-coin" : game . score += 1 if ite…" at bounding box center [966, 173] width 309 height 320
click at [902, 197] on div "item = event . other if item . type == "bronze-coin" : game . score += 1 if ite…" at bounding box center [966, 173] width 309 height 320
click at [872, 197] on div "item = event . other if item . type == "bronze-coin" : game . score += 1 if ite…" at bounding box center [966, 173] width 309 height 320
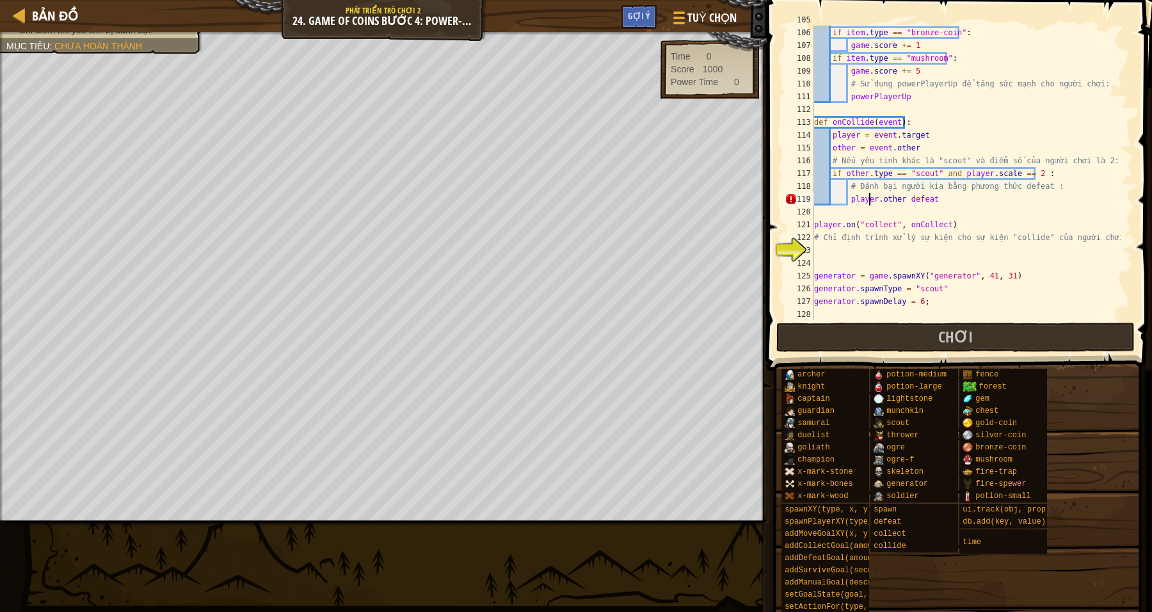
click at [870, 198] on div "item = event . other if item . type == "bronze-coin" : game . score += 1 if ite…" at bounding box center [966, 173] width 309 height 320
drag, startPoint x: 876, startPoint y: 198, endPoint x: 850, endPoint y: 202, distance: 25.8
click at [850, 202] on div "item = event . other if item . type == "bronze-coin" : game . score += 1 if ite…" at bounding box center [966, 173] width 309 height 320
click at [871, 197] on div "item = event . other if item . type == "bronze-coin" : game . score += 1 if ite…" at bounding box center [966, 173] width 309 height 320
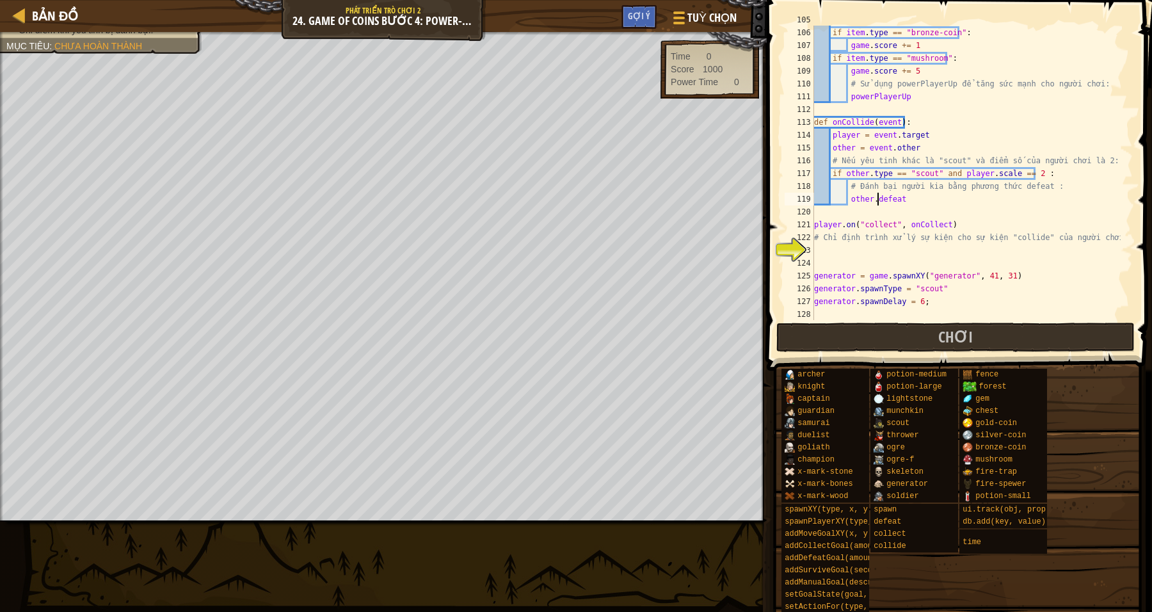
click at [878, 195] on div "item = event . other if item . type == "bronze-coin" : game . score += 1 if ite…" at bounding box center [966, 173] width 309 height 320
drag, startPoint x: 972, startPoint y: 202, endPoint x: 947, endPoint y: 202, distance: 25.6
click at [972, 202] on div "item = event . other if item . type == "bronze-coin" : game . score += 1 if ite…" at bounding box center [966, 173] width 309 height 320
click at [921, 195] on div "item = event . other if item . type == "bronze-coin" : game . score += 1 if ite…" at bounding box center [966, 173] width 309 height 320
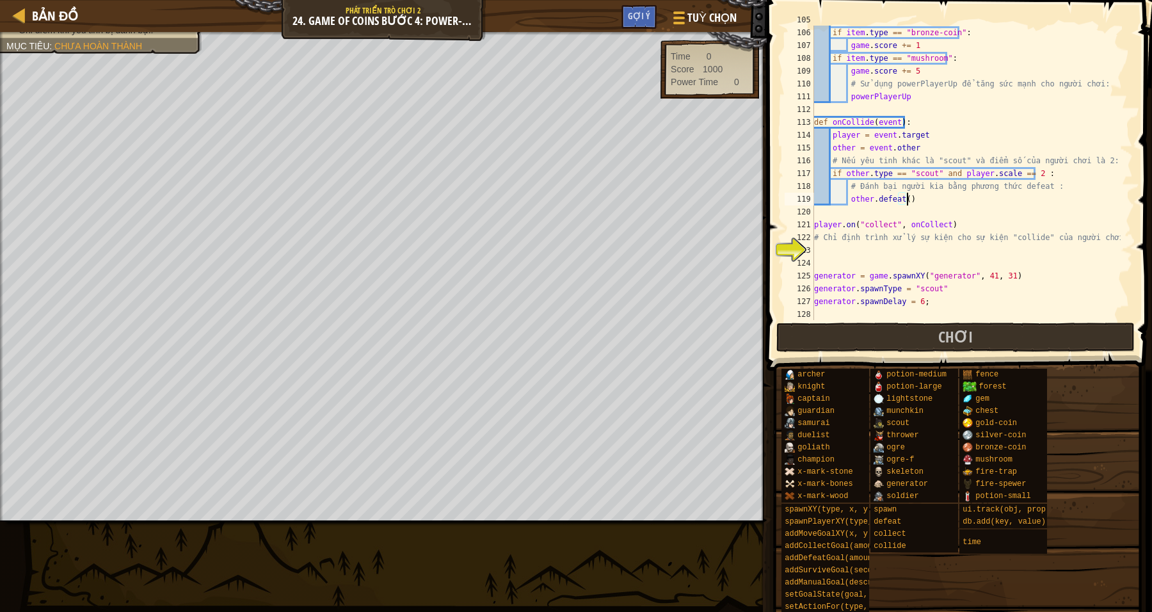
click at [946, 220] on div "item = event . other if item . type == "bronze-coin" : game . score += 1 if ite…" at bounding box center [966, 173] width 309 height 320
type textarea "player.on("collect", onCollect)"
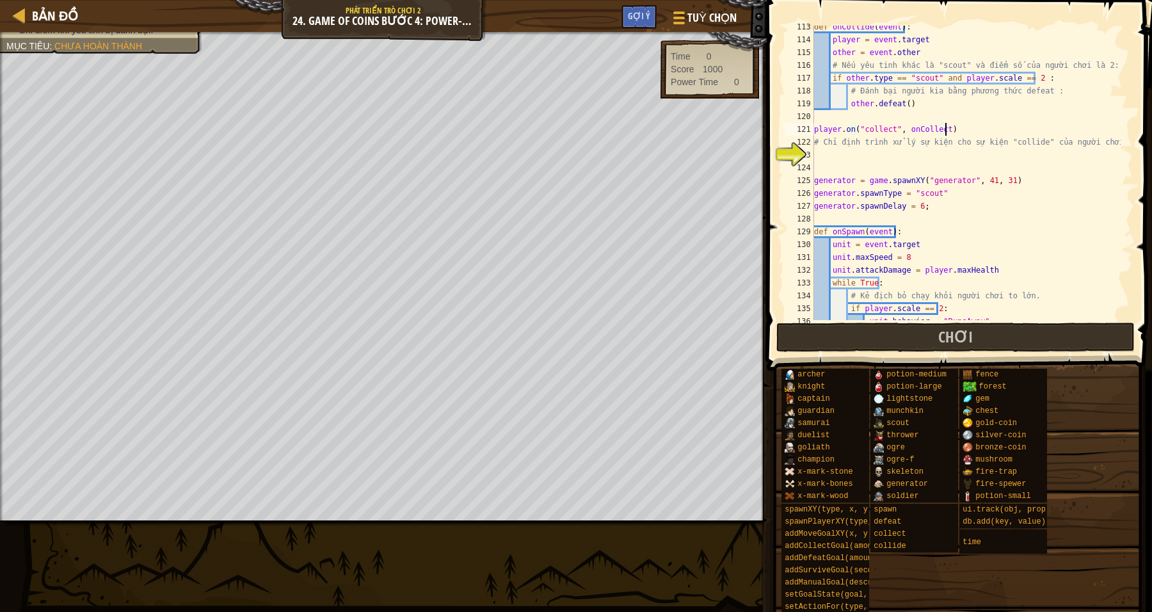
scroll to position [1465, 0]
drag, startPoint x: 825, startPoint y: 161, endPoint x: 897, endPoint y: 167, distance: 72.6
click at [827, 161] on div "def onCollide ( event ) : player = event . target other = event . other # Nếu y…" at bounding box center [966, 180] width 309 height 320
click at [874, 166] on div "def onCollide ( event ) : player = event . target other = event . other # Nếu y…" at bounding box center [966, 173] width 309 height 294
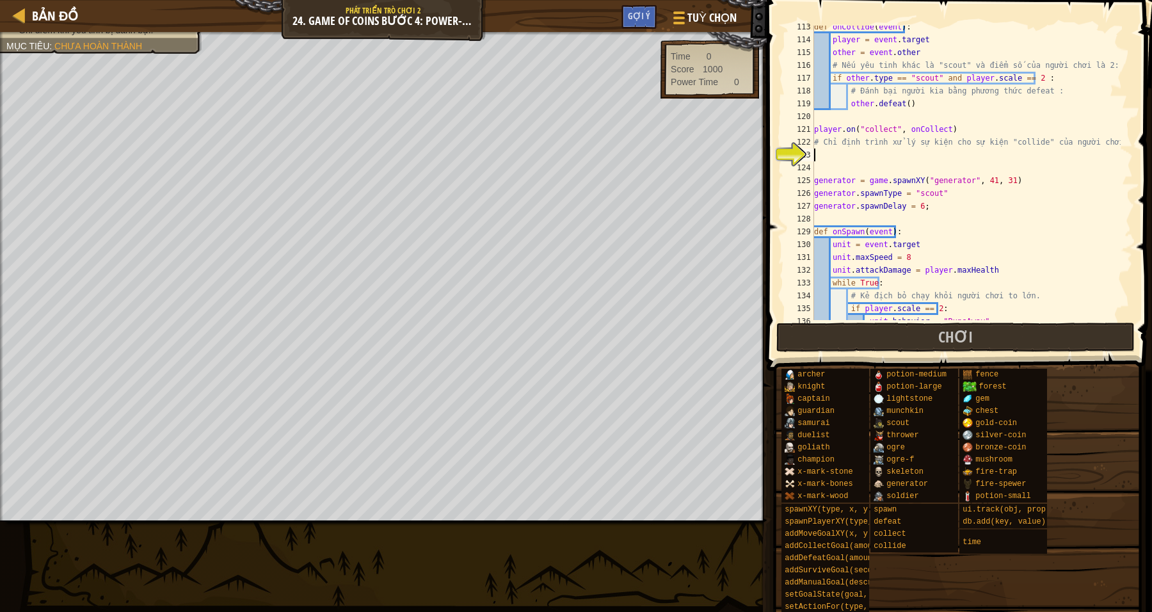
click at [839, 156] on div "def onCollide ( event ) : player = event . target other = event . other # Nếu y…" at bounding box center [966, 180] width 309 height 320
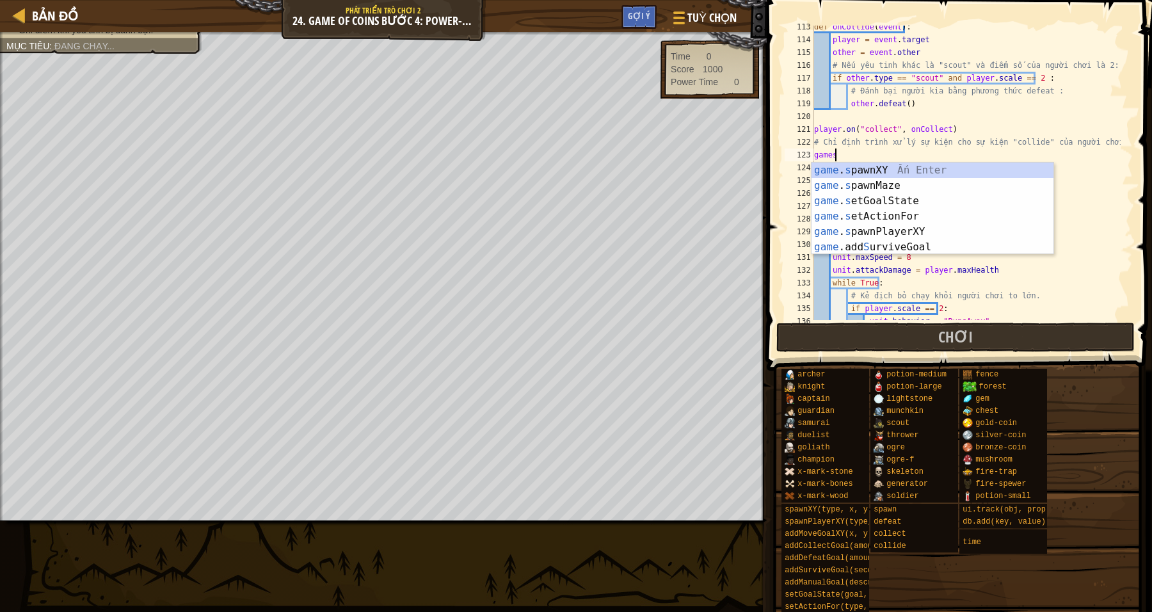
scroll to position [6, 1]
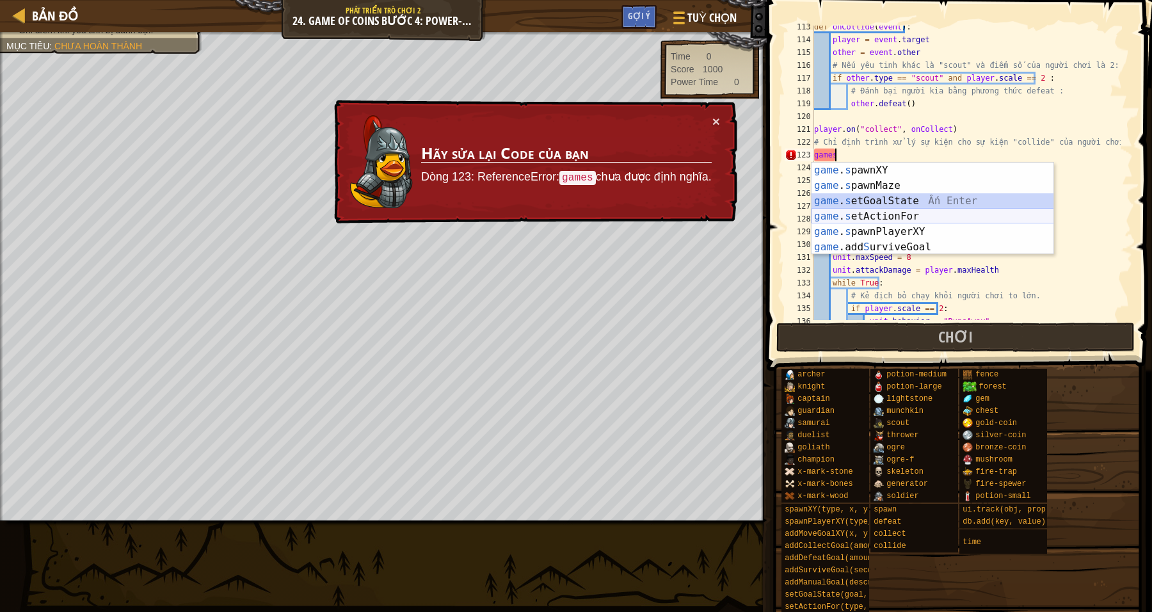
drag, startPoint x: 892, startPoint y: 205, endPoint x: 900, endPoint y: 213, distance: 11.3
click at [900, 213] on div "game . s pawnXY Ấn Enter game . s pawnMaze Ấn Enter game . s etGoalState Ấn Ent…" at bounding box center [933, 224] width 243 height 123
type textarea "game.setGoalState(someGoal, True)"
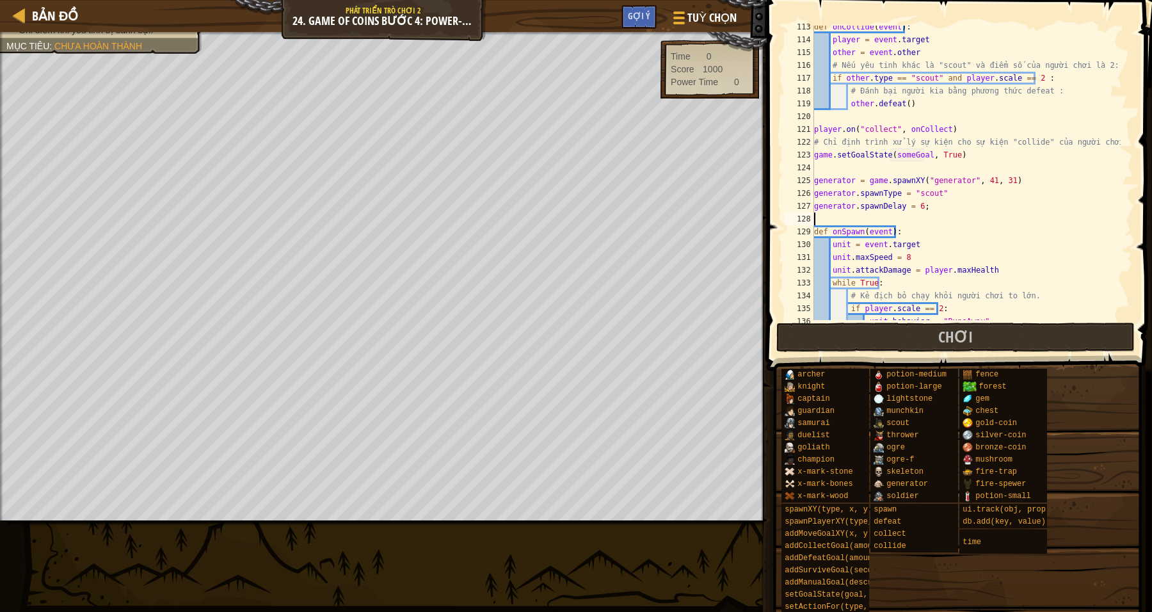
click at [900, 213] on div "def onCollide ( event ) : player = event . target other = event . other # Nếu y…" at bounding box center [966, 180] width 309 height 320
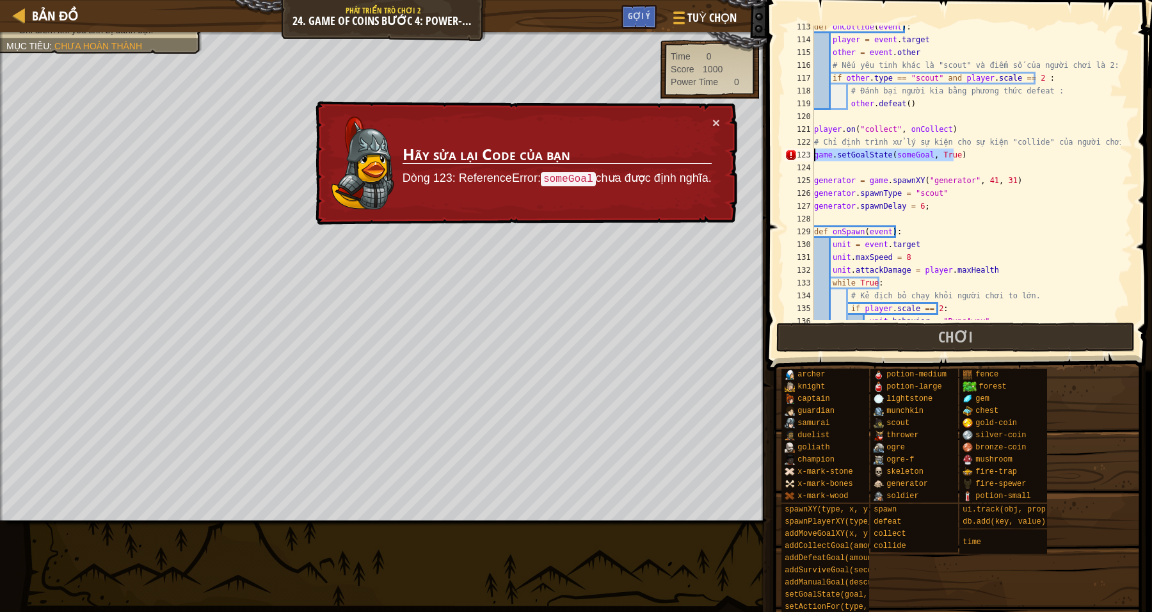
drag, startPoint x: 976, startPoint y: 154, endPoint x: 814, endPoint y: 154, distance: 162.0
click at [814, 154] on div "113 114 115 116 117 118 119 120 121 122 123 124 125 126 127 128 129 130 131 132…" at bounding box center [957, 173] width 351 height 294
type textarea "game.setGoalState(someGoal, True)"
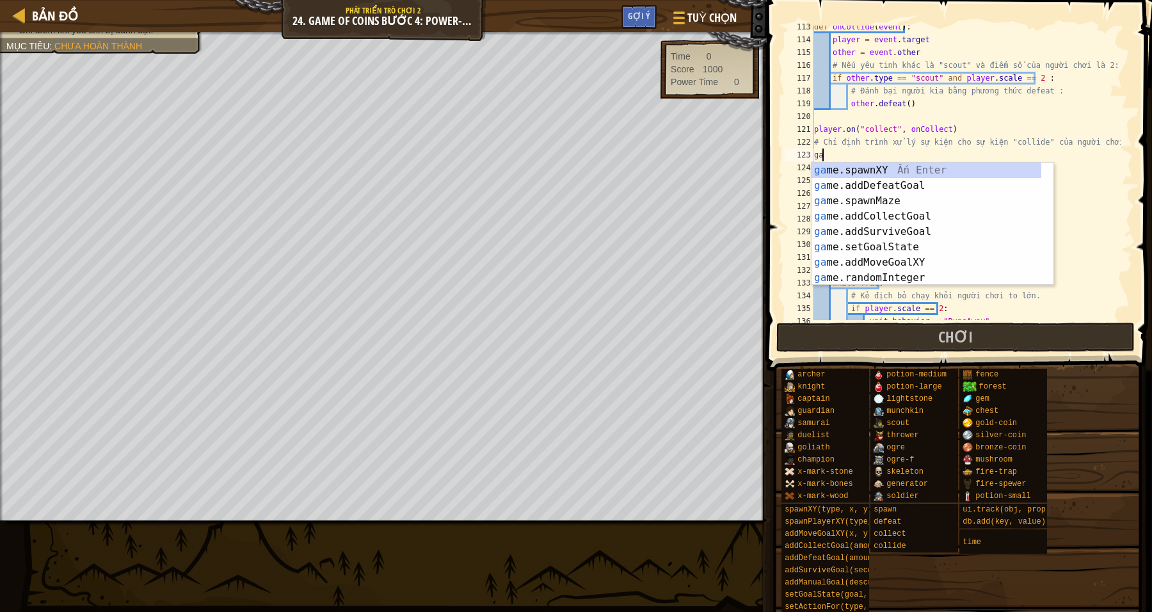
type textarea "g"
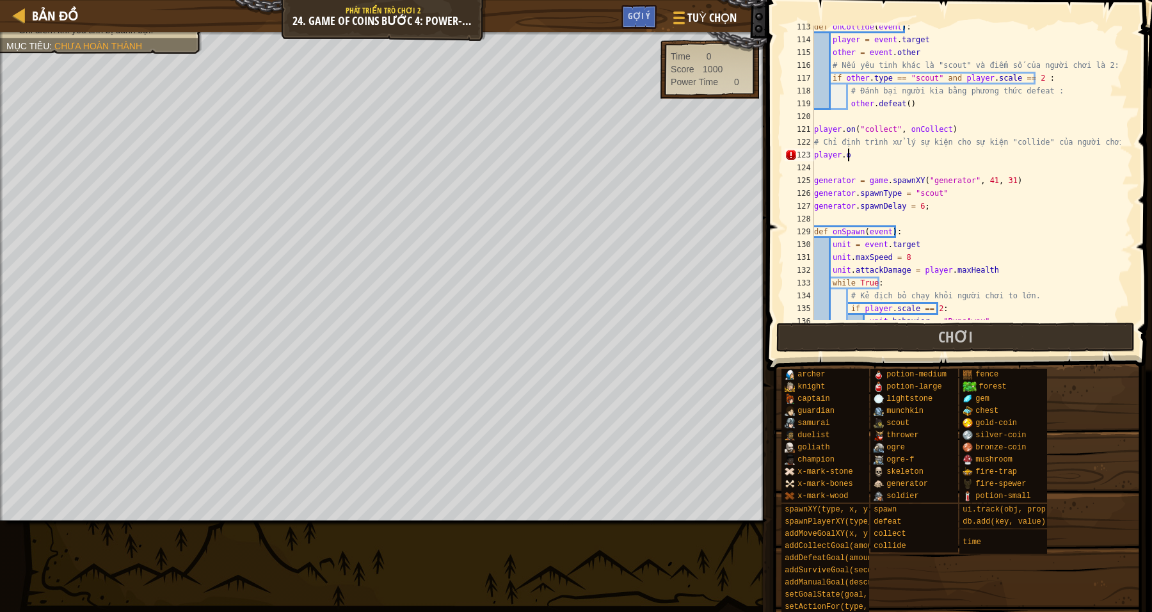
scroll to position [6, 2]
type textarea "player.on()"
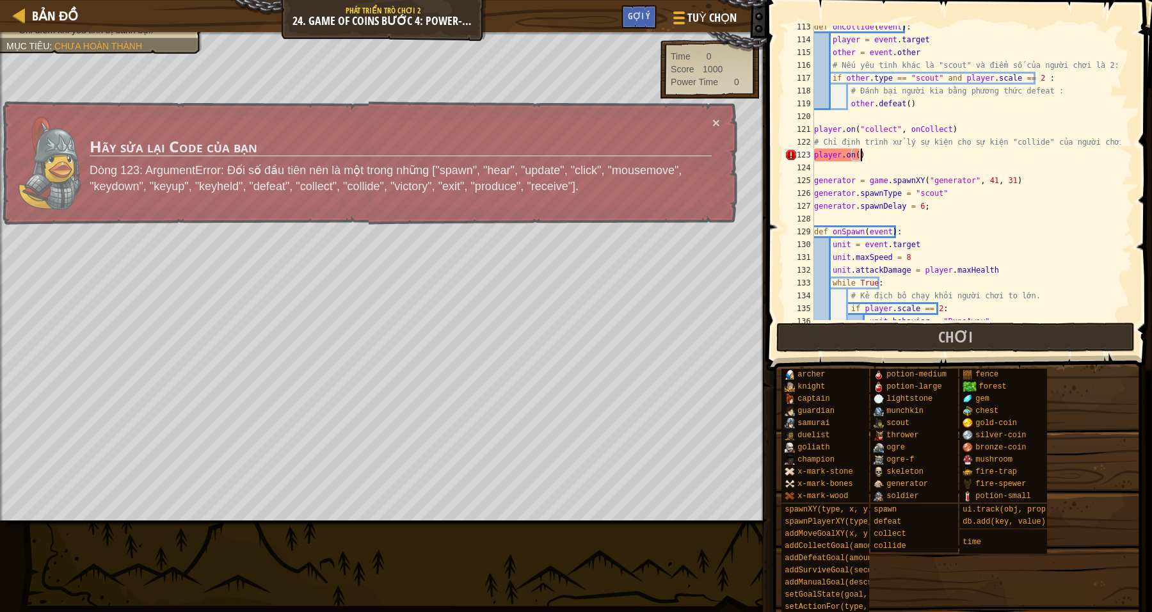
scroll to position [1465, 0]
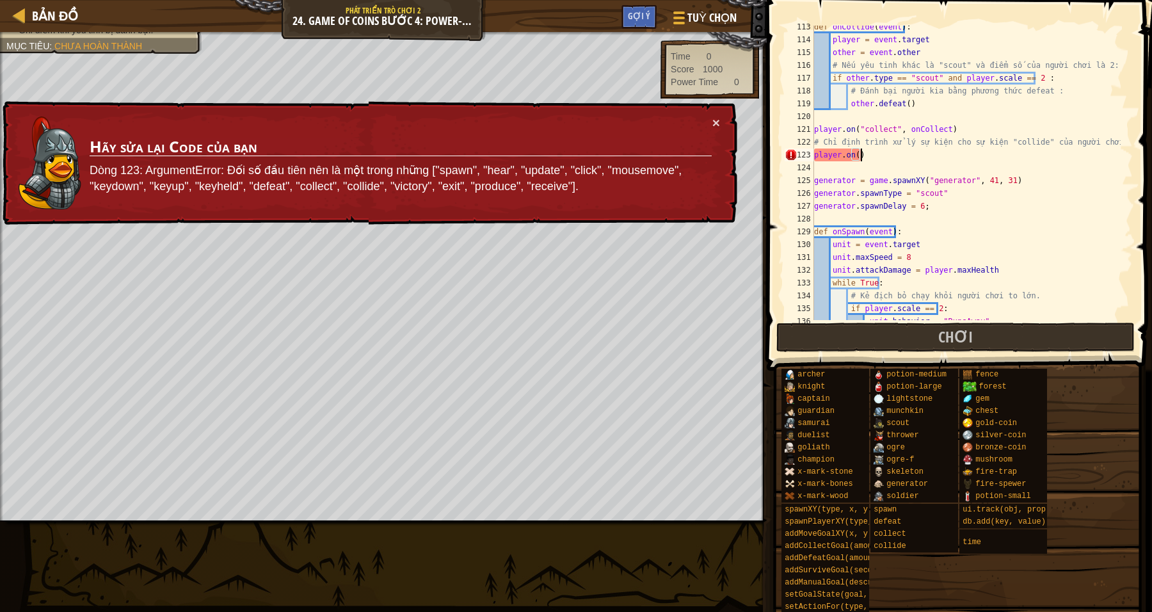
click at [1040, 157] on div "def onCollide ( event ) : player = event . target other = event . other # Nếu y…" at bounding box center [966, 180] width 309 height 320
click at [1029, 140] on div "def onCollide ( event ) : player = event . target other = event . other # Nếu y…" at bounding box center [966, 180] width 309 height 320
drag, startPoint x: 869, startPoint y: 159, endPoint x: 863, endPoint y: 161, distance: 6.5
click at [869, 159] on div "def onCollide ( event ) : player = event . target other = event . other # Nếu y…" at bounding box center [966, 180] width 309 height 320
type textarea "player.on()"
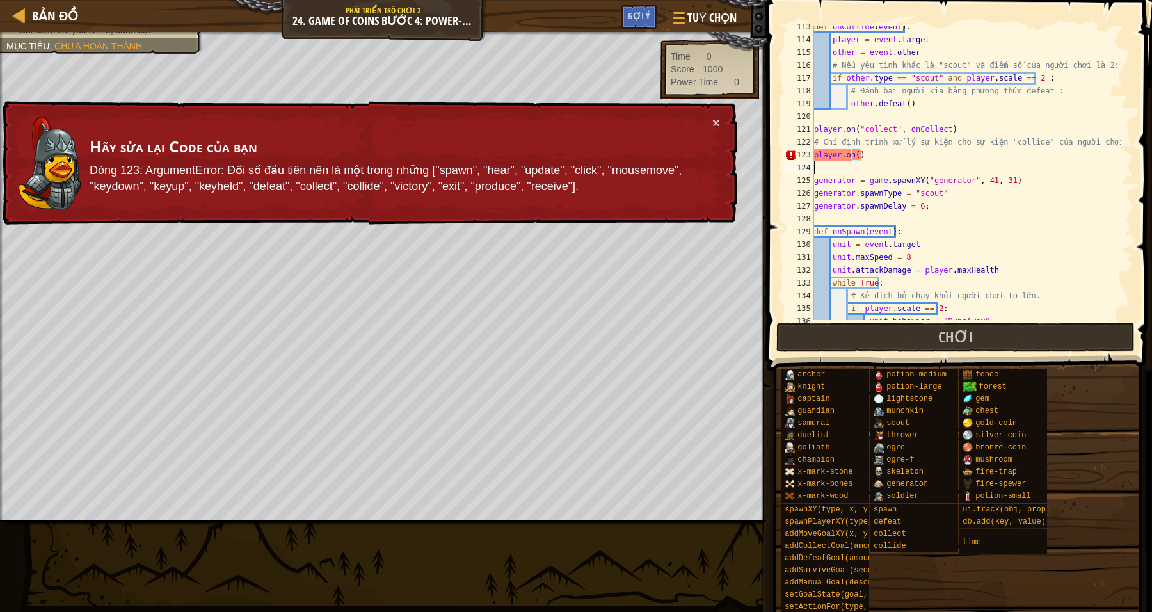
click at [848, 162] on div "def onCollide ( event ) : player = event . target other = event . other # Nếu y…" at bounding box center [966, 180] width 309 height 320
click at [856, 156] on div "def onCollide ( event ) : player = event . target other = event . other # Nếu y…" at bounding box center [966, 180] width 309 height 320
click at [1027, 180] on div "def onCollide ( event ) : player = event . target other = event . other # Nếu y…" at bounding box center [966, 180] width 309 height 320
drag, startPoint x: 1036, startPoint y: 141, endPoint x: 997, endPoint y: 141, distance: 38.4
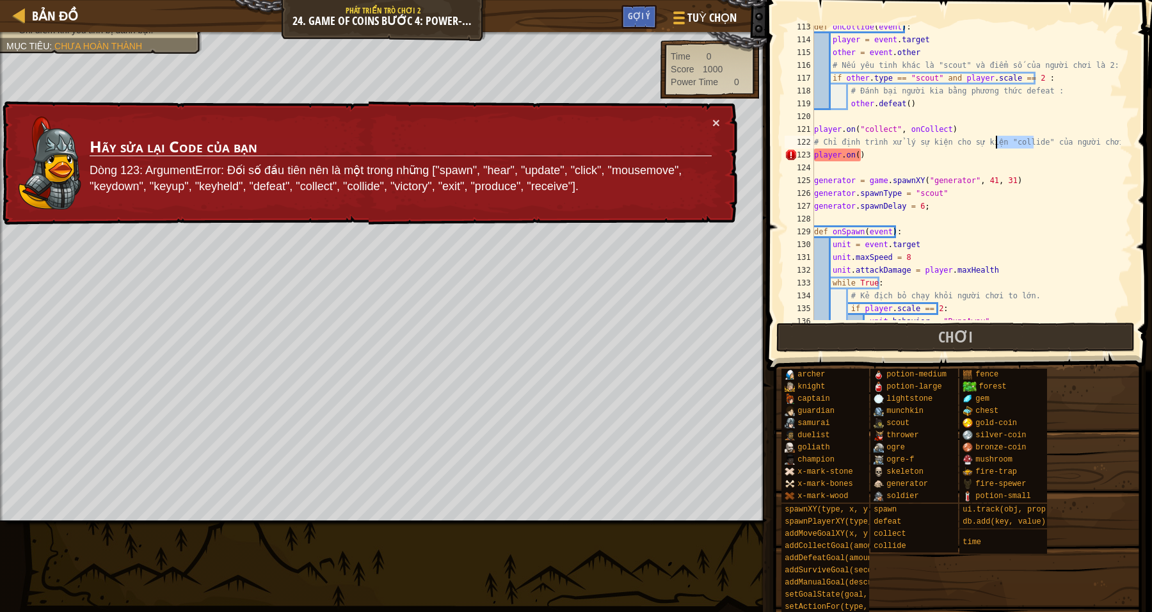
click at [997, 141] on div "def onCollide ( event ) : player = event . target other = event . other # Nếu y…" at bounding box center [966, 180] width 309 height 320
click at [896, 161] on div "def onCollide ( event ) : player = event . target other = event . other # Nếu y…" at bounding box center [966, 180] width 309 height 320
click at [857, 159] on div "def onCollide ( event ) : player = event . target other = event . other # Nếu y…" at bounding box center [966, 180] width 309 height 320
click at [853, 154] on div "def onCollide ( event ) : player = event . target other = event . other # Nếu y…" at bounding box center [966, 180] width 309 height 320
click at [855, 150] on div "def onCollide ( event ) : player = event . target other = event . other # Nếu y…" at bounding box center [966, 180] width 309 height 320
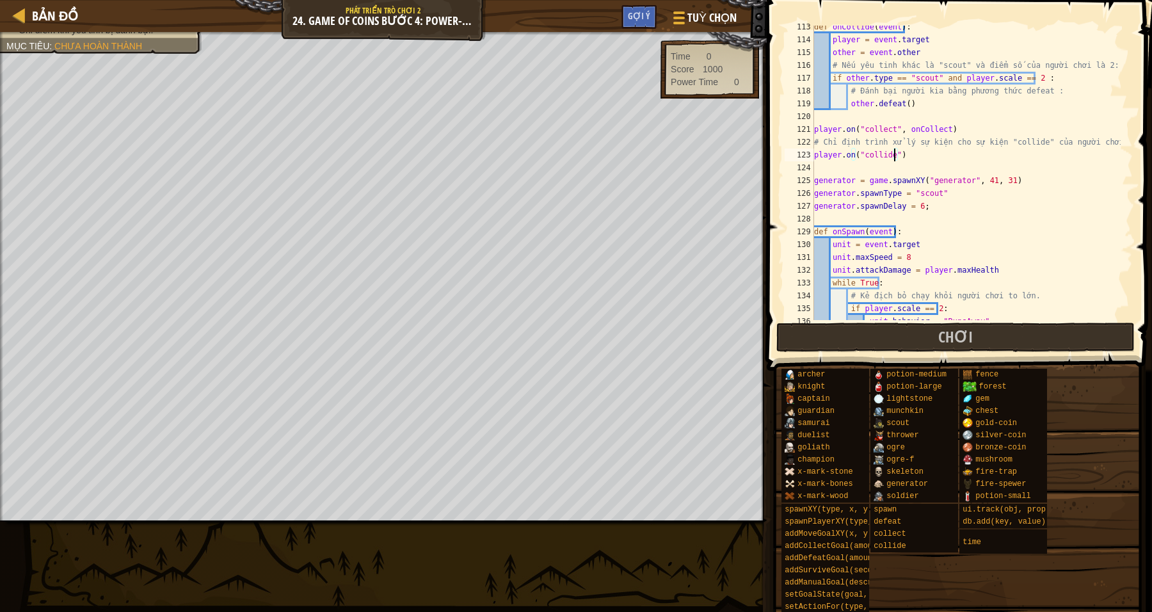
type textarea "player.on("collide",)"
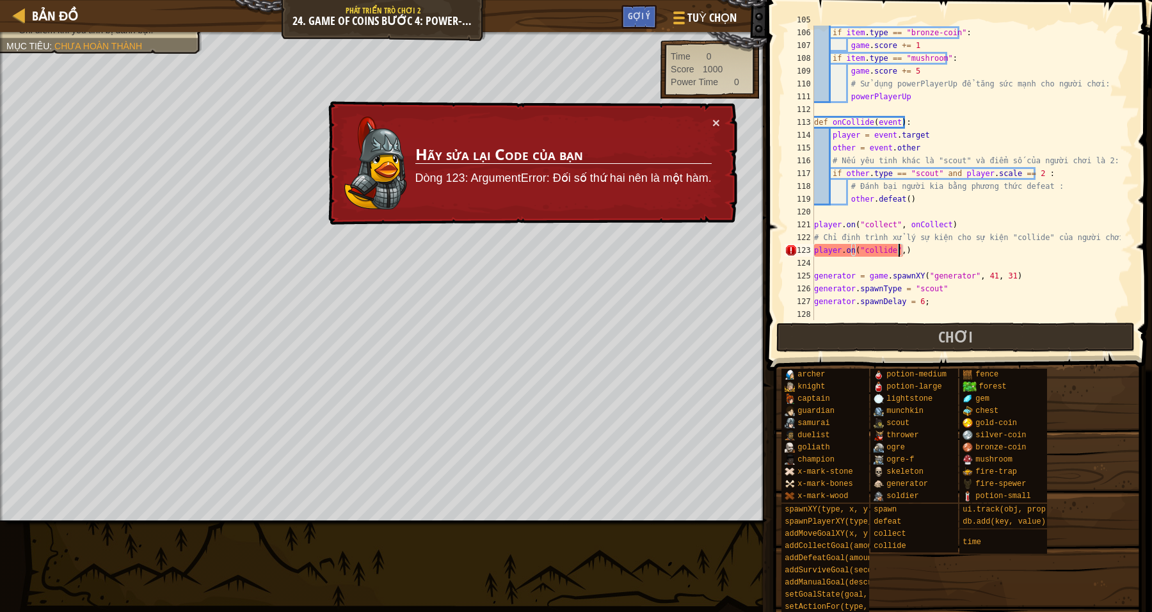
scroll to position [1369, 0]
drag, startPoint x: 904, startPoint y: 264, endPoint x: 914, endPoint y: 259, distance: 11.5
click at [904, 263] on div "item = event . other if item . type == "bronze-coin" : game . score += 1 if ite…" at bounding box center [966, 173] width 309 height 320
drag, startPoint x: 1038, startPoint y: 278, endPoint x: 926, endPoint y: 238, distance: 118.8
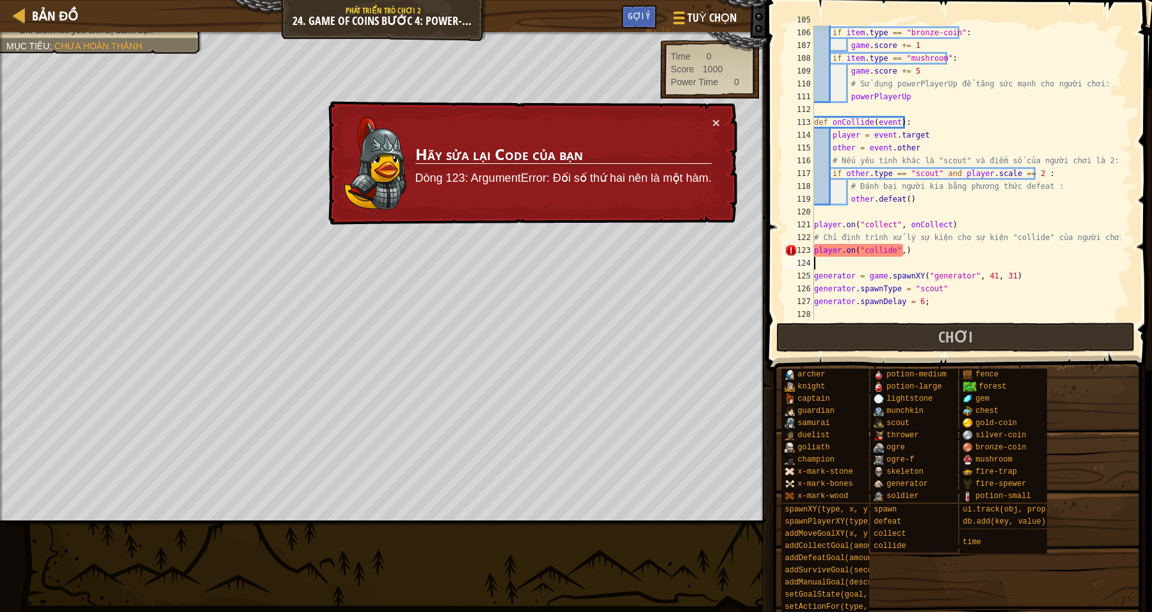
click at [1034, 274] on div "item = event . other if item . type == "bronze-coin" : game . score += 1 if ite…" at bounding box center [966, 173] width 309 height 320
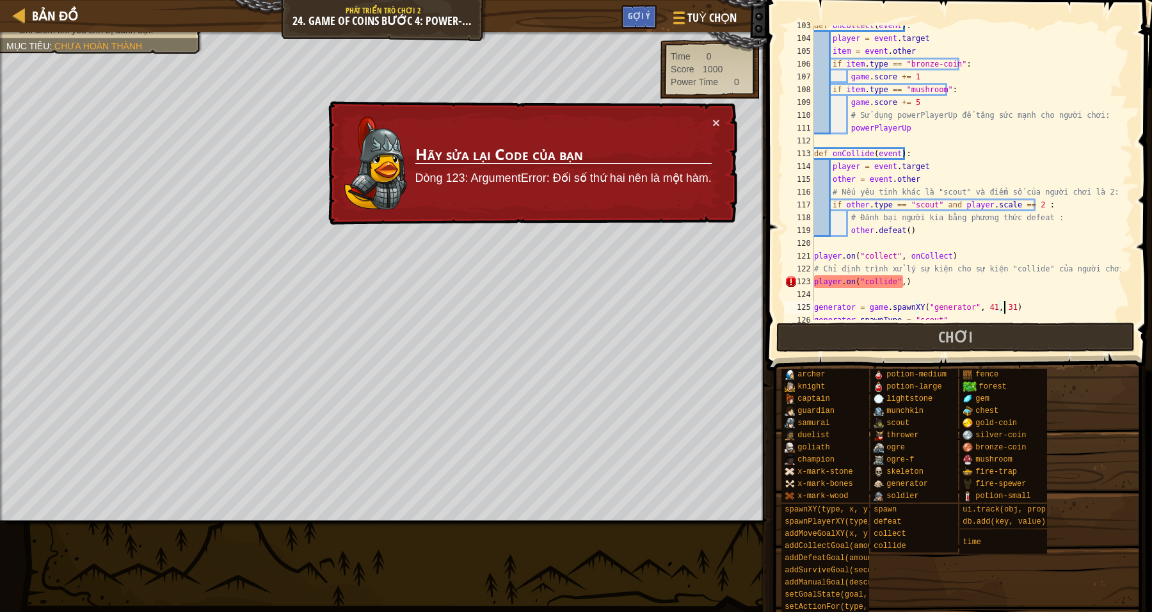
scroll to position [1433, 0]
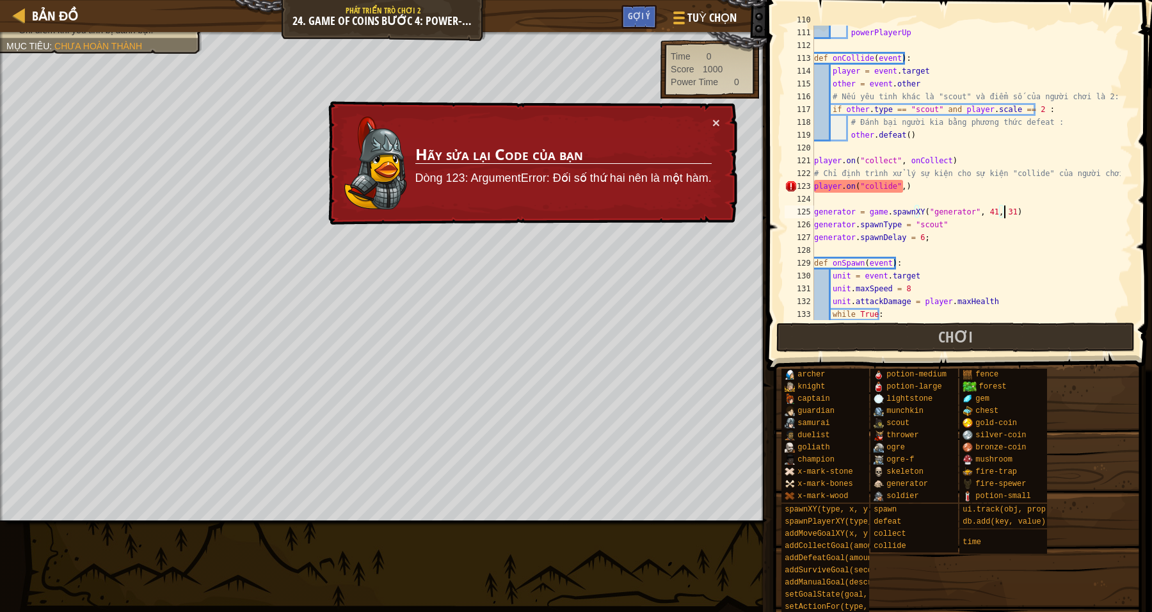
click at [893, 185] on div "# Sử dụng powerPlayerUp để tăng sức mạnh cho người chơi: powerPlayerUp def onCo…" at bounding box center [966, 173] width 309 height 320
type textarea "player.on("collide",)"
click at [898, 182] on div "# Sử dụng powerPlayerUp để tăng sức mạnh cho người chơi: powerPlayerUp def onCo…" at bounding box center [966, 173] width 309 height 320
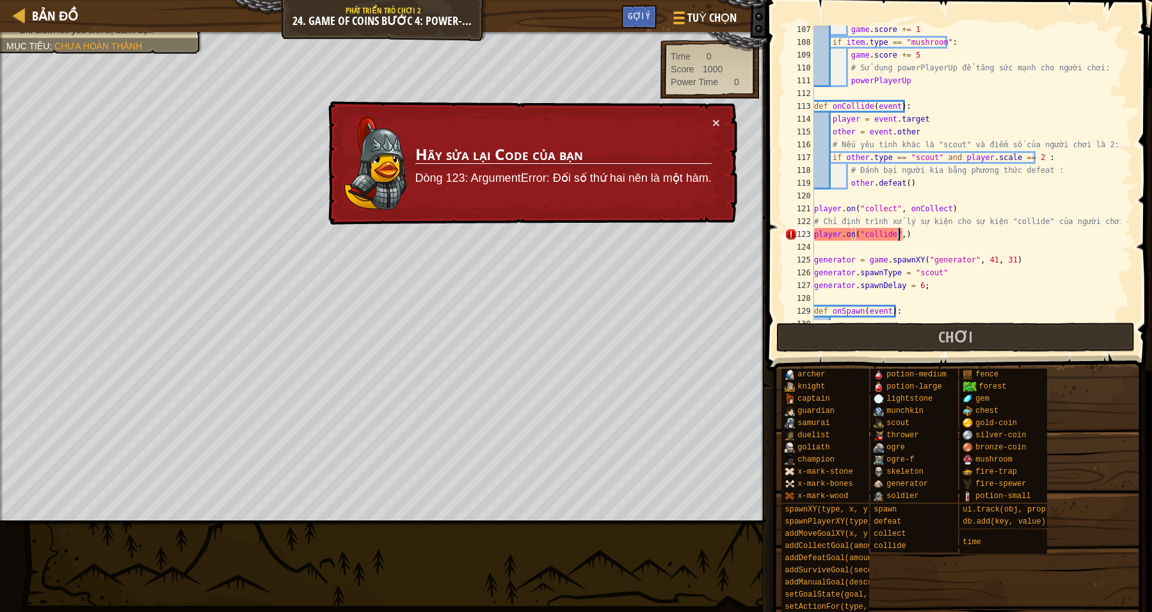
click at [929, 250] on div "game . score += 1 if item . type == "mushroom" : game . score += 5 # Sử dụng po…" at bounding box center [966, 183] width 309 height 320
drag, startPoint x: 868, startPoint y: 106, endPoint x: 831, endPoint y: 106, distance: 37.1
click at [831, 106] on div "game . score += 1 if item . type == "mushroom" : game . score += 5 # Sử dụng po…" at bounding box center [966, 183] width 309 height 320
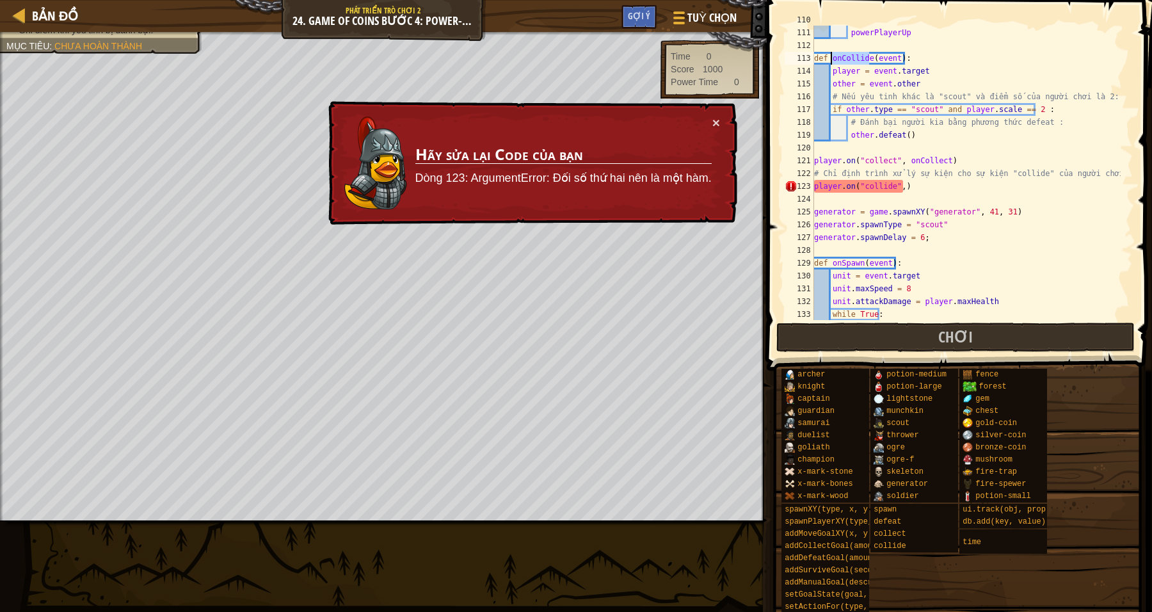
click at [897, 186] on div "# Sử dụng powerPlayerUp để tăng sức mạnh cho người chơi: powerPlayerUp def onCo…" at bounding box center [966, 173] width 309 height 320
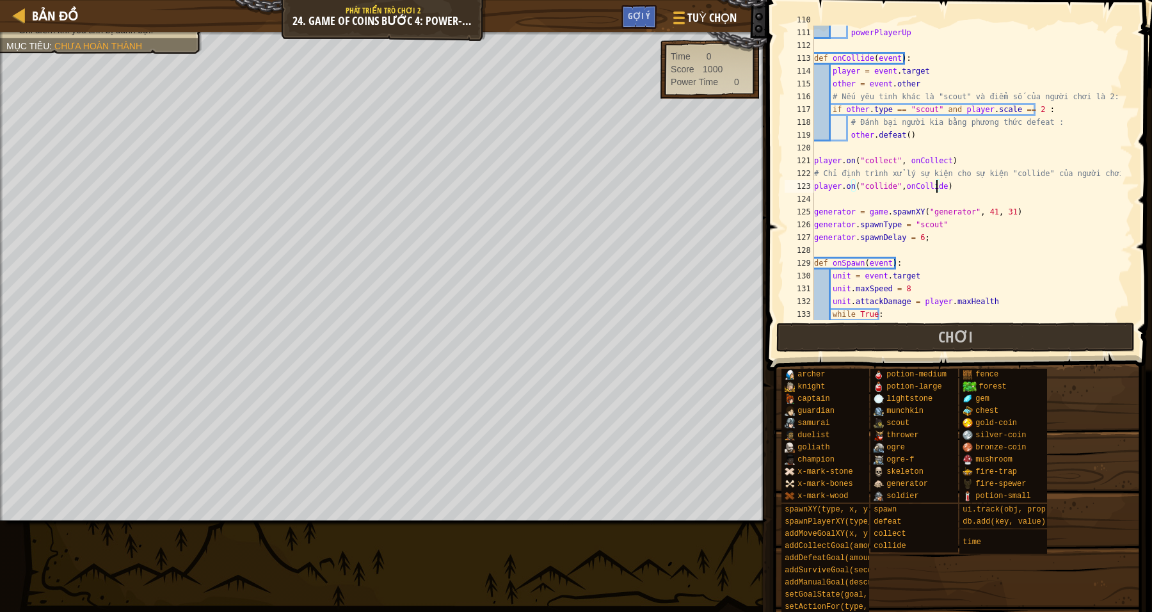
drag, startPoint x: 973, startPoint y: 192, endPoint x: 956, endPoint y: 210, distance: 24.9
click at [972, 194] on div "# Sử dụng powerPlayerUp để tăng sức mạnh cho người chơi: powerPlayerUp def onCo…" at bounding box center [966, 173] width 309 height 320
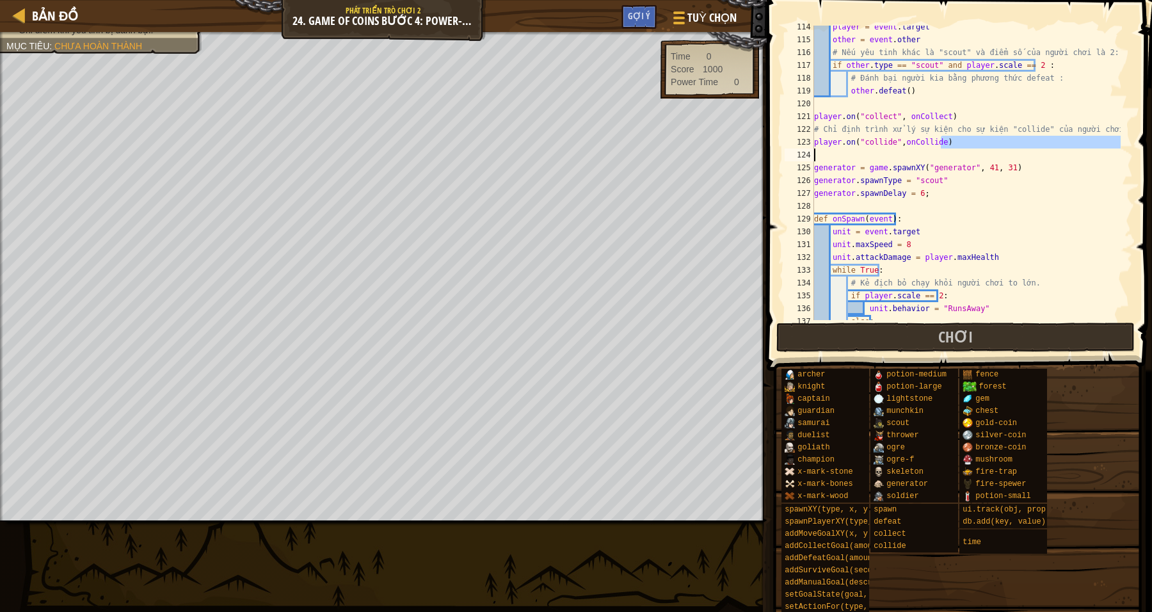
scroll to position [1429, 0]
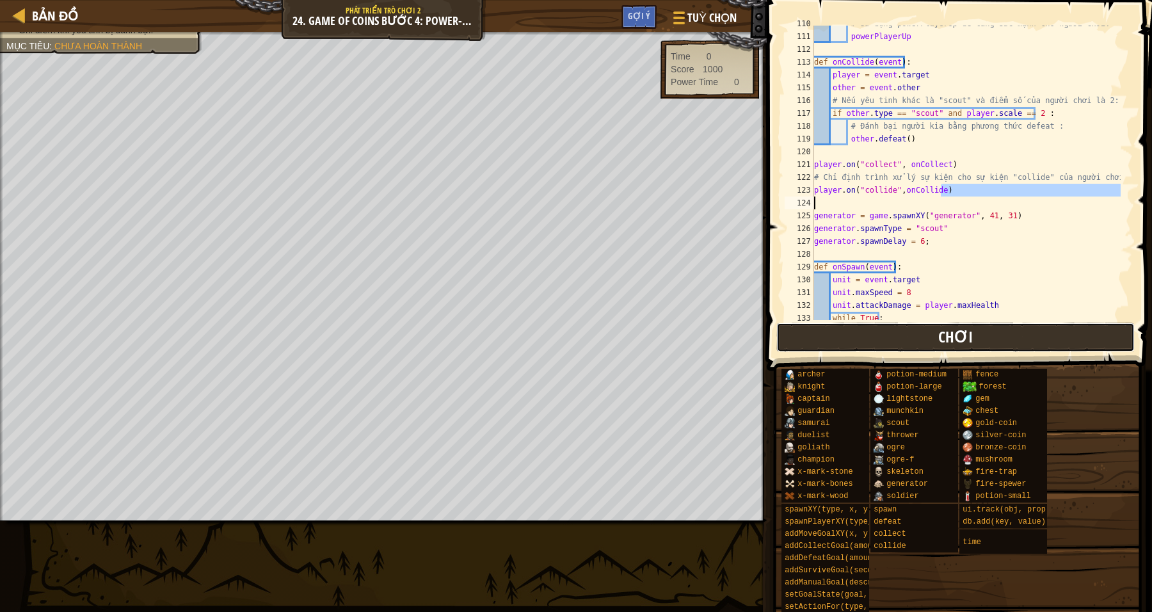
click at [927, 333] on button "Chơi" at bounding box center [955, 337] width 359 height 29
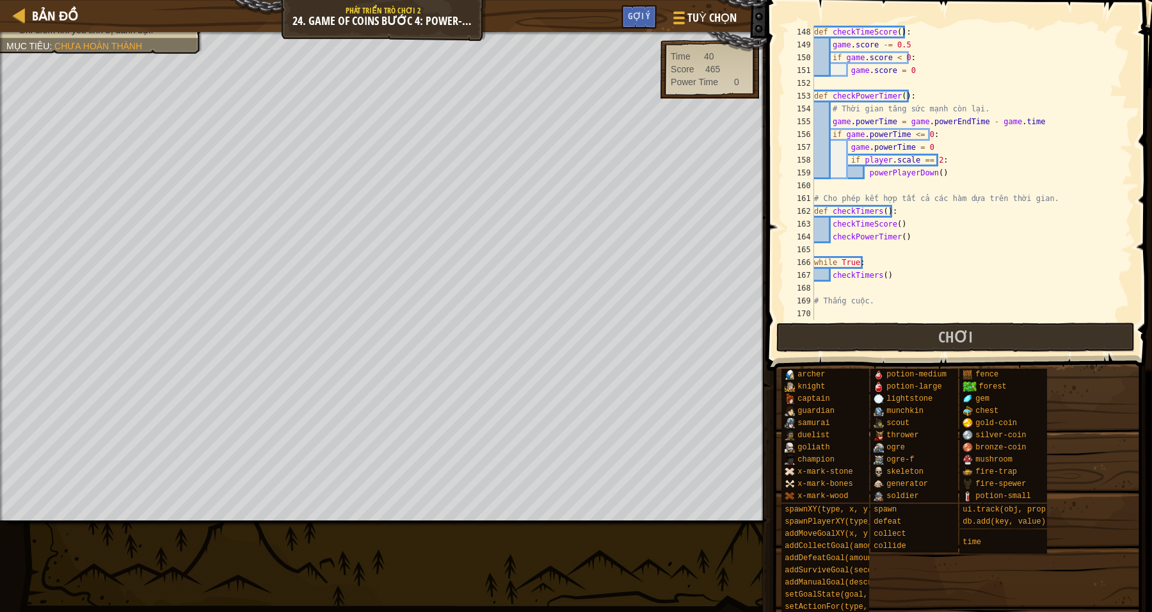
scroll to position [1908, 0]
drag, startPoint x: 862, startPoint y: 352, endPoint x: 903, endPoint y: 298, distance: 68.0
click at [903, 253] on div "148 149 150 151 152 153 154 155 156 157 158 159 160 161 162 163 164 165 166 167…" at bounding box center [957, 210] width 389 height 408
click at [903, 342] on button "Chơi" at bounding box center [955, 337] width 359 height 29
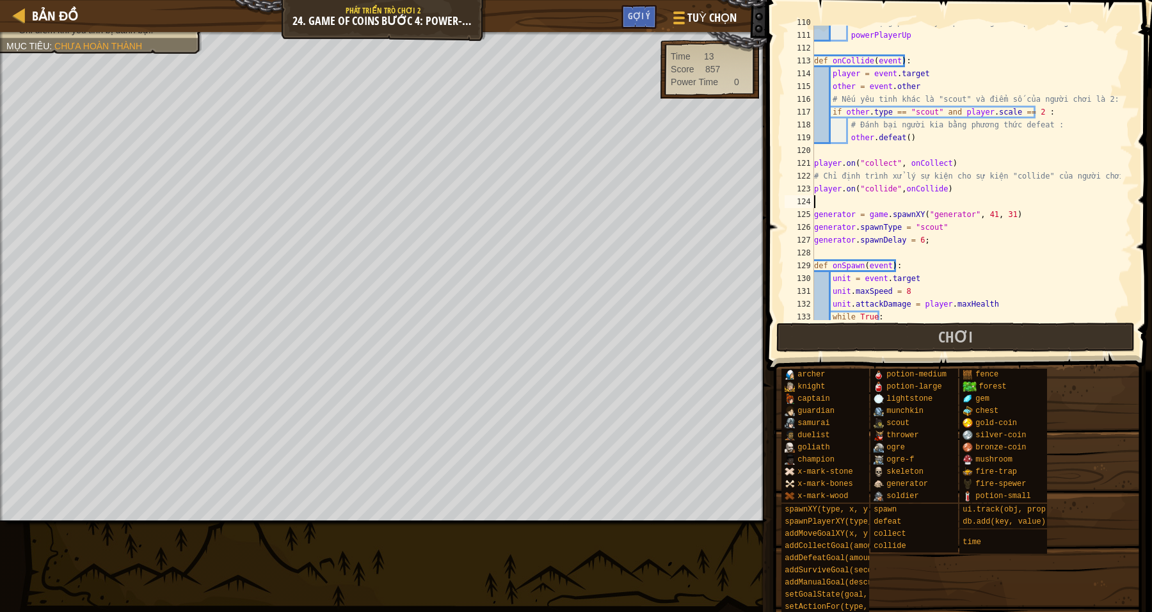
scroll to position [1383, 0]
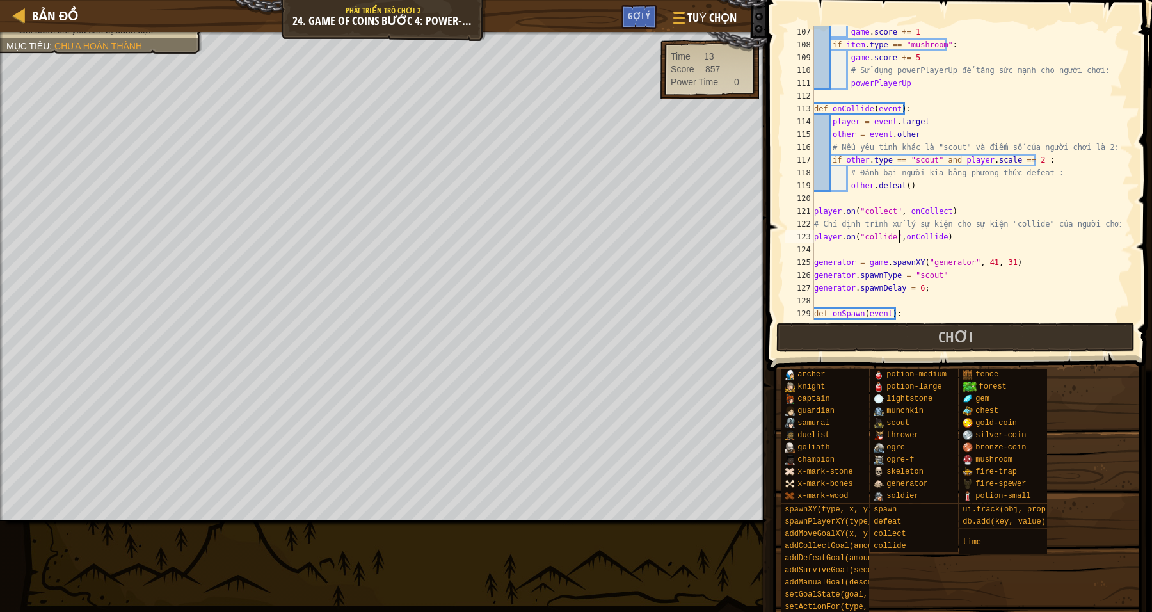
click at [900, 243] on div "game . score += 1 if item . type == "mushroom" : game . score += 5 # Sử dụng po…" at bounding box center [966, 186] width 309 height 320
click at [890, 240] on div "game . score += 1 if item . type == "mushroom" : game . score += 5 # Sử dụng po…" at bounding box center [966, 186] width 309 height 320
click at [960, 241] on div "game . score += 1 if item . type == "mushroom" : game . score += 5 # Sử dụng po…" at bounding box center [966, 186] width 309 height 320
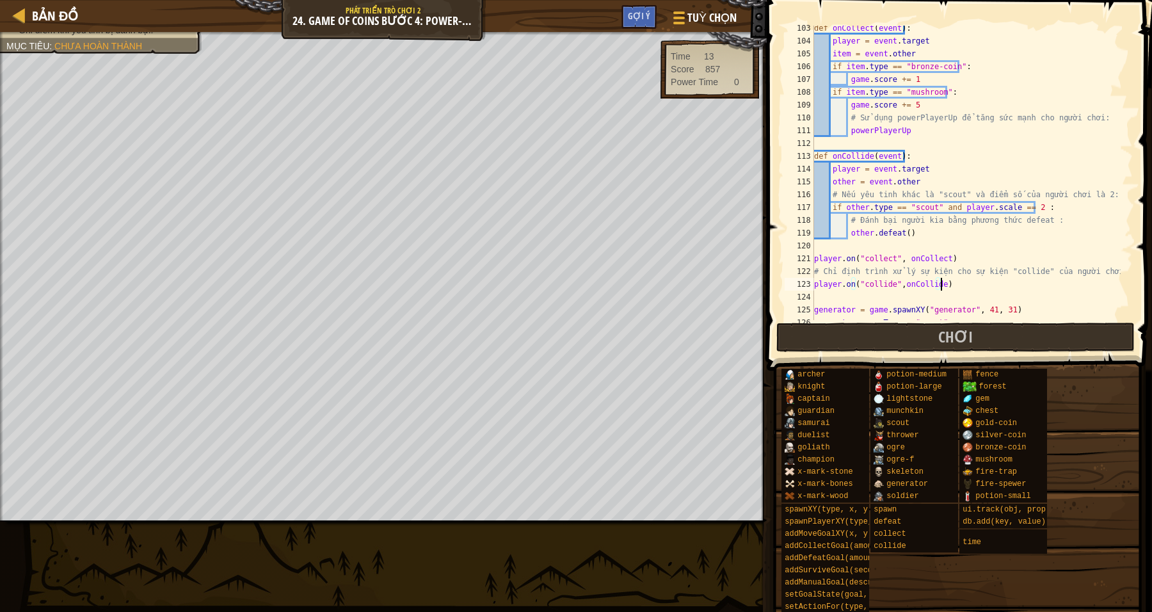
scroll to position [1431, 0]
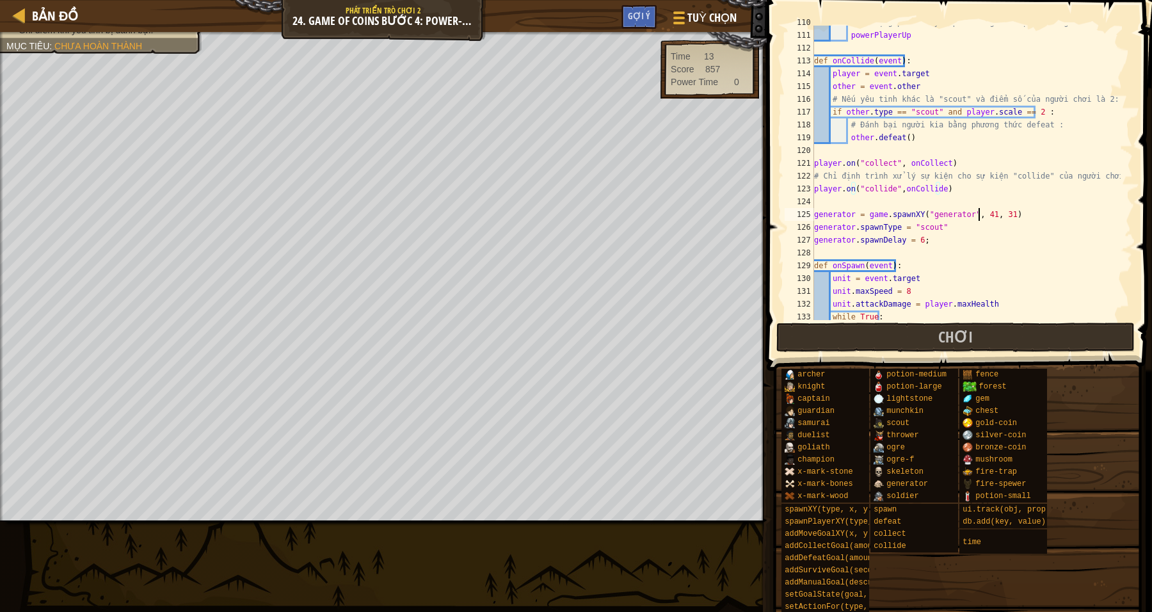
click at [981, 213] on div "# Sử dụng powerPlayerUp để tăng sức mạnh cho người chơi: powerPlayerUp def onCo…" at bounding box center [966, 176] width 309 height 320
click at [948, 193] on div "# Sử dụng powerPlayerUp để tăng sức mạnh cho người chơi: powerPlayerUp def onCo…" at bounding box center [966, 176] width 309 height 320
click at [898, 186] on div "# Sử dụng powerPlayerUp để tăng sức mạnh cho người chơi: powerPlayerUp def onCo…" at bounding box center [966, 176] width 309 height 320
click at [989, 189] on div "# Sử dụng powerPlayerUp để tăng sức mạnh cho người chơi: powerPlayerUp def onCo…" at bounding box center [966, 176] width 309 height 320
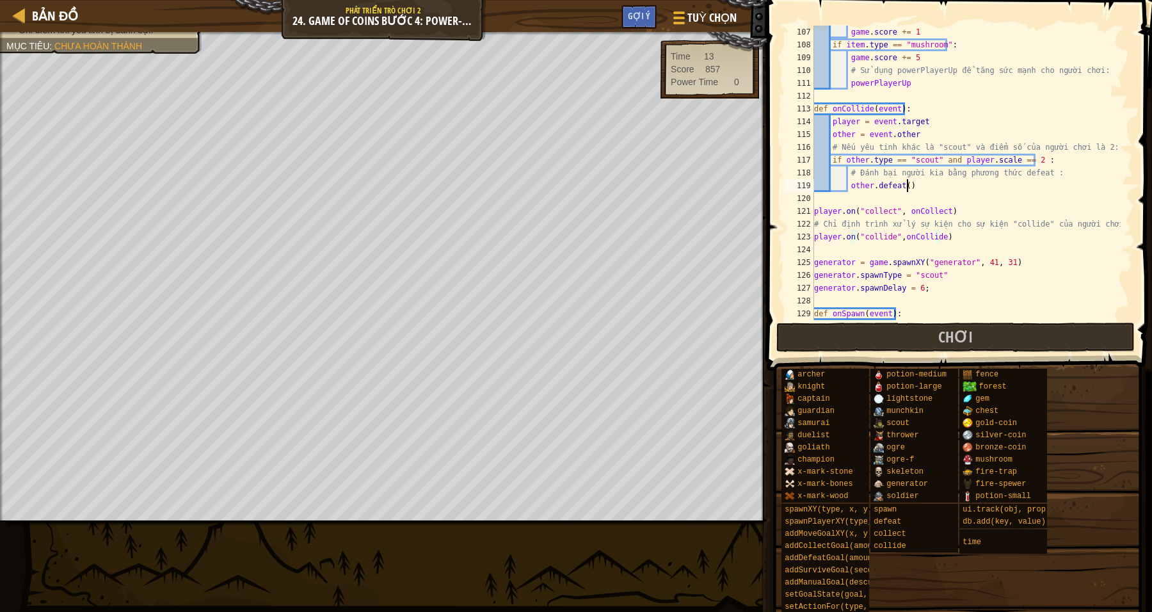
drag, startPoint x: 906, startPoint y: 190, endPoint x: 917, endPoint y: 191, distance: 11.6
click at [906, 190] on div "game . score += 1 if item . type == "mushroom" : game . score += 5 # Sử dụng po…" at bounding box center [966, 186] width 309 height 320
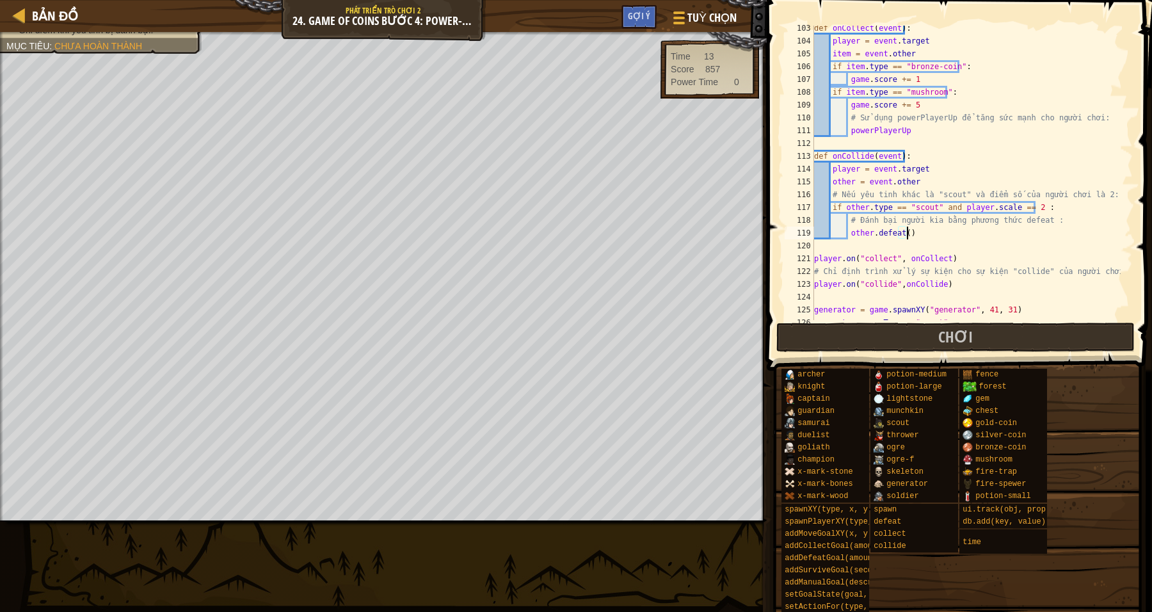
scroll to position [1335, 0]
click at [906, 129] on div "def onCollect ( event ) : player = event . target item = event . other if item …" at bounding box center [966, 182] width 309 height 320
type textarea "powerPlayerUp()"
click at [980, 144] on div "def onCollect ( event ) : player = event . target item = event . other if item …" at bounding box center [966, 182] width 309 height 320
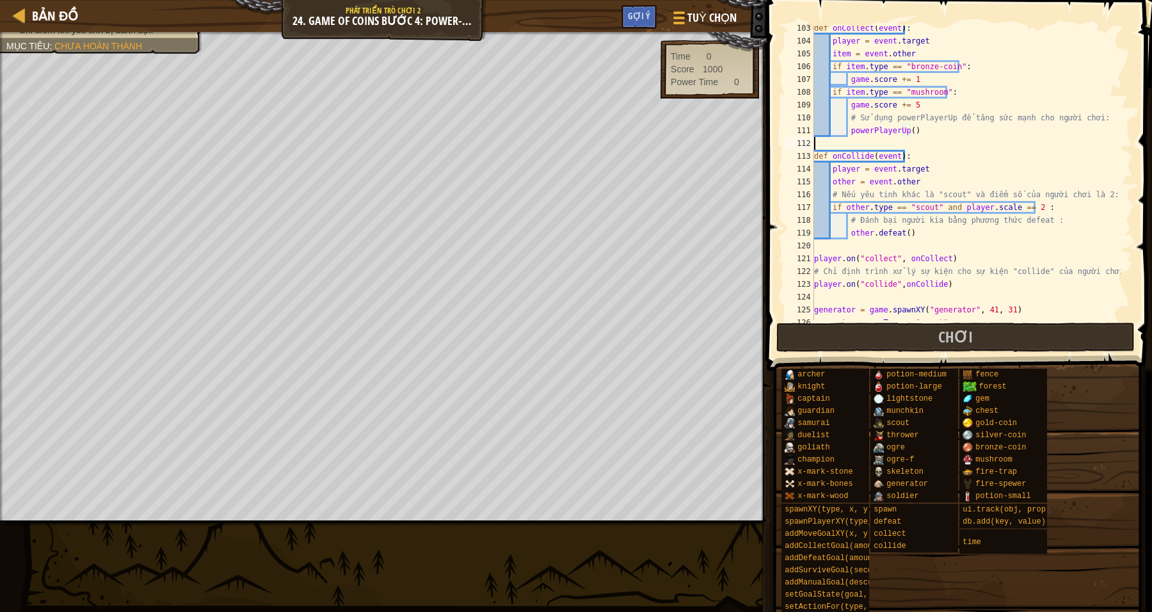
scroll to position [6, 0]
click at [932, 135] on div "def onCollect ( event ) : player = event . target item = event . other if item …" at bounding box center [966, 182] width 309 height 320
type textarea "powerPlayerUp()"
drag, startPoint x: 883, startPoint y: 348, endPoint x: 879, endPoint y: 341, distance: 7.8
click at [883, 348] on button "Chơi" at bounding box center [955, 337] width 359 height 29
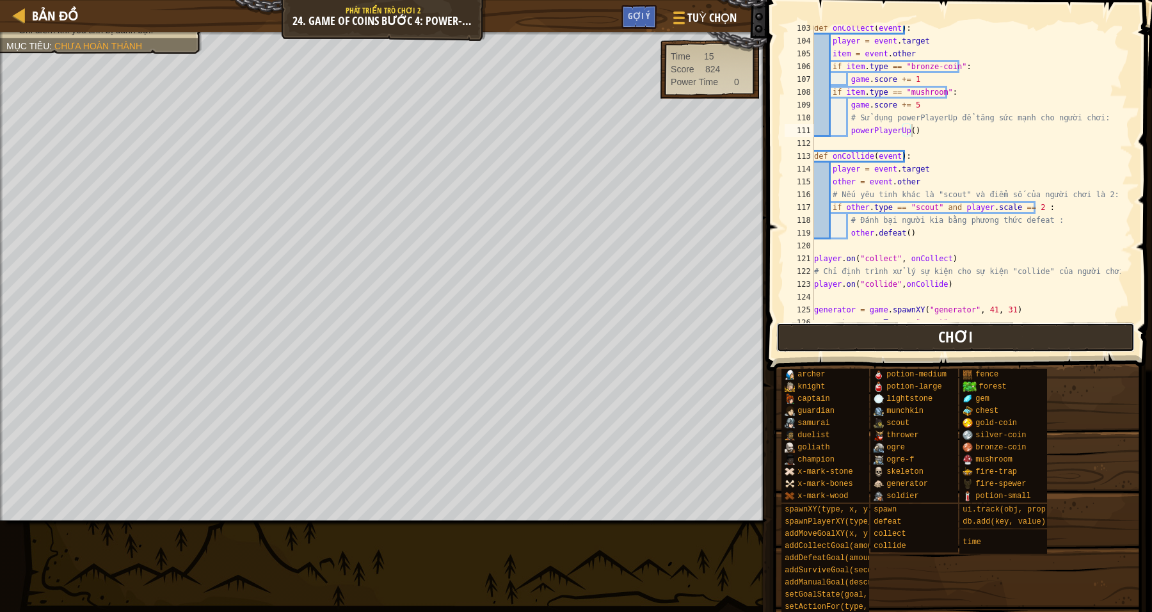
click at [928, 334] on button "Chơi" at bounding box center [955, 337] width 359 height 29
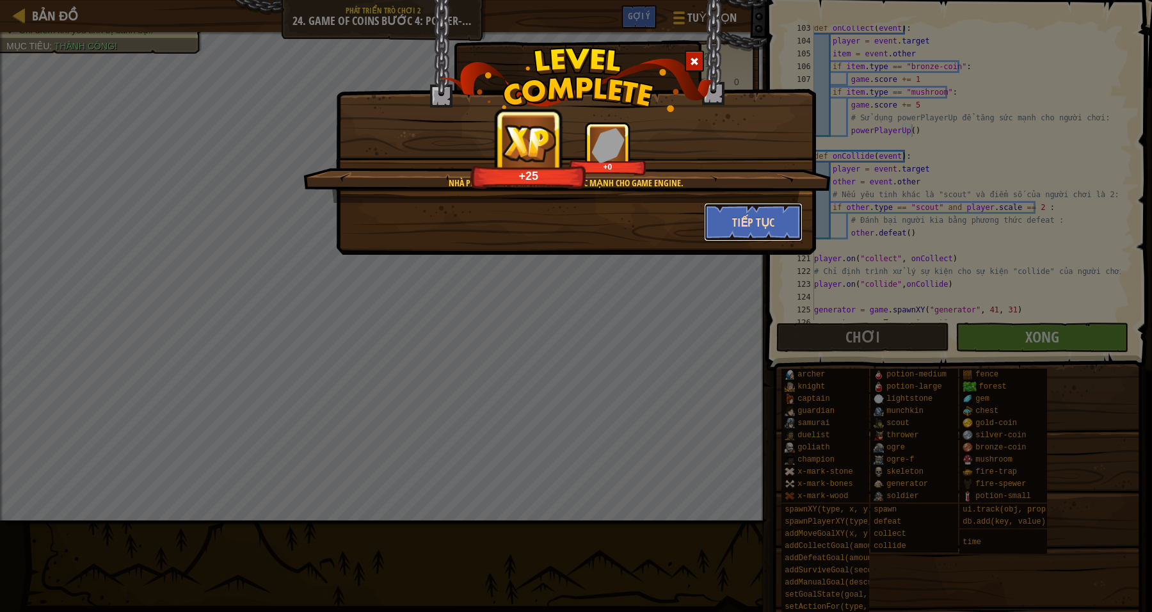
click at [760, 232] on button "Tiếp tục" at bounding box center [753, 222] width 99 height 38
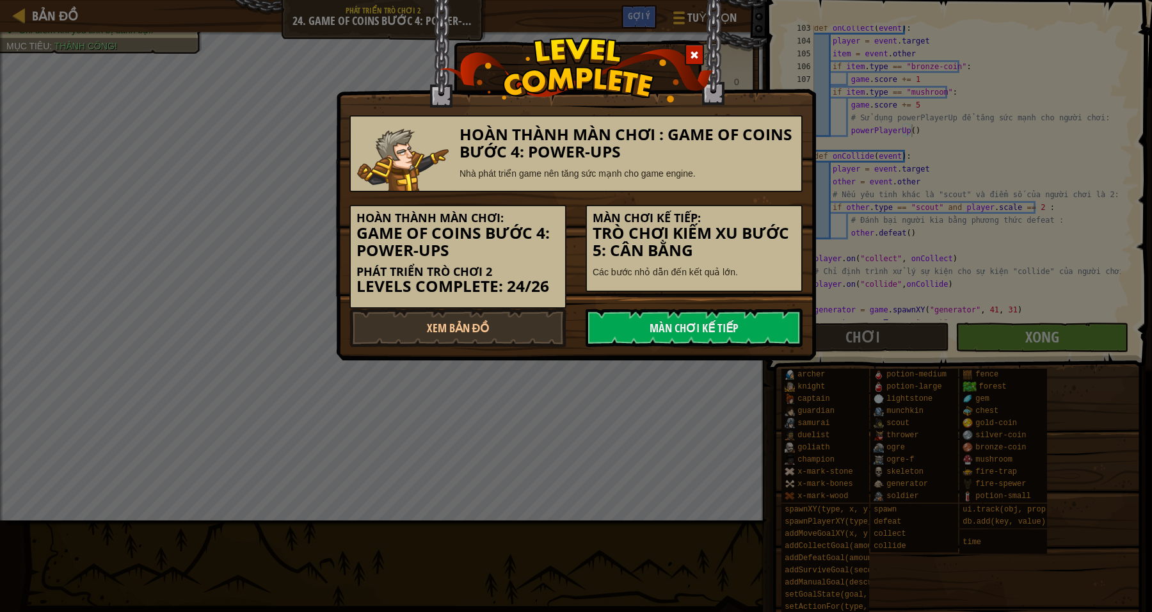
click at [755, 203] on div "Màn chơi kế tiếp: Trò chơi Kiếm Xu Bước 5: Cân bằng Các bước nhỏ dẫn đến kết qu…" at bounding box center [694, 242] width 236 height 100
click at [510, 316] on link "Xem Bản Đồ" at bounding box center [458, 328] width 217 height 38
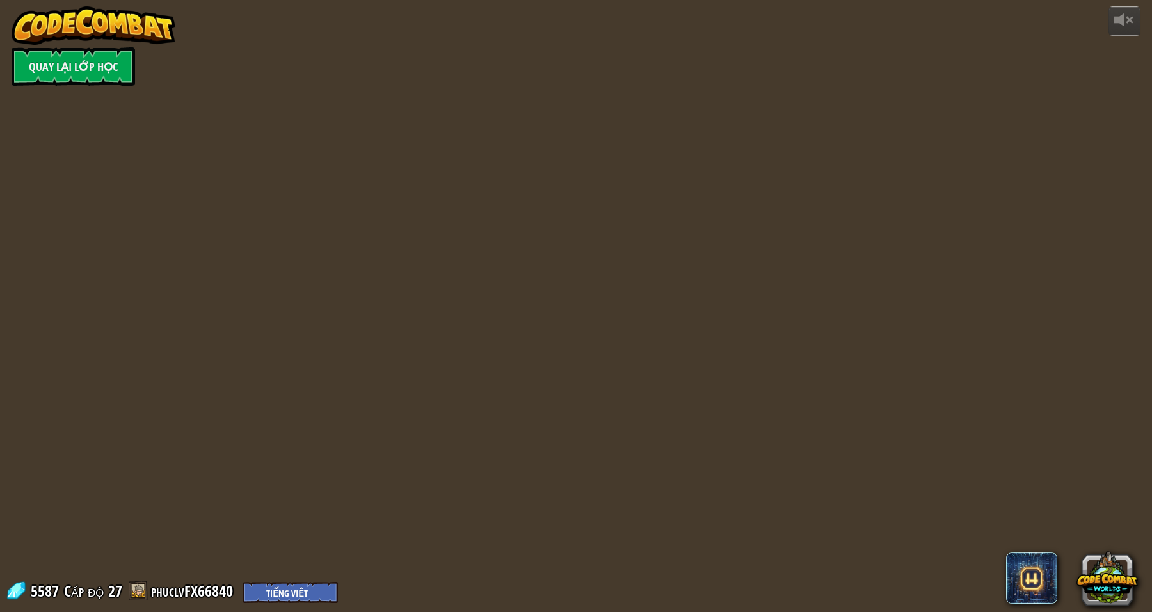
select select "vi"
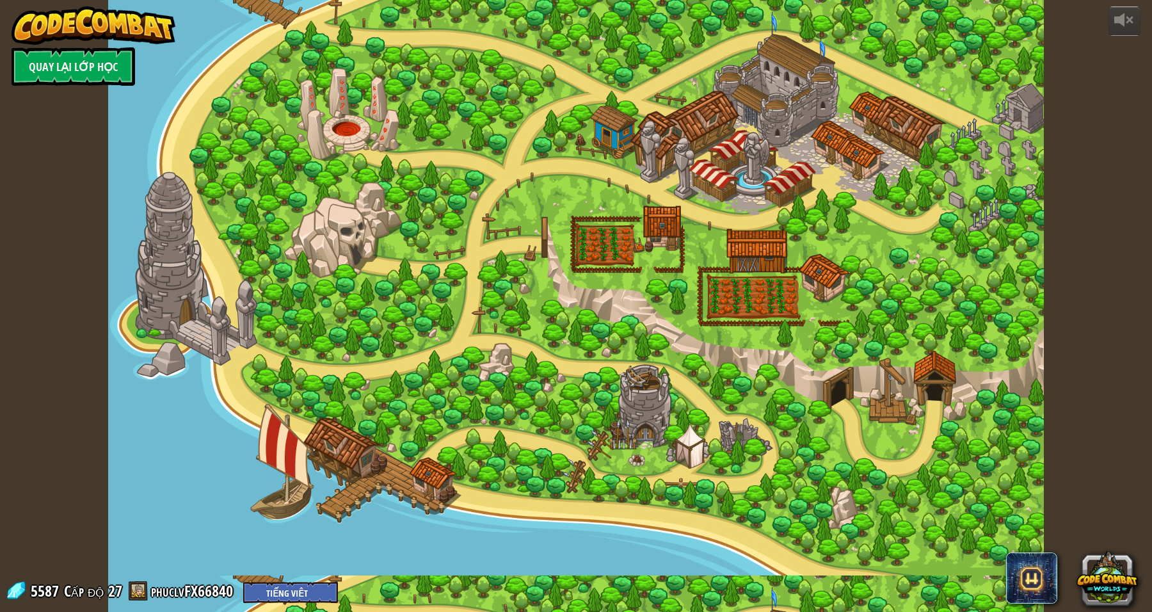
select select "vi"
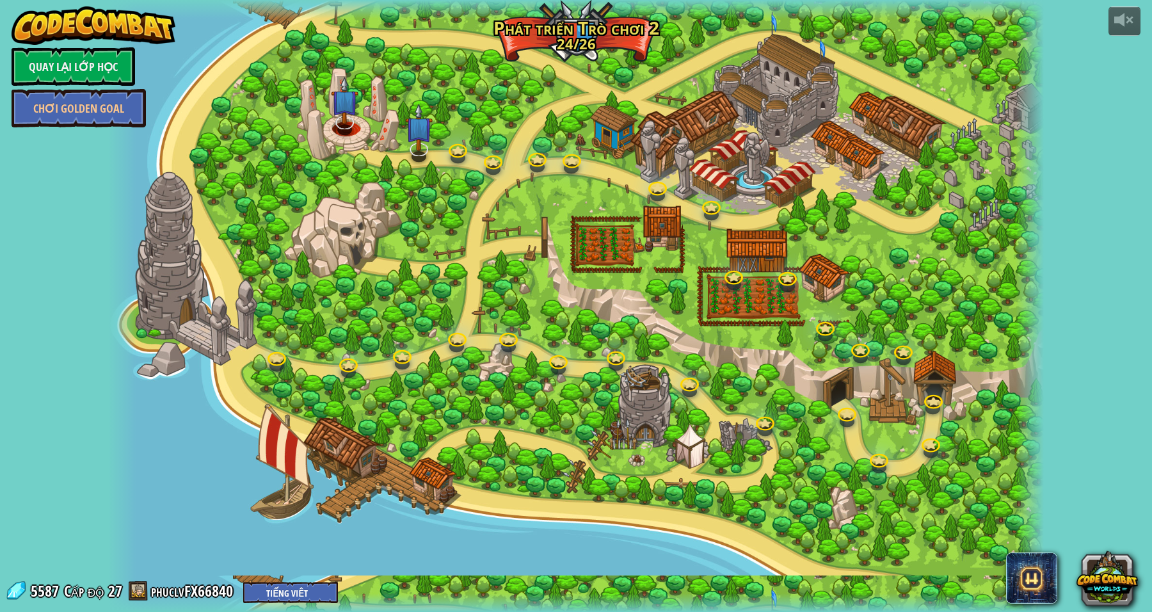
select select "vi"
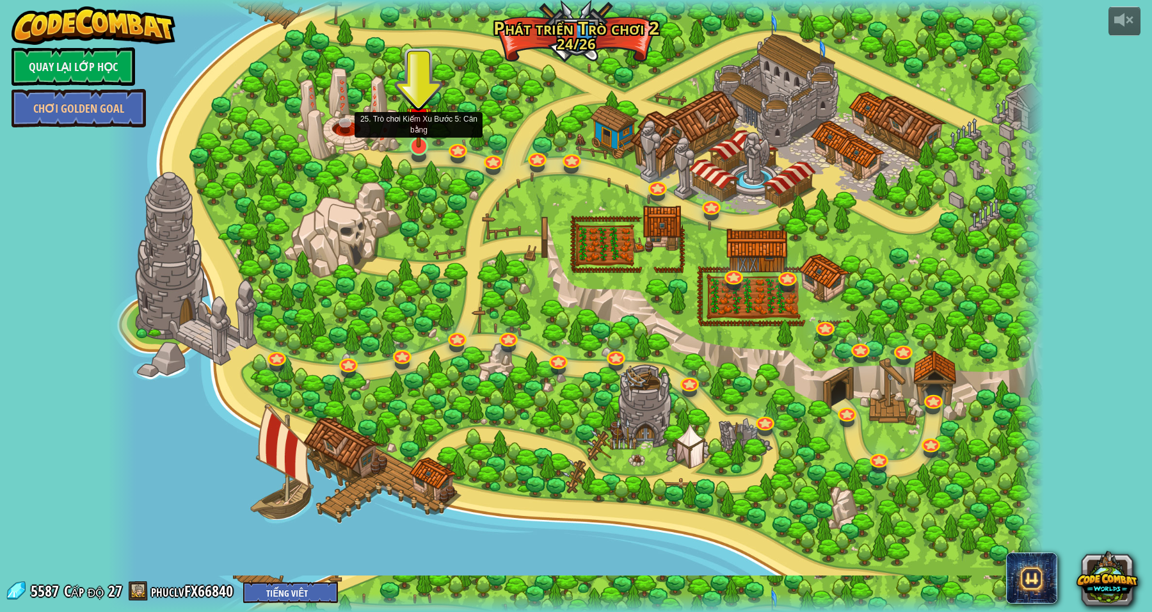
click at [419, 147] on img at bounding box center [419, 119] width 26 height 58
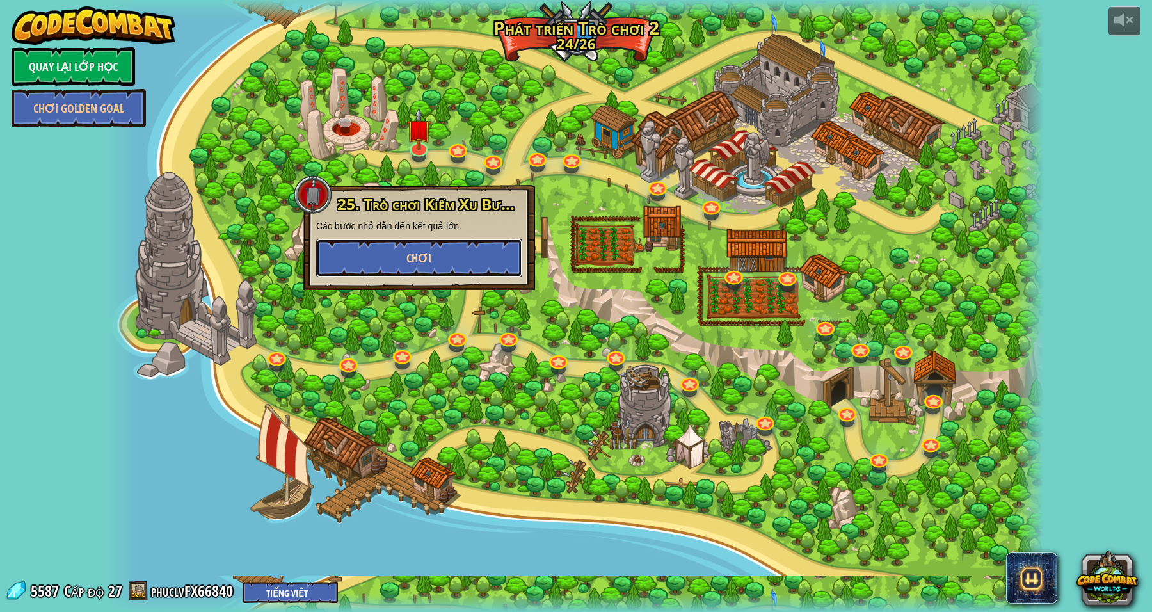
click at [375, 248] on button "Chơi" at bounding box center [419, 258] width 206 height 38
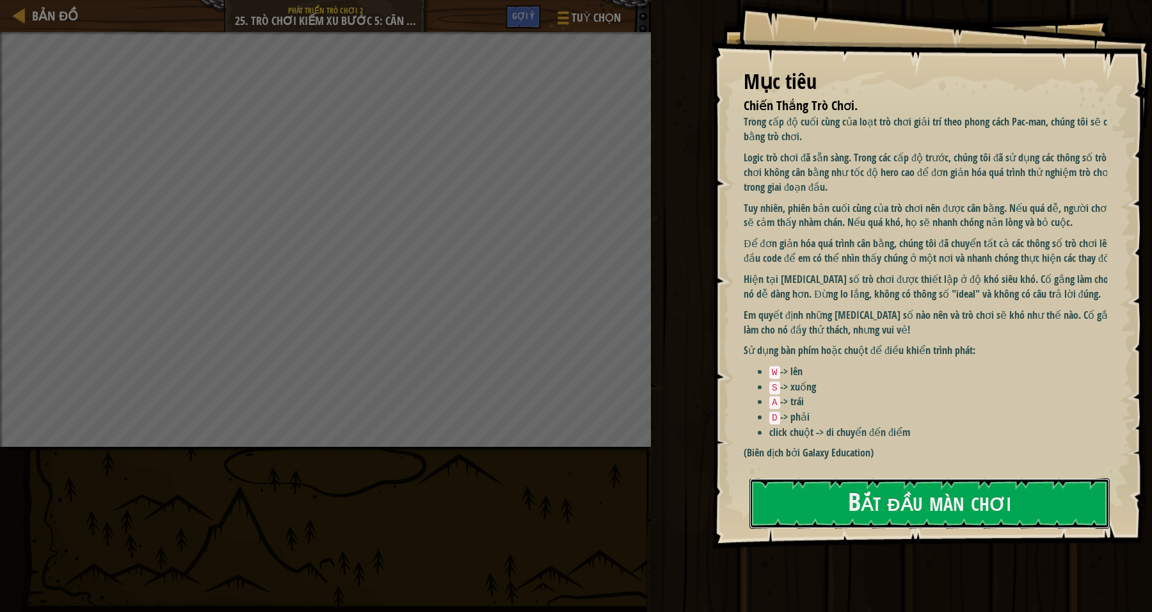
click at [908, 478] on button "Bắt đầu màn chơi" at bounding box center [930, 503] width 360 height 51
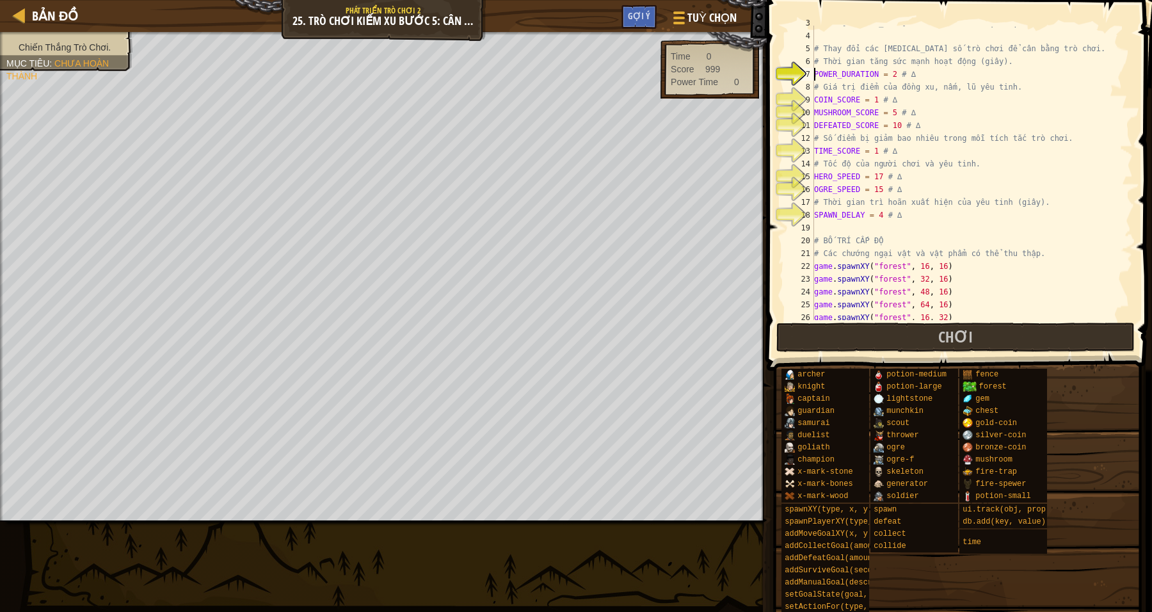
scroll to position [47, 0]
click at [921, 211] on div "# Các tham số trò chơi xác định độ khó của trò chơi. # Thay đổi các tham số trò…" at bounding box center [966, 177] width 309 height 320
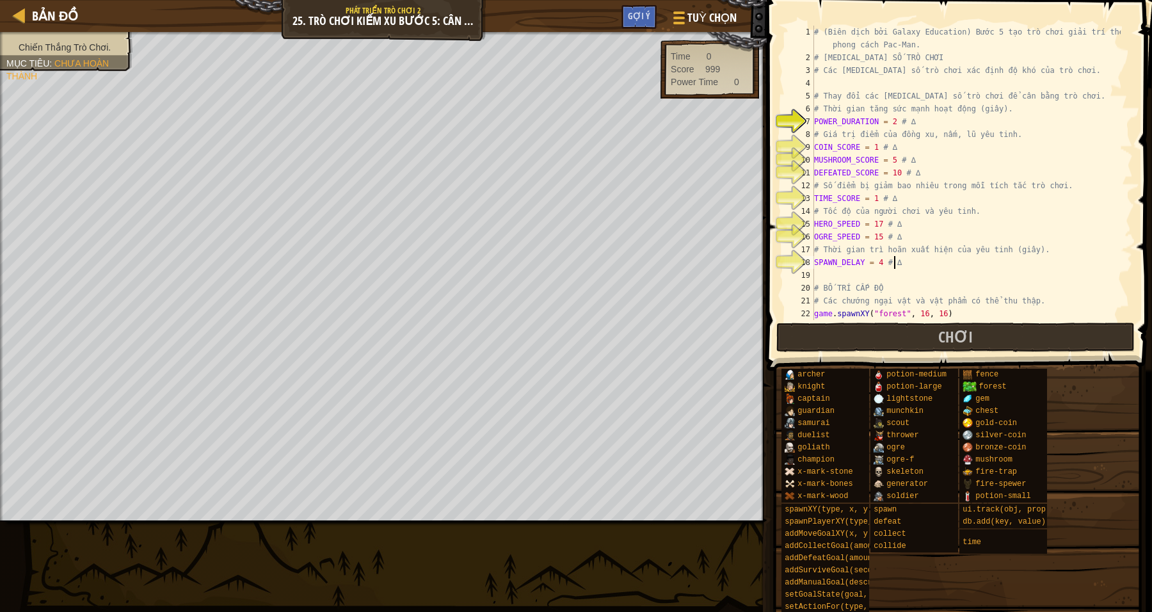
scroll to position [0, 0]
click at [915, 154] on div "# (Biên dịch bởi Galaxy Education) Bước 5 tạo trò chơi giải trí theo phong cách…" at bounding box center [966, 192] width 309 height 333
click at [929, 175] on div "# (Biên dịch bởi Galaxy Education) Bước 5 tạo trò chơi giải trí theo phong cách…" at bounding box center [966, 192] width 309 height 333
click at [960, 253] on div "# (Biên dịch bởi Galaxy Education) Bước 5 tạo trò chơi giải trí theo phong cách…" at bounding box center [966, 192] width 309 height 333
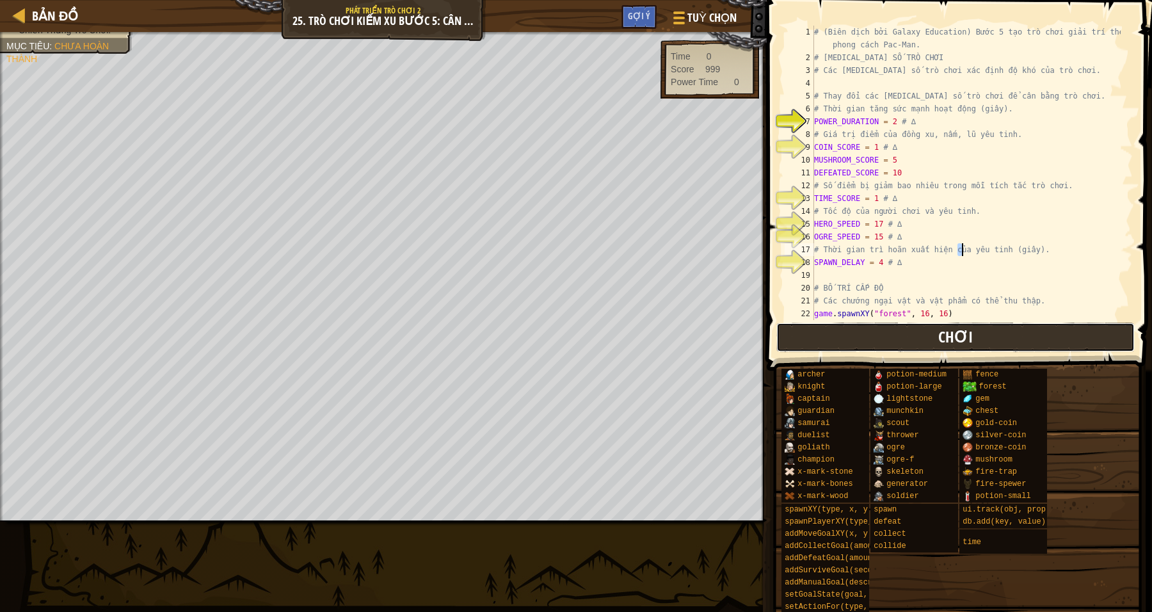
click at [924, 348] on button "Chơi" at bounding box center [955, 337] width 359 height 29
click at [1012, 360] on span at bounding box center [957, 544] width 376 height 379
click at [1006, 348] on button "Chơi" at bounding box center [955, 337] width 359 height 29
click at [807, 348] on button "Chơi" at bounding box center [955, 337] width 359 height 29
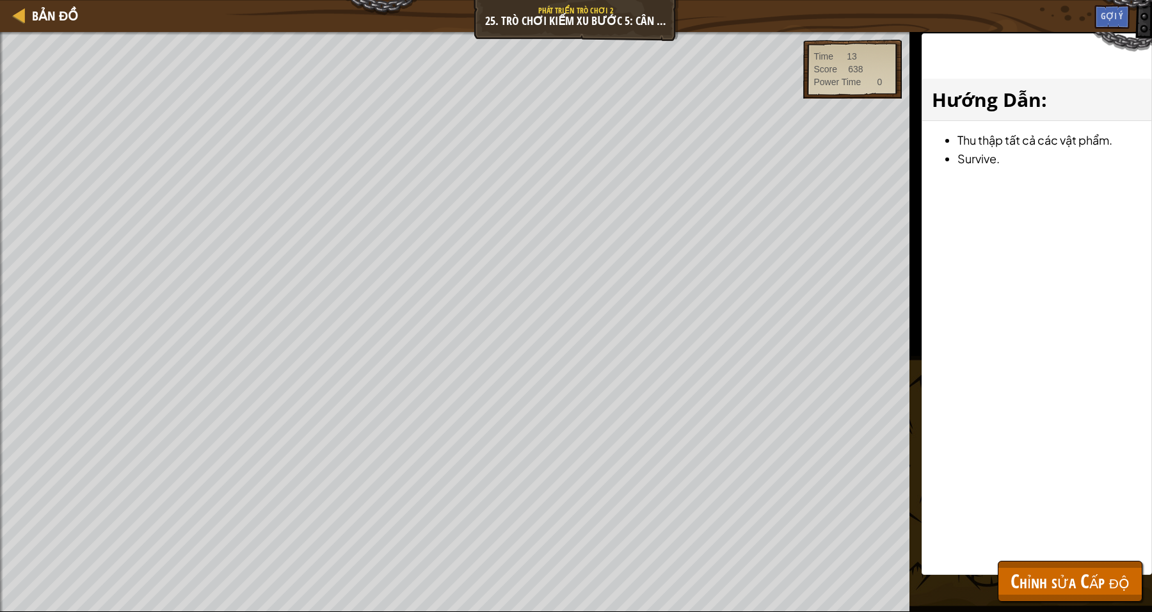
click at [0, 0] on div "# (Biên dịch bởi Galaxy Education) Bước 5 tạo trò chơi giải trí theo phong cách…" at bounding box center [0, 0] width 0 height 0
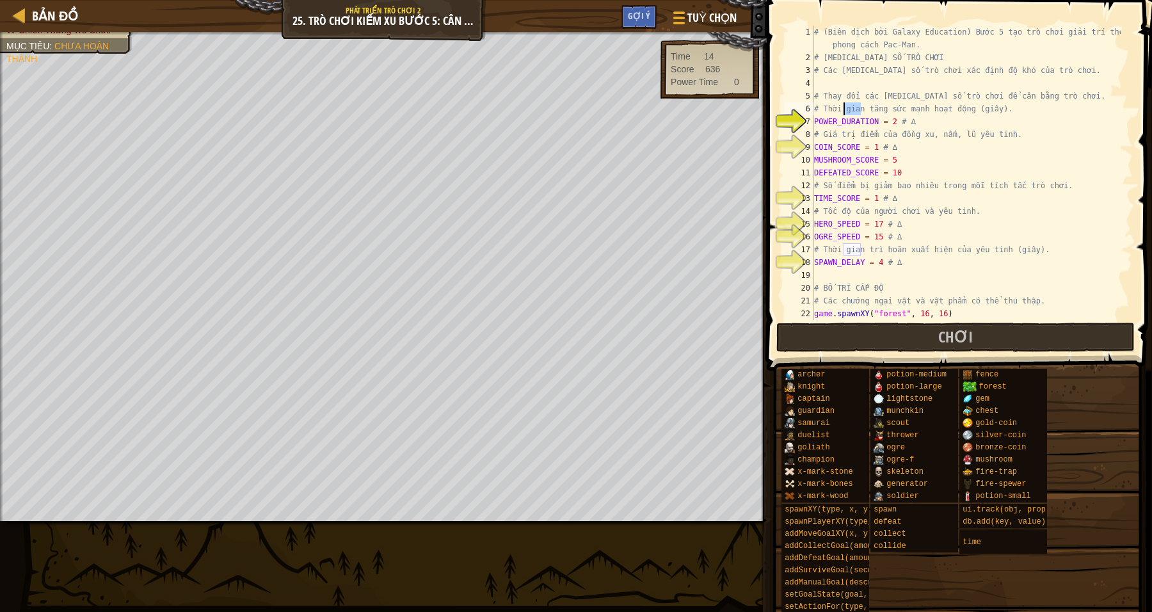
click at [847, 108] on div "# (Biên dịch bởi Galaxy Education) Bước 5 tạo trò chơi giải trí theo phong cách…" at bounding box center [966, 173] width 309 height 294
click at [891, 325] on button "Chơi" at bounding box center [955, 337] width 359 height 29
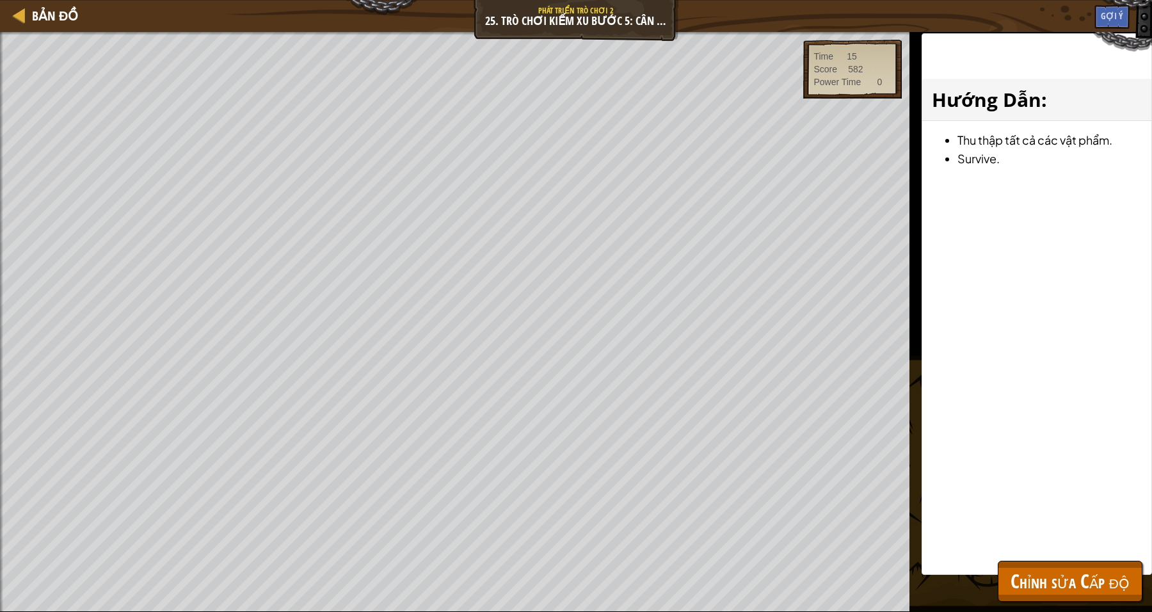
click at [800, 322] on div "Bản đồ Phát triển trò chơi 2 25. Trò chơi Kiếm Xu Bước 5: Cân bằng Tuỳ chọn Xon…" at bounding box center [576, 306] width 1152 height 612
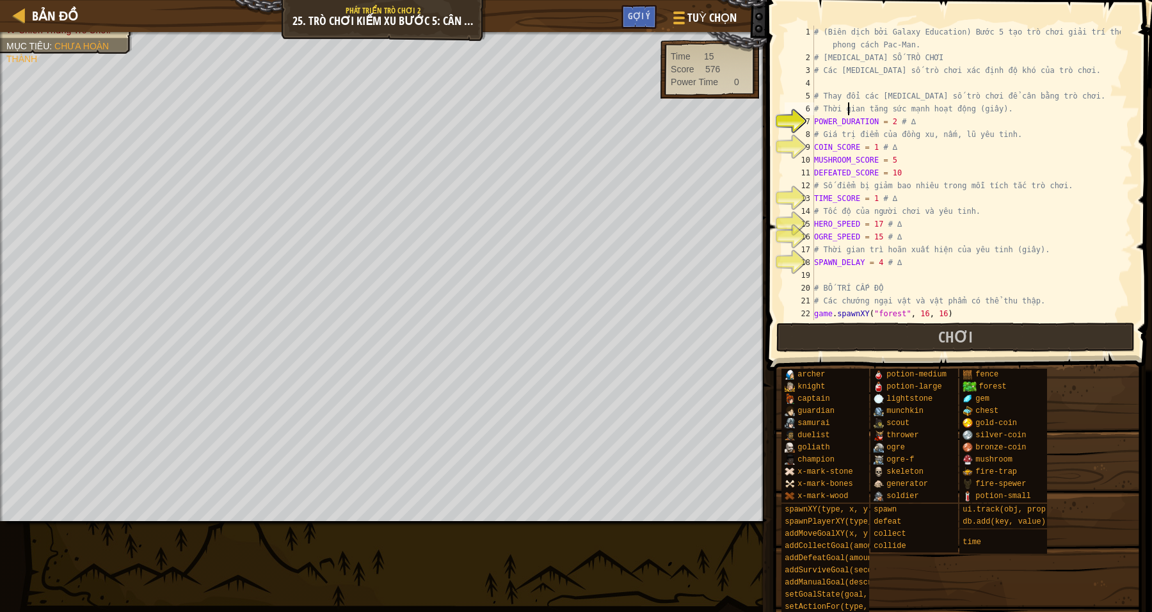
click at [798, 303] on div "21" at bounding box center [799, 300] width 29 height 13
drag, startPoint x: 805, startPoint y: 310, endPoint x: 806, endPoint y: 317, distance: 7.1
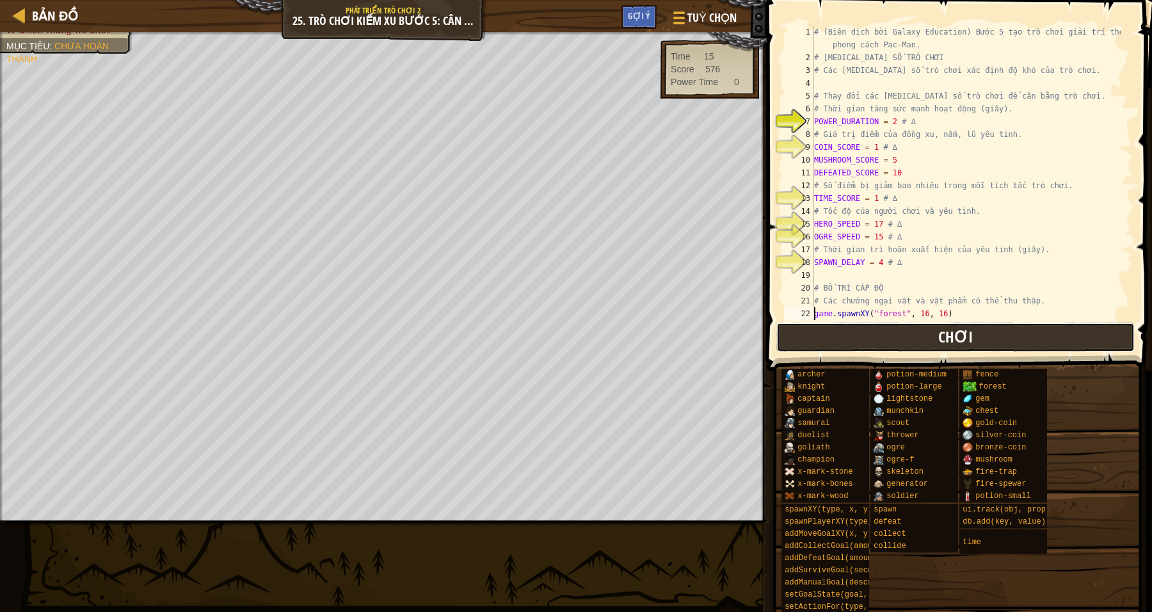
click at [796, 328] on button "Chơi" at bounding box center [955, 337] width 359 height 29
click at [864, 346] on button "Chơi" at bounding box center [955, 337] width 359 height 29
click at [894, 346] on button "Chơi" at bounding box center [955, 337] width 359 height 29
click at [814, 339] on button "Chơi" at bounding box center [955, 337] width 359 height 29
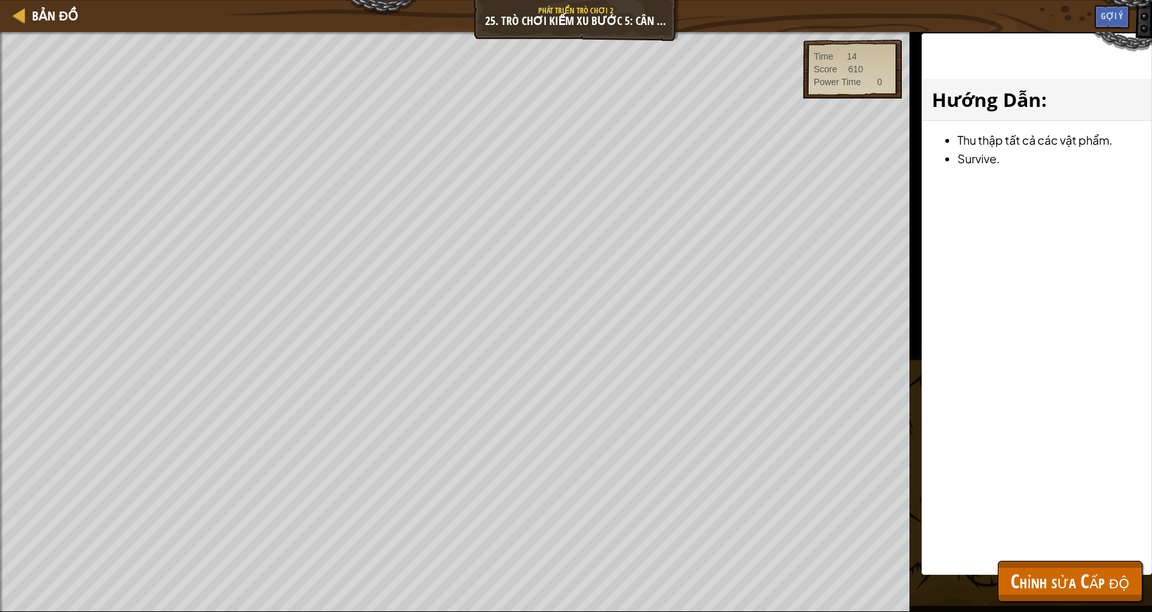
click at [711, 138] on div "Bản đồ Phát triển trò chơi 2 25. Trò chơi Kiếm Xu Bước 5: Cân bằng Tuỳ chọn Xon…" at bounding box center [576, 306] width 1152 height 612
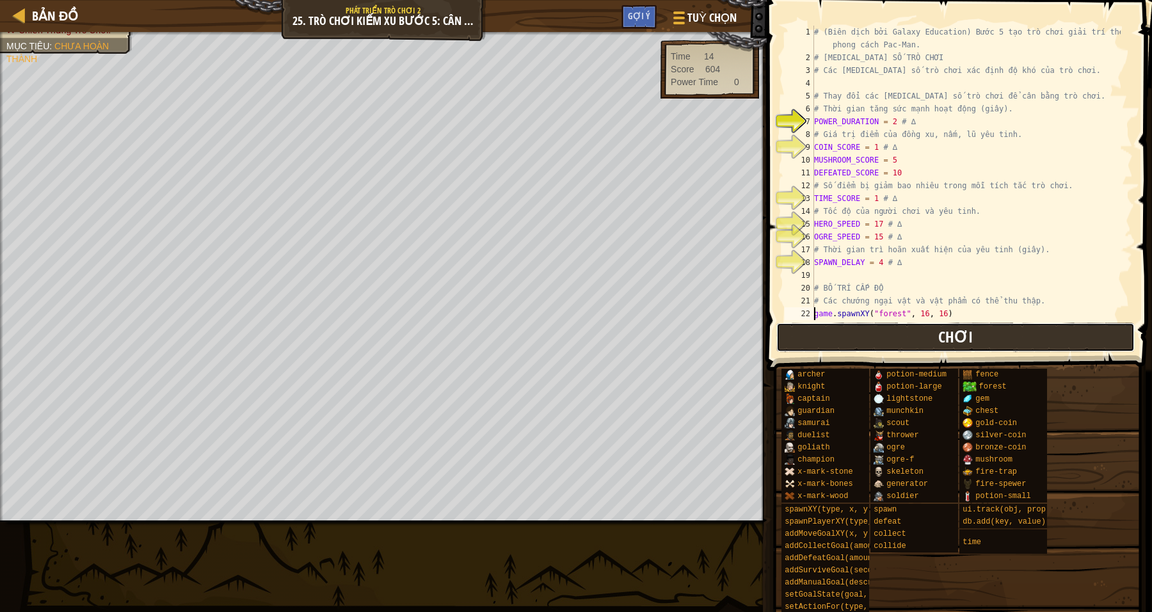
click at [840, 350] on button "Chơi" at bounding box center [955, 337] width 359 height 29
drag, startPoint x: 874, startPoint y: 342, endPoint x: 864, endPoint y: 347, distance: 11.2
click at [874, 342] on button "Chơi" at bounding box center [955, 337] width 359 height 29
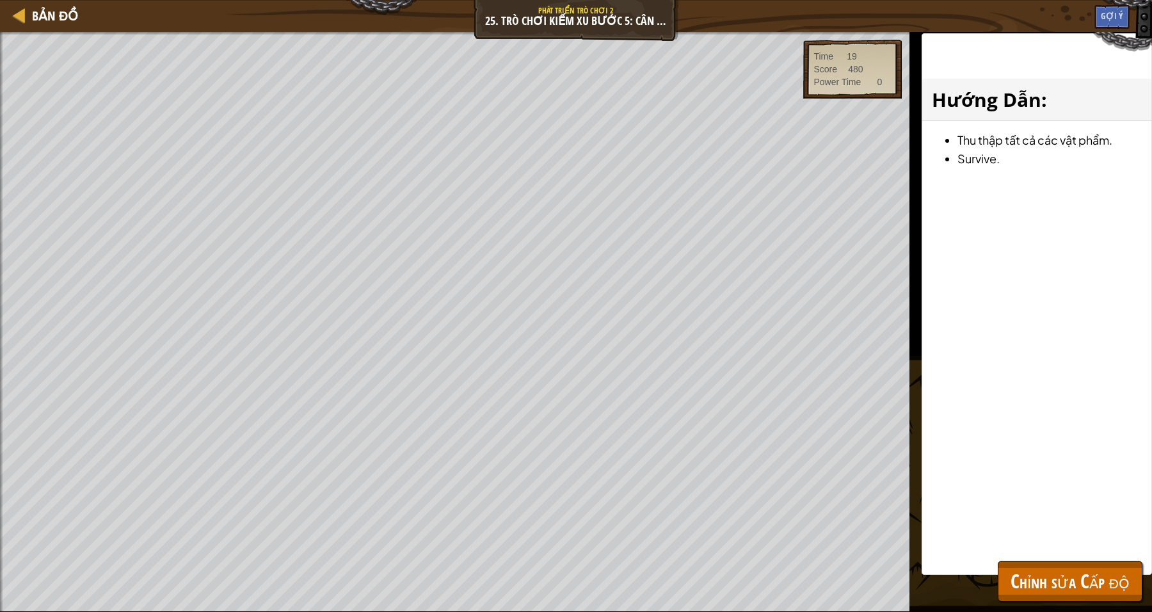
click at [721, 545] on div "Bản đồ Phát triển trò chơi 2 25. Trò chơi Kiếm Xu Bước 5: Cân bằng Tuỳ chọn Xon…" at bounding box center [576, 306] width 1152 height 612
click at [753, 544] on div "Bản đồ Phát triển trò chơi 2 25. Trò chơi Kiếm Xu Bước 5: Cân bằng Tuỳ chọn Xon…" at bounding box center [576, 306] width 1152 height 612
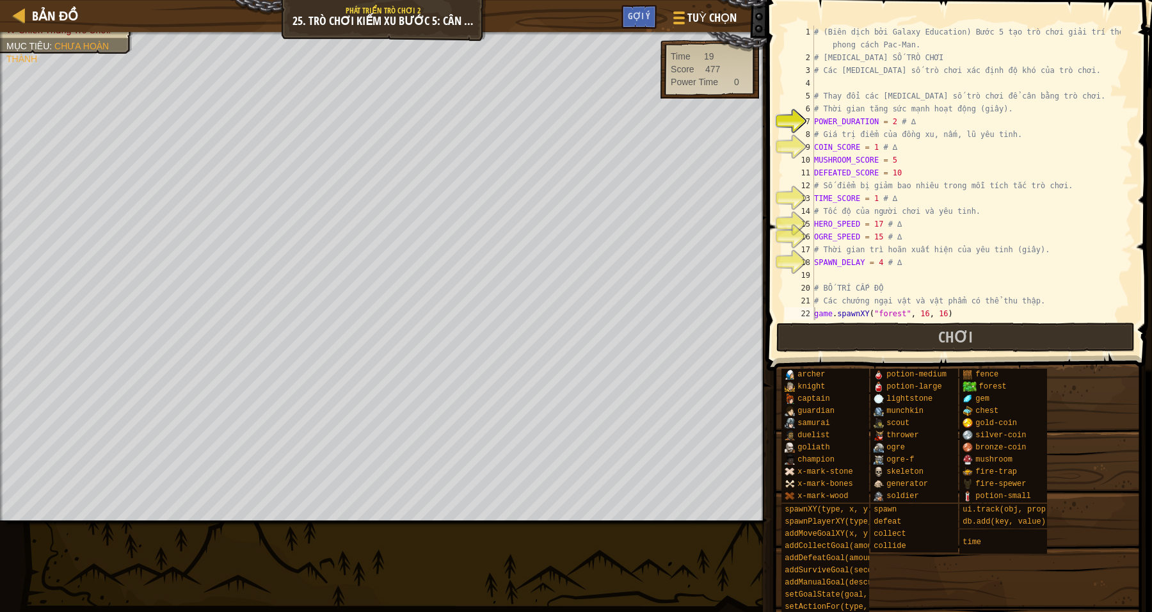
click at [778, 535] on span at bounding box center [957, 544] width 376 height 379
click at [896, 145] on div "# (Biên dịch bởi Galaxy Education) Bước 5 tạo trò chơi giải trí theo phong cách…" at bounding box center [966, 192] width 309 height 333
click at [944, 161] on div "# (Biên dịch bởi Galaxy Education) Bước 5 tạo trò chơi giải trí theo phong cách…" at bounding box center [966, 192] width 309 height 333
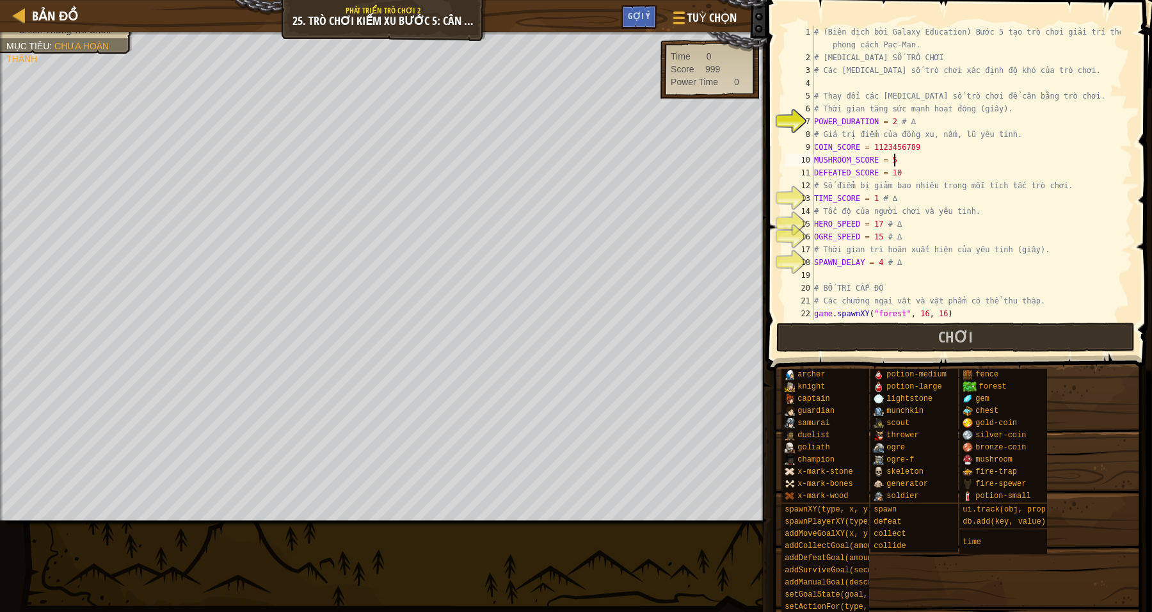
click at [933, 146] on div "# (Biên dịch bởi Galaxy Education) Bước 5 tạo trò chơi giải trí theo phong cách…" at bounding box center [966, 192] width 309 height 333
type textarea "COIN_SCORE = 1123456789"
